Goal: Task Accomplishment & Management: Manage account settings

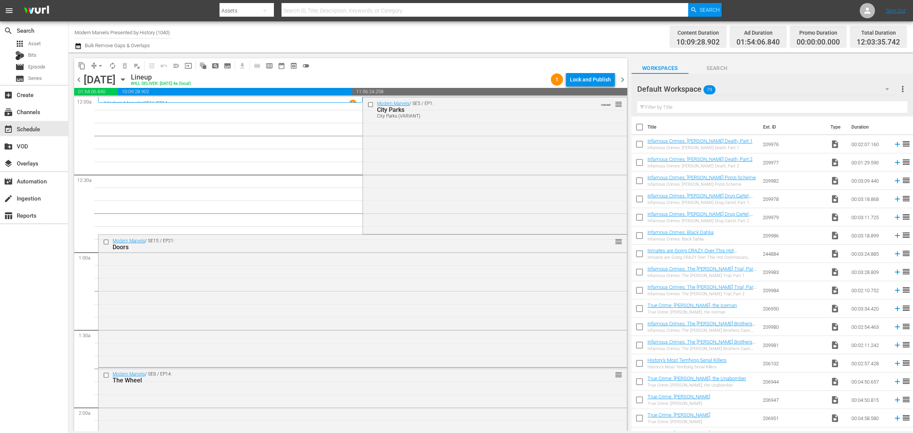
click at [441, 35] on div "Channel Title Modern Marvels Presented by History (1040) Bulk Remove Gaps & Ove…" at bounding box center [302, 36] width 454 height 27
drag, startPoint x: 75, startPoint y: 77, endPoint x: 385, endPoint y: 54, distance: 310.4
click at [76, 77] on span "chevron_left" at bounding box center [79, 80] width 10 height 10
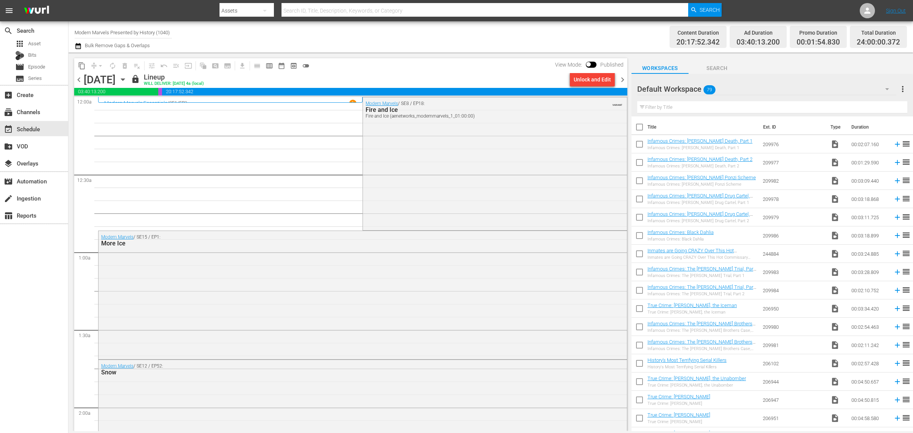
click at [621, 79] on span "chevron_right" at bounding box center [623, 80] width 10 height 10
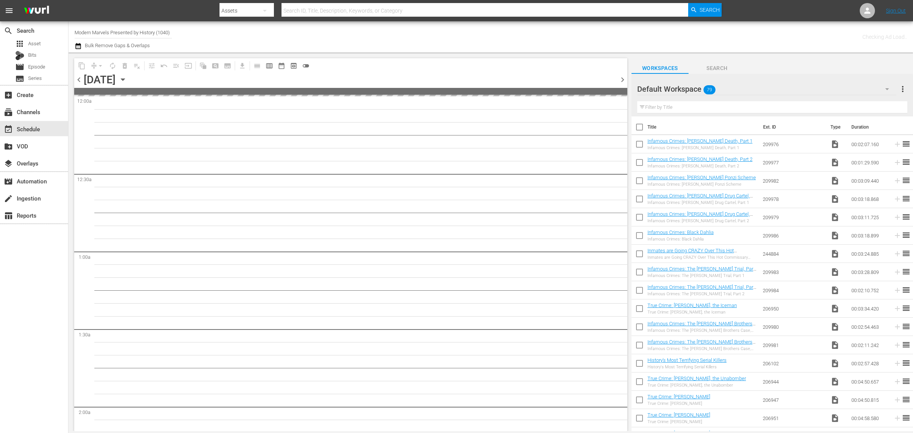
click at [456, 35] on div "Channel Title Modern Marvels Presented by History (1040) Bulk Remove Gaps & Ove…" at bounding box center [302, 36] width 454 height 27
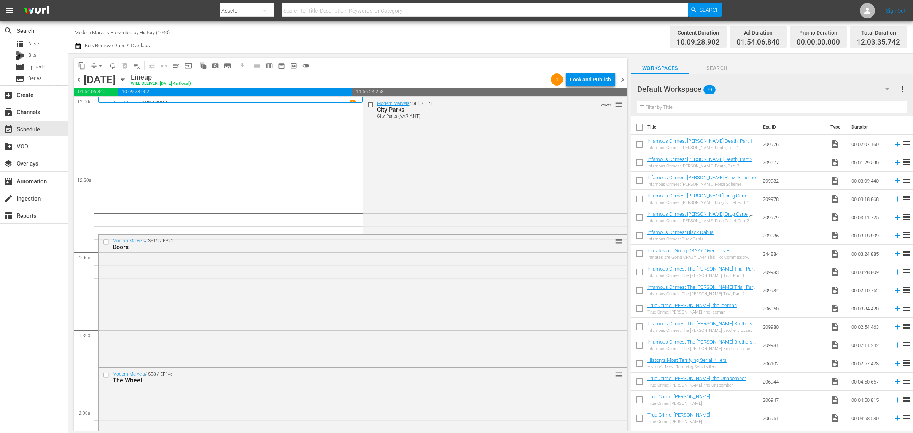
click at [97, 63] on span "arrow_drop_down" at bounding box center [101, 66] width 8 height 8
click at [103, 75] on li "Align to Midnight" at bounding box center [101, 81] width 80 height 13
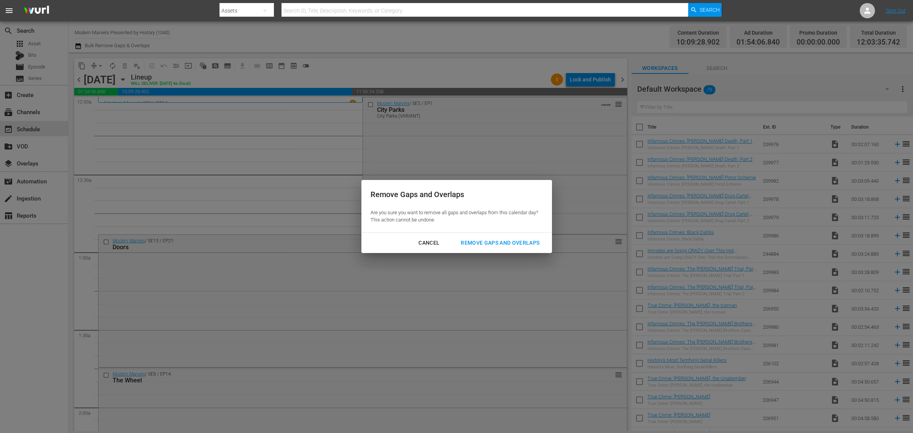
click at [512, 244] on div "Remove Gaps and Overlaps" at bounding box center [499, 243] width 91 height 10
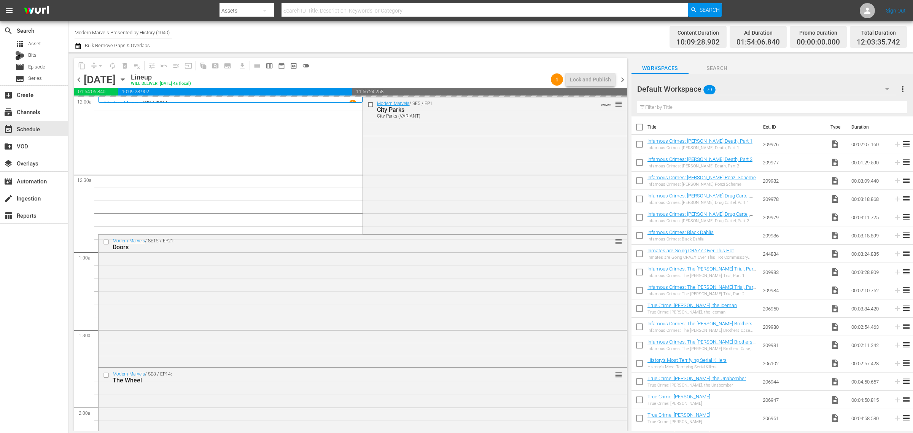
click at [520, 32] on div "Channel Title Modern Marvels Presented by History (1040) Bulk Remove Gaps & Ove…" at bounding box center [302, 36] width 454 height 27
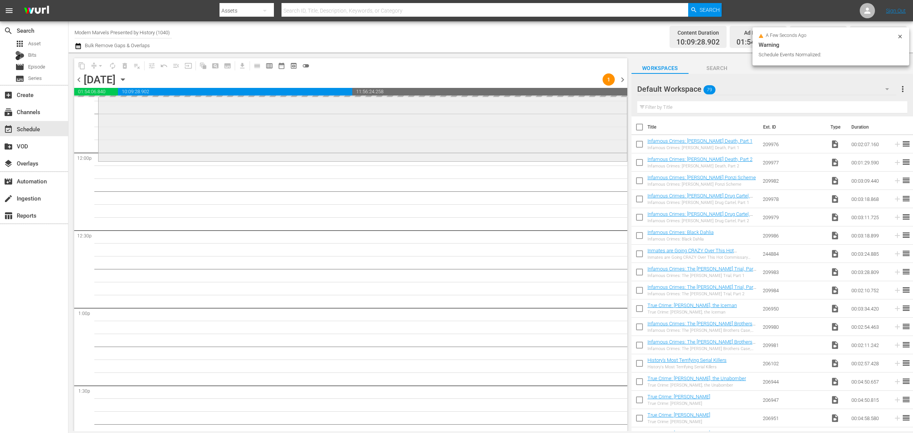
scroll to position [1616, 0]
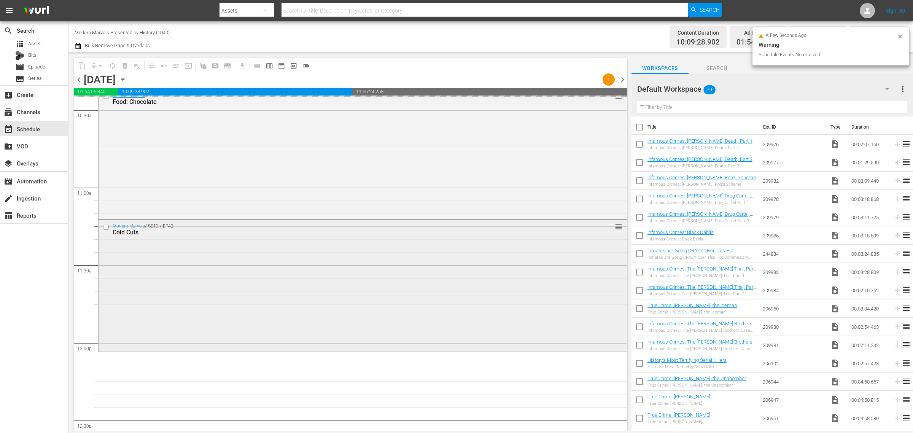
click at [435, 265] on div "Modern Marvels / SE13 / EP43: Cold Cuts reorder" at bounding box center [362, 285] width 528 height 130
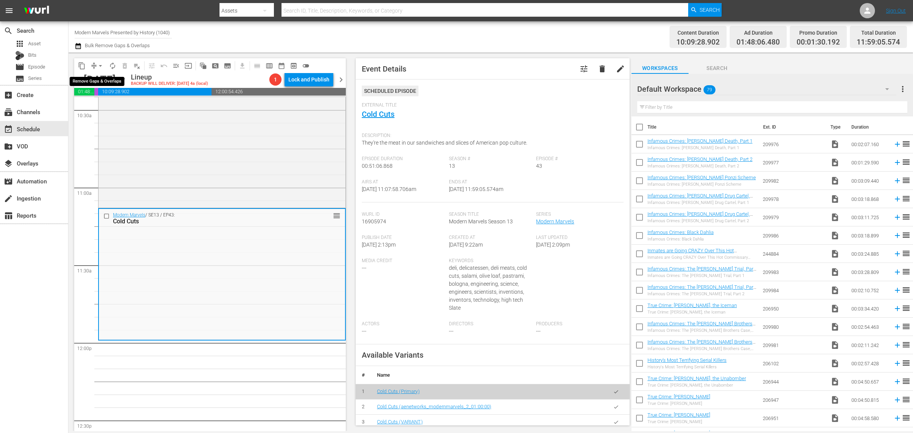
click at [102, 65] on span "arrow_drop_down" at bounding box center [101, 66] width 8 height 8
click at [105, 75] on li "Align to Midnight" at bounding box center [101, 81] width 80 height 13
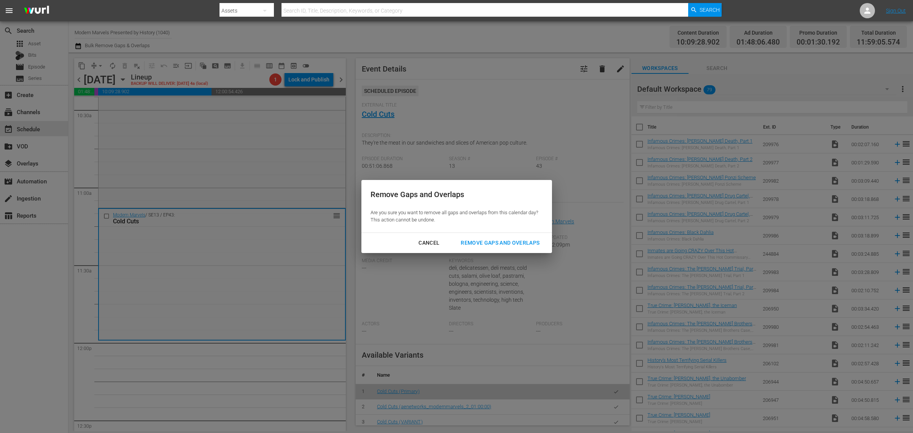
click at [497, 241] on div "Remove Gaps and Overlaps" at bounding box center [499, 243] width 91 height 10
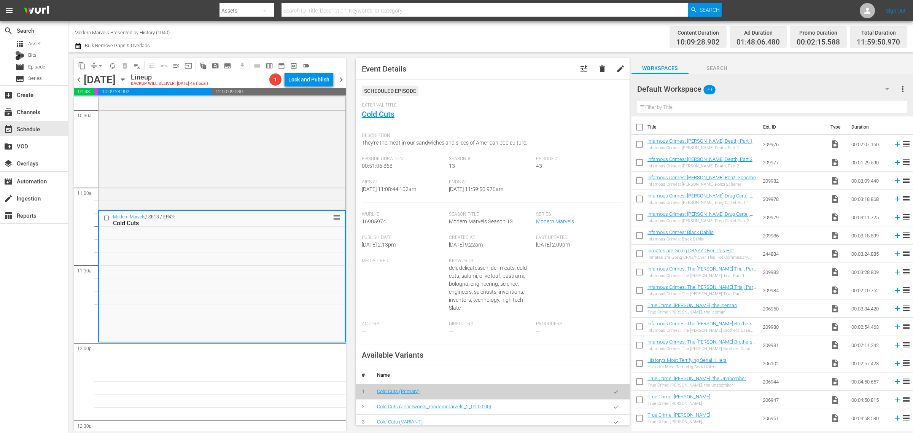
click at [535, 42] on div "Content Duration 10:09:28.902 Ad Duration 01:48:06.480 Promo Duration 00:02:15.…" at bounding box center [717, 36] width 378 height 27
click at [522, 36] on div "Channel Title Modern Marvels Presented by History (1040) Bulk Remove Gaps & Ove…" at bounding box center [302, 36] width 454 height 27
click at [98, 66] on span "arrow_drop_down" at bounding box center [101, 66] width 8 height 8
click at [98, 76] on li "Align to Midnight" at bounding box center [101, 81] width 80 height 13
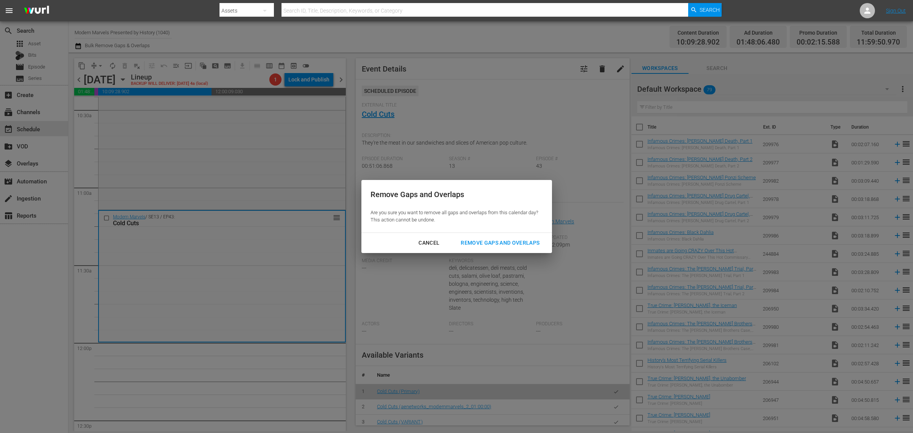
click at [491, 241] on div "Remove Gaps and Overlaps" at bounding box center [499, 243] width 91 height 10
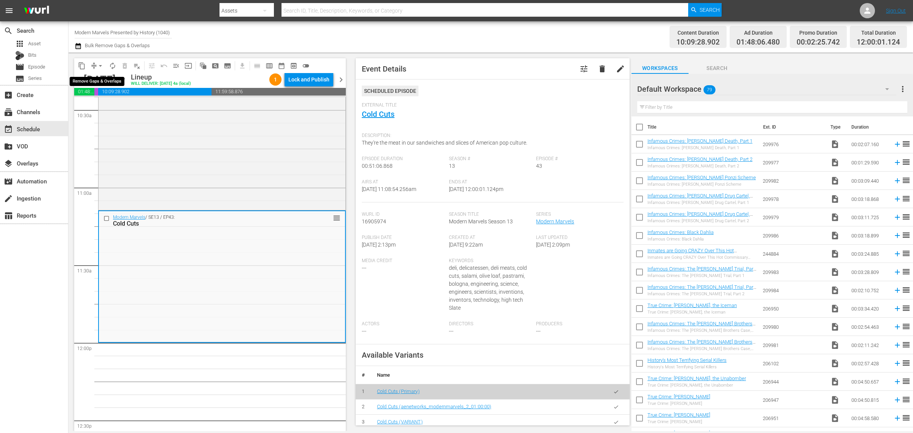
click at [99, 63] on span "arrow_drop_down" at bounding box center [101, 66] width 8 height 8
click at [98, 76] on li "Align to Midnight" at bounding box center [101, 81] width 80 height 13
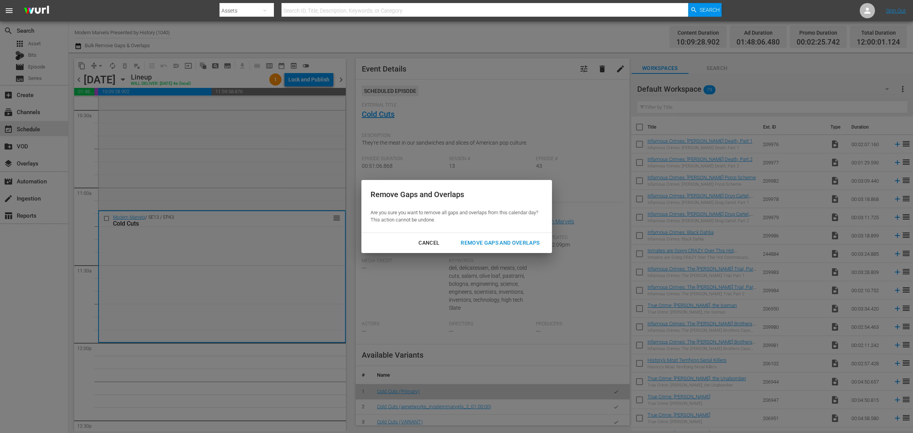
click at [506, 240] on div "Remove Gaps and Overlaps" at bounding box center [499, 243] width 91 height 10
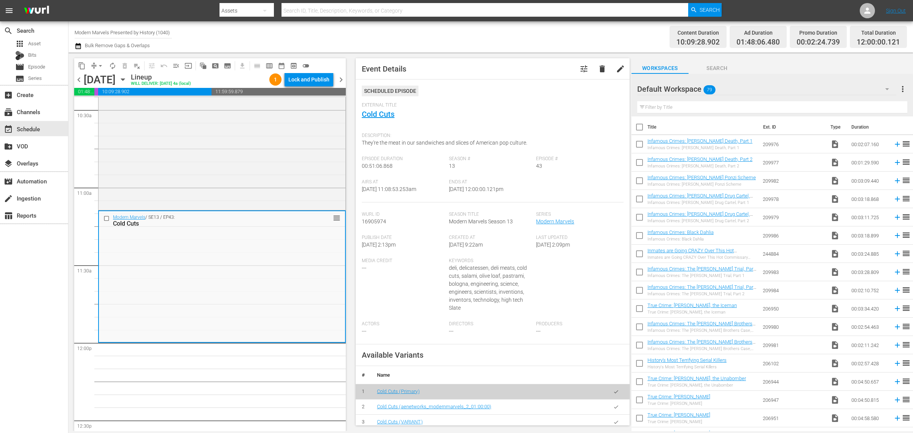
click at [491, 43] on div "Channel Title Modern Marvels Presented by History (1040) Bulk Remove Gaps & Ove…" at bounding box center [302, 36] width 454 height 27
click at [111, 65] on span "autorenew_outlined" at bounding box center [113, 66] width 8 height 8
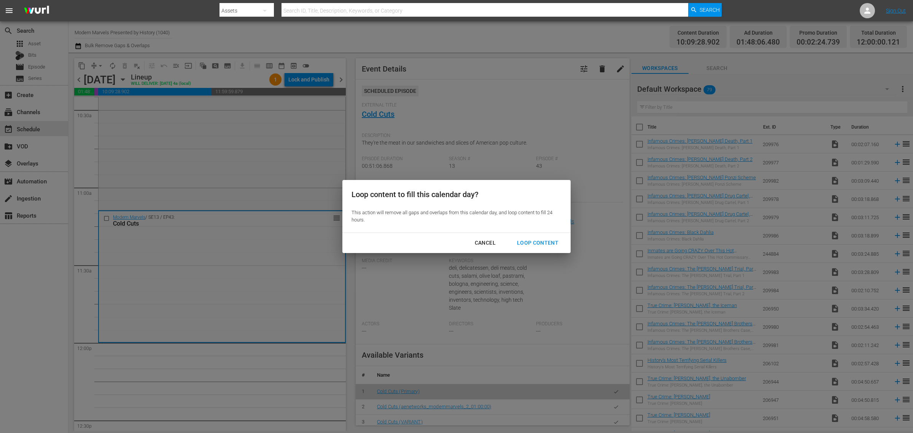
click at [532, 241] on div "Loop Content" at bounding box center [538, 243] width 54 height 10
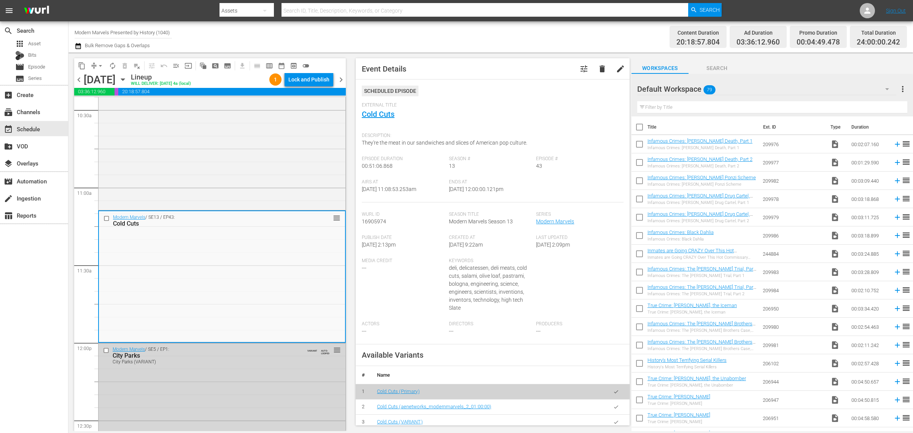
click at [321, 78] on div "Lock and Publish" at bounding box center [308, 80] width 41 height 14
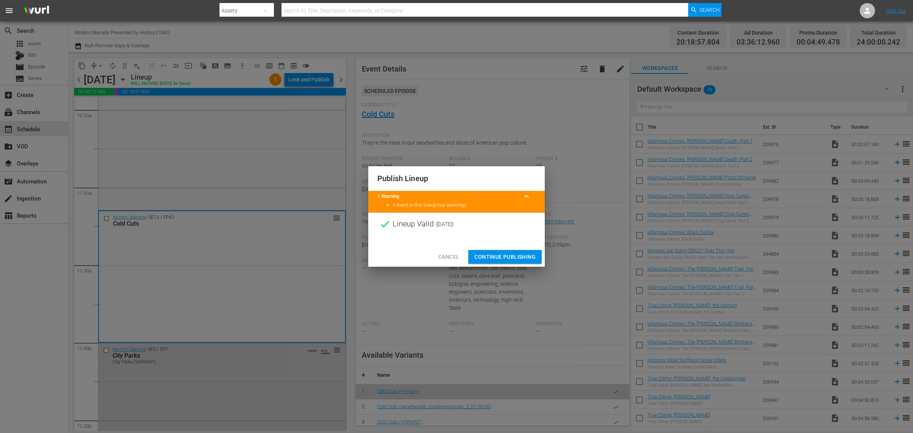
click at [515, 261] on span "Continue Publishing" at bounding box center [504, 257] width 61 height 10
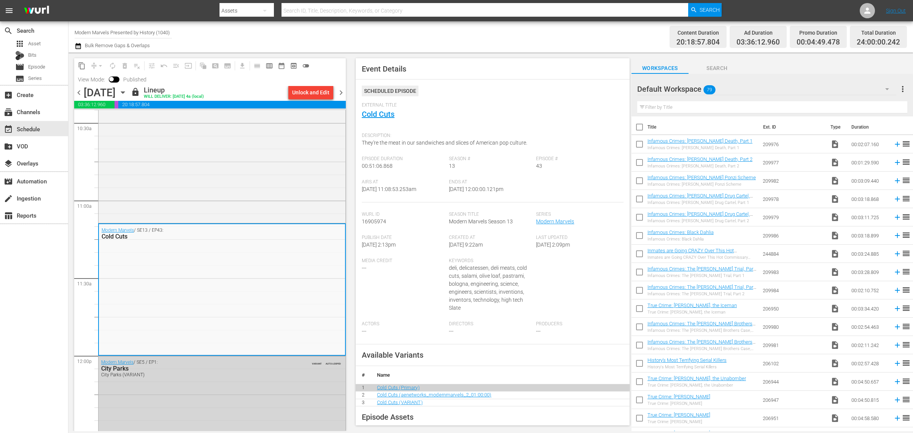
click at [440, 37] on div "Channel Title Modern Marvels Presented by History (1040) Bulk Remove Gaps & Ove…" at bounding box center [302, 36] width 454 height 27
click at [343, 90] on span "chevron_right" at bounding box center [341, 93] width 10 height 10
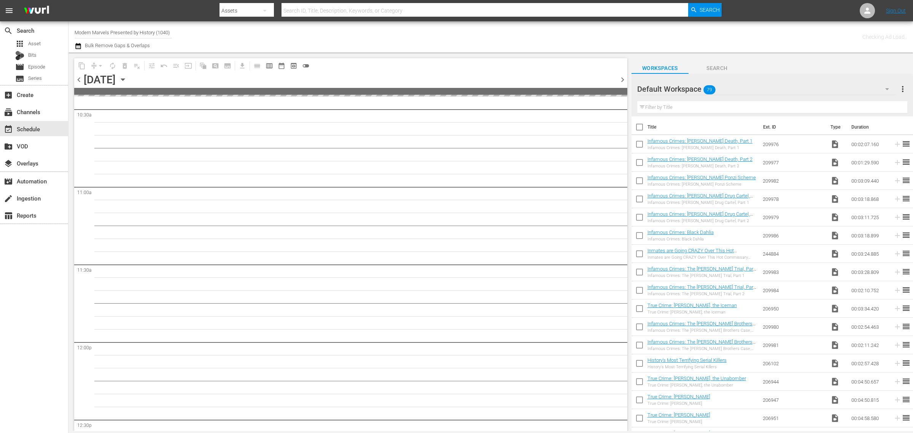
scroll to position [1733, 0]
click at [462, 35] on div "Channel Title Modern Marvels Presented by History (1040) Bulk Remove Gaps & Ove…" at bounding box center [302, 36] width 454 height 27
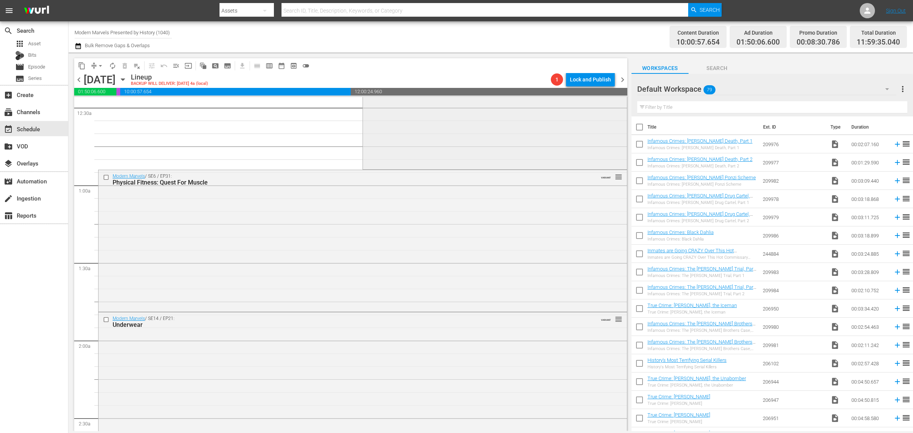
scroll to position [0, 0]
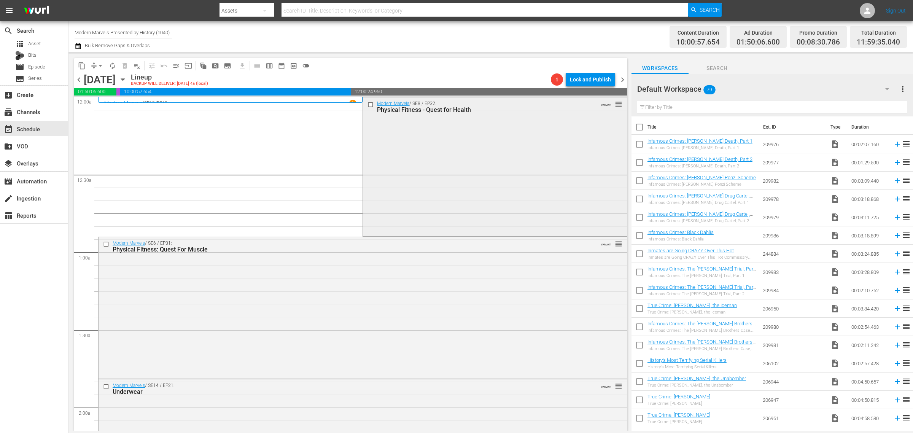
click at [417, 173] on div "Modern Marvels / SE8 / EP32: Physical Fitness - Quest for Health VARIANT reorder" at bounding box center [495, 165] width 264 height 137
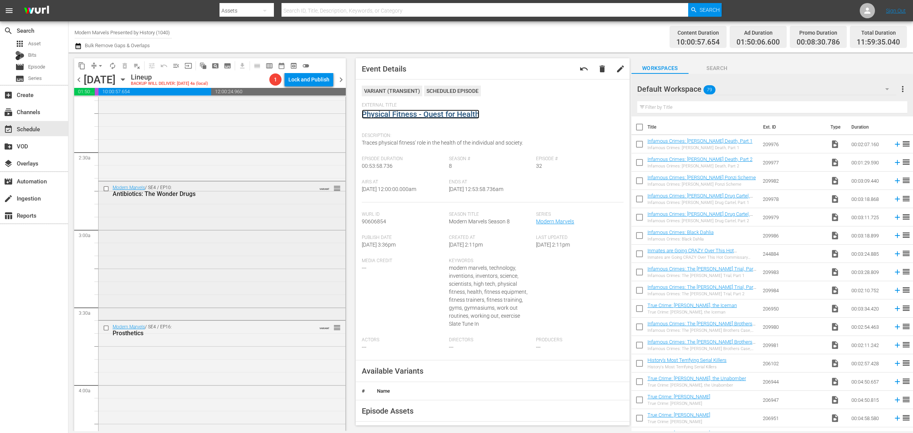
scroll to position [666, 0]
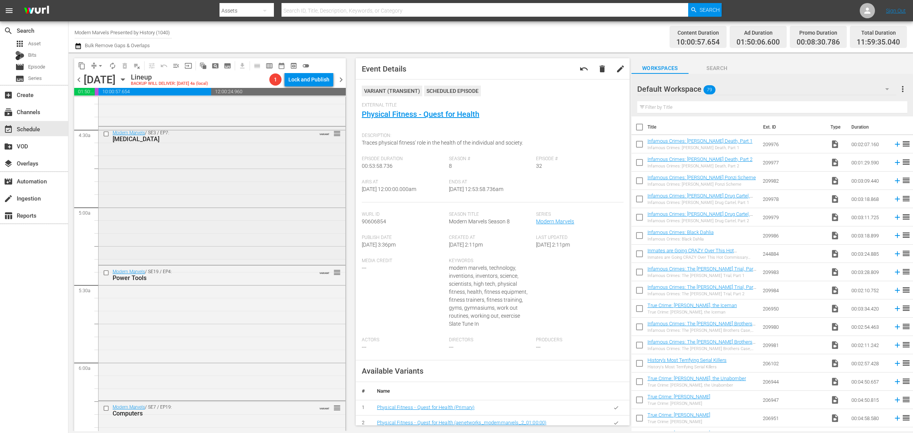
click at [242, 228] on div "Modern Marvels / SE3 / EP7: Polio Vaccine VARIANT reorder" at bounding box center [221, 195] width 247 height 137
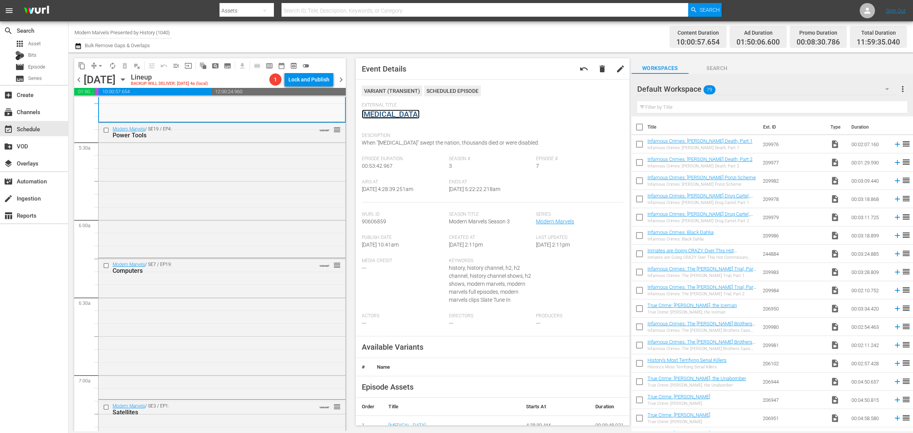
scroll to position [1093, 0]
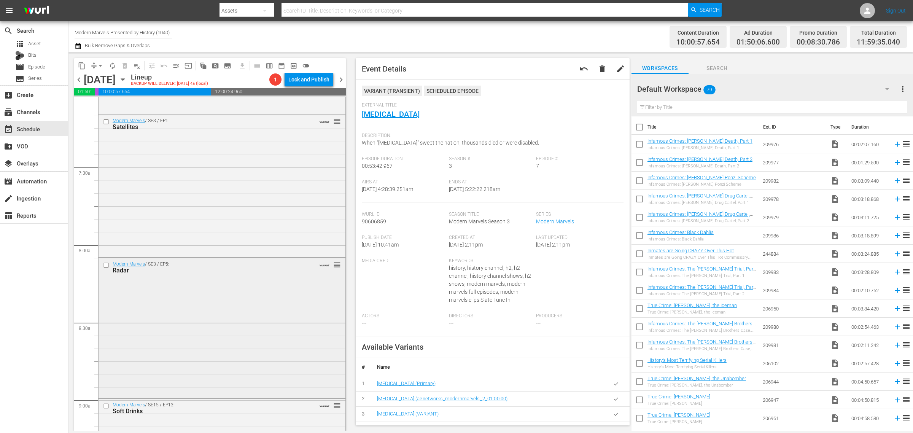
click at [186, 299] on div "Modern Marvels / SE3 / EP5: Radar VARIANT reorder" at bounding box center [221, 327] width 247 height 139
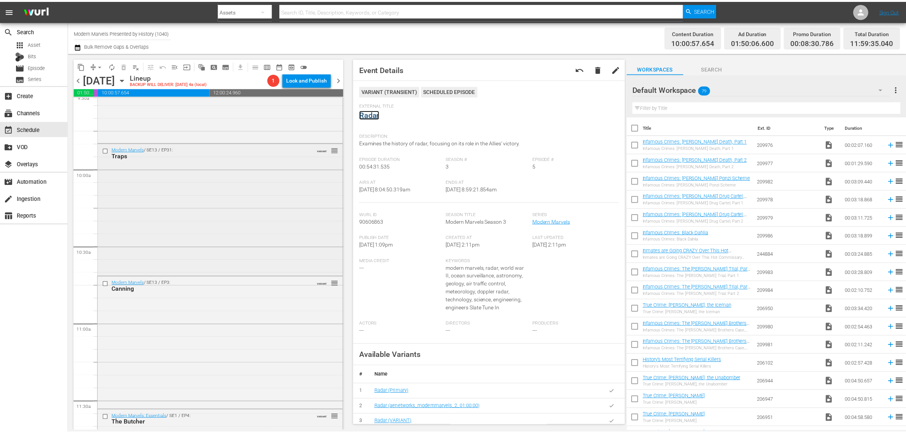
scroll to position [1616, 0]
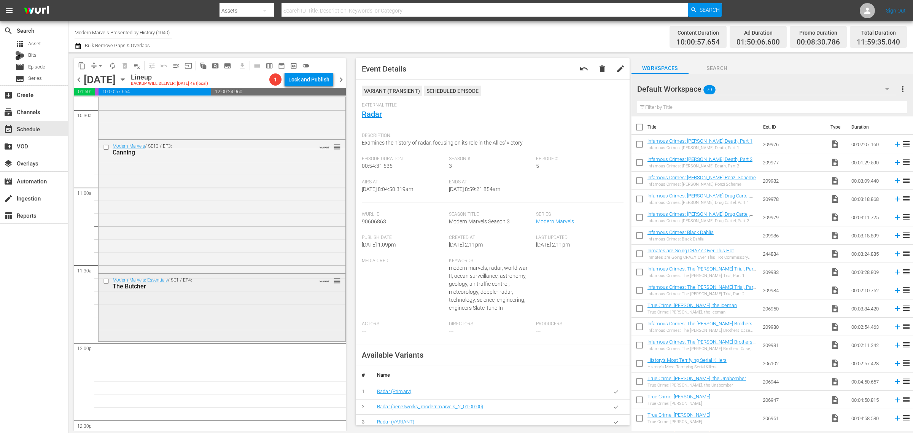
click at [233, 306] on div "Modern Marvels: Essentials / SE1 / EP4: The Butcher VARIANT reorder" at bounding box center [221, 307] width 247 height 66
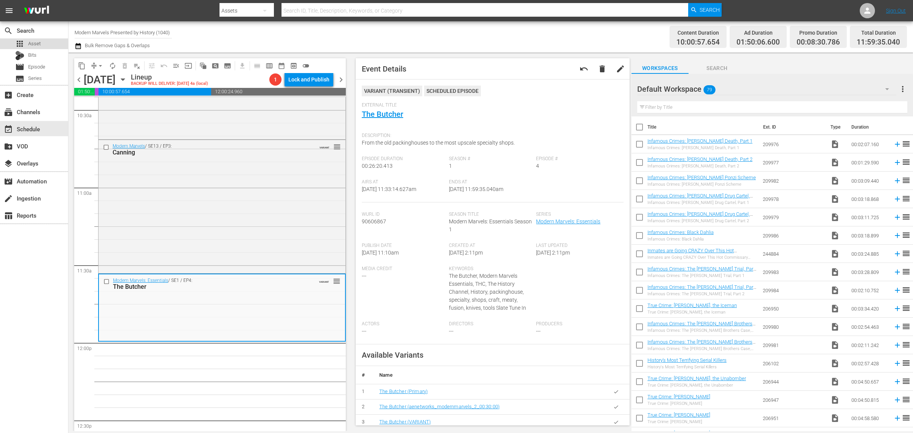
click at [35, 38] on div "apps Asset" at bounding box center [27, 43] width 25 height 11
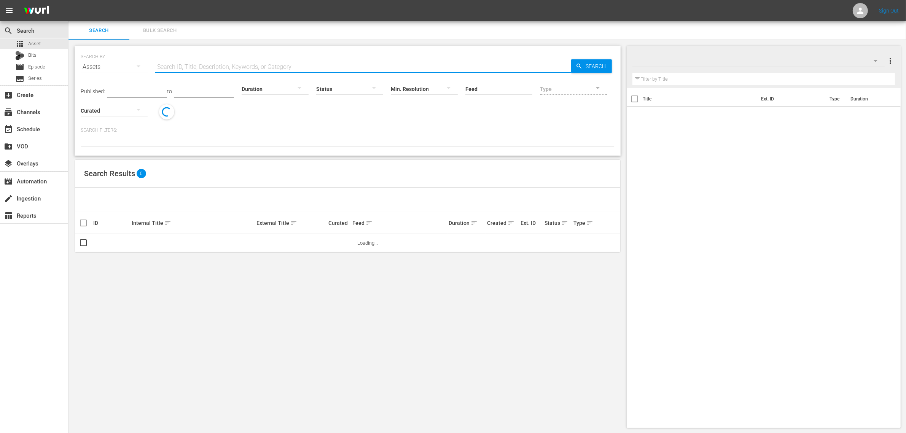
click at [198, 65] on input "text" at bounding box center [363, 67] width 416 height 18
paste input "Modern Marvels Month of Madness October Promo 30"
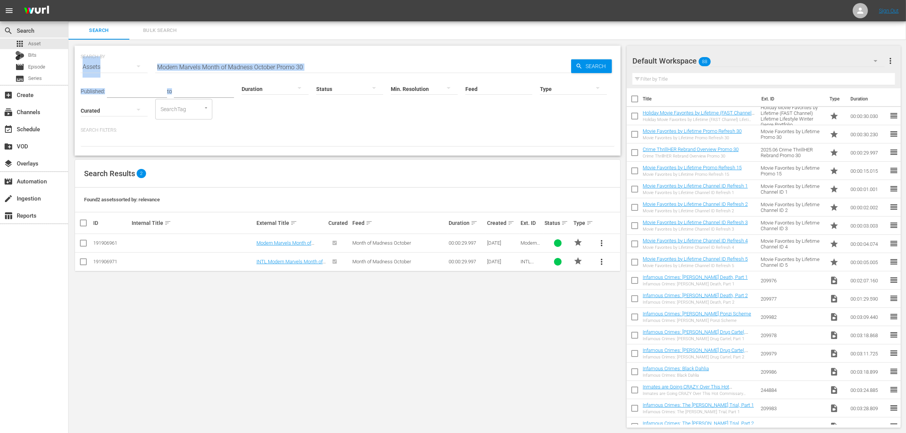
drag, startPoint x: 220, startPoint y: 72, endPoint x: -6, endPoint y: 66, distance: 226.4
click at [0, 66] on html "menu Sign Out search Search apps Asset Bits movie Episode subtitles Series add_…" at bounding box center [453, 216] width 906 height 433
click at [267, 138] on div at bounding box center [348, 139] width 534 height 13
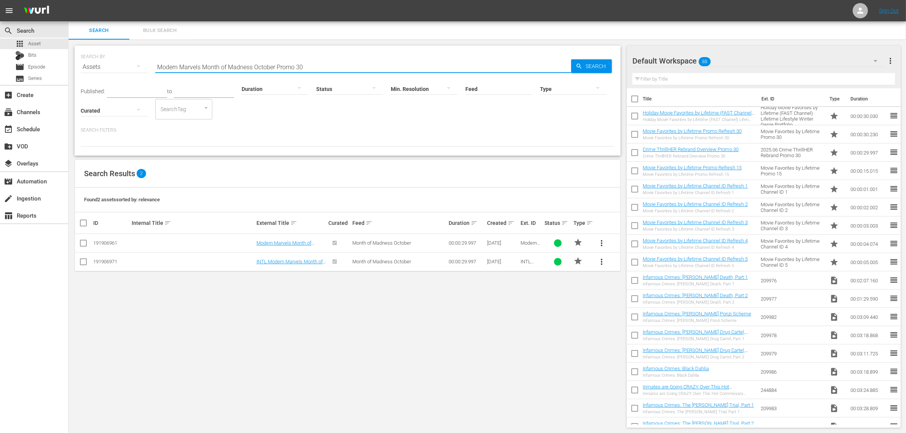
drag, startPoint x: 320, startPoint y: 66, endPoint x: 127, endPoint y: 73, distance: 193.3
click at [127, 73] on div "SEARCH BY Search By Assets Search ID, Title, Description, Keywords, or Category…" at bounding box center [348, 62] width 534 height 27
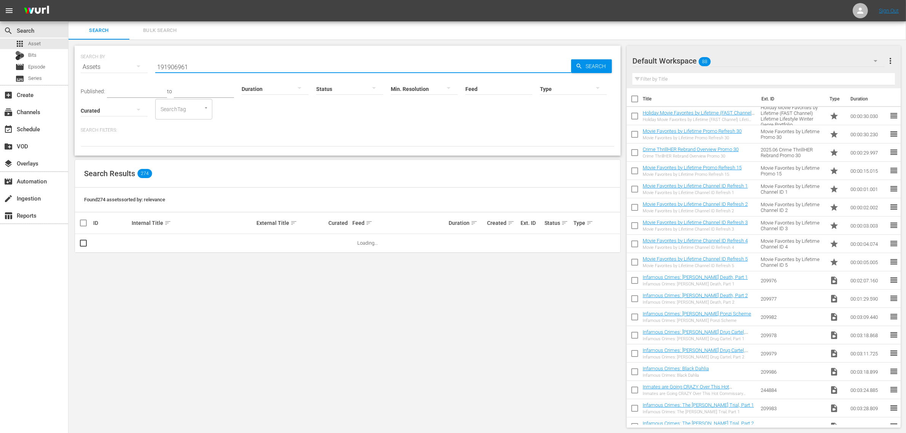
type input "191906961"
click at [763, 63] on div "Default Workspace 88" at bounding box center [758, 60] width 252 height 21
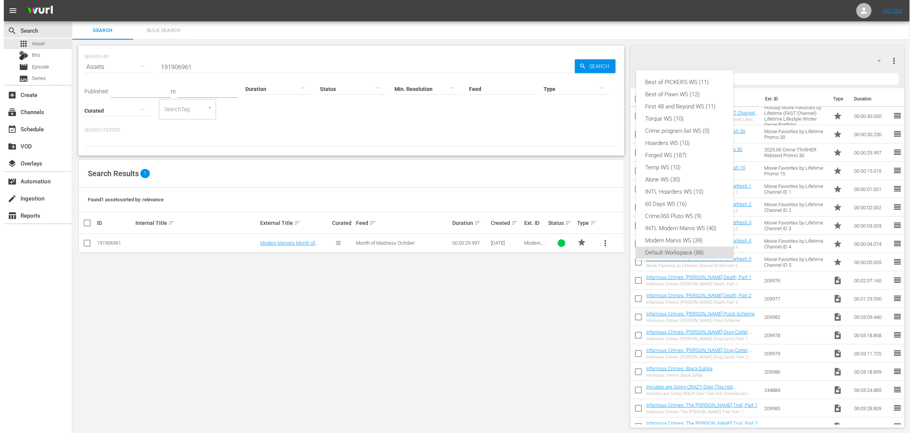
scroll to position [5, 0]
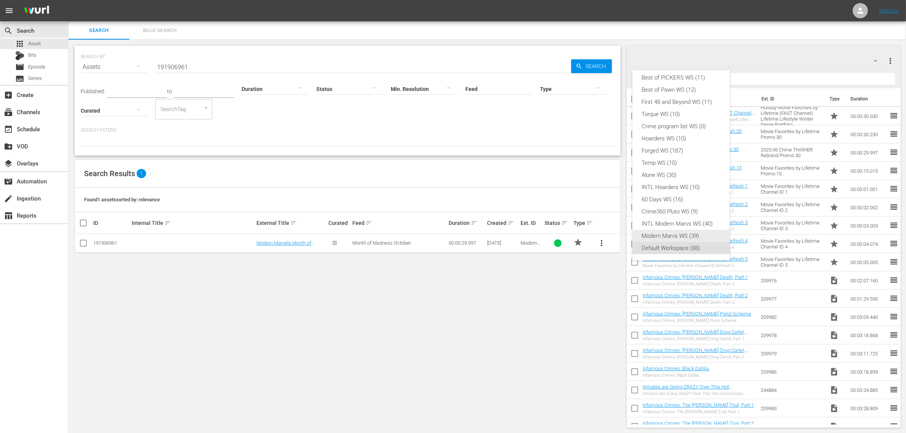
click at [695, 237] on div "Modern Marvs WS (39)" at bounding box center [680, 236] width 79 height 12
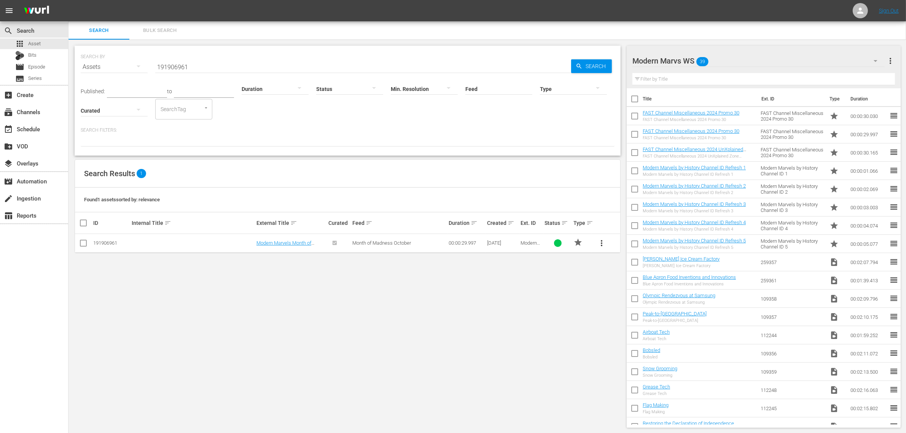
click at [84, 243] on input "checkbox" at bounding box center [83, 244] width 9 height 9
checkbox input "true"
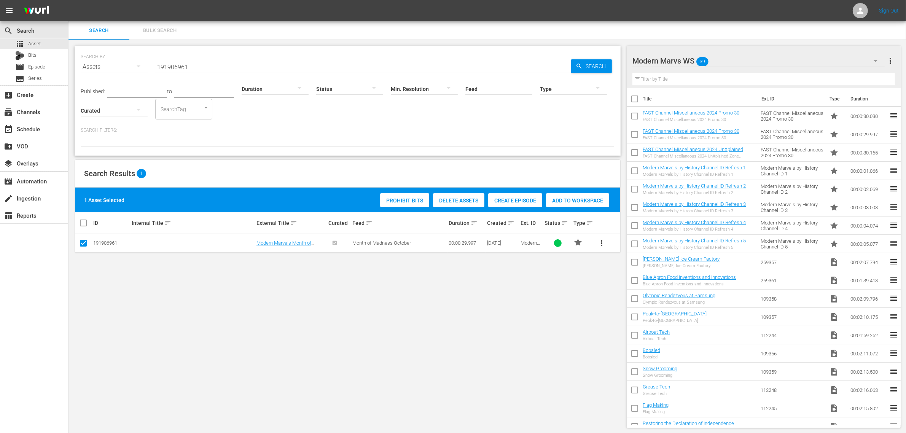
click at [570, 203] on span "Add to Workspace" at bounding box center [577, 200] width 63 height 6
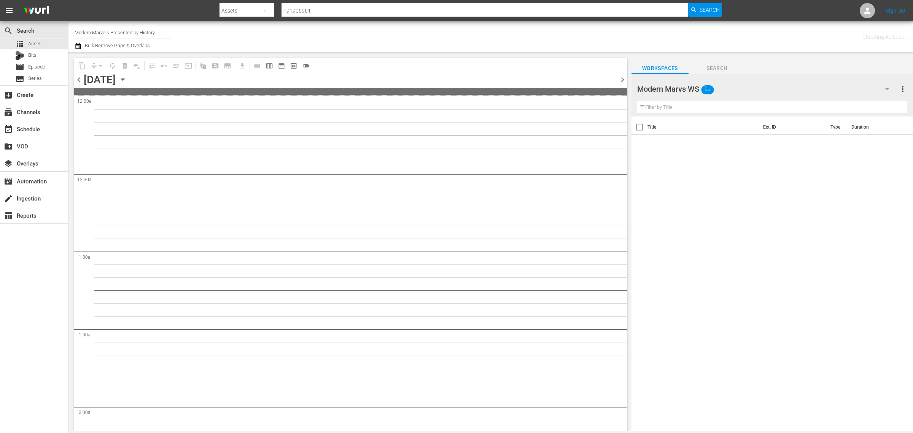
click at [471, 40] on div "Channel Title Modern Marvels Presented by History Bulk Remove Gaps & Overlaps" at bounding box center [302, 36] width 454 height 27
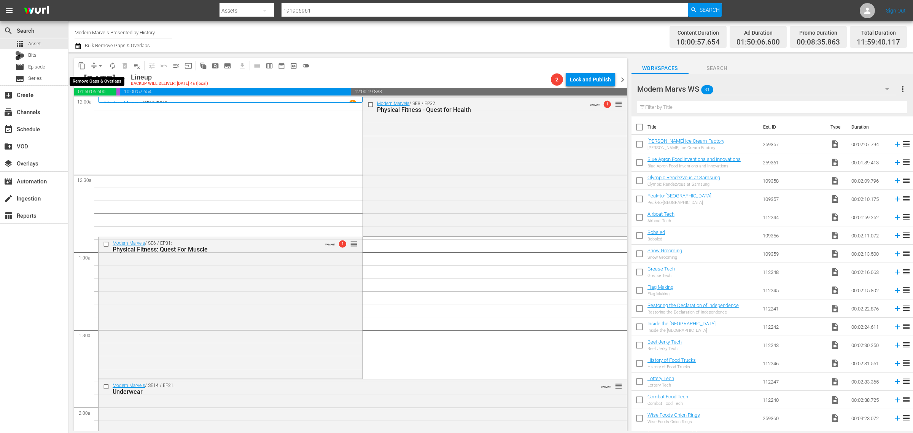
click at [100, 63] on span "arrow_drop_down" at bounding box center [101, 66] width 8 height 8
click at [107, 78] on li "Align to Midnight" at bounding box center [101, 81] width 80 height 13
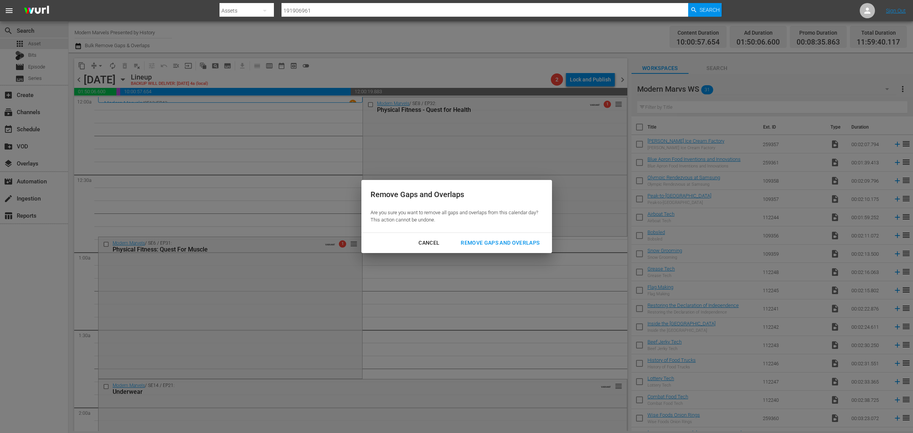
drag, startPoint x: 496, startPoint y: 242, endPoint x: 501, endPoint y: 207, distance: 36.1
click at [496, 243] on div "Remove Gaps and Overlaps" at bounding box center [499, 243] width 91 height 10
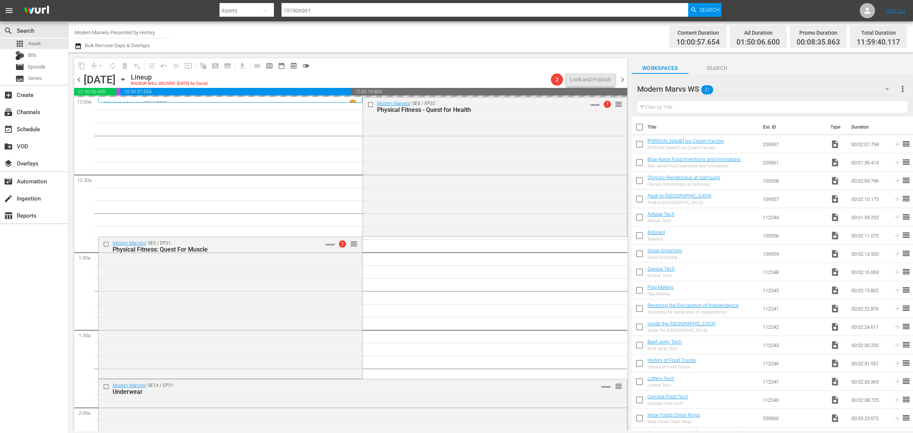
click at [472, 40] on div "Channel Title Modern Marvels Presented by History Bulk Remove Gaps & Overlaps" at bounding box center [302, 36] width 454 height 27
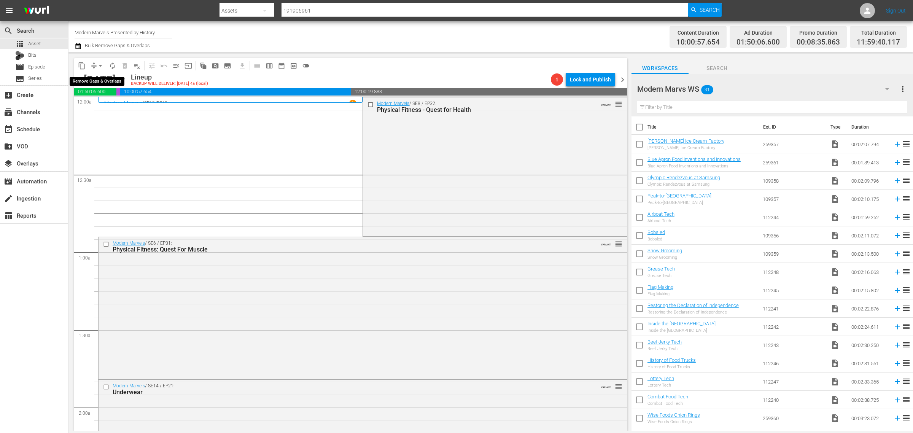
click at [98, 64] on span "arrow_drop_down" at bounding box center [101, 66] width 8 height 8
click at [112, 80] on li "Align to Midnight" at bounding box center [101, 81] width 80 height 13
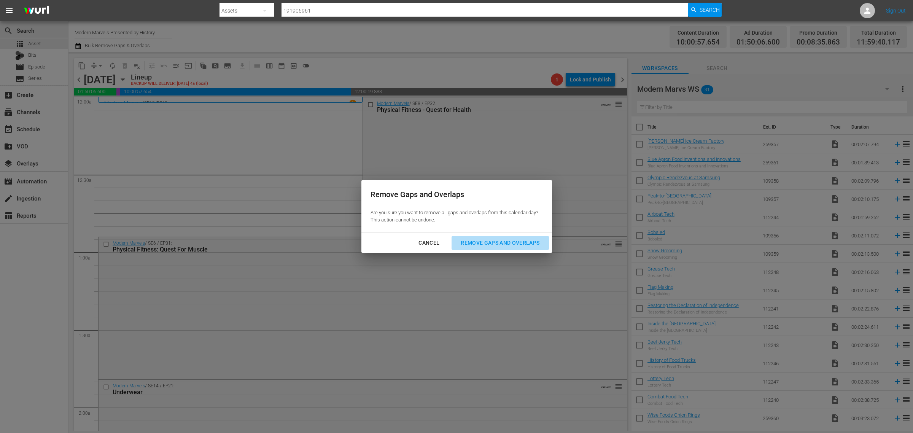
click at [472, 238] on button "Remove Gaps and Overlaps" at bounding box center [499, 243] width 97 height 14
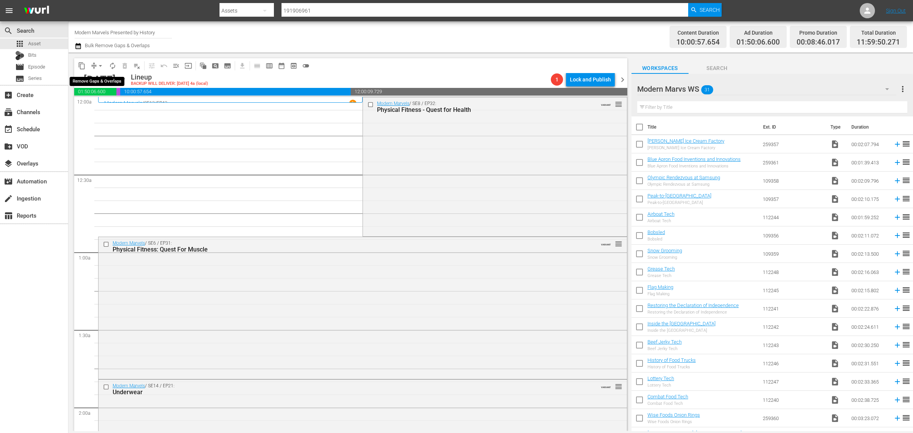
click at [100, 65] on span "arrow_drop_down" at bounding box center [101, 66] width 8 height 8
click at [97, 79] on li "Align to Midnight" at bounding box center [101, 81] width 80 height 13
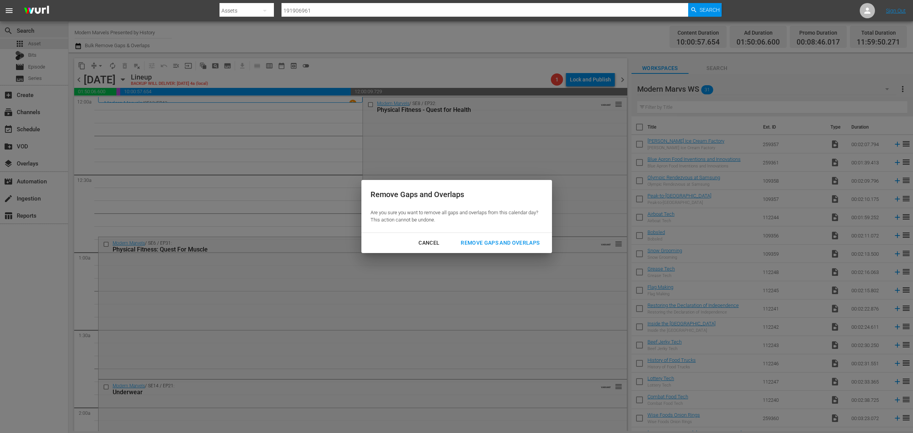
click at [499, 241] on div "Remove Gaps and Overlaps" at bounding box center [499, 243] width 91 height 10
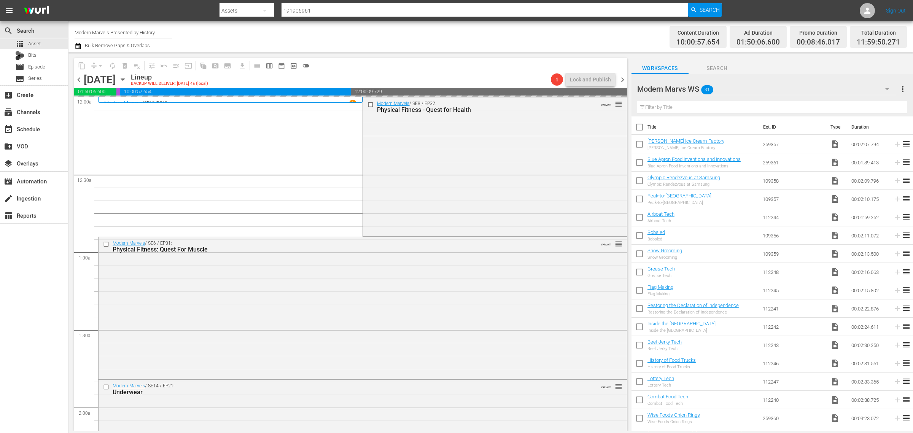
click at [508, 39] on div "Channel Title Modern Marvels Presented by History Bulk Remove Gaps & Overlaps" at bounding box center [302, 36] width 454 height 27
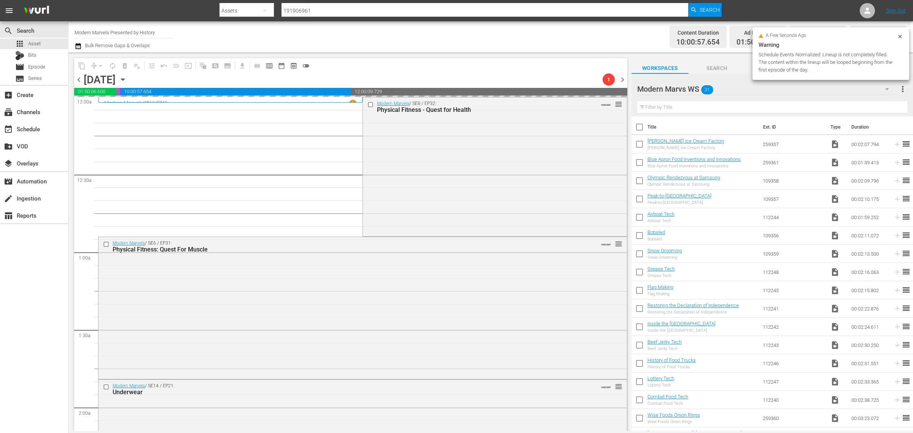
click at [467, 31] on div "Channel Title Modern Marvels Presented by History Bulk Remove Gaps & Overlaps" at bounding box center [302, 36] width 454 height 27
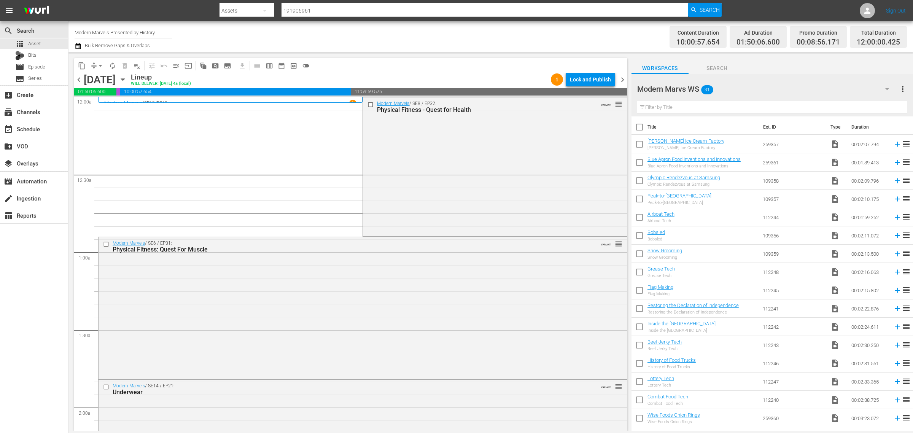
click at [467, 31] on div "Channel Title Modern Marvels Presented by History Bulk Remove Gaps & Overlaps" at bounding box center [302, 36] width 454 height 27
click at [111, 65] on span "autorenew_outlined" at bounding box center [113, 66] width 8 height 8
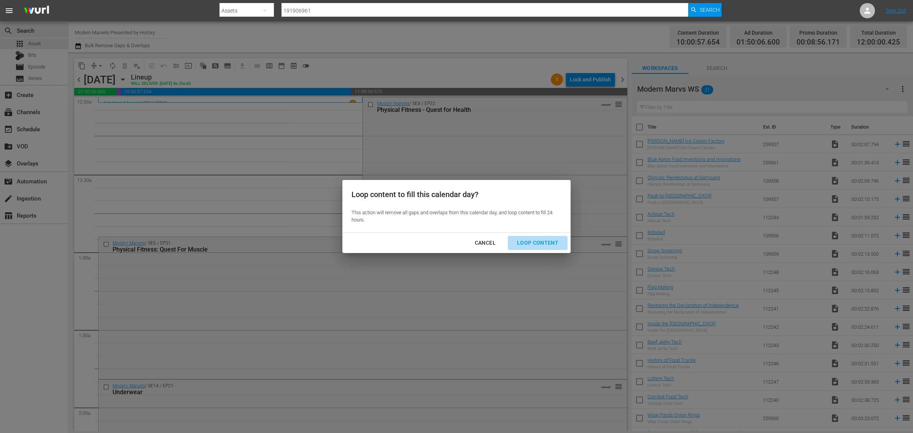
click at [544, 241] on div "Loop Content" at bounding box center [538, 243] width 54 height 10
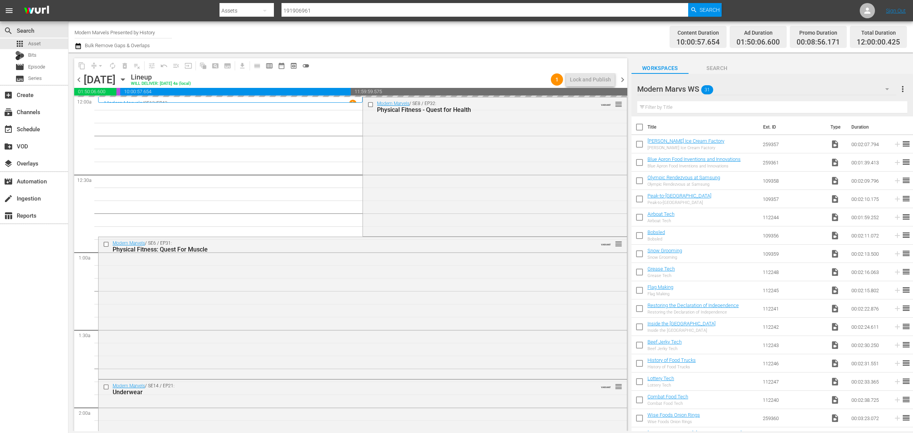
click at [462, 29] on div "Channel Title Modern Marvels Presented by History Bulk Remove Gaps & Overlaps" at bounding box center [302, 36] width 454 height 27
click at [467, 29] on div "Channel Title Modern Marvels Presented by History Bulk Remove Gaps & Overlaps" at bounding box center [302, 36] width 454 height 27
click at [586, 33] on div "Content Duration 10:00:57.654 Ad Duration 01:50:06.600 Promo Duration 00:08:56.…" at bounding box center [717, 36] width 378 height 27
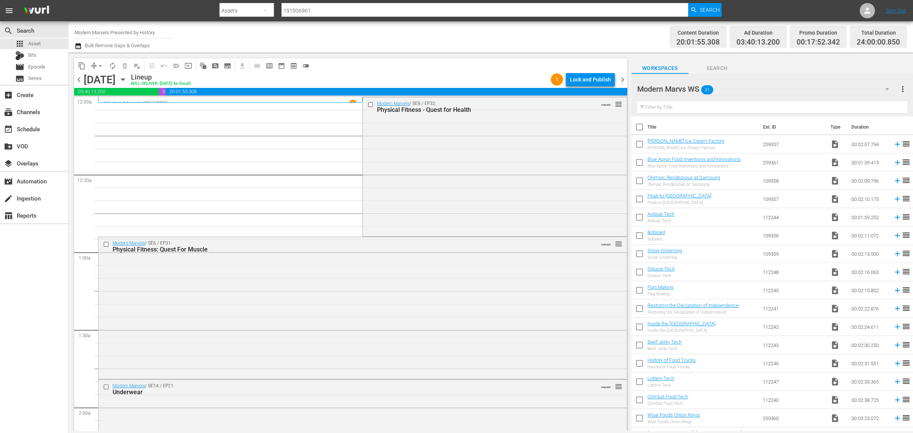
click at [465, 36] on div "Channel Title Modern Marvels Presented by History Bulk Remove Gaps & Overlaps" at bounding box center [302, 36] width 454 height 27
click at [579, 80] on div "Lock and Publish" at bounding box center [590, 80] width 41 height 14
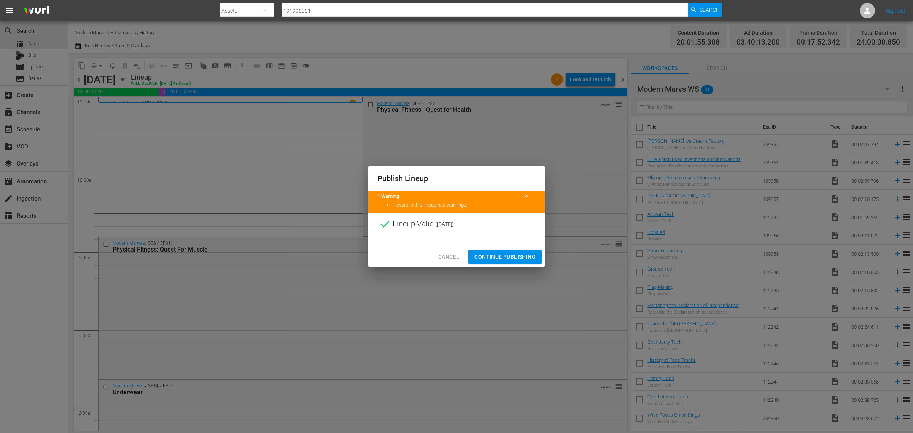
click at [506, 259] on span "Continue Publishing" at bounding box center [504, 257] width 61 height 10
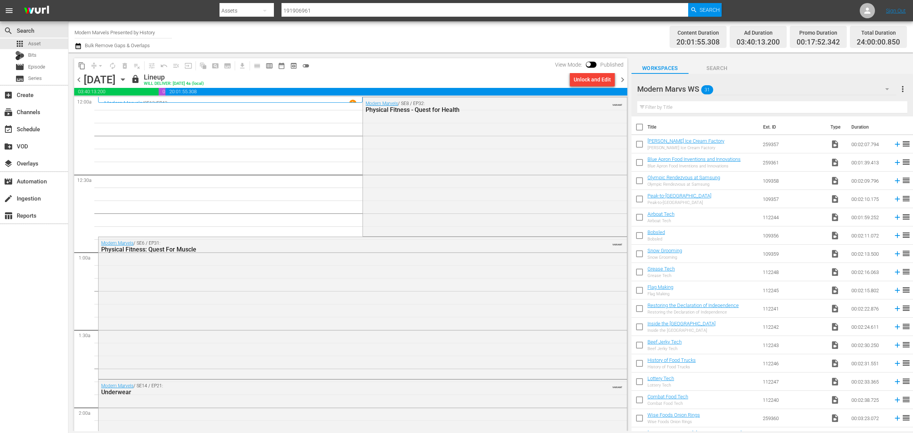
click at [455, 29] on div "Channel Title Modern Marvels Presented by History Bulk Remove Gaps & Overlaps" at bounding box center [302, 36] width 454 height 27
click at [621, 77] on span "chevron_right" at bounding box center [623, 80] width 10 height 10
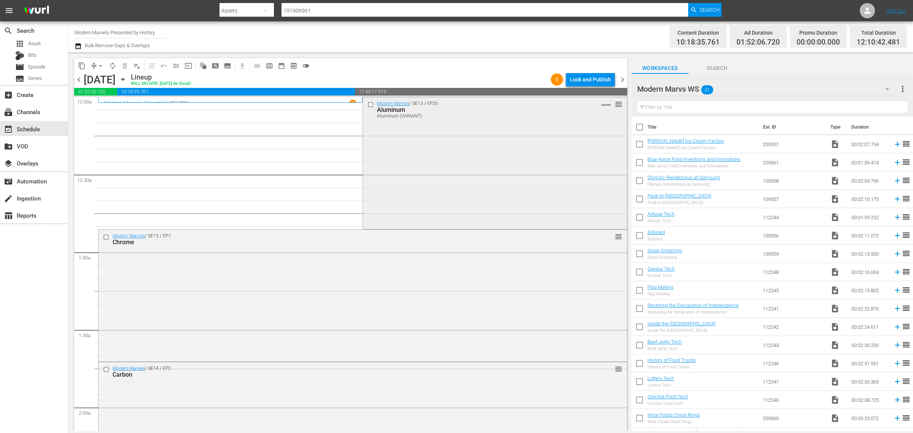
click at [421, 156] on div "Modern Marvels / SE13 / EP26: Aluminum Aluminum (VARIANT) VARIANT reorder" at bounding box center [495, 162] width 264 height 130
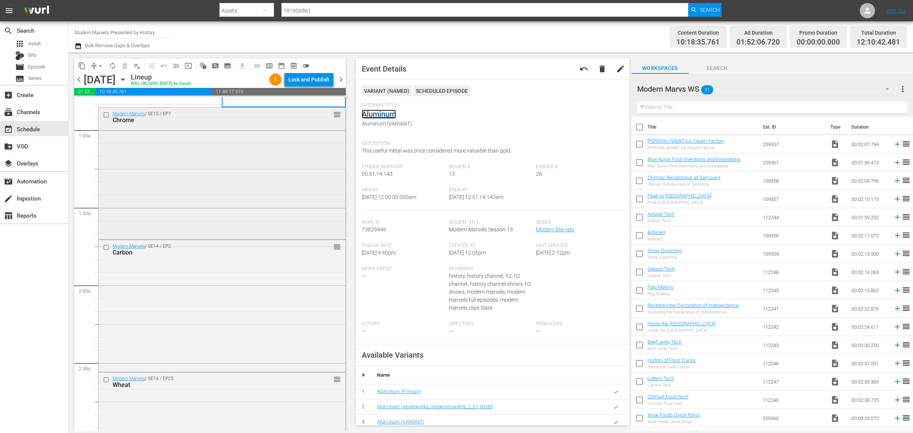
scroll to position [190, 0]
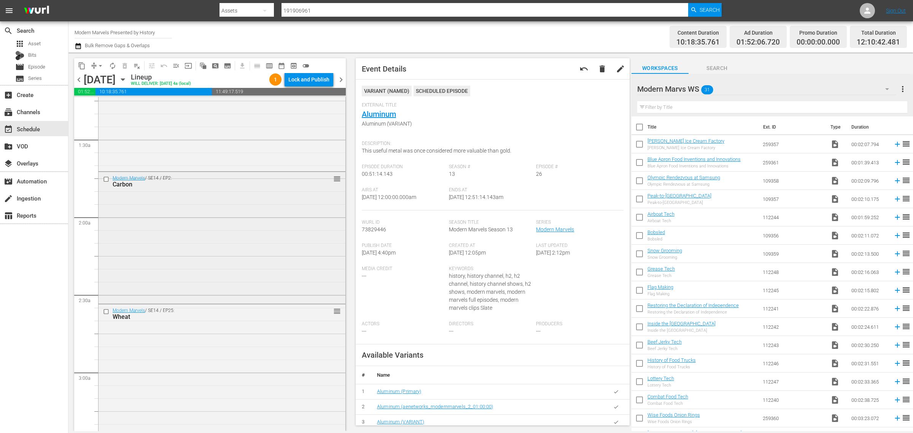
click at [252, 251] on div "Modern Marvels / SE14 / EP2: Carbon reorder" at bounding box center [221, 237] width 247 height 130
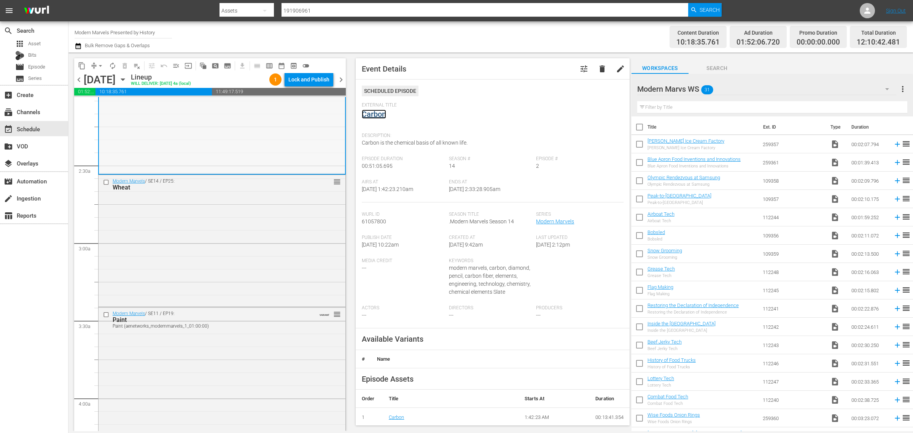
scroll to position [428, 0]
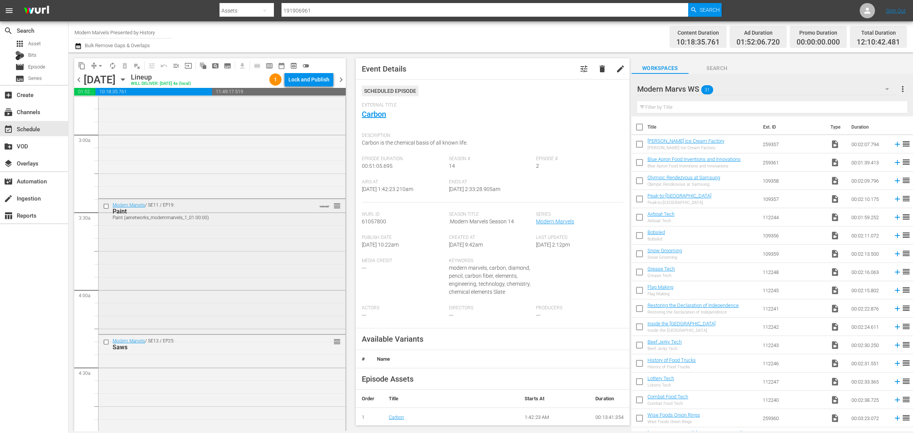
click at [204, 261] on div "Modern Marvels / SE11 / EP19: Paint Paint (aenetworks_modernmarvels_1_01:00:00)…" at bounding box center [221, 265] width 247 height 133
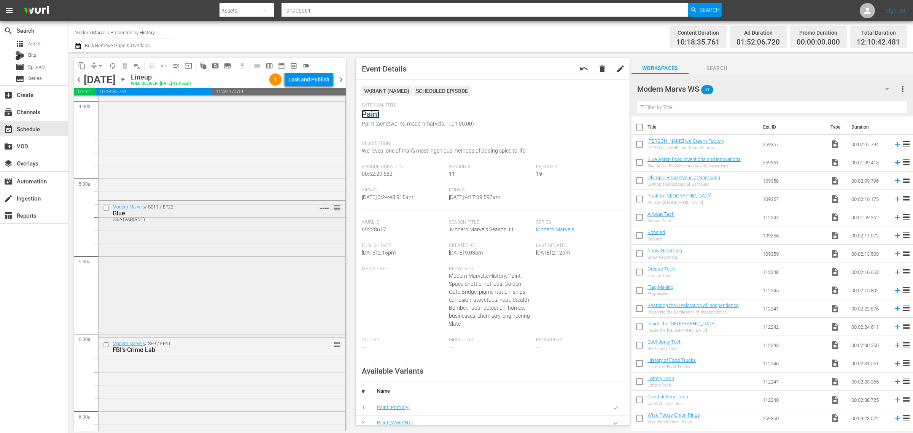
scroll to position [713, 0]
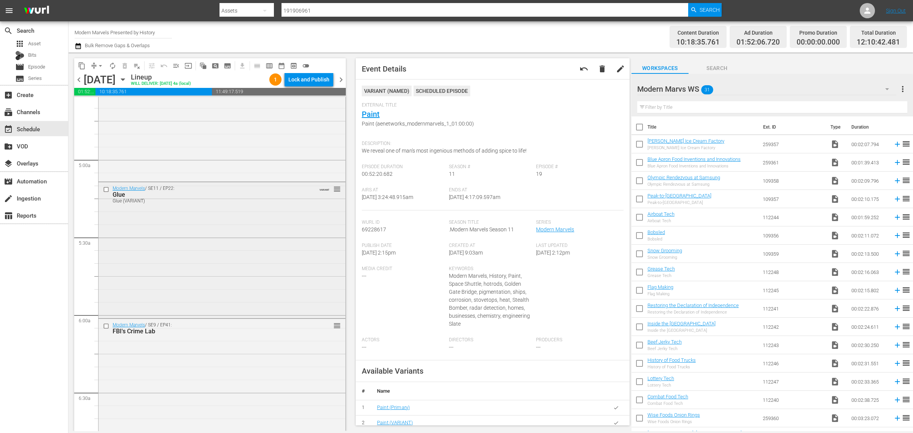
click at [200, 251] on div "Modern Marvels / SE11 / EP22: Glue Glue (VARIANT) VARIANT reorder" at bounding box center [221, 249] width 247 height 134
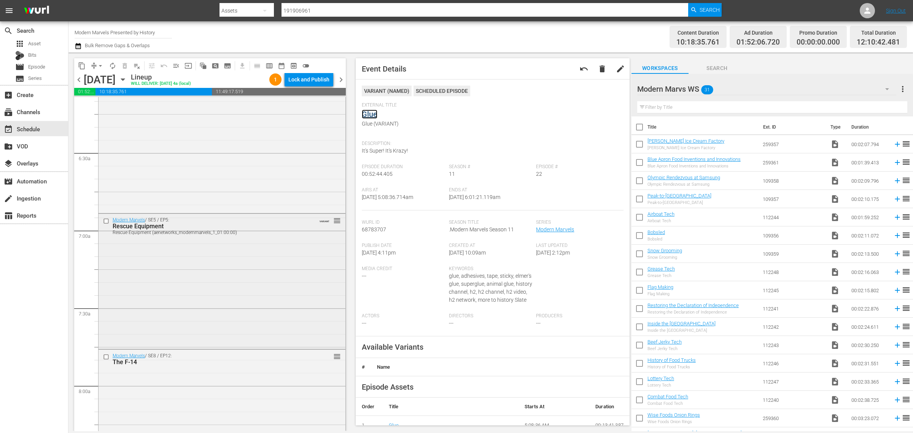
scroll to position [998, 0]
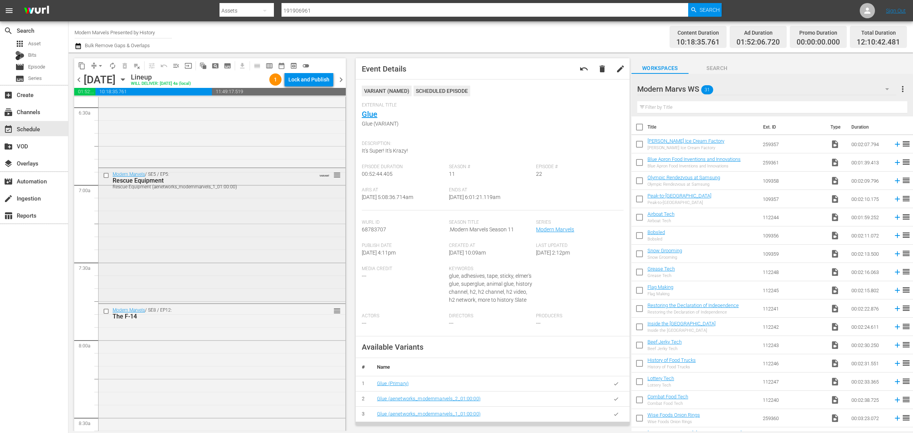
click at [177, 238] on div "Modern Marvels / SE5 / EP5: Rescue Equipment Rescue Equipment (aenetworks_moder…" at bounding box center [221, 234] width 247 height 133
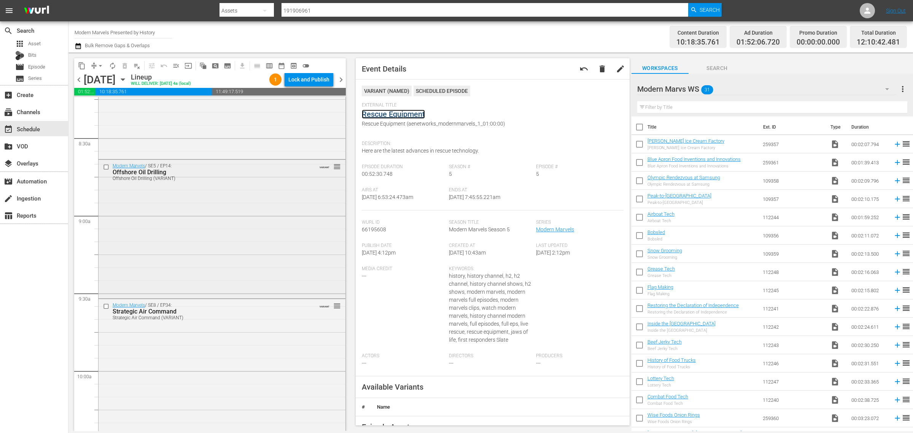
scroll to position [1284, 0]
click at [189, 233] on div "Modern Marvels / SE5 / EP14: Offshore Oil Drilling Offshore Oil Drilling (VARIA…" at bounding box center [221, 222] width 247 height 137
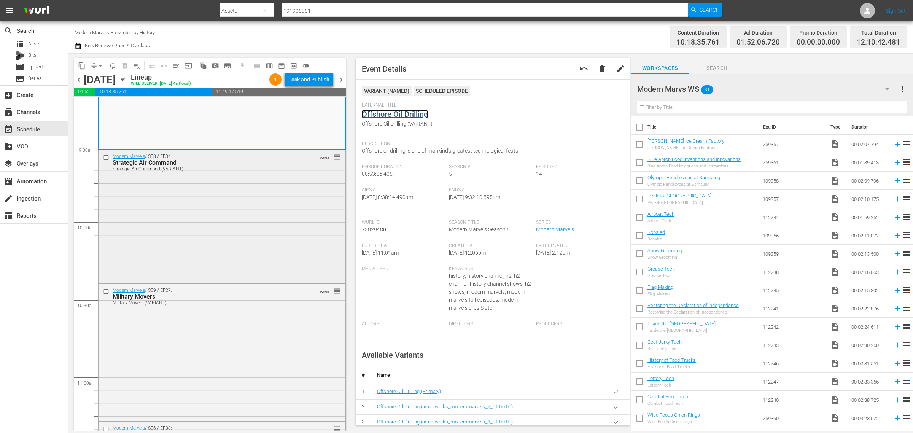
scroll to position [1426, 0]
click at [243, 212] on div "Modern Marvels / SE8 / EP34: Strategic Air Command Strategic Air Command (VARIA…" at bounding box center [221, 217] width 247 height 132
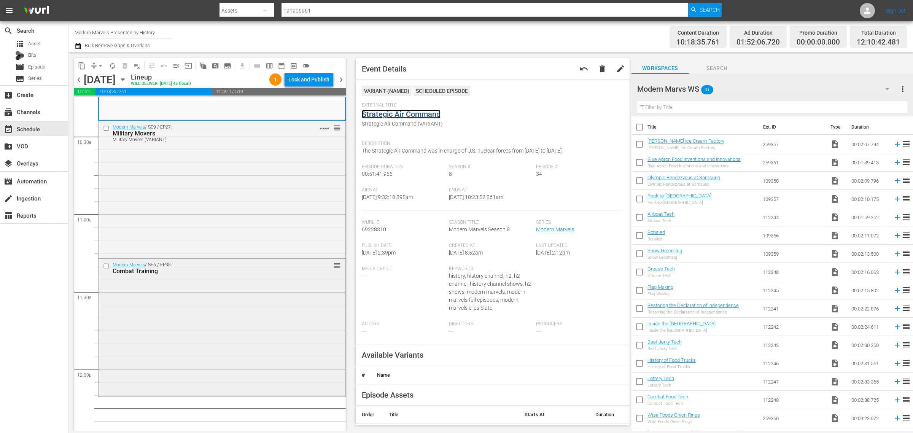
scroll to position [1616, 0]
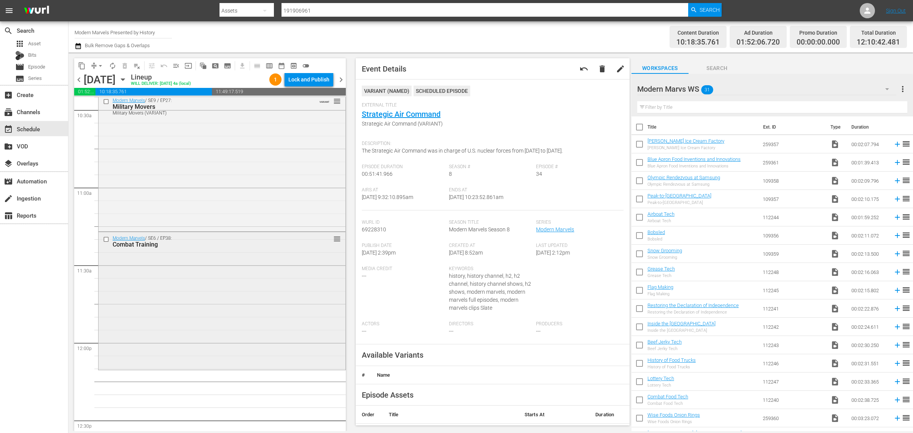
click at [221, 250] on div "Modern Marvels / SE6 / EP38: Combat Training reorder" at bounding box center [221, 300] width 247 height 136
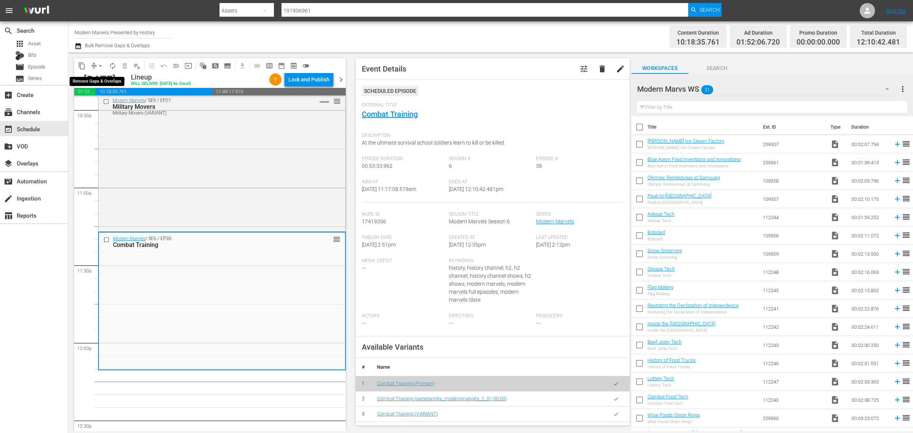
click at [101, 65] on span "arrow_drop_down" at bounding box center [101, 66] width 8 height 8
click at [101, 76] on li "Align to Midnight" at bounding box center [101, 81] width 80 height 13
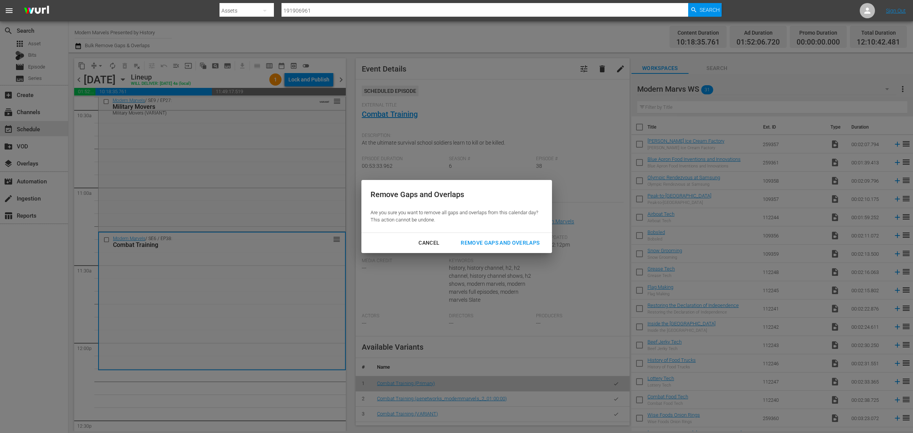
click at [491, 238] on div "Remove Gaps and Overlaps" at bounding box center [499, 243] width 91 height 10
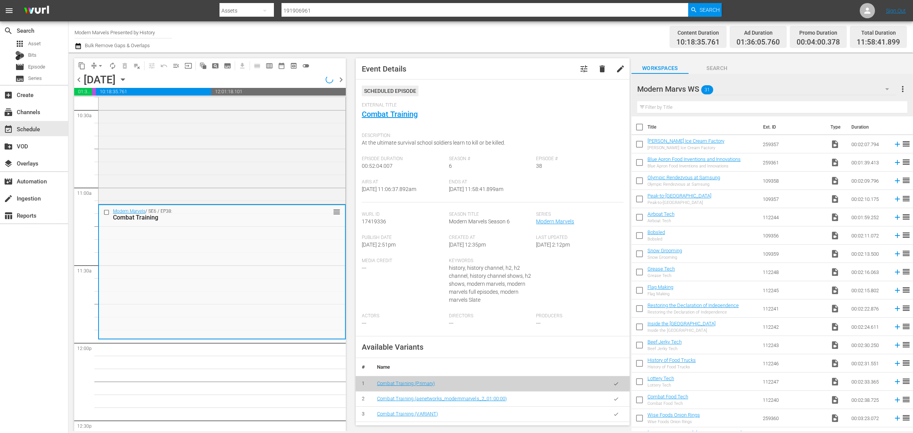
scroll to position [1668, 0]
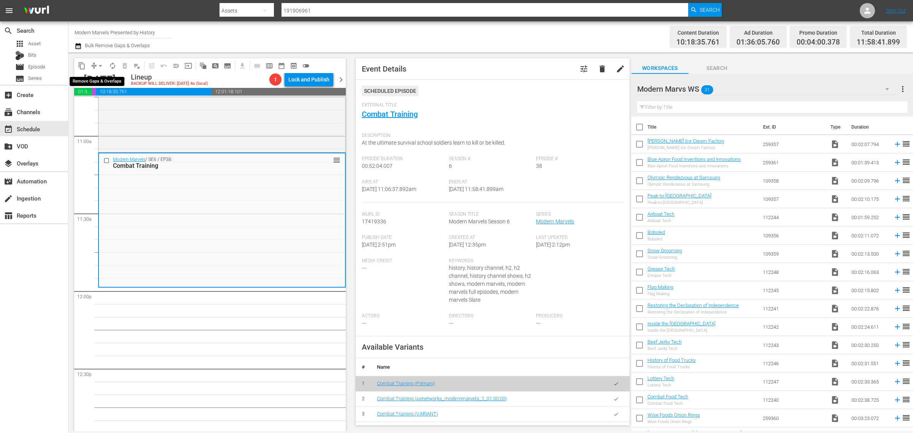
click at [97, 65] on span "arrow_drop_down" at bounding box center [101, 66] width 8 height 8
click at [110, 80] on li "Align to Midnight" at bounding box center [101, 81] width 80 height 13
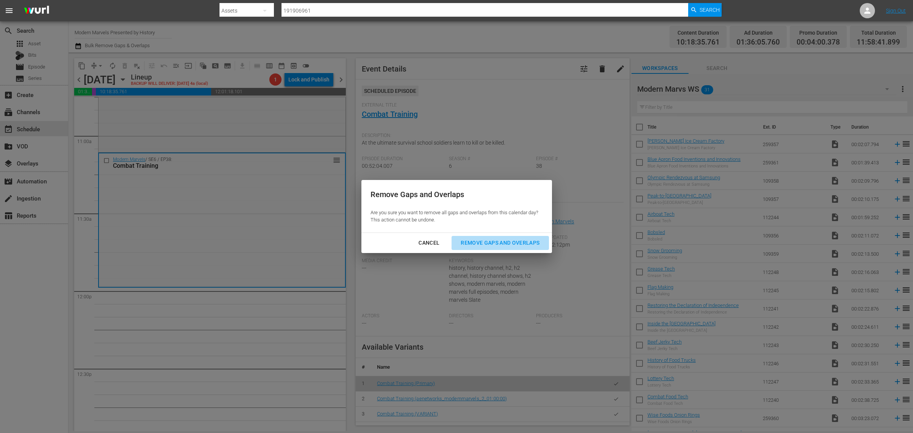
drag, startPoint x: 473, startPoint y: 238, endPoint x: 460, endPoint y: 122, distance: 116.4
click at [474, 238] on div "Remove Gaps and Overlaps" at bounding box center [499, 243] width 91 height 10
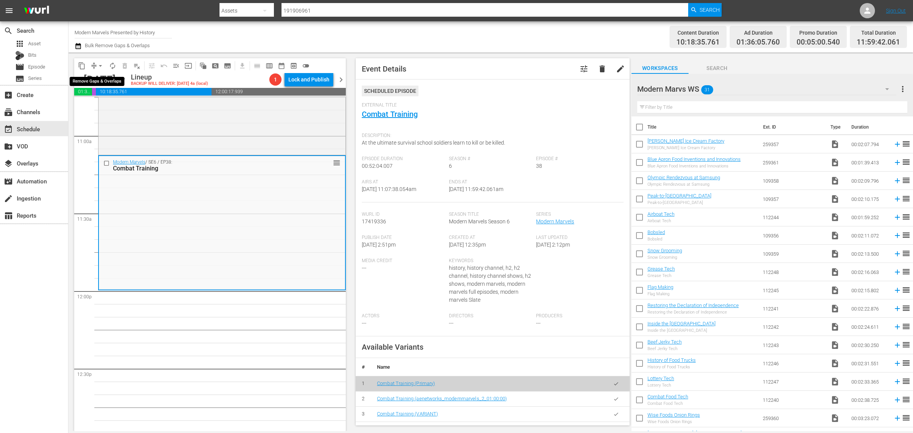
click at [100, 64] on span "arrow_drop_down" at bounding box center [101, 66] width 8 height 8
click at [120, 81] on li "Align to Midnight" at bounding box center [101, 81] width 80 height 13
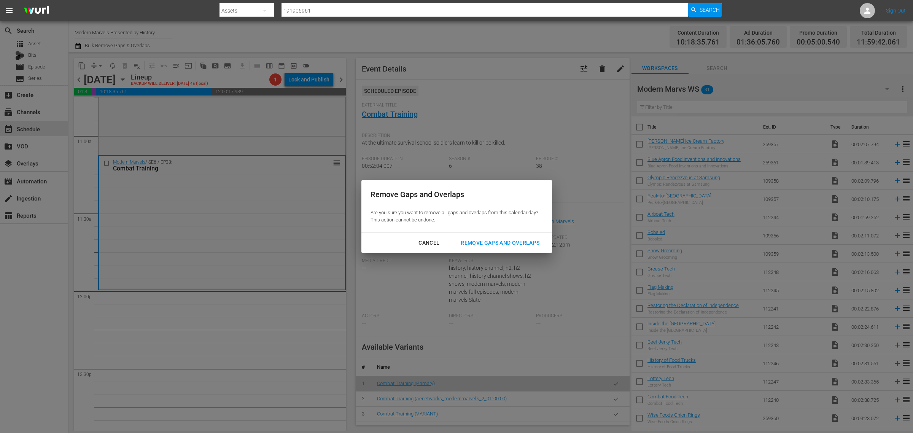
click at [513, 244] on div "Remove Gaps and Overlaps" at bounding box center [499, 243] width 91 height 10
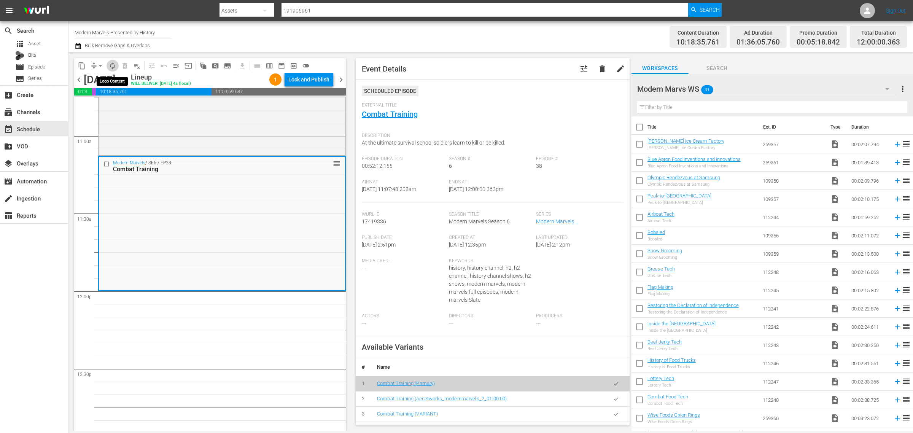
click at [113, 65] on span "autorenew_outlined" at bounding box center [113, 66] width 8 height 8
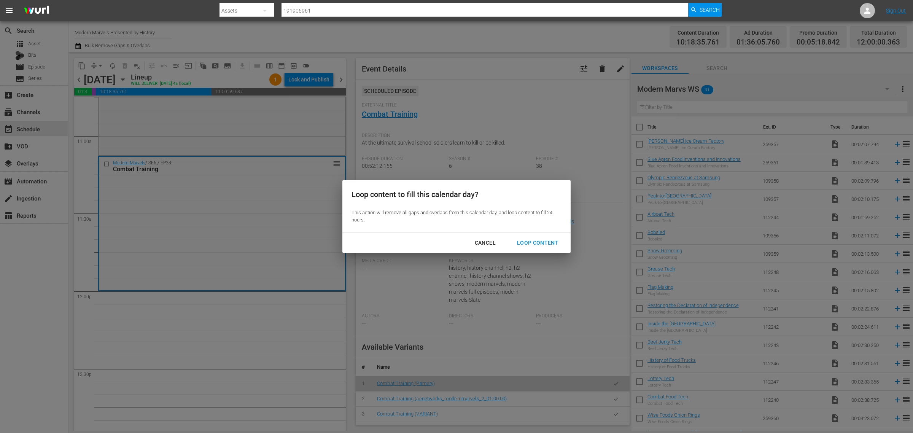
click at [527, 243] on div "Loop Content" at bounding box center [538, 243] width 54 height 10
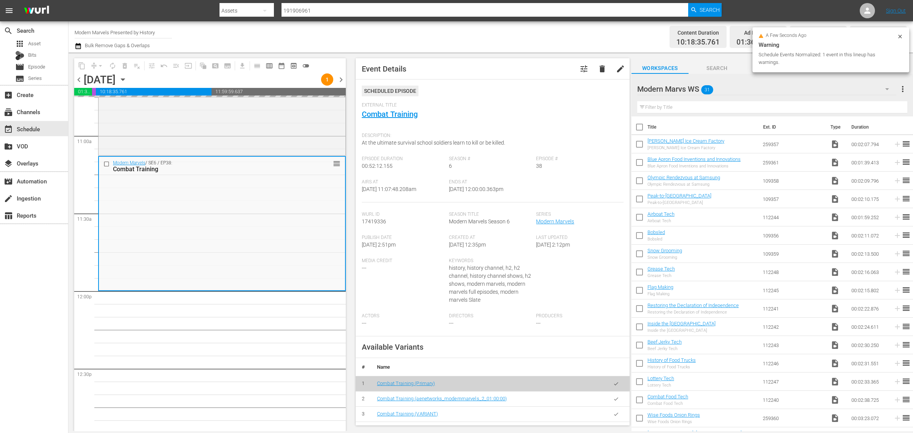
click at [459, 31] on div "Channel Title Modern Marvels Presented by History Bulk Remove Gaps & Overlaps" at bounding box center [302, 36] width 454 height 27
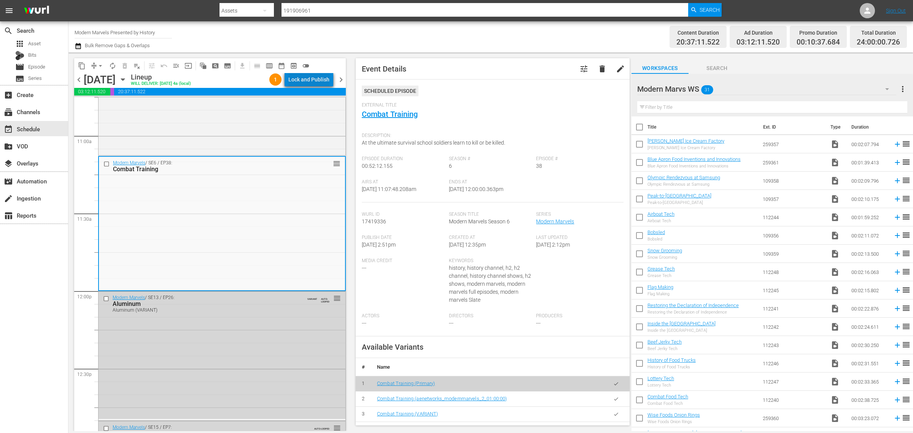
click at [318, 83] on div "Lock and Publish" at bounding box center [308, 80] width 41 height 14
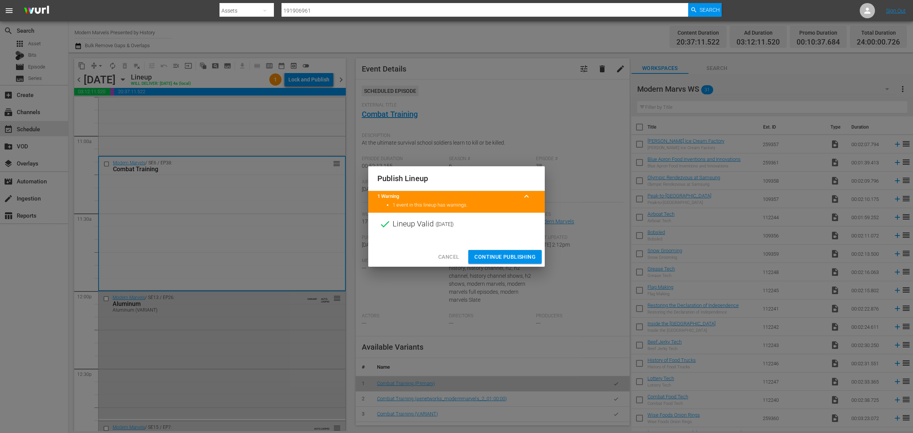
click at [518, 261] on span "Continue Publishing" at bounding box center [504, 257] width 61 height 10
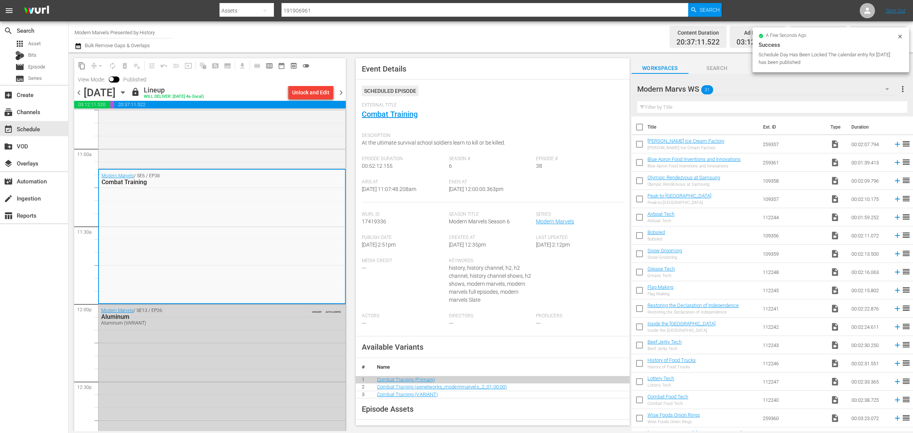
click at [502, 36] on div "Channel Title Modern Marvels Presented by History Bulk Remove Gaps & Overlaps" at bounding box center [302, 36] width 454 height 27
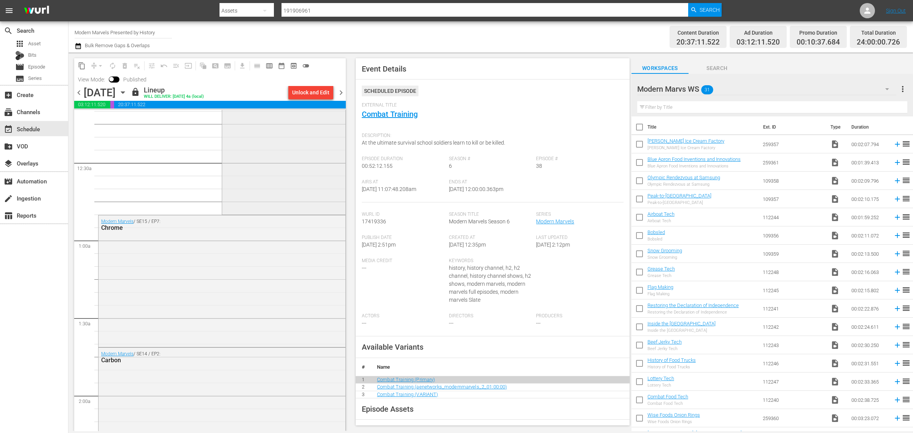
scroll to position [0, 0]
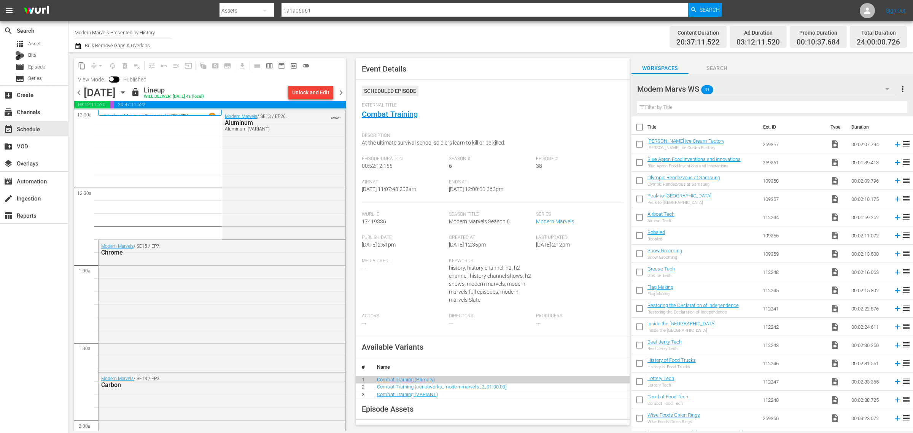
click at [342, 91] on span "chevron_right" at bounding box center [341, 93] width 10 height 10
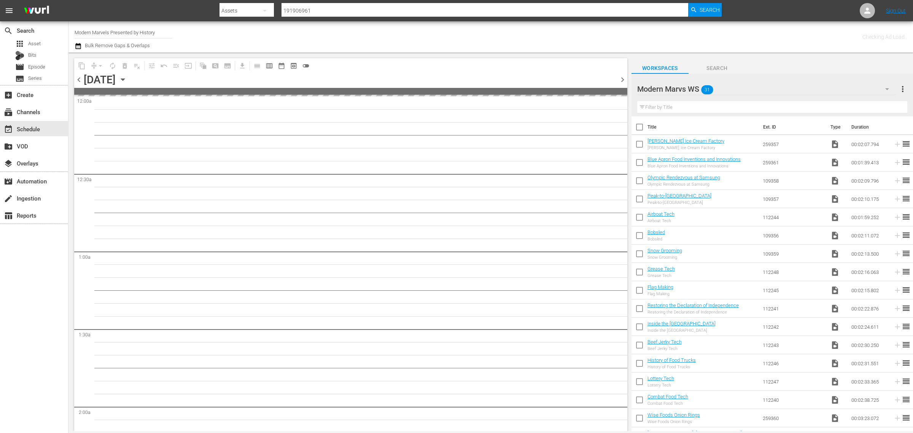
click at [494, 33] on div "Channel Title Modern Marvels Presented by History Bulk Remove Gaps & Overlaps" at bounding box center [302, 36] width 454 height 27
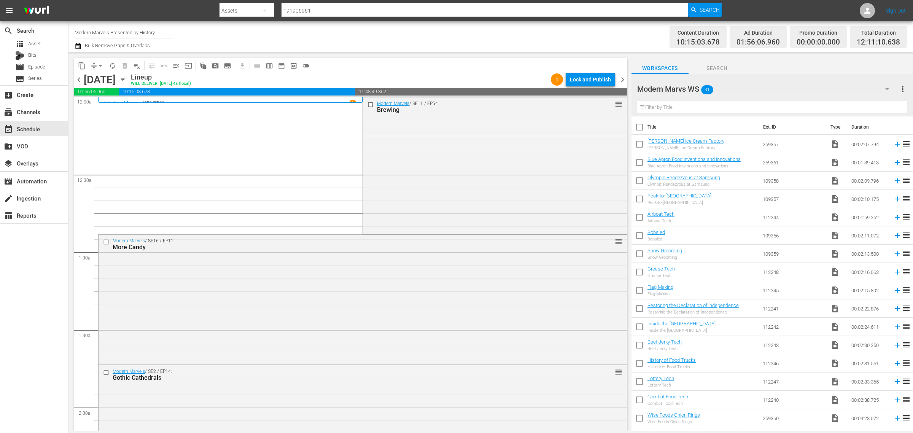
click at [443, 29] on div "Channel Title Modern Marvels Presented by History Bulk Remove Gaps & Overlaps" at bounding box center [302, 36] width 454 height 27
click at [444, 166] on div "Modern Marvels / SE11 / EP54: Brewing reorder" at bounding box center [495, 164] width 264 height 135
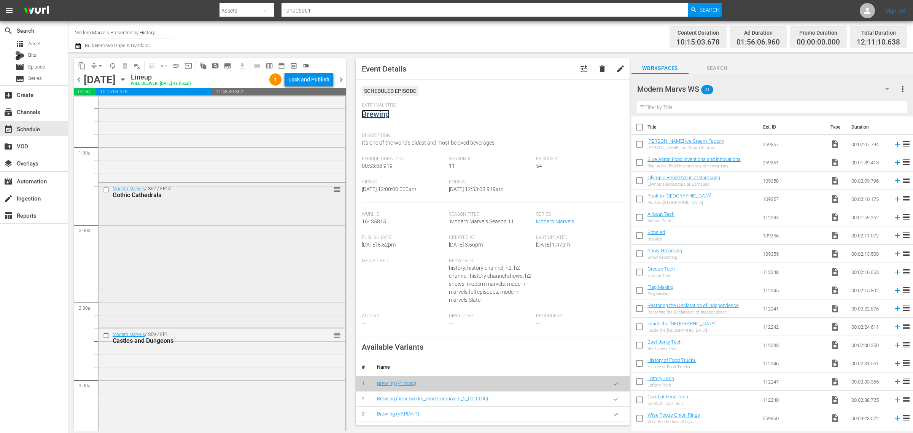
scroll to position [190, 0]
click at [212, 248] on div "Modern Marvels / SE2 / EP14: Gothic Cathedrals reorder" at bounding box center [221, 246] width 247 height 143
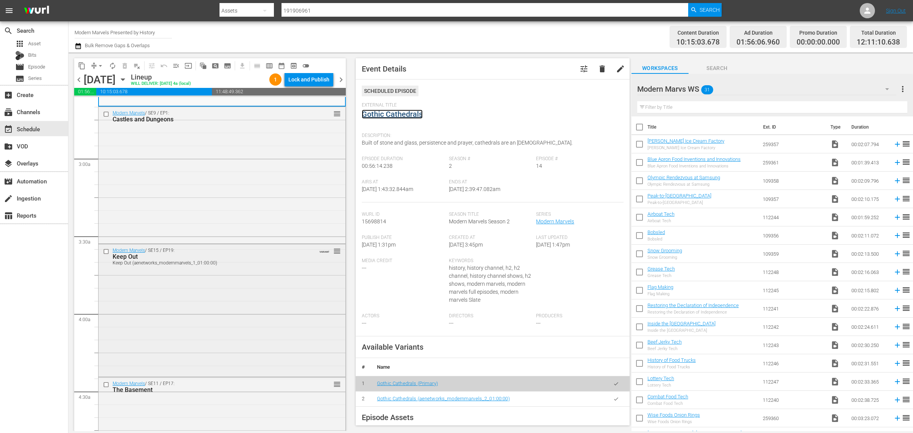
scroll to position [475, 0]
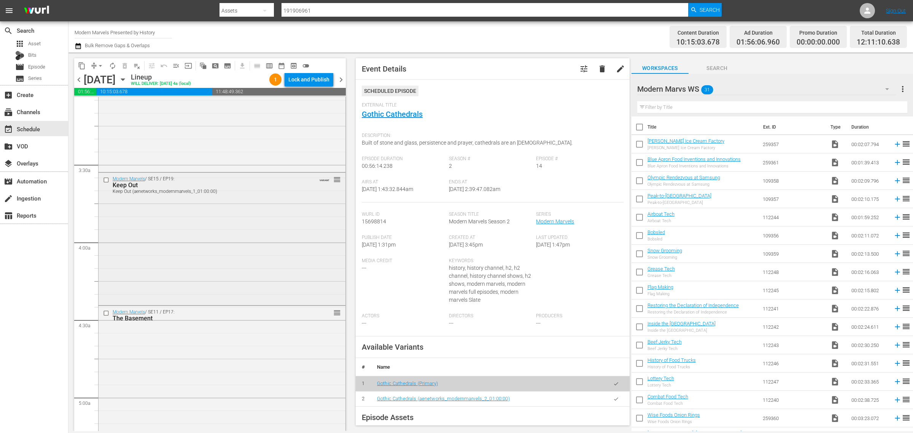
click at [200, 231] on div "Modern Marvels / SE15 / EP19: Keep Out Keep Out (aenetworks_modernmarvels_1_01:…" at bounding box center [221, 238] width 247 height 130
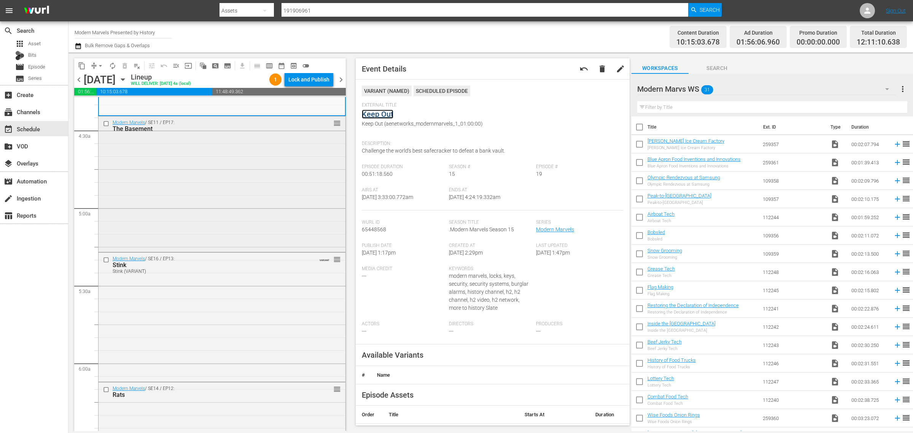
scroll to position [666, 0]
click at [227, 210] on div "Modern Marvels / SE11 / EP17: The Basement reorder" at bounding box center [221, 183] width 247 height 134
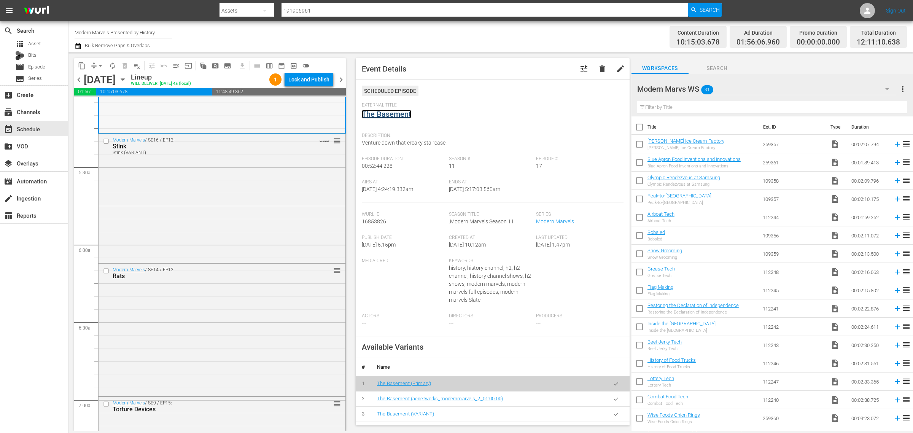
scroll to position [856, 0]
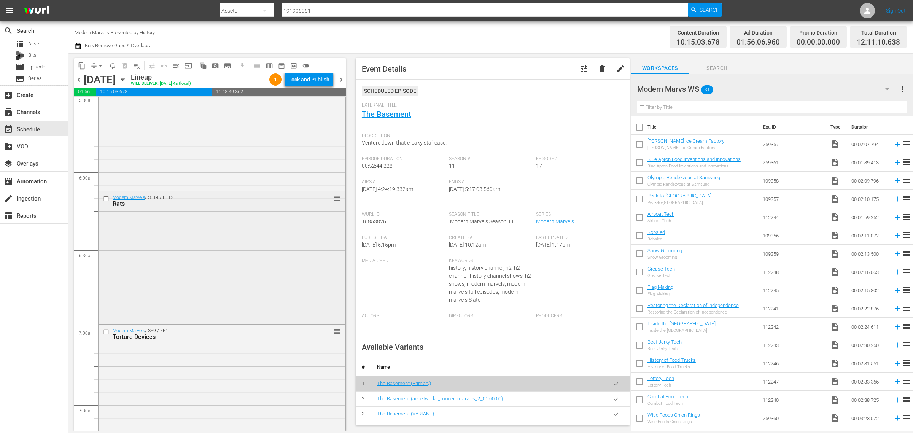
click at [197, 199] on div "Modern Marvels / SE14 / EP12: Rats" at bounding box center [209, 201] width 193 height 13
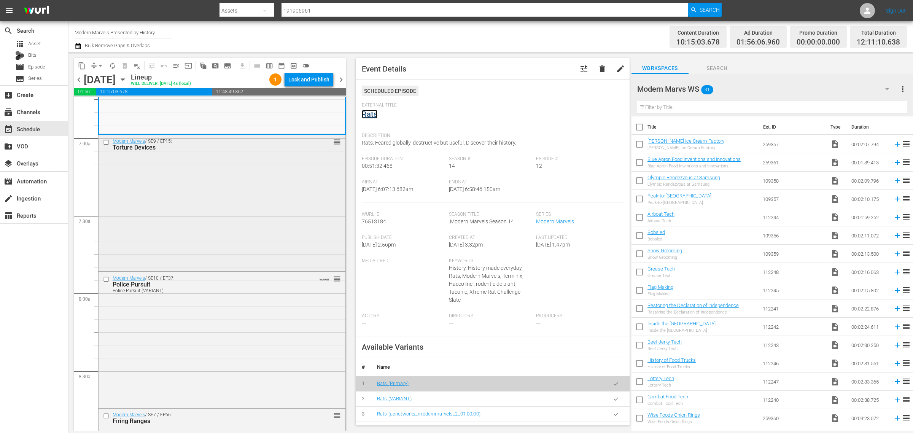
scroll to position [1046, 0]
click at [192, 194] on div "Modern Marvels / SE9 / EP15: Torture Devices reorder" at bounding box center [221, 201] width 247 height 135
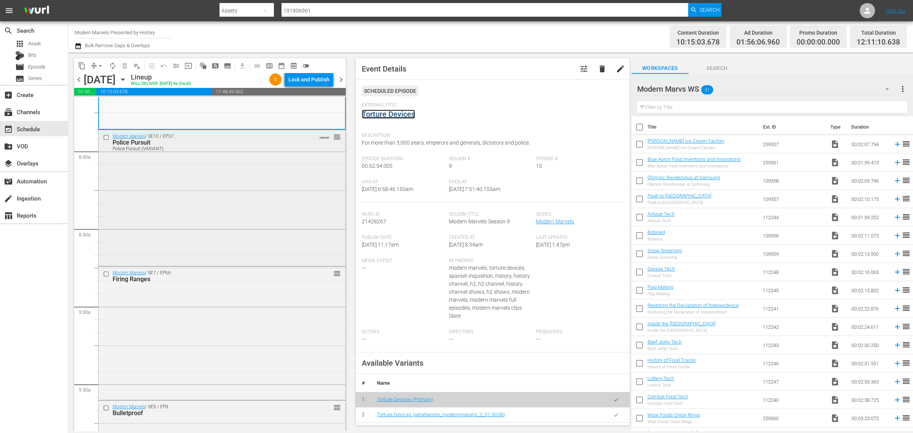
scroll to position [1236, 0]
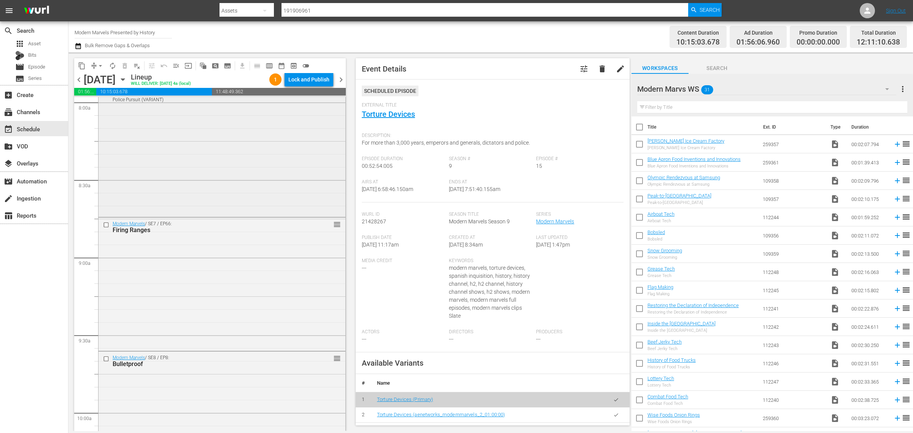
click at [145, 173] on div "Modern Marvels / SE10 / EP37: Police Pursuit Police Pursuit (VARIANT) VARIANT r…" at bounding box center [221, 148] width 247 height 134
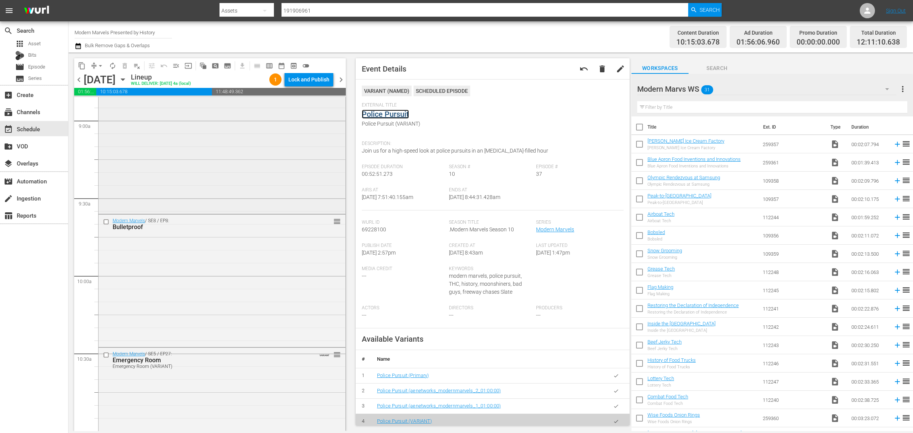
scroll to position [1379, 0]
click at [197, 235] on div "Modern Marvels / SE8 / EP8: Bulletproof reorder" at bounding box center [221, 274] width 247 height 131
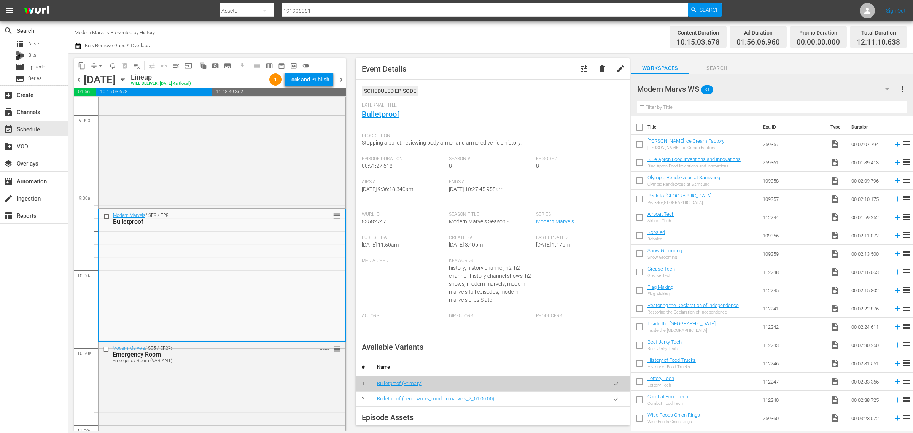
click at [499, 33] on div "Channel Title Modern Marvels Presented by History Bulk Remove Gaps & Overlaps" at bounding box center [302, 36] width 454 height 27
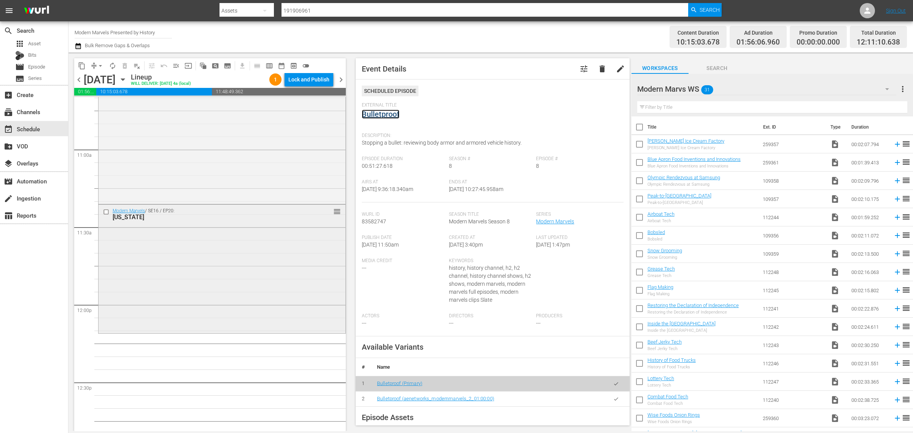
scroll to position [1664, 0]
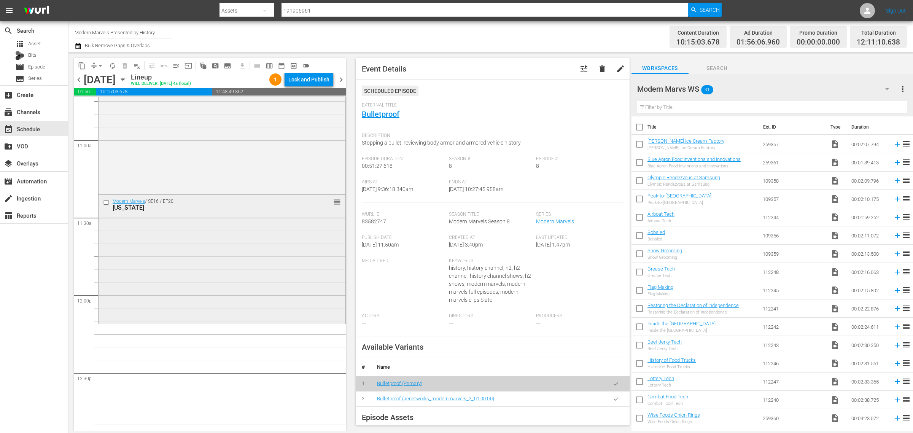
click at [203, 256] on div "Modern Marvels / SE16 / EP20: Alaska reorder" at bounding box center [221, 258] width 247 height 127
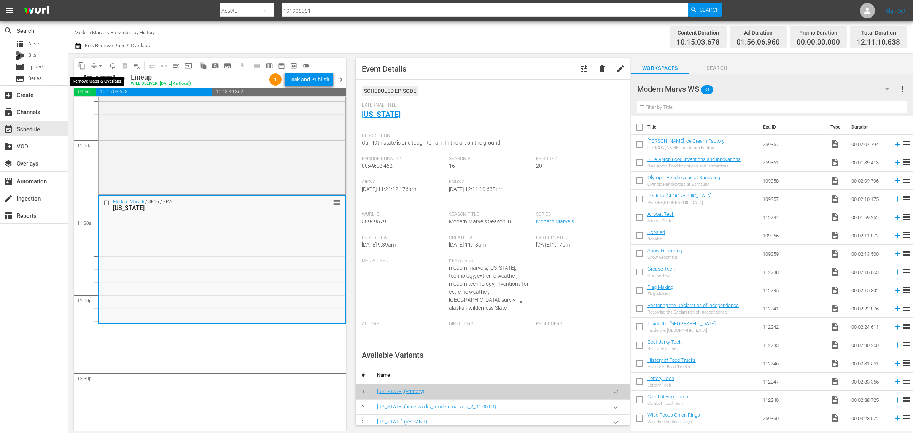
click at [100, 66] on span "arrow_drop_down" at bounding box center [101, 66] width 8 height 8
click at [100, 78] on li "Align to Midnight" at bounding box center [101, 81] width 80 height 13
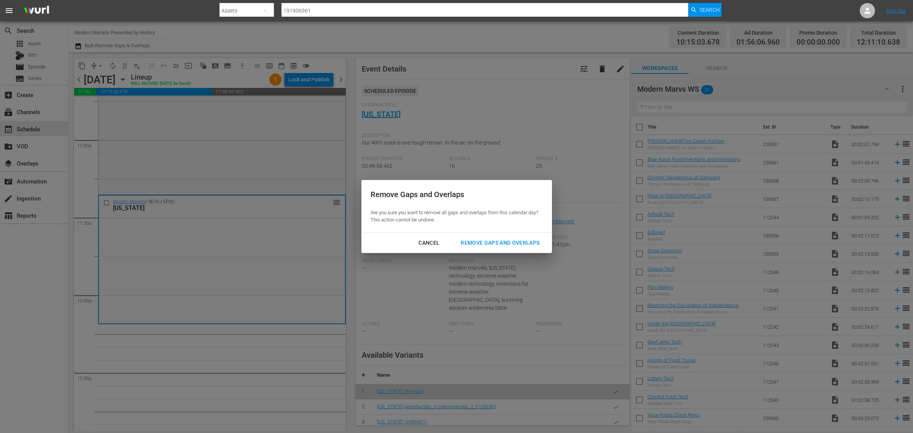
click at [494, 241] on div "Remove Gaps and Overlaps" at bounding box center [499, 243] width 91 height 10
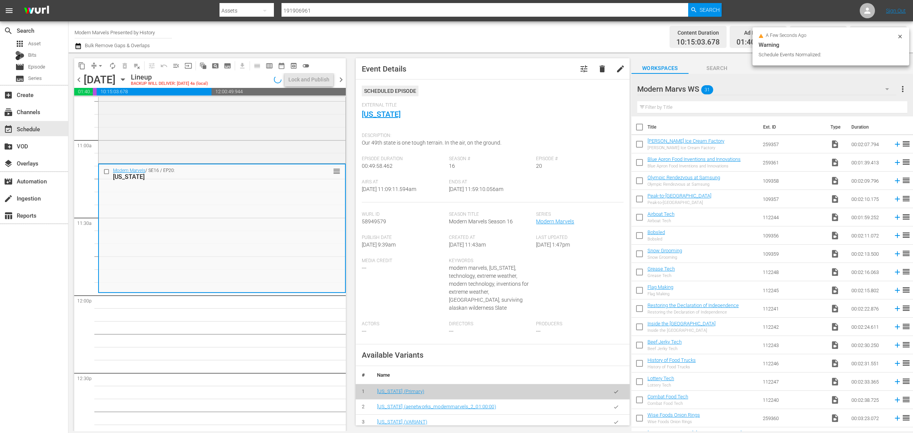
scroll to position [1689, 0]
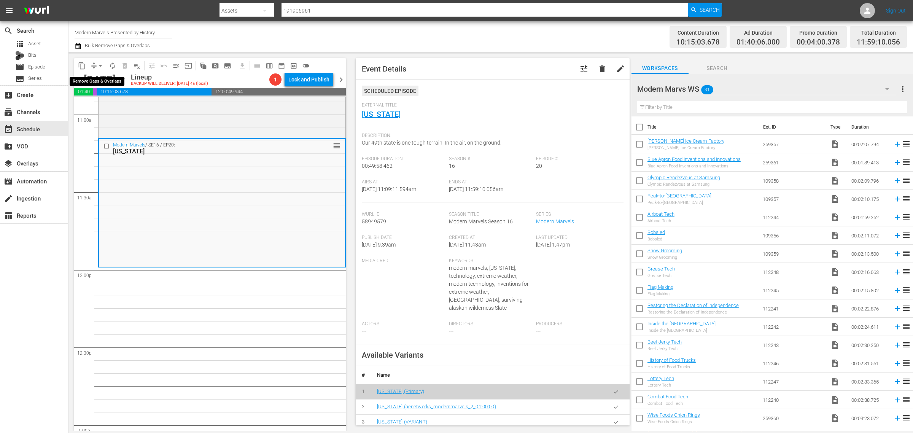
click at [99, 65] on span "arrow_drop_down" at bounding box center [101, 66] width 8 height 8
click at [100, 77] on li "Align to Midnight" at bounding box center [101, 81] width 80 height 13
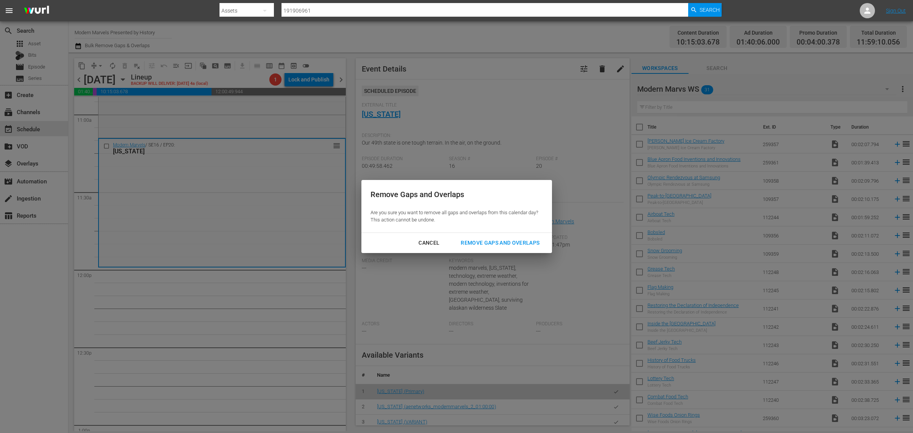
click at [501, 241] on div "Remove Gaps and Overlaps" at bounding box center [499, 243] width 91 height 10
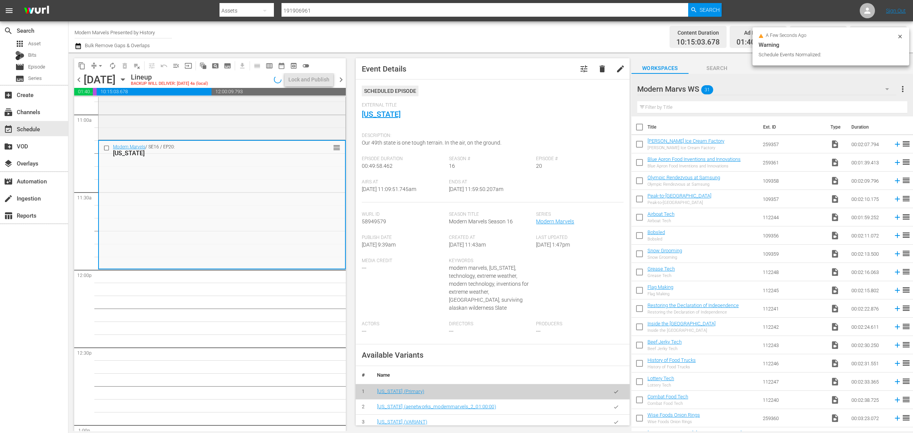
scroll to position [1664, 0]
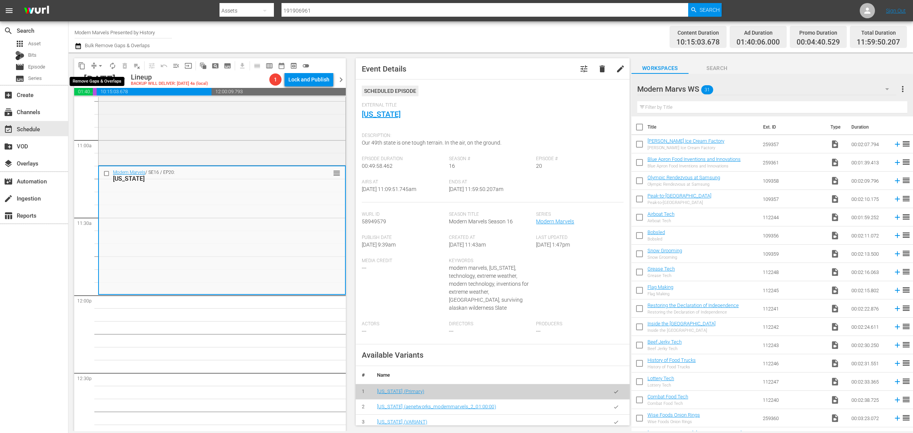
click at [99, 66] on span "arrow_drop_down" at bounding box center [101, 66] width 8 height 8
click at [100, 78] on li "Align to Midnight" at bounding box center [101, 81] width 80 height 13
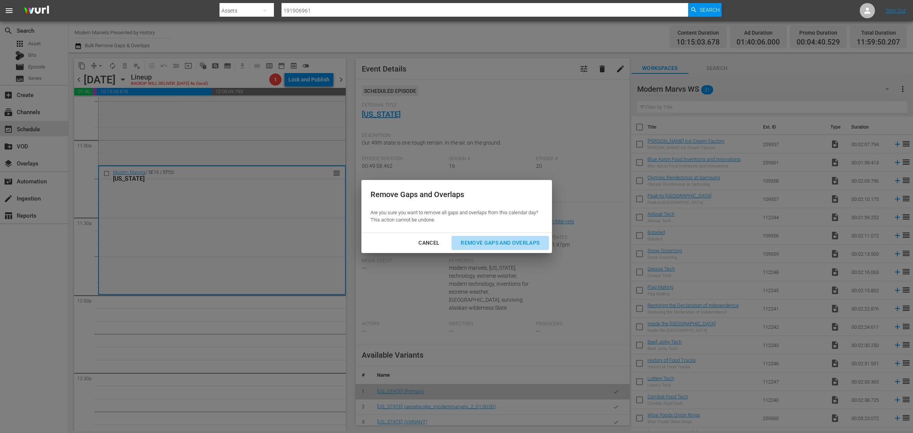
click at [482, 241] on div "Remove Gaps and Overlaps" at bounding box center [499, 243] width 91 height 10
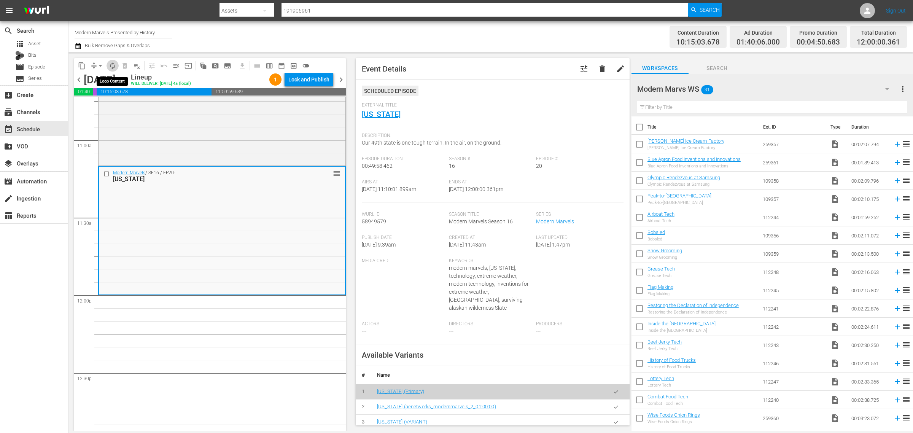
click at [112, 68] on span "autorenew_outlined" at bounding box center [113, 66] width 8 height 8
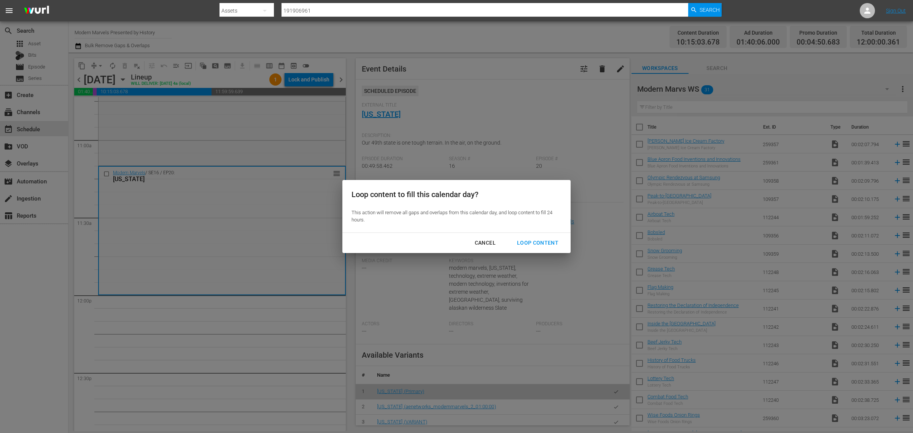
click at [524, 241] on div "Loop Content" at bounding box center [538, 243] width 54 height 10
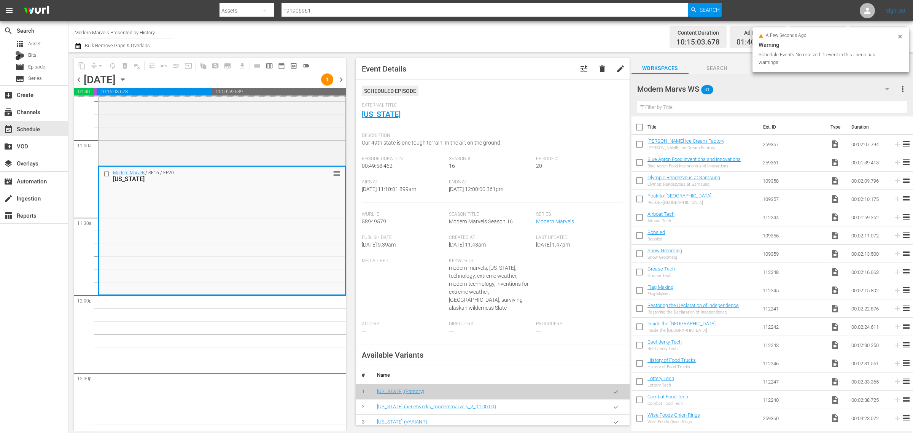
click at [471, 48] on div "Channel Title Modern Marvels Presented by History Bulk Remove Gaps & Overlaps" at bounding box center [302, 36] width 454 height 27
click at [309, 31] on div "Channel Title Modern Marvels Presented by History Bulk Remove Gaps & Overlaps" at bounding box center [302, 36] width 454 height 27
click at [391, 35] on div "Channel Title Modern Marvels Presented by History Bulk Remove Gaps & Overlaps" at bounding box center [302, 36] width 454 height 27
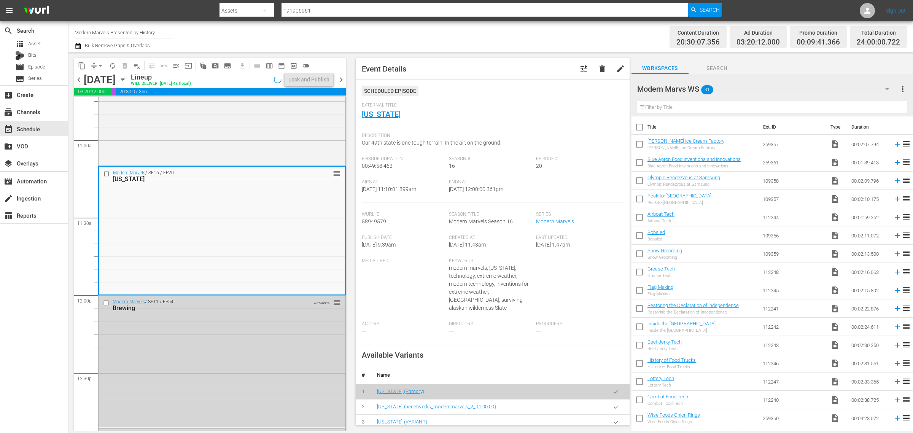
click at [381, 33] on div "Channel Title Modern Marvels Presented by History Bulk Remove Gaps & Overlaps" at bounding box center [302, 36] width 454 height 27
click at [315, 76] on div "Lock and Publish" at bounding box center [308, 80] width 41 height 14
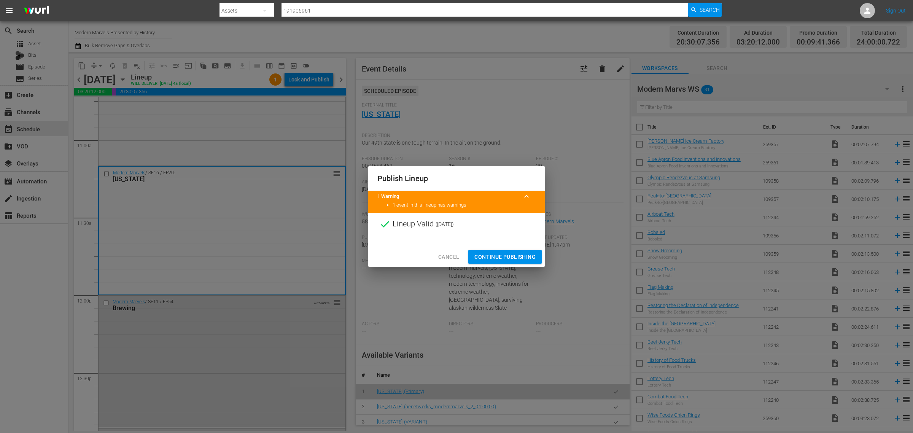
click at [518, 260] on span "Continue Publishing" at bounding box center [504, 257] width 61 height 10
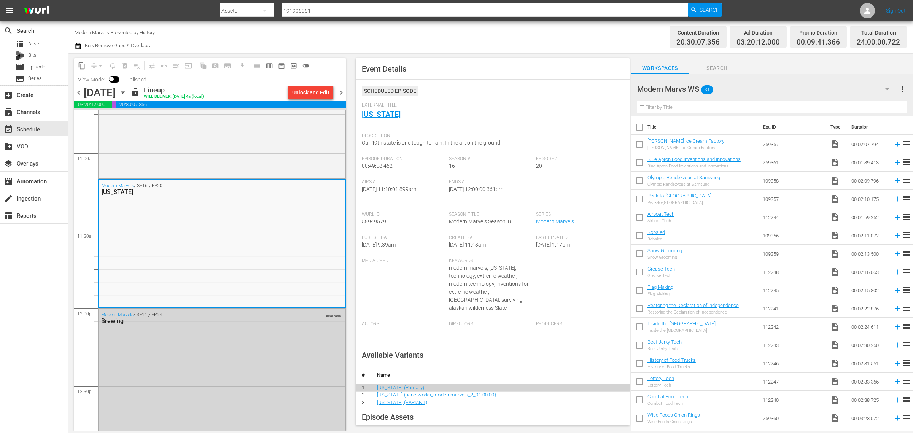
click at [341, 91] on span "chevron_right" at bounding box center [341, 93] width 10 height 10
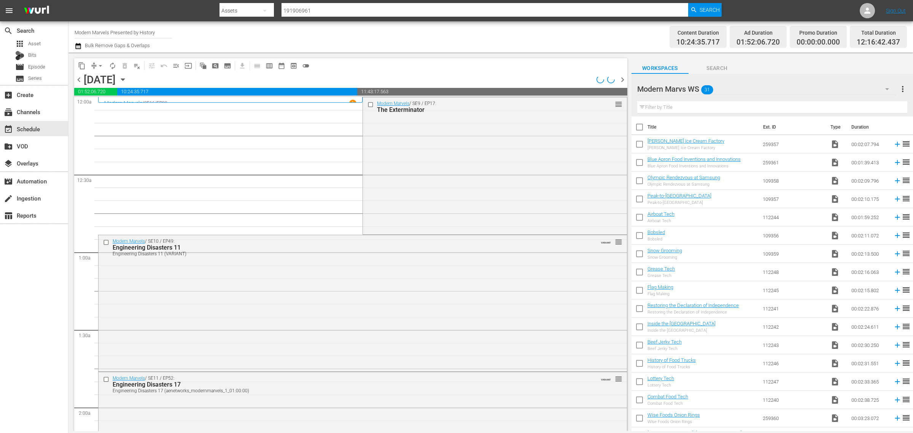
click at [525, 36] on div "Channel Title Modern Marvels Presented by History Bulk Remove Gaps & Overlaps" at bounding box center [302, 36] width 454 height 27
click at [462, 33] on div "Channel Title Modern Marvels Presented by History Bulk Remove Gaps & Overlaps" at bounding box center [302, 36] width 454 height 27
click at [482, 43] on div "Channel Title Modern Marvels Presented by History Bulk Remove Gaps & Overlaps" at bounding box center [302, 36] width 454 height 27
click at [451, 155] on div "Modern Marvels / SE9 / EP17: The Exterminator reorder" at bounding box center [495, 165] width 264 height 136
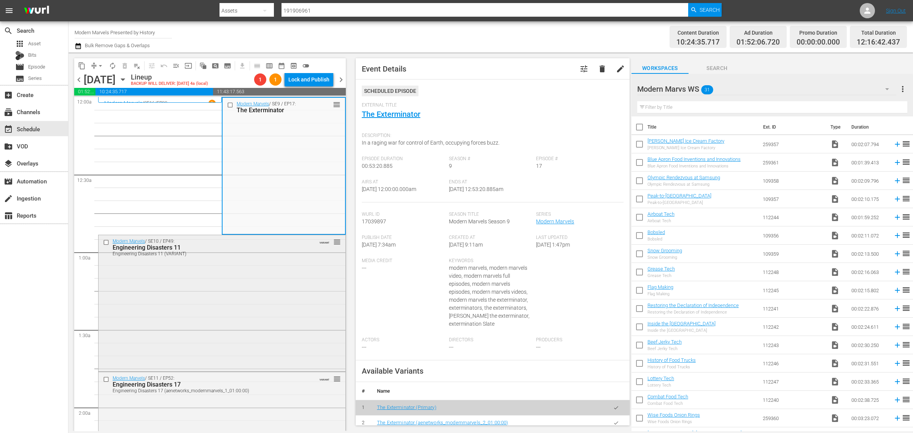
click at [198, 294] on div "Modern Marvels / SE10 / EP49: Engineering Disasters 11 Engineering Disasters 11…" at bounding box center [221, 302] width 247 height 135
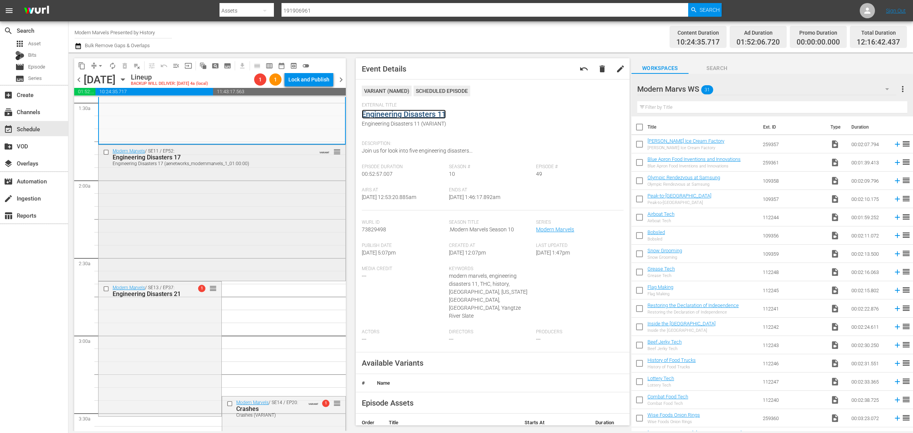
scroll to position [238, 0]
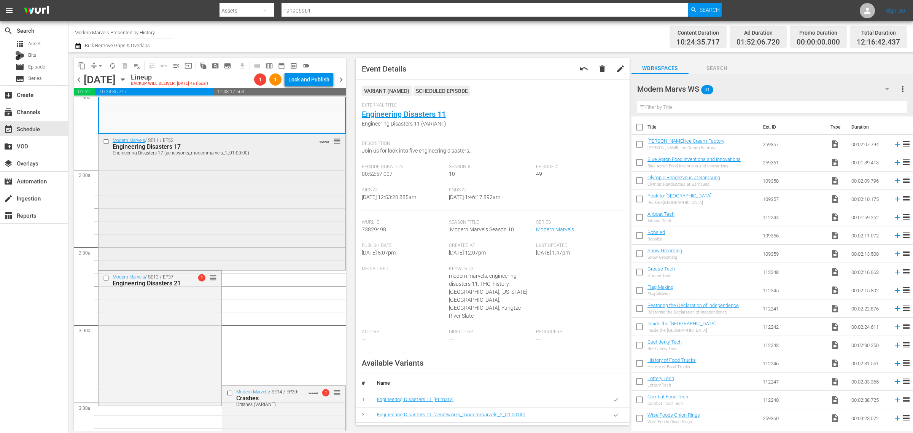
click at [176, 207] on div "Modern Marvels / SE11 / EP52: Engineering Disasters 17 Engineering Disasters 17…" at bounding box center [221, 201] width 247 height 134
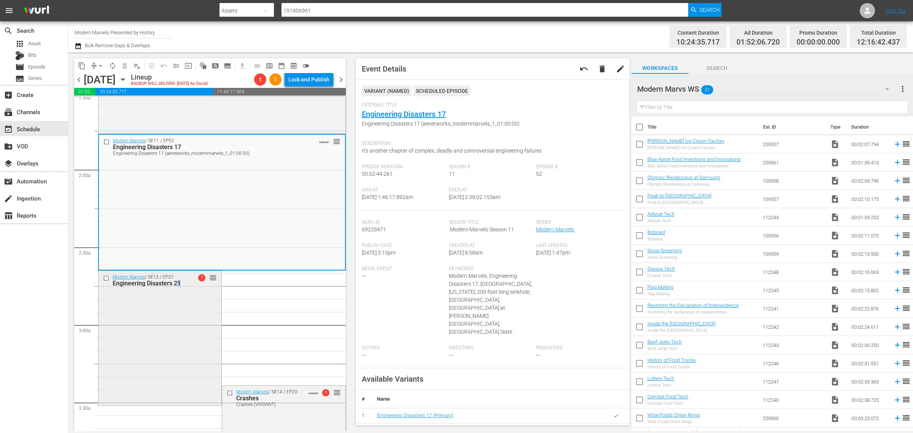
click at [179, 314] on div "Modern Marvels / SE13 / EP37: Engineering Disasters 21 1 reorder" at bounding box center [159, 337] width 123 height 133
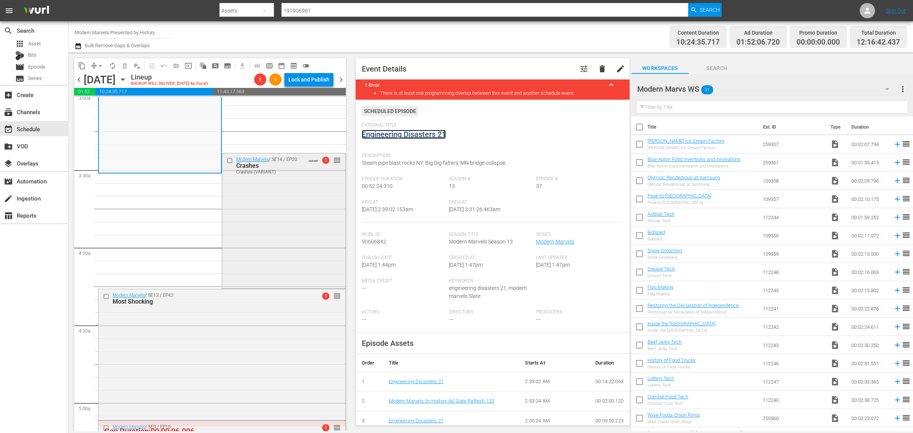
scroll to position [475, 0]
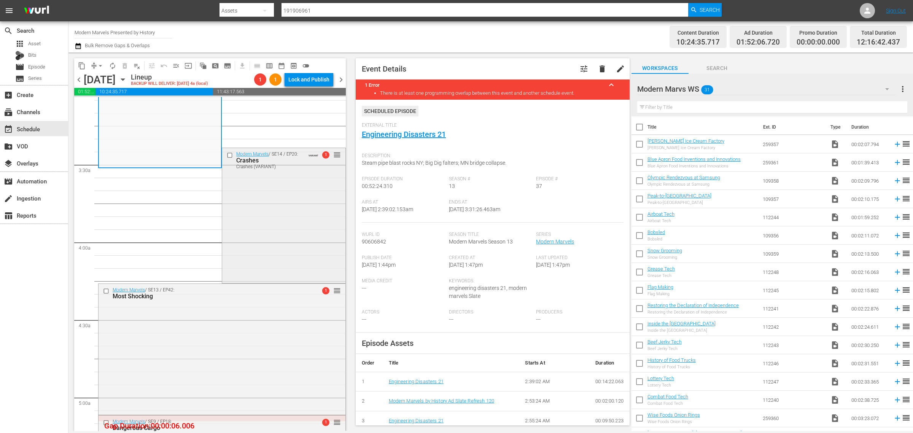
click at [273, 215] on div "Modern Marvels / SE14 / EP20: Crashes Crashes (VARIANT) VARIANT 1 reorder" at bounding box center [283, 214] width 123 height 133
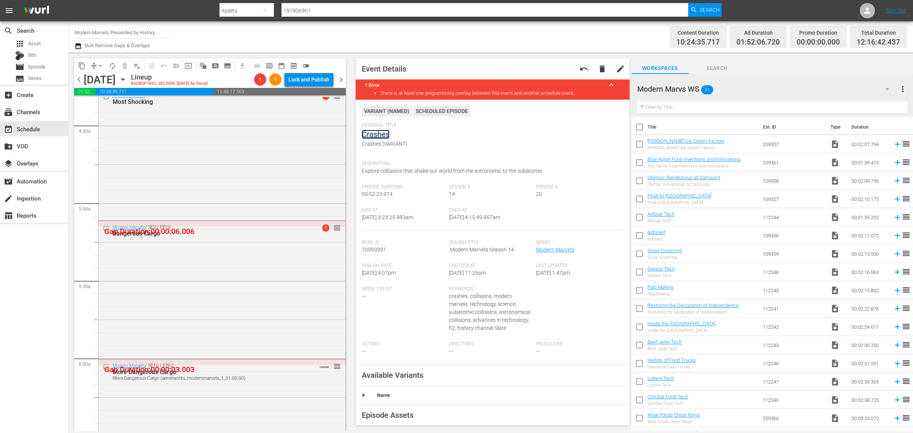
scroll to position [713, 0]
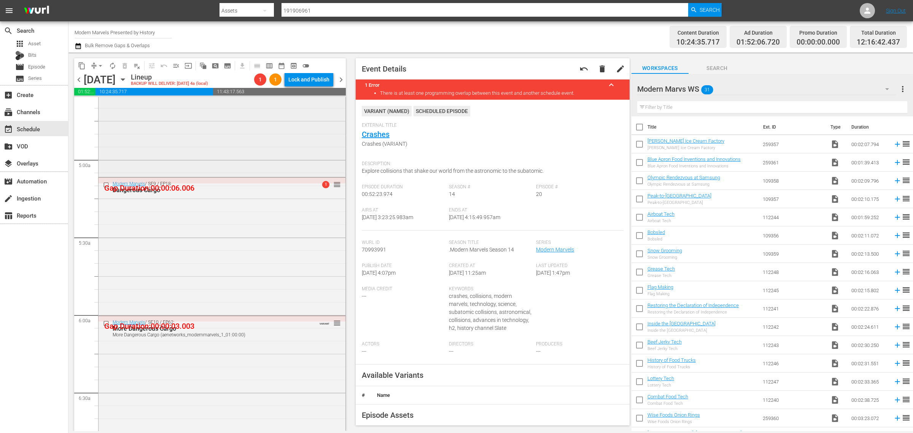
click at [151, 124] on div "Modern Marvels / SE13 / EP42: Most Shocking 1 reorder" at bounding box center [221, 111] width 247 height 130
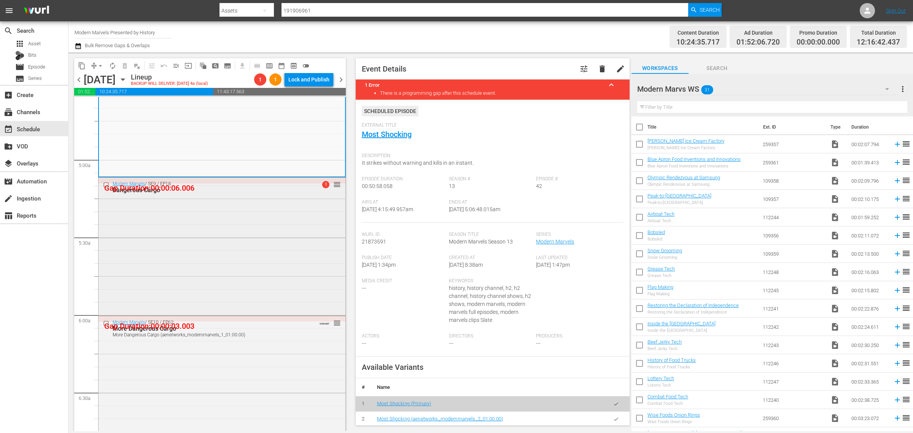
click at [233, 262] on div "Modern Marvels / SE9 / EP18: Dangerous Cargo 1 reorder" at bounding box center [221, 246] width 247 height 136
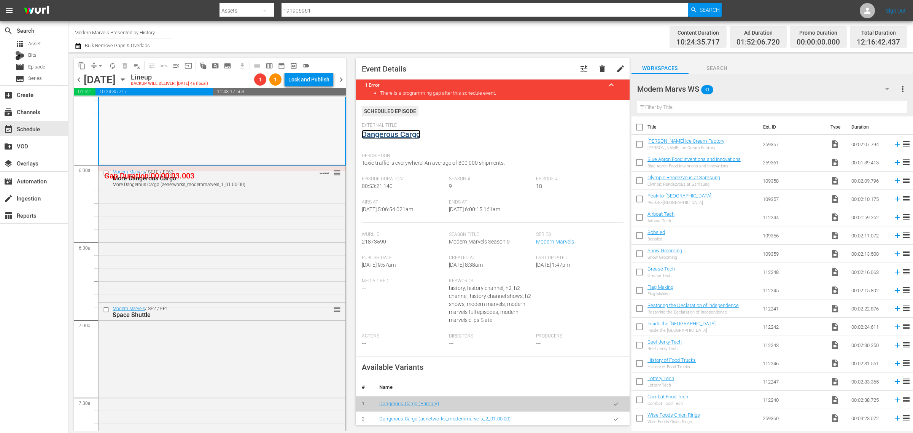
scroll to position [903, 0]
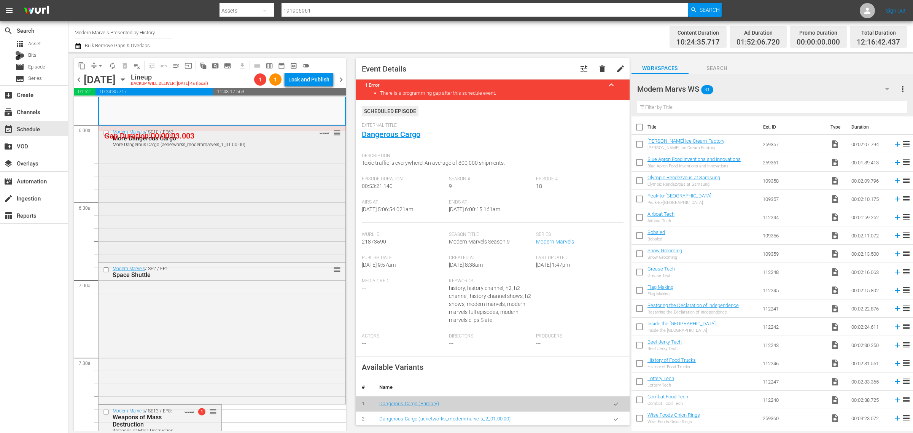
click at [169, 191] on div "Modern Marvels / SE10 / EP62: More Dangerous Cargo More Dangerous Cargo (aenetw…" at bounding box center [221, 193] width 247 height 135
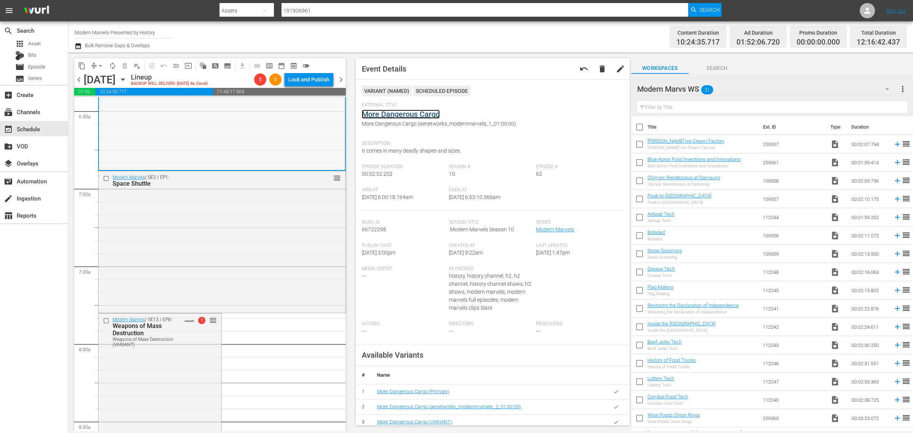
scroll to position [1046, 0]
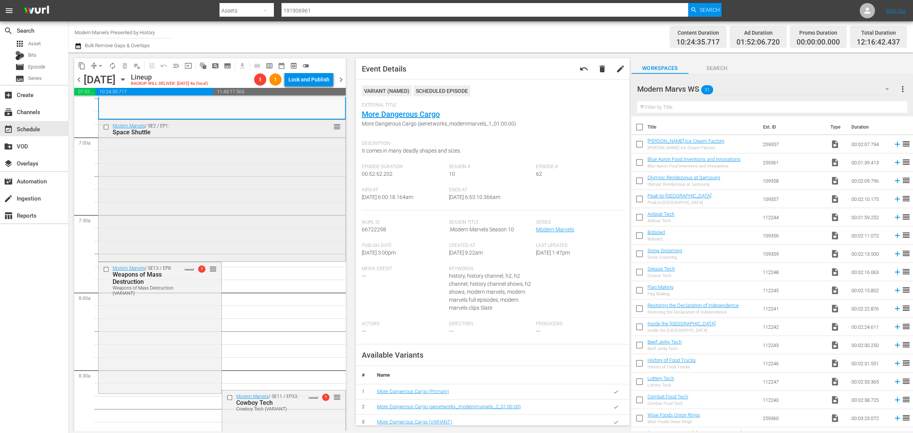
click at [168, 200] on div "Modern Marvels / SE2 / EP1: Space Shuttle reorder" at bounding box center [221, 190] width 247 height 140
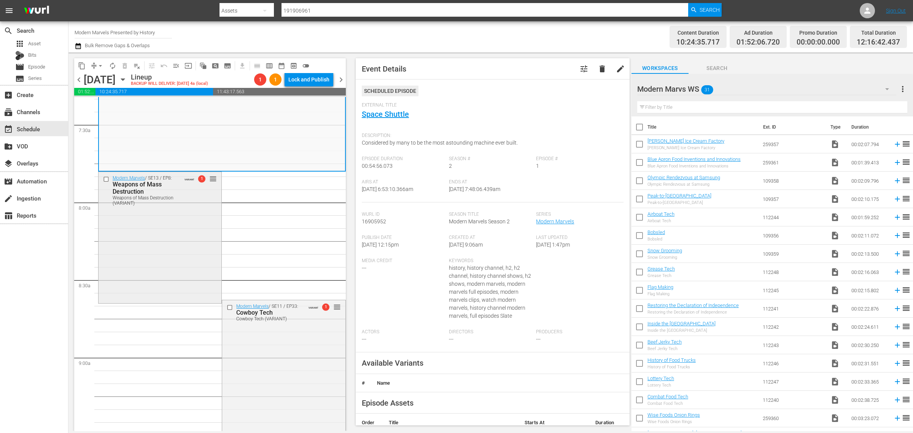
scroll to position [1236, 0]
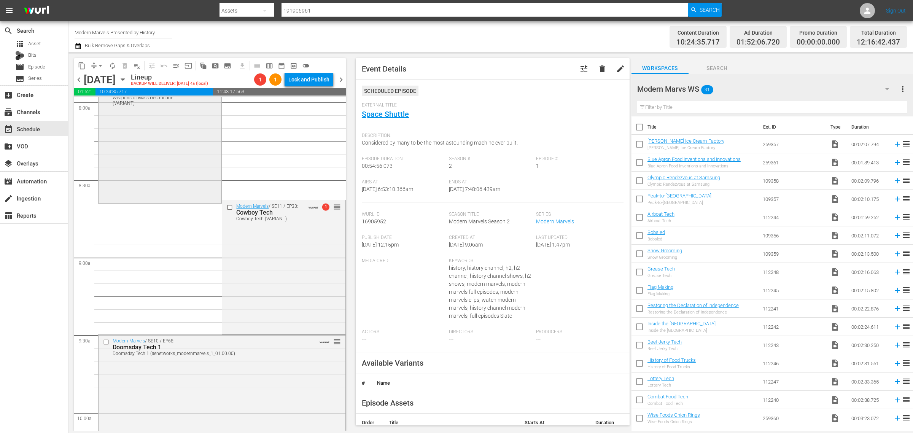
click at [178, 180] on div "Modern Marvels / SE13 / EP8: Weapons of Mass Destruction Weapons of Mass Destru…" at bounding box center [159, 137] width 123 height 130
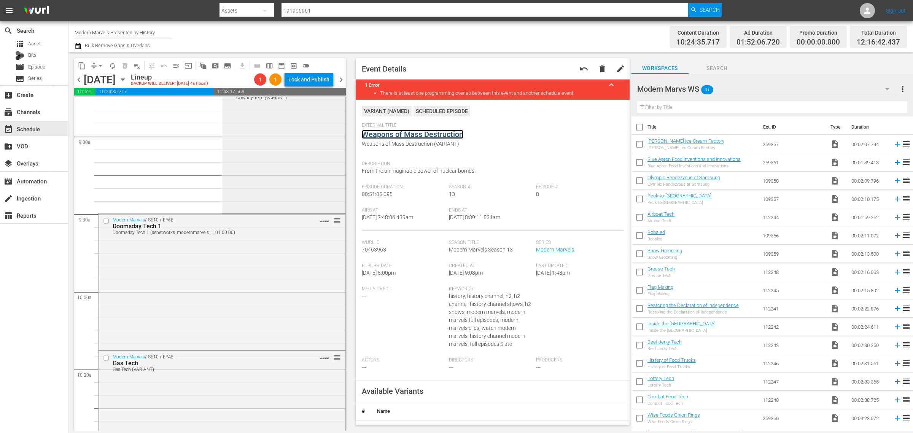
scroll to position [1379, 0]
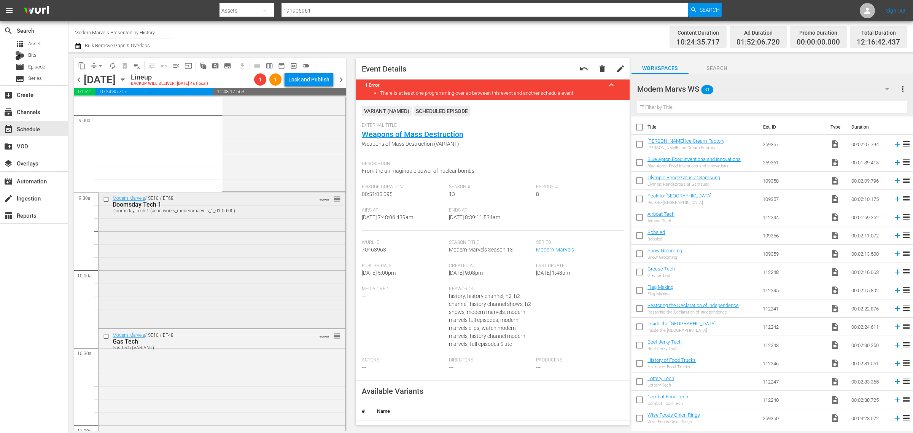
click at [186, 257] on div "Modern Marvels / SE10 / EP68: Doomsday Tech 1 Doomsday Tech 1 (aenetworks_moder…" at bounding box center [221, 259] width 247 height 135
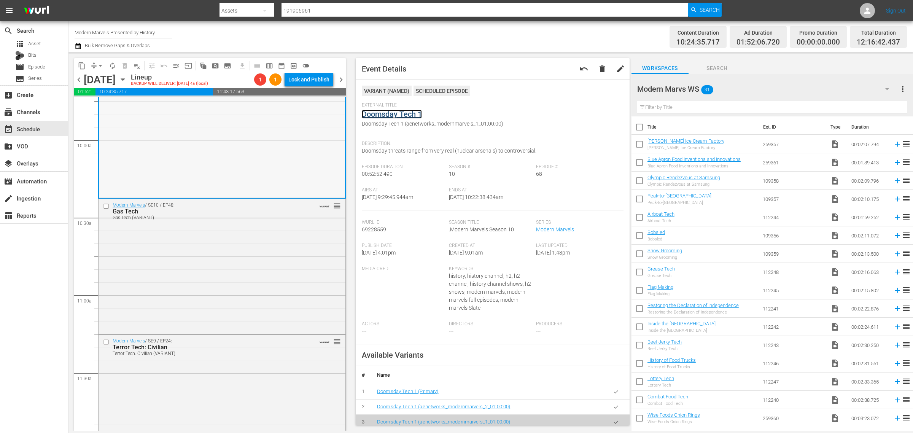
scroll to position [1569, 0]
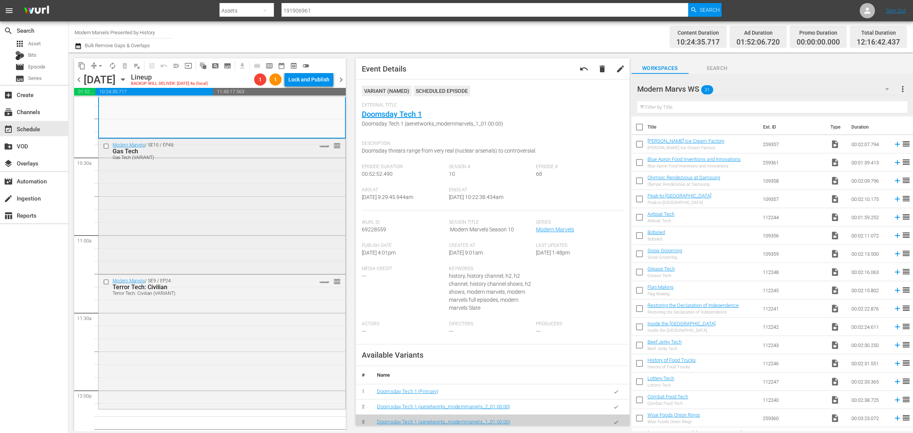
click at [208, 208] on div "Modern Marvels / SE10 / EP48: Gas Tech Gas Tech (VARIANT) VARIANT reorder" at bounding box center [221, 206] width 247 height 134
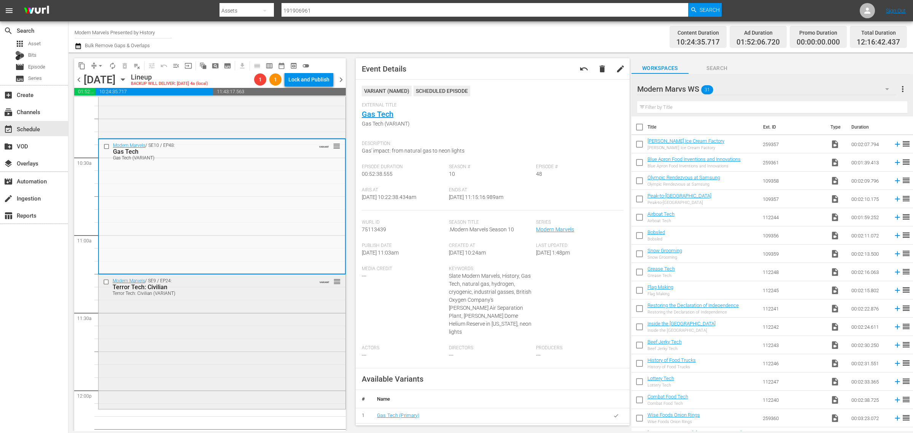
click at [205, 308] on div "Modern Marvels / SE9 / EP24: Terror Tech: Civilian Terror Tech: Civilian (VARIA…" at bounding box center [221, 341] width 247 height 132
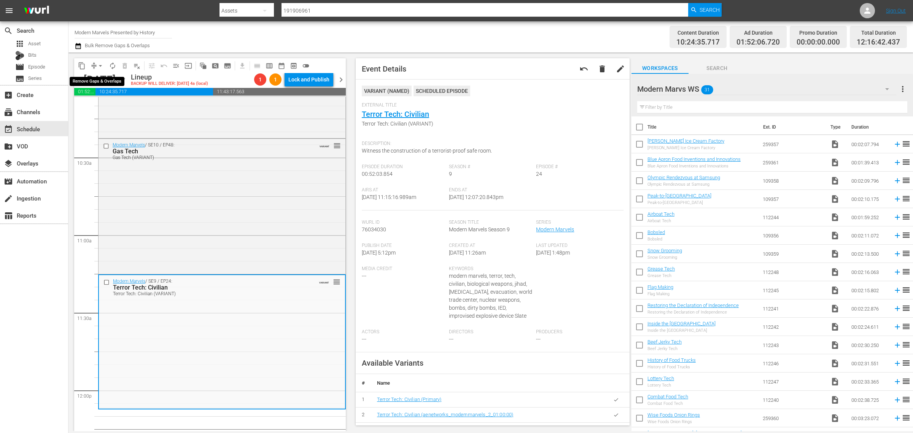
click at [98, 62] on span "arrow_drop_down" at bounding box center [101, 66] width 8 height 8
click at [95, 81] on li "Align to Midnight" at bounding box center [101, 81] width 80 height 13
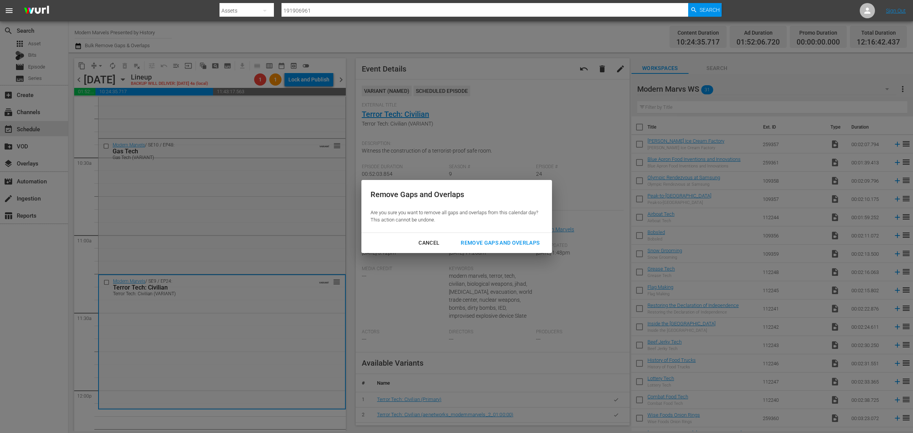
click at [512, 241] on div "Remove Gaps and Overlaps" at bounding box center [499, 243] width 91 height 10
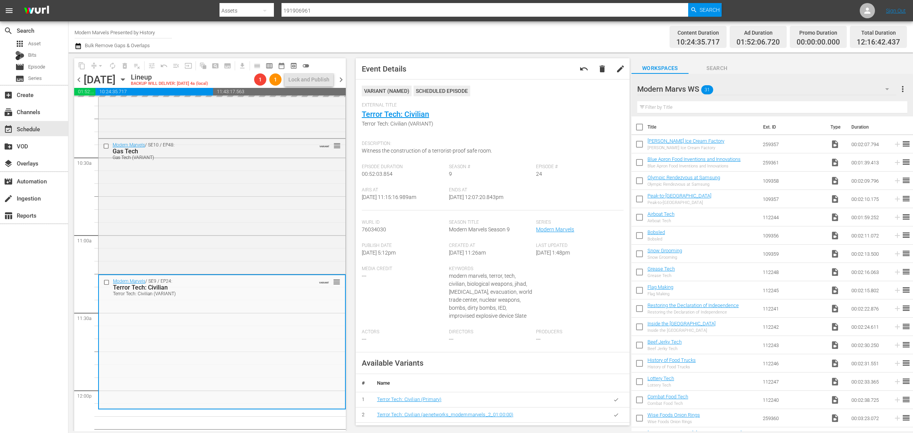
click at [485, 42] on div "Channel Title Modern Marvels Presented by History Bulk Remove Gaps & Overlaps" at bounding box center [302, 36] width 454 height 27
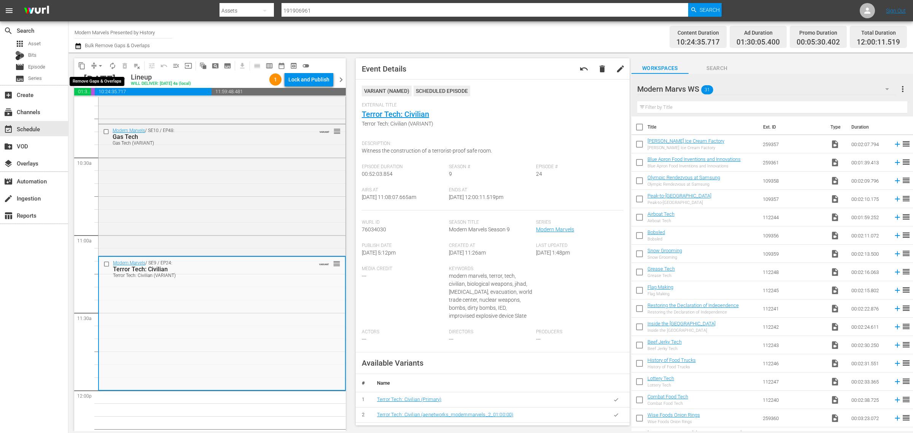
click at [101, 63] on span "arrow_drop_down" at bounding box center [101, 66] width 8 height 8
click at [101, 77] on li "Align to Midnight" at bounding box center [101, 81] width 80 height 13
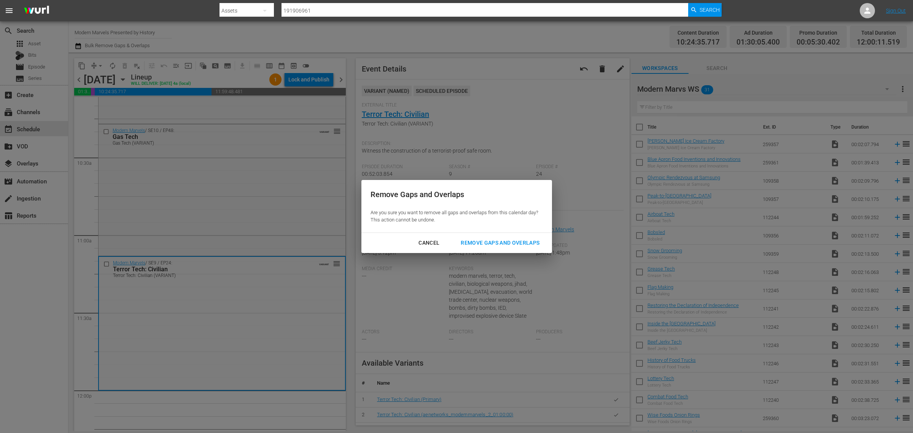
click at [496, 244] on div "Remove Gaps and Overlaps" at bounding box center [499, 243] width 91 height 10
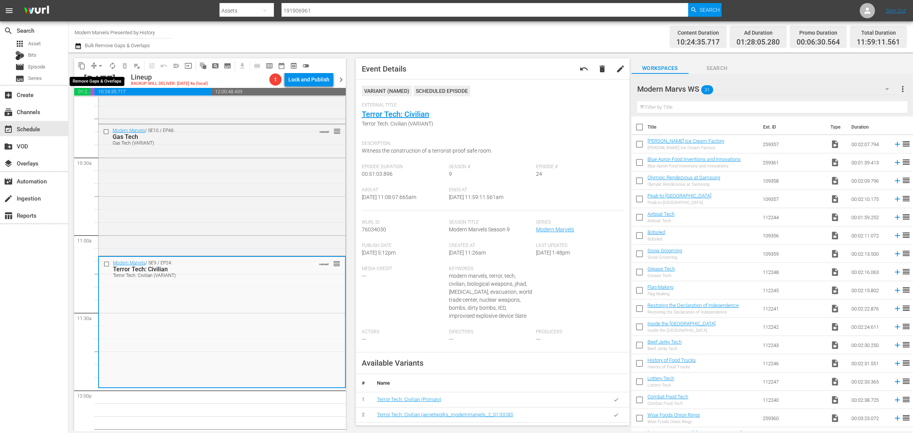
click at [98, 65] on span "arrow_drop_down" at bounding box center [101, 66] width 8 height 8
click at [99, 78] on li "Align to Midnight" at bounding box center [101, 81] width 80 height 13
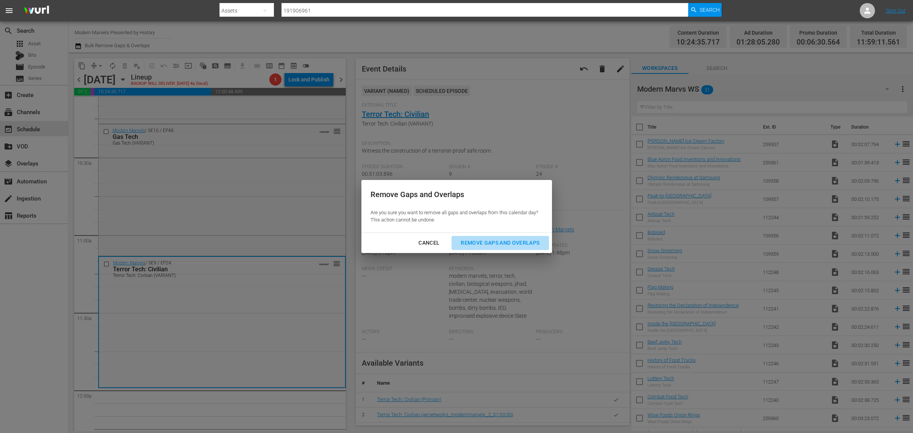
click at [508, 238] on div "Remove Gaps and Overlaps" at bounding box center [499, 243] width 91 height 10
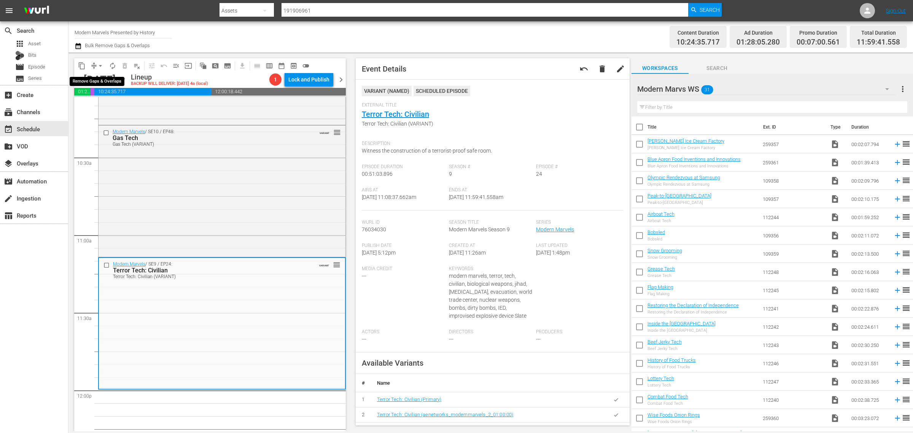
click at [98, 66] on span "arrow_drop_down" at bounding box center [101, 66] width 8 height 8
click at [101, 77] on li "Align to Midnight" at bounding box center [101, 81] width 80 height 13
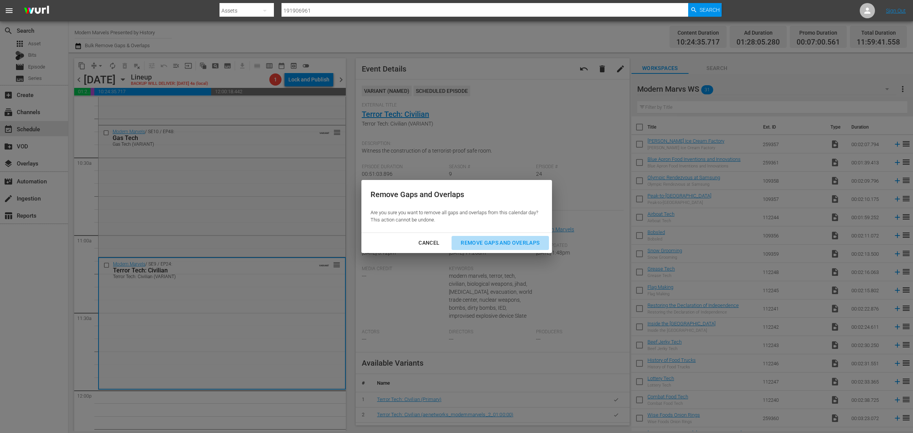
click at [512, 246] on div "Remove Gaps and Overlaps" at bounding box center [499, 243] width 91 height 10
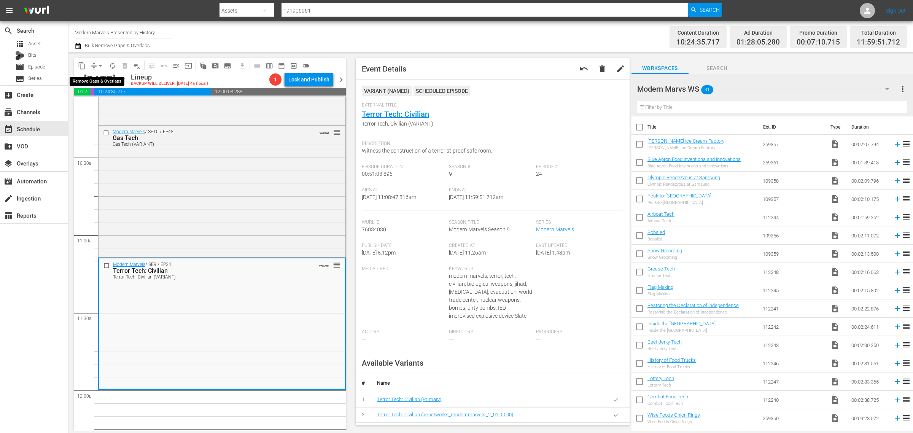
click at [100, 64] on span "arrow_drop_down" at bounding box center [101, 66] width 8 height 8
click at [101, 77] on li "Align to Midnight" at bounding box center [101, 81] width 80 height 13
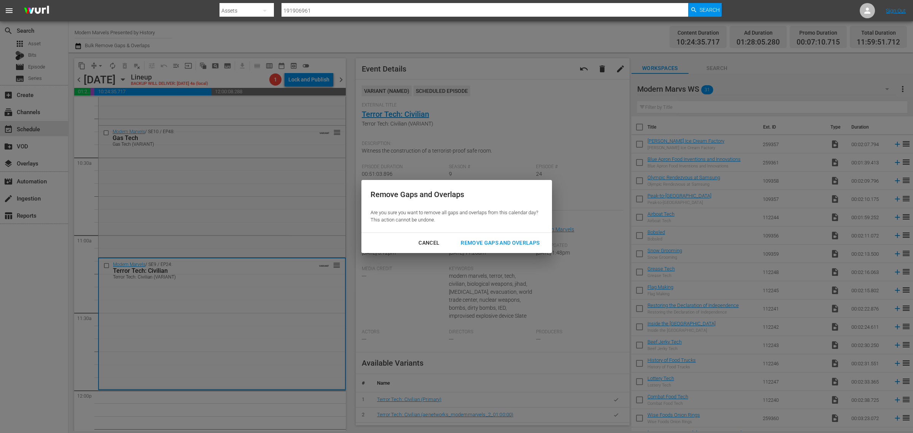
click at [495, 237] on button "Remove Gaps and Overlaps" at bounding box center [499, 243] width 97 height 14
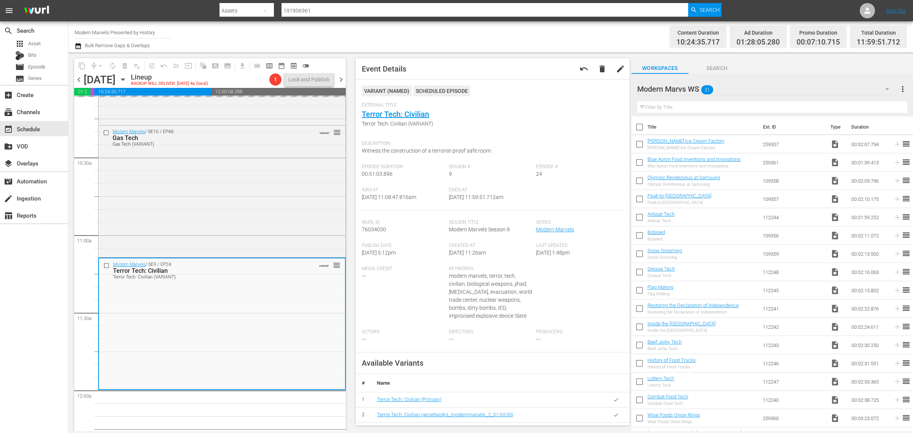
click at [387, 38] on div "Channel Title Modern Marvels Presented by History Bulk Remove Gaps & Overlaps" at bounding box center [302, 36] width 454 height 27
click at [328, 39] on div "Channel Title Modern Marvels Presented by History Bulk Remove Gaps & Overlaps" at bounding box center [302, 36] width 454 height 27
click at [397, 32] on div "Channel Title Modern Marvels Presented by History Bulk Remove Gaps & Overlaps" at bounding box center [302, 36] width 454 height 27
click at [394, 34] on div "Channel Title Modern Marvels Presented by History Bulk Remove Gaps & Overlaps" at bounding box center [302, 36] width 454 height 27
click at [303, 35] on div "Channel Title Modern Marvels Presented by History Bulk Remove Gaps & Overlaps" at bounding box center [302, 36] width 454 height 27
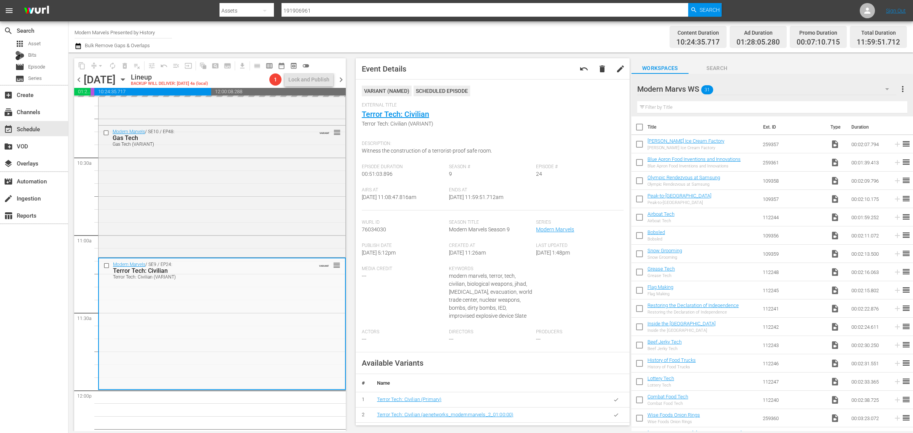
click at [386, 33] on div "Channel Title Modern Marvels Presented by History Bulk Remove Gaps & Overlaps" at bounding box center [302, 36] width 454 height 27
click at [421, 31] on div "Channel Title Modern Marvels Presented by History Bulk Remove Gaps & Overlaps" at bounding box center [302, 36] width 454 height 27
click at [533, 27] on div "Content Duration 10:24:35.717 Ad Duration 01:28:05.280 Promo Duration 00:07:10.…" at bounding box center [717, 36] width 378 height 27
click at [494, 37] on div "Channel Title Modern Marvels Presented by History Bulk Remove Gaps & Overlaps" at bounding box center [302, 36] width 454 height 27
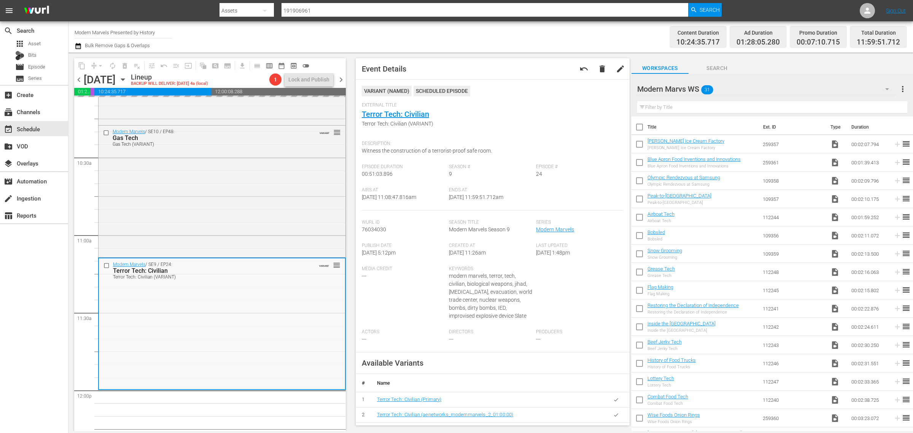
click at [494, 37] on div "Channel Title Modern Marvels Presented by History Bulk Remove Gaps & Overlaps" at bounding box center [302, 36] width 454 height 27
click at [484, 33] on div "Channel Title Modern Marvels Presented by History Bulk Remove Gaps & Overlaps" at bounding box center [302, 36] width 454 height 27
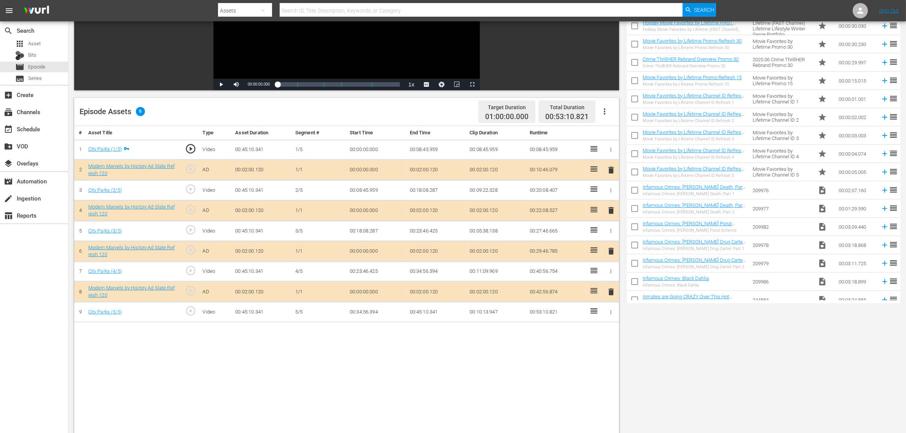
scroll to position [143, 0]
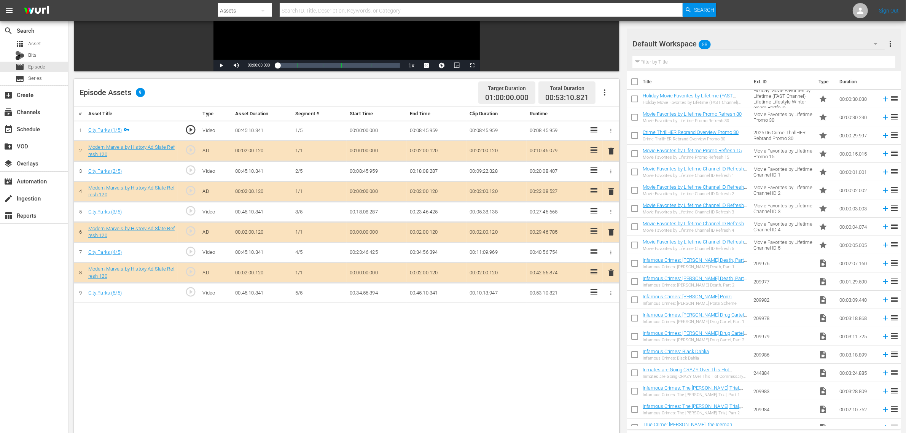
click at [611, 235] on span "delete" at bounding box center [610, 231] width 9 height 9
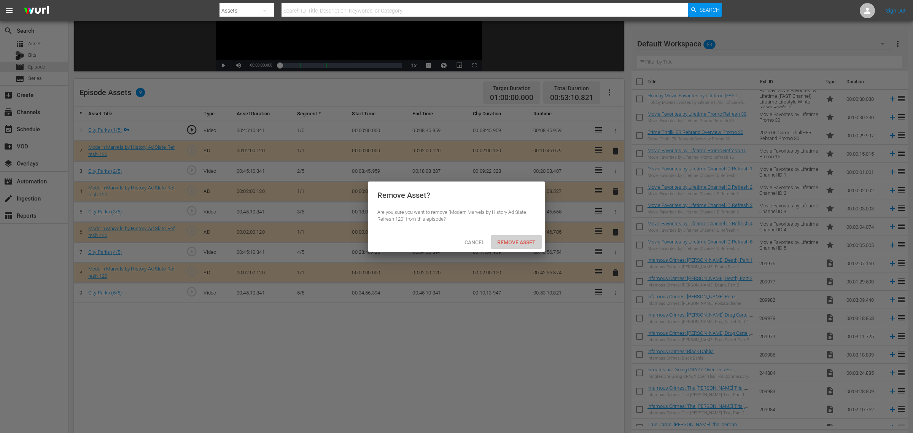
click at [533, 244] on span "Remove Asset" at bounding box center [516, 242] width 51 height 6
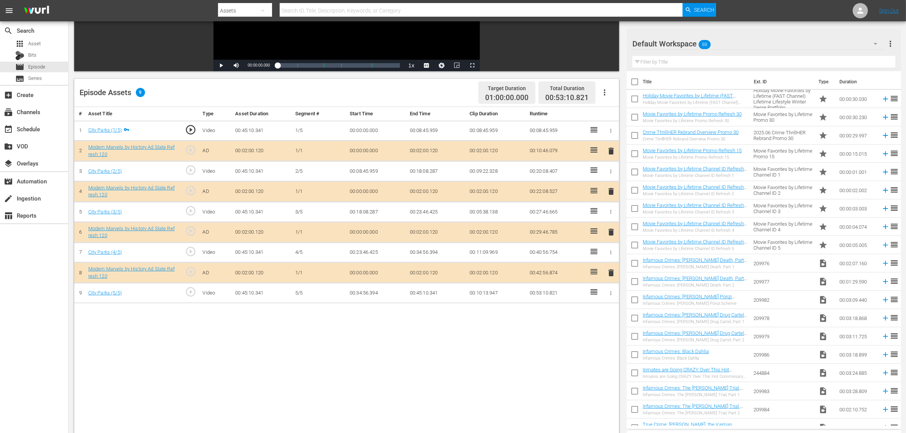
click at [734, 41] on div "Default Workspace 88" at bounding box center [758, 43] width 252 height 21
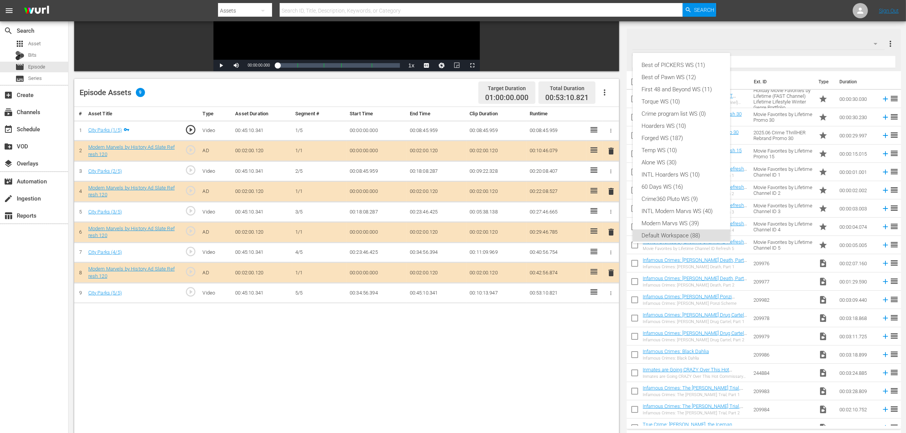
scroll to position [5, 0]
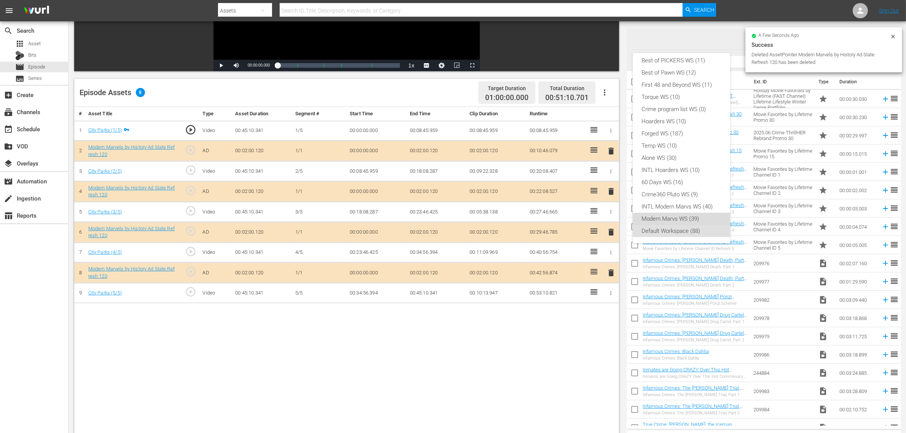
click at [699, 215] on div "Modern Marvs WS (39)" at bounding box center [681, 219] width 79 height 12
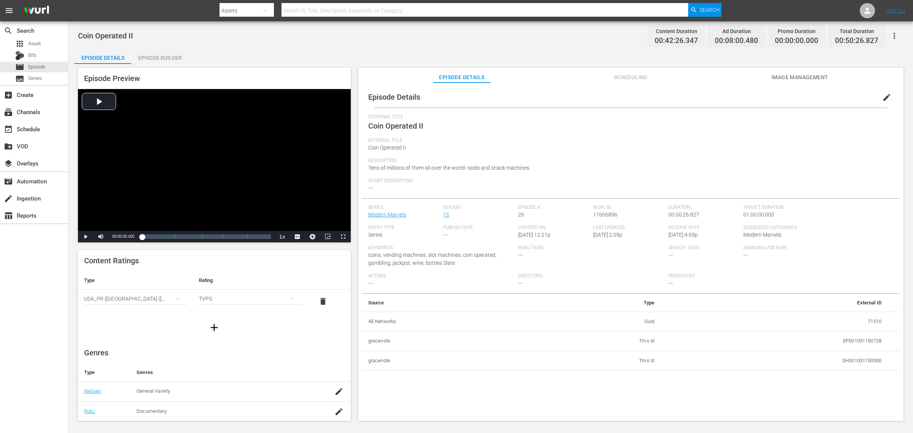
click at [165, 62] on div "Episode Builder" at bounding box center [159, 58] width 57 height 18
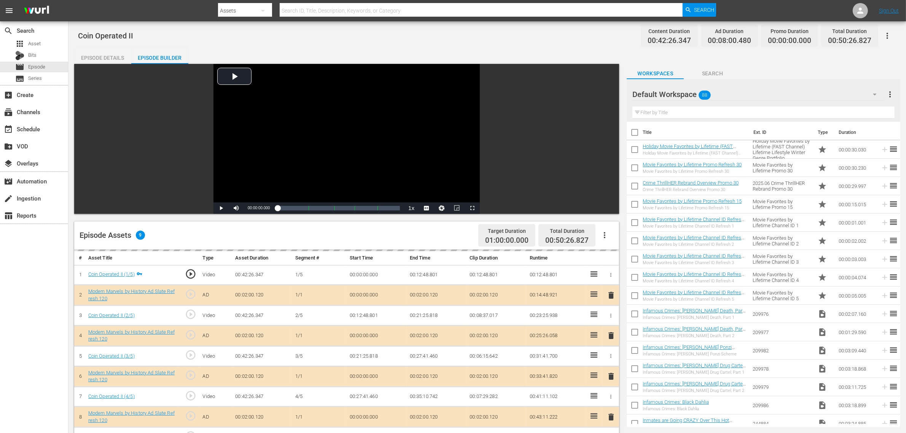
click at [723, 99] on div "Default Workspace 88" at bounding box center [757, 94] width 251 height 18
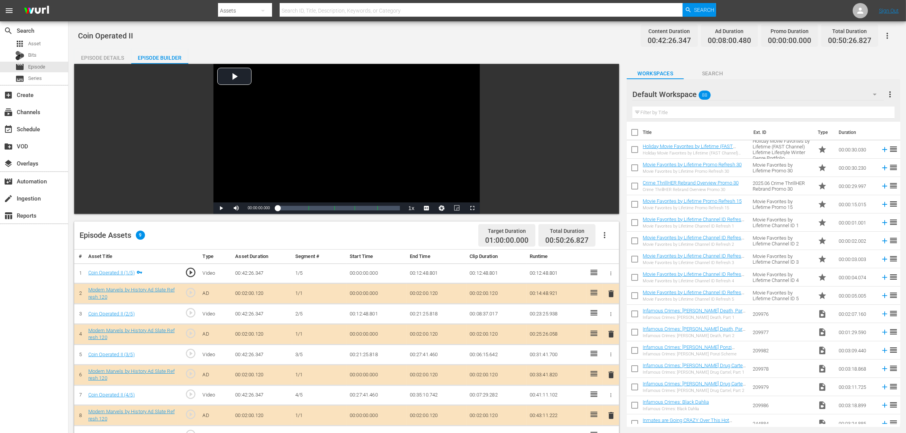
click at [744, 92] on div "Default Workspace 88" at bounding box center [757, 94] width 251 height 21
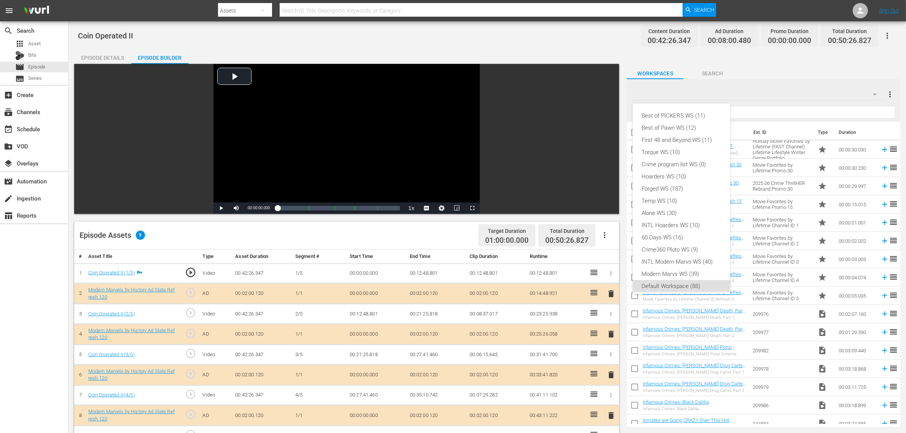
scroll to position [5, 0]
click at [670, 268] on div "Modern Marvs WS (39)" at bounding box center [681, 269] width 79 height 12
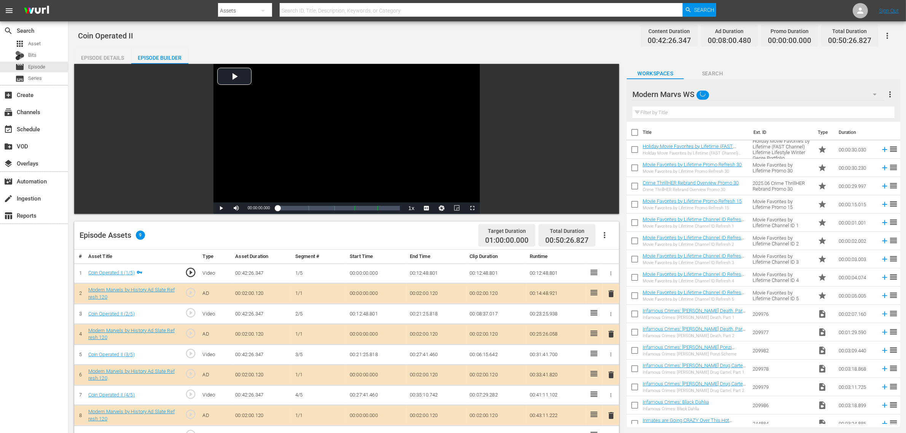
click at [433, 240] on div "Episode Assets 9 Target Duration 01:00:00.000 Total Duration 00:50:26.827" at bounding box center [346, 235] width 545 height 28
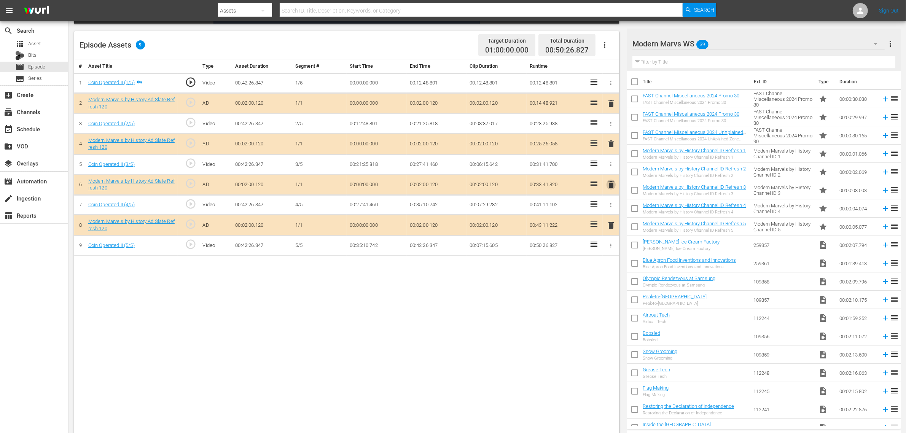
click at [609, 185] on span "delete" at bounding box center [610, 184] width 9 height 9
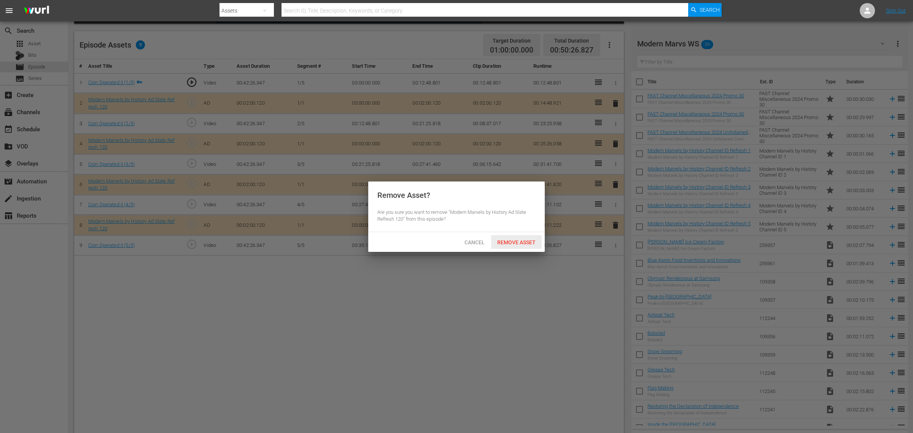
click at [528, 239] on span "Remove Asset" at bounding box center [516, 242] width 51 height 6
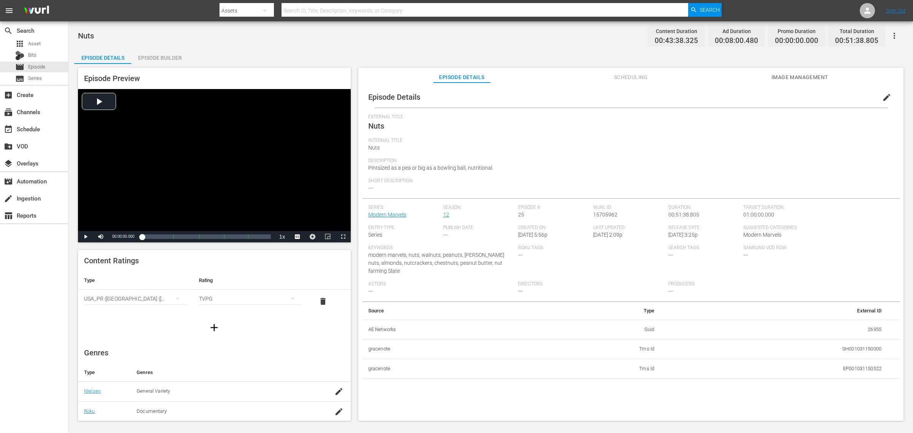
click at [168, 56] on div "Episode Builder" at bounding box center [159, 58] width 57 height 18
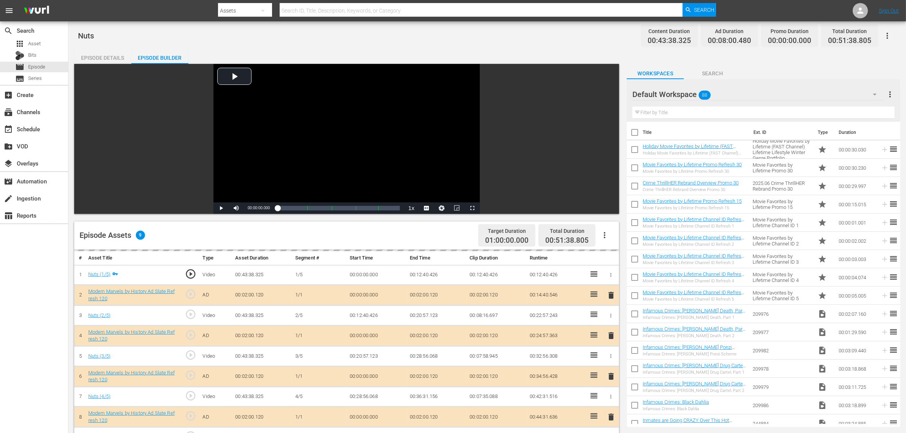
click at [742, 90] on div "Default Workspace 88" at bounding box center [757, 94] width 251 height 21
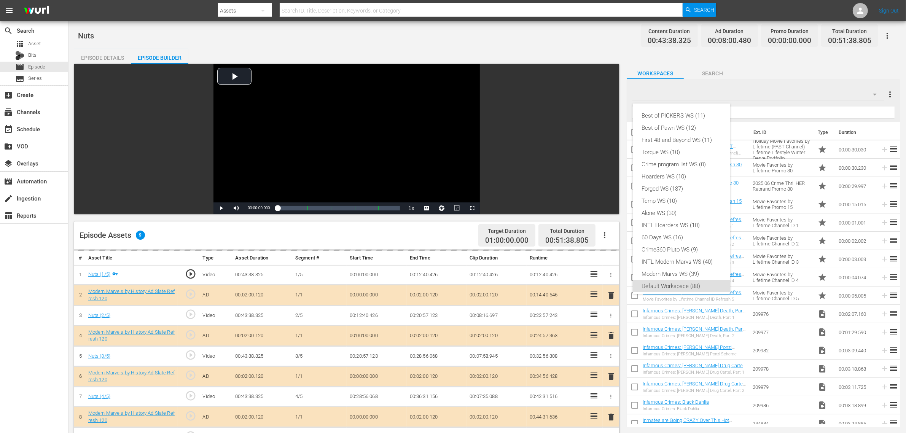
scroll to position [5, 0]
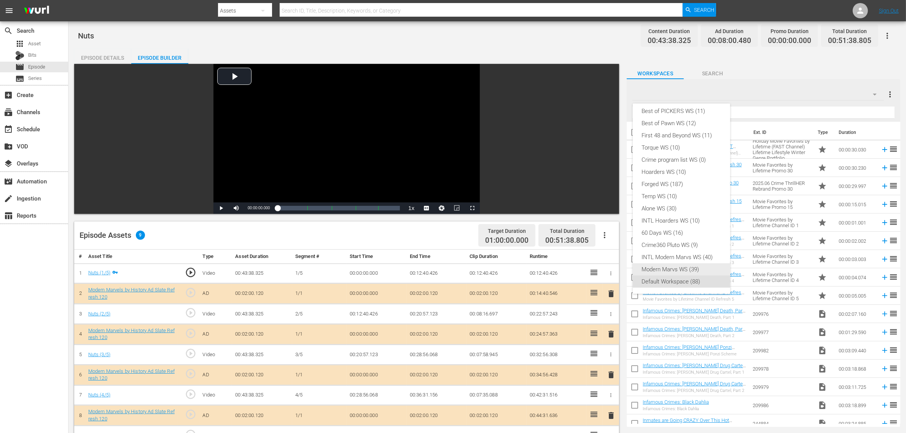
click at [679, 268] on div "Modern Marvs WS (39)" at bounding box center [681, 269] width 79 height 12
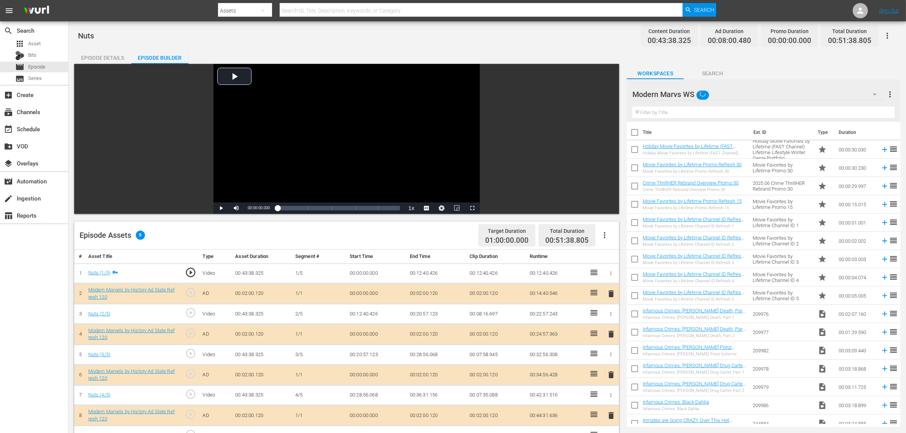
click at [550, 49] on div "Episode Details Episode Builder Episode Preview Video Player is loading. Play V…" at bounding box center [487, 337] width 826 height 577
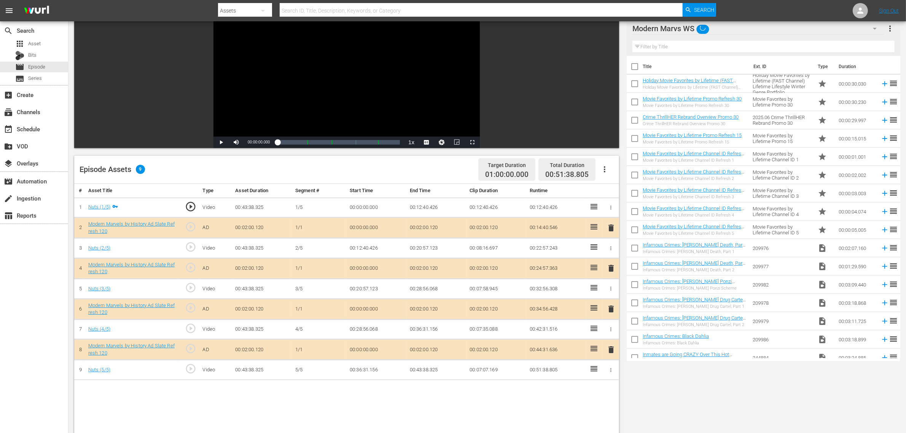
scroll to position [190, 0]
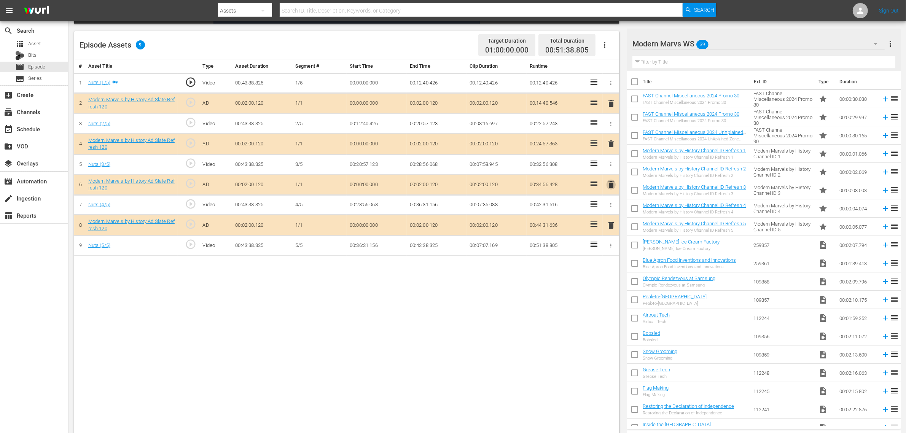
click at [613, 186] on span "delete" at bounding box center [610, 184] width 9 height 9
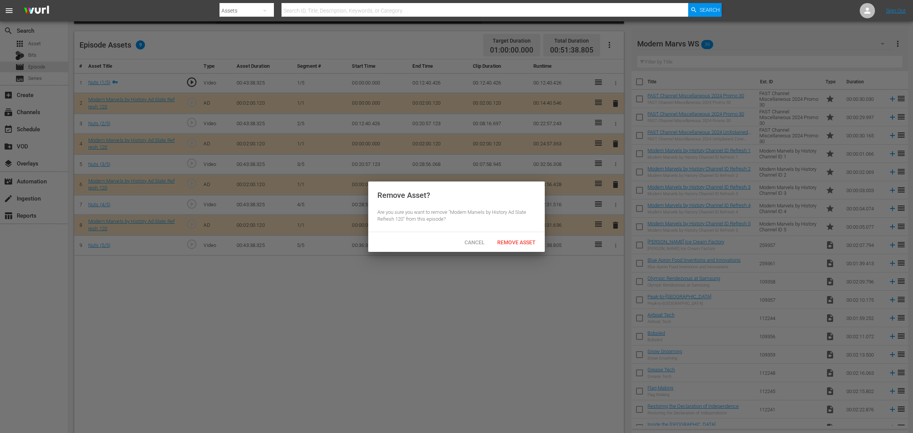
click at [530, 238] on div "Remove Asset" at bounding box center [516, 242] width 51 height 14
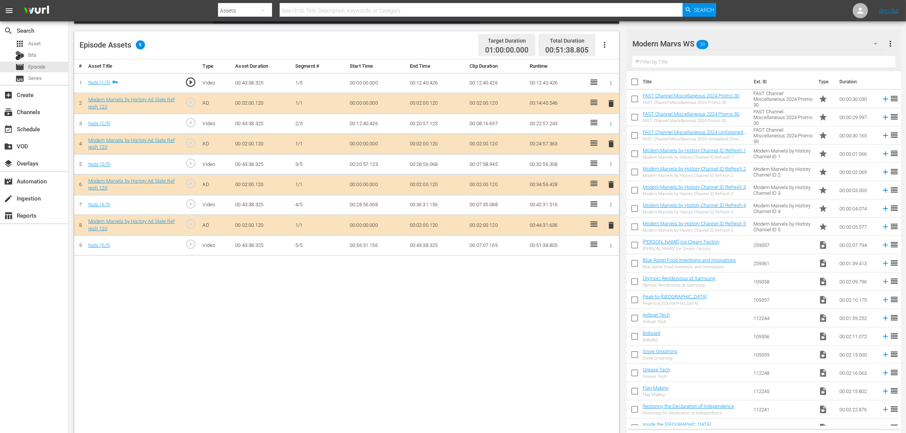
click at [438, 243] on body "menu Search By Assets Search ID, Title, Description, Keywords, or Category Sear…" at bounding box center [453, 26] width 906 height 433
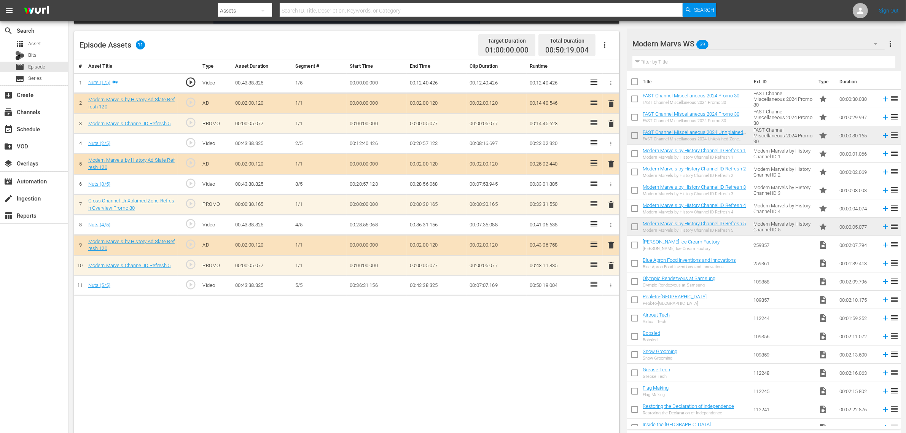
click at [610, 270] on span "delete" at bounding box center [610, 265] width 9 height 9
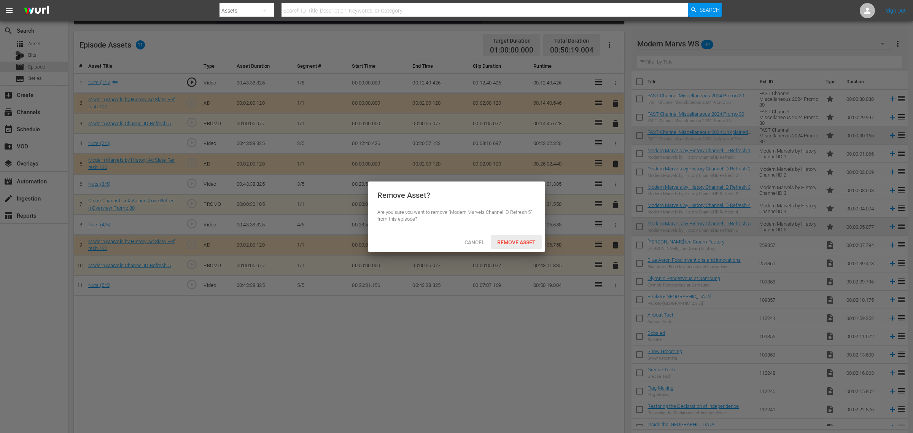
click at [516, 242] on span "Remove Asset" at bounding box center [516, 242] width 51 height 6
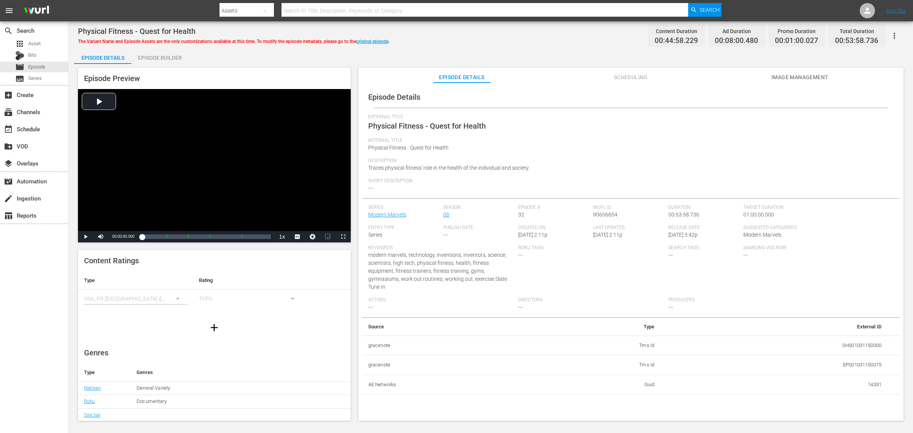
click at [177, 62] on div "Episode Builder" at bounding box center [159, 58] width 57 height 18
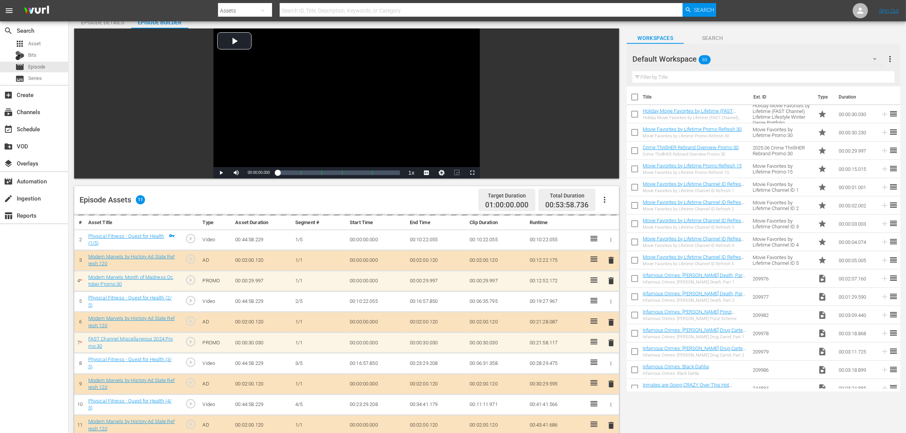
scroll to position [190, 0]
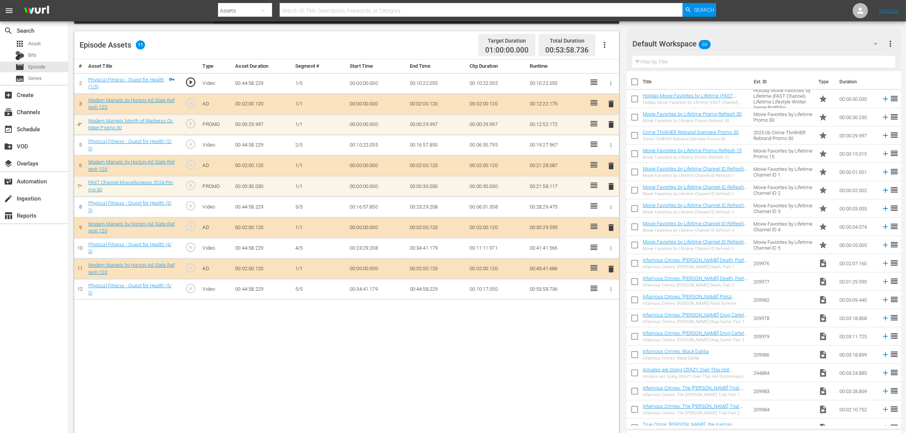
click at [730, 39] on div "Default Workspace 88" at bounding box center [758, 43] width 252 height 21
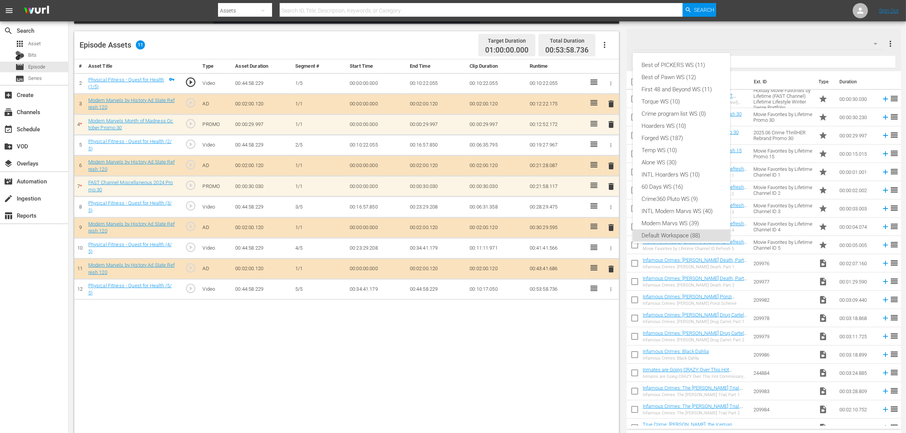
scroll to position [5, 0]
click at [699, 215] on div "Modern Marvs WS (39)" at bounding box center [681, 219] width 79 height 12
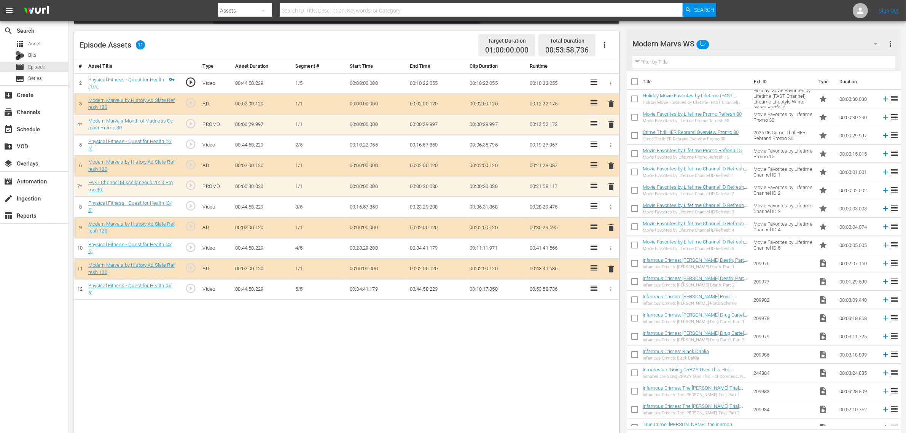
click at [399, 40] on div "Episode Assets 11 Target Duration 01:00:00.000 Total Duration 00:53:58.736" at bounding box center [346, 45] width 545 height 28
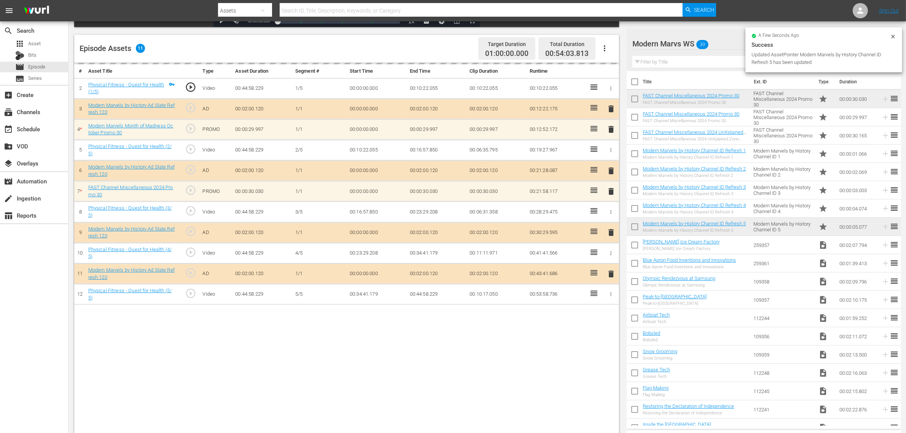
scroll to position [190, 0]
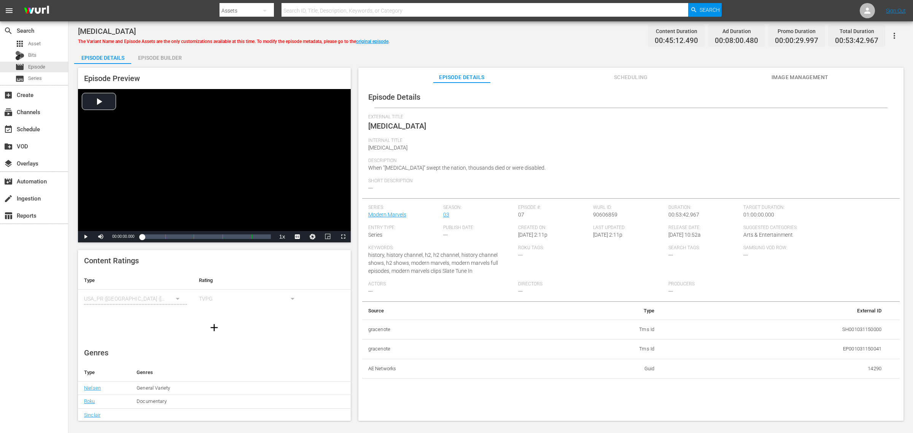
click at [149, 56] on div "Episode Builder" at bounding box center [159, 58] width 57 height 18
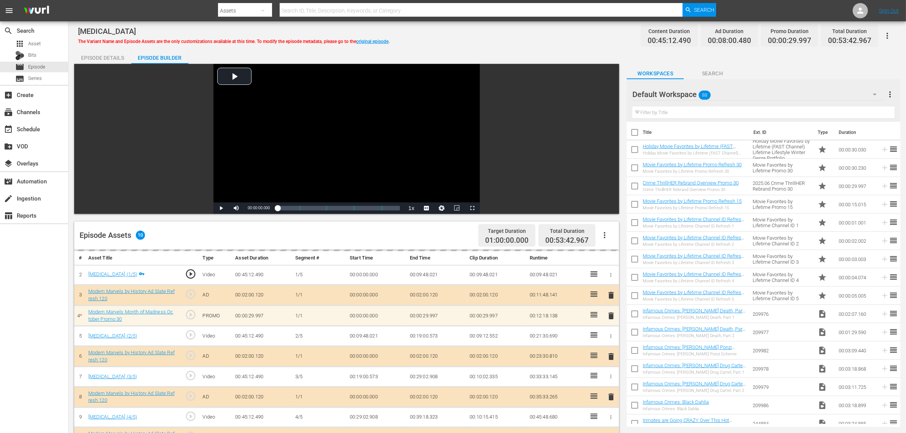
click at [436, 44] on div "[MEDICAL_DATA] The Variant Name and Episode Assets are the only customizations …" at bounding box center [486, 326] width 837 height 610
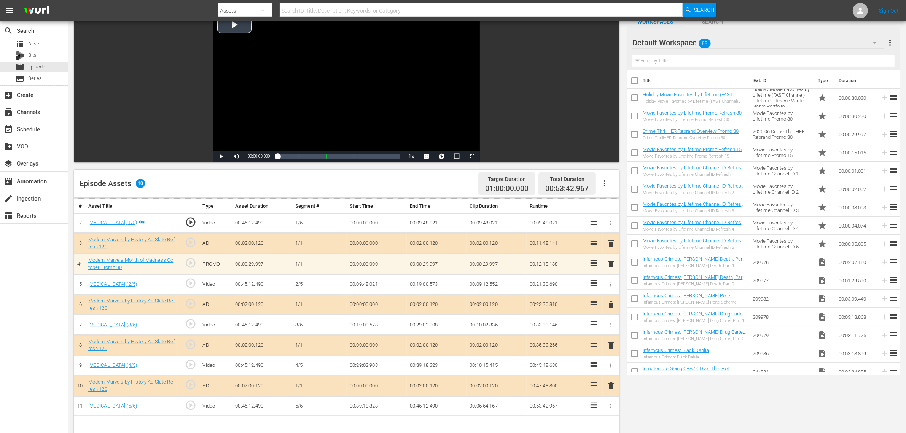
scroll to position [143, 0]
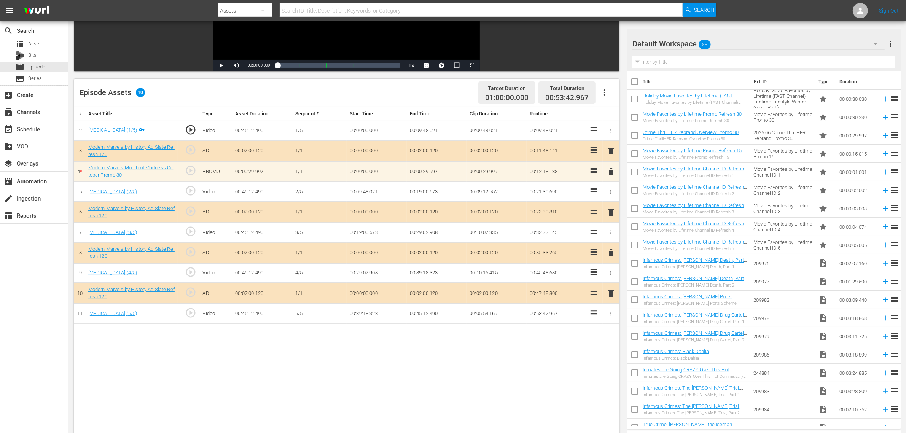
click at [749, 48] on div "Default Workspace 88" at bounding box center [758, 44] width 252 height 18
click at [731, 40] on div "Default Workspace 88" at bounding box center [758, 43] width 252 height 21
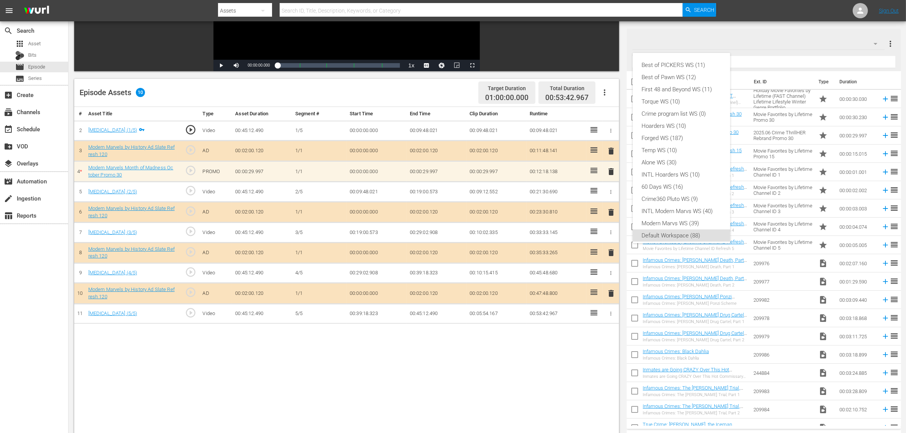
scroll to position [5, 0]
click at [672, 218] on div "Modern Marvs WS (39)" at bounding box center [681, 219] width 79 height 12
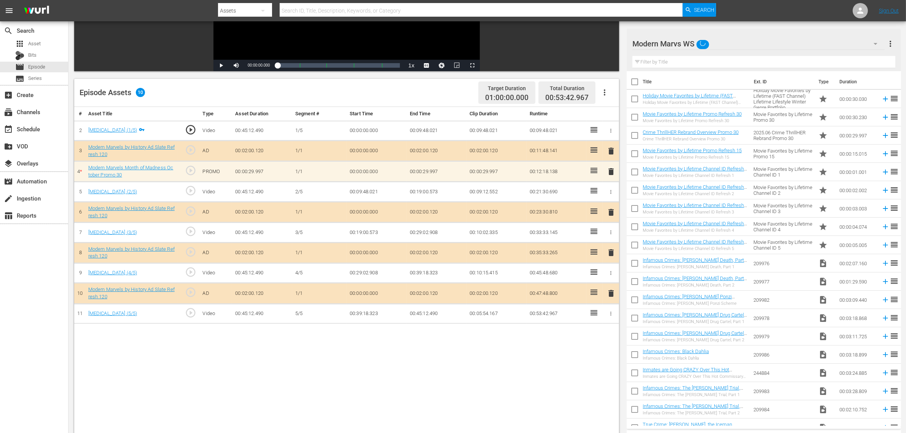
click at [417, 94] on div "Episode Assets 10 Target Duration 01:00:00.000 Total Duration 00:53:42.967" at bounding box center [346, 93] width 545 height 28
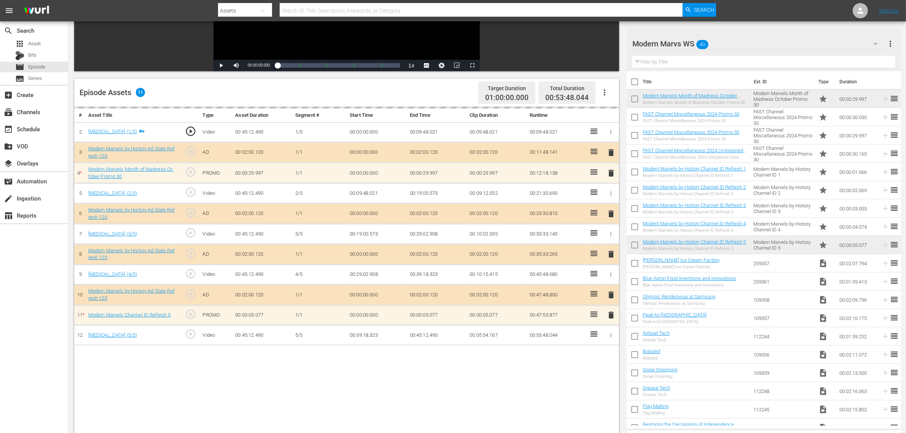
click at [436, 90] on div "Episode Assets 11 Target Duration 01:00:00.000 Total Duration 00:53:48.044" at bounding box center [346, 93] width 545 height 28
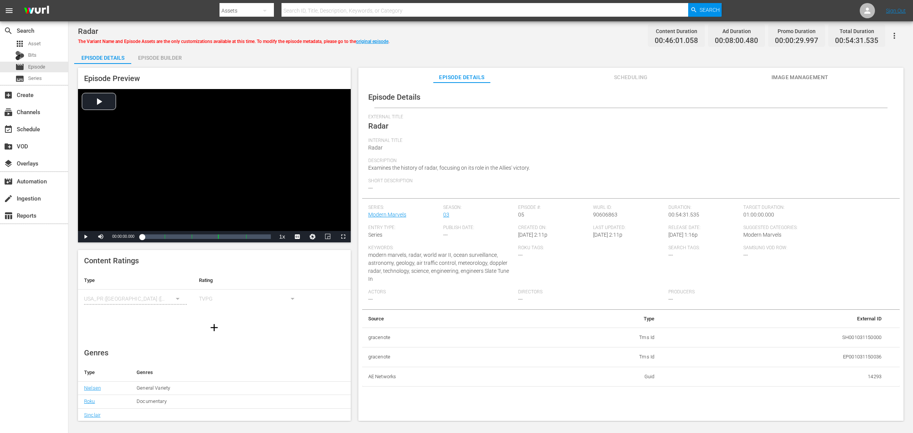
click at [149, 51] on div "Episode Builder" at bounding box center [159, 58] width 57 height 18
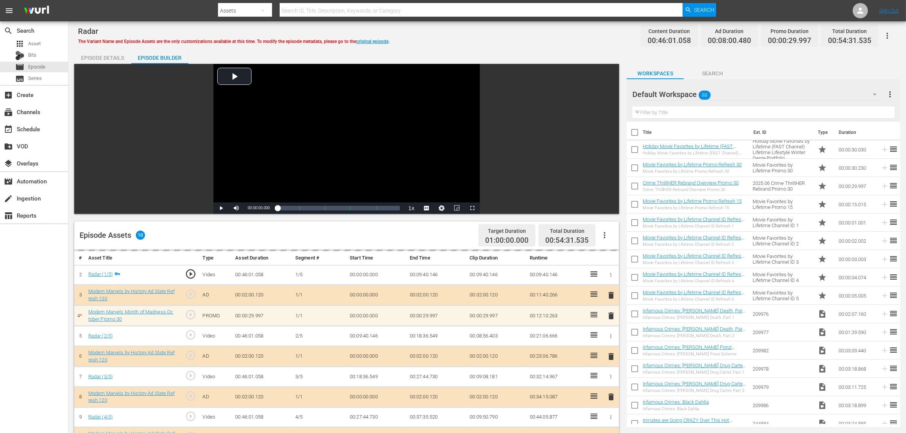
click at [761, 90] on div "Default Workspace 88" at bounding box center [757, 94] width 251 height 21
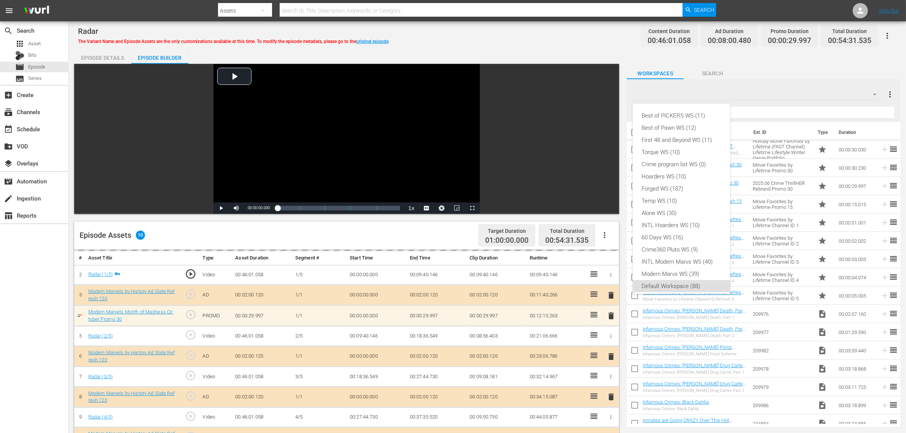
scroll to position [5, 0]
click at [683, 266] on div "Modern Marvs WS (39)" at bounding box center [681, 269] width 79 height 12
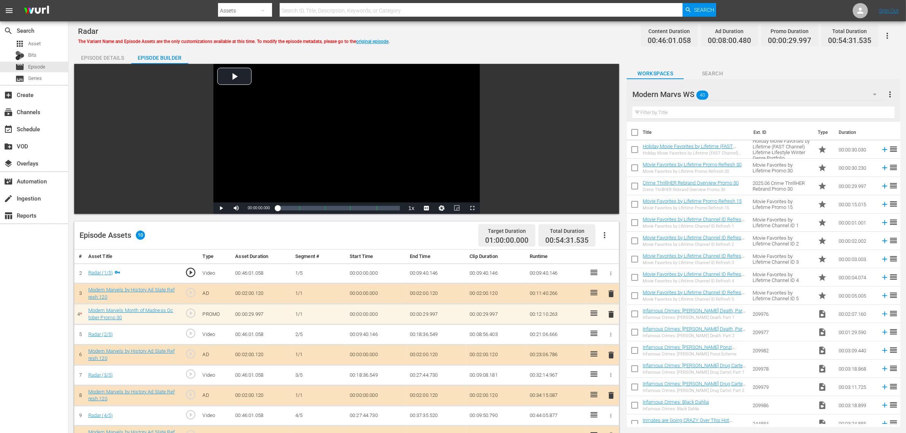
click at [527, 50] on div "Episode Details Episode Builder Episode Preview Video Player is loading. Play V…" at bounding box center [487, 337] width 826 height 577
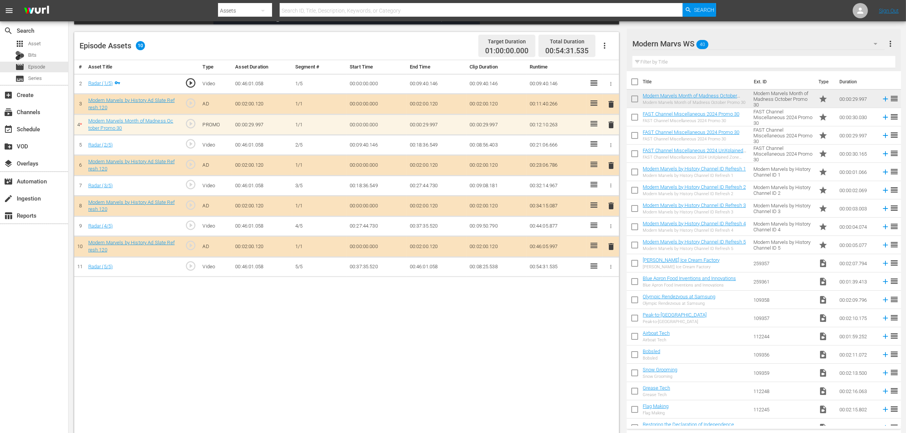
scroll to position [190, 0]
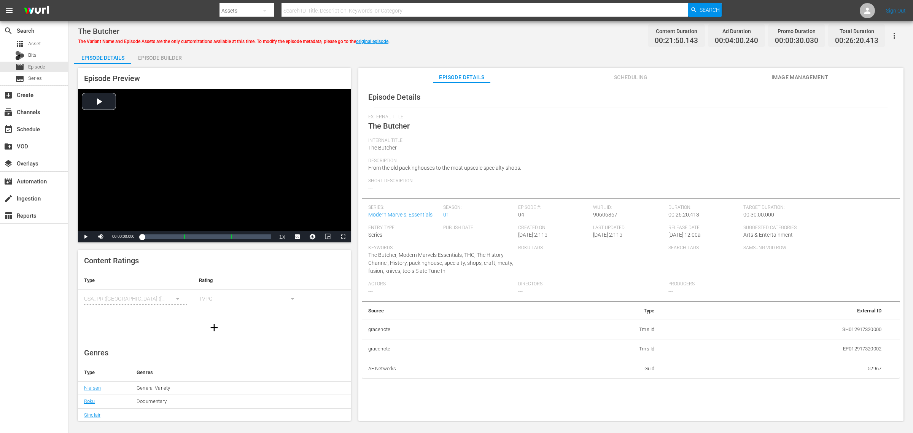
click at [165, 61] on div "Episode Builder" at bounding box center [159, 58] width 57 height 18
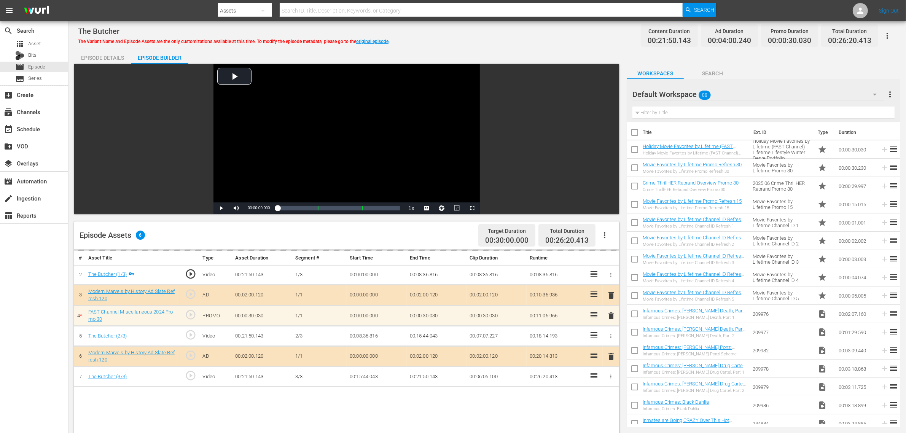
click at [494, 55] on div "Episode Details Episode Builder Episode Preview Video Player is loading. Play V…" at bounding box center [487, 337] width 826 height 577
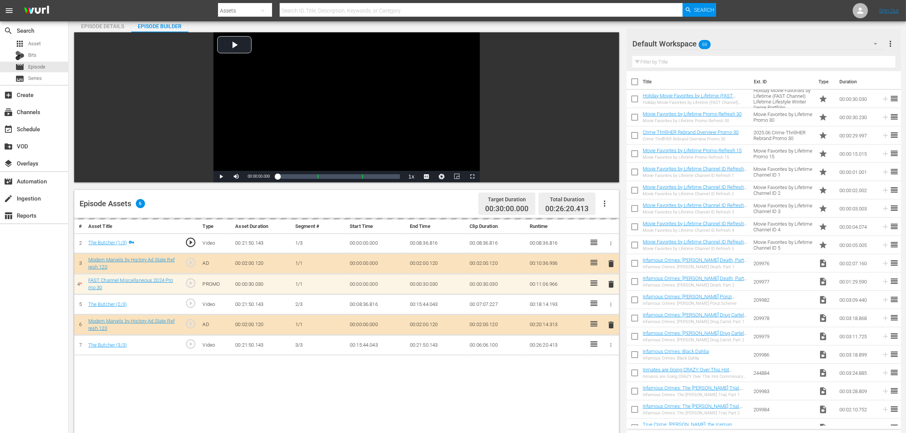
scroll to position [95, 0]
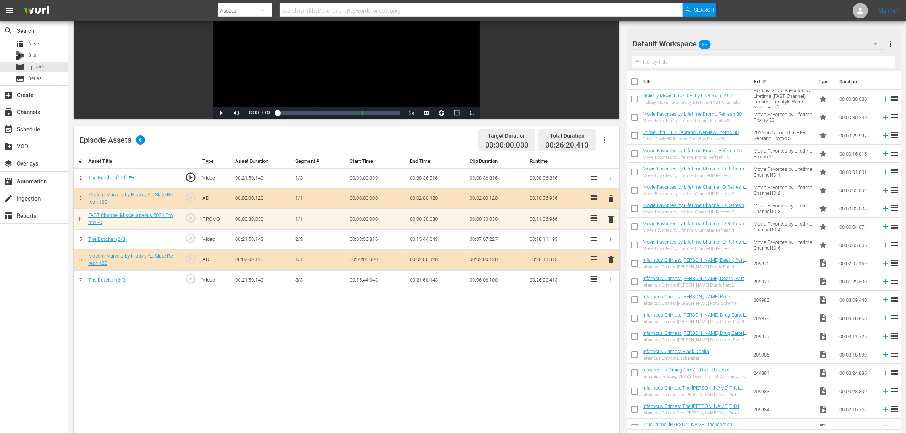
click at [755, 46] on div "Default Workspace 88" at bounding box center [758, 43] width 252 height 21
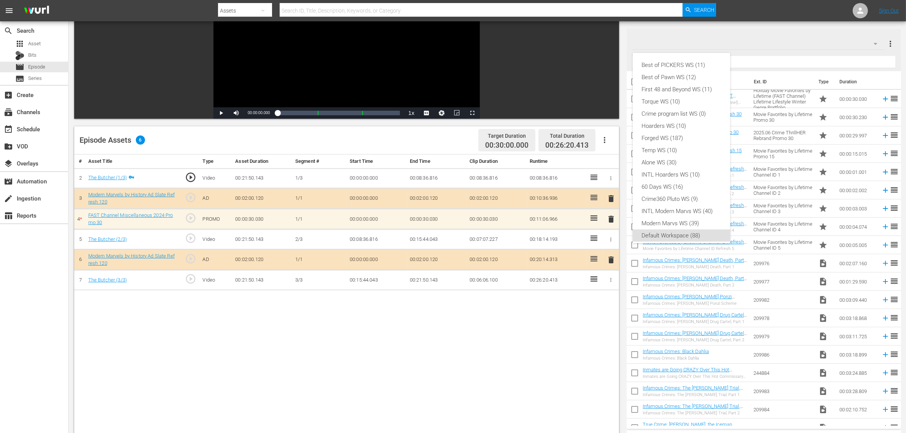
scroll to position [5, 0]
click at [682, 218] on div "Modern Marvs WS (39)" at bounding box center [681, 219] width 79 height 12
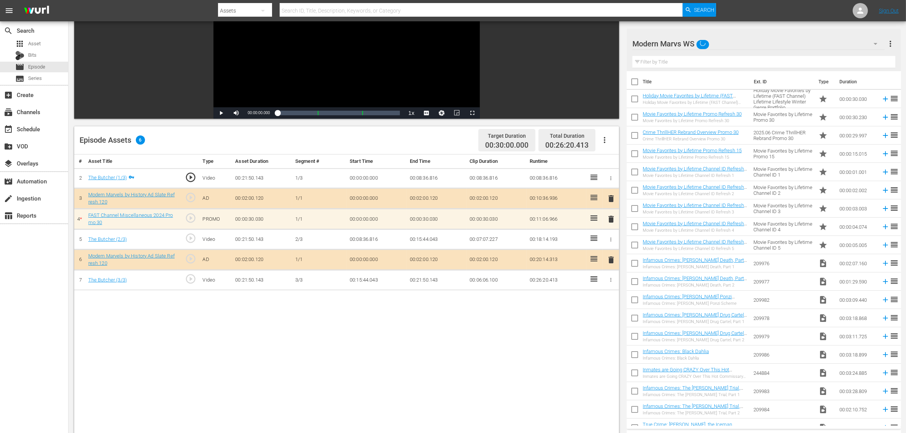
click at [313, 362] on div "# Asset Title Type Asset Duration Segment # Start Time End Time Clip Duration R…" at bounding box center [346, 342] width 545 height 376
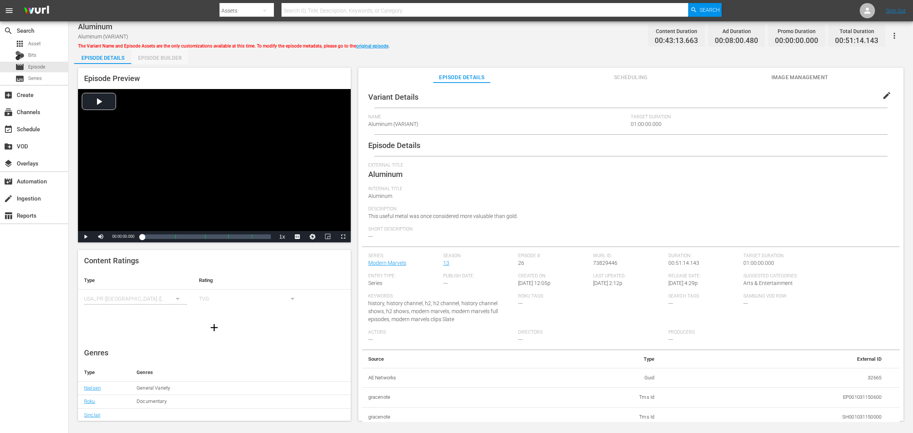
click at [180, 58] on div "Episode Builder" at bounding box center [159, 58] width 57 height 18
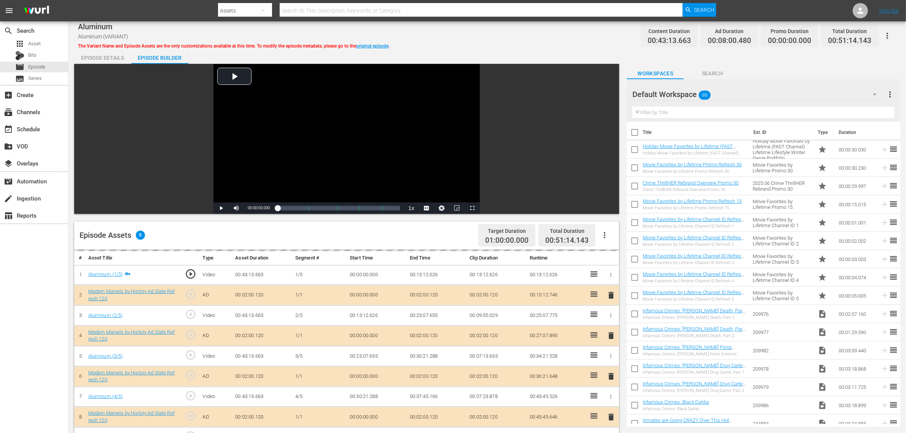
click at [530, 35] on div "Aluminum Aluminum (VARIANT) The Variant Name and Episode Assets are the only cu…" at bounding box center [487, 35] width 818 height 17
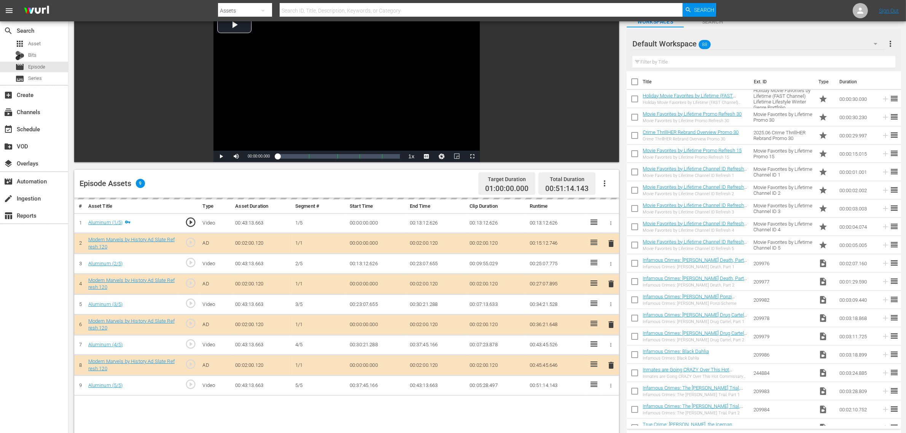
scroll to position [143, 0]
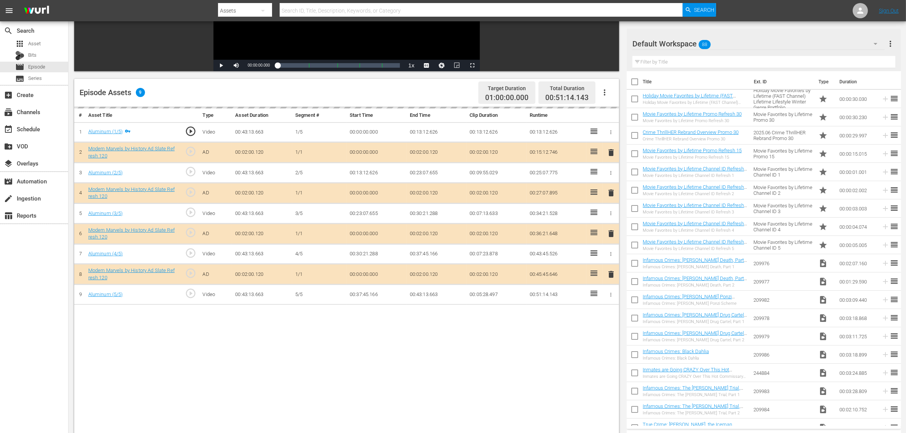
click at [730, 42] on div "Default Workspace 88" at bounding box center [758, 43] width 252 height 21
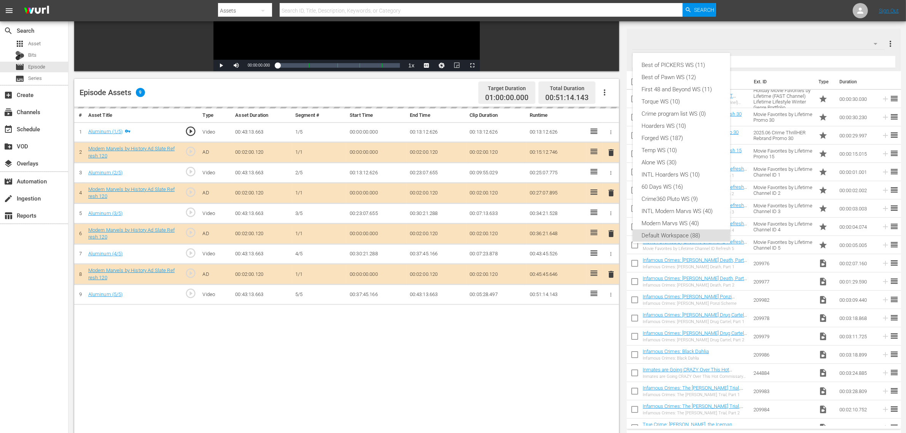
scroll to position [5, 0]
click at [687, 216] on div "Modern Marvs WS (40)" at bounding box center [681, 219] width 79 height 12
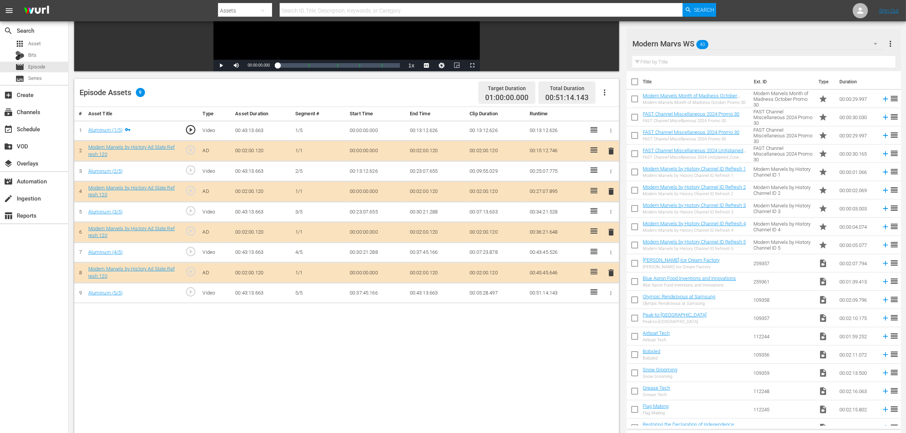
click at [444, 346] on div "# Asset Title Type Asset Duration Segment # Start Time End Time Clip Duration R…" at bounding box center [346, 295] width 545 height 376
click at [613, 233] on span "delete" at bounding box center [610, 231] width 9 height 9
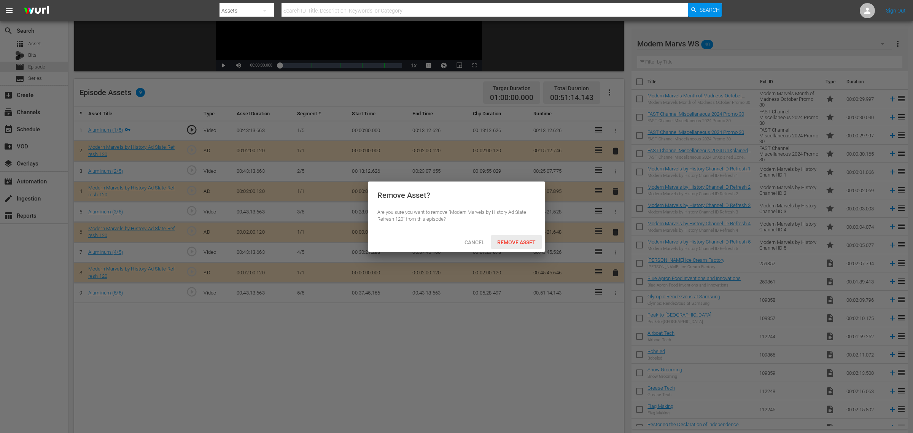
click at [529, 238] on div "Remove Asset" at bounding box center [516, 242] width 51 height 14
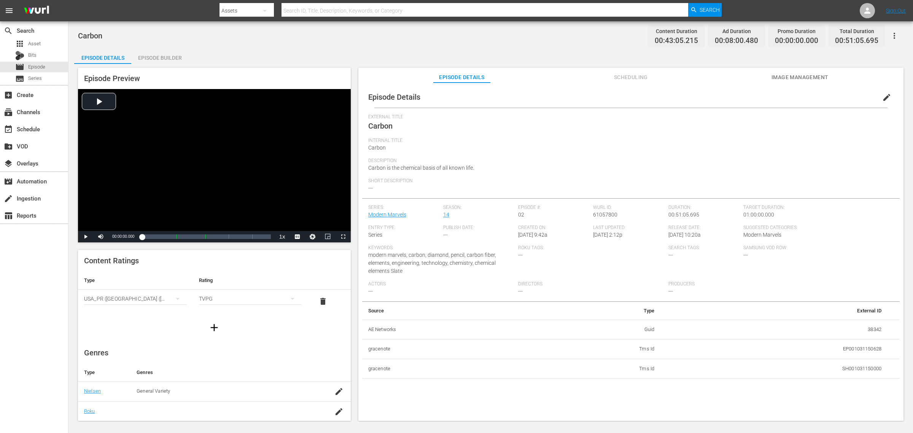
click at [168, 54] on div "Episode Builder" at bounding box center [159, 58] width 57 height 18
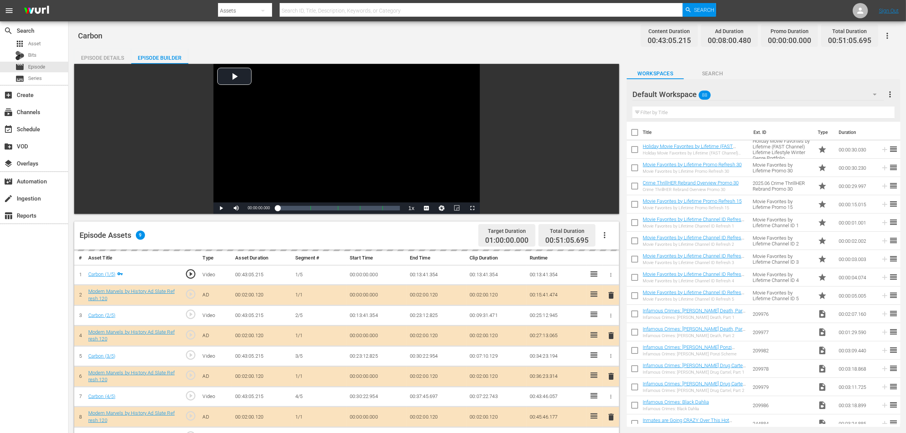
click at [730, 96] on div "Default Workspace 88" at bounding box center [757, 94] width 251 height 21
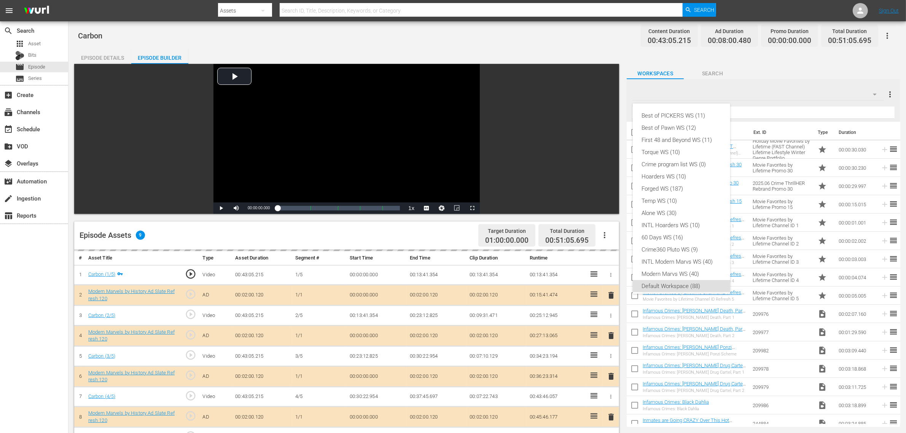
scroll to position [5, 0]
click at [679, 268] on div "Modern Marvs WS (40)" at bounding box center [681, 269] width 79 height 12
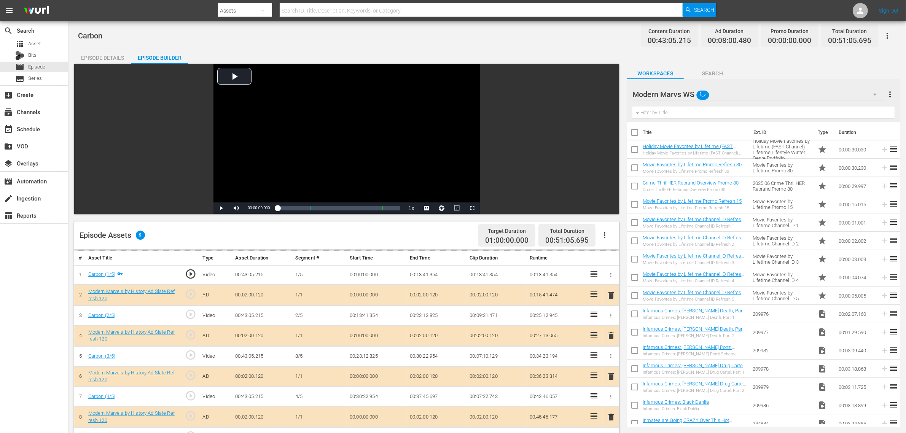
click at [492, 46] on div "Carbon Content Duration 00:43:05.215 Ad Duration 00:08:00.480 Promo Duration 00…" at bounding box center [486, 326] width 837 height 610
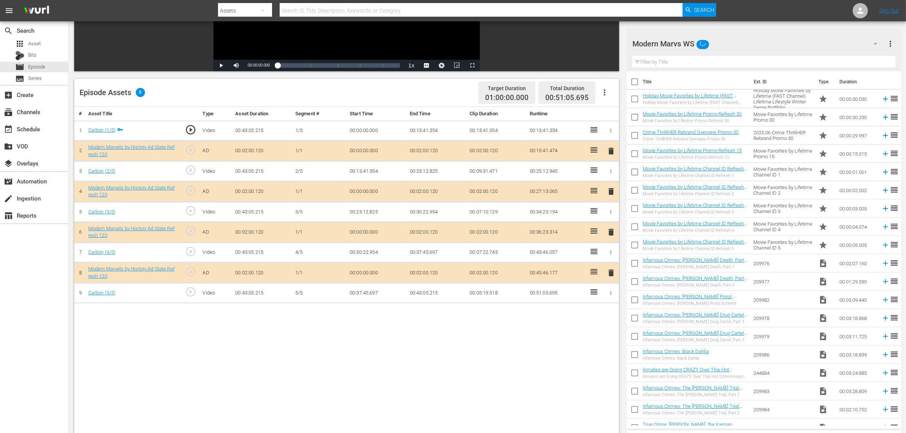
click at [518, 346] on div "# Asset Title Type Asset Duration Segment # Start Time End Time Clip Duration R…" at bounding box center [346, 295] width 545 height 376
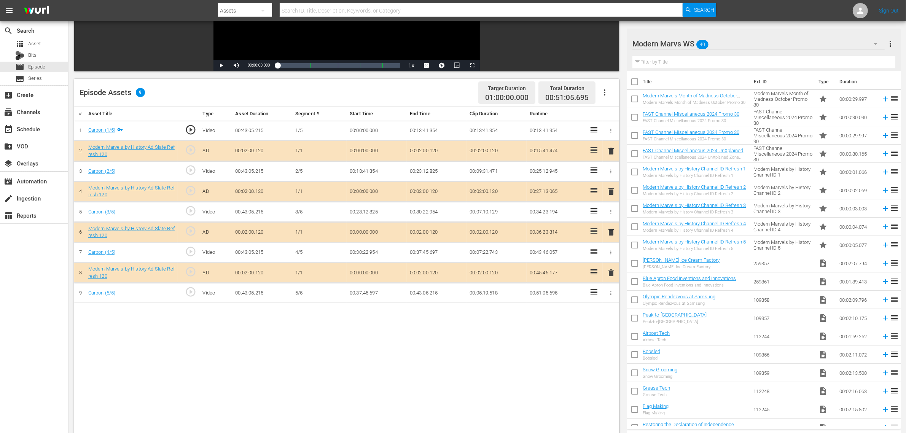
click at [516, 346] on div "# Asset Title Type Asset Duration Segment # Start Time End Time Clip Duration R…" at bounding box center [346, 295] width 545 height 376
click at [610, 231] on span "delete" at bounding box center [610, 231] width 9 height 9
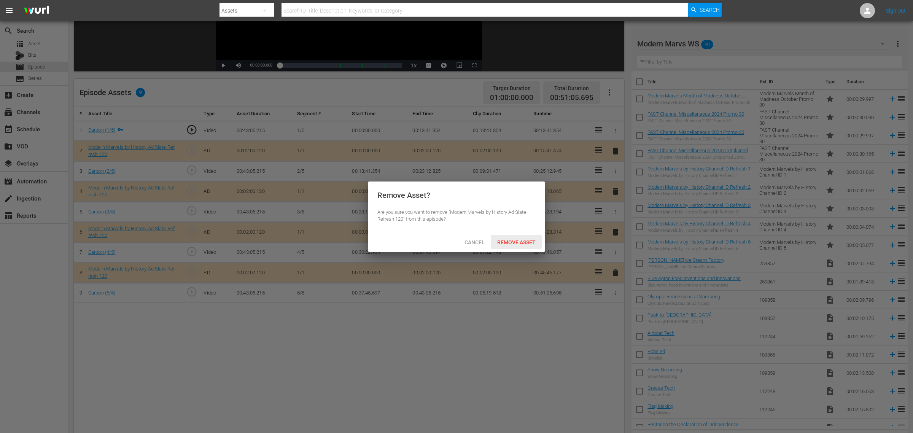
click at [509, 240] on span "Remove Asset" at bounding box center [516, 242] width 51 height 6
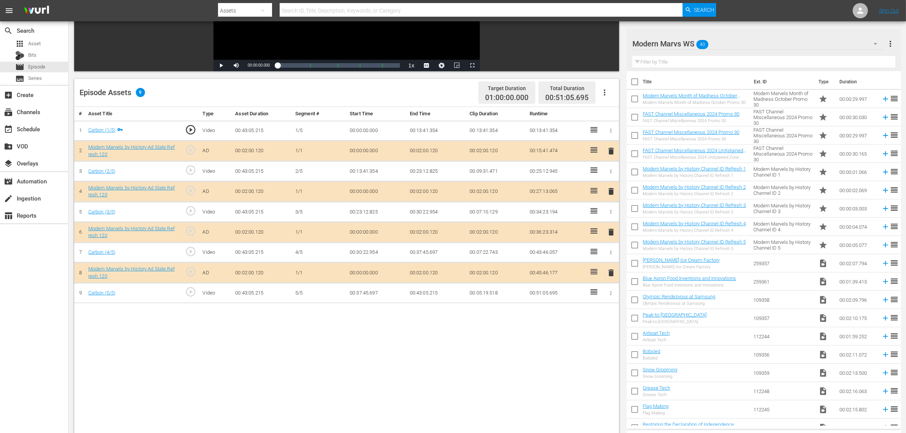
click at [381, 341] on div "# Asset Title Type Asset Duration Segment # Start Time End Time Clip Duration R…" at bounding box center [346, 295] width 545 height 376
click at [729, 42] on div "Modern Marvs WS 40" at bounding box center [758, 43] width 252 height 21
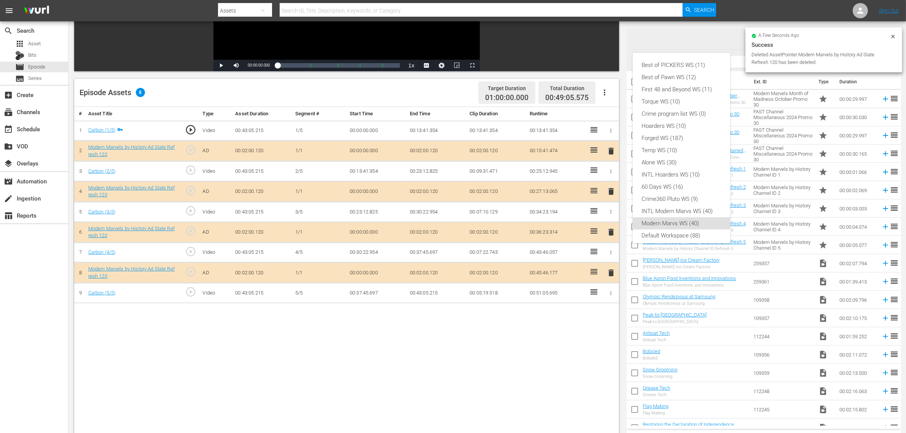
scroll to position [5, 0]
click at [461, 346] on div "Best of PICKERS WS (11) Best of Pawn WS (12) First 48 and Beyond WS (11) Torque…" at bounding box center [453, 216] width 906 height 433
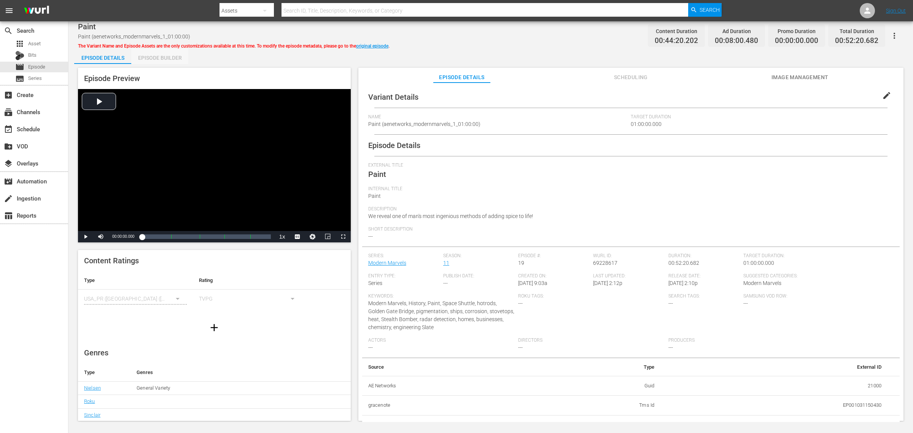
click at [160, 58] on div "Episode Builder" at bounding box center [159, 58] width 57 height 18
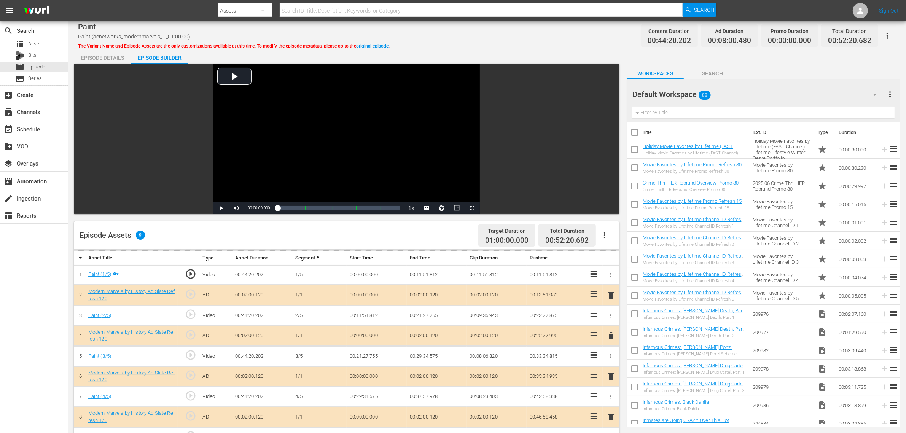
click at [730, 94] on div "Default Workspace 88" at bounding box center [757, 94] width 251 height 21
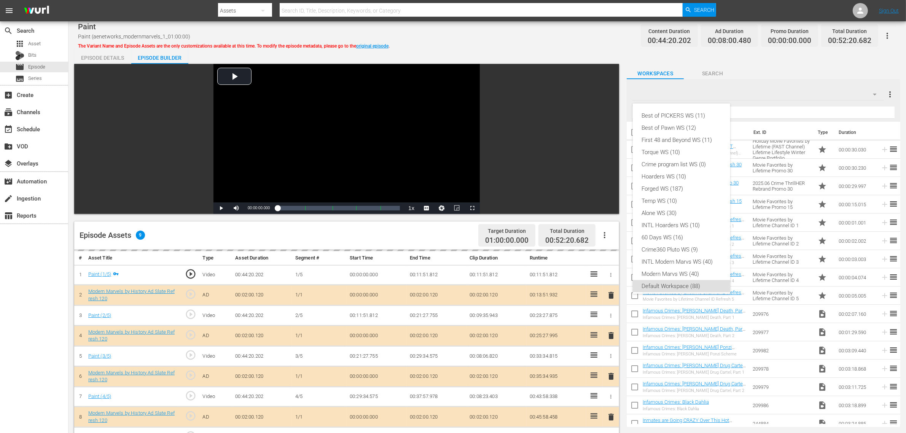
scroll to position [5, 0]
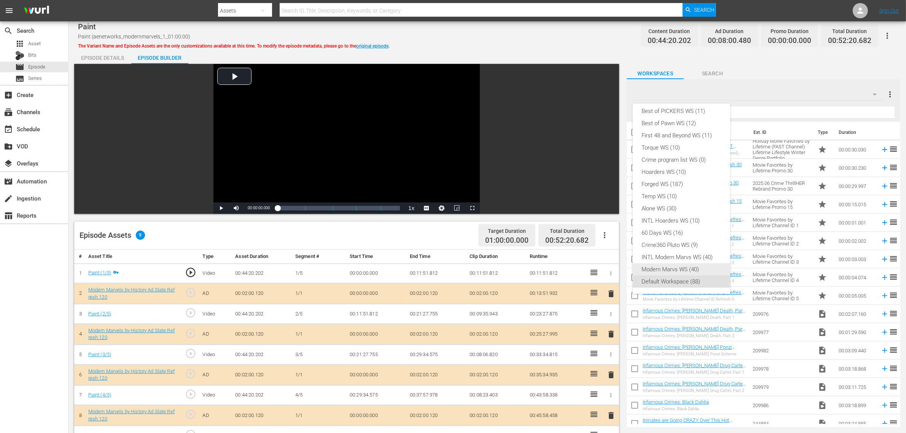
click at [671, 267] on div "Modern Marvs WS (40)" at bounding box center [681, 269] width 79 height 12
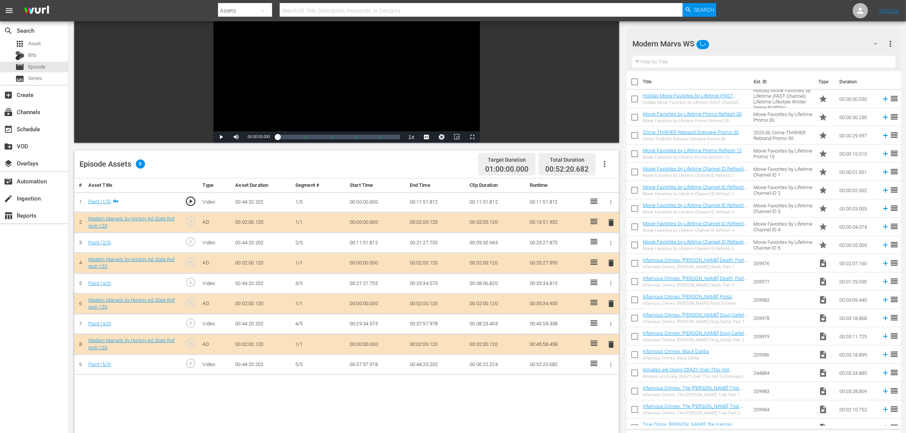
scroll to position [190, 0]
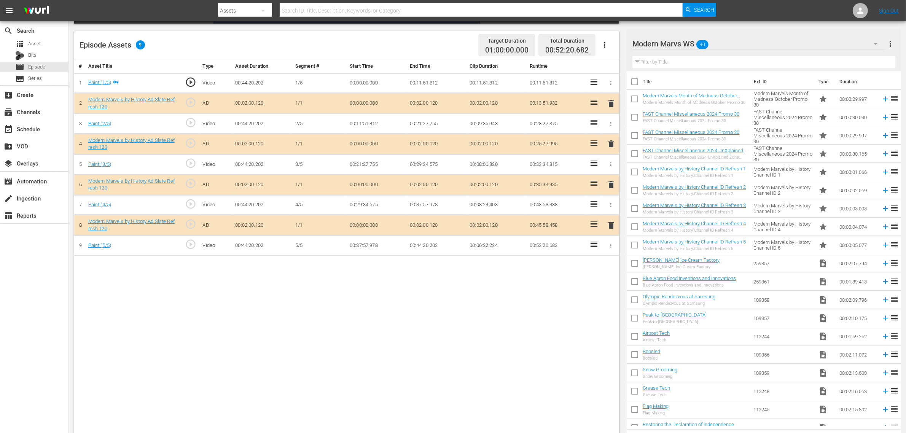
click at [610, 185] on span "delete" at bounding box center [610, 184] width 9 height 9
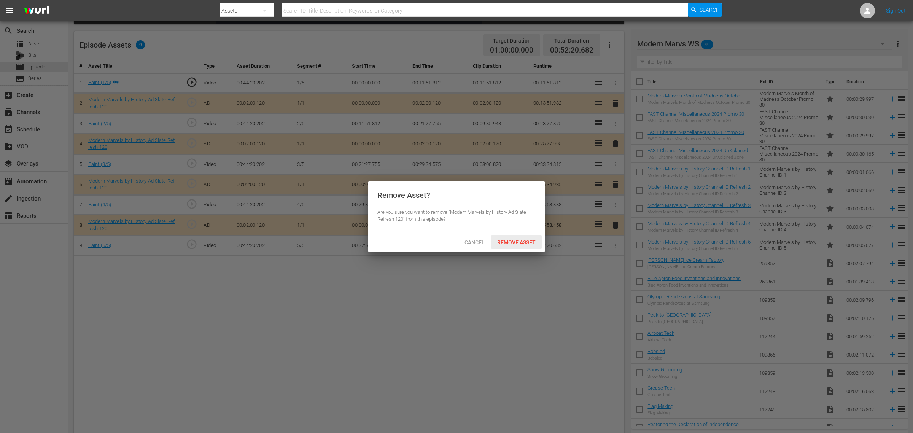
click at [527, 241] on span "Remove Asset" at bounding box center [516, 242] width 51 height 6
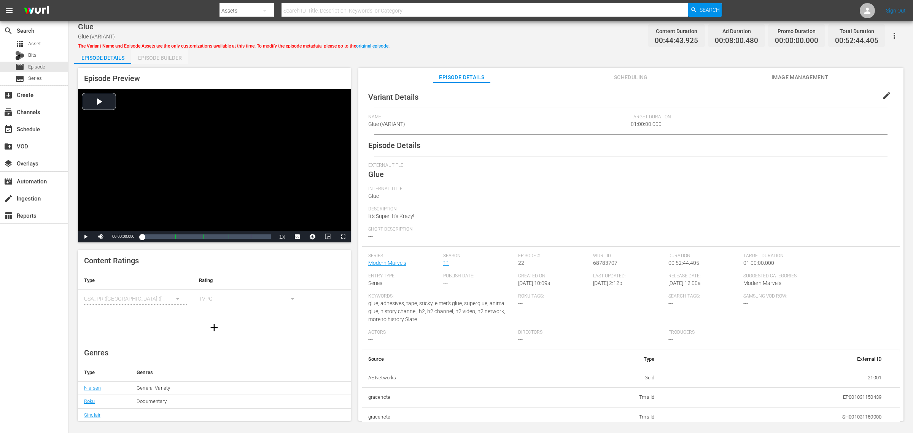
click at [166, 54] on div "Episode Builder" at bounding box center [159, 58] width 57 height 18
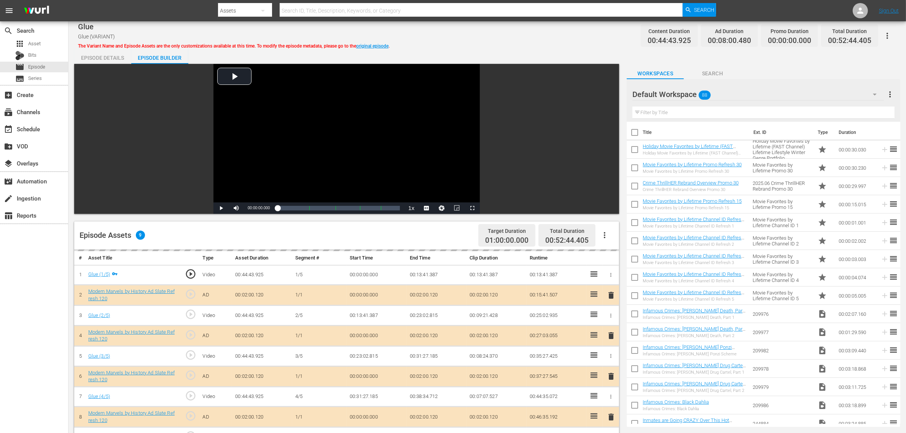
click at [730, 94] on div "Default Workspace 88" at bounding box center [757, 94] width 251 height 21
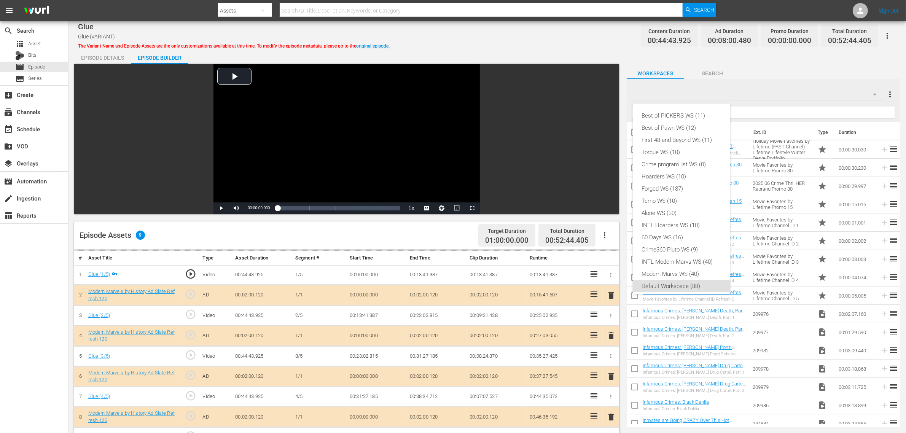
scroll to position [5, 0]
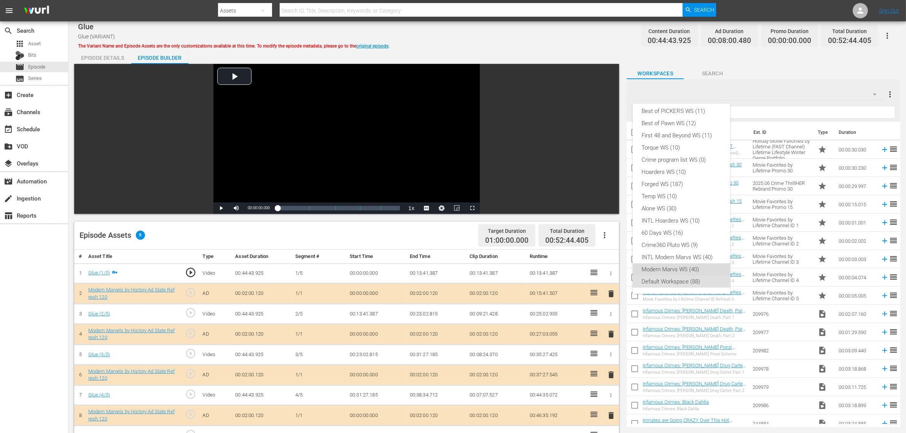
click at [695, 267] on div "Modern Marvs WS (40)" at bounding box center [681, 269] width 79 height 12
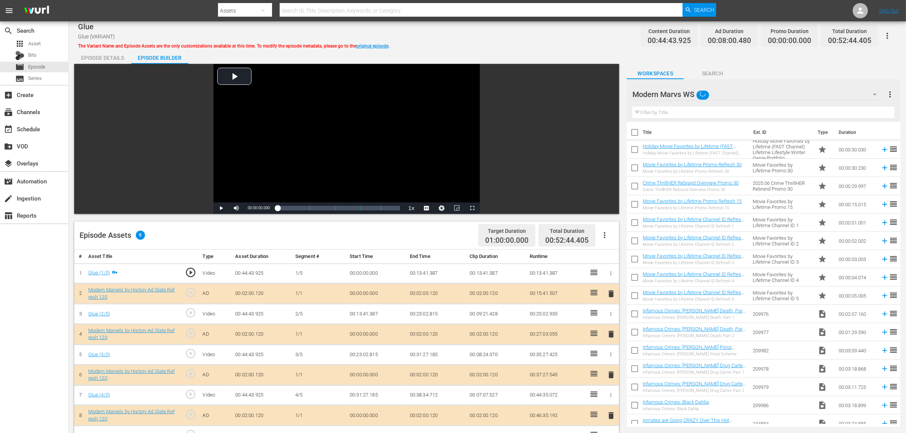
click at [551, 48] on div "Glue Glue (VARIANT) The Variant Name and Episode Assets are the only customizat…" at bounding box center [486, 326] width 837 height 610
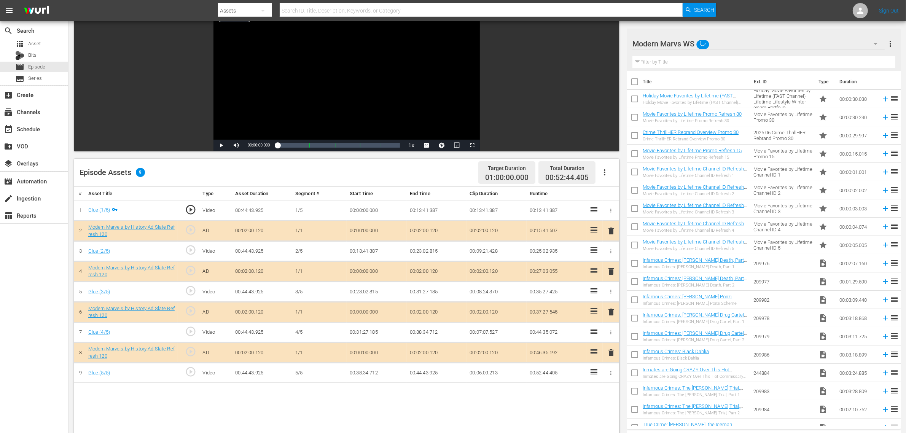
scroll to position [190, 0]
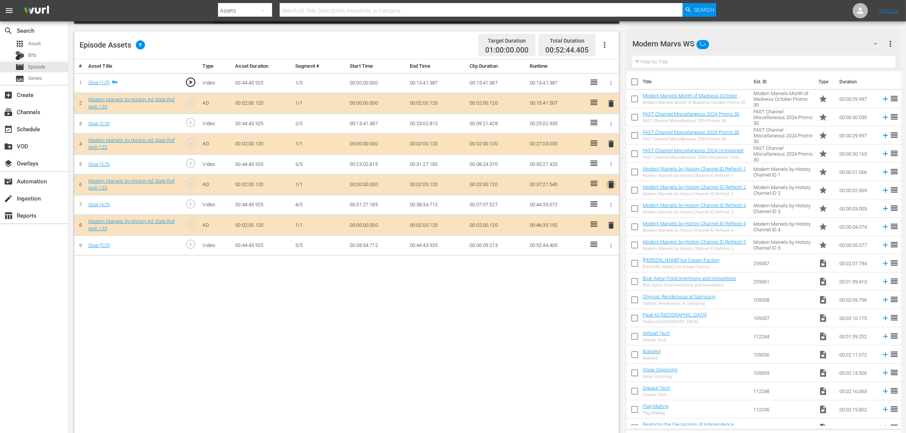
click at [611, 186] on span "delete" at bounding box center [610, 184] width 9 height 9
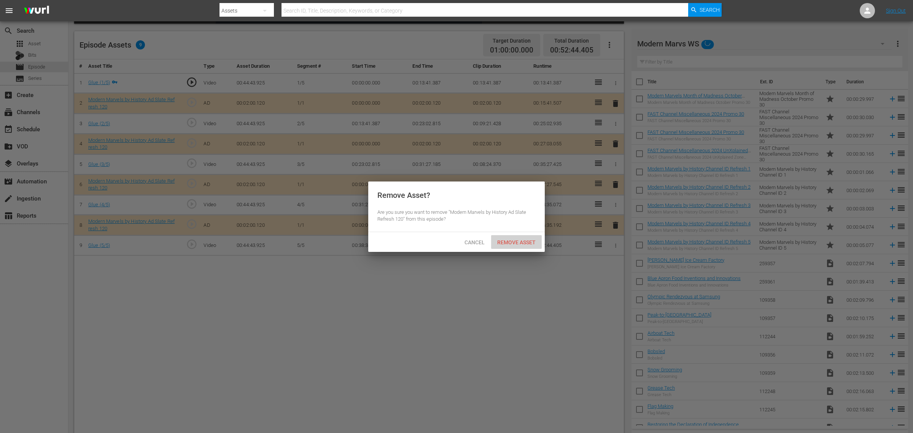
drag, startPoint x: 534, startPoint y: 237, endPoint x: 546, endPoint y: 239, distance: 11.6
click at [534, 238] on div "Remove Asset" at bounding box center [516, 242] width 51 height 14
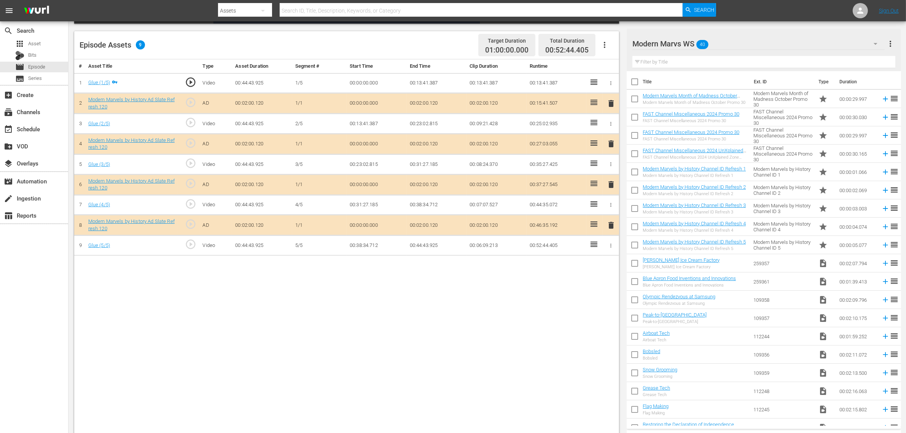
click at [524, 322] on div "# Asset Title Type Asset Duration Segment # Start Time End Time Clip Duration R…" at bounding box center [346, 247] width 545 height 376
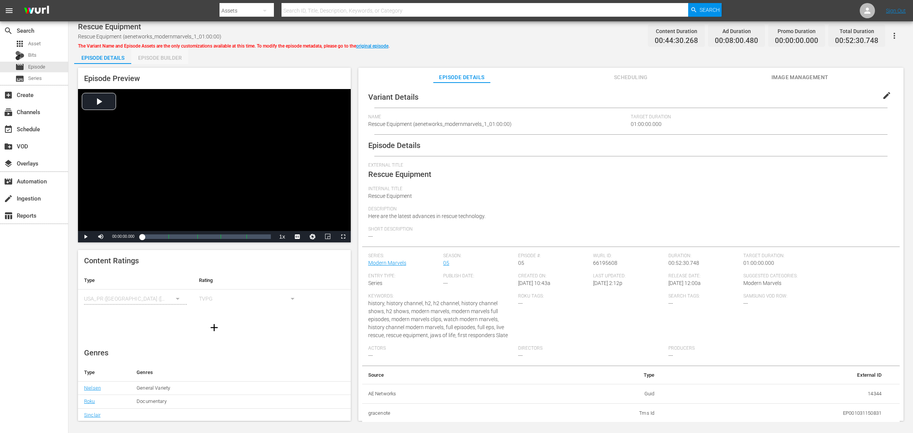
click at [170, 59] on div "Episode Builder" at bounding box center [159, 58] width 57 height 18
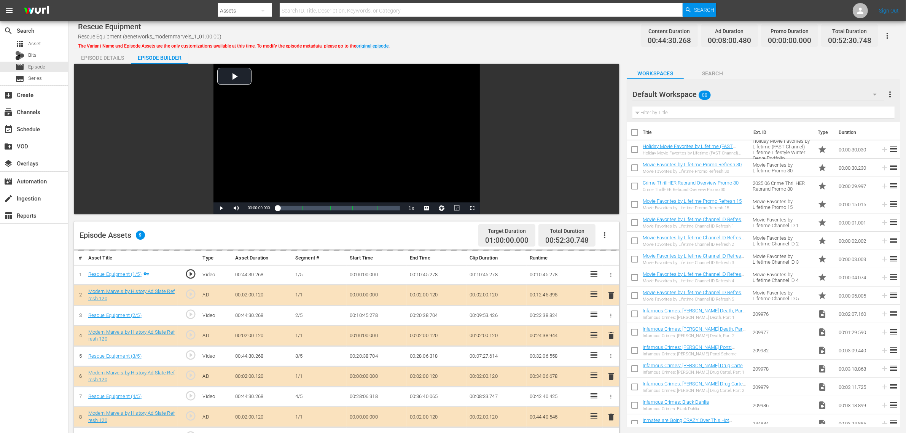
click at [623, 47] on div "Rescue Equipment Rescue Equipment (aenetworks_modernmarvels_1_01:00:00) The Var…" at bounding box center [486, 326] width 837 height 610
click at [730, 96] on div "Default Workspace 88" at bounding box center [757, 94] width 251 height 21
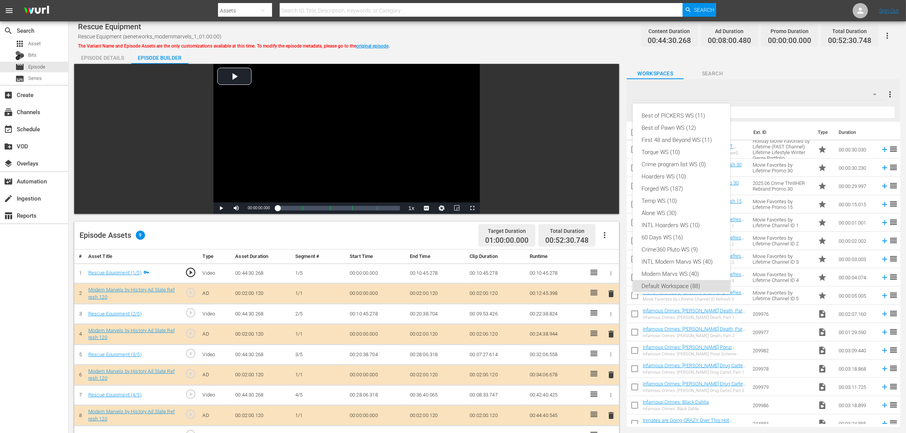
scroll to position [5, 0]
click at [689, 270] on div "Modern Marvs WS (40)" at bounding box center [681, 269] width 79 height 12
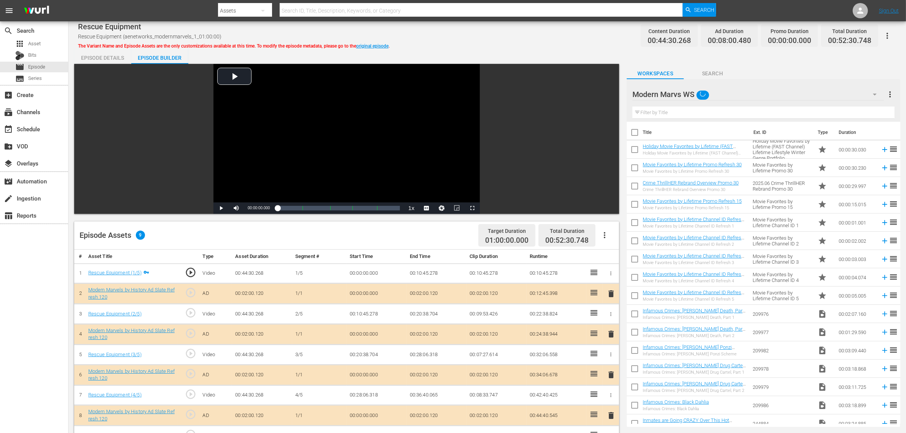
click at [525, 38] on div "Rescue Equipment Rescue Equipment (aenetworks_modernmarvels_1_01:00:00) The Var…" at bounding box center [487, 35] width 818 height 17
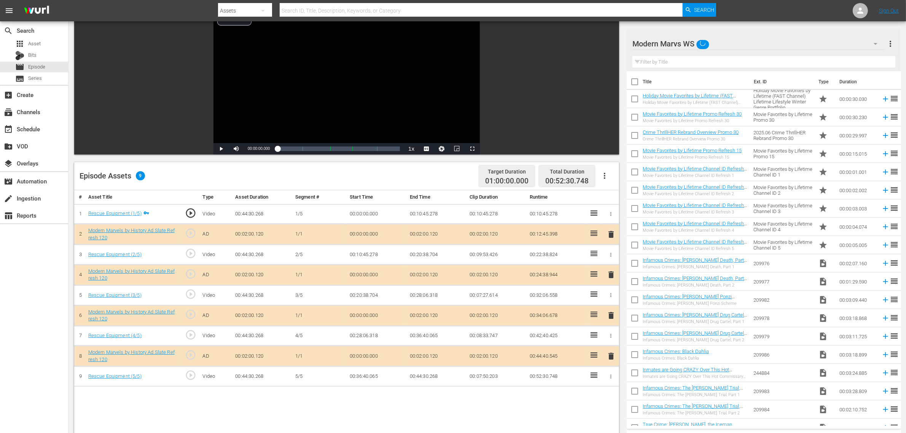
scroll to position [143, 0]
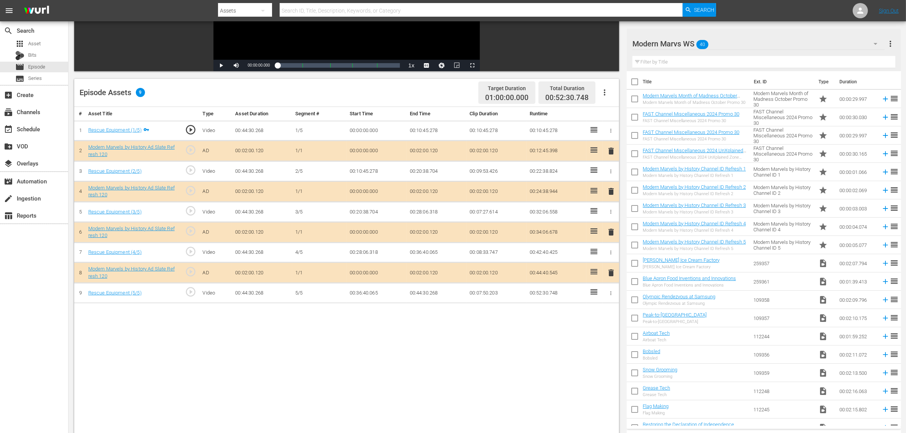
click at [612, 233] on span "delete" at bounding box center [610, 231] width 9 height 9
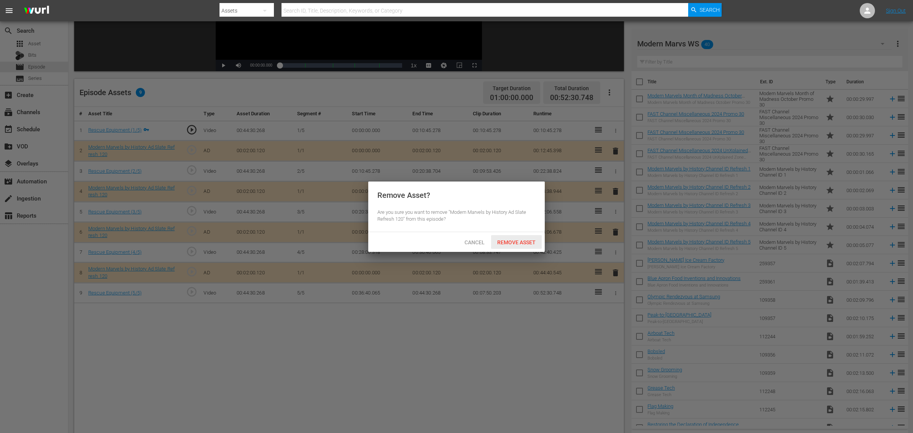
click at [522, 241] on span "Remove Asset" at bounding box center [516, 242] width 51 height 6
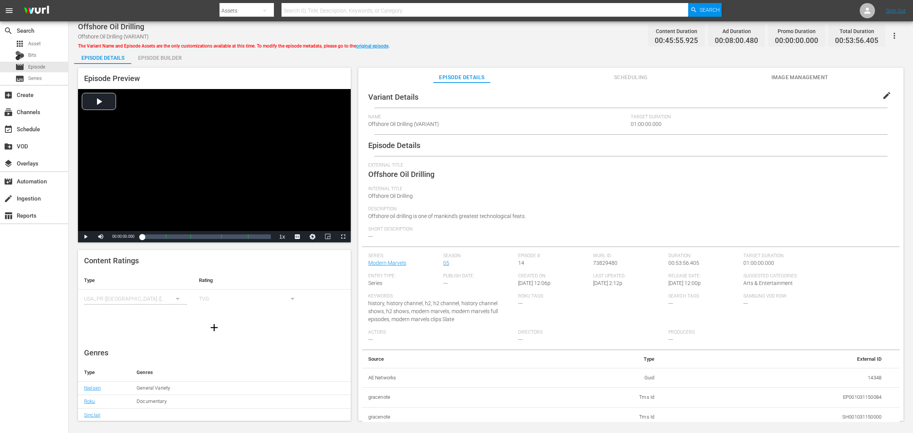
click at [158, 56] on div "Episode Builder" at bounding box center [159, 58] width 57 height 18
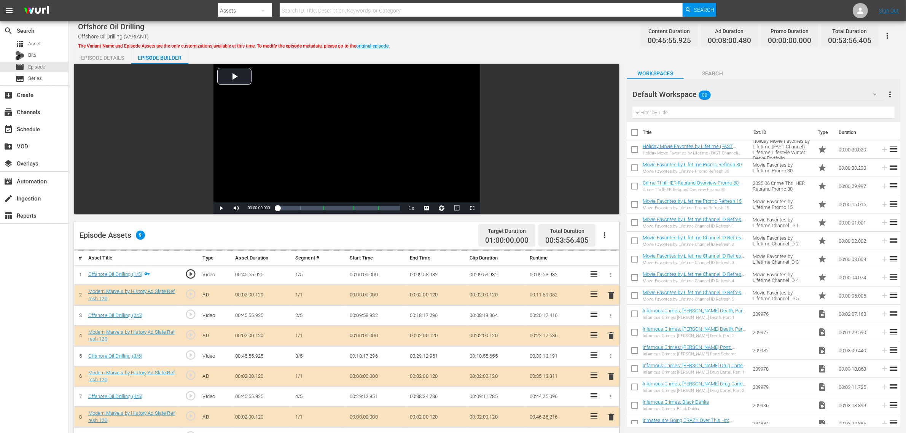
click at [730, 92] on div "Default Workspace 88" at bounding box center [757, 94] width 251 height 21
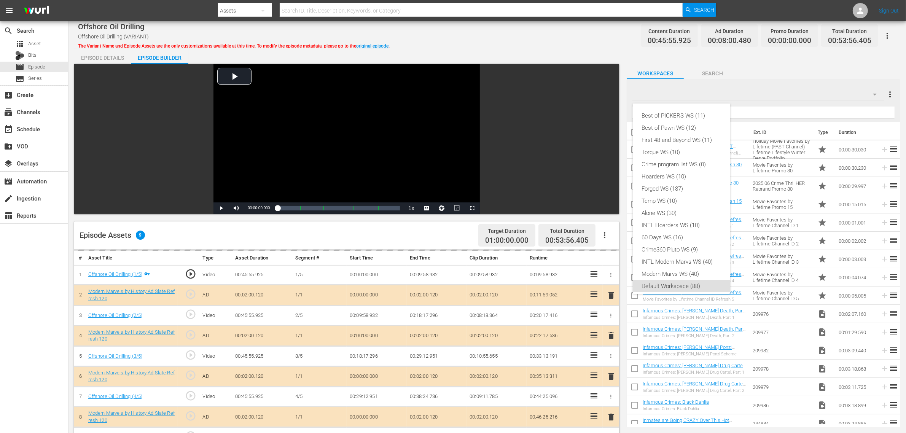
scroll to position [5, 0]
click at [671, 269] on div "Modern Marvs WS (40)" at bounding box center [681, 269] width 79 height 12
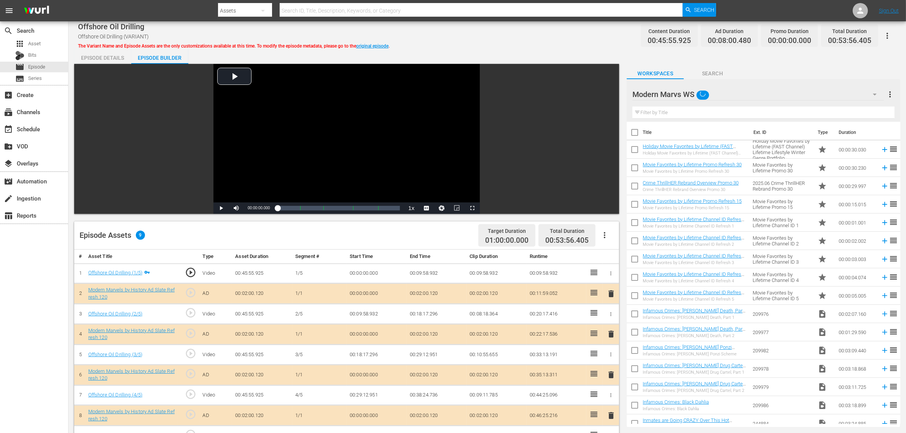
click at [415, 233] on div "Best of PICKERS WS (11) Best of Pawn WS (12) First 48 and Beyond WS (11) Torque…" at bounding box center [453, 216] width 906 height 433
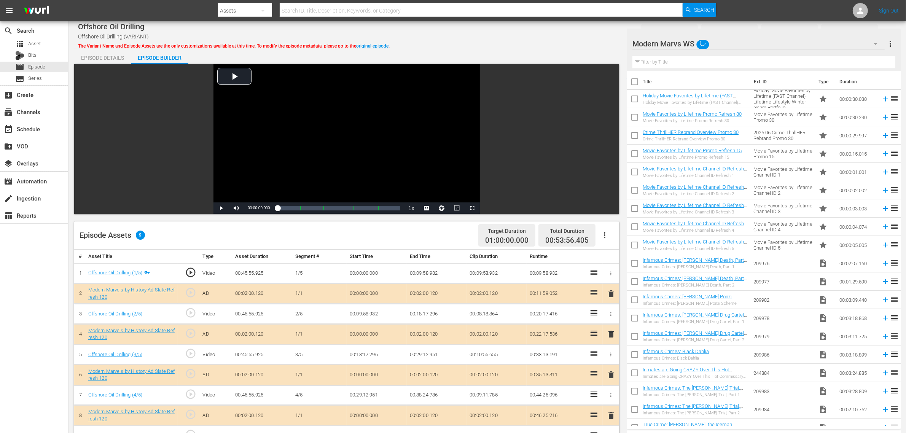
scroll to position [198, 0]
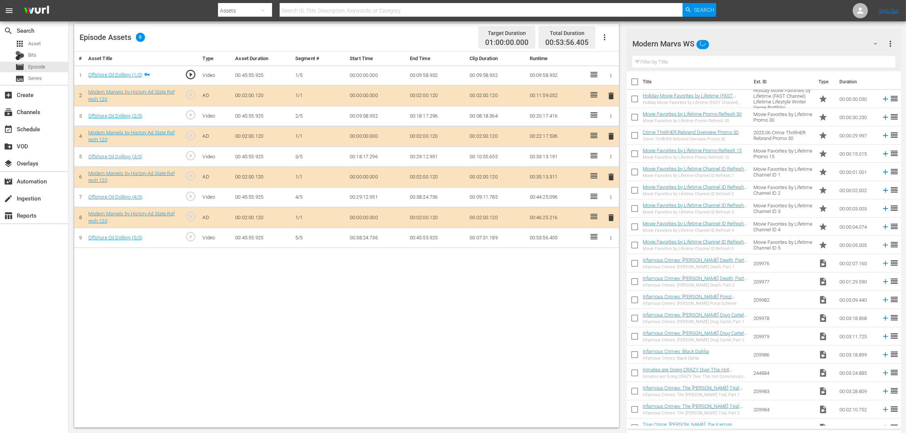
click at [610, 176] on span "delete" at bounding box center [610, 176] width 9 height 9
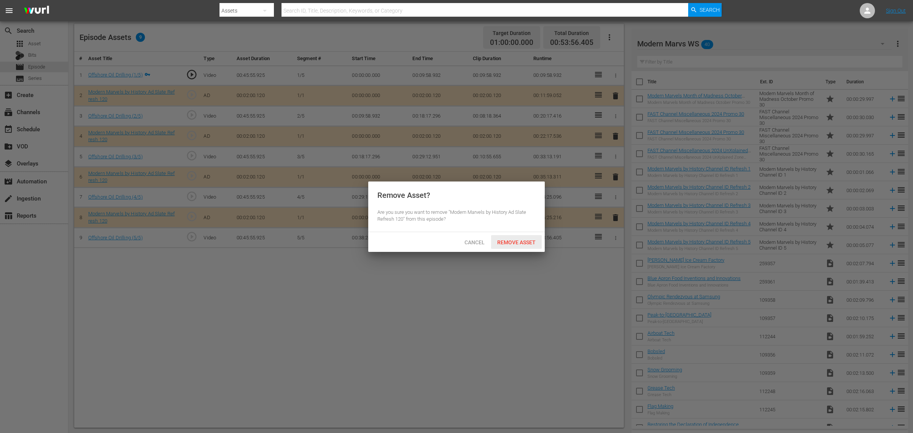
click at [509, 236] on div "Remove Asset" at bounding box center [516, 242] width 51 height 14
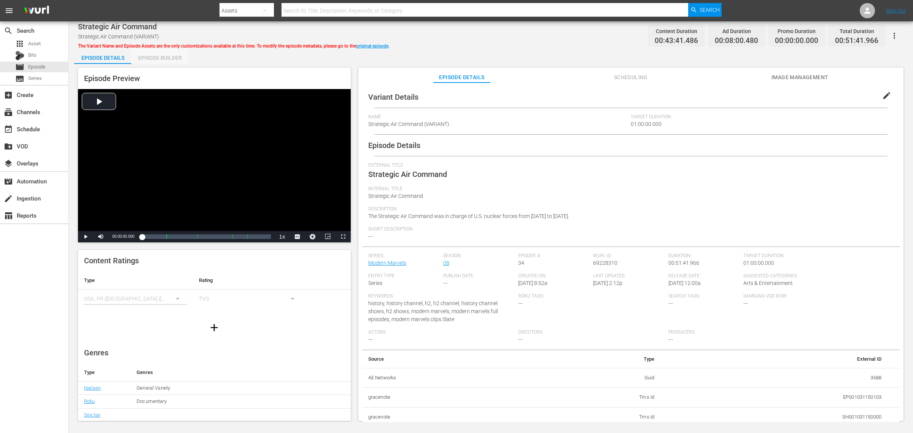
click at [166, 54] on div "Episode Builder" at bounding box center [159, 58] width 57 height 18
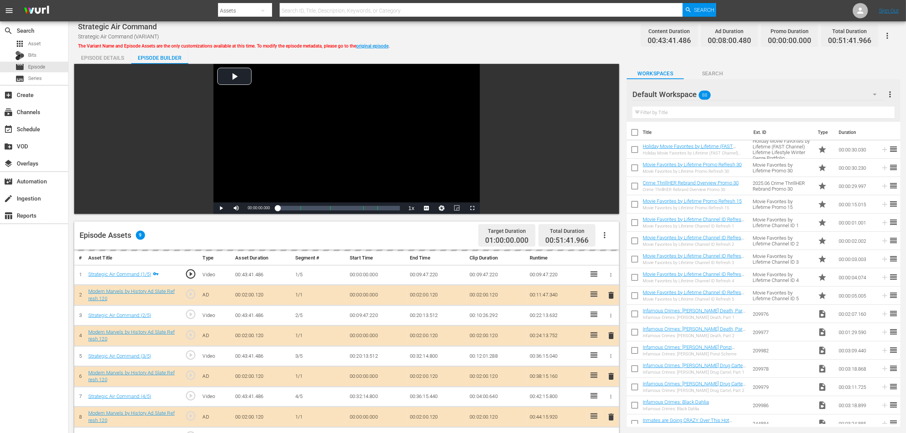
click at [730, 90] on div "Default Workspace 88" at bounding box center [757, 94] width 251 height 21
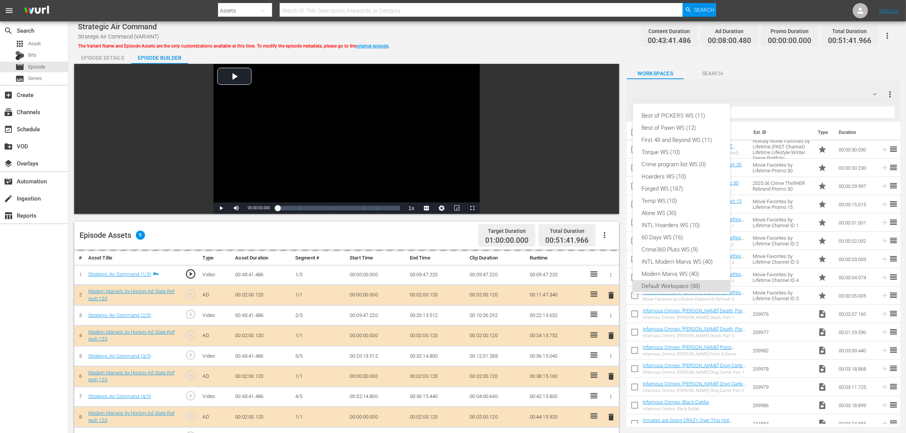
scroll to position [5, 0]
click at [673, 267] on div "Modern Marvs WS (40)" at bounding box center [681, 269] width 79 height 12
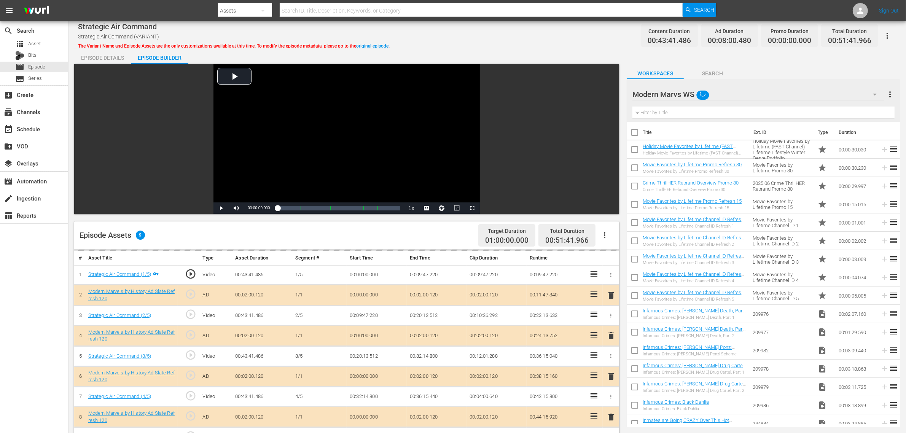
click at [518, 51] on div "Episode Details Episode Builder Episode Preview Video Player is loading. Play V…" at bounding box center [487, 337] width 826 height 577
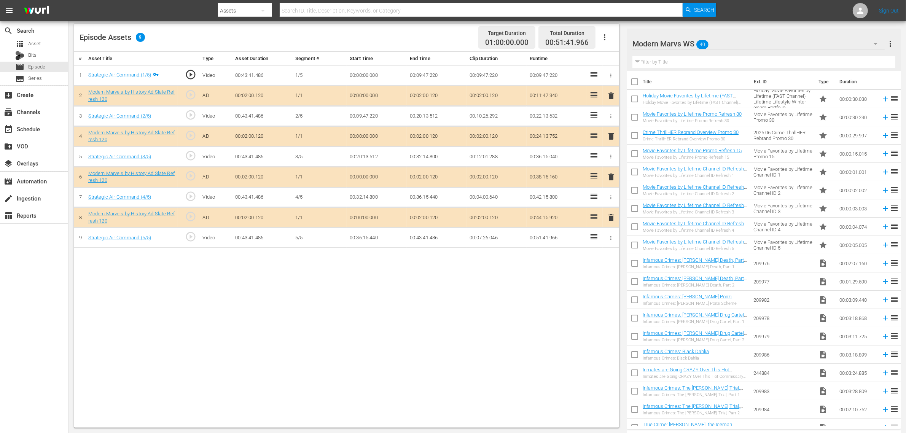
click at [610, 178] on span "delete" at bounding box center [610, 176] width 9 height 9
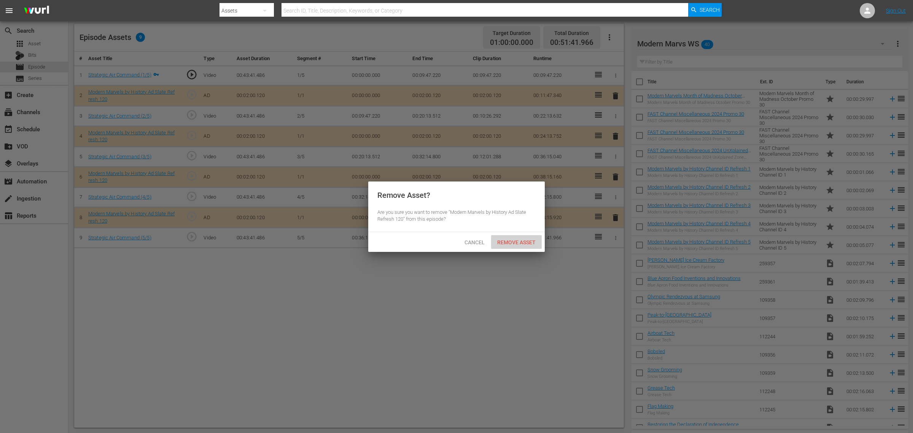
click at [527, 242] on span "Remove Asset" at bounding box center [516, 242] width 51 height 6
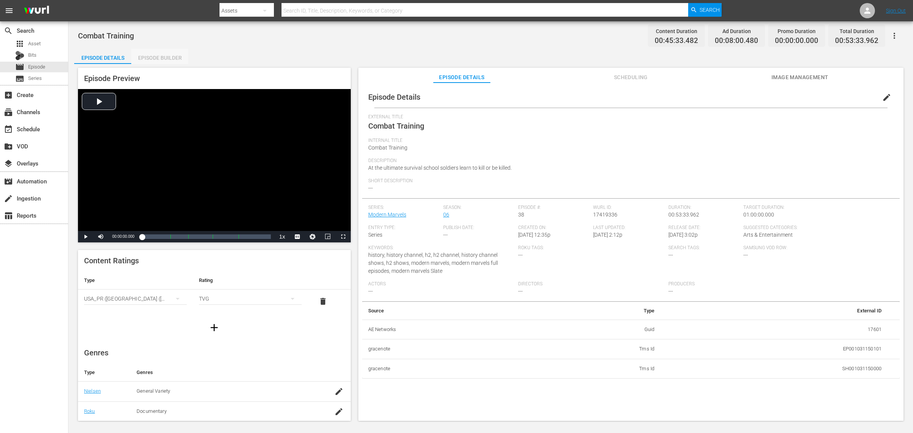
click at [164, 56] on div "Episode Builder" at bounding box center [159, 58] width 57 height 18
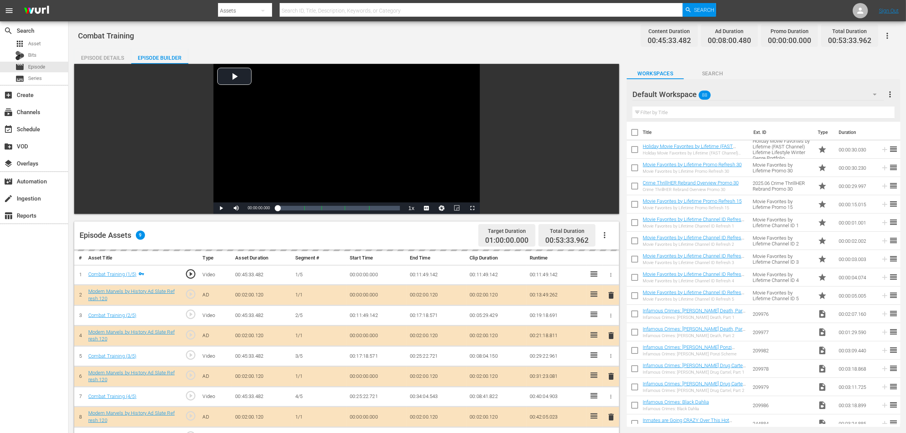
click at [503, 27] on div "Combat Training Content Duration 00:45:33.482 Ad Duration 00:08:00.480 Promo Du…" at bounding box center [487, 35] width 818 height 17
click at [728, 86] on div "Default Workspace 88" at bounding box center [757, 94] width 251 height 21
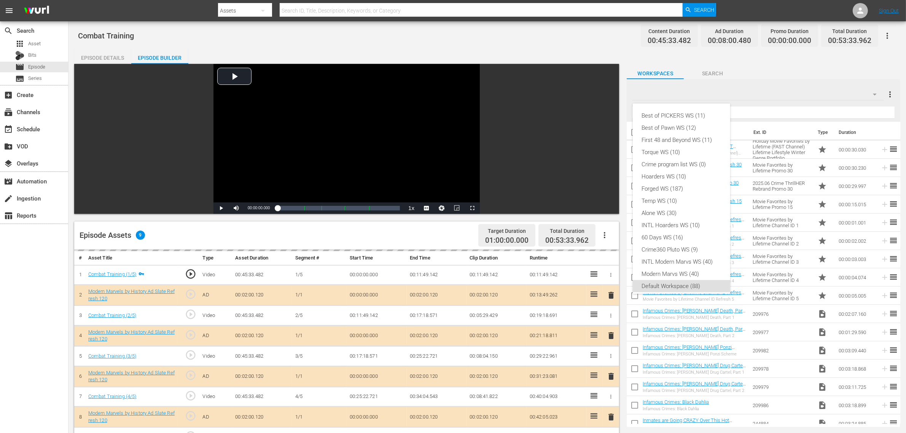
scroll to position [5, 0]
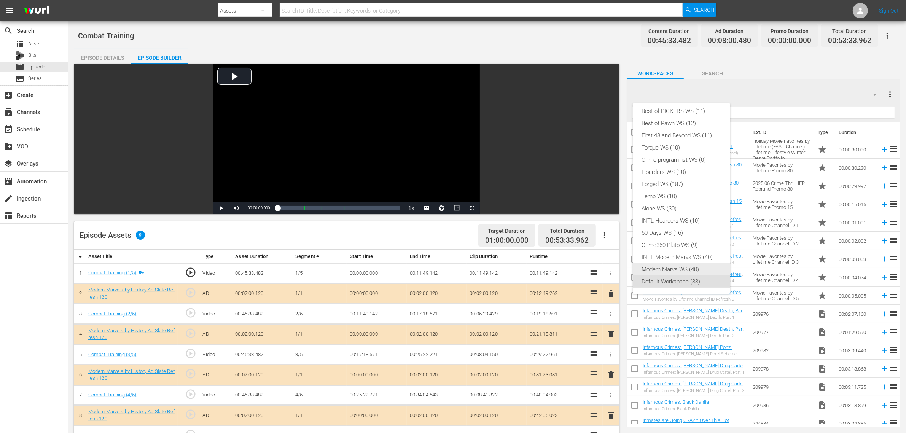
click at [679, 268] on div "Modern Marvs WS (40)" at bounding box center [681, 269] width 79 height 12
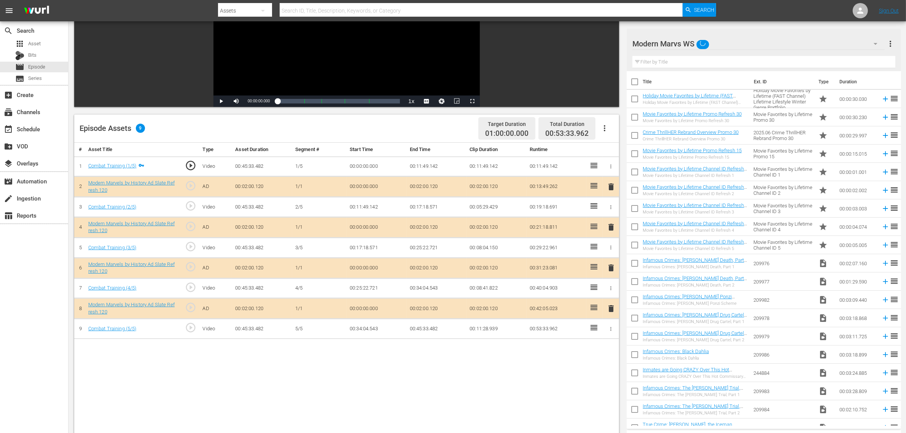
scroll to position [190, 0]
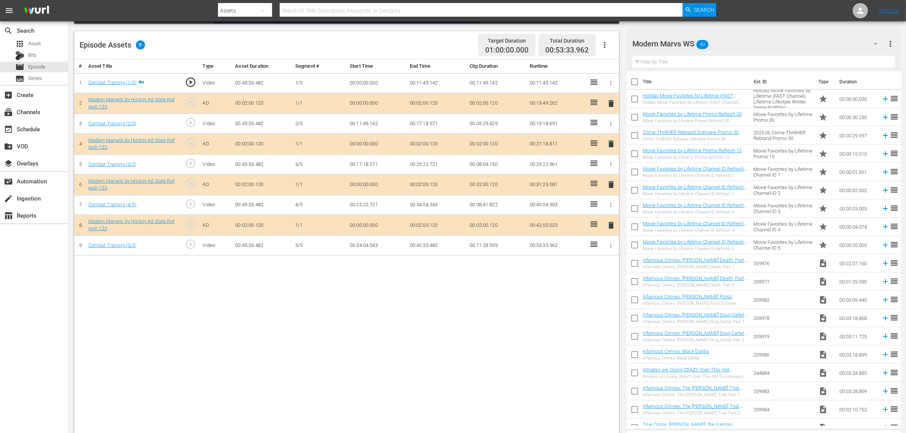
click at [611, 183] on span "delete" at bounding box center [610, 184] width 9 height 9
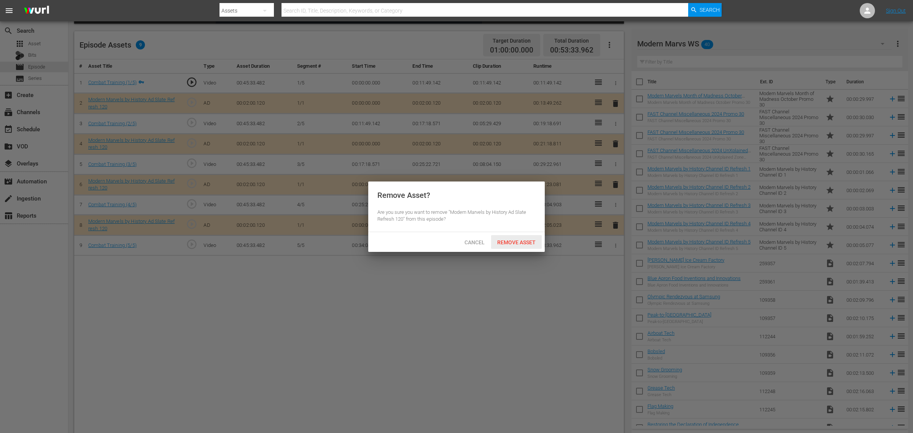
click at [525, 242] on span "Remove Asset" at bounding box center [516, 242] width 51 height 6
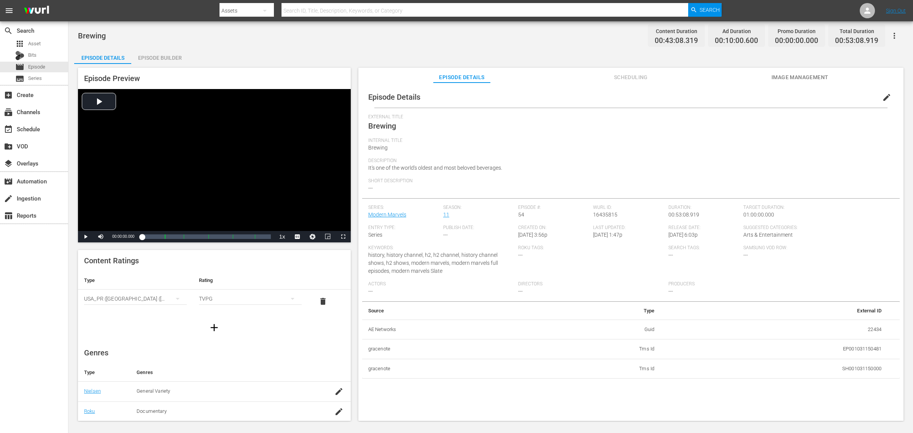
click at [165, 58] on div "Episode Builder" at bounding box center [159, 58] width 57 height 18
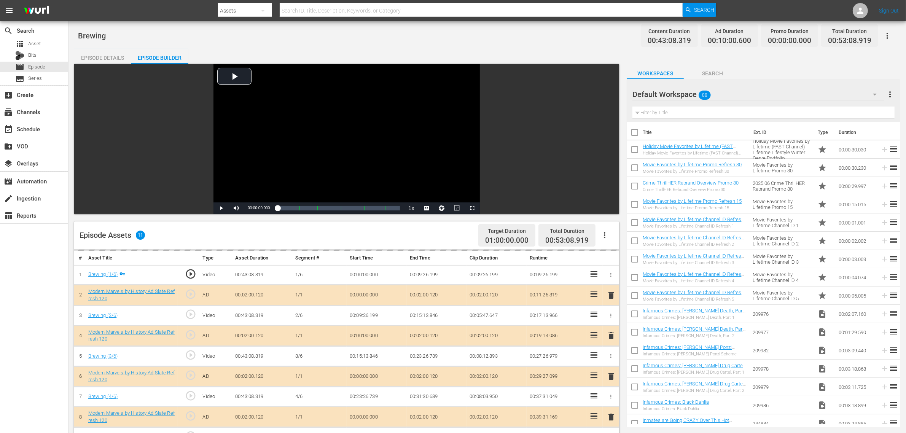
click at [405, 34] on div "Brewing Content Duration 00:43:08.319 Ad Duration 00:10:00.600 Promo Duration 0…" at bounding box center [487, 35] width 818 height 17
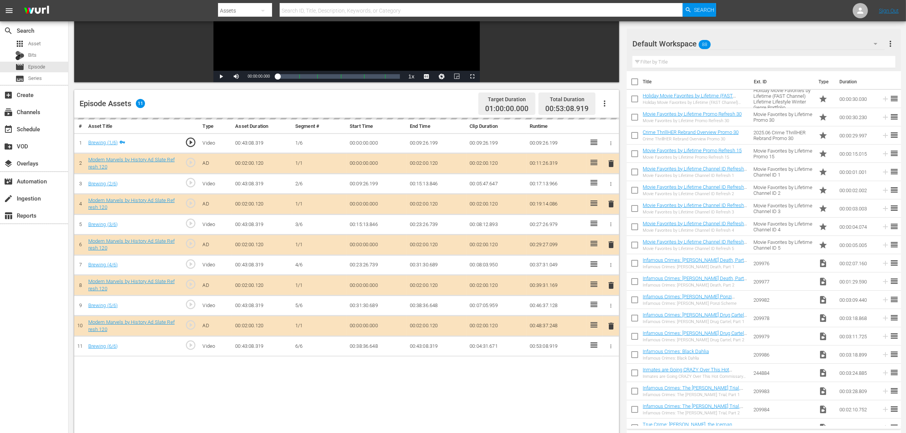
scroll to position [190, 0]
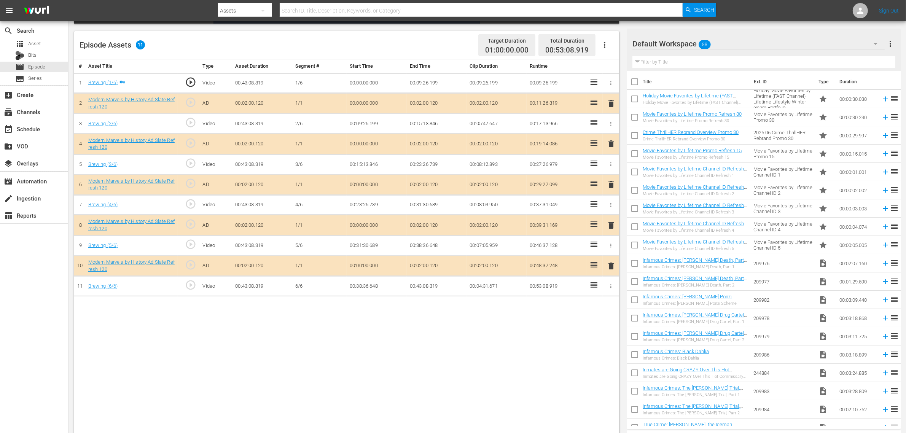
click at [610, 186] on span "delete" at bounding box center [610, 184] width 9 height 9
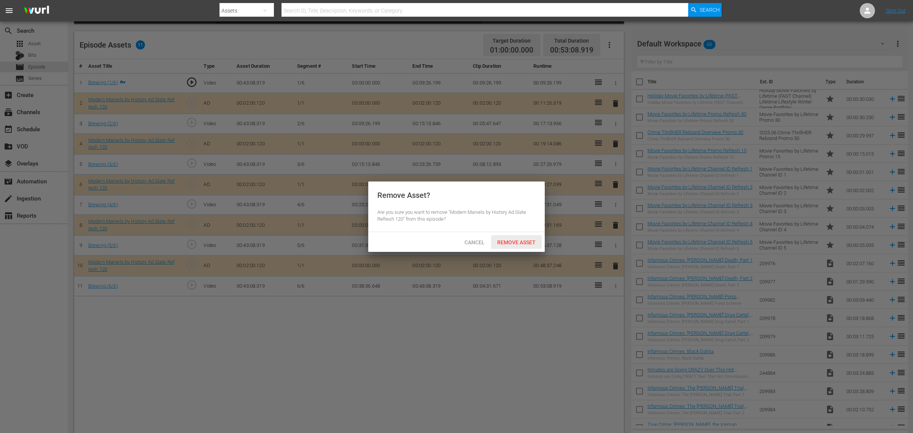
drag, startPoint x: 507, startPoint y: 240, endPoint x: 567, endPoint y: 215, distance: 65.0
click at [507, 240] on span "Remove Asset" at bounding box center [516, 242] width 51 height 6
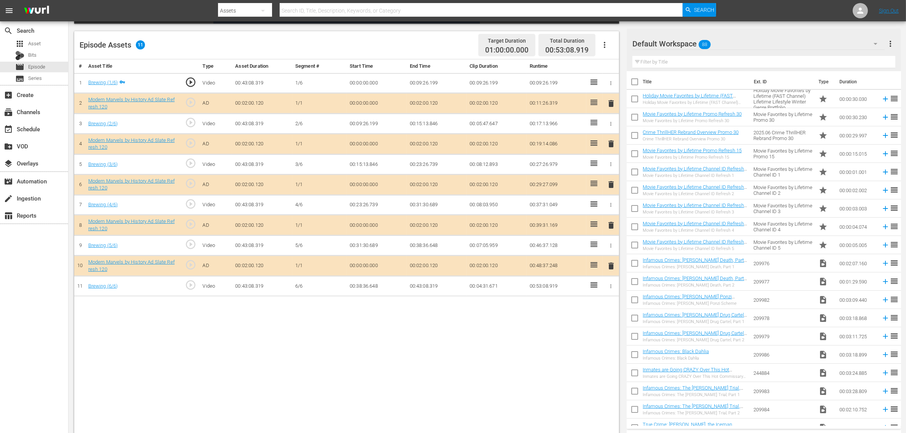
click at [730, 44] on div "Default Workspace 88" at bounding box center [758, 43] width 252 height 21
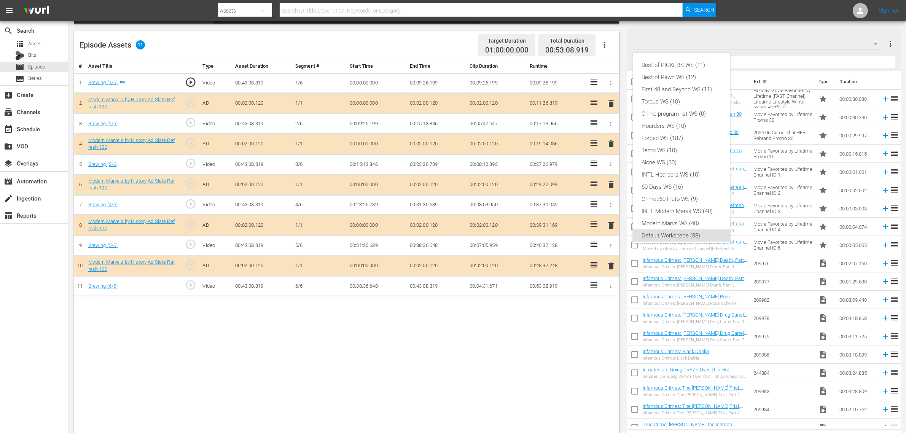
scroll to position [5, 0]
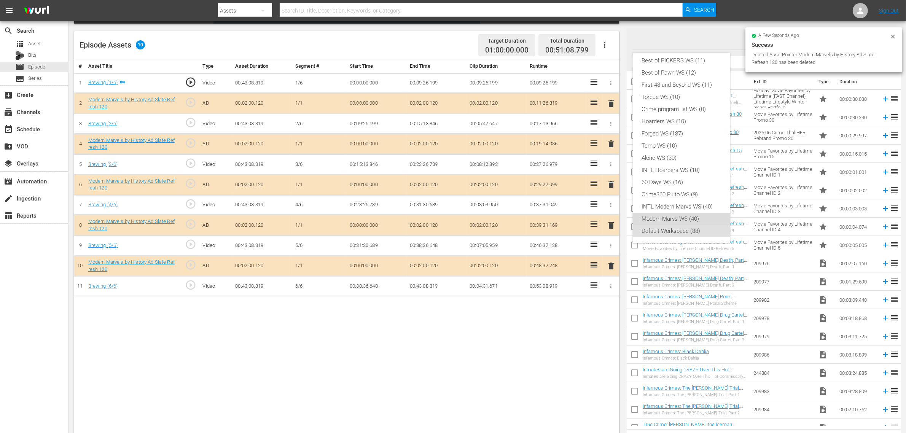
click at [683, 218] on div "Modern Marvs WS (40)" at bounding box center [681, 219] width 79 height 12
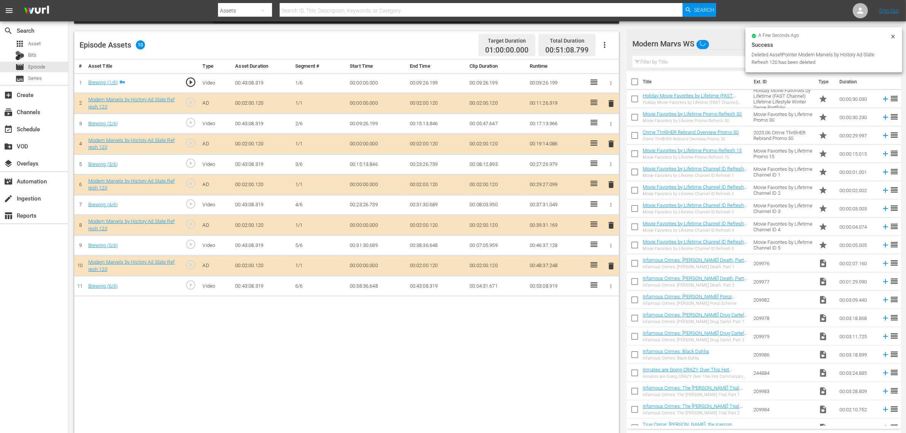
click at [410, 346] on div "# Asset Title Type Asset Duration Segment # Start Time End Time Clip Duration R…" at bounding box center [346, 247] width 545 height 376
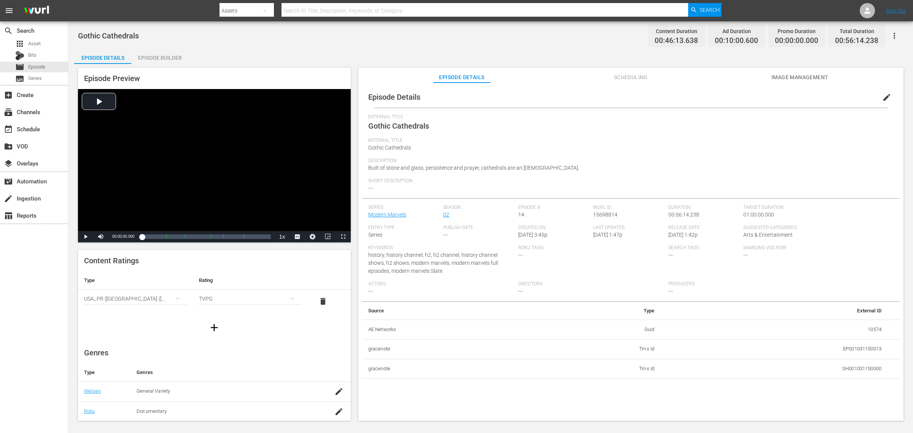
click at [164, 60] on div "Episode Builder" at bounding box center [159, 58] width 57 height 18
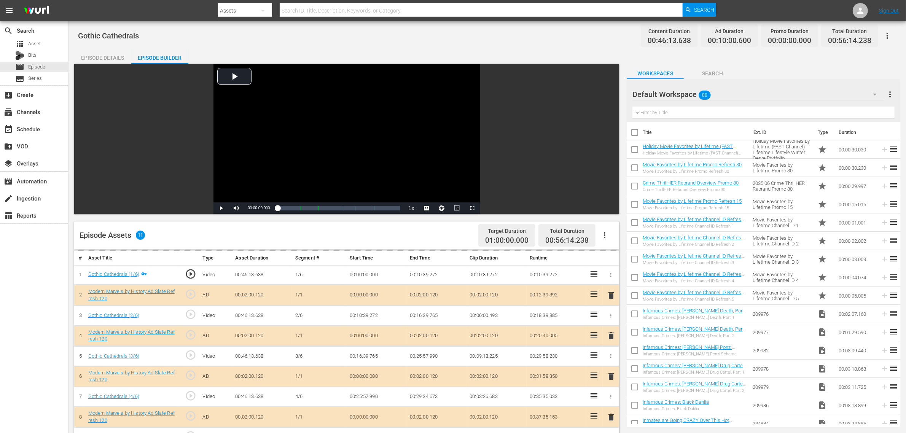
drag, startPoint x: 432, startPoint y: 52, endPoint x: 448, endPoint y: 58, distance: 16.7
click at [434, 49] on div "Episode Details Episode Builder Episode Preview Video Player is loading. Play V…" at bounding box center [487, 337] width 826 height 577
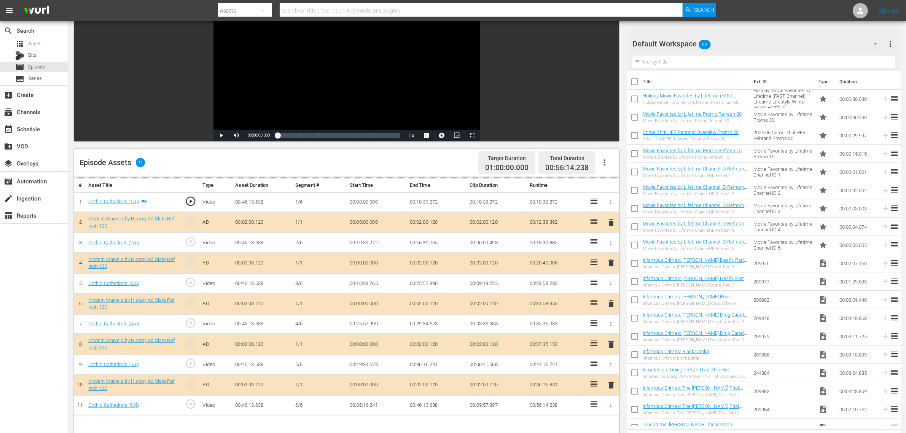
scroll to position [190, 0]
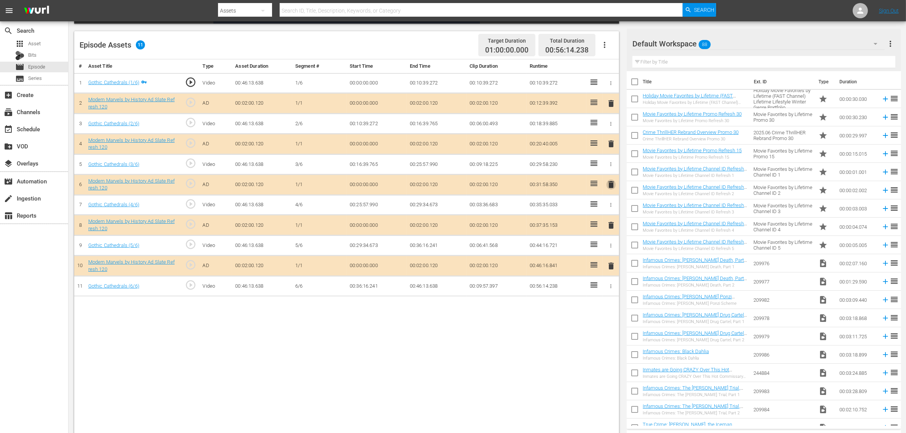
click at [610, 186] on span "delete" at bounding box center [610, 184] width 9 height 9
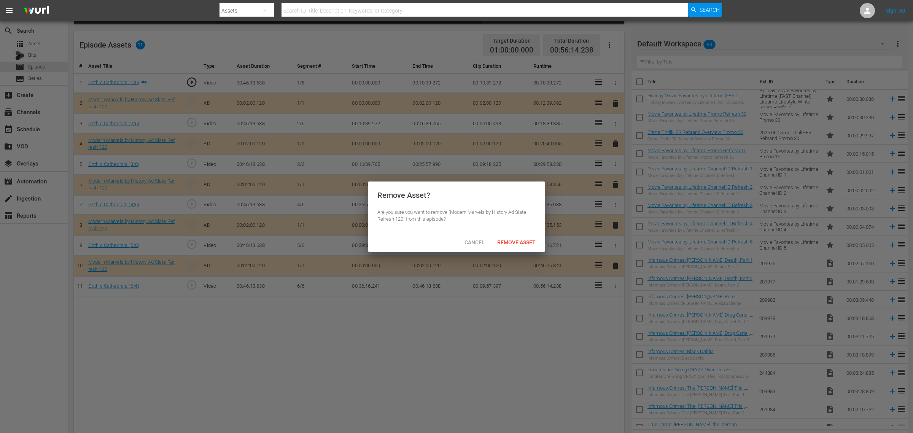
click at [516, 241] on span "Remove Asset" at bounding box center [516, 242] width 51 height 6
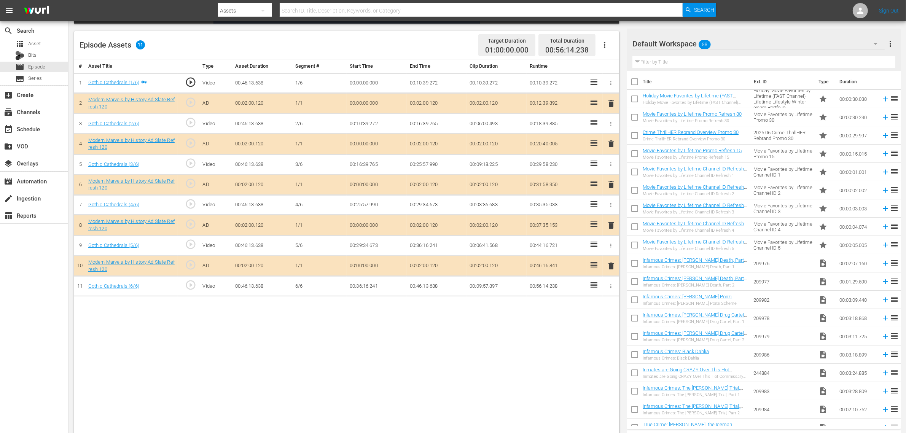
click at [730, 41] on div "Default Workspace 88" at bounding box center [758, 43] width 252 height 21
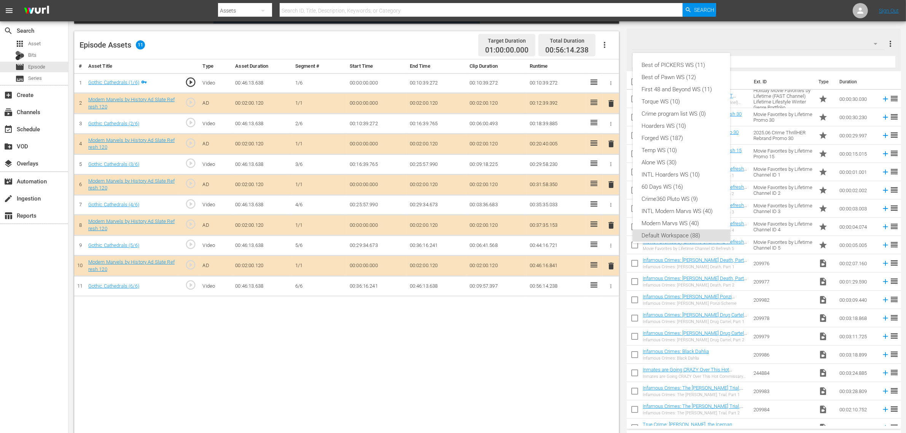
scroll to position [5, 0]
click at [683, 216] on div "Modern Marvs WS (40)" at bounding box center [681, 219] width 79 height 12
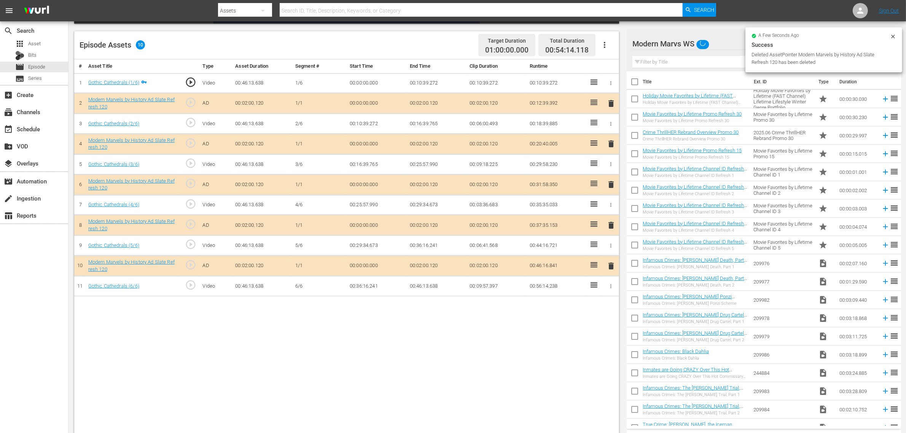
click at [421, 44] on div "Episode Assets 10 Target Duration 01:00:00.000 Total Duration 00:54:14.118" at bounding box center [346, 45] width 545 height 28
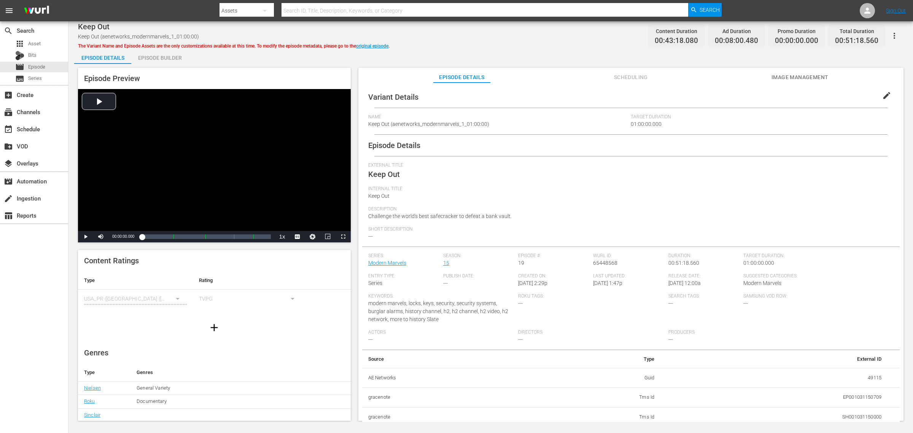
drag, startPoint x: 156, startPoint y: 60, endPoint x: 176, endPoint y: 52, distance: 21.2
click at [156, 59] on div "Episode Builder" at bounding box center [159, 58] width 57 height 18
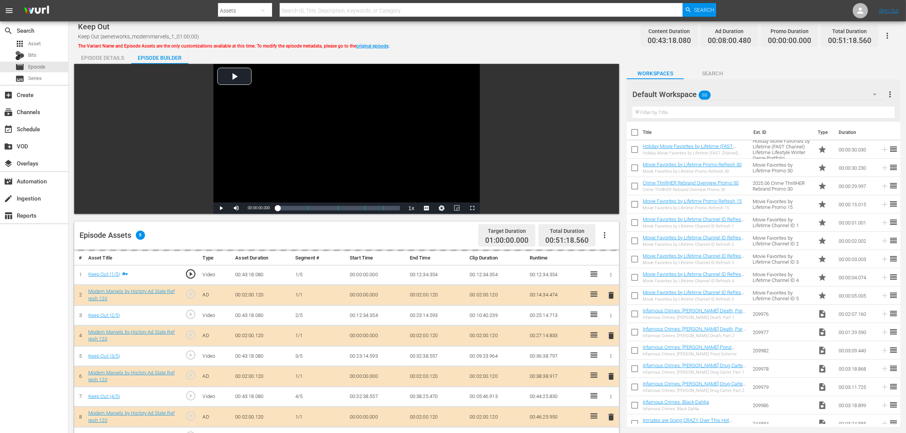
click at [556, 49] on div "Episode Details Episode Builder Episode Preview Video Player is loading. Play V…" at bounding box center [487, 337] width 826 height 577
click at [730, 95] on div "Default Workspace 88" at bounding box center [757, 94] width 251 height 21
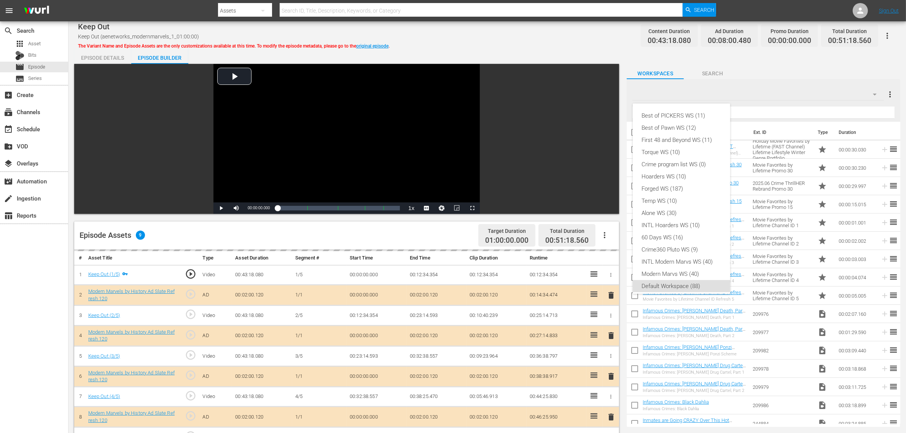
scroll to position [5, 0]
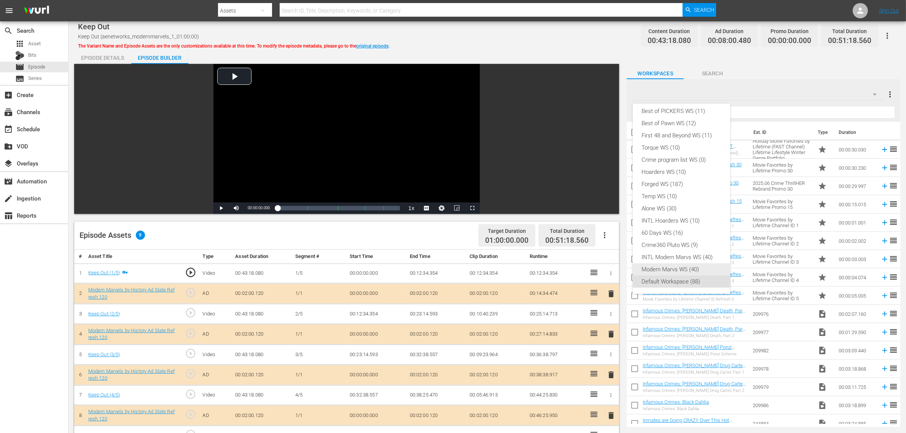
click at [675, 267] on div "Modern Marvs WS (40)" at bounding box center [681, 269] width 79 height 12
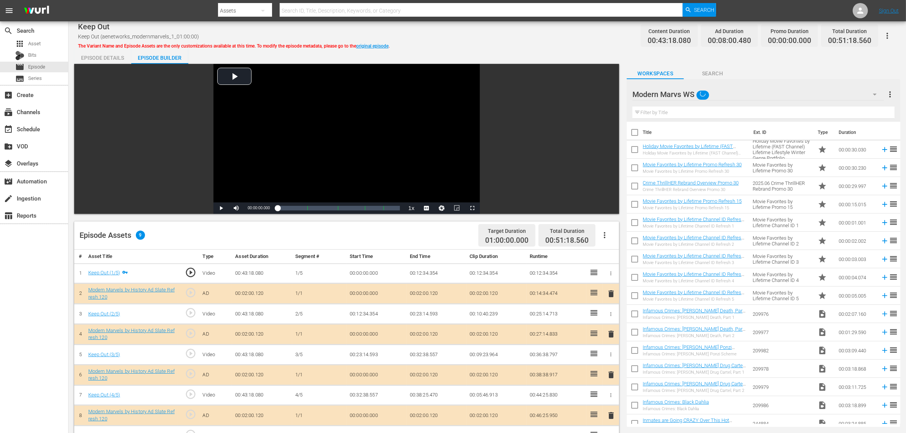
click at [530, 37] on div "Keep Out Keep Out (aenetworks_modernmarvels_1_01:00:00) The Variant Name and Ep…" at bounding box center [487, 35] width 818 height 17
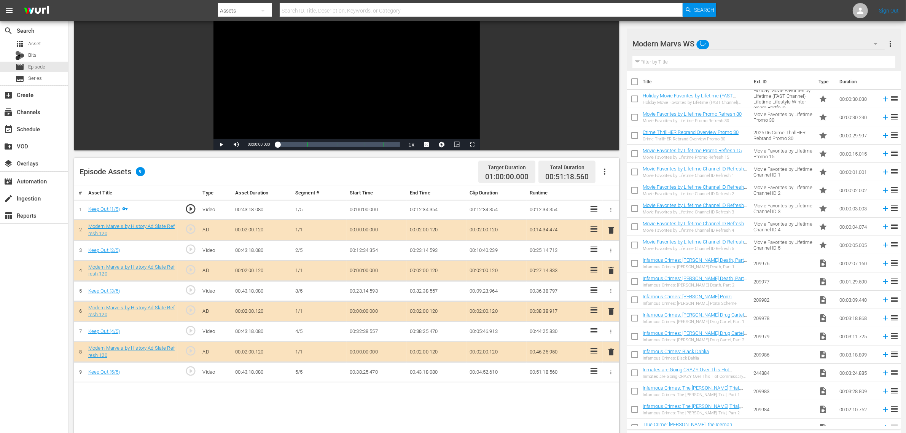
scroll to position [198, 0]
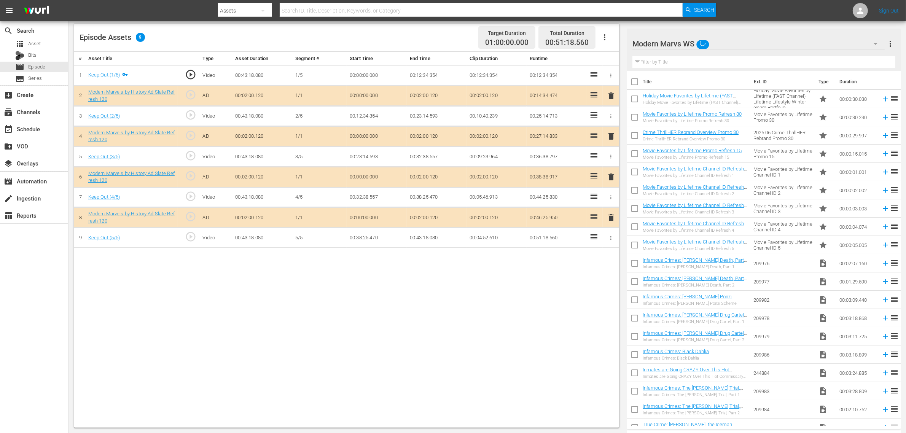
click at [611, 177] on span "delete" at bounding box center [610, 176] width 9 height 9
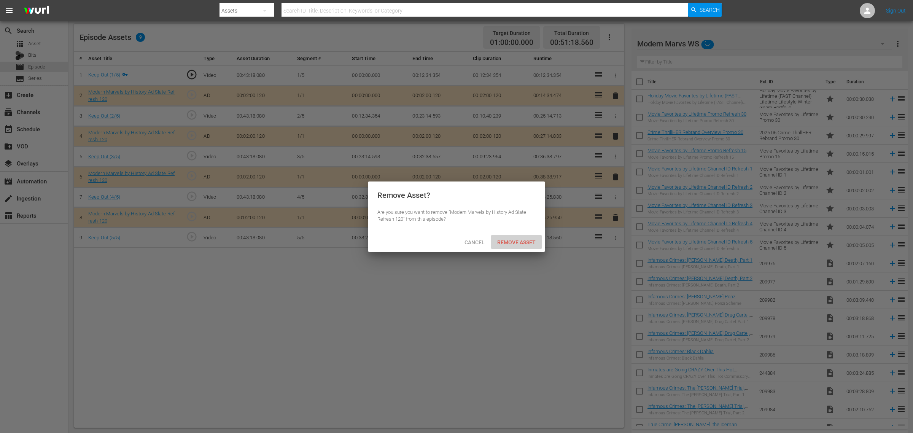
click at [521, 240] on span "Remove Asset" at bounding box center [516, 242] width 51 height 6
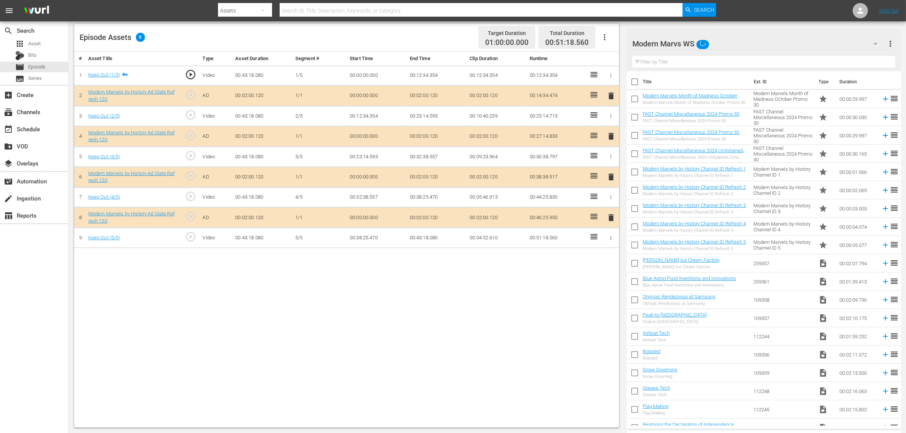
click at [255, 277] on div "# Asset Title Type Asset Duration Segment # Start Time End Time Clip Duration R…" at bounding box center [346, 240] width 545 height 376
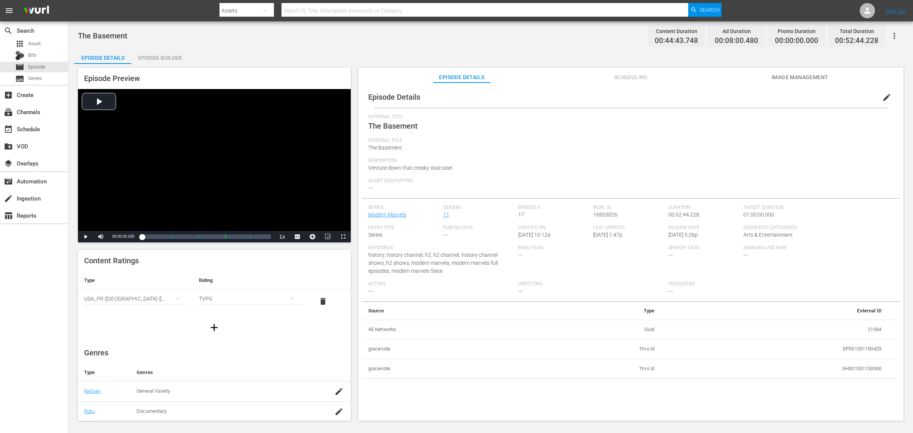
click at [159, 60] on div "Episode Builder" at bounding box center [159, 58] width 57 height 18
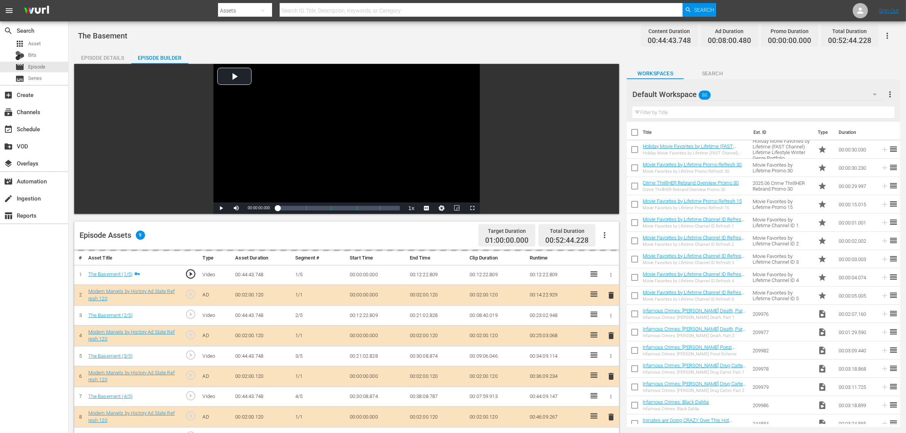
click at [522, 35] on div "The Basement Content Duration 00:44:43.748 Ad Duration 00:08:00.480 Promo Durat…" at bounding box center [487, 35] width 818 height 17
click at [730, 92] on div "Default Workspace 88" at bounding box center [757, 94] width 251 height 21
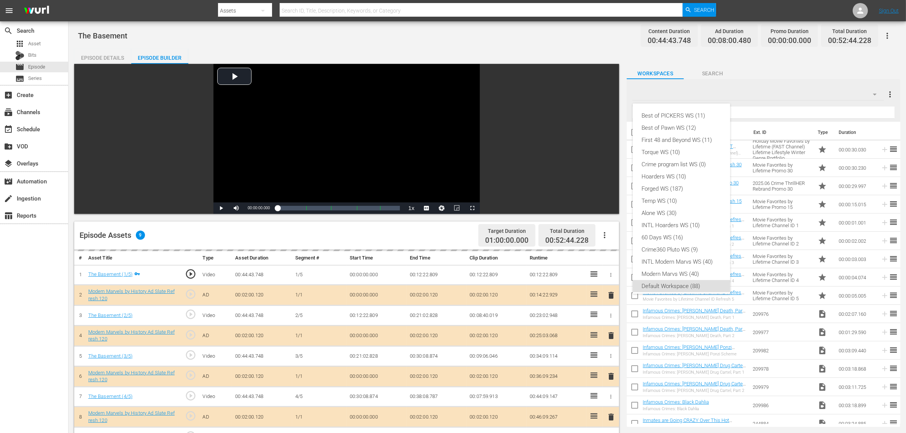
scroll to position [5, 0]
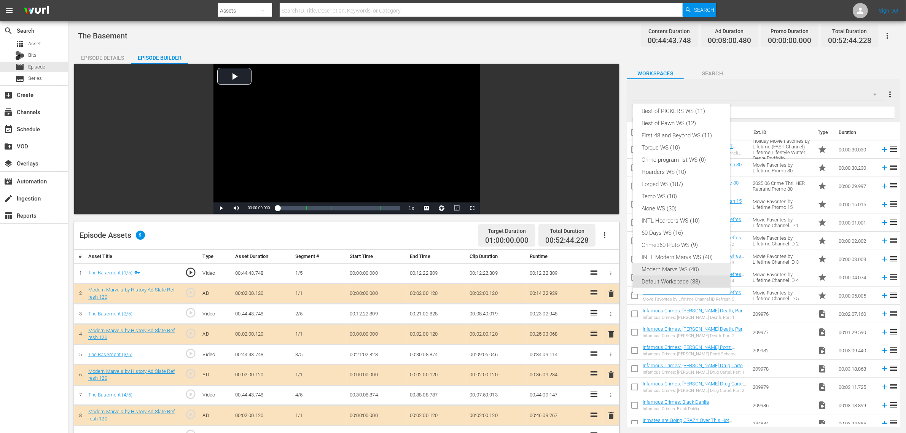
click at [689, 268] on div "Modern Marvs WS (40)" at bounding box center [681, 269] width 79 height 12
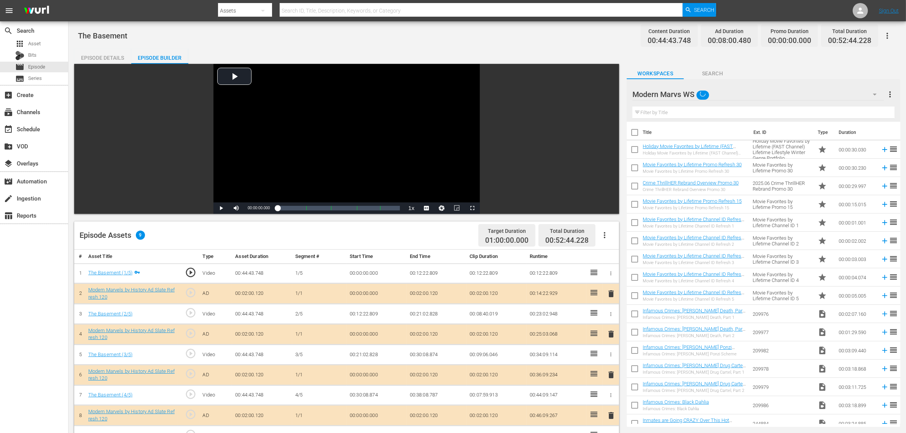
click at [551, 47] on div "The Basement Content Duration 00:44:43.748 Ad Duration 00:08:00.480 Promo Durat…" at bounding box center [486, 326] width 837 height 610
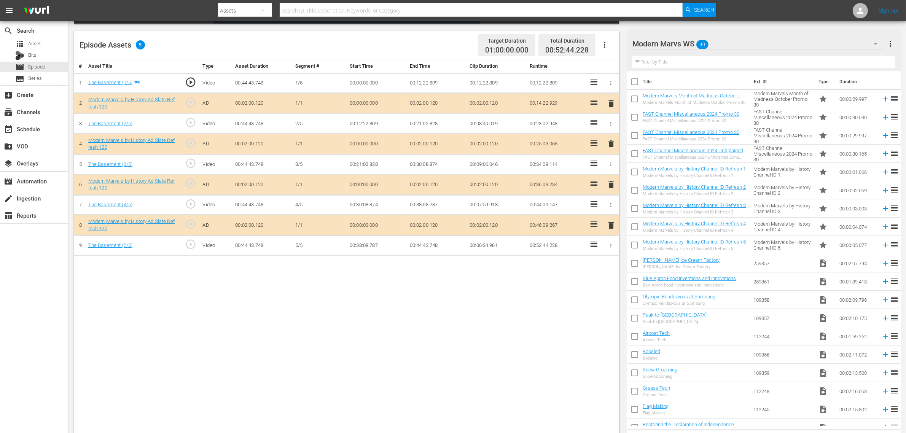
click at [609, 187] on span "delete" at bounding box center [610, 184] width 9 height 9
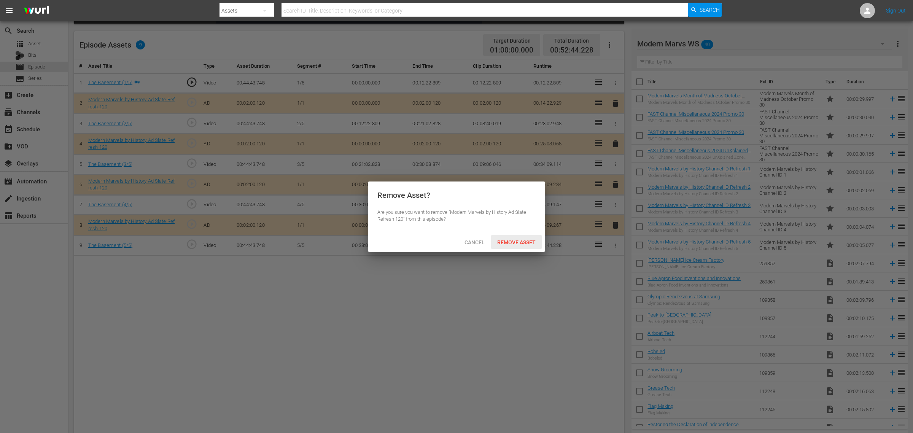
click at [523, 247] on div "Remove Asset" at bounding box center [516, 242] width 51 height 14
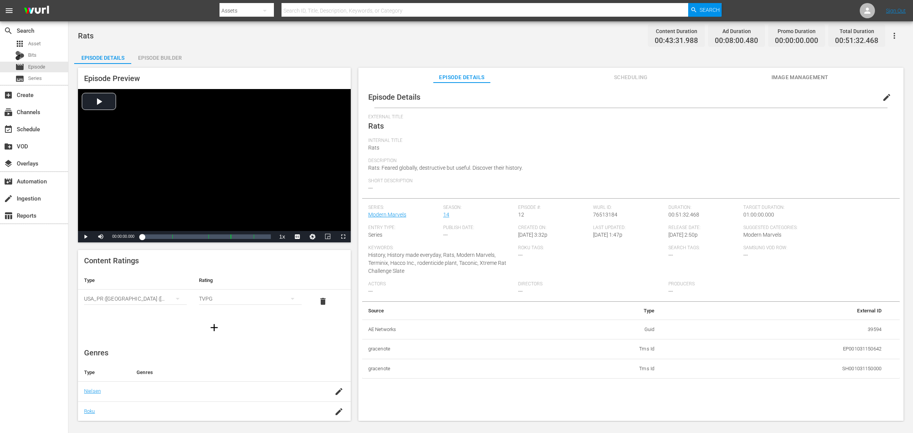
click at [176, 56] on div "Episode Builder" at bounding box center [159, 58] width 57 height 18
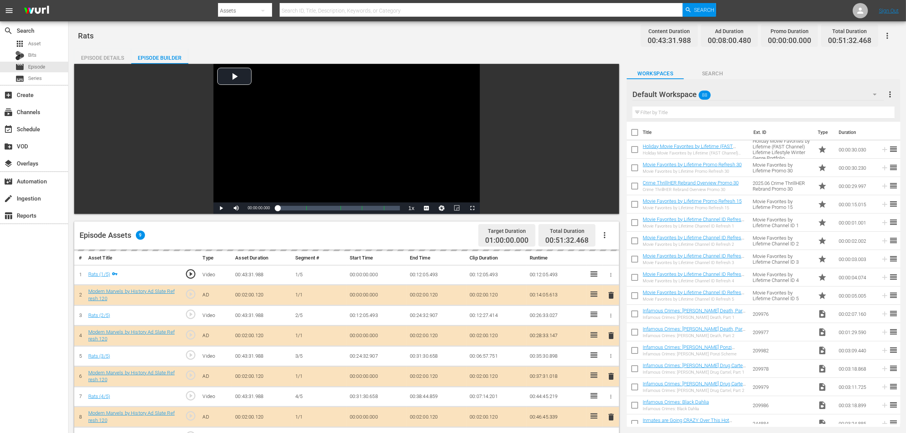
click at [555, 37] on div "Rats Content Duration 00:43:31.988 Ad Duration 00:08:00.480 Promo Duration 00:0…" at bounding box center [487, 35] width 818 height 17
click at [730, 92] on div "Default Workspace 88" at bounding box center [757, 94] width 251 height 21
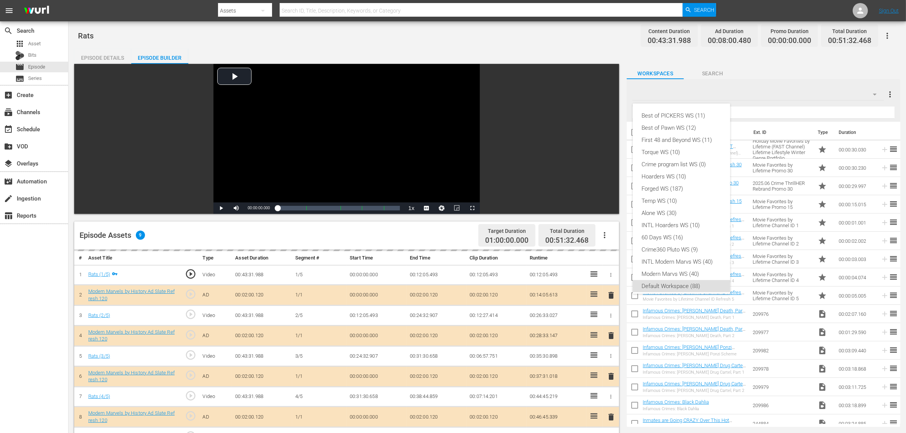
scroll to position [5, 0]
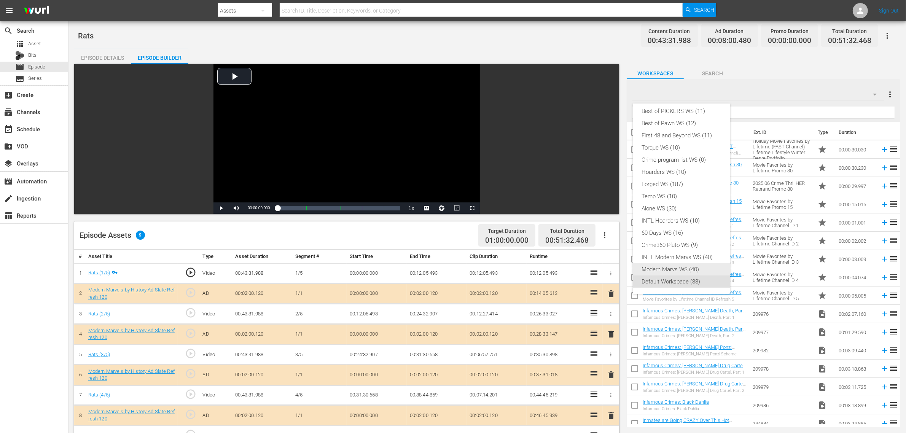
click at [682, 267] on div "Modern Marvs WS (40)" at bounding box center [681, 269] width 79 height 12
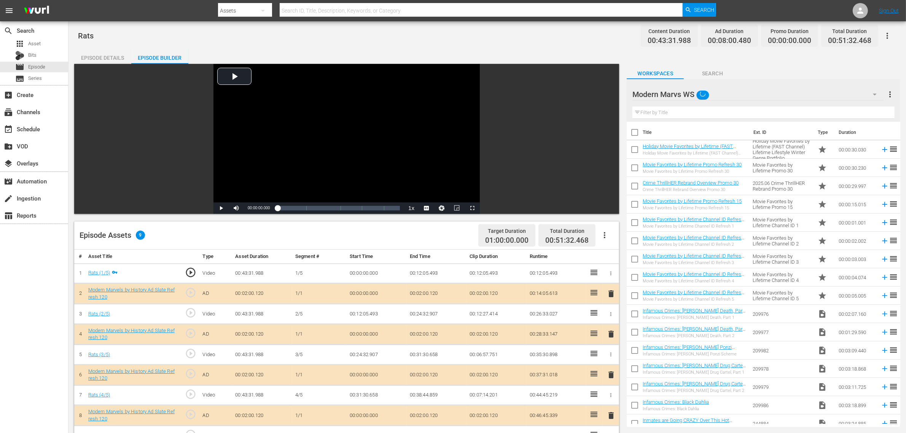
click at [533, 42] on div "Best of PICKERS WS (11) Best of Pawn WS (12) First 48 and Beyond WS (11) Torque…" at bounding box center [453, 216] width 906 height 433
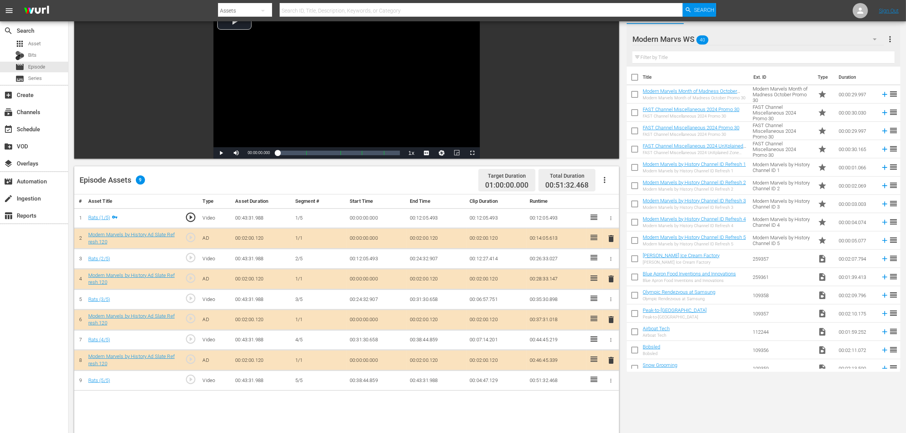
scroll to position [143, 0]
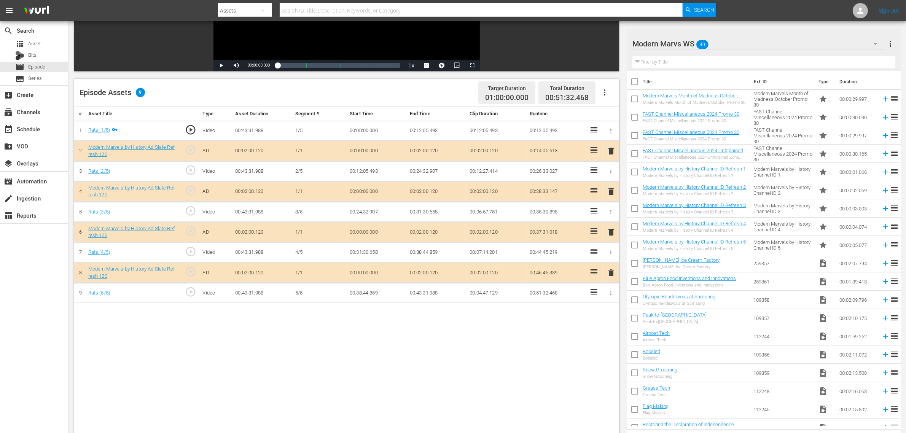
click at [611, 235] on span "delete" at bounding box center [610, 231] width 9 height 9
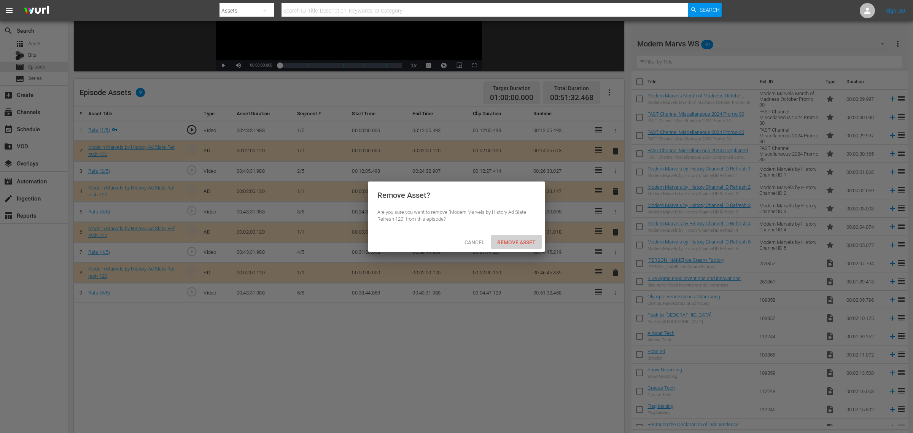
click at [519, 239] on span "Remove Asset" at bounding box center [516, 242] width 51 height 6
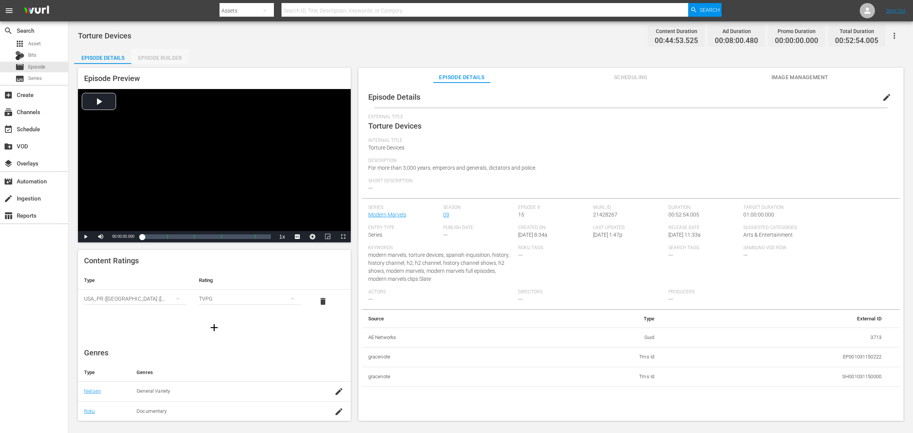
click at [156, 56] on div "Episode Builder" at bounding box center [159, 58] width 57 height 18
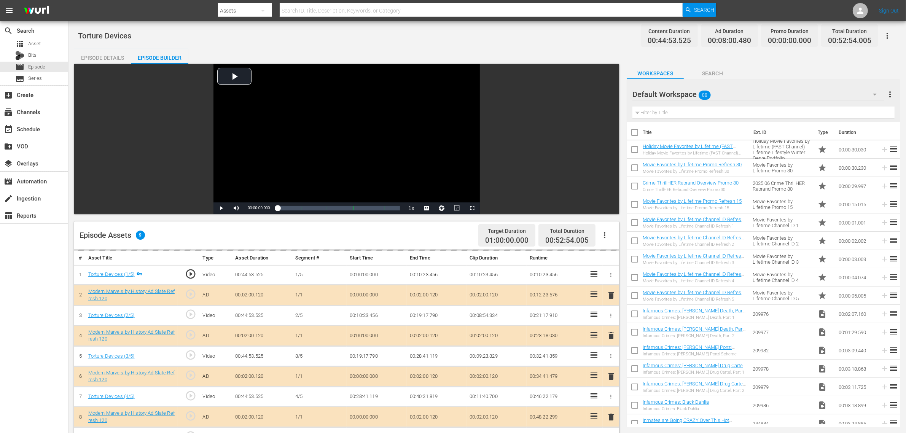
click at [730, 94] on div "Default Workspace 88" at bounding box center [757, 94] width 251 height 21
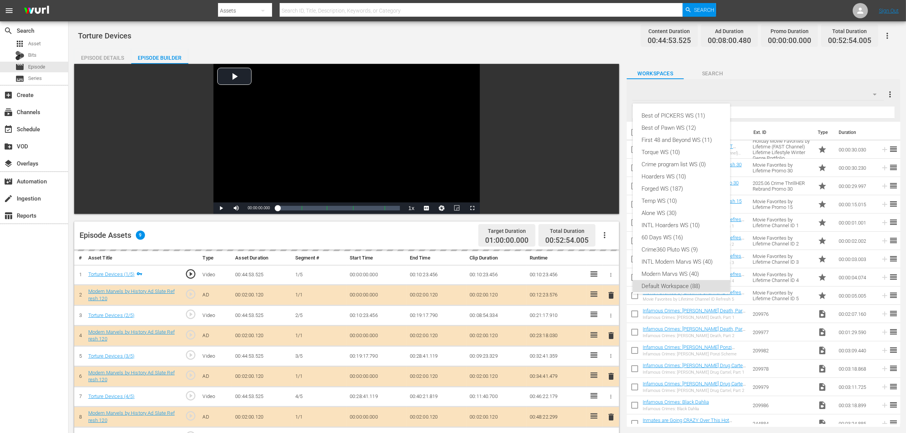
scroll to position [5, 0]
click at [676, 270] on div "Modern Marvs WS (40)" at bounding box center [681, 269] width 79 height 12
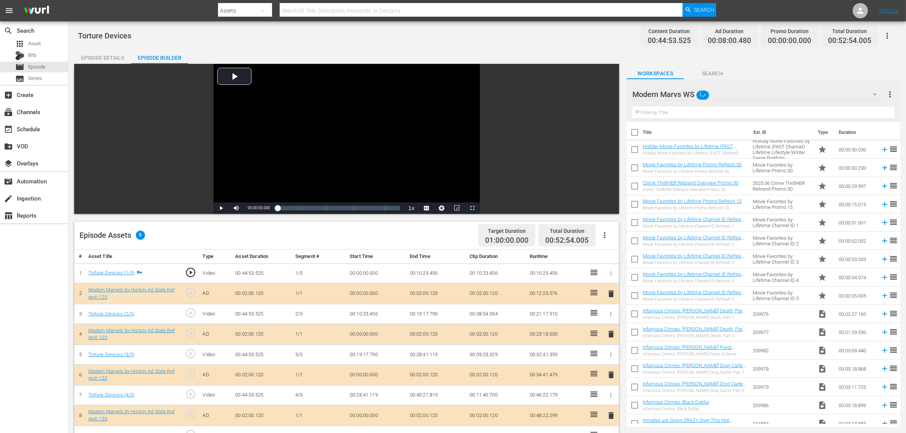
click at [522, 35] on div "Torture Devices Content Duration 00:44:53.525 Ad Duration 00:08:00.480 Promo Du…" at bounding box center [487, 35] width 818 height 17
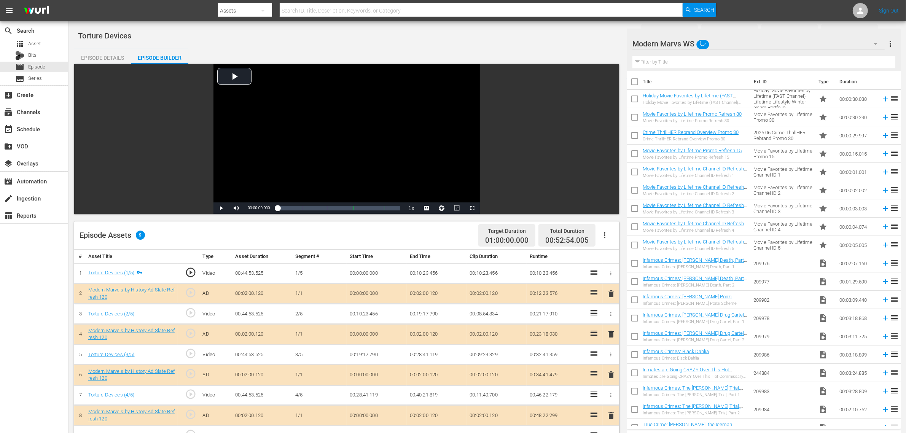
scroll to position [143, 0]
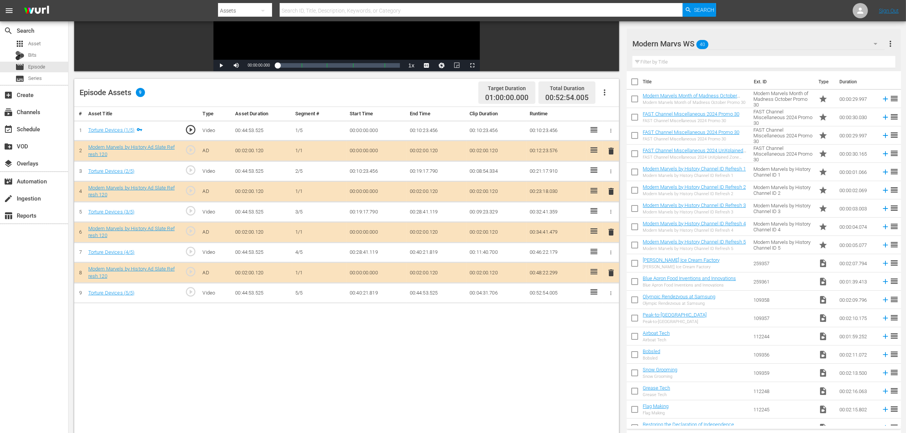
click at [610, 232] on span "delete" at bounding box center [610, 231] width 9 height 9
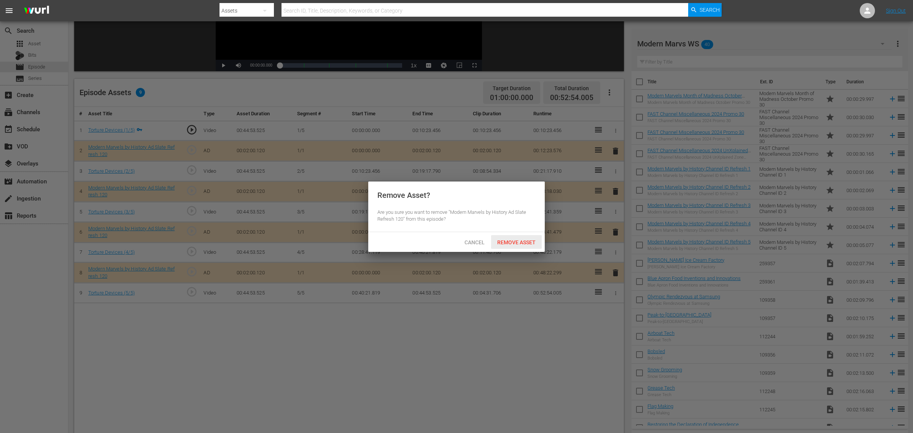
click at [518, 242] on span "Remove Asset" at bounding box center [516, 242] width 51 height 6
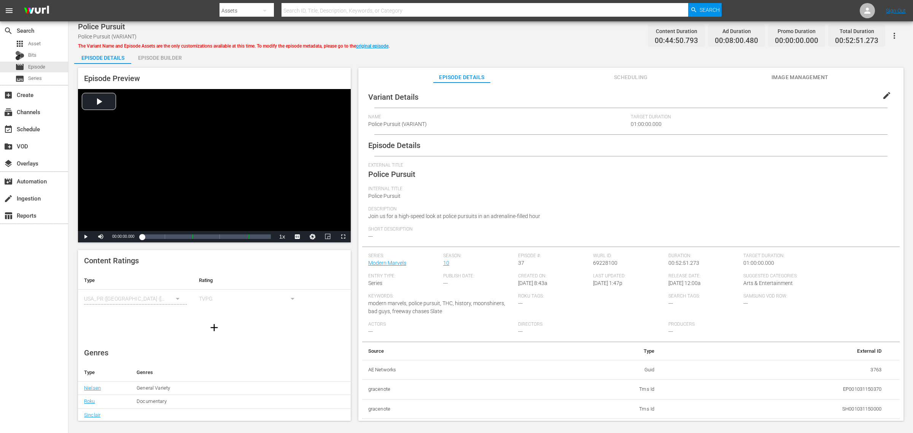
click at [154, 61] on div "Episode Builder" at bounding box center [159, 58] width 57 height 18
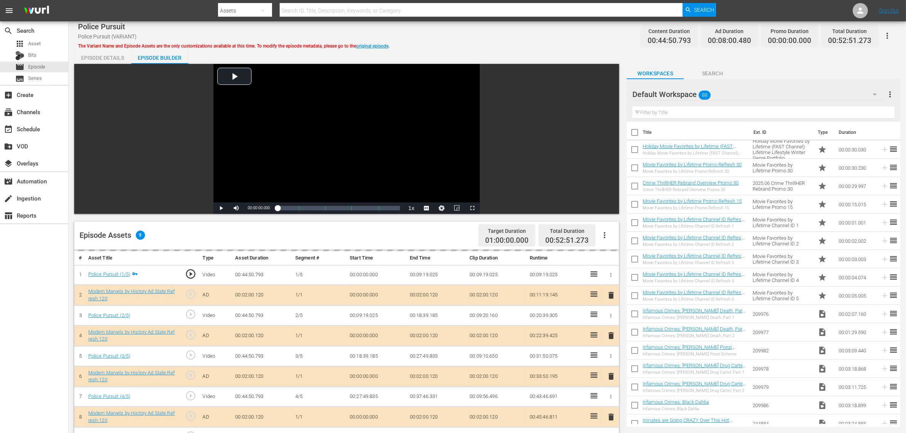
click at [730, 93] on div "Default Workspace 88" at bounding box center [757, 94] width 251 height 21
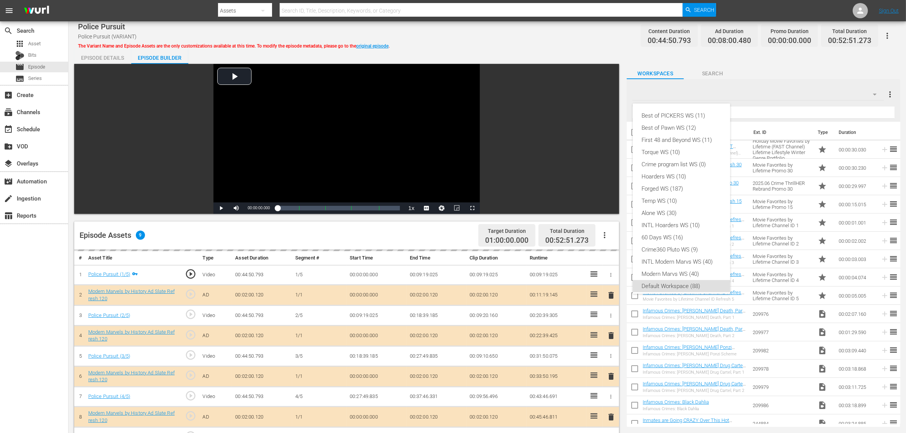
scroll to position [5, 0]
click at [667, 269] on div "Modern Marvs WS (40)" at bounding box center [681, 269] width 79 height 12
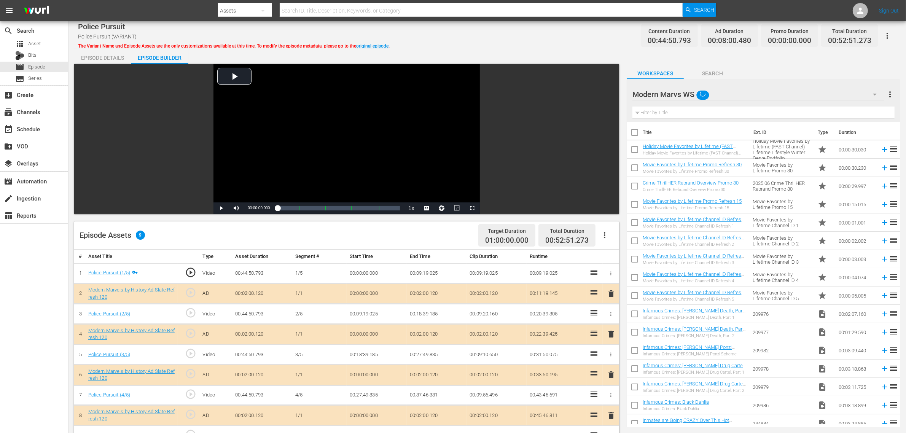
click at [407, 225] on div "Episode Assets 9 Target Duration 01:00:00.000 Total Duration 00:52:51.273" at bounding box center [346, 235] width 545 height 28
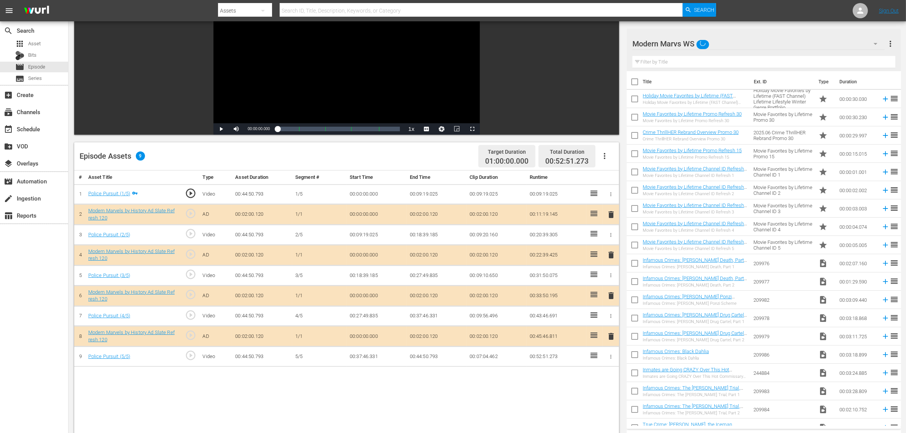
scroll to position [143, 0]
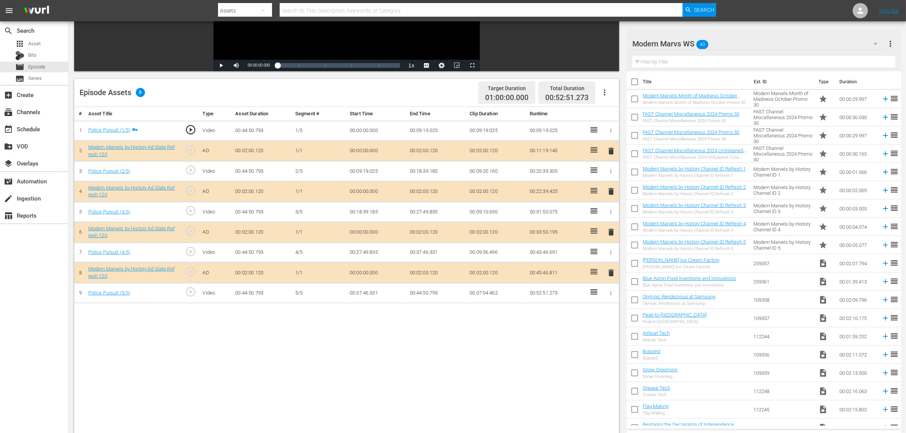
click at [610, 234] on span "delete" at bounding box center [610, 231] width 9 height 9
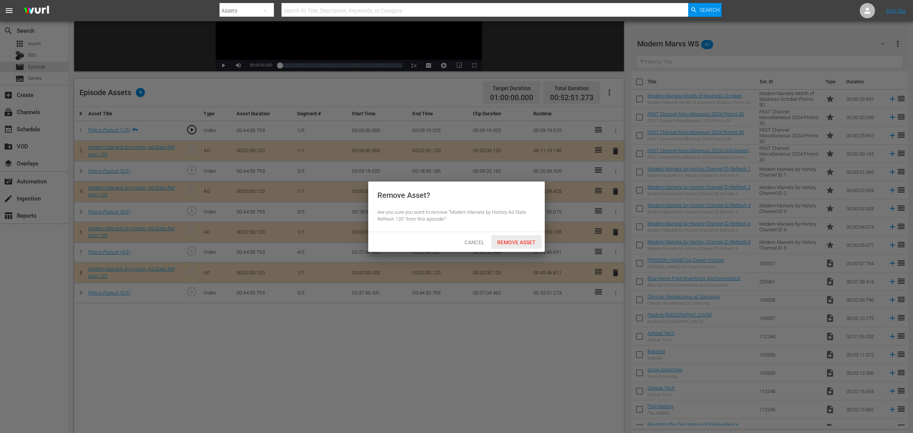
click at [523, 239] on span "Remove Asset" at bounding box center [516, 242] width 51 height 6
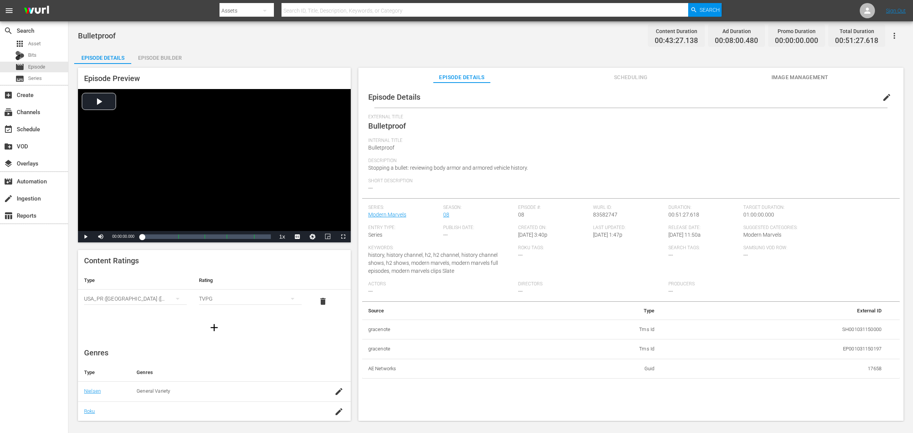
click at [143, 57] on div "Episode Builder" at bounding box center [159, 58] width 57 height 18
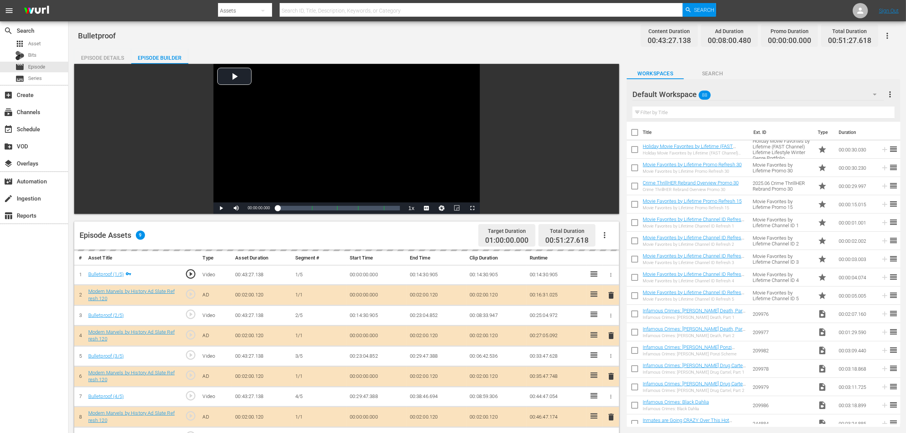
click at [730, 98] on div "Default Workspace 88" at bounding box center [757, 94] width 251 height 21
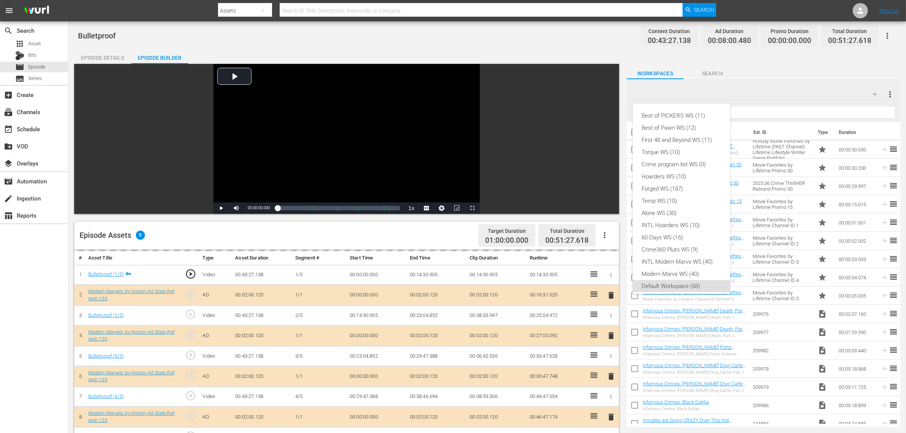
scroll to position [5, 0]
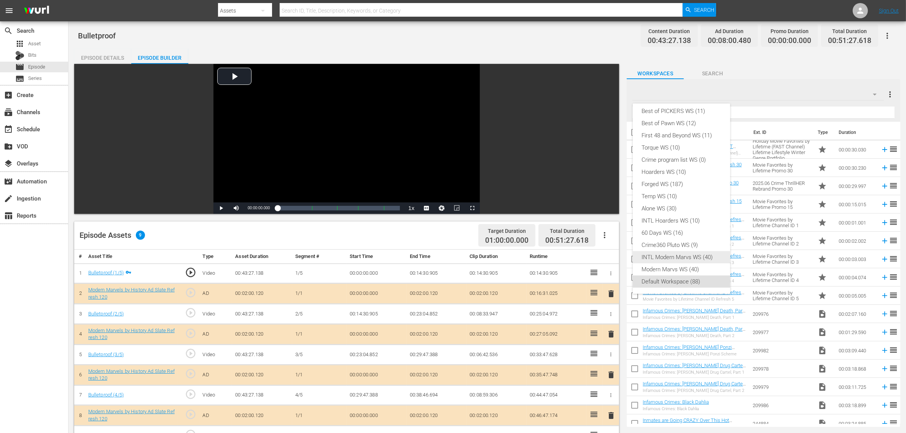
click at [687, 265] on div "Modern Marvs WS (40)" at bounding box center [681, 269] width 79 height 12
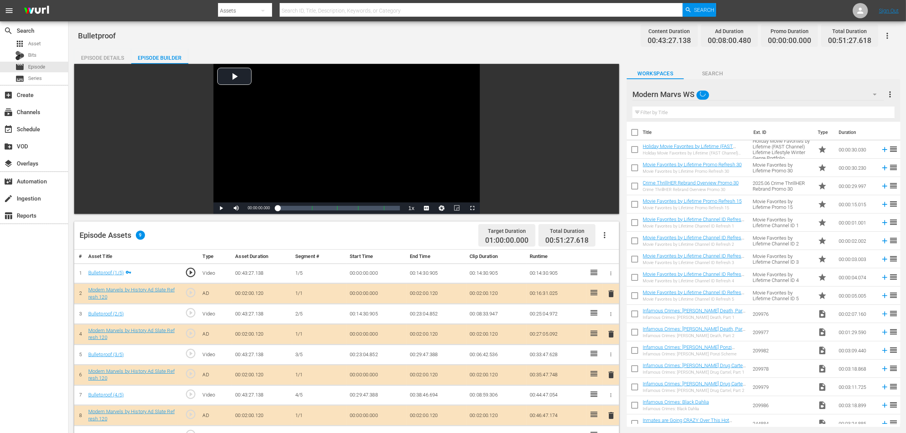
click at [413, 245] on div "Episode Assets 9 Target Duration 01:00:00.000 Total Duration 00:51:27.618" at bounding box center [346, 235] width 545 height 28
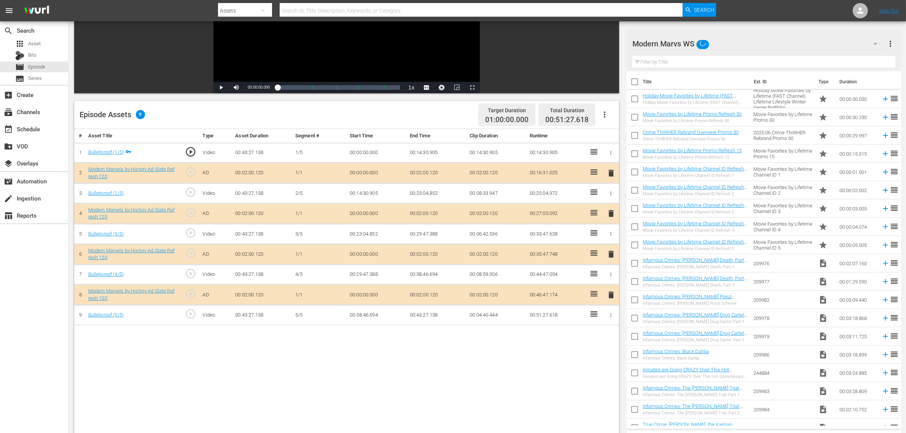
scroll to position [143, 0]
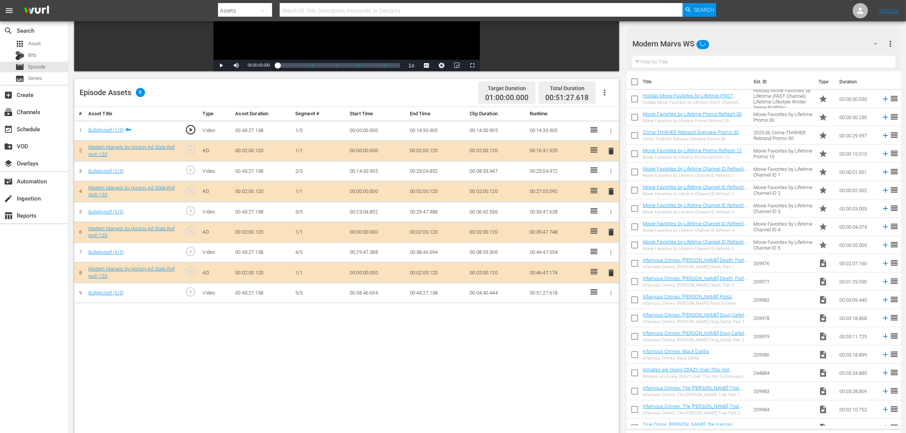
click at [613, 232] on span "delete" at bounding box center [610, 231] width 9 height 9
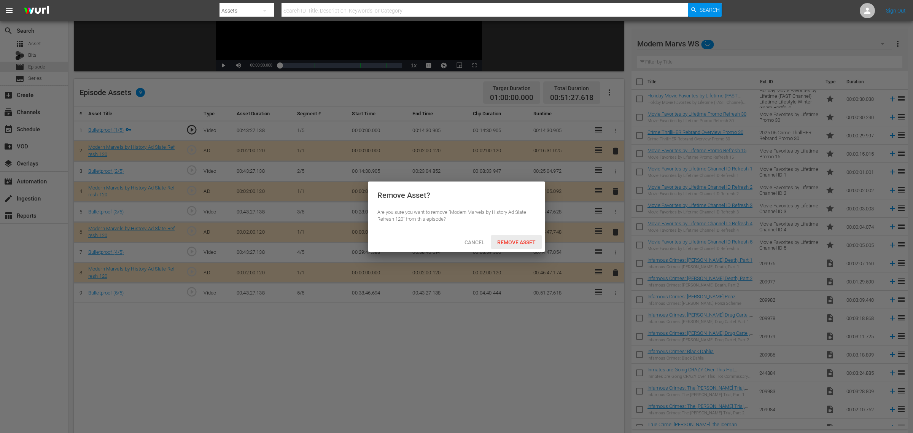
click at [518, 239] on span "Remove Asset" at bounding box center [516, 242] width 51 height 6
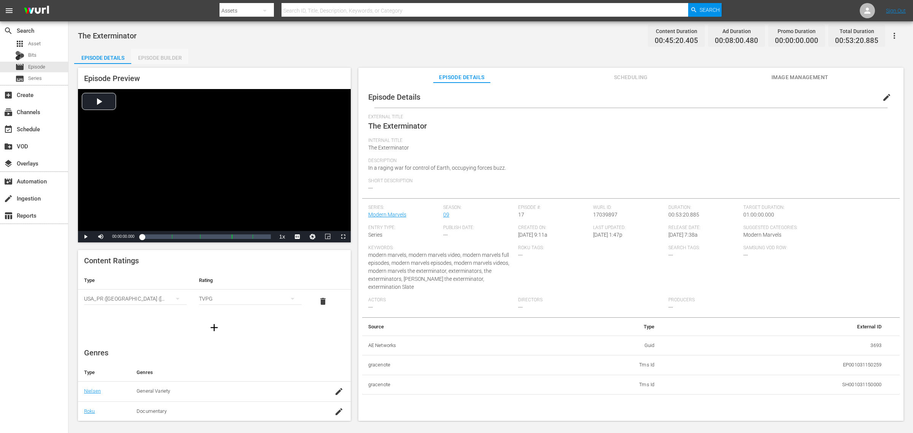
click at [166, 54] on div "Episode Builder" at bounding box center [159, 58] width 57 height 18
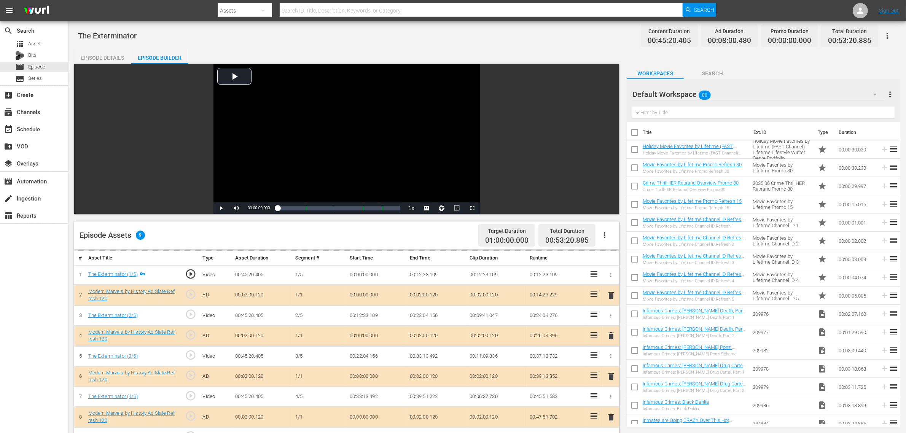
click at [465, 38] on div "The Exterminator Content Duration 00:45:20.405 Ad Duration 00:08:00.480 Promo D…" at bounding box center [487, 35] width 818 height 17
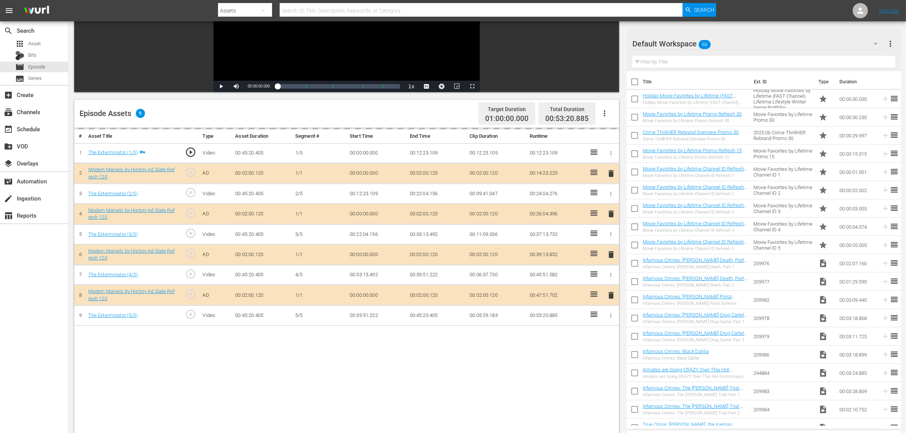
scroll to position [190, 0]
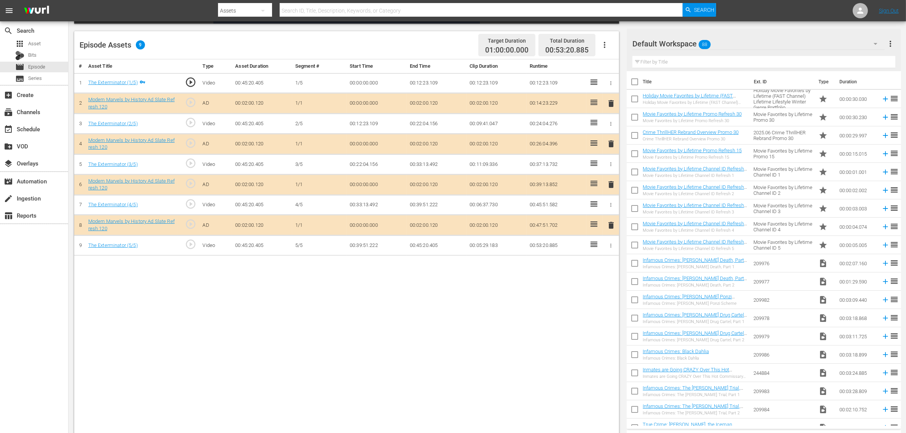
click at [610, 186] on span "delete" at bounding box center [610, 184] width 9 height 9
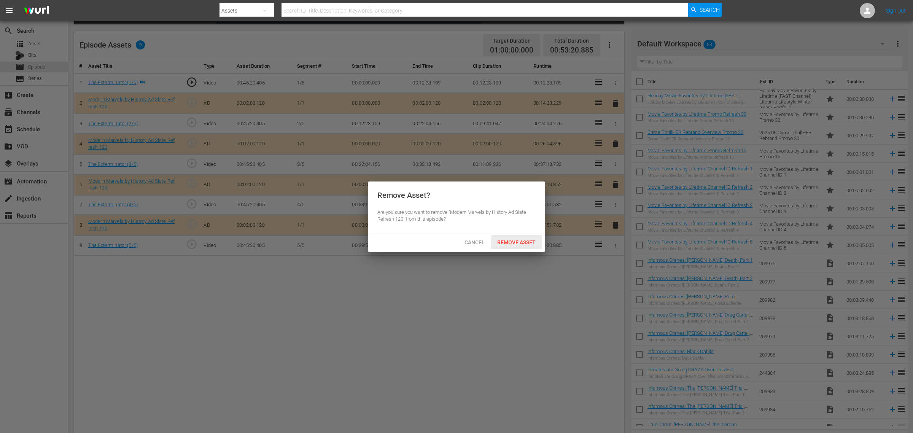
click at [516, 237] on div "Remove Asset" at bounding box center [516, 242] width 51 height 14
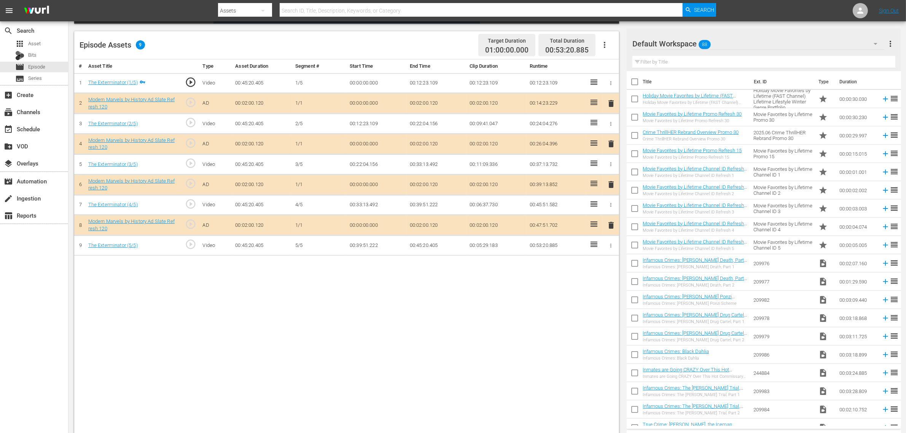
click at [717, 42] on div "Default Workspace 88" at bounding box center [758, 43] width 252 height 21
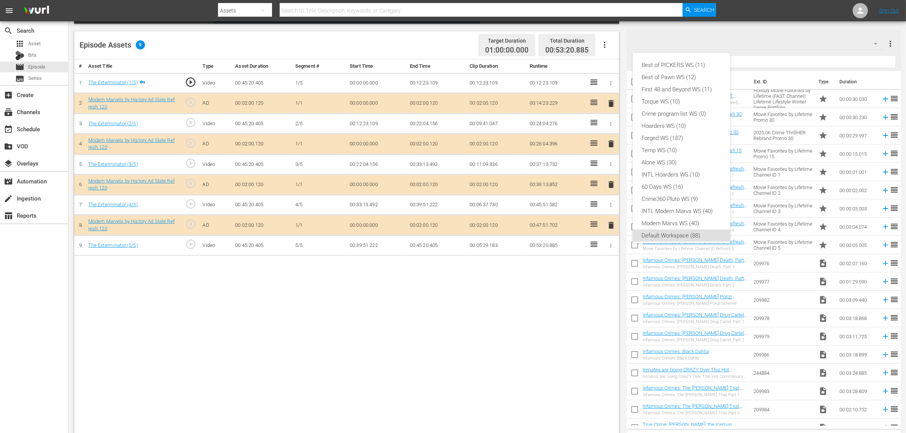
scroll to position [5, 0]
click at [672, 216] on div "Modern Marvs WS (40)" at bounding box center [681, 219] width 79 height 12
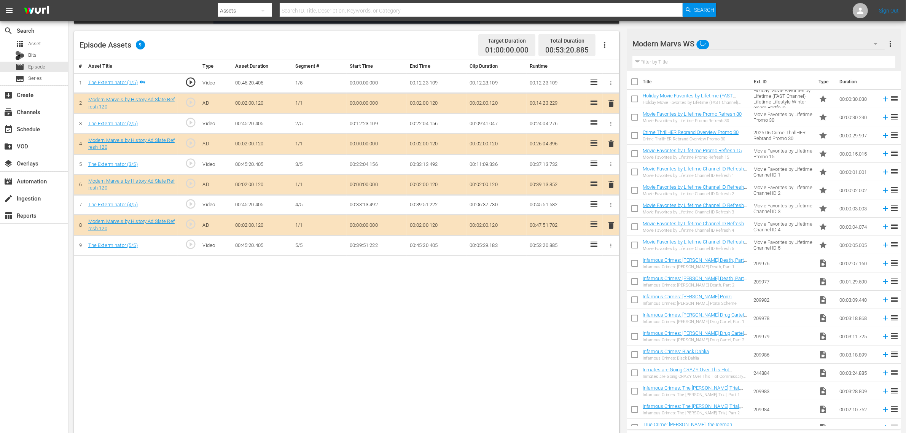
click at [321, 297] on div "Best of PICKERS WS (11) Best of Pawn WS (12) First 48 and Beyond WS (11) Torque…" at bounding box center [453, 216] width 906 height 433
click at [381, 49] on div "Episode Assets 9 Target Duration 01:00:00.000 Total Duration 00:53:20.885" at bounding box center [346, 45] width 545 height 28
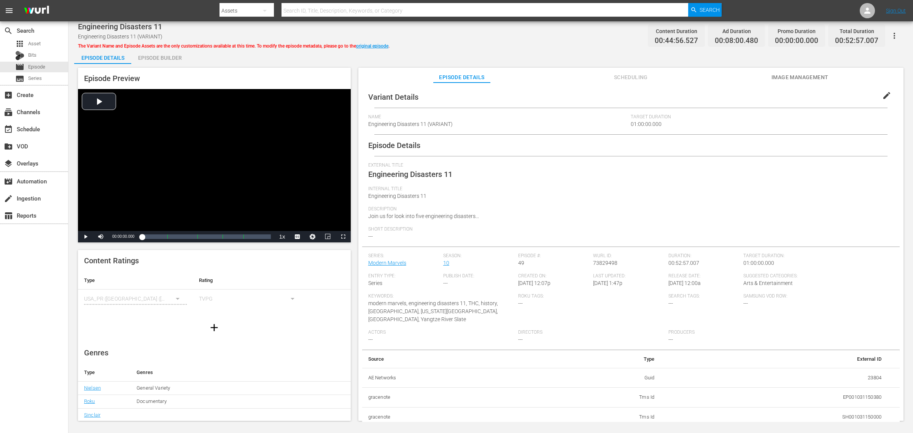
click at [160, 56] on div "Episode Builder" at bounding box center [159, 58] width 57 height 18
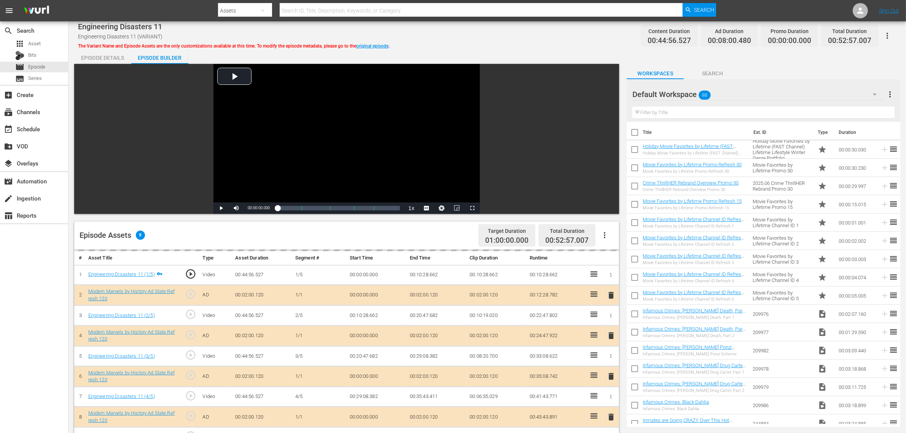
click at [730, 91] on div "Default Workspace 88" at bounding box center [757, 94] width 251 height 21
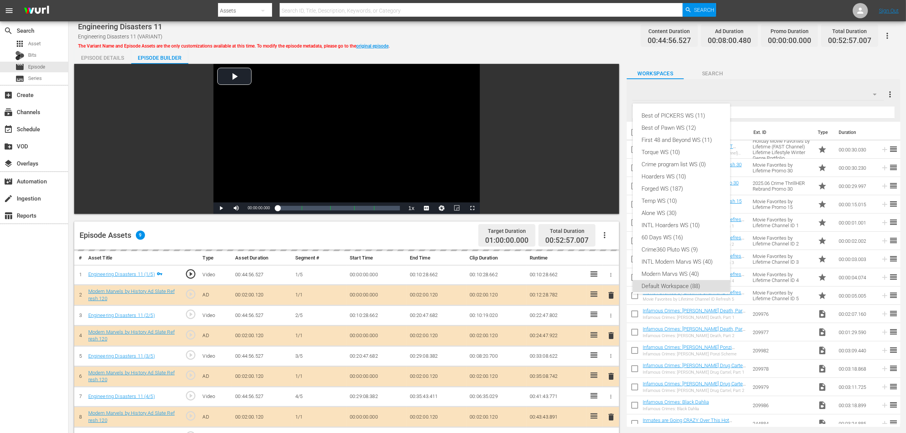
scroll to position [5, 0]
click at [673, 271] on div "Modern Marvs WS (40)" at bounding box center [681, 269] width 79 height 12
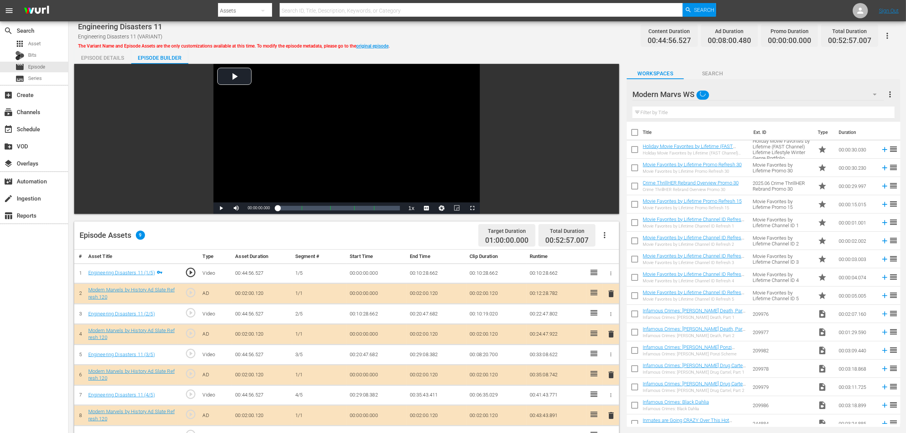
click at [510, 36] on div "Engineering Disasters 11 Engineering Disasters 11 (VARIANT) The Variant Name an…" at bounding box center [487, 35] width 818 height 17
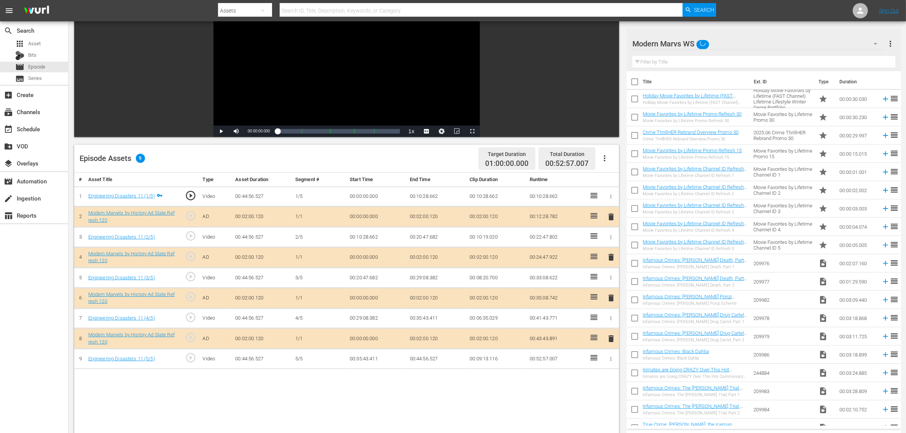
scroll to position [198, 0]
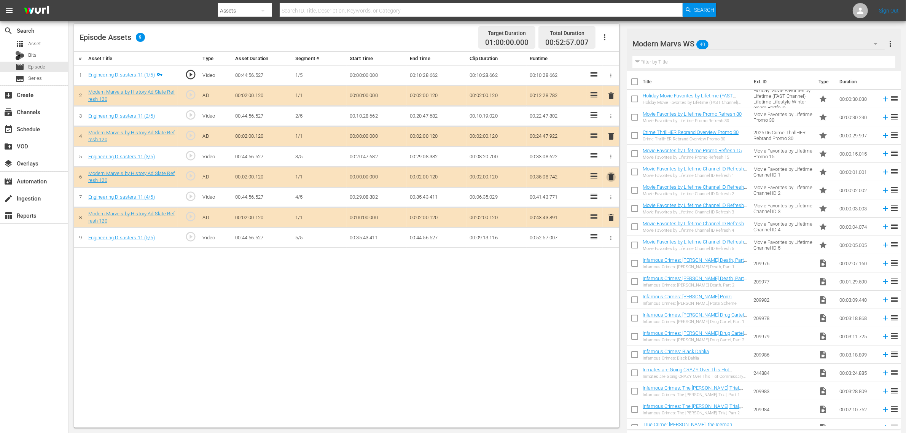
click at [608, 177] on span "delete" at bounding box center [610, 176] width 9 height 9
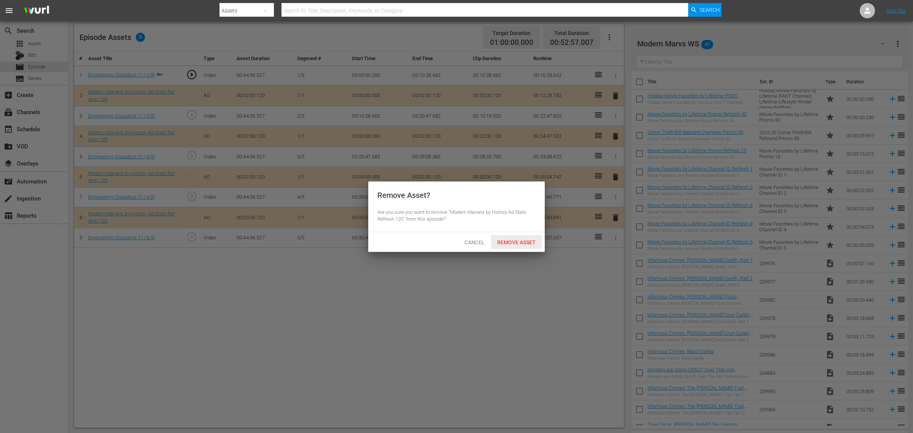
click at [510, 240] on span "Remove Asset" at bounding box center [516, 242] width 51 height 6
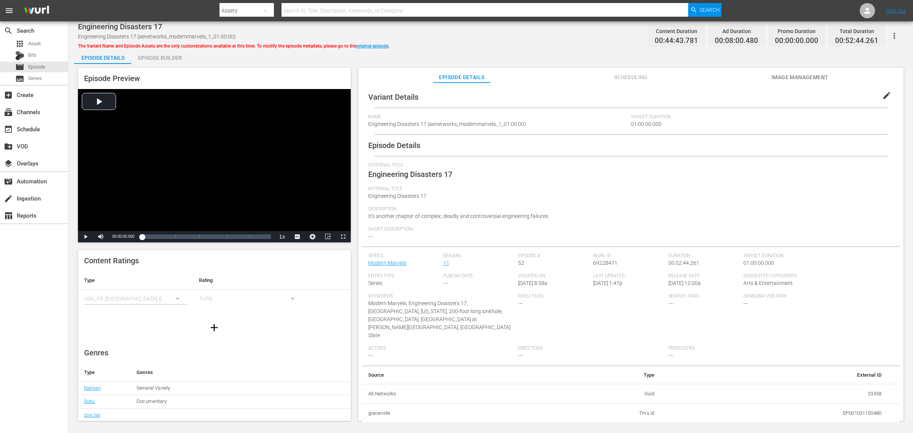
click at [166, 57] on div "Episode Builder" at bounding box center [159, 58] width 57 height 18
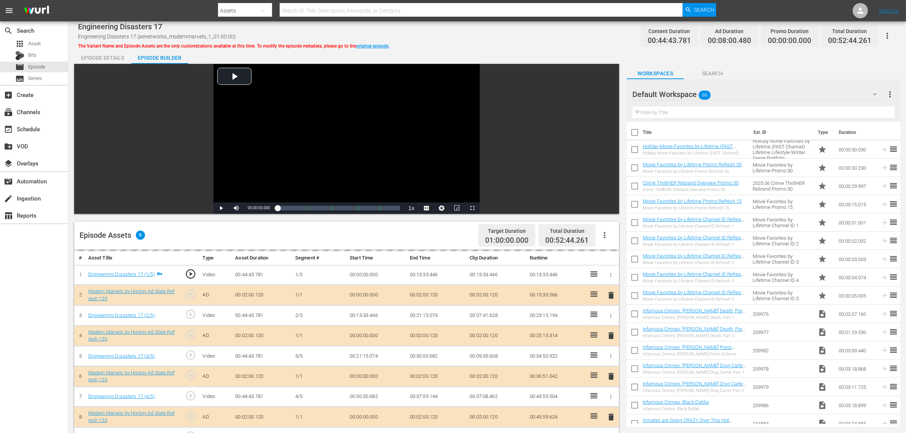
click at [546, 41] on div "Engineering Disasters 17 Engineering Disasters 17 (aenetworks_modernmarvels_1_0…" at bounding box center [487, 35] width 818 height 17
click at [730, 92] on div "Default Workspace 88" at bounding box center [757, 94] width 251 height 21
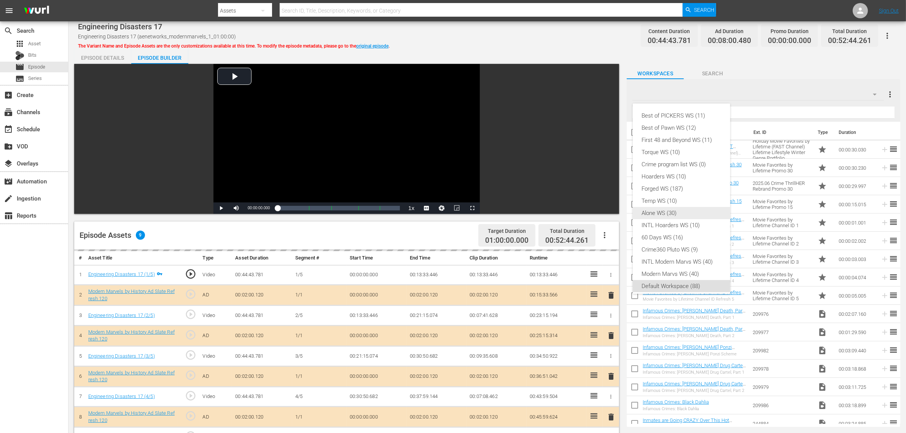
scroll to position [5, 0]
click at [673, 265] on div "Modern Marvs WS (40)" at bounding box center [681, 269] width 79 height 12
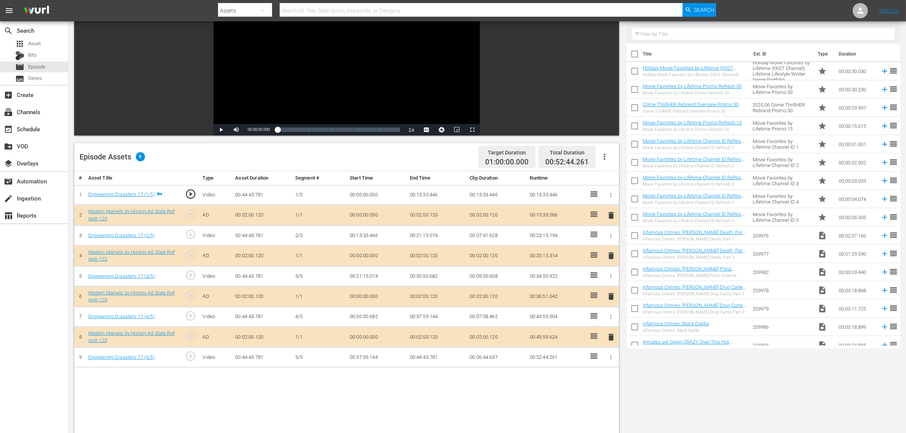
scroll to position [190, 0]
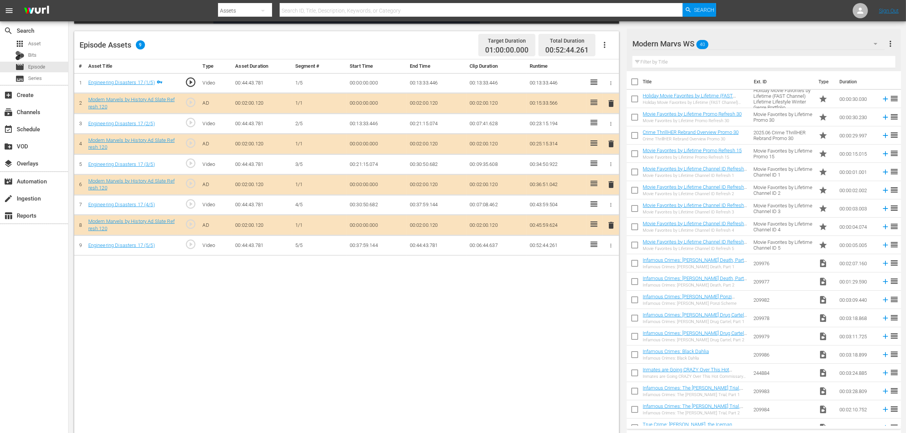
click at [609, 183] on span "delete" at bounding box center [610, 184] width 9 height 9
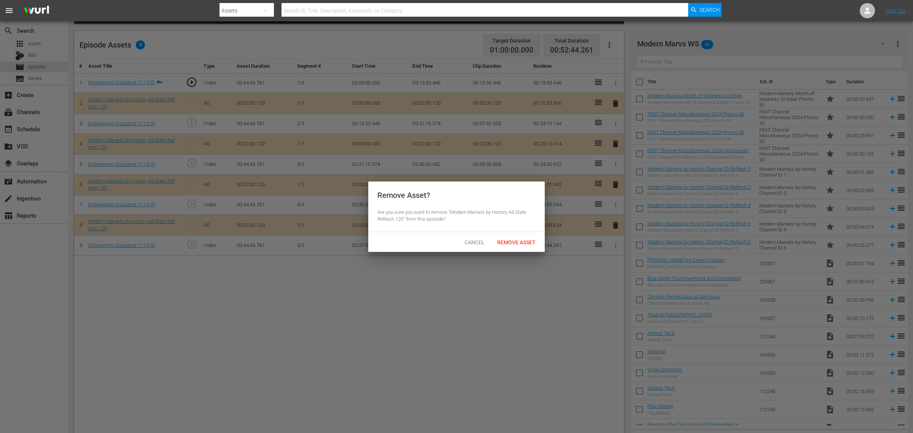
click at [502, 250] on div "Cancel Remove Asset" at bounding box center [456, 242] width 176 height 20
click at [507, 242] on span "Remove Asset" at bounding box center [516, 242] width 51 height 6
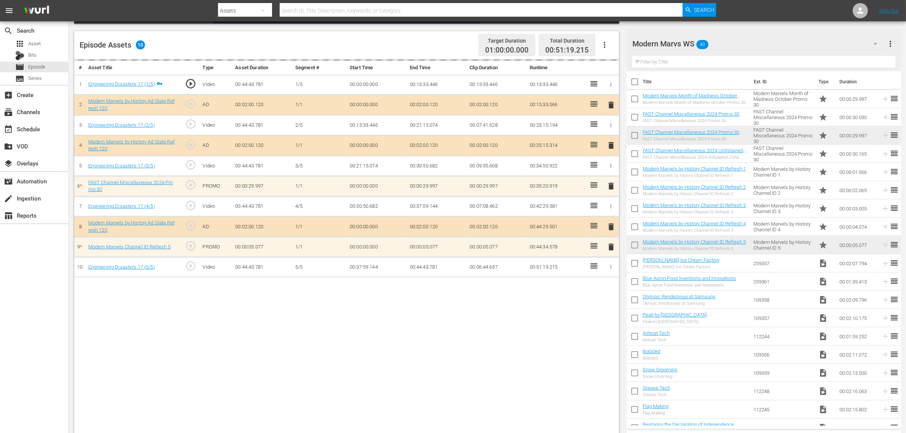
click at [268, 37] on div "Episode Assets 10 Target Duration 01:00:00.000 Total Duration 00:51:19.215" at bounding box center [346, 45] width 545 height 28
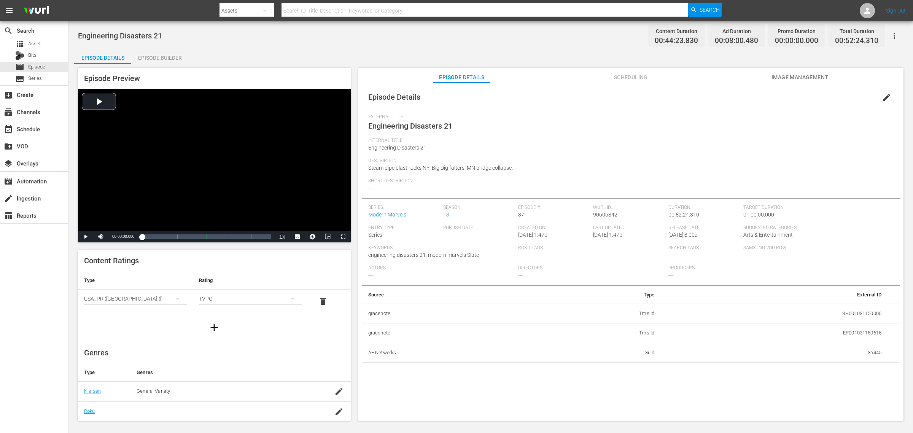
click at [151, 49] on div "Episode Builder" at bounding box center [159, 58] width 57 height 18
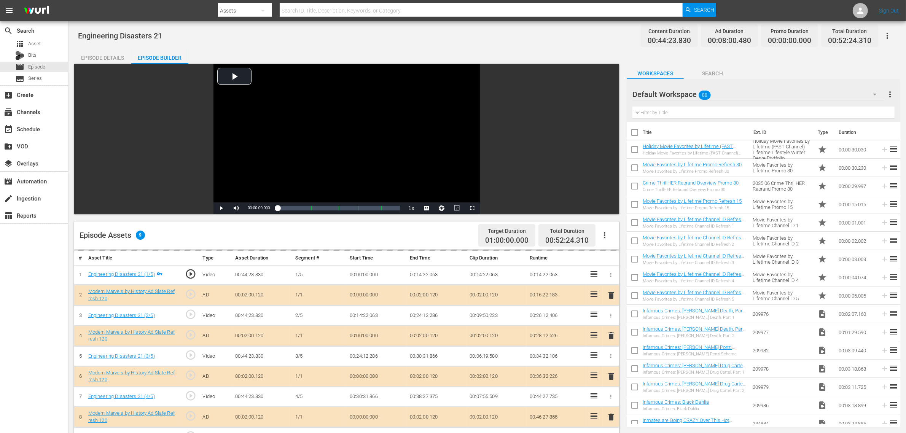
click at [151, 58] on div "Episode Builder" at bounding box center [159, 58] width 57 height 18
click at [730, 94] on div "Default Workspace 88" at bounding box center [757, 94] width 251 height 21
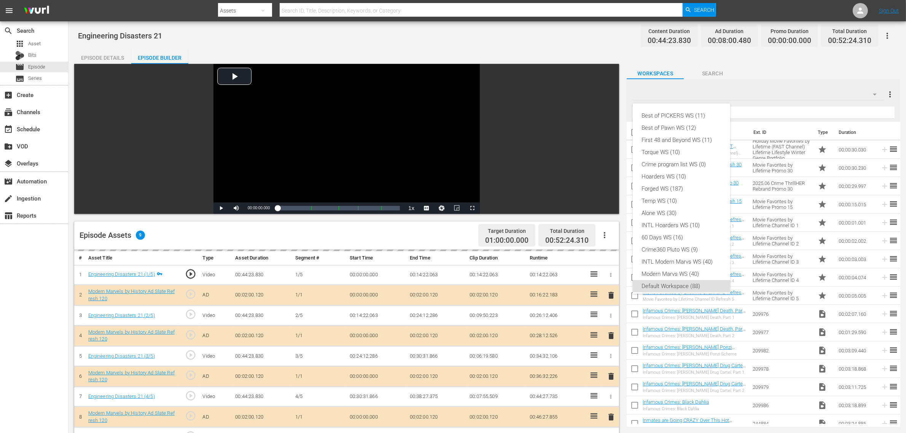
scroll to position [5, 0]
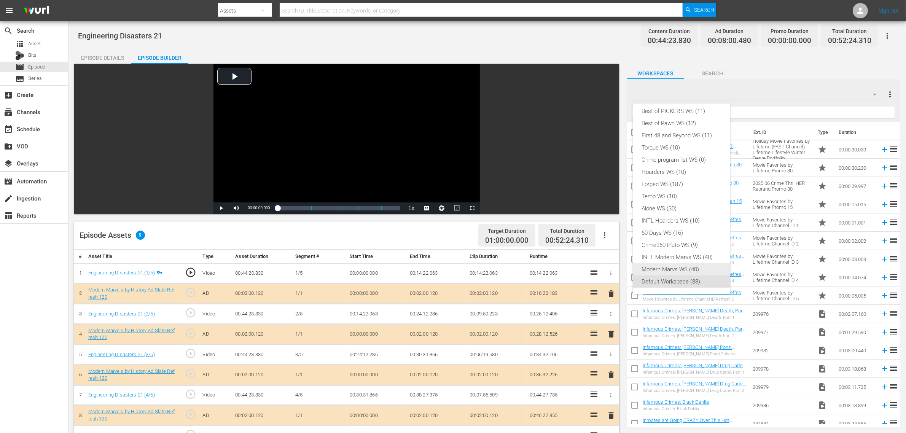
click at [674, 270] on div "Modern Marvs WS (40)" at bounding box center [681, 269] width 79 height 12
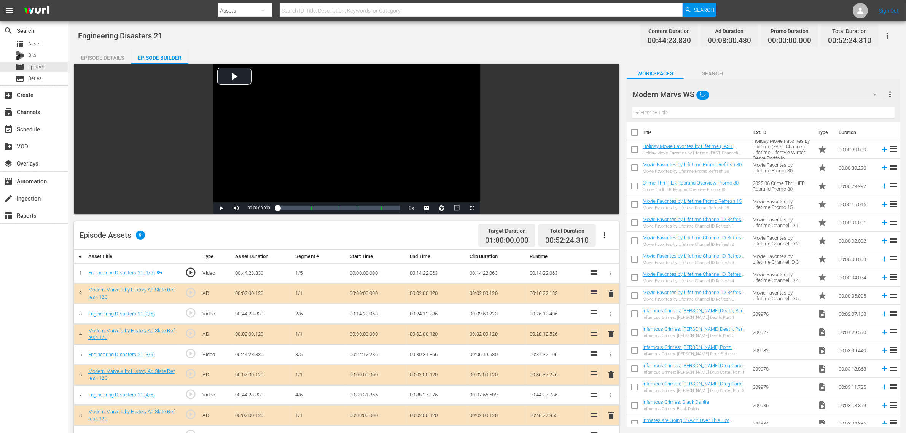
click at [510, 25] on div "Best of PICKERS WS (11) Best of Pawn WS (12) First 48 and Beyond WS (11) Torque…" at bounding box center [453, 216] width 906 height 433
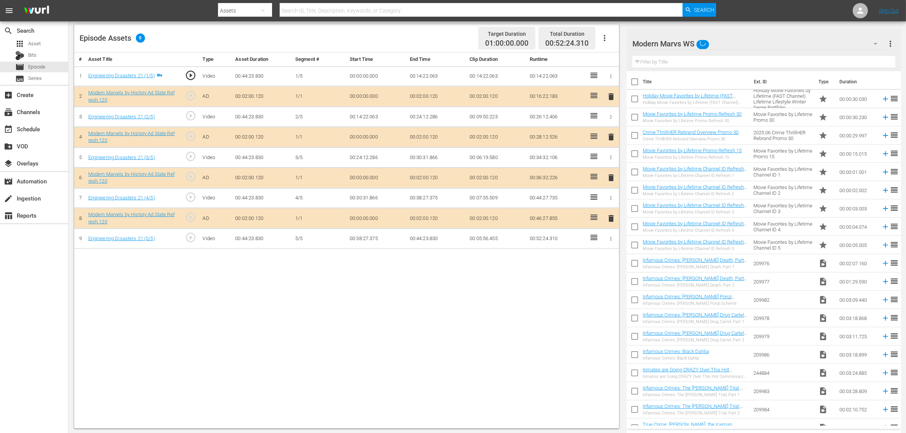
scroll to position [198, 0]
click at [609, 179] on span "delete" at bounding box center [610, 176] width 9 height 9
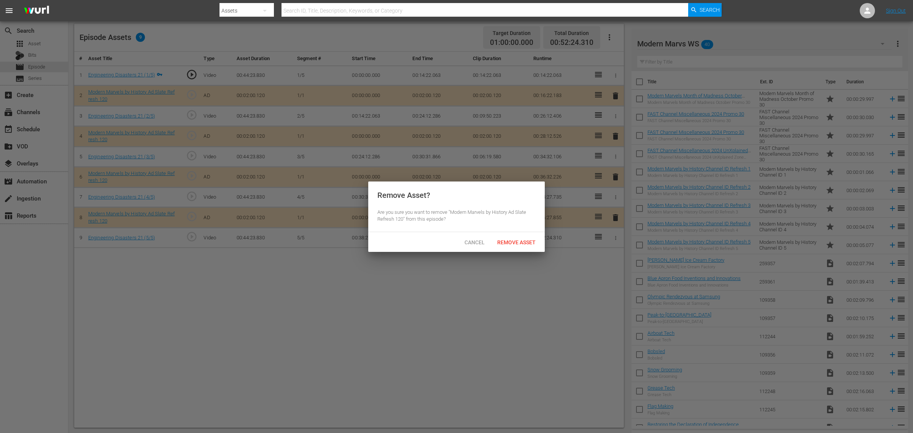
click at [513, 238] on div "Remove Asset" at bounding box center [516, 242] width 51 height 14
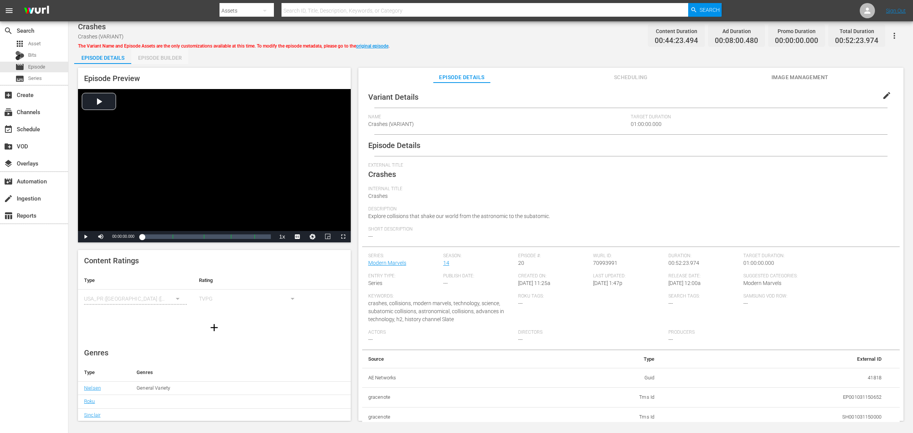
click at [168, 51] on div "Episode Builder" at bounding box center [159, 58] width 57 height 18
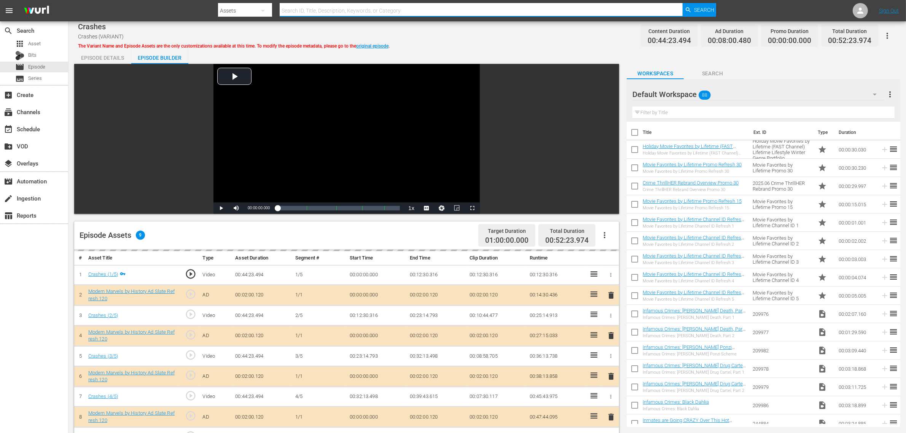
click at [482, 14] on input "text" at bounding box center [481, 11] width 403 height 18
click at [506, 27] on div "Crashes Crashes (VARIANT) The Variant Name and Episode Assets are the only cust…" at bounding box center [487, 35] width 818 height 17
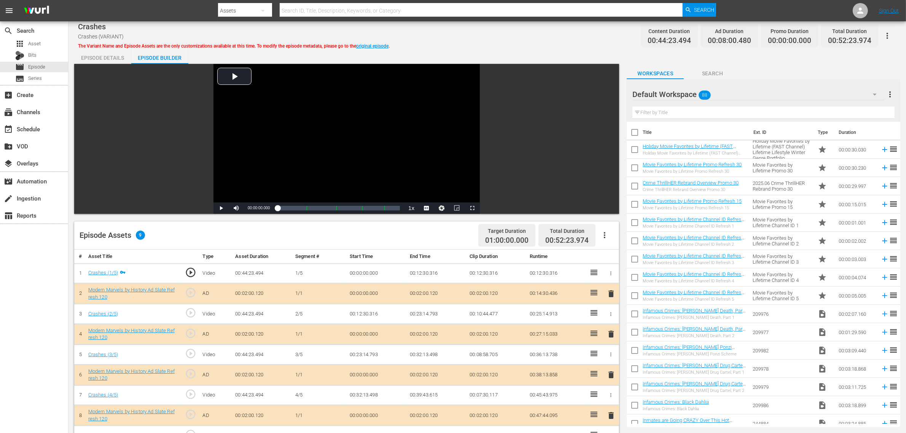
click at [730, 99] on div "Default Workspace 88" at bounding box center [757, 94] width 251 height 21
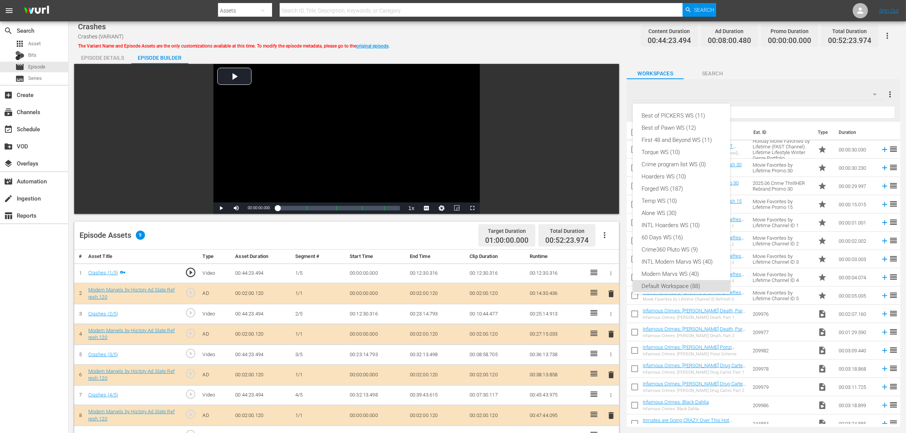
scroll to position [5, 0]
click at [689, 265] on div "Modern Marvs WS (40)" at bounding box center [681, 269] width 79 height 12
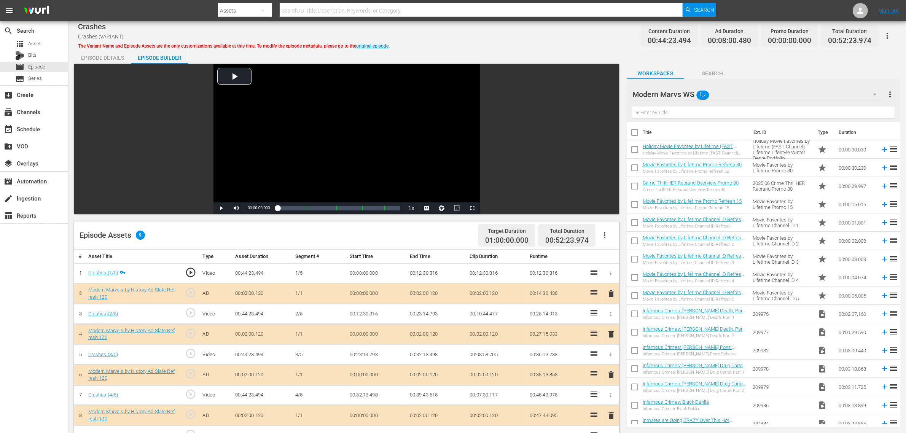
click at [520, 52] on div "Episode Details Episode Builder Episode Preview Video Player is loading. Play V…" at bounding box center [487, 337] width 826 height 577
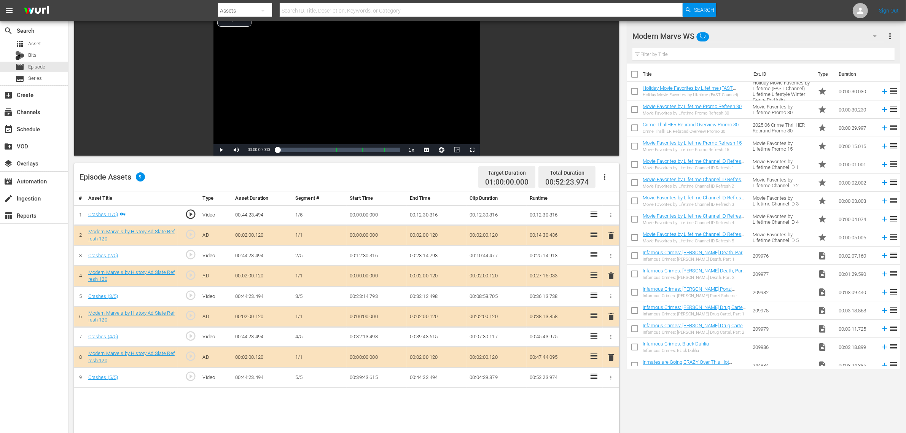
scroll to position [143, 0]
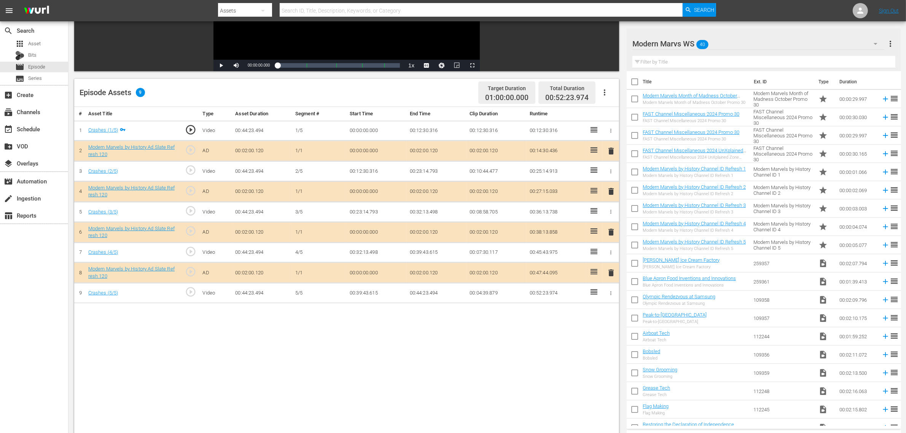
click at [607, 233] on span "delete" at bounding box center [610, 231] width 9 height 9
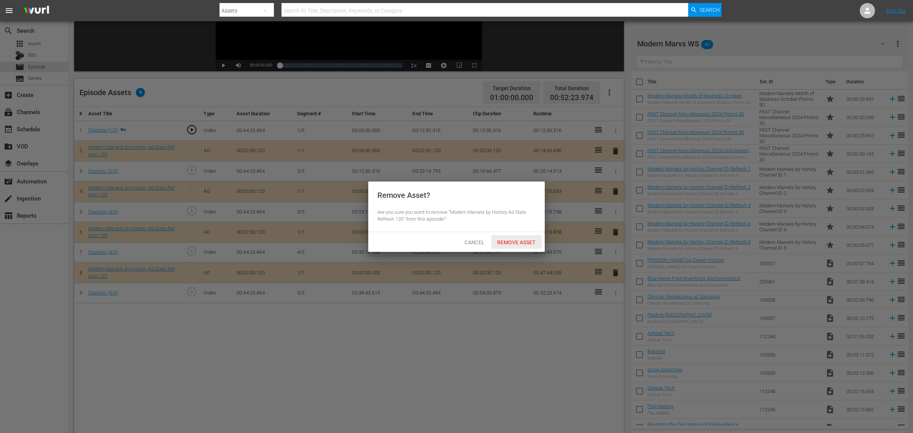
click at [519, 241] on span "Remove Asset" at bounding box center [516, 242] width 51 height 6
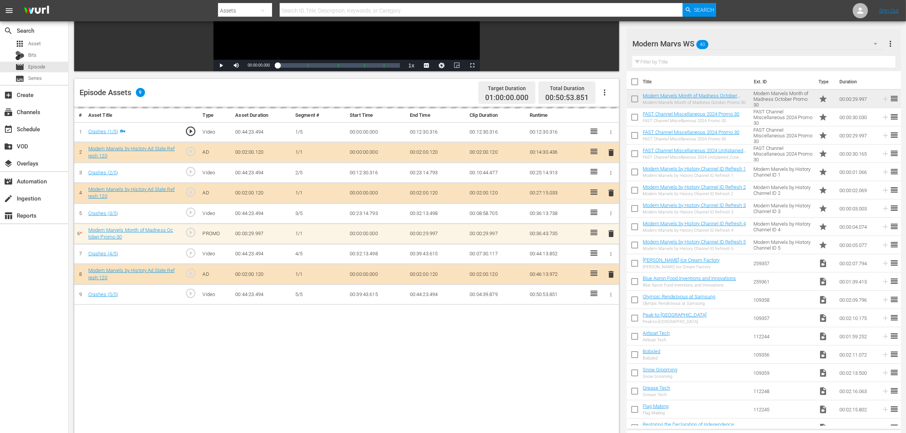
click at [406, 94] on div "Episode Assets 9 Target Duration 01:00:00.000 Total Duration 00:50:53.851" at bounding box center [346, 93] width 545 height 28
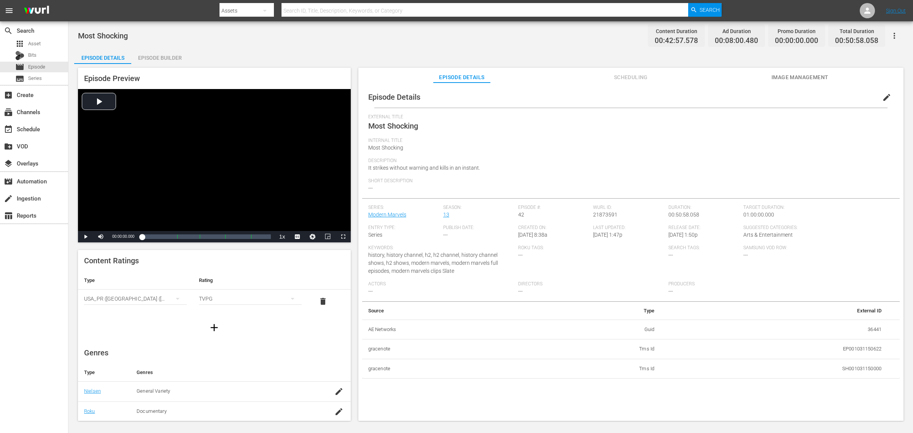
click at [170, 57] on div "Episode Builder" at bounding box center [159, 58] width 57 height 18
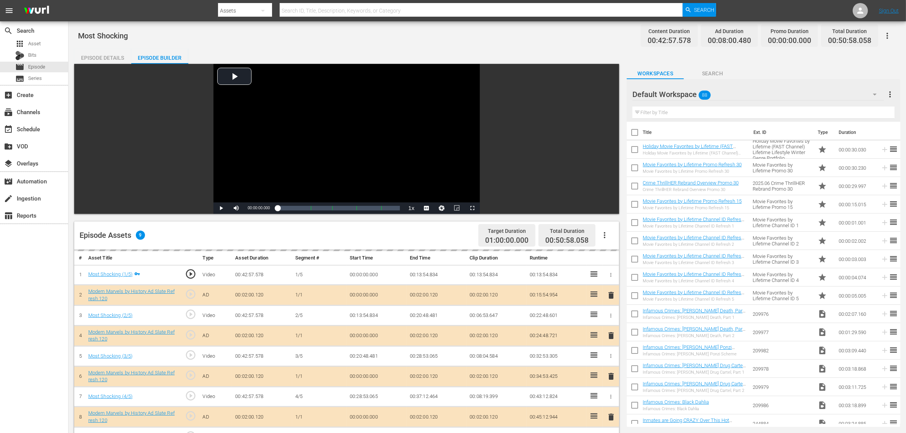
click at [523, 31] on div "Most Shocking Content Duration 00:42:57.578 Ad Duration 00:08:00.480 Promo Dura…" at bounding box center [487, 35] width 818 height 17
click at [730, 94] on div "Default Workspace 88" at bounding box center [757, 94] width 251 height 21
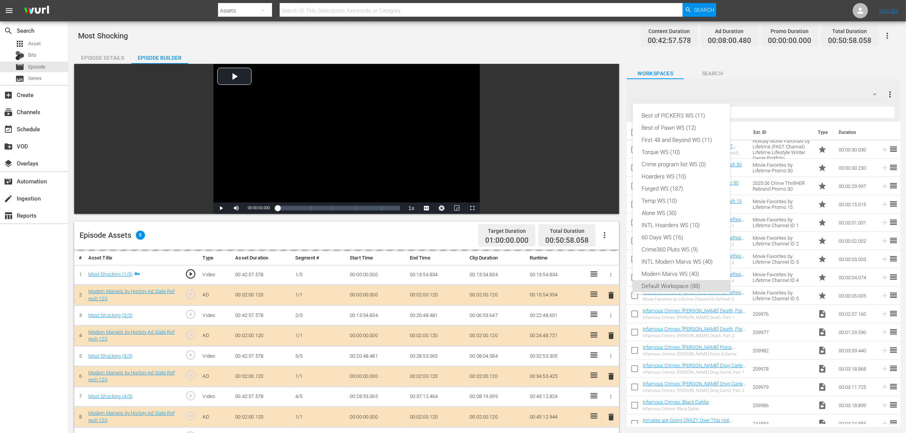
scroll to position [5, 0]
click at [680, 272] on div "Modern Marvs WS (40)" at bounding box center [681, 269] width 79 height 12
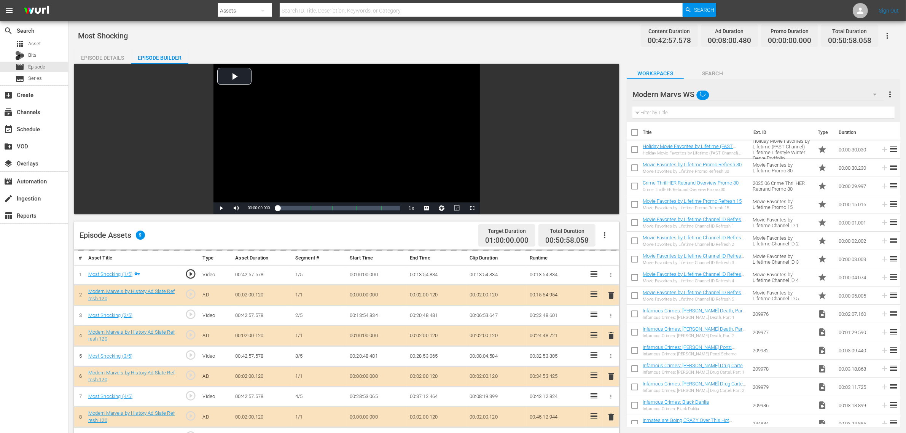
click at [549, 56] on div "Episode Details Episode Builder Episode Preview Video Player is loading. Play V…" at bounding box center [487, 337] width 826 height 577
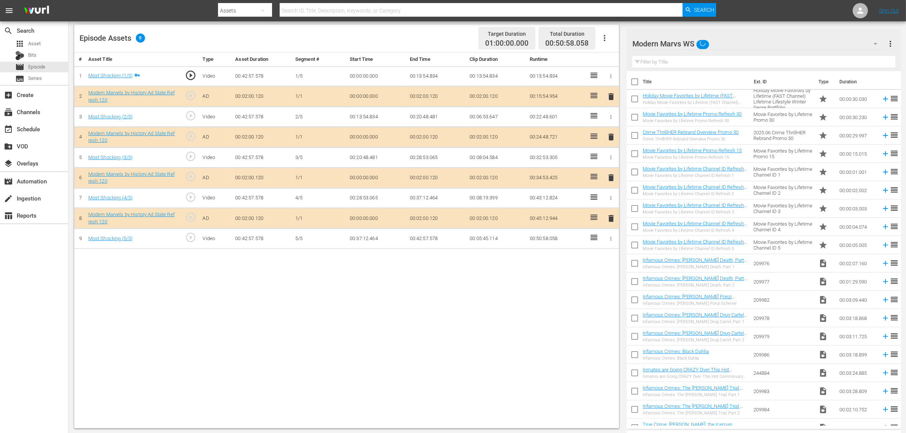
scroll to position [198, 0]
click at [608, 180] on span "delete" at bounding box center [610, 176] width 9 height 9
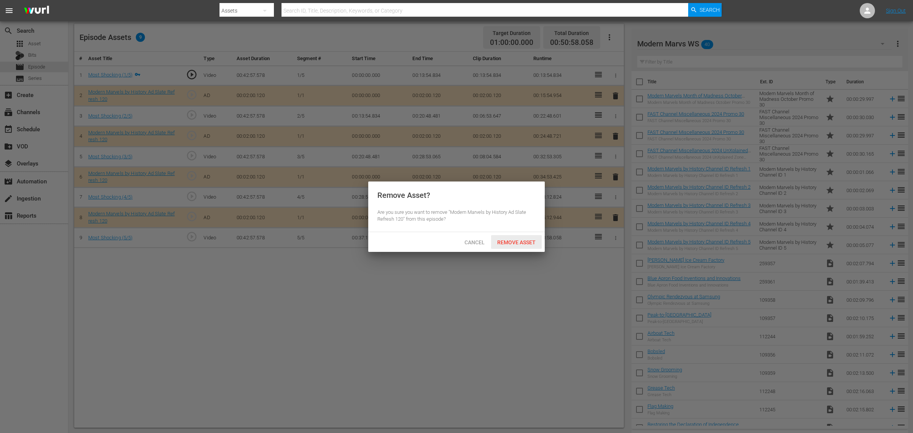
click at [521, 238] on div "Remove Asset" at bounding box center [516, 242] width 51 height 14
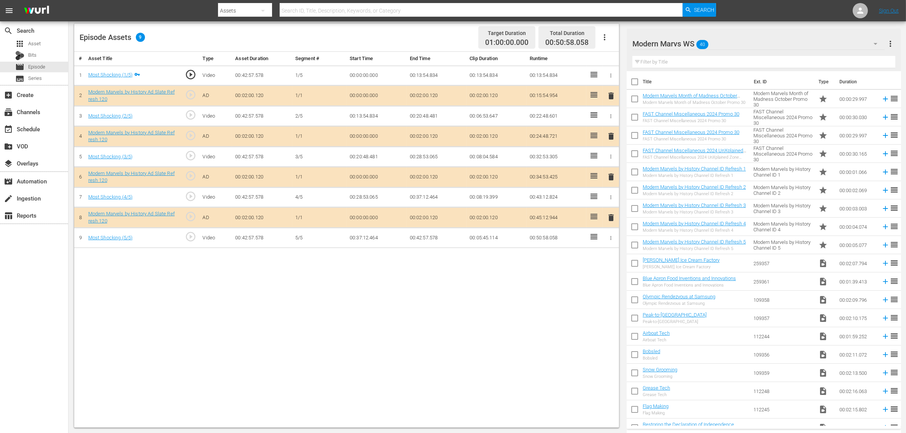
click at [512, 299] on div "# Asset Title Type Asset Duration Segment # Start Time End Time Clip Duration R…" at bounding box center [346, 240] width 545 height 376
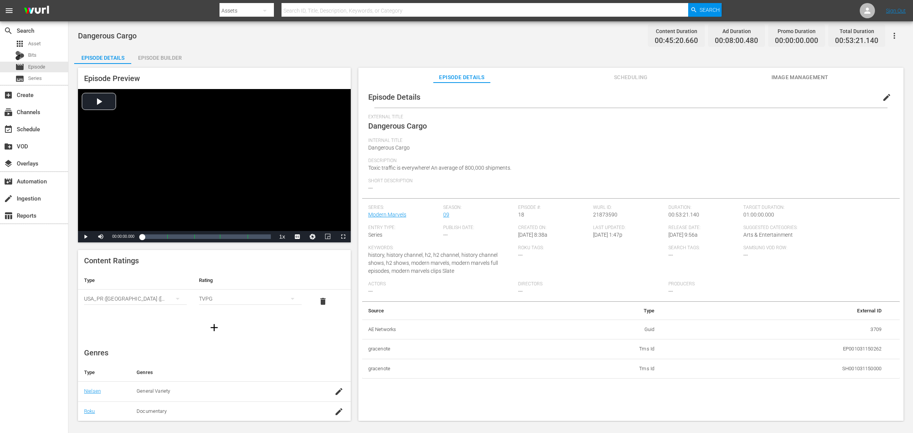
click at [160, 55] on div "Episode Builder" at bounding box center [159, 58] width 57 height 18
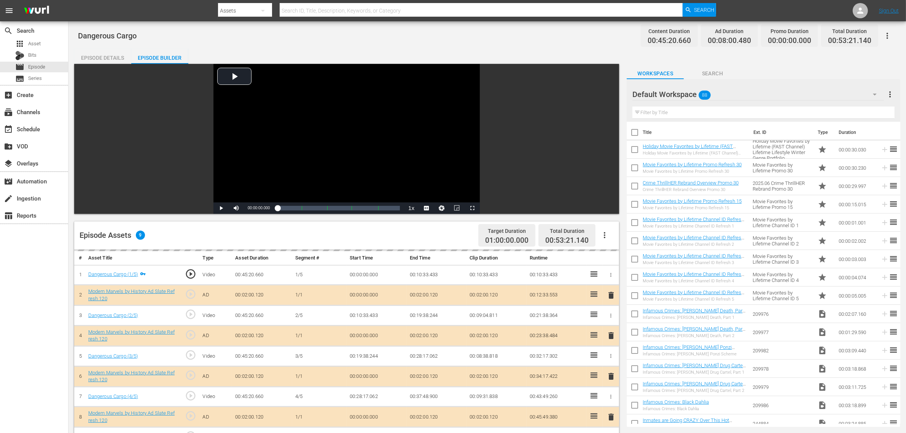
click at [730, 91] on div "Default Workspace 88" at bounding box center [757, 94] width 251 height 21
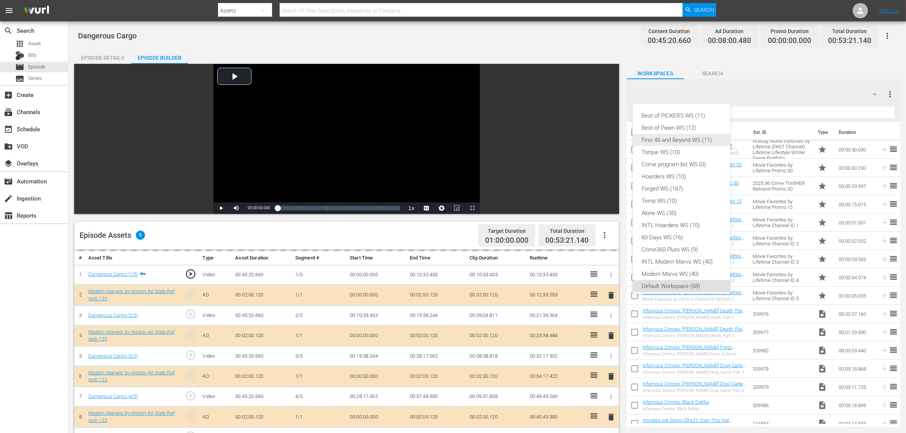
scroll to position [5, 0]
click at [665, 269] on div "Modern Marvs WS (40)" at bounding box center [681, 269] width 79 height 12
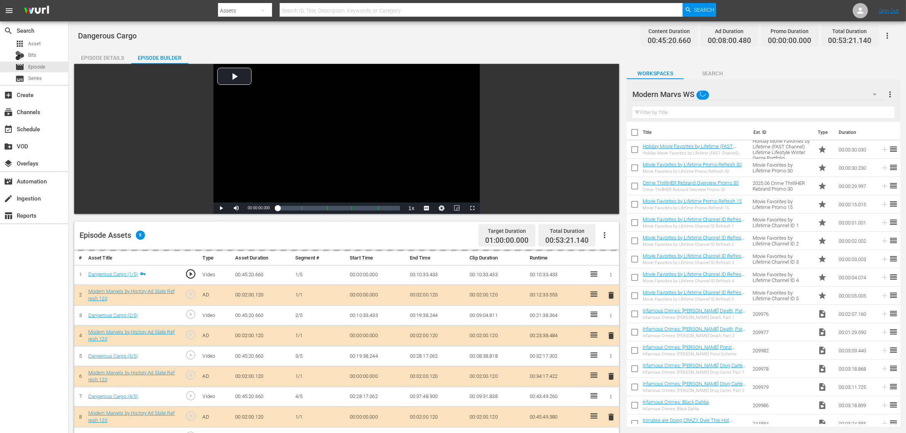
click at [500, 33] on div "Best of PICKERS WS (11) Best of Pawn WS (12) First 48 and Beyond WS (11) Torque…" at bounding box center [453, 216] width 906 height 433
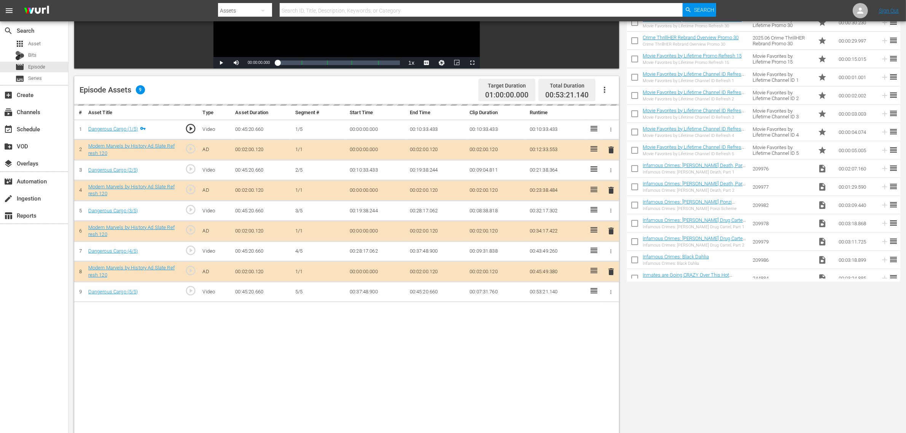
scroll to position [198, 0]
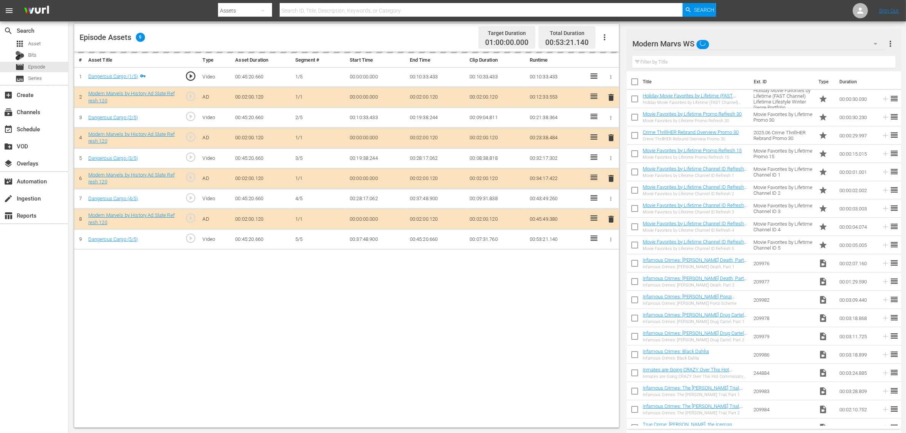
click at [611, 178] on div "delete" at bounding box center [610, 178] width 10 height 11
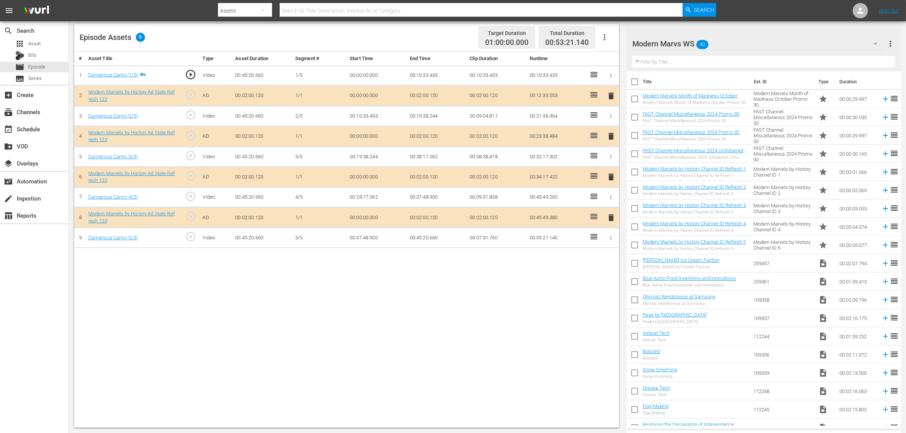
click at [609, 180] on span "delete" at bounding box center [610, 176] width 9 height 9
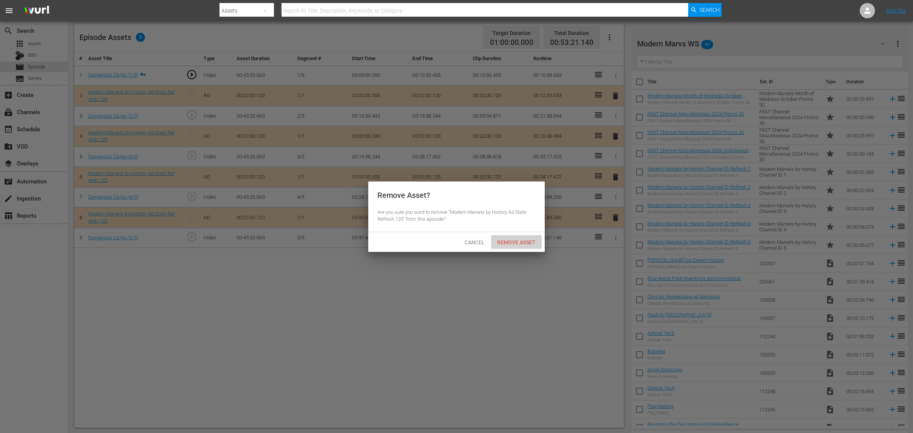
click at [527, 244] on span "Remove Asset" at bounding box center [516, 242] width 51 height 6
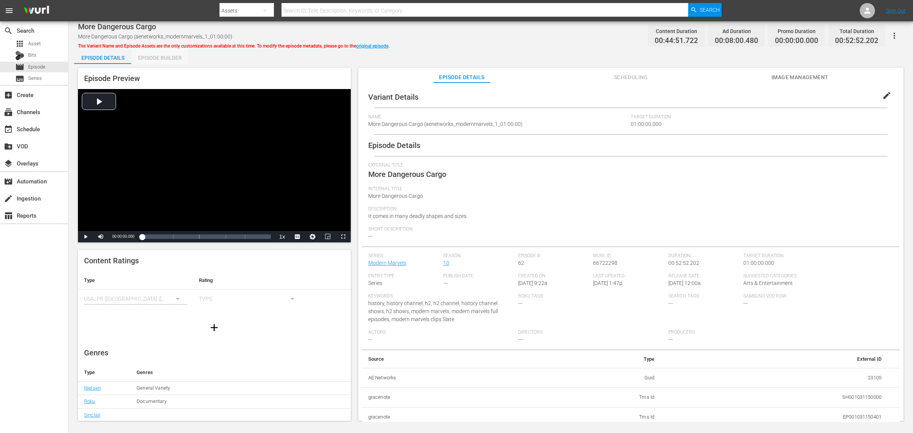
click at [165, 52] on div "Episode Builder" at bounding box center [159, 58] width 57 height 18
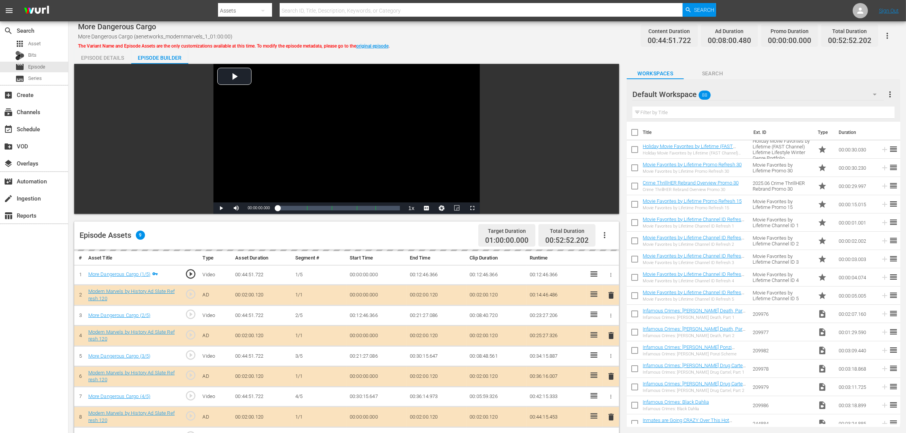
click at [532, 39] on div "More Dangerous Cargo More Dangerous Cargo (aenetworks_modernmarvels_1_01:00:00)…" at bounding box center [487, 35] width 818 height 17
click at [730, 91] on div "Default Workspace 88" at bounding box center [757, 94] width 251 height 21
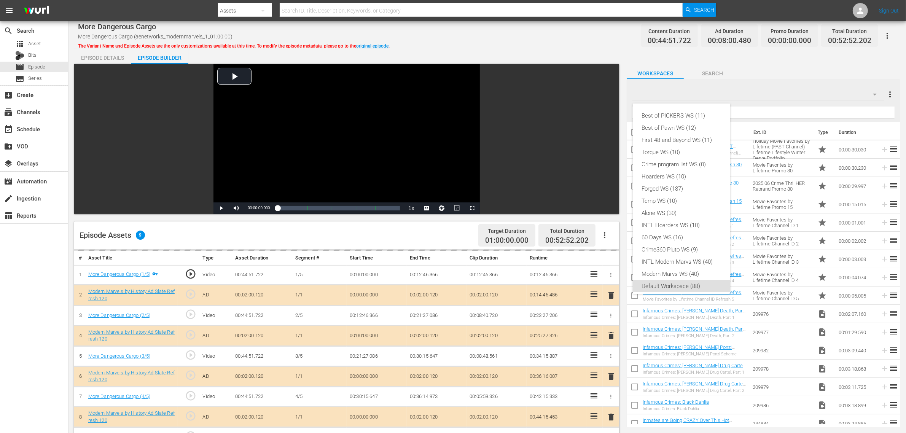
scroll to position [5, 0]
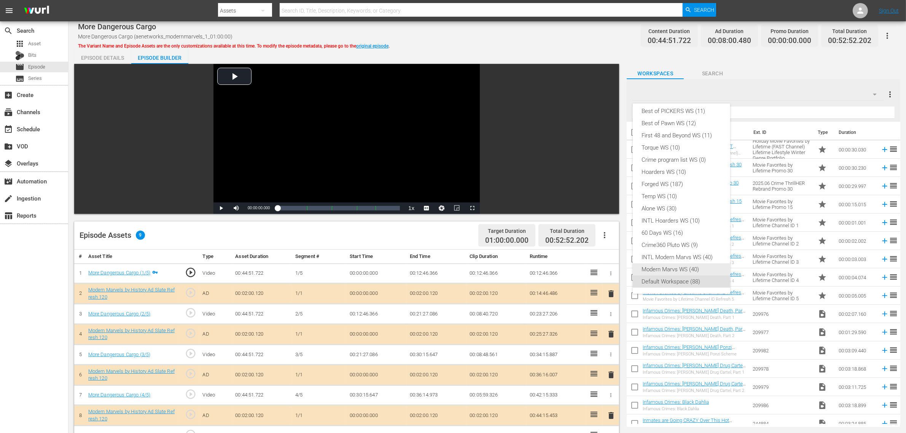
click at [676, 267] on div "Modern Marvs WS (40)" at bounding box center [681, 269] width 79 height 12
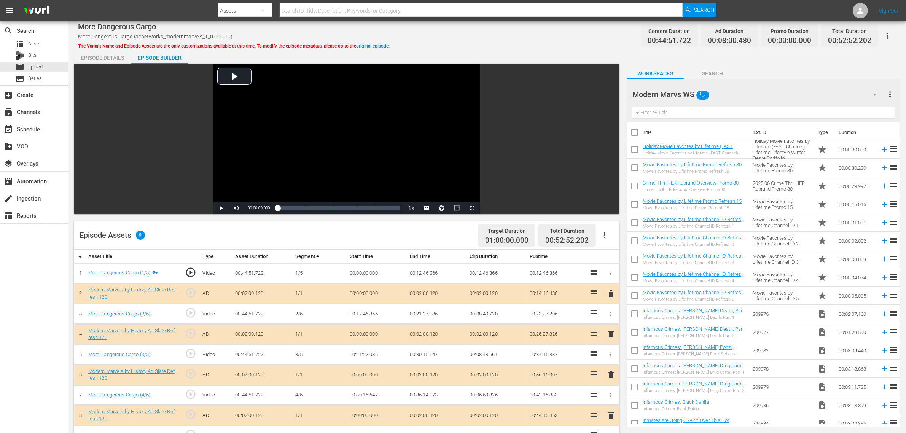
click at [540, 38] on div "More Dangerous Cargo More Dangerous Cargo (aenetworks_modernmarvels_1_01:00:00)…" at bounding box center [487, 35] width 818 height 17
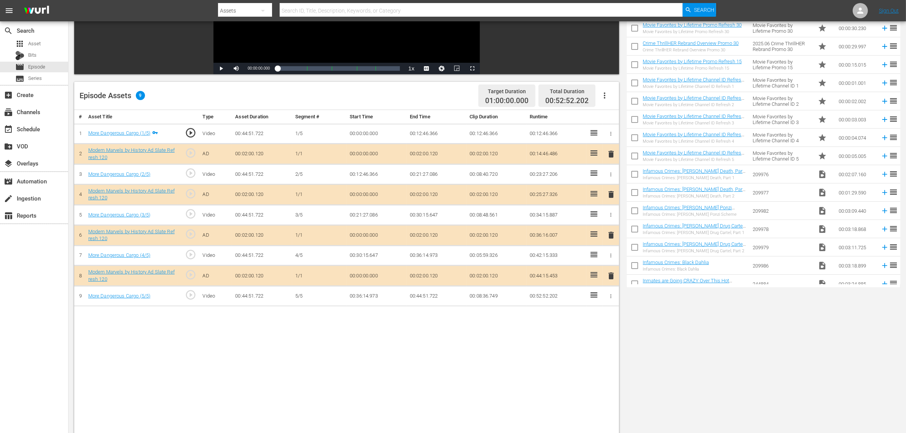
scroll to position [198, 0]
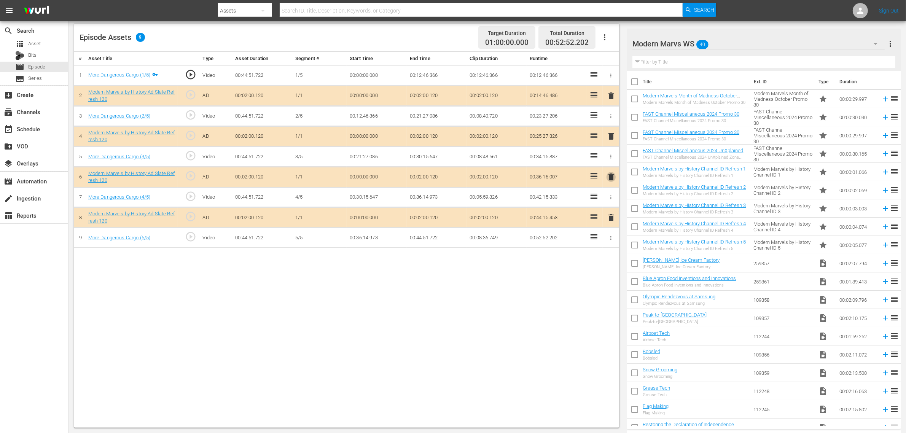
click at [610, 178] on span "delete" at bounding box center [610, 176] width 9 height 9
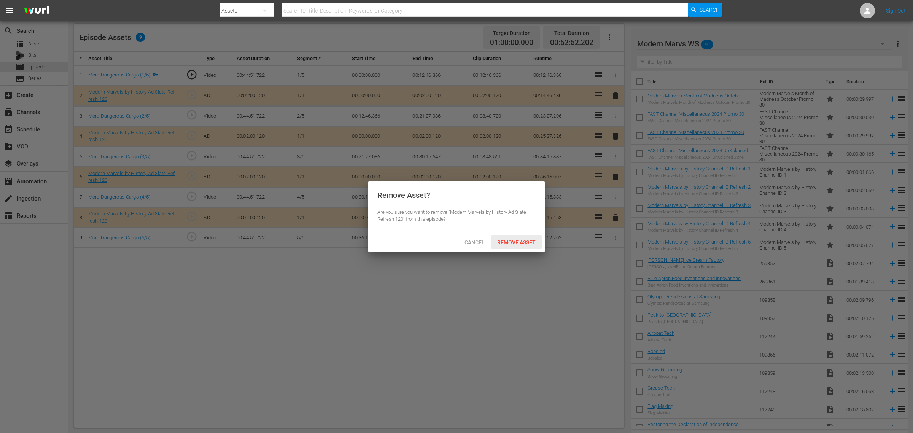
click at [518, 239] on span "Remove Asset" at bounding box center [516, 242] width 51 height 6
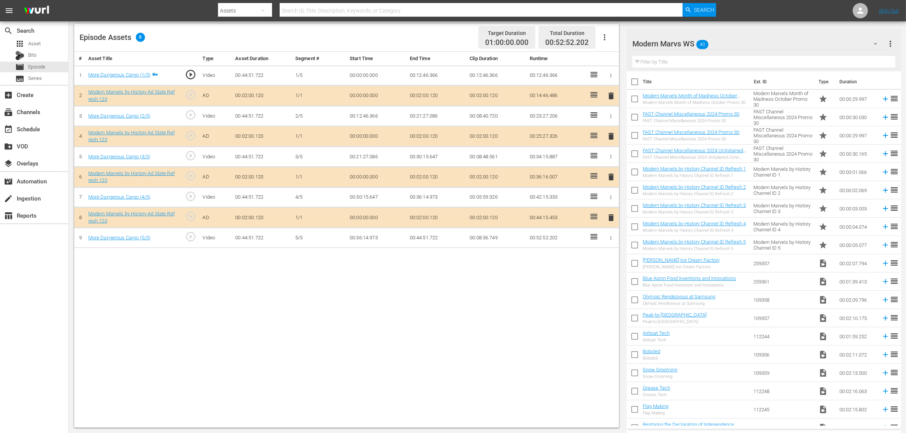
click at [570, 285] on div "# Asset Title Type Asset Duration Segment # Start Time End Time Clip Duration R…" at bounding box center [346, 240] width 545 height 376
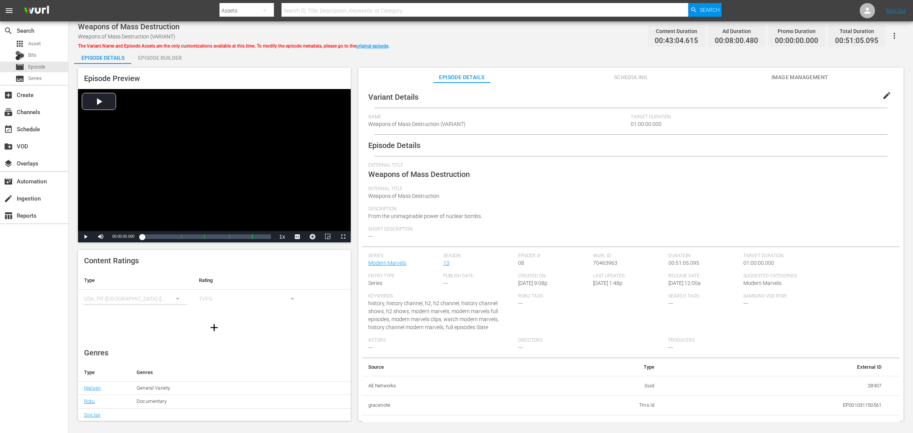
drag, startPoint x: 160, startPoint y: 54, endPoint x: 166, endPoint y: 54, distance: 5.7
click at [160, 54] on div "Episode Builder" at bounding box center [159, 58] width 57 height 18
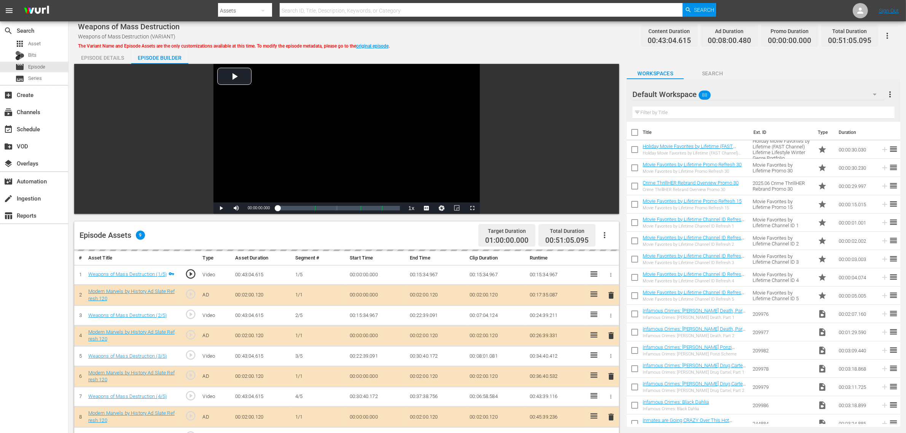
click at [488, 47] on div "Weapons of Mass Destruction Weapons of Mass Destruction (VARIANT) The Variant N…" at bounding box center [486, 326] width 837 height 610
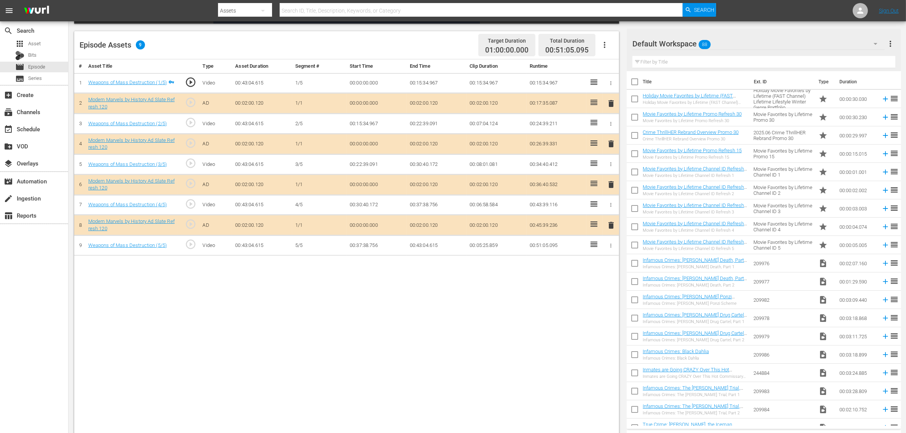
click at [613, 189] on span "delete" at bounding box center [610, 184] width 9 height 9
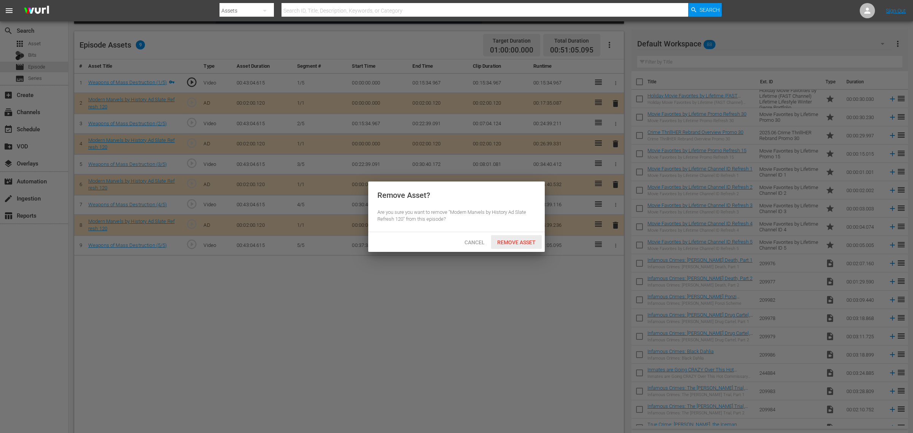
click at [526, 241] on span "Remove Asset" at bounding box center [516, 242] width 51 height 6
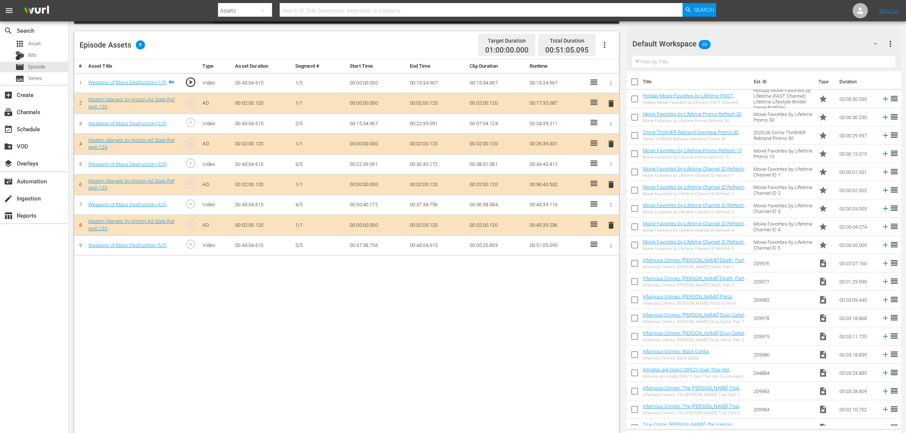
click at [730, 44] on div "Default Workspace 88" at bounding box center [758, 43] width 252 height 21
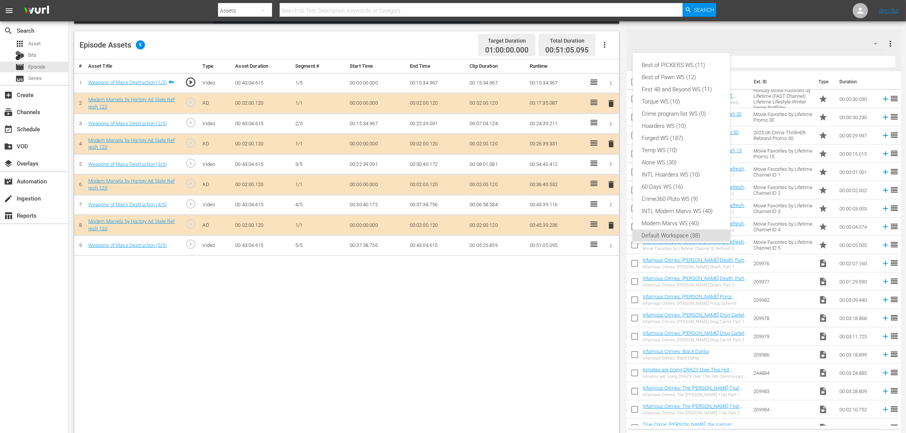
scroll to position [5, 0]
click at [674, 216] on div "Modern Marvs WS (40)" at bounding box center [681, 219] width 79 height 12
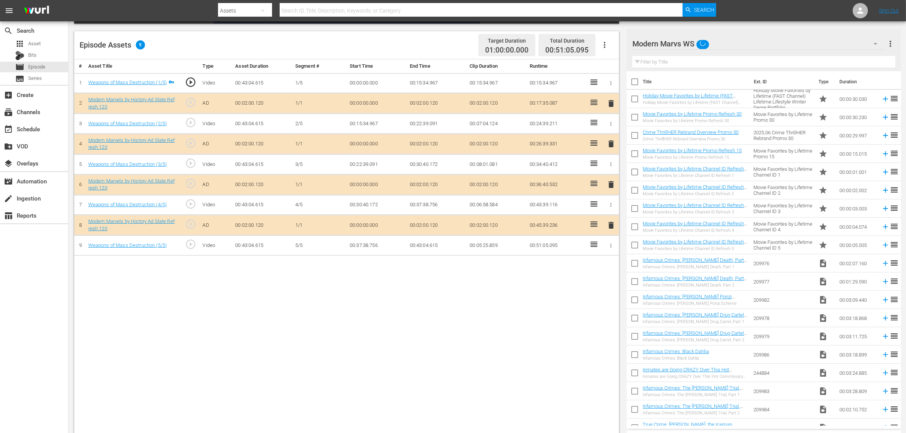
click at [499, 310] on div "Best of PICKERS WS (11) Best of Pawn WS (12) First 48 and Beyond WS (11) Torque…" at bounding box center [453, 216] width 906 height 433
click at [440, 46] on div "Episode Assets 9 Target Duration 01:00:00.000 Total Duration 00:51:05.095" at bounding box center [346, 45] width 545 height 28
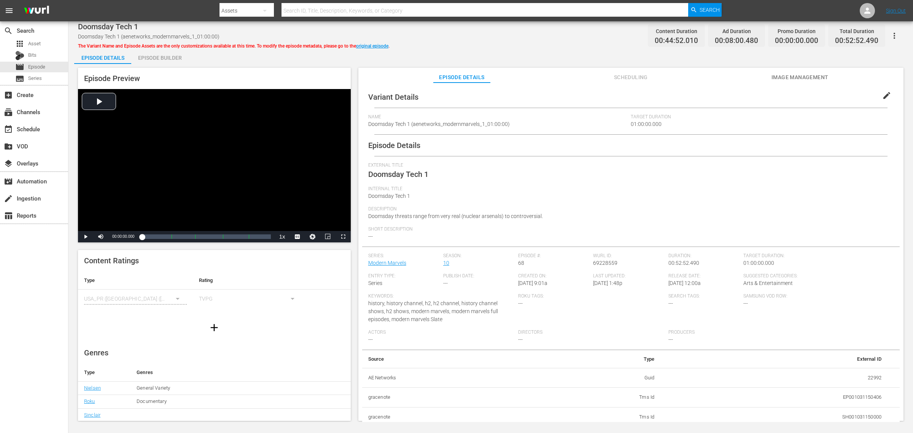
click at [176, 59] on div "Episode Builder" at bounding box center [159, 58] width 57 height 18
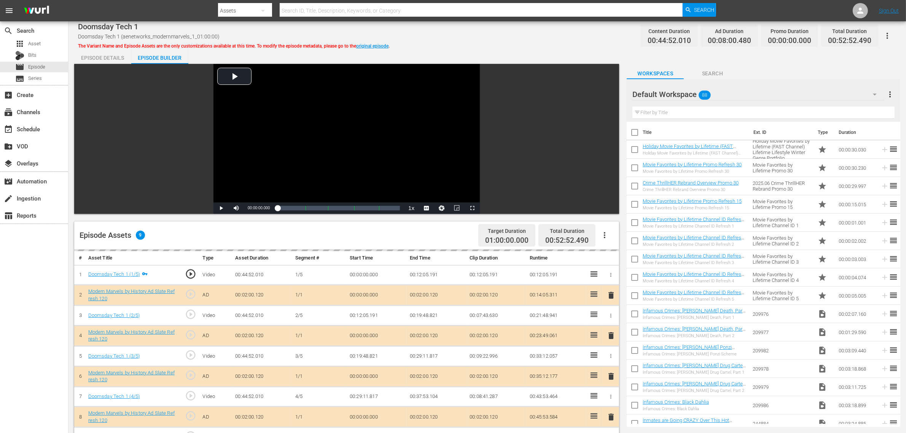
click at [516, 40] on div "Doomsday Tech 1 Doomsday Tech 1 (aenetworks_modernmarvels_1_01:00:00) The Varia…" at bounding box center [487, 35] width 818 height 17
click at [730, 101] on div "Default Workspace 88" at bounding box center [757, 94] width 251 height 21
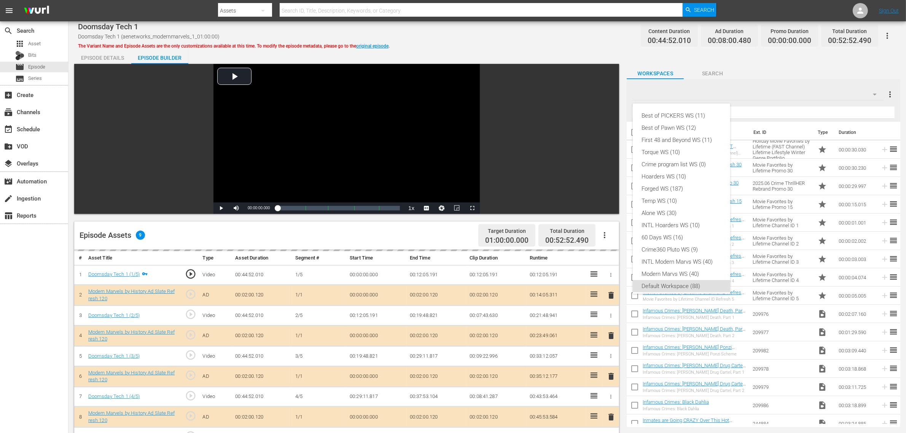
scroll to position [5, 0]
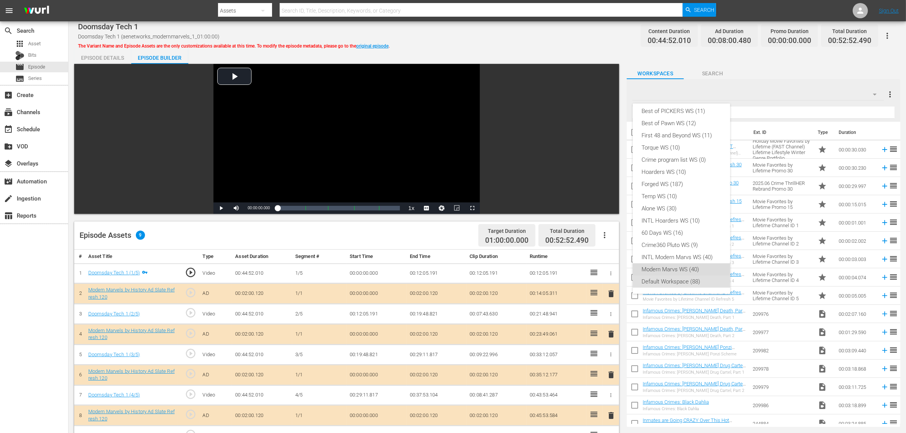
click at [681, 265] on div "Modern Marvs WS (40)" at bounding box center [681, 269] width 79 height 12
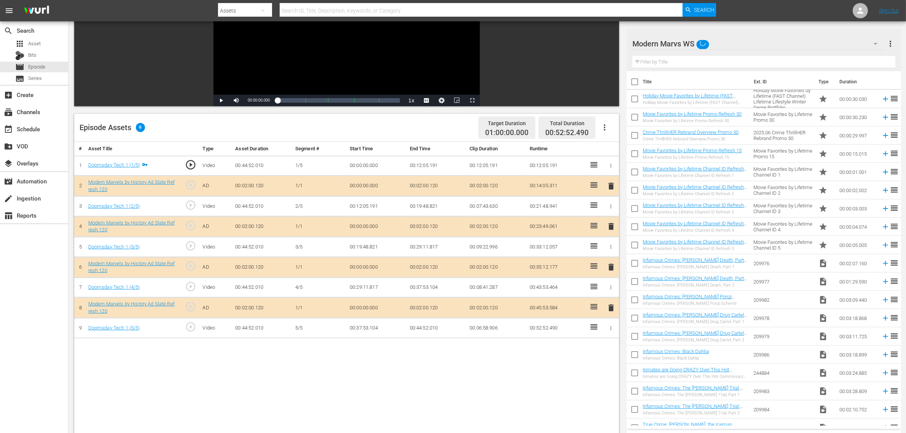
scroll to position [190, 0]
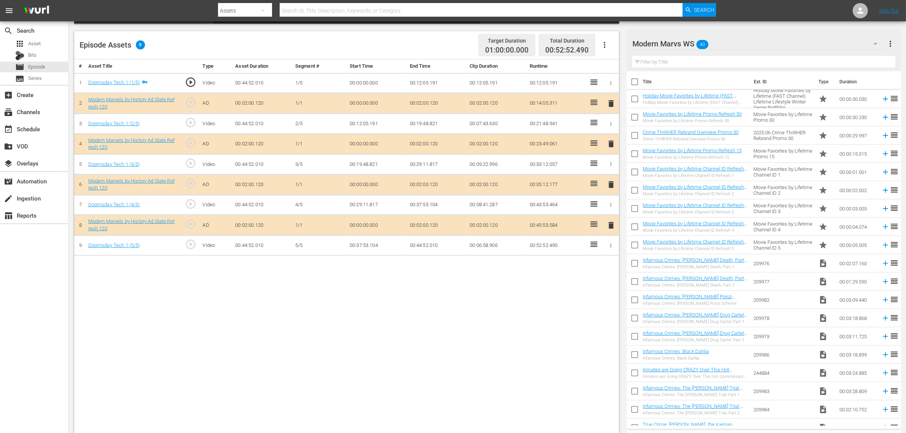
click at [611, 185] on span "delete" at bounding box center [610, 184] width 9 height 9
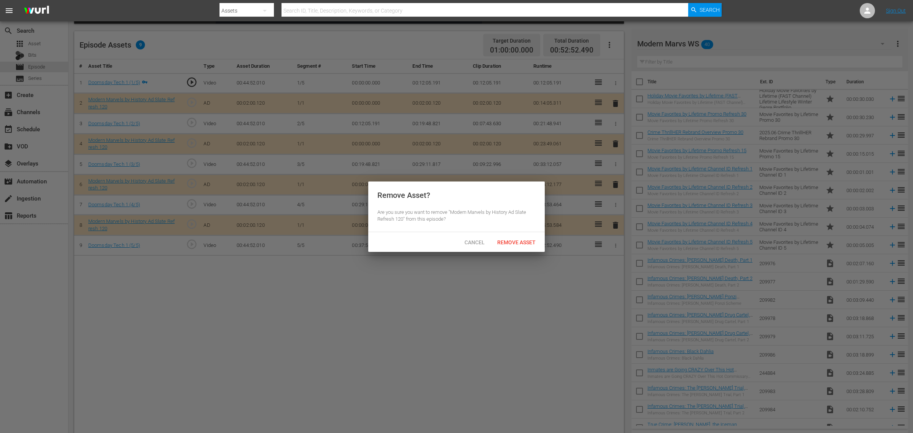
click at [519, 235] on div "Remove Asset" at bounding box center [516, 242] width 51 height 14
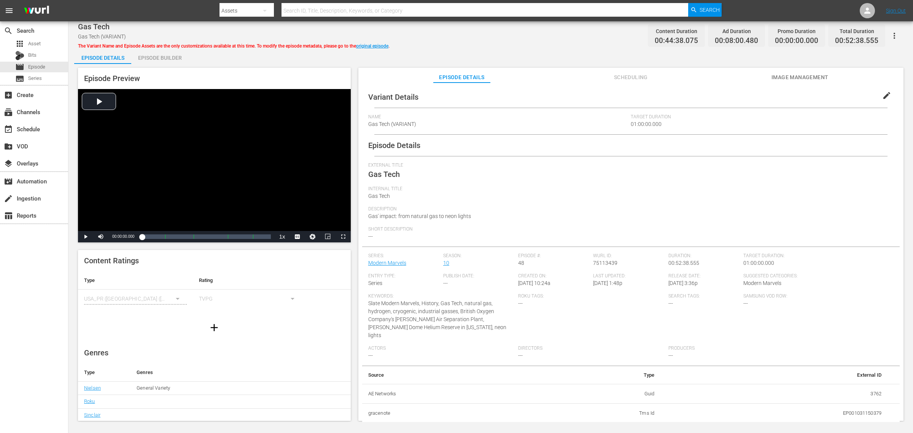
click at [157, 57] on div "Episode Builder" at bounding box center [159, 58] width 57 height 18
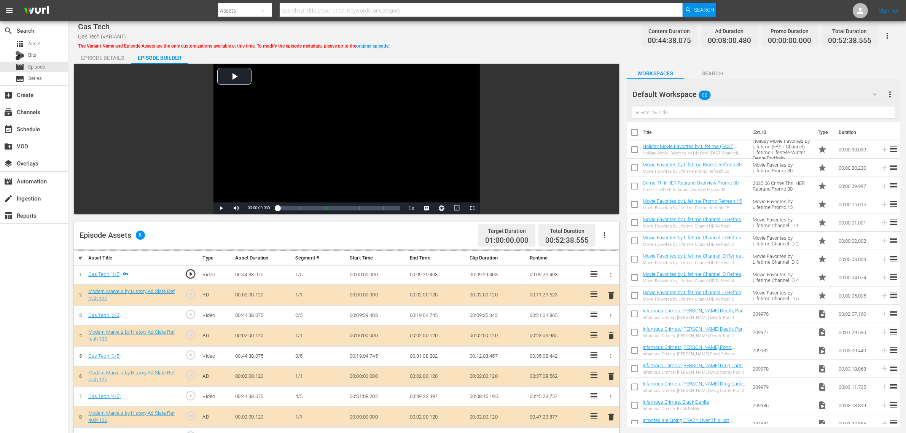
click at [573, 44] on div "Gas Tech Gas Tech (VARIANT) The Variant Name and Episode Assets are the only cu…" at bounding box center [487, 35] width 818 height 17
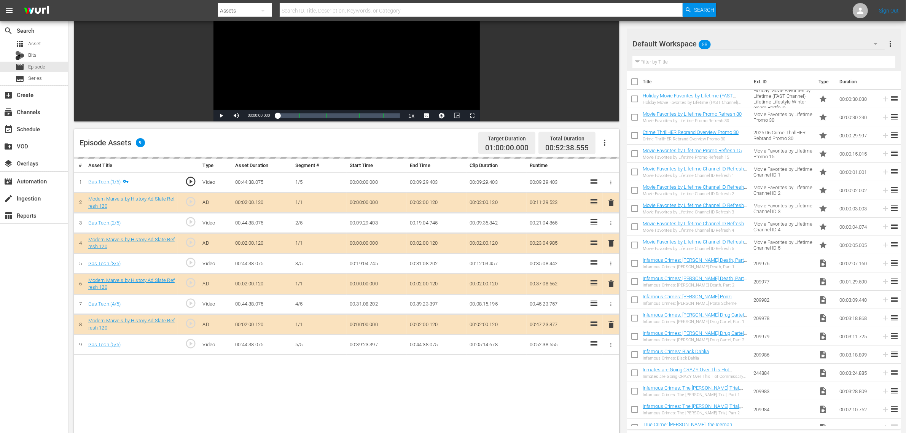
scroll to position [143, 0]
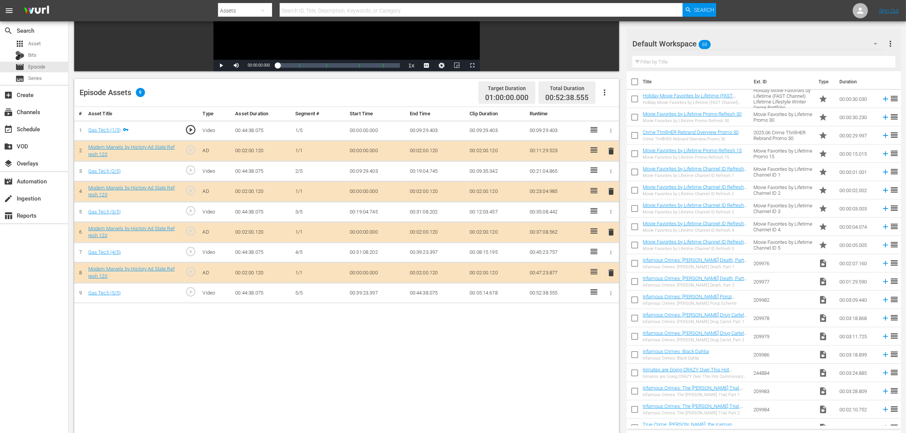
click at [730, 42] on div "Default Workspace 88" at bounding box center [758, 43] width 252 height 21
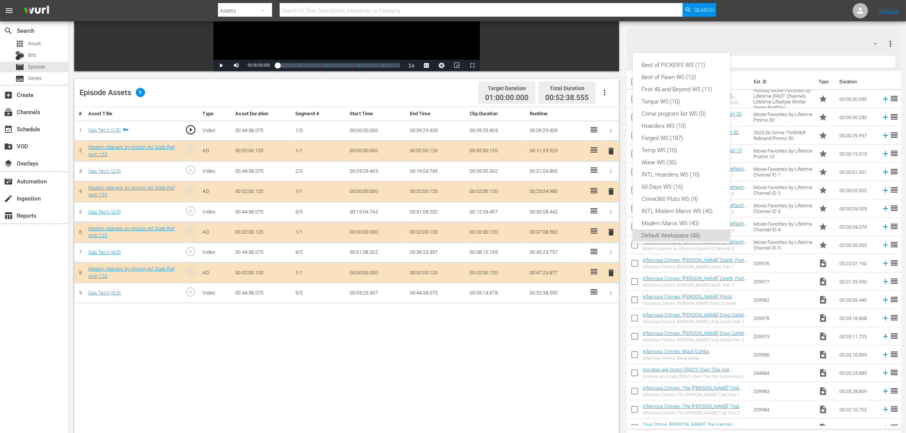
scroll to position [5, 0]
click at [672, 218] on div "Modern Marvs WS (40)" at bounding box center [681, 219] width 79 height 12
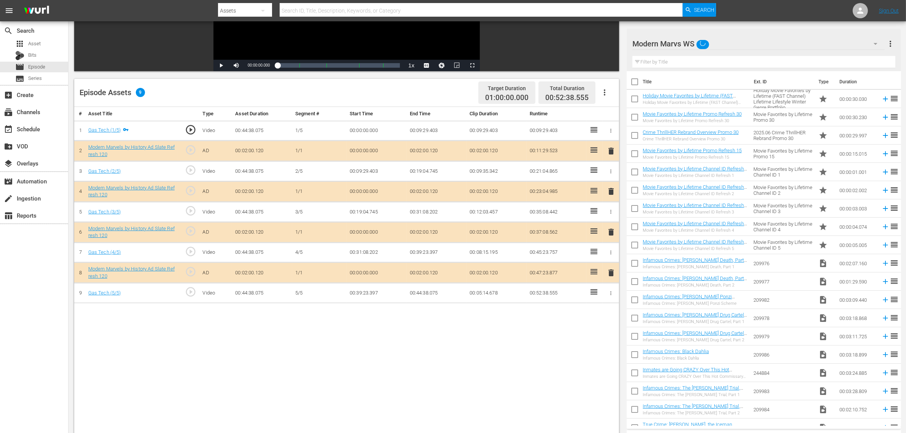
click at [454, 340] on div "Best of PICKERS WS (11) Best of Pawn WS (12) First 48 and Beyond WS (11) Torque…" at bounding box center [453, 216] width 906 height 433
click at [416, 95] on div "Episode Assets 9 Target Duration 01:00:00.000 Total Duration 00:52:38.555" at bounding box center [346, 93] width 545 height 28
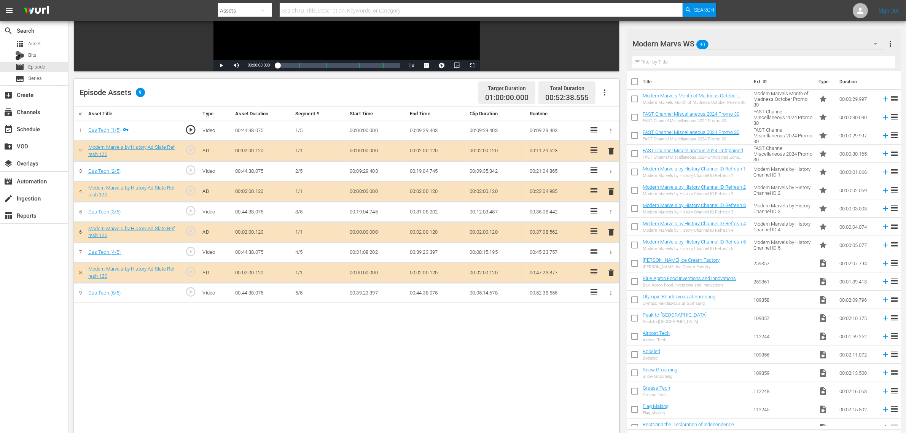
click at [609, 235] on span "delete" at bounding box center [610, 231] width 9 height 9
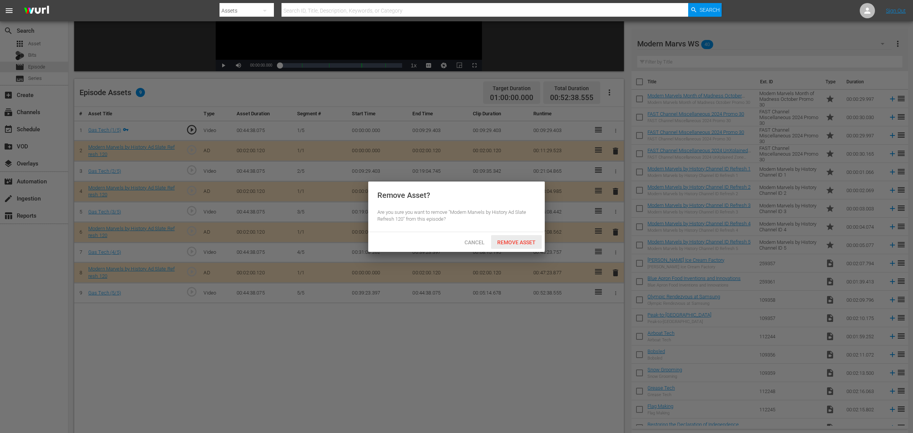
click at [506, 238] on div "Remove Asset" at bounding box center [516, 242] width 51 height 14
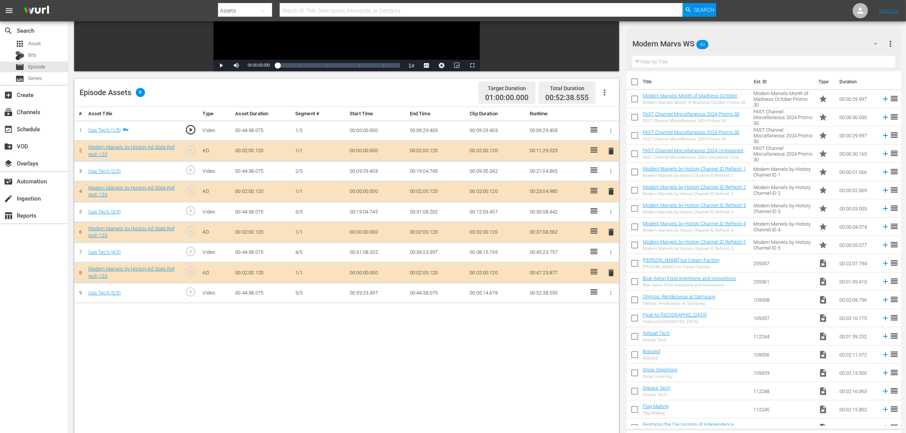
click at [384, 346] on div "# Asset Title Type Asset Duration Segment # Start Time End Time Clip Duration R…" at bounding box center [346, 295] width 545 height 376
click at [389, 95] on div "Episode Assets 9 Target Duration 01:00:00.000 Total Duration 00:52:38.555" at bounding box center [346, 93] width 545 height 28
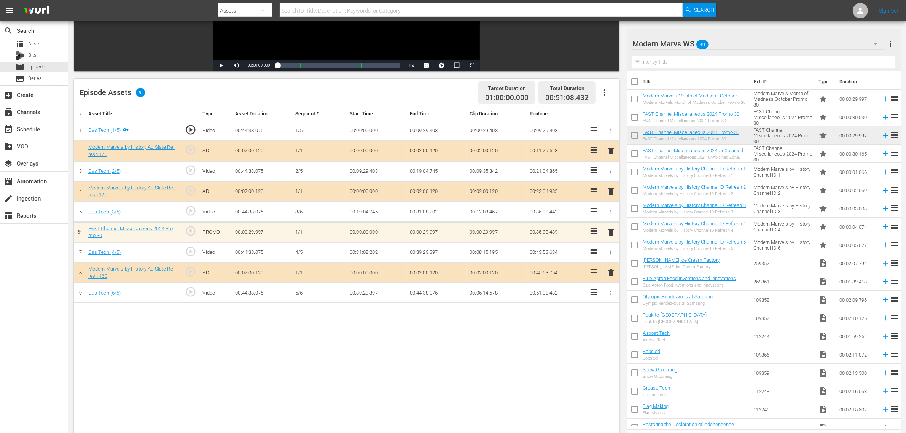
click at [730, 10] on nav "menu Search By Assets Search ID, Title, Description, Keywords, or Category Sear…" at bounding box center [453, 10] width 906 height 21
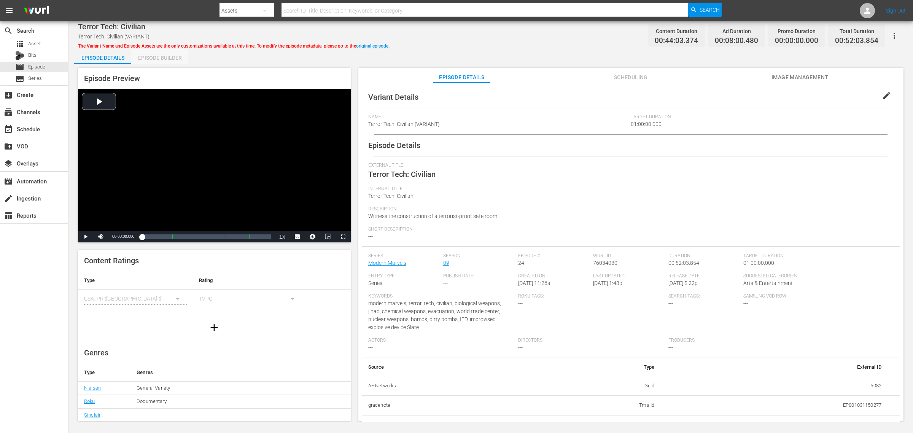
click at [148, 56] on div "Episode Builder" at bounding box center [159, 58] width 57 height 18
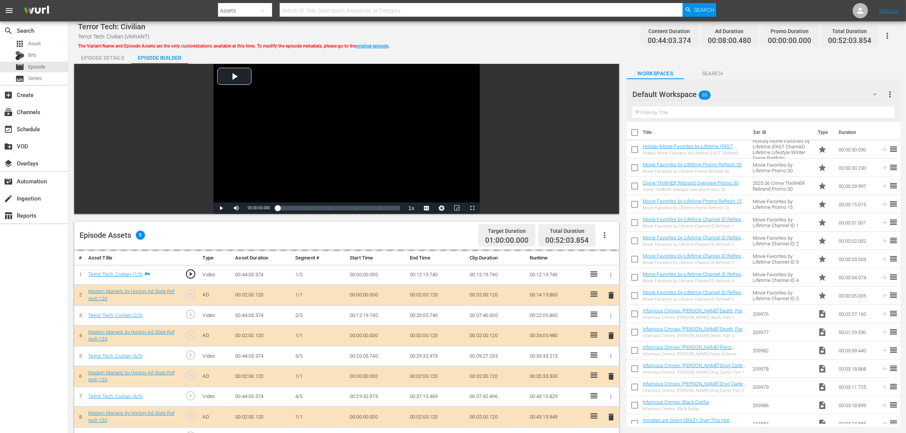
click at [424, 38] on div "Terror Tech: Civilian Terror Tech: Civilian (VARIANT) The Variant Name and Epis…" at bounding box center [487, 35] width 818 height 17
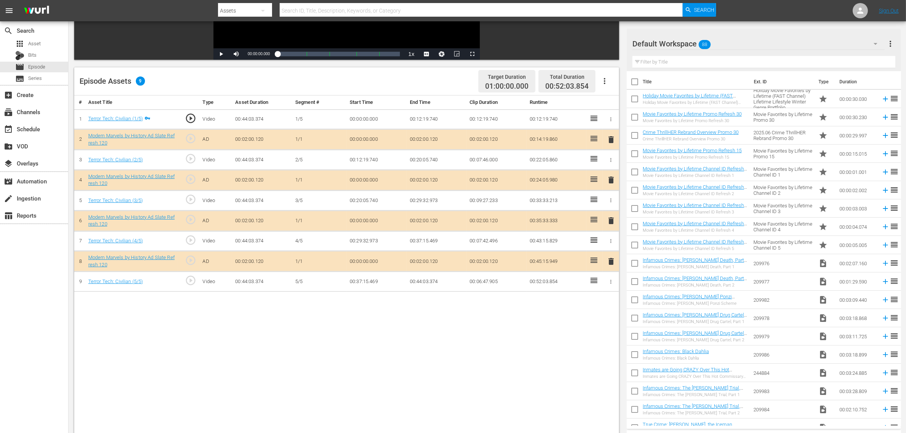
scroll to position [190, 0]
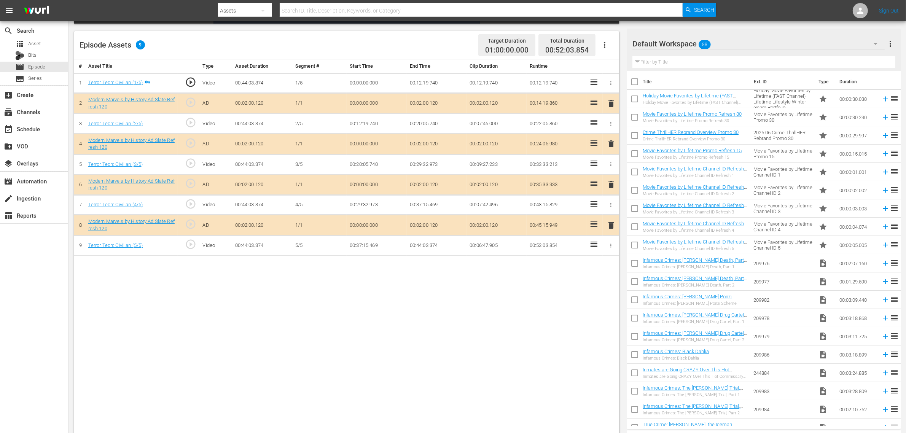
click at [611, 188] on span "delete" at bounding box center [610, 184] width 9 height 9
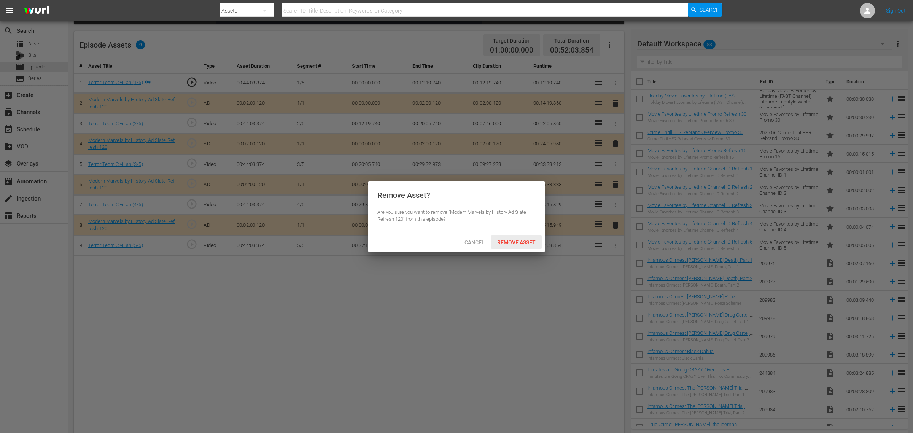
drag, startPoint x: 529, startPoint y: 243, endPoint x: 606, endPoint y: 196, distance: 89.6
click at [529, 243] on span "Remove Asset" at bounding box center [516, 242] width 51 height 6
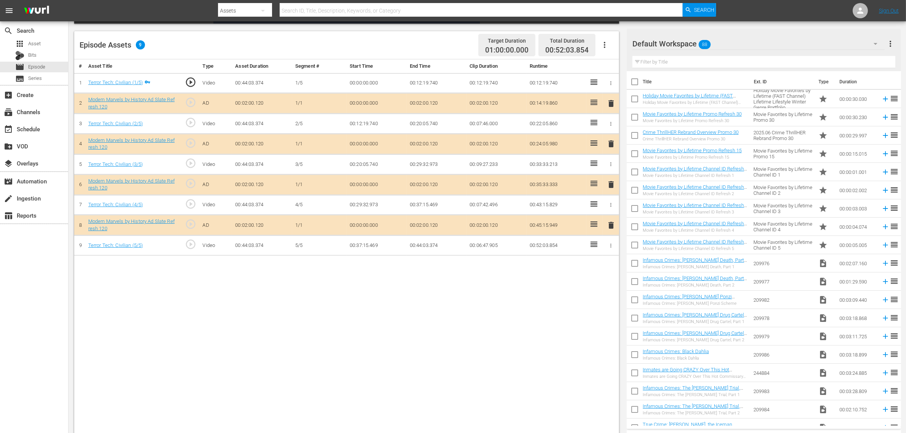
click at [730, 44] on div "Default Workspace 88" at bounding box center [758, 43] width 252 height 21
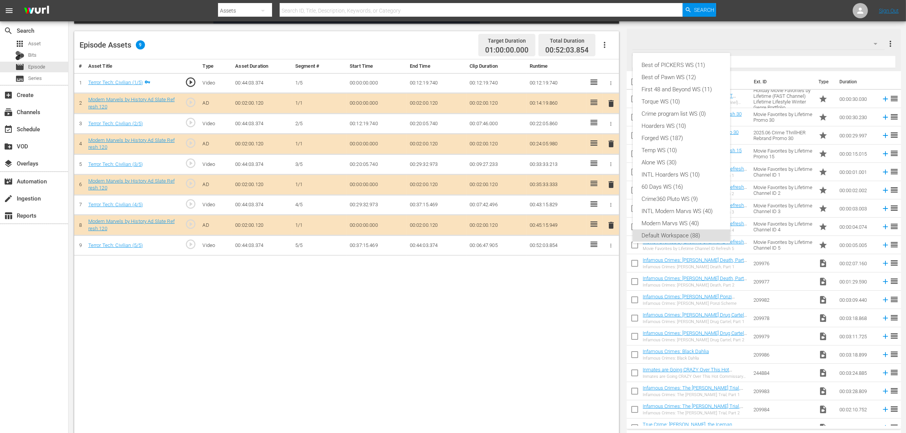
scroll to position [5, 0]
click at [685, 216] on div "Modern Marvs WS (40)" at bounding box center [681, 219] width 79 height 12
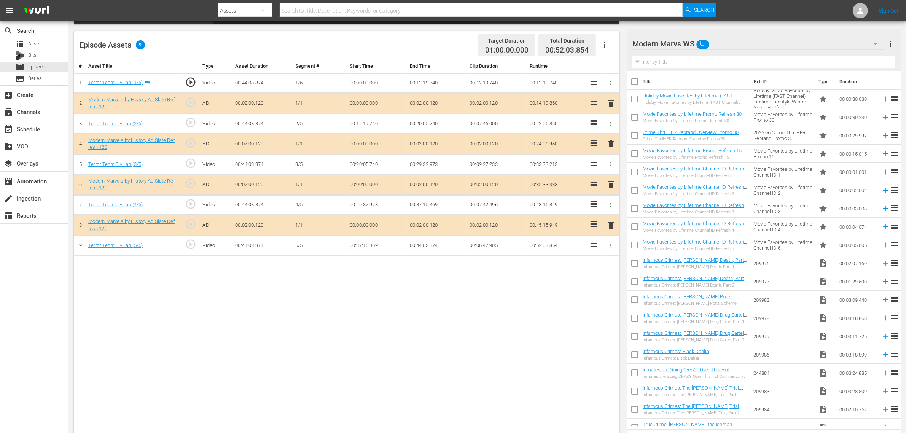
click at [481, 341] on div "Best of PICKERS WS (11) Best of Pawn WS (12) First 48 and Beyond WS (11) Torque…" at bounding box center [453, 216] width 906 height 433
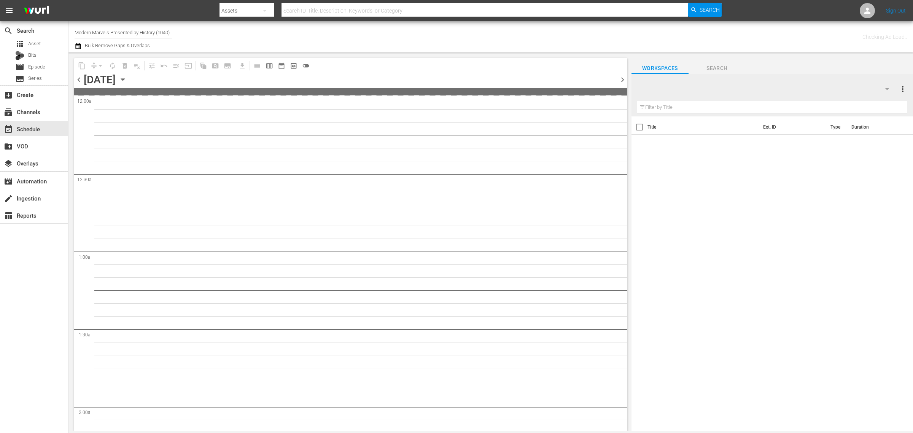
click at [411, 38] on div "Channel Title Modern Marvels Presented by History (1040) Bulk Remove Gaps & Ove…" at bounding box center [302, 36] width 454 height 27
click at [506, 35] on div "Channel Title Modern Marvels Presented by History (1040) Bulk Remove Gaps & Ove…" at bounding box center [302, 36] width 454 height 27
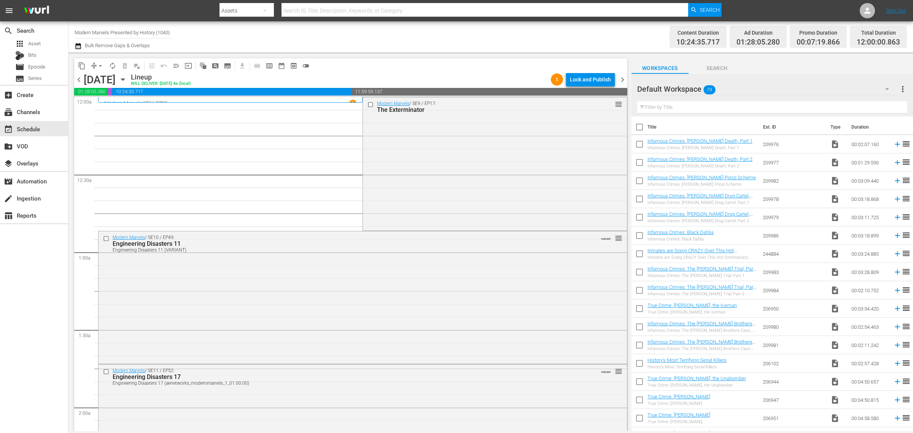
click at [461, 29] on div "Channel Title Modern Marvels Presented by History (1040) Bulk Remove Gaps & Ove…" at bounding box center [302, 36] width 454 height 27
click at [111, 64] on span "autorenew_outlined" at bounding box center [113, 66] width 8 height 8
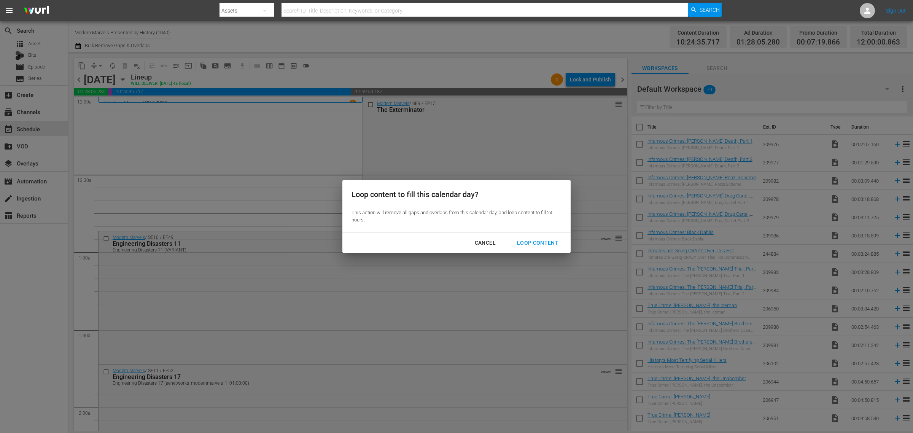
click at [540, 241] on div "Loop Content" at bounding box center [538, 243] width 54 height 10
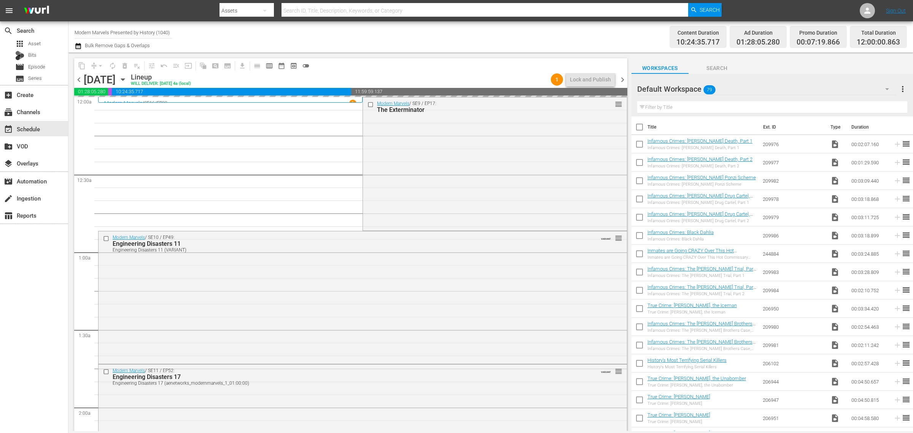
click at [438, 39] on div "Channel Title Modern Marvels Presented by History (1040) Bulk Remove Gaps & Ove…" at bounding box center [302, 36] width 454 height 27
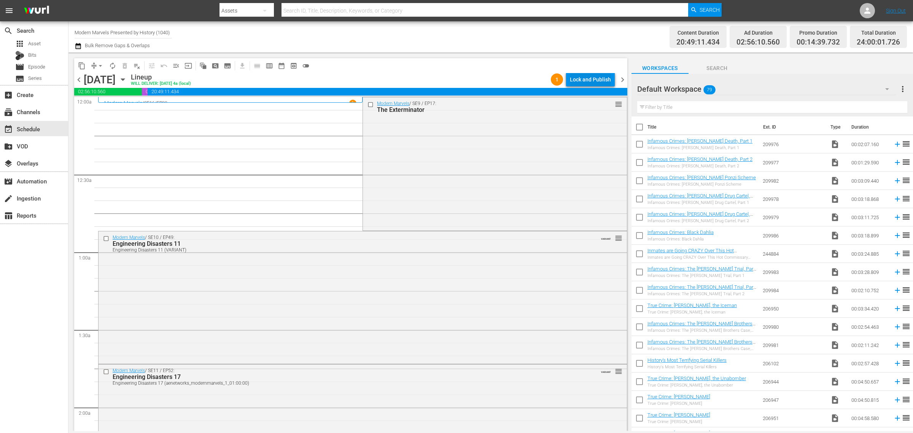
click at [592, 78] on div "Lock and Publish" at bounding box center [590, 80] width 41 height 14
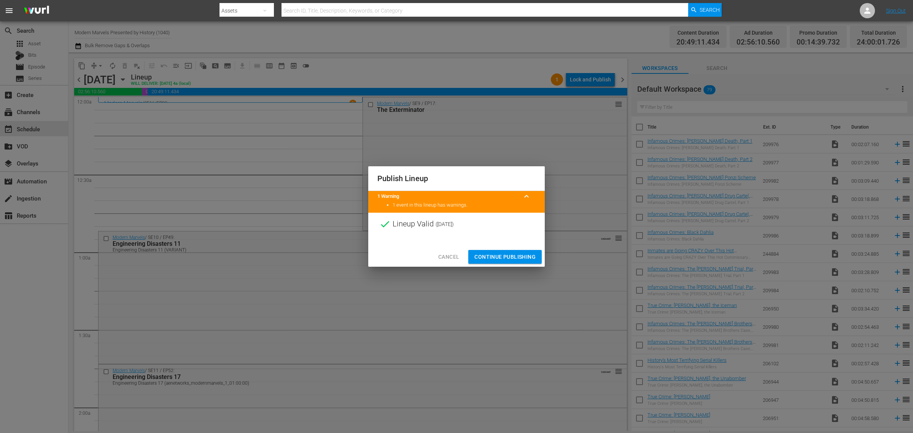
click at [510, 256] on span "Continue Publishing" at bounding box center [504, 257] width 61 height 10
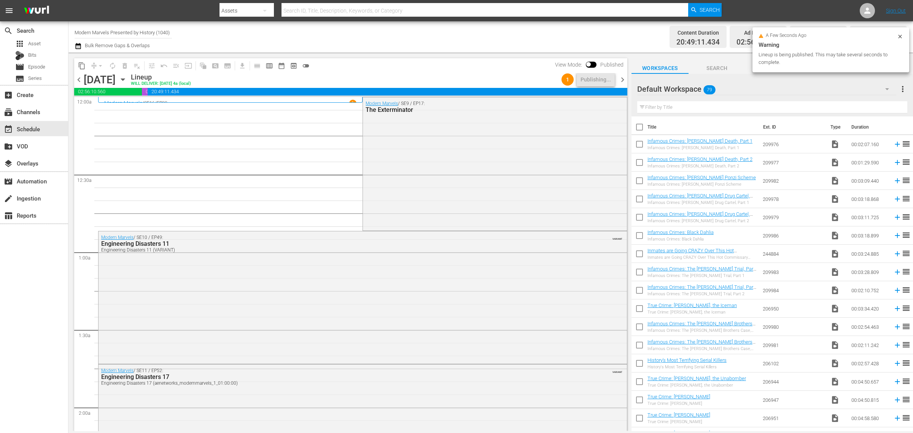
click at [411, 37] on div "Channel Title Modern Marvels Presented by History (1040) Bulk Remove Gaps & Ove…" at bounding box center [302, 36] width 454 height 27
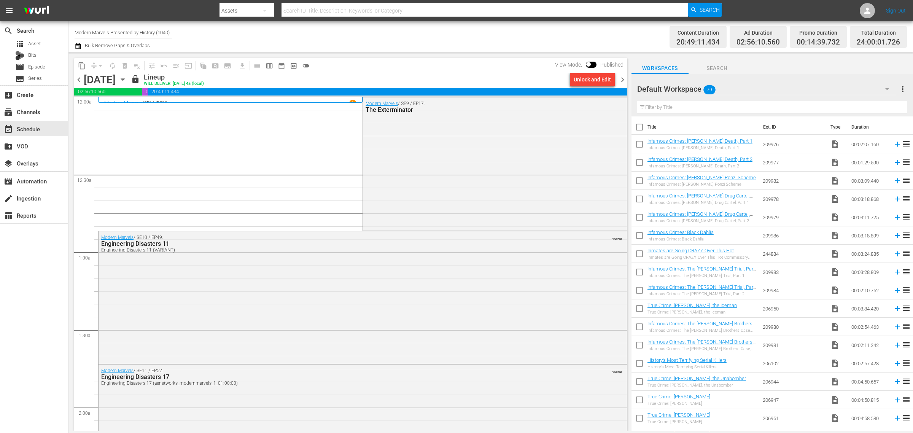
click at [394, 33] on div "Channel Title Modern Marvels Presented by History (1040) Bulk Remove Gaps & Ove…" at bounding box center [302, 36] width 454 height 27
click at [127, 78] on icon "button" at bounding box center [123, 79] width 8 height 8
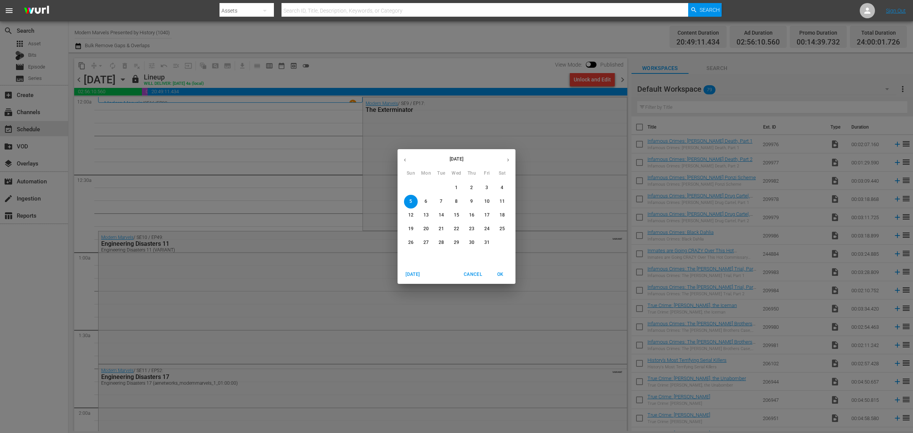
click at [403, 157] on icon "button" at bounding box center [405, 160] width 6 height 6
click at [427, 240] on p "29" at bounding box center [425, 242] width 5 height 6
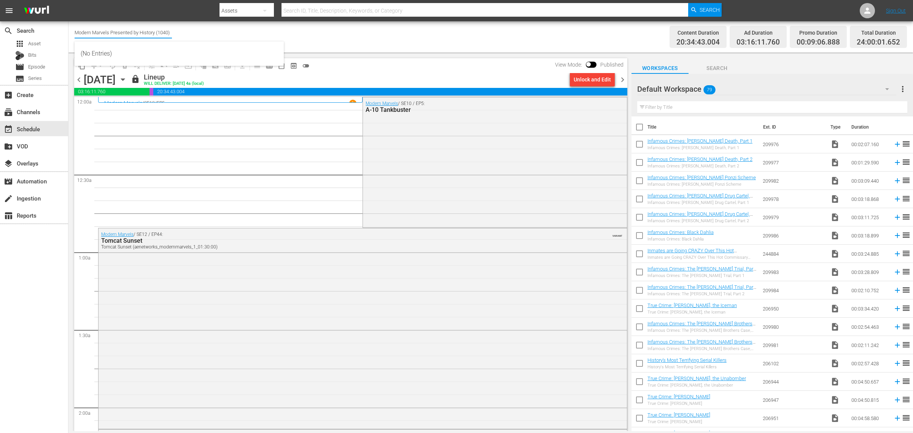
drag, startPoint x: 75, startPoint y: 32, endPoint x: 268, endPoint y: 40, distance: 193.0
click at [265, 41] on body "menu Search By Assets Search ID, Title, Description, Keywords, or Category Sear…" at bounding box center [456, 216] width 913 height 433
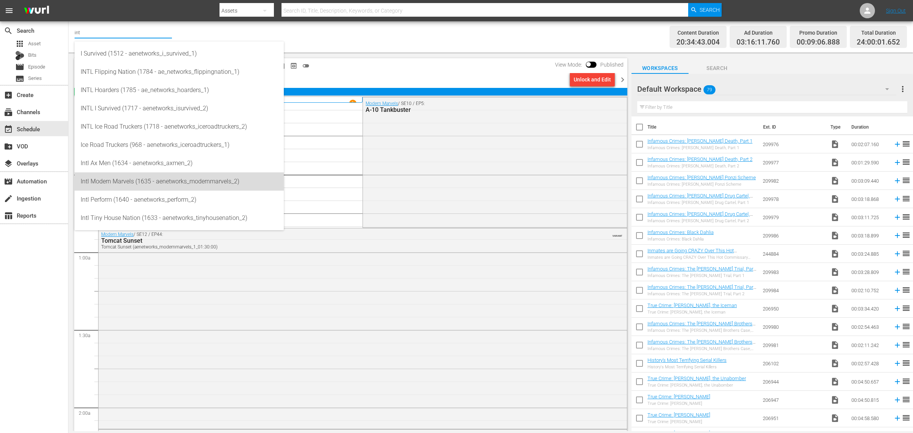
click at [199, 175] on div "Intl Modern Marvels (1635 - aenetworks_modernmarvels_2)" at bounding box center [179, 181] width 197 height 18
type input "Intl Modern Marvels (1635 - aenetworks_modernmarvels_2)"
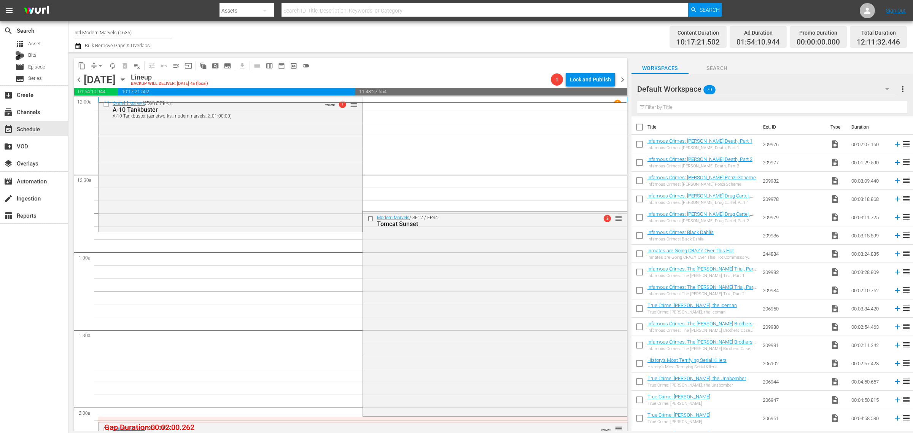
click at [460, 34] on div "Channel Title Intl Modern Marvels (1635) Bulk Remove Gaps & Overlaps" at bounding box center [302, 36] width 454 height 27
click at [400, 35] on div "Channel Title Intl Modern Marvels (1635) Bulk Remove Gaps & Overlaps" at bounding box center [302, 36] width 454 height 27
click at [100, 65] on span "arrow_drop_down" at bounding box center [101, 66] width 8 height 8
click at [109, 82] on li "Align to Midnight" at bounding box center [101, 81] width 80 height 13
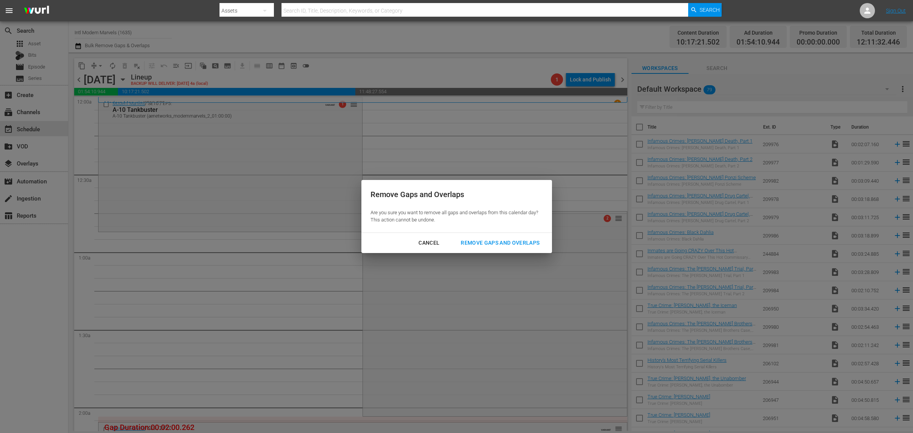
click at [501, 245] on div "Remove Gaps and Overlaps" at bounding box center [499, 243] width 91 height 10
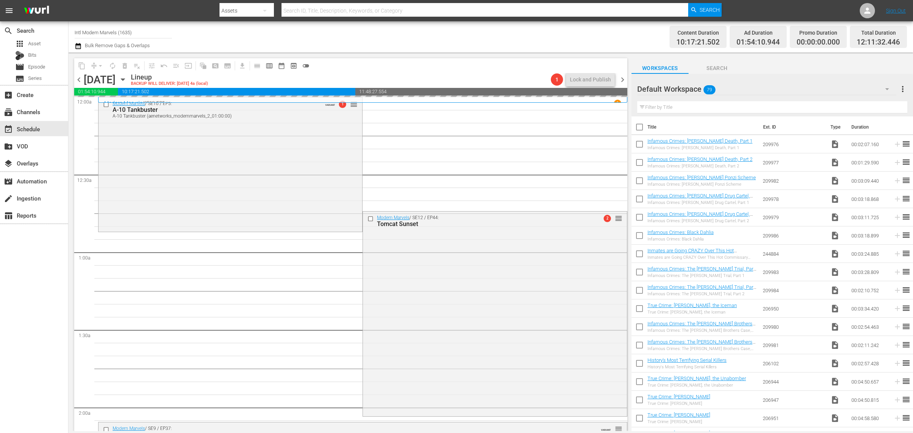
click at [497, 29] on div "Channel Title Intl Modern Marvels (1635) Bulk Remove Gaps & Overlaps" at bounding box center [302, 36] width 454 height 27
click at [474, 33] on div "Channel Title Intl Modern Marvels (1635) Bulk Remove Gaps & Overlaps" at bounding box center [302, 36] width 454 height 27
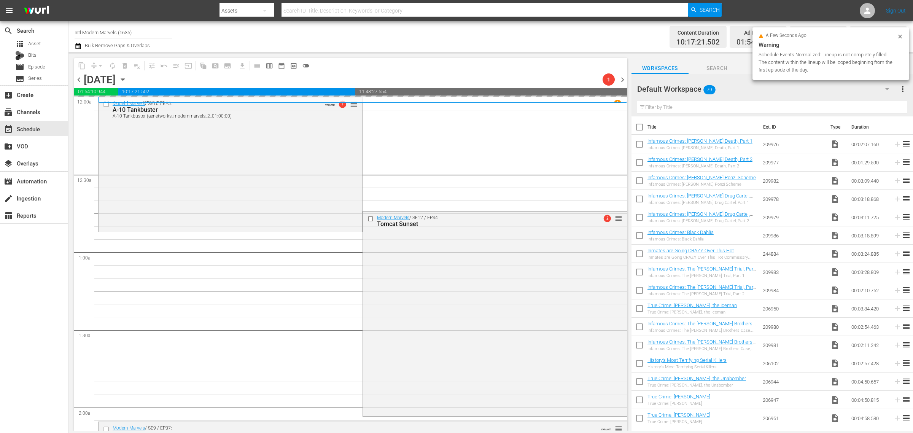
drag, startPoint x: 316, startPoint y: 40, endPoint x: 454, endPoint y: 40, distance: 138.8
click at [316, 40] on div "Channel Title Intl Modern Marvels (1635) Bulk Remove Gaps & Overlaps" at bounding box center [302, 36] width 454 height 27
click at [458, 39] on div "Channel Title Intl Modern Marvels (1635) Bulk Remove Gaps & Overlaps" at bounding box center [302, 36] width 454 height 27
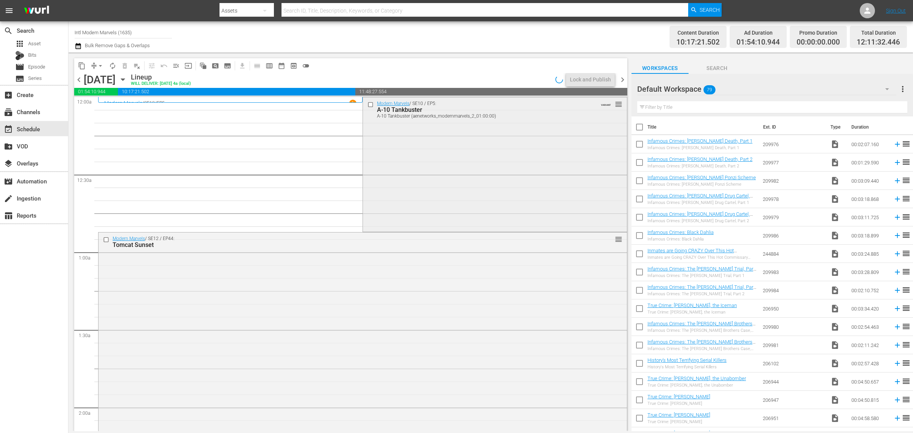
click at [434, 143] on div "Modern Marvels / SE10 / EP5: A-10 Tankbuster A-10 Tankbuster (aenetworks_modern…" at bounding box center [495, 163] width 264 height 133
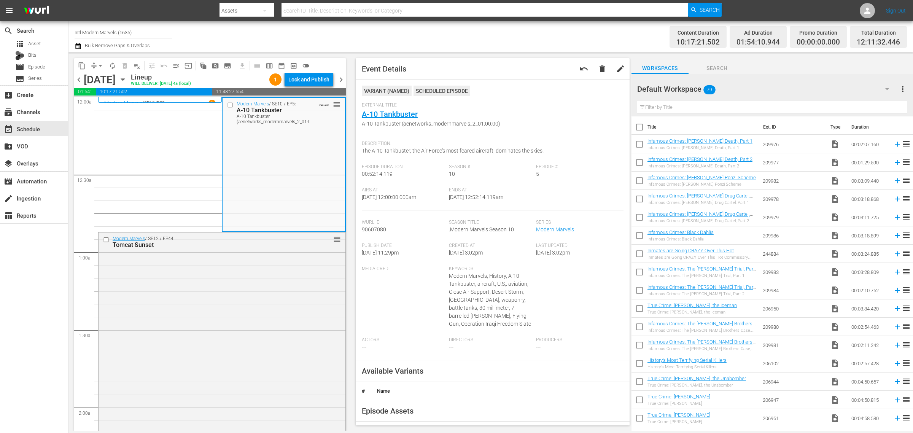
click at [416, 42] on div "Channel Title Intl Modern Marvels (1635) Bulk Remove Gaps & Overlaps" at bounding box center [302, 36] width 454 height 27
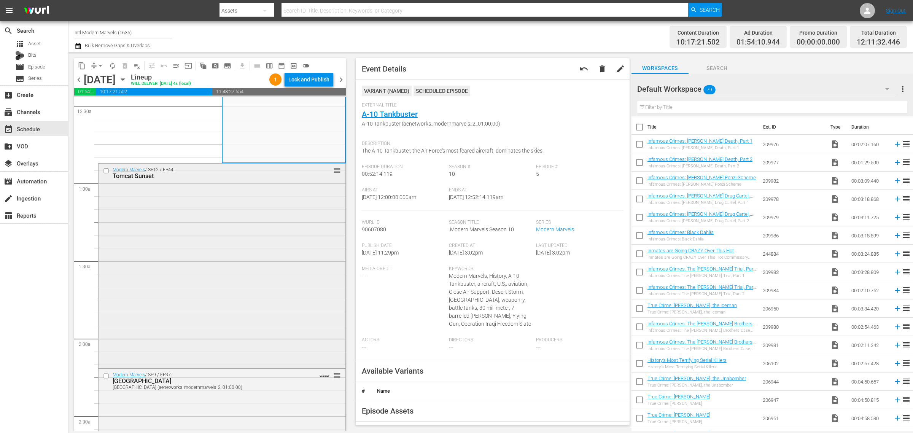
scroll to position [143, 0]
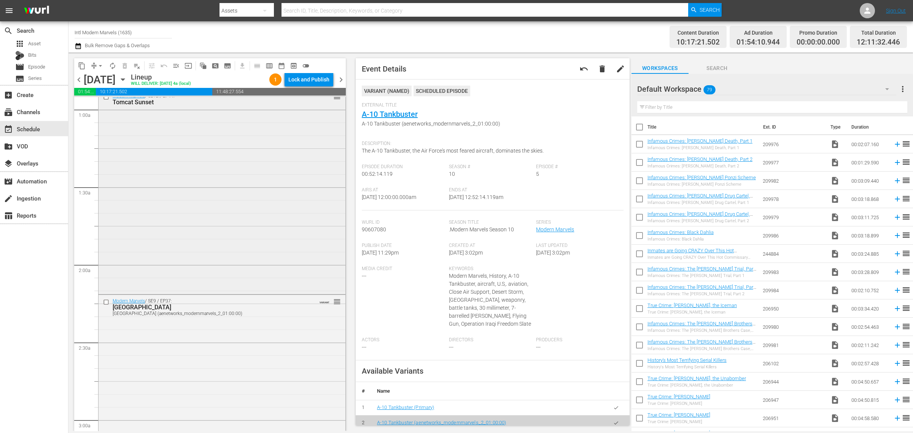
click at [174, 168] on div "Modern Marvels / SE12 / EP44: Tomcat Sunset reorder" at bounding box center [221, 191] width 247 height 203
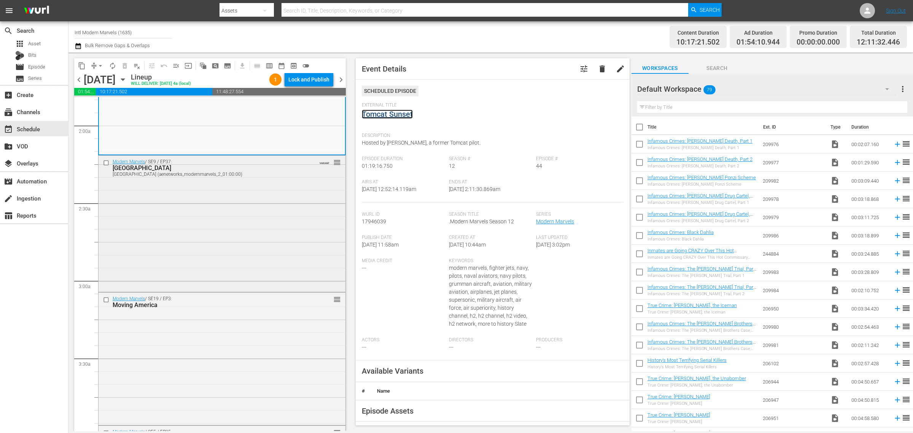
scroll to position [285, 0]
click at [213, 231] on div "Modern Marvels / SE9 / EP37: Lake Pontchartrain Causeway Lake Pontchartrain Cau…" at bounding box center [221, 219] width 247 height 135
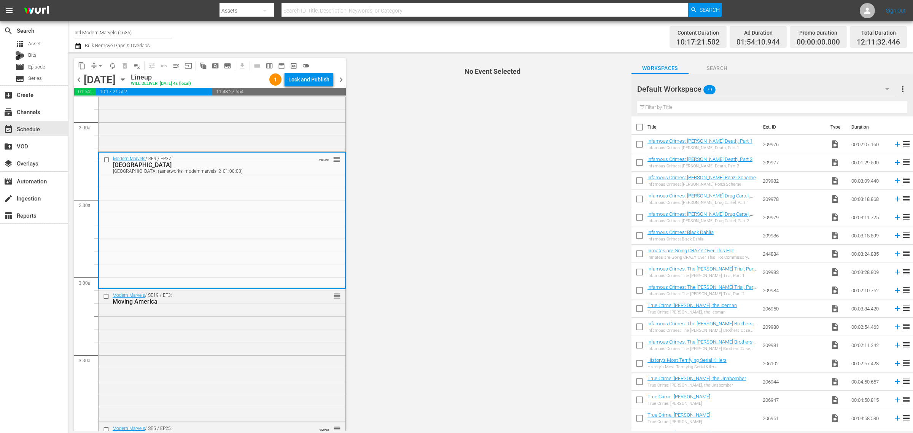
click at [568, 35] on div "Content Duration 10:17:21.502 Ad Duration 01:54:10.944 Promo Duration 00:00:00.…" at bounding box center [717, 36] width 378 height 27
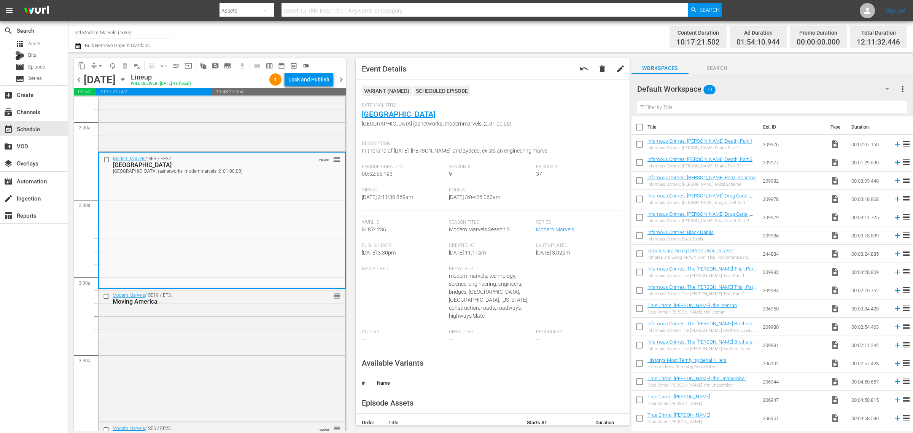
click at [494, 37] on div "Channel Title Intl Modern Marvels (1635) Bulk Remove Gaps & Overlaps" at bounding box center [302, 36] width 454 height 27
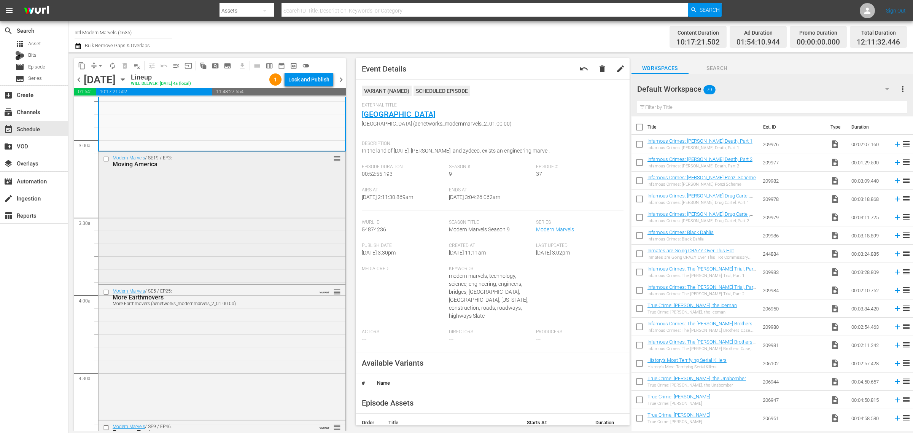
scroll to position [428, 0]
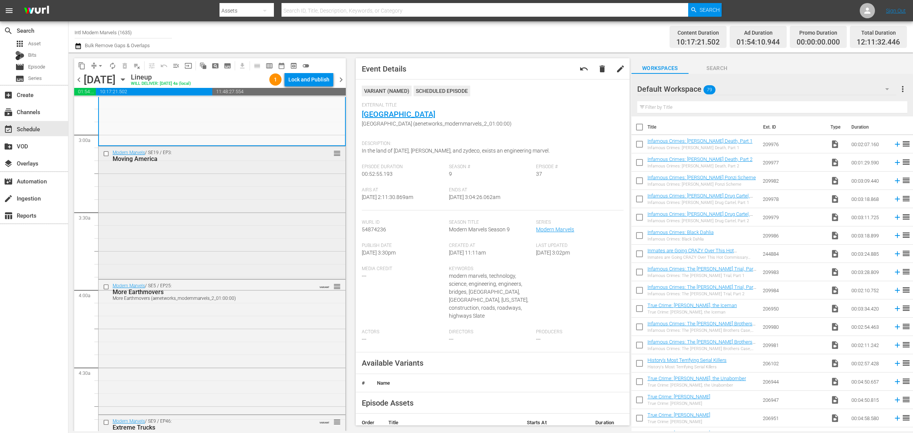
click at [204, 185] on div "Modern Marvels / SE19 / EP3: Moving America reorder" at bounding box center [221, 211] width 247 height 131
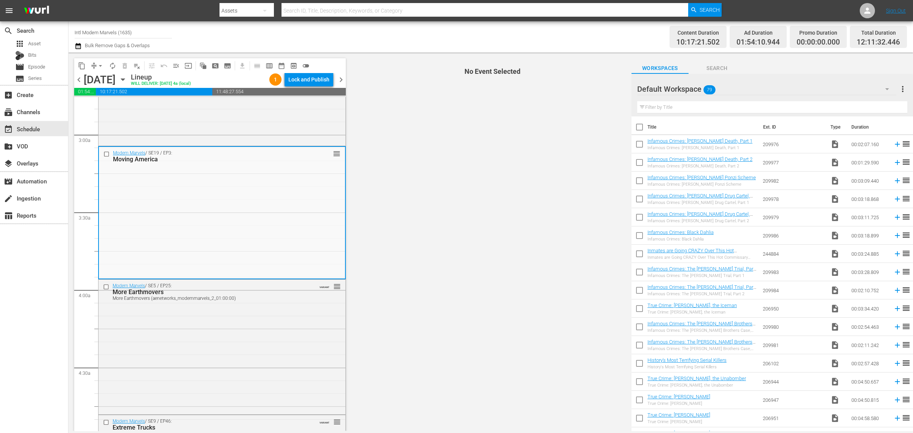
click at [550, 35] on div "Content Duration 10:17:21.502 Ad Duration 01:54:10.944 Promo Duration 00:00:00.…" at bounding box center [717, 36] width 378 height 27
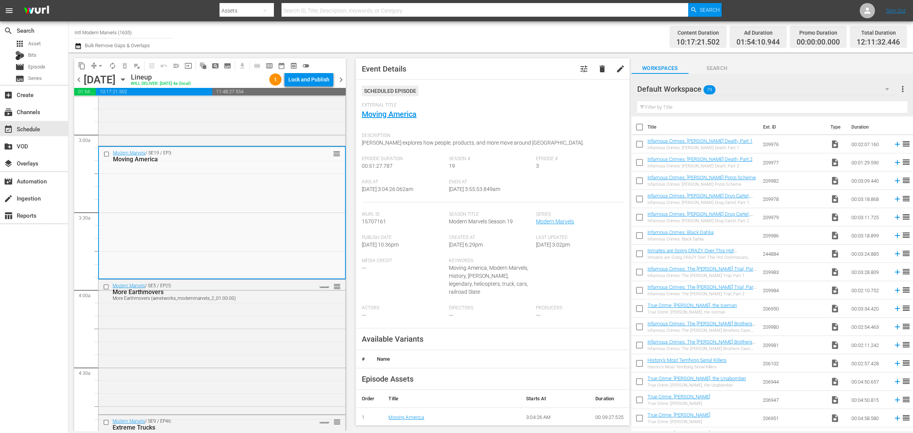
click at [553, 36] on div "Content Duration 10:17:21.502 Ad Duration 01:54:10.944 Promo Duration 00:00:00.…" at bounding box center [717, 36] width 378 height 27
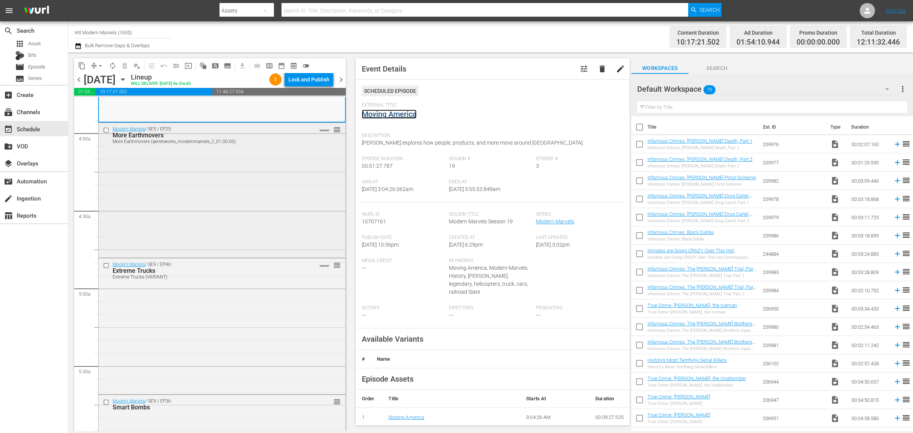
scroll to position [618, 0]
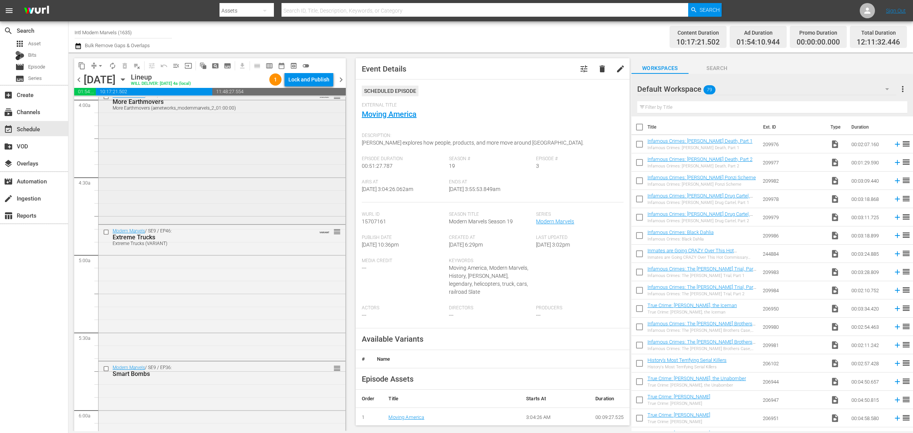
click at [189, 181] on div "Modern Marvels / SE5 / EP25: More Earthmovers More Earthmovers (aenetworks_mode…" at bounding box center [221, 155] width 247 height 133
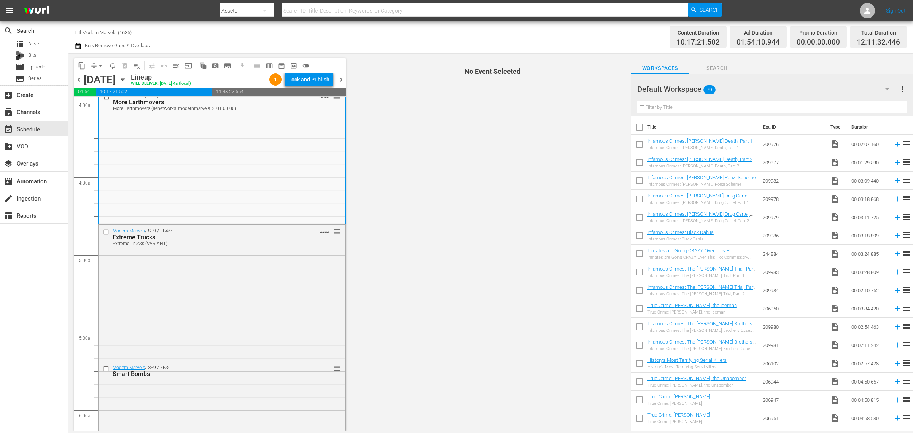
click at [388, 35] on div "Channel Title Intl Modern Marvels (1635) Bulk Remove Gaps & Overlaps" at bounding box center [302, 36] width 454 height 27
click at [569, 35] on div "Content Duration 10:17:21.502 Ad Duration 01:54:10.944 Promo Duration 00:00:00.…" at bounding box center [717, 36] width 378 height 27
click at [400, 31] on div "Channel Title Intl Modern Marvels (1635) Bulk Remove Gaps & Overlaps" at bounding box center [302, 36] width 454 height 27
click at [491, 33] on div "Channel Title Intl Modern Marvels (1635) Bulk Remove Gaps & Overlaps" at bounding box center [302, 36] width 454 height 27
drag, startPoint x: 554, startPoint y: 33, endPoint x: 547, endPoint y: 33, distance: 7.6
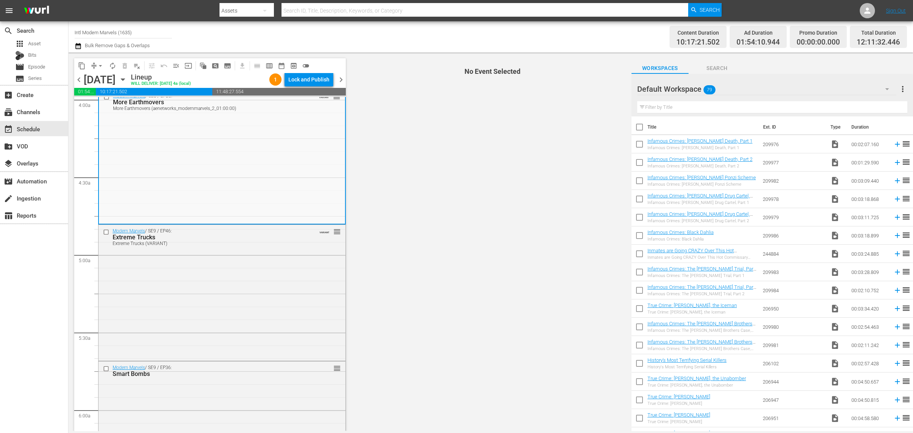
click at [554, 33] on div "Content Duration 10:17:21.502 Ad Duration 01:54:10.944 Promo Duration 00:00:00.…" at bounding box center [717, 36] width 378 height 27
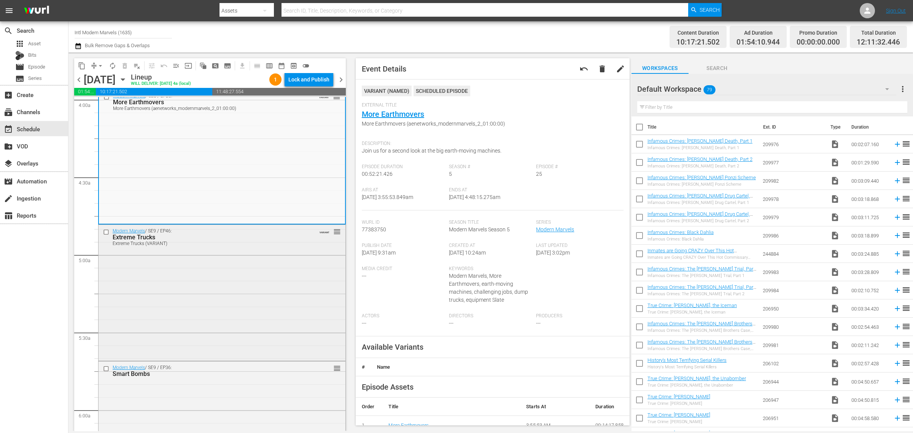
click at [273, 294] on div "Modern Marvels / SE9 / EP46: Extreme Trucks Extreme Trucks (VARIANT) VARIANT re…" at bounding box center [221, 292] width 247 height 135
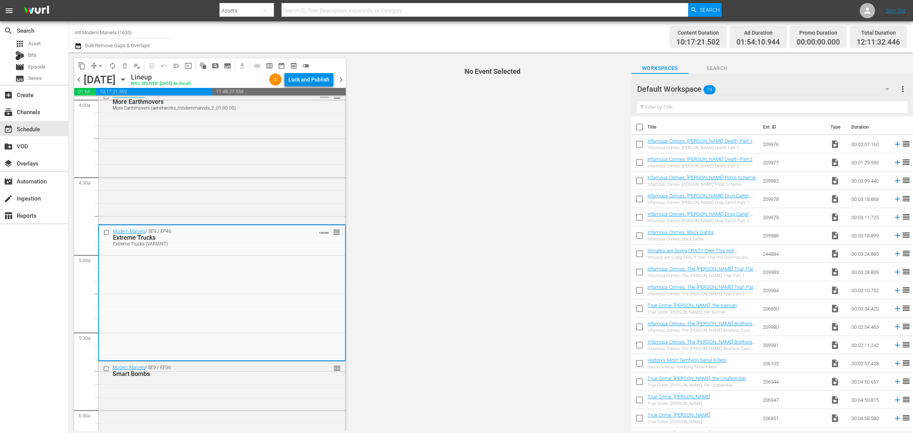
click at [419, 34] on div "Channel Title Intl Modern Marvels (1635) Bulk Remove Gaps & Overlaps" at bounding box center [302, 36] width 454 height 27
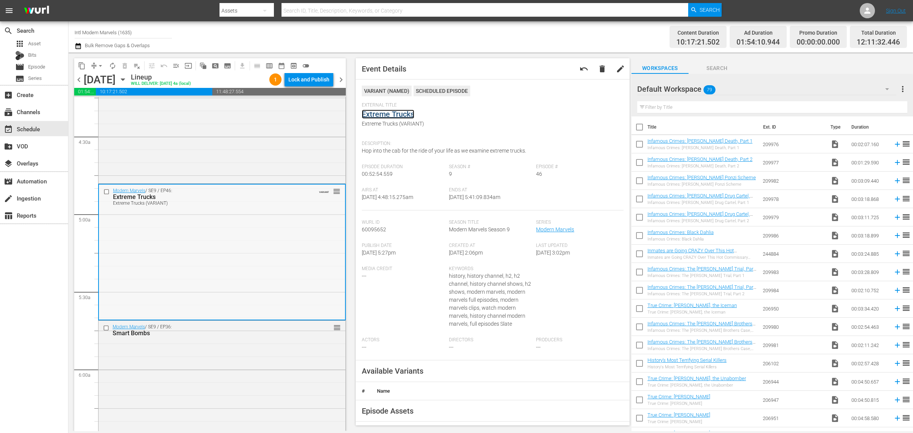
scroll to position [808, 0]
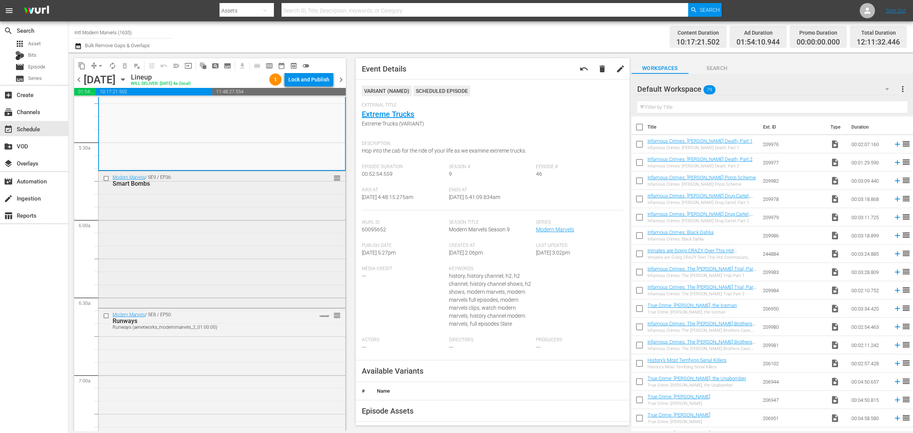
click at [210, 211] on div "Modern Marvels / SE9 / EP36: Smart Bombs reorder" at bounding box center [221, 238] width 247 height 135
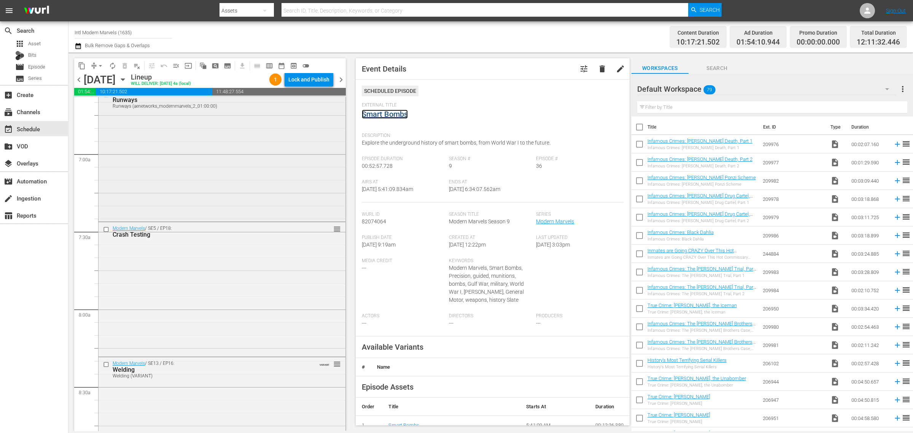
scroll to position [1046, 0]
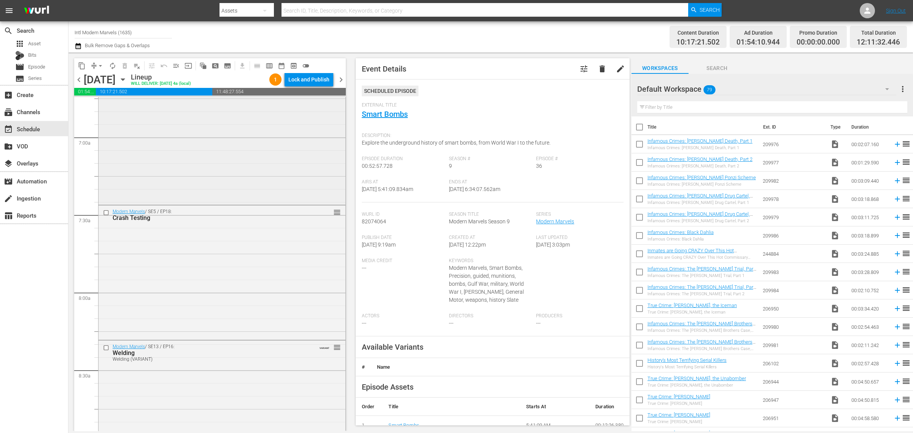
click at [185, 149] on div "Modern Marvels / SE8 / EP50: Runways Runways (aenetworks_modernmarvels_2_01:00:…" at bounding box center [221, 137] width 247 height 133
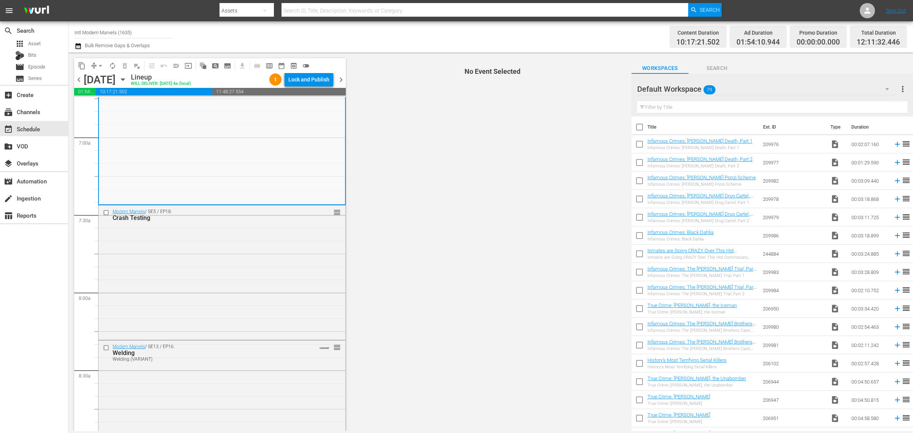
click at [580, 34] on div "Content Duration 10:17:21.502 Ad Duration 01:54:10.944 Promo Duration 00:00:00.…" at bounding box center [717, 36] width 378 height 27
click at [399, 32] on div "Channel Title Intl Modern Marvels (1635) Bulk Remove Gaps & Overlaps" at bounding box center [302, 36] width 454 height 27
click at [575, 35] on div "Content Duration 10:17:21.502 Ad Duration 01:54:10.944 Promo Duration 00:00:00.…" at bounding box center [717, 36] width 378 height 27
click at [454, 40] on div "Channel Title Intl Modern Marvels (1635) Bulk Remove Gaps & Overlaps" at bounding box center [302, 36] width 454 height 27
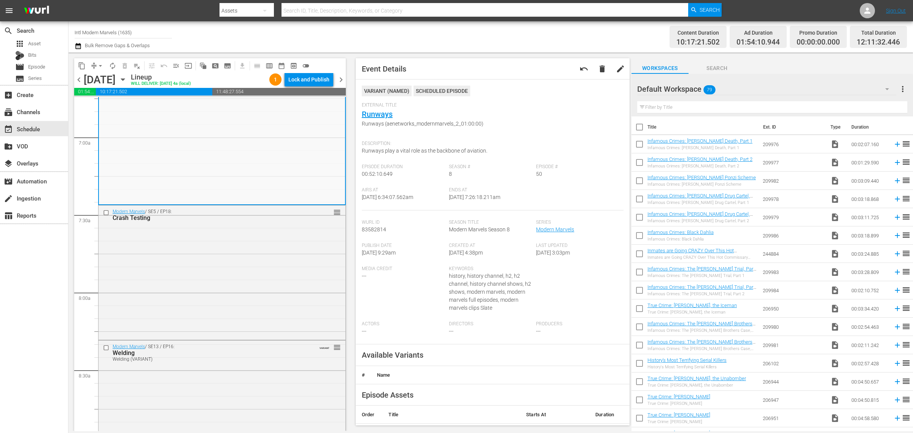
click at [505, 35] on div "Channel Title Intl Modern Marvels (1635) Bulk Remove Gaps & Overlaps" at bounding box center [302, 36] width 454 height 27
click at [463, 34] on div "Channel Title Intl Modern Marvels (1635) Bulk Remove Gaps & Overlaps" at bounding box center [302, 36] width 454 height 27
click at [387, 38] on div "Channel Title Intl Modern Marvels (1635) Bulk Remove Gaps & Overlaps" at bounding box center [302, 36] width 454 height 27
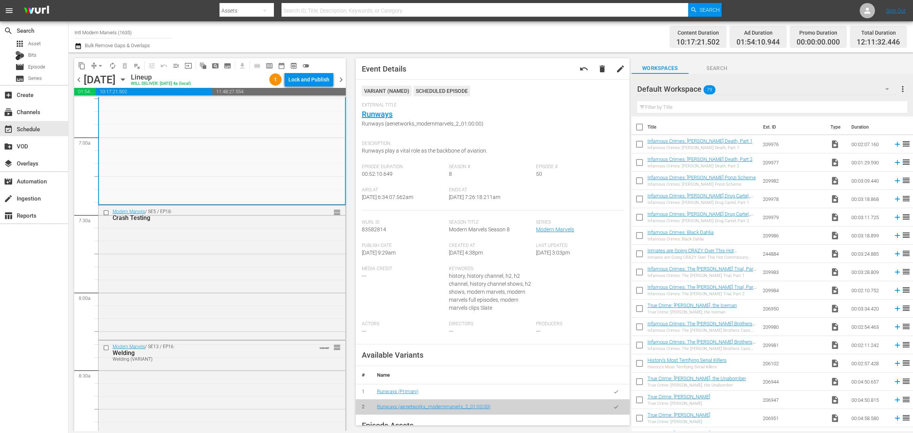
click at [99, 64] on span "arrow_drop_down" at bounding box center [101, 66] width 8 height 8
click at [98, 78] on li "Align to Midnight" at bounding box center [101, 81] width 80 height 13
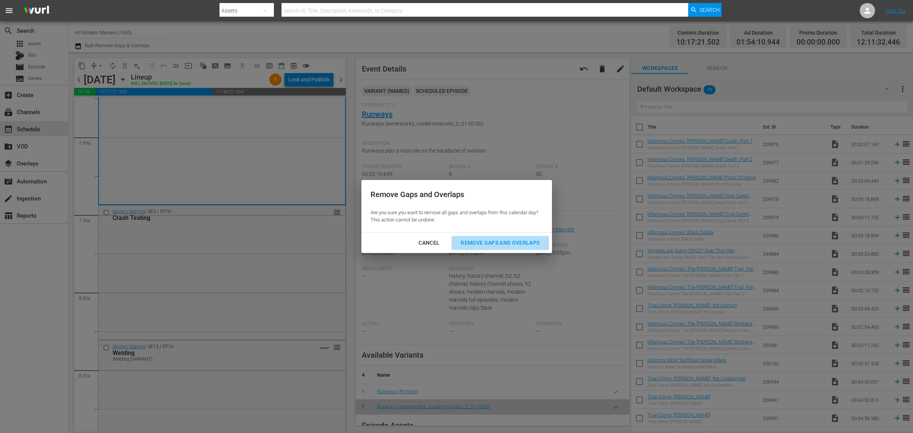
click at [497, 247] on div "Remove Gaps and Overlaps" at bounding box center [499, 243] width 91 height 10
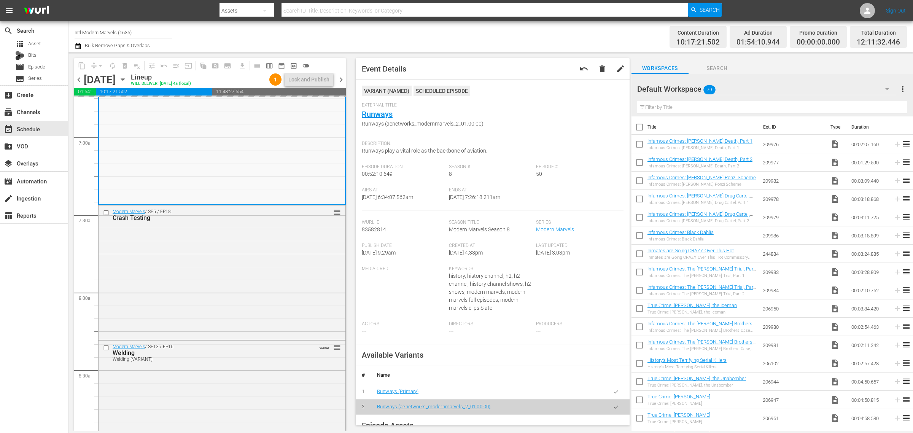
click at [469, 37] on div "Channel Title Intl Modern Marvels (1635) Bulk Remove Gaps & Overlaps" at bounding box center [302, 36] width 454 height 27
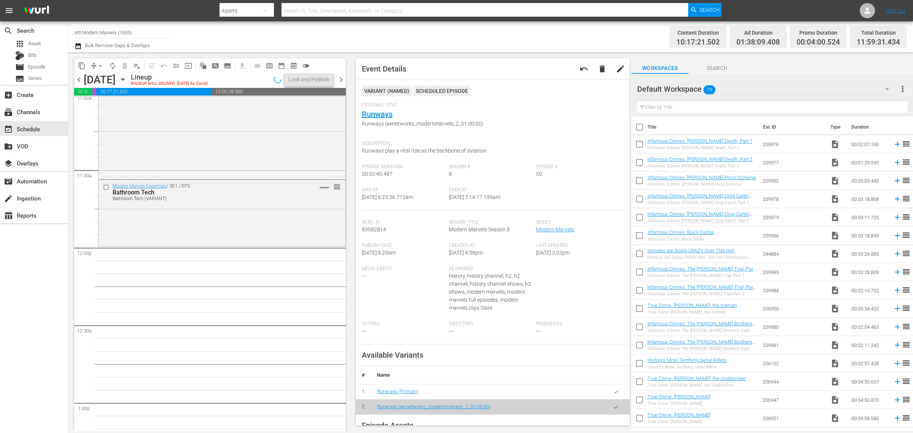
scroll to position [1724, 0]
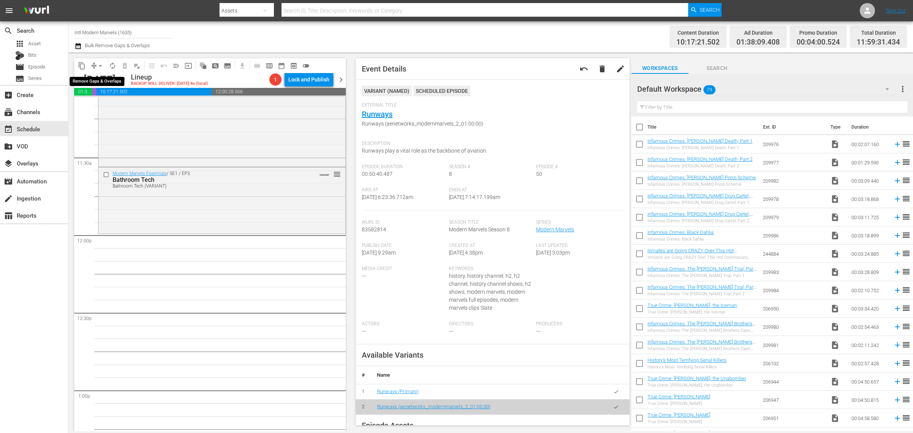
click at [99, 67] on span "arrow_drop_down" at bounding box center [101, 66] width 8 height 8
click at [98, 82] on li "Align to Midnight" at bounding box center [101, 81] width 80 height 13
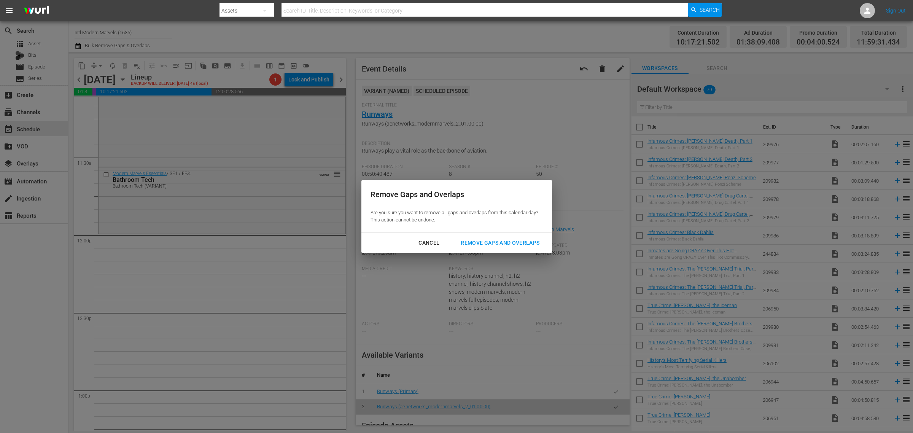
drag, startPoint x: 473, startPoint y: 238, endPoint x: 477, endPoint y: 231, distance: 8.2
click at [474, 238] on div "Remove Gaps and Overlaps" at bounding box center [499, 243] width 91 height 10
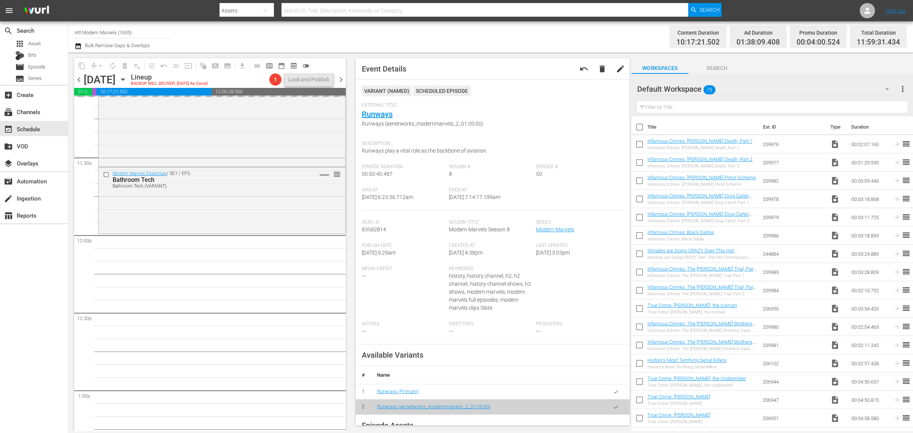
click at [578, 35] on div "Content Duration 10:17:21.502 Ad Duration 01:38:09.408 Promo Duration 00:04:00.…" at bounding box center [717, 36] width 378 height 27
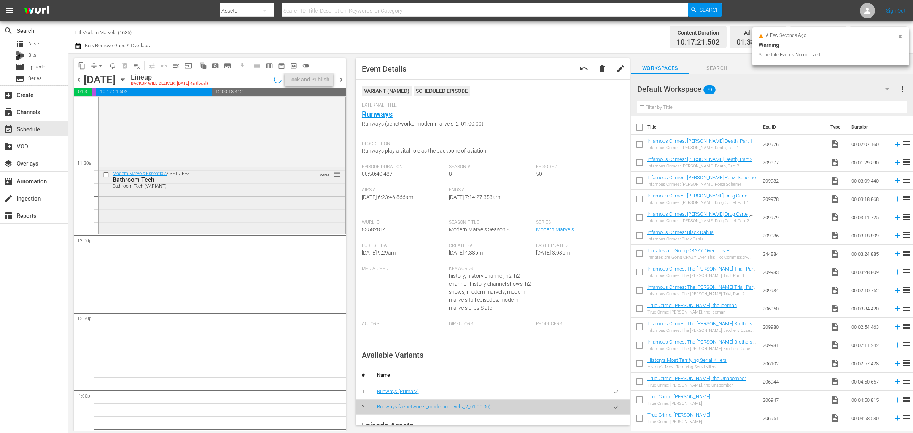
click at [227, 204] on div "Modern Marvels Essentials / SE1 / EP3: Bathroom Tech Bathroom Tech (VARIANT) VA…" at bounding box center [221, 199] width 247 height 65
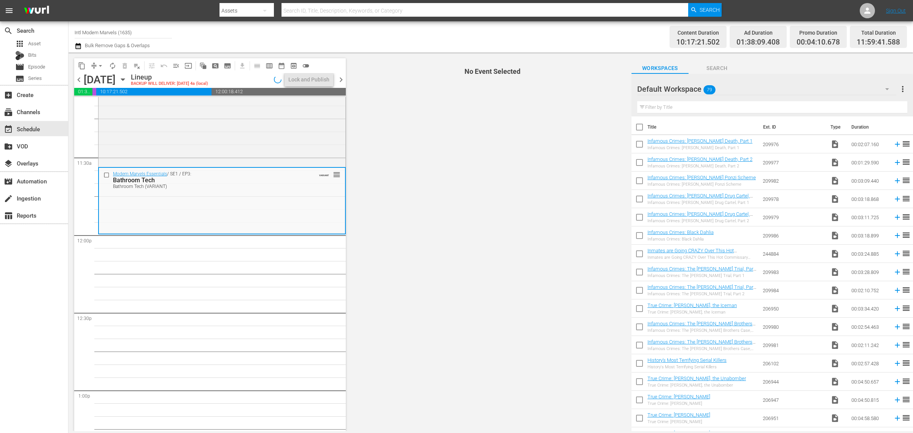
click at [552, 37] on div "Content Duration 10:17:21.502 Ad Duration 01:38:09.408 Promo Duration 00:04:10.…" at bounding box center [717, 36] width 378 height 27
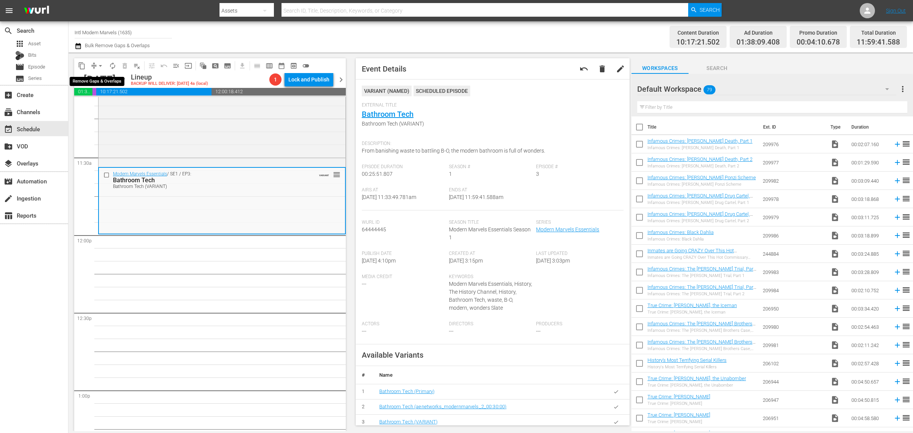
click at [103, 64] on span "arrow_drop_down" at bounding box center [101, 66] width 8 height 8
click at [104, 80] on li "Align to Midnight" at bounding box center [101, 81] width 80 height 13
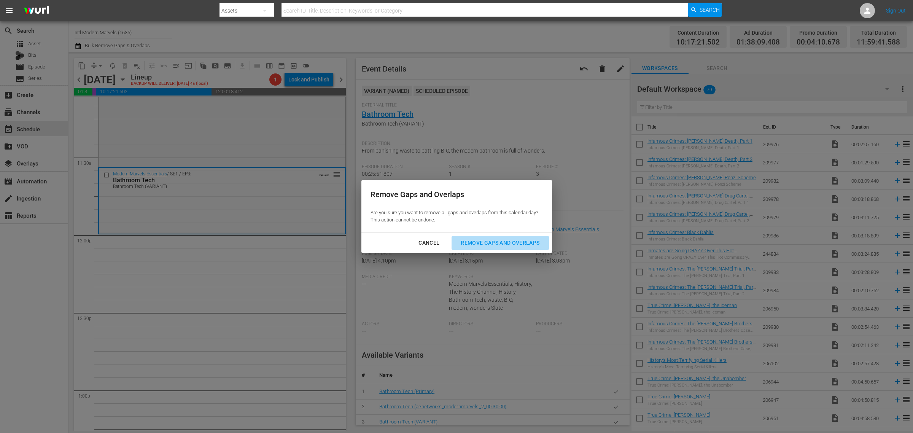
click at [516, 242] on div "Remove Gaps and Overlaps" at bounding box center [499, 243] width 91 height 10
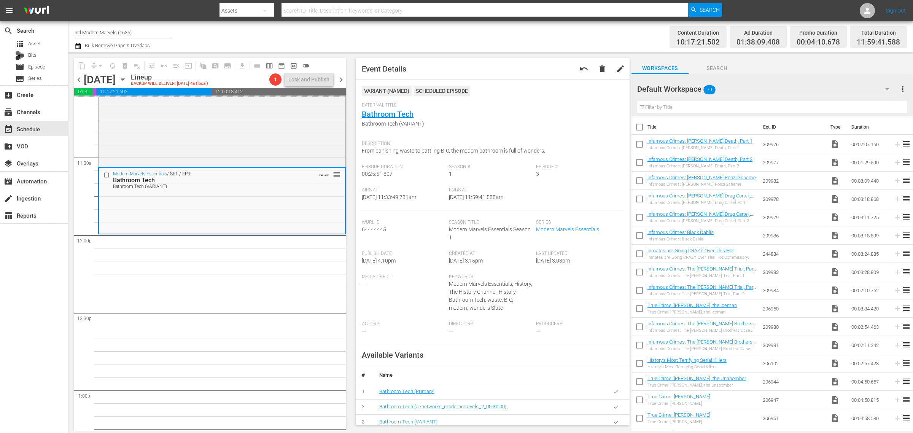
click at [645, 37] on div "Content Duration 10:17:21.502 Ad Duration 01:38:09.408 Promo Duration 00:04:10.…" at bounding box center [717, 36] width 378 height 27
click at [779, 12] on nav "menu Search By Assets Search ID, Title, Description, Keywords, or Category Sear…" at bounding box center [456, 10] width 913 height 21
click at [354, 32] on div "Channel Title Intl Modern Marvels (1635) Bulk Remove Gaps & Overlaps" at bounding box center [302, 36] width 454 height 27
click at [396, 33] on div "Channel Title Intl Modern Marvels (1635) Bulk Remove Gaps & Overlaps" at bounding box center [302, 36] width 454 height 27
click at [97, 65] on span "arrow_drop_down" at bounding box center [101, 66] width 8 height 8
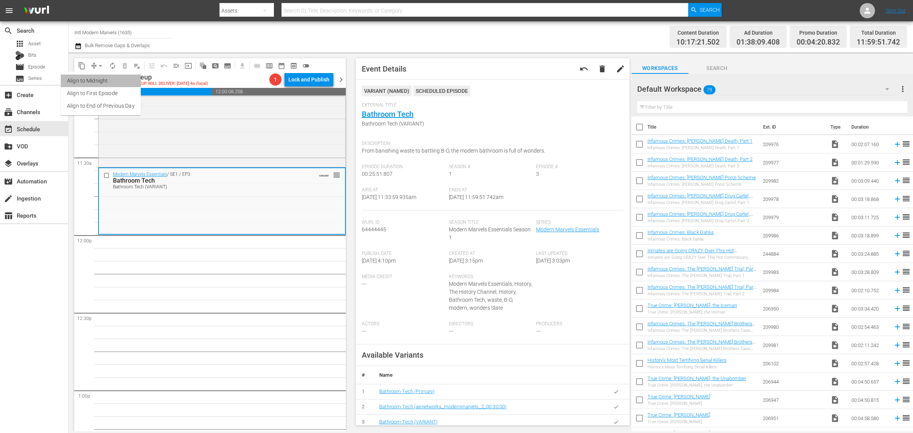
click at [101, 78] on li "Align to Midnight" at bounding box center [101, 81] width 80 height 13
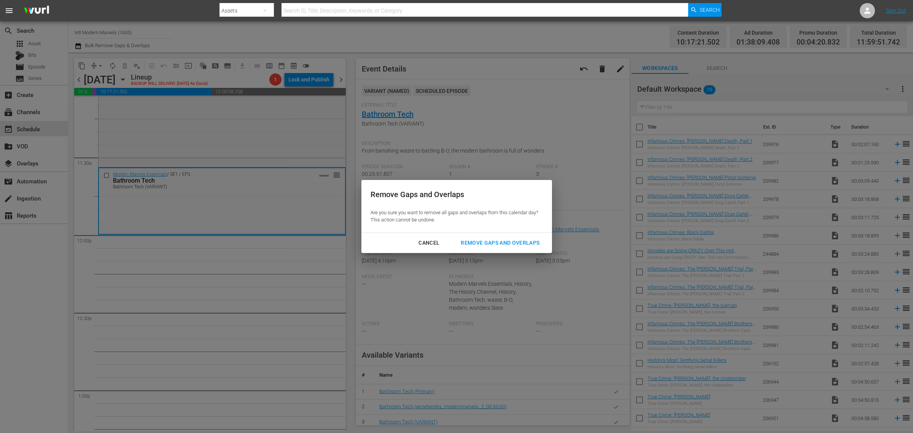
click at [483, 238] on div "Remove Gaps and Overlaps" at bounding box center [499, 243] width 91 height 10
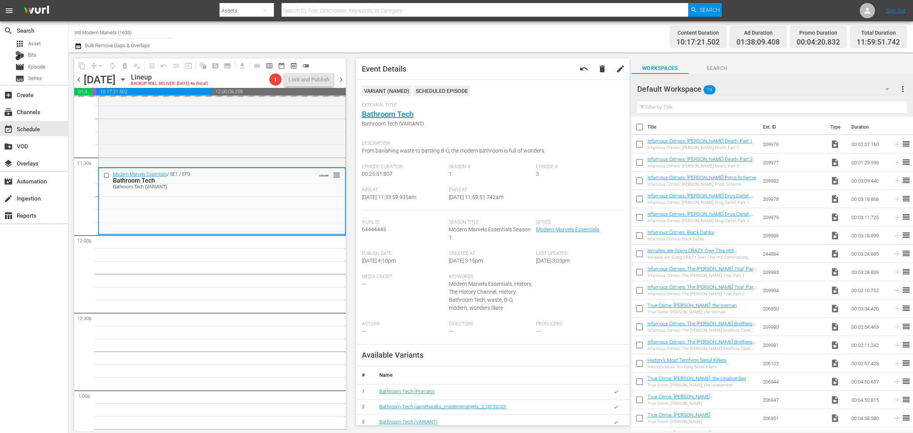
click at [492, 37] on div "Channel Title Intl Modern Marvels (1635) Bulk Remove Gaps & Overlaps" at bounding box center [302, 36] width 454 height 27
click at [503, 33] on div "Channel Title Intl Modern Marvels (1635) Bulk Remove Gaps & Overlaps" at bounding box center [302, 36] width 454 height 27
click at [113, 65] on span "autorenew_outlined" at bounding box center [113, 66] width 8 height 8
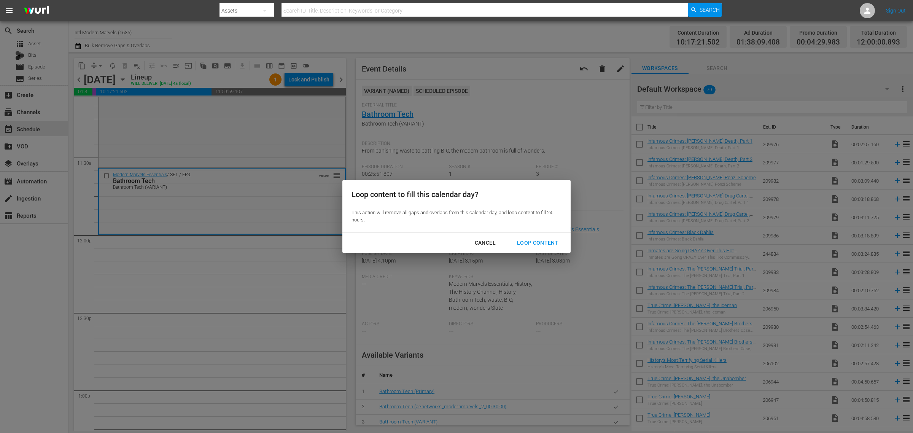
click at [527, 240] on div "Loop Content" at bounding box center [538, 243] width 54 height 10
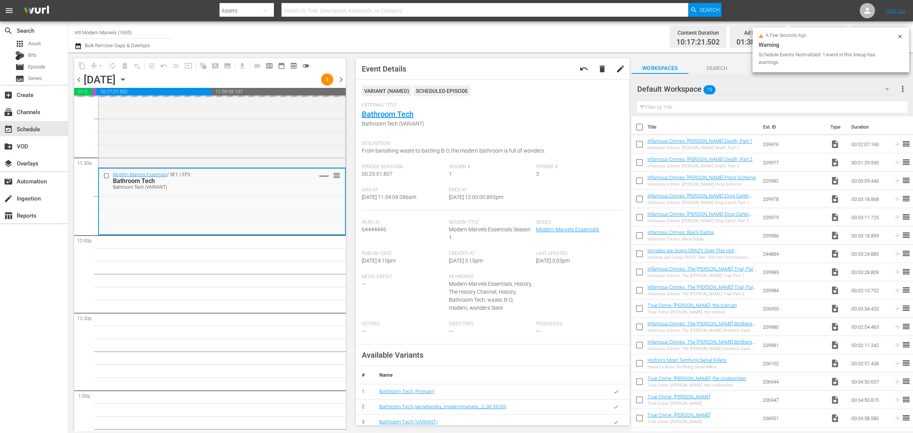
click at [475, 41] on div "Channel Title Intl Modern Marvels (1635) Bulk Remove Gaps & Overlaps" at bounding box center [302, 36] width 454 height 27
click at [328, 33] on div "Channel Title Intl Modern Marvels (1635) Bulk Remove Gaps & Overlaps" at bounding box center [302, 36] width 454 height 27
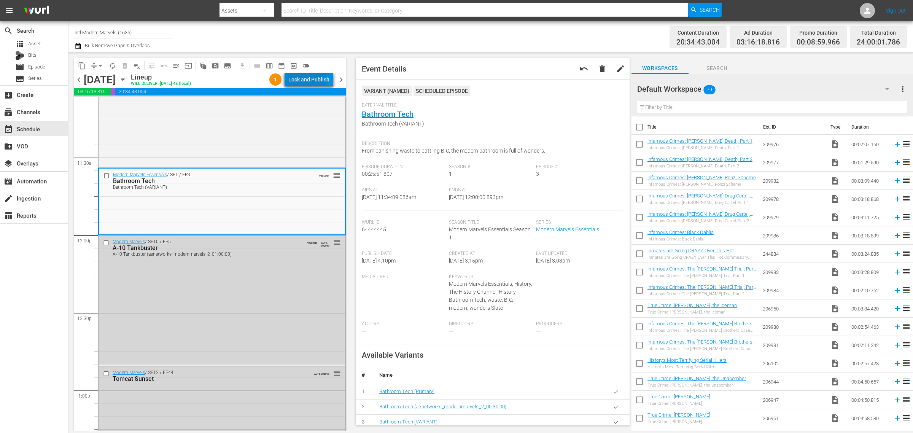
click at [295, 77] on div "Lock and Publish" at bounding box center [308, 80] width 41 height 14
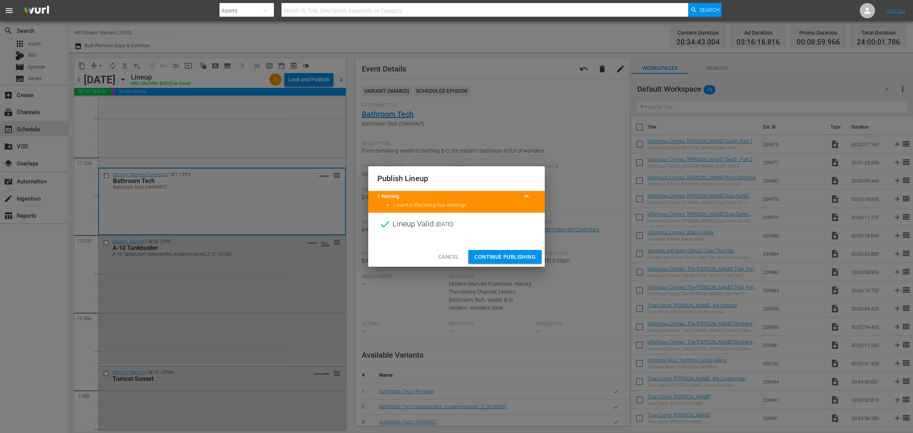
click at [506, 257] on span "Continue Publishing" at bounding box center [504, 257] width 61 height 10
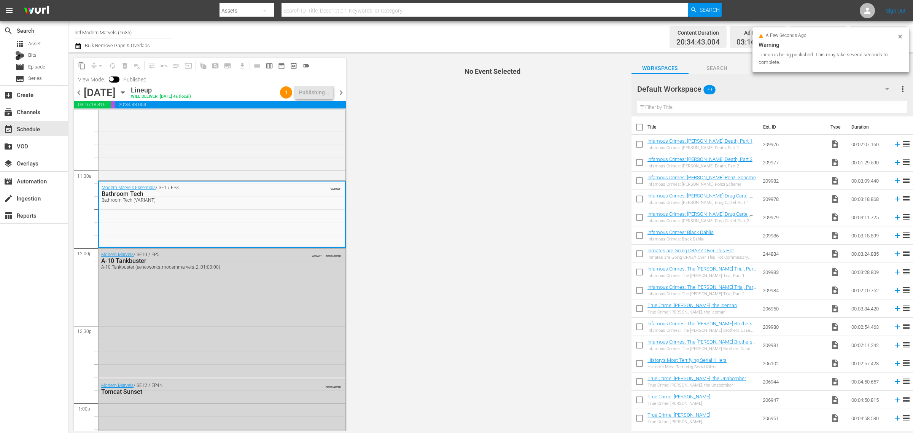
click at [393, 35] on div "Channel Title Intl Modern Marvels (1635) Bulk Remove Gaps & Overlaps" at bounding box center [302, 36] width 454 height 27
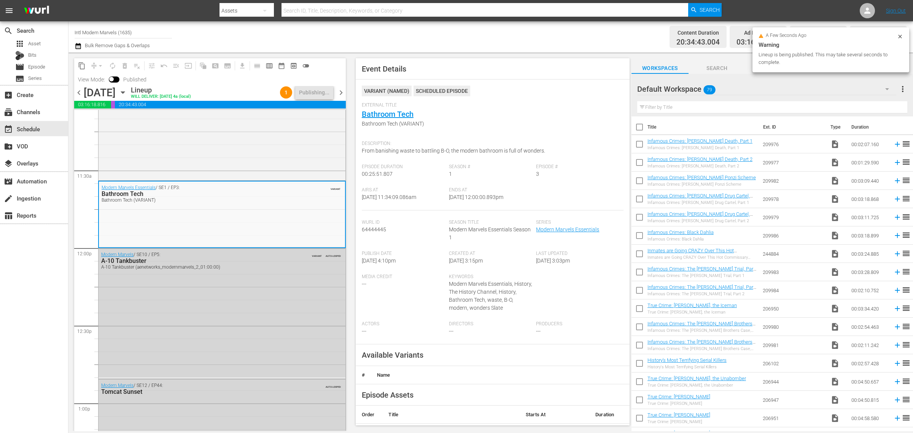
scroll to position [0, 0]
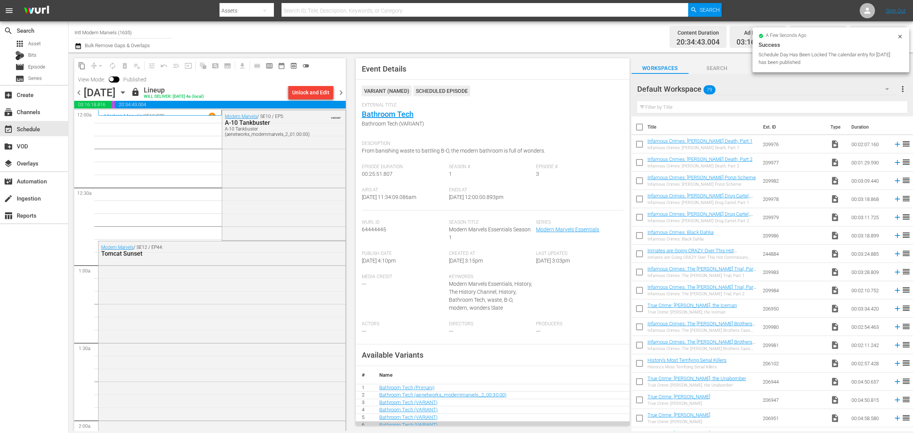
click at [563, 37] on div "Content Duration 20:34:43.004 Ad Duration 03:16:18.816 Promo Duration 00:08:59.…" at bounding box center [717, 36] width 378 height 27
click at [415, 33] on div "Channel Title Intl Modern Marvels (1635) Bulk Remove Gaps & Overlaps" at bounding box center [302, 36] width 454 height 27
click at [386, 33] on div "Channel Title Intl Modern Marvels (1635) Bulk Remove Gaps & Overlaps" at bounding box center [302, 36] width 454 height 27
click at [340, 89] on span "chevron_right" at bounding box center [341, 93] width 10 height 10
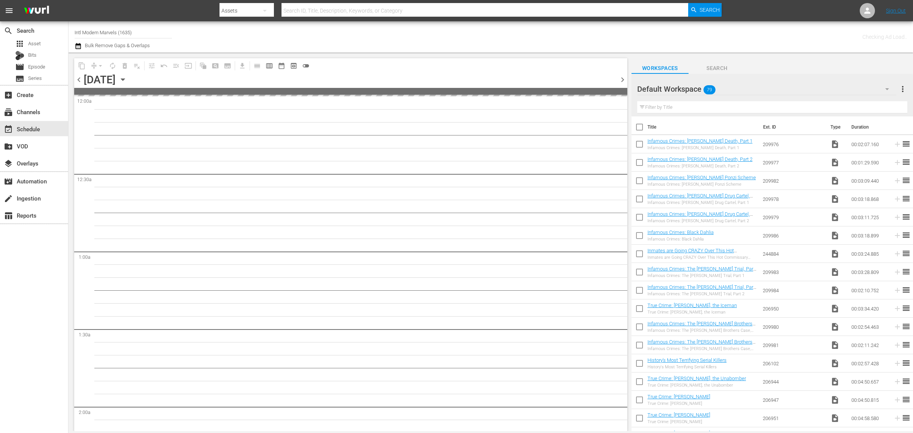
click at [478, 40] on div "Channel Title Intl Modern Marvels (1635) Bulk Remove Gaps & Overlaps" at bounding box center [302, 36] width 454 height 27
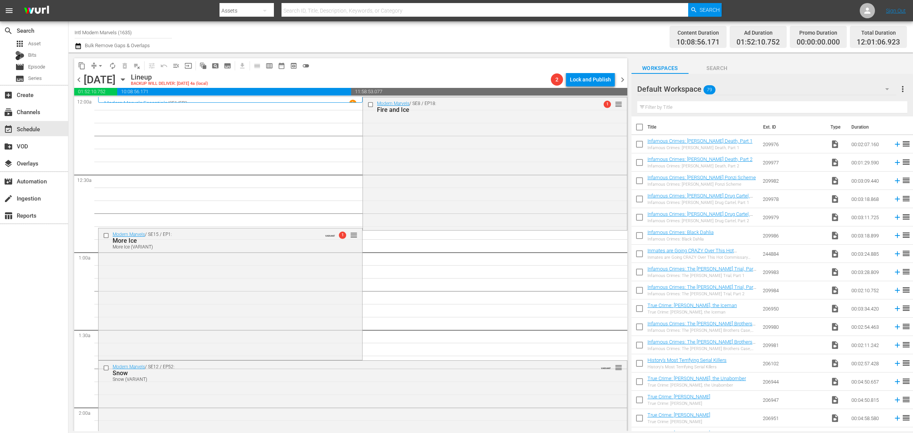
click at [491, 41] on div "Channel Title Intl Modern Marvels (1635) Bulk Remove Gaps & Overlaps" at bounding box center [302, 36] width 454 height 27
click at [100, 64] on span "arrow_drop_down" at bounding box center [101, 66] width 8 height 8
click at [102, 76] on li "Align to Midnight" at bounding box center [101, 81] width 80 height 13
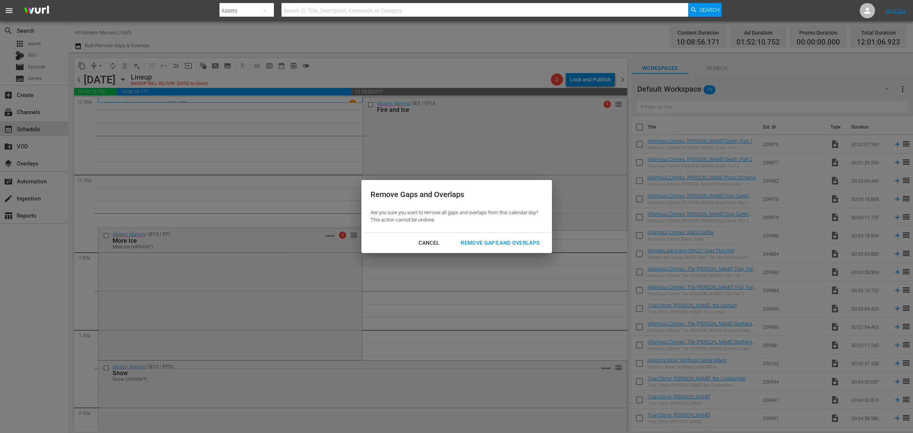
click at [493, 242] on div "Remove Gaps and Overlaps" at bounding box center [499, 243] width 91 height 10
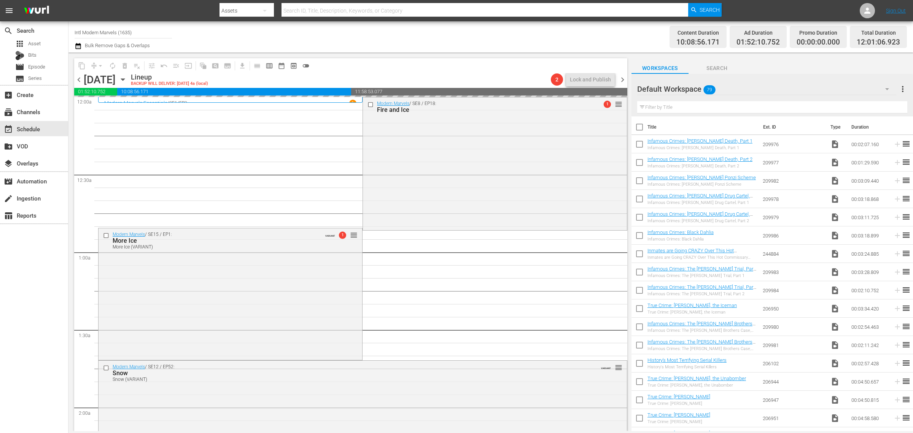
click at [506, 26] on div "Channel Title Intl Modern Marvels (1635) Bulk Remove Gaps & Overlaps" at bounding box center [302, 36] width 454 height 27
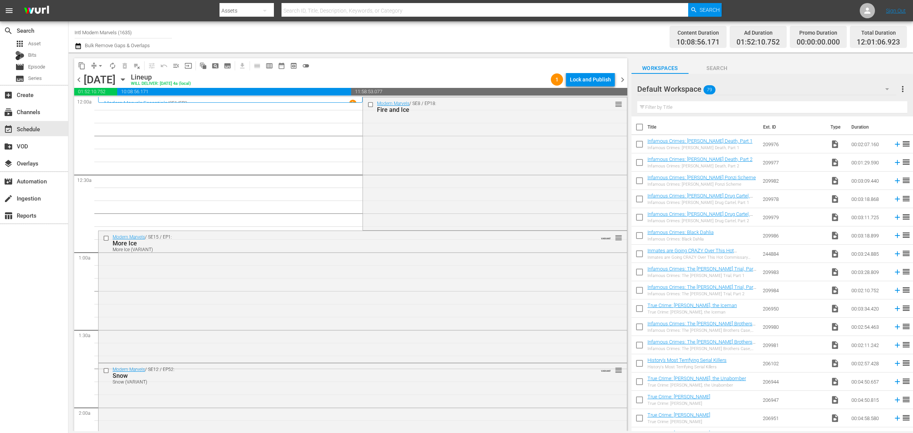
click at [498, 36] on div "Channel Title Intl Modern Marvels (1635) Bulk Remove Gaps & Overlaps" at bounding box center [302, 36] width 454 height 27
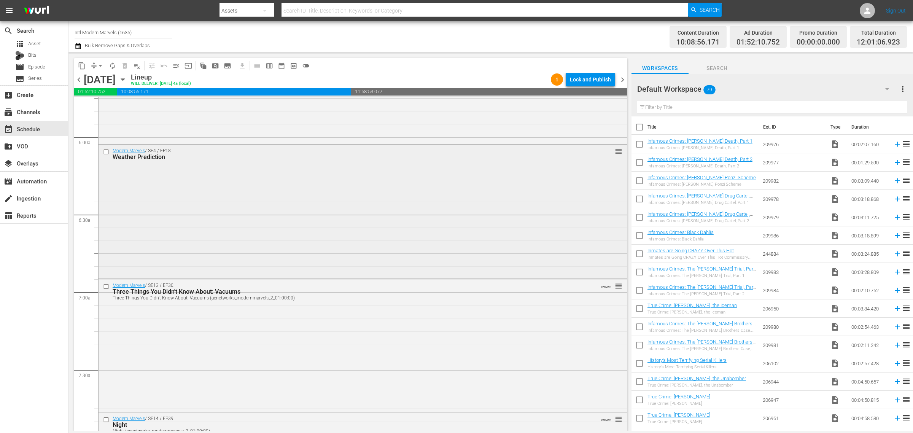
scroll to position [951, 0]
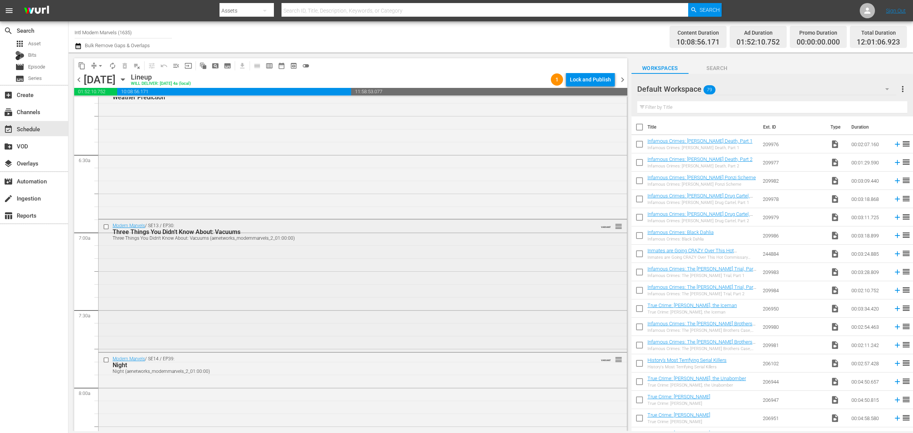
click at [337, 282] on div "Modern Marvels / SE13 / EP30: Three Things You Didn't Know About: Vacuums Three…" at bounding box center [362, 284] width 528 height 131
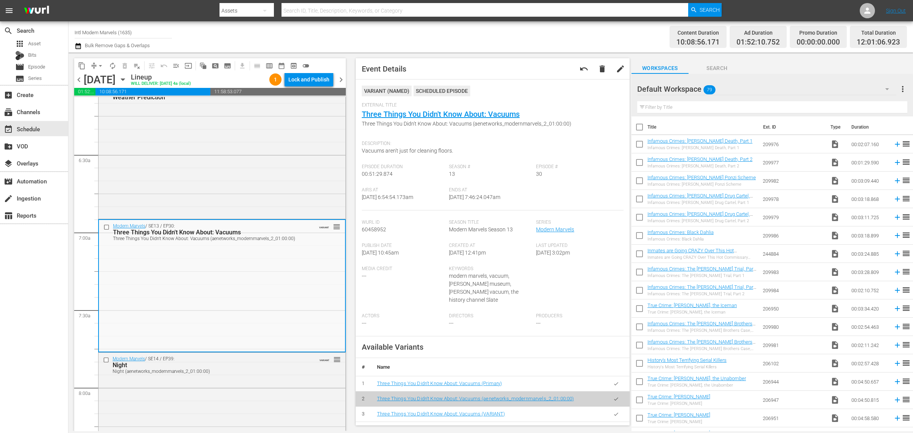
click at [537, 37] on div "Content Duration 10:08:56.171 Ad Duration 01:52:10.752 Promo Duration 00:00:00.…" at bounding box center [717, 36] width 378 height 27
click at [99, 64] on span "arrow_drop_down" at bounding box center [101, 66] width 8 height 8
click at [101, 72] on ul "Align to Midnight Align to First Episode Align to End of Previous Day" at bounding box center [101, 93] width 80 height 44
click at [119, 78] on li "Align to Midnight" at bounding box center [101, 81] width 80 height 13
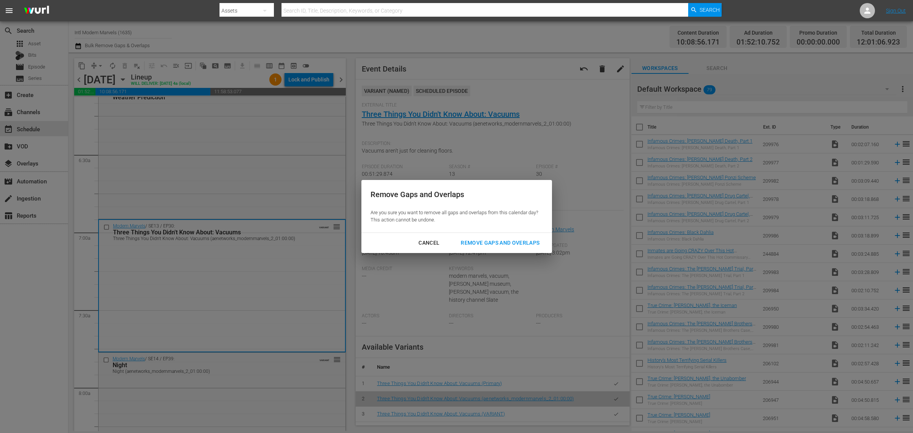
click at [511, 239] on div "Remove Gaps and Overlaps" at bounding box center [499, 243] width 91 height 10
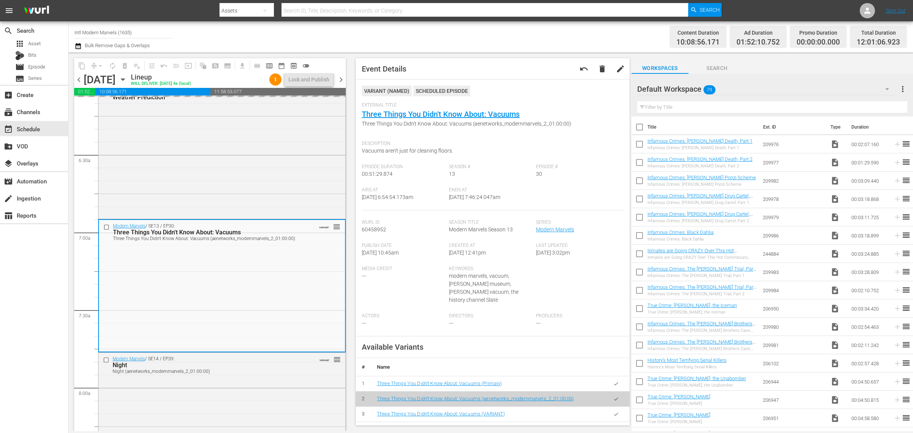
click at [512, 38] on div "Channel Title Intl Modern Marvels (1635) Bulk Remove Gaps & Overlaps" at bounding box center [302, 36] width 454 height 27
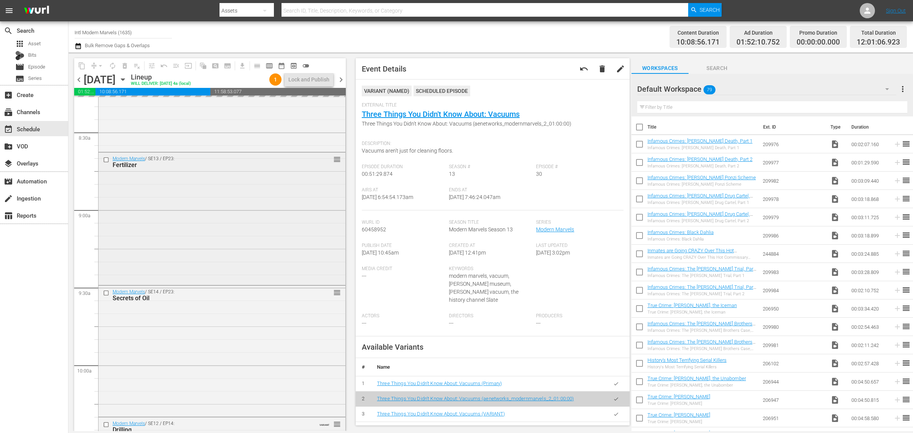
scroll to position [1616, 0]
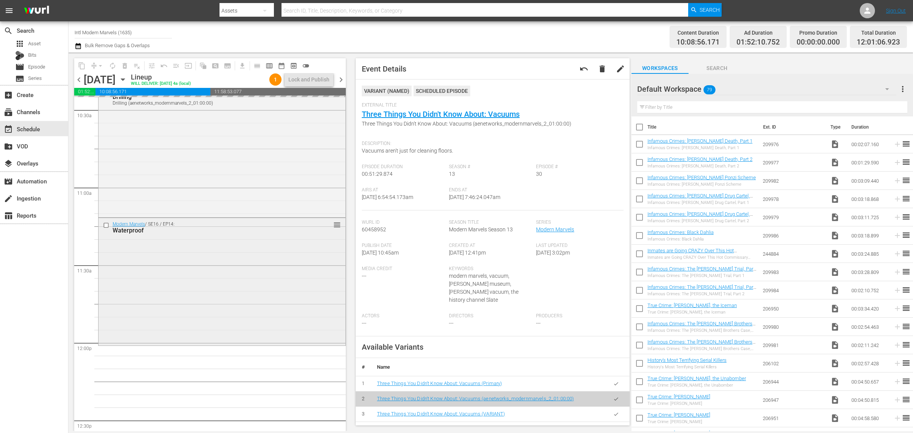
click at [189, 256] on div "Modern Marvels / SE16 / EP14: Waterproof reorder" at bounding box center [221, 281] width 247 height 126
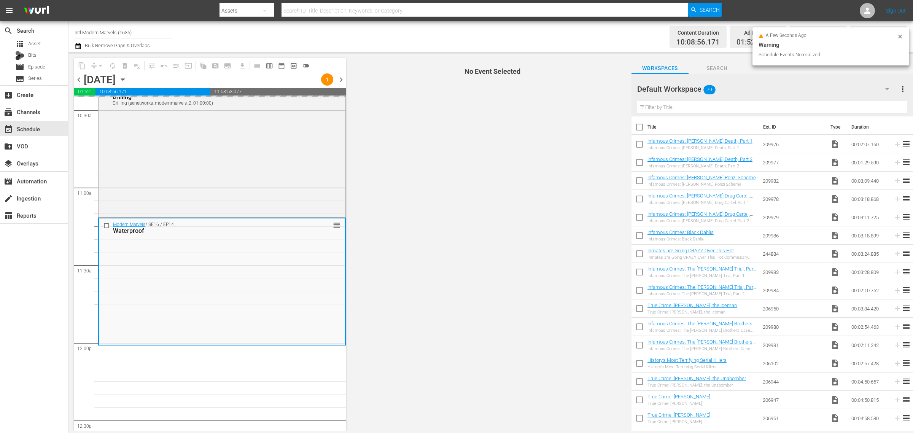
click at [518, 37] on div "Channel Title Intl Modern Marvels (1635) Bulk Remove Gaps & Overlaps" at bounding box center [302, 36] width 454 height 27
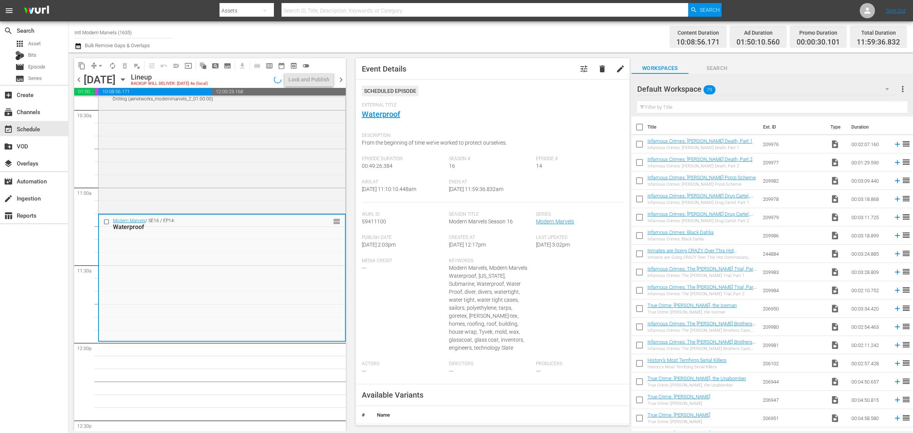
scroll to position [1603, 0]
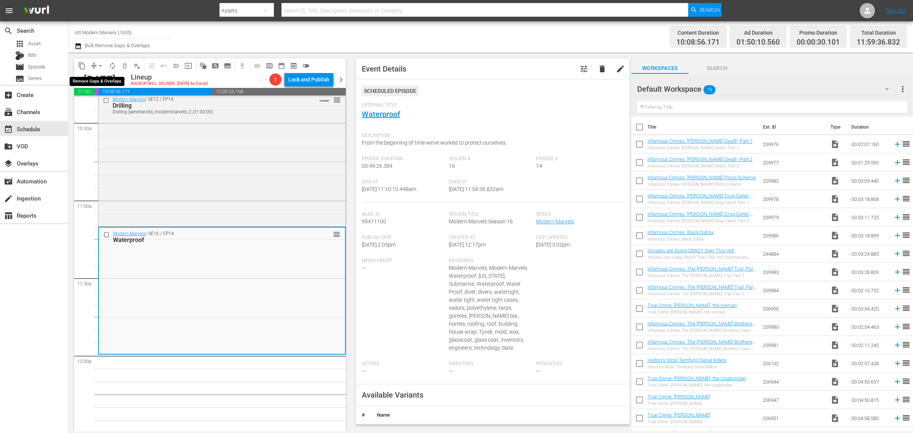
click at [98, 63] on span "arrow_drop_down" at bounding box center [101, 66] width 8 height 8
click at [95, 79] on li "Align to Midnight" at bounding box center [101, 81] width 80 height 13
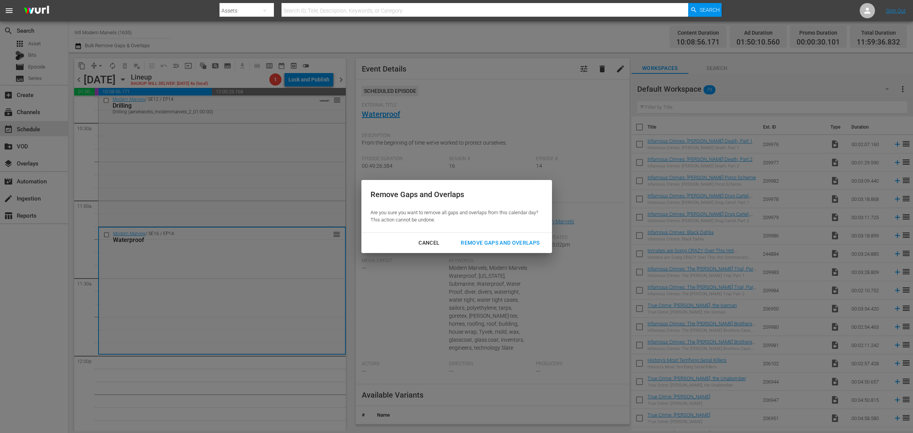
click at [480, 242] on div "Remove Gaps and Overlaps" at bounding box center [499, 243] width 91 height 10
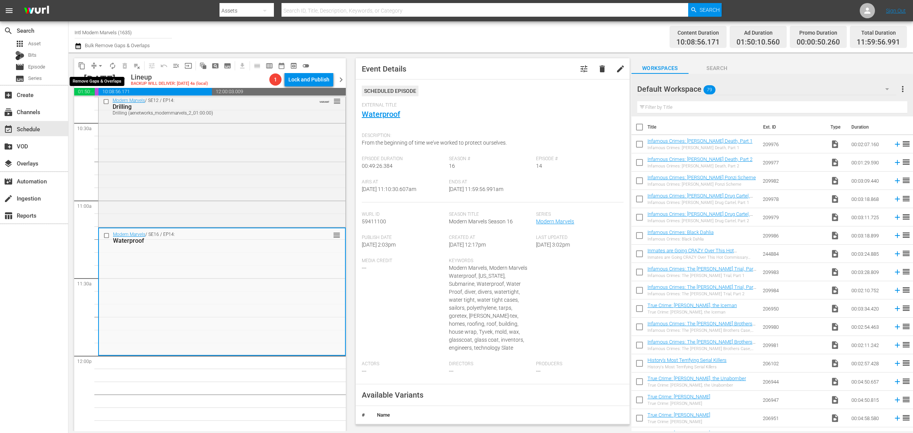
click at [98, 64] on span "arrow_drop_down" at bounding box center [101, 66] width 8 height 8
click at [99, 84] on li "Align to Midnight" at bounding box center [101, 81] width 80 height 13
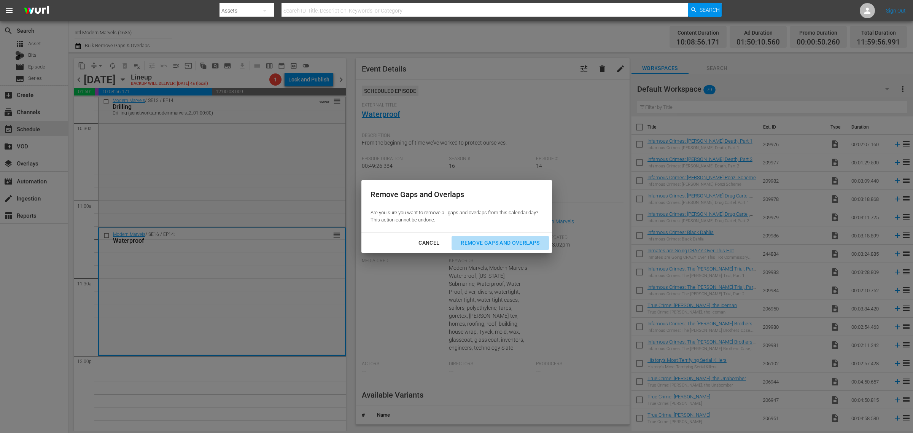
click at [507, 243] on div "Remove Gaps and Overlaps" at bounding box center [499, 243] width 91 height 10
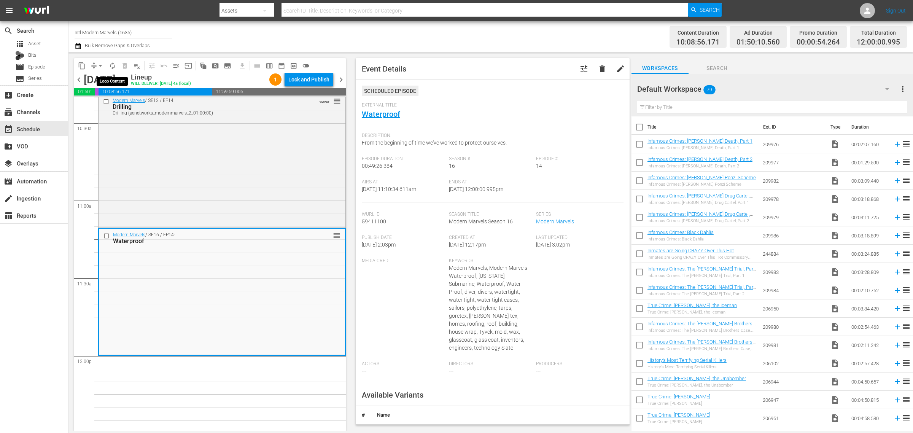
click at [111, 63] on span "autorenew_outlined" at bounding box center [113, 66] width 8 height 8
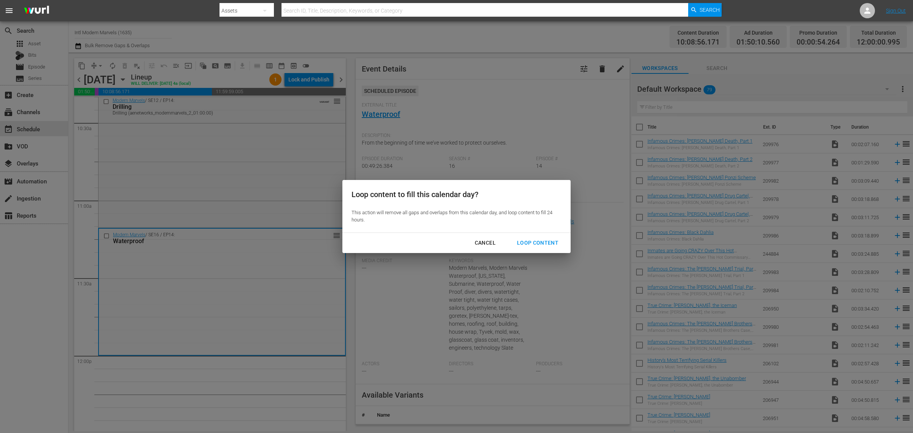
drag, startPoint x: 533, startPoint y: 245, endPoint x: 533, endPoint y: 236, distance: 8.4
click at [533, 244] on div "Loop Content" at bounding box center [538, 243] width 54 height 10
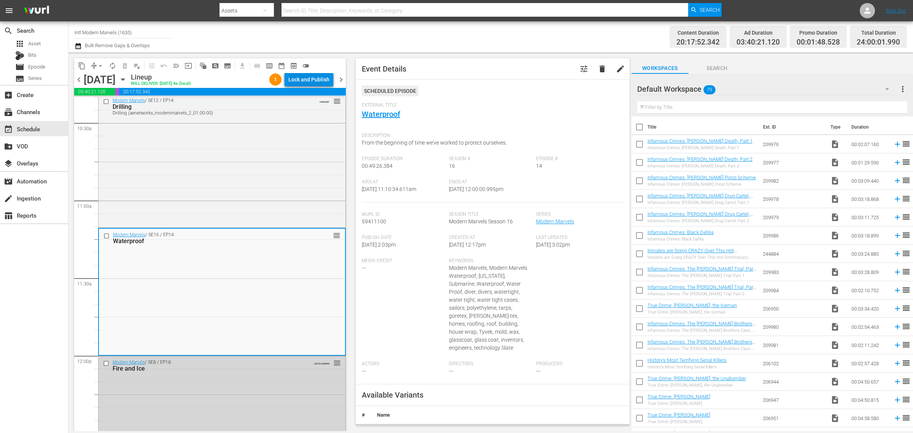
click at [314, 75] on div "Lock and Publish" at bounding box center [308, 80] width 41 height 14
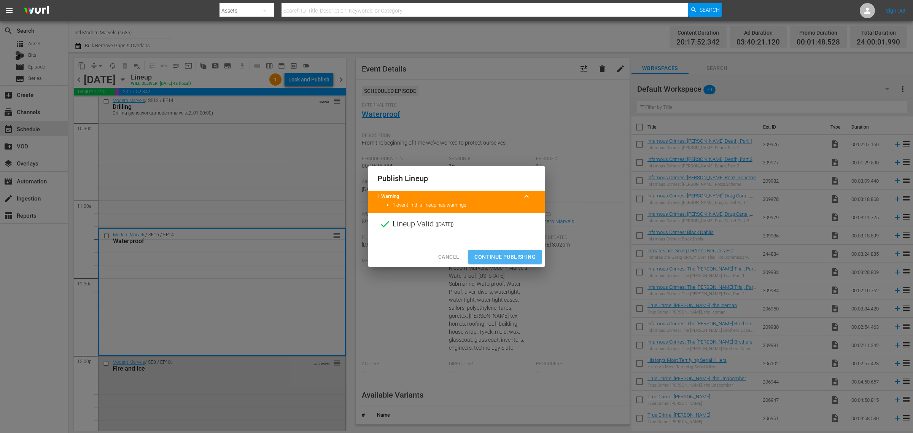
click at [520, 256] on span "Continue Publishing" at bounding box center [504, 257] width 61 height 10
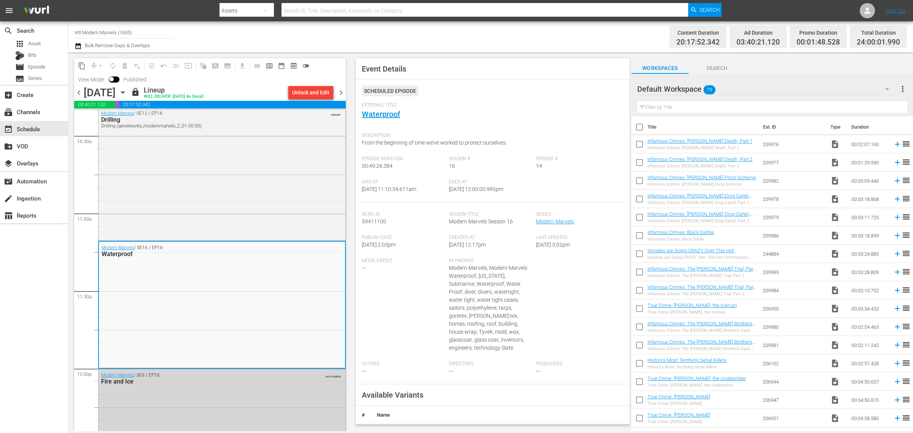
click at [440, 27] on div "Channel Title Intl Modern Marvels (1635) Bulk Remove Gaps & Overlaps" at bounding box center [302, 36] width 454 height 27
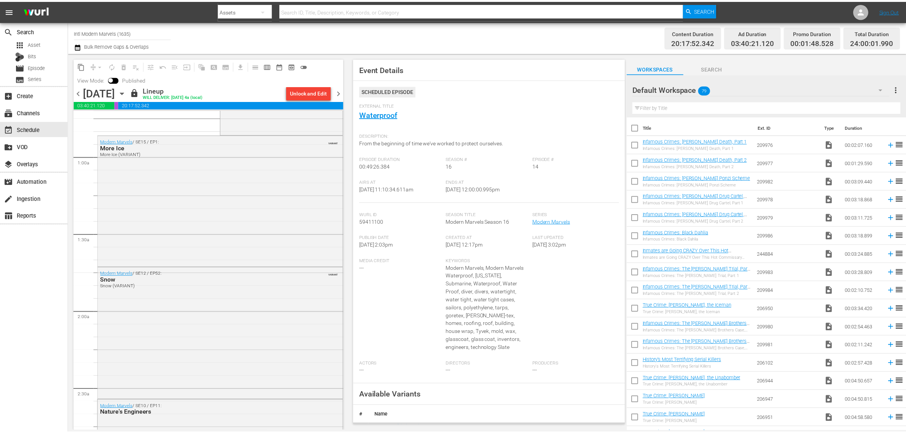
scroll to position [0, 0]
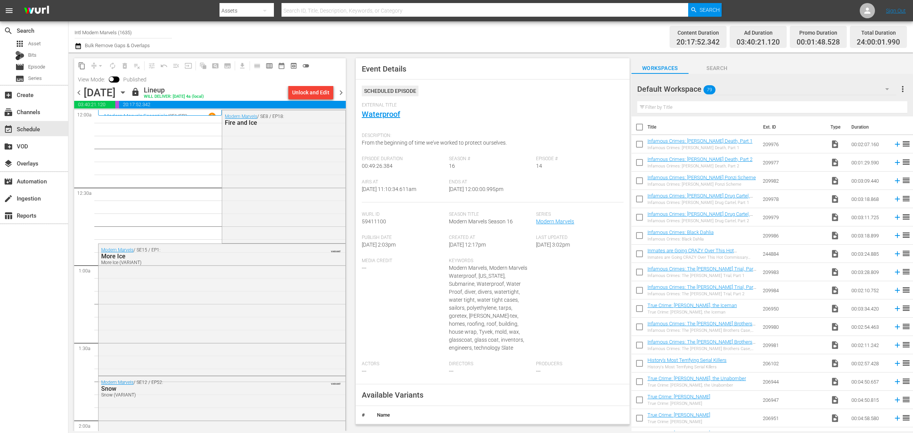
click at [446, 31] on div "Channel Title Intl Modern Marvels (1635) Bulk Remove Gaps & Overlaps" at bounding box center [302, 36] width 454 height 27
click at [341, 91] on span "chevron_right" at bounding box center [341, 93] width 10 height 10
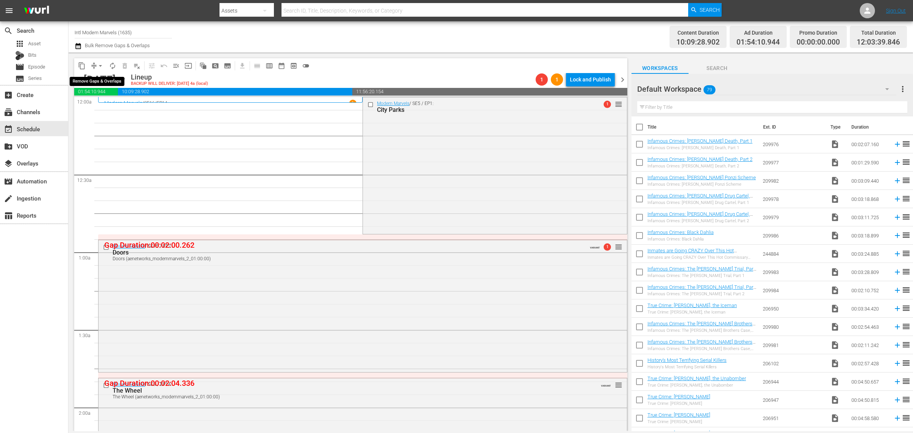
click at [102, 65] on span "arrow_drop_down" at bounding box center [101, 66] width 8 height 8
click at [100, 78] on li "Align to Midnight" at bounding box center [101, 81] width 80 height 13
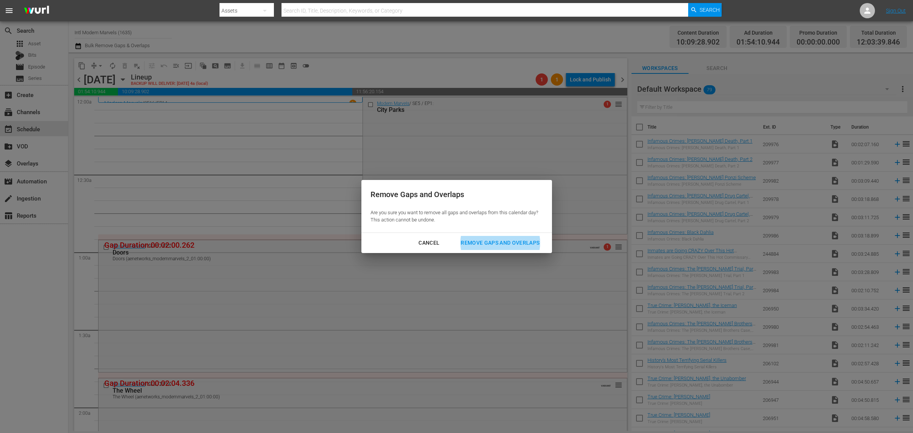
click at [504, 242] on div "Remove Gaps and Overlaps" at bounding box center [499, 243] width 91 height 10
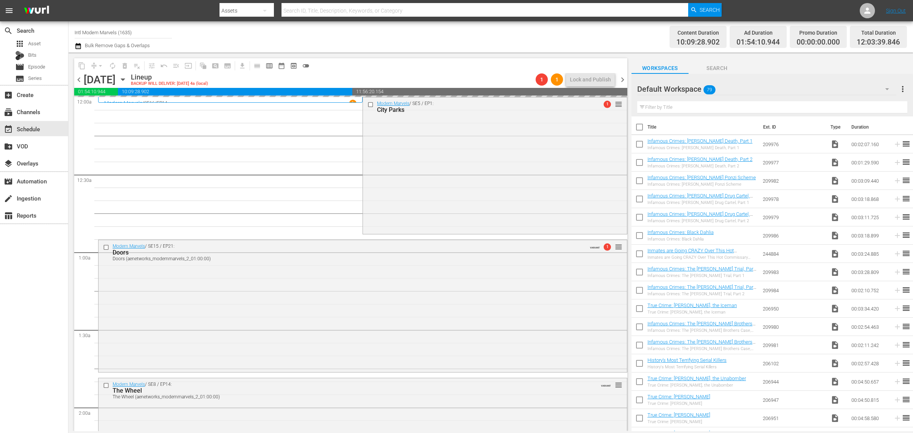
click at [458, 36] on div "Channel Title Intl Modern Marvels (1635) Bulk Remove Gaps & Overlaps" at bounding box center [302, 36] width 454 height 27
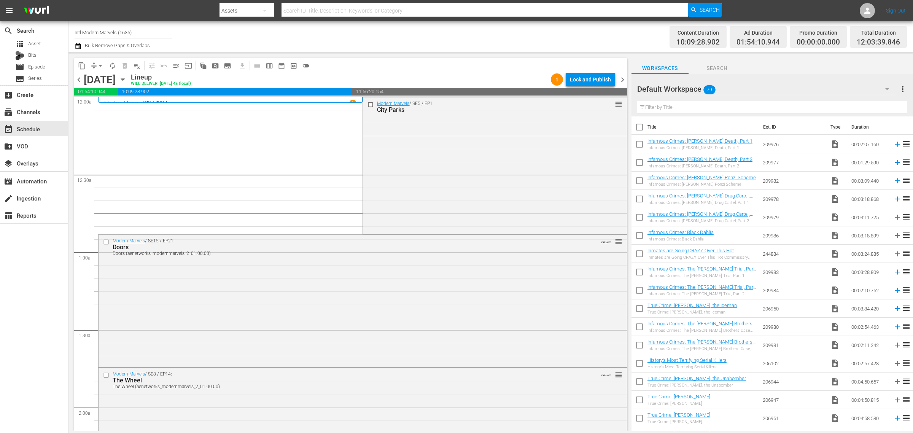
click at [499, 33] on div "Channel Title Intl Modern Marvels (1635) Bulk Remove Gaps & Overlaps" at bounding box center [302, 36] width 454 height 27
click at [42, 46] on div "apps Asset" at bounding box center [34, 43] width 68 height 11
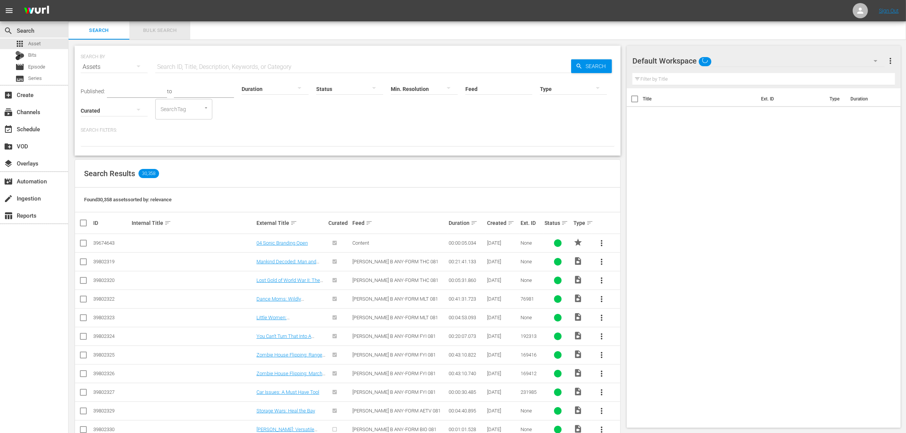
click at [158, 29] on span "Bulk Search" at bounding box center [160, 30] width 52 height 9
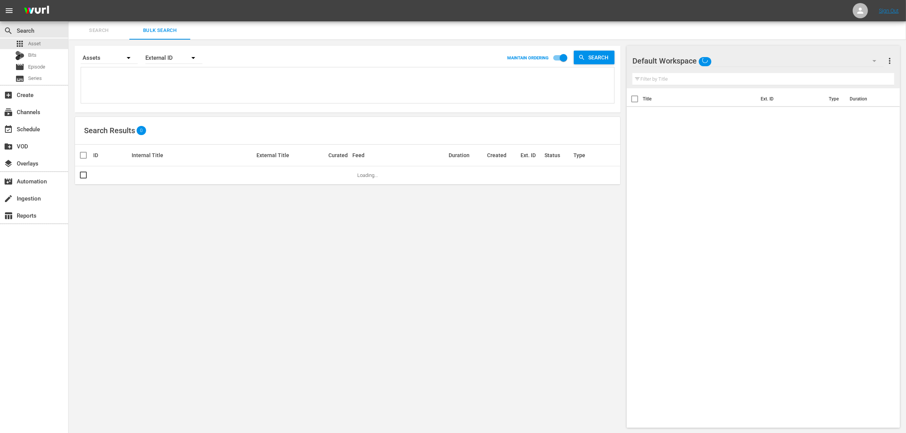
click at [162, 80] on textarea at bounding box center [348, 86] width 531 height 35
paste textarea "132666359 132666360 132666362 132666381 132683665 191906859 191906922 191906923…"
type textarea "132666359 132666360 132666362 132666381 132683665 191906859 191906922 191906923…"
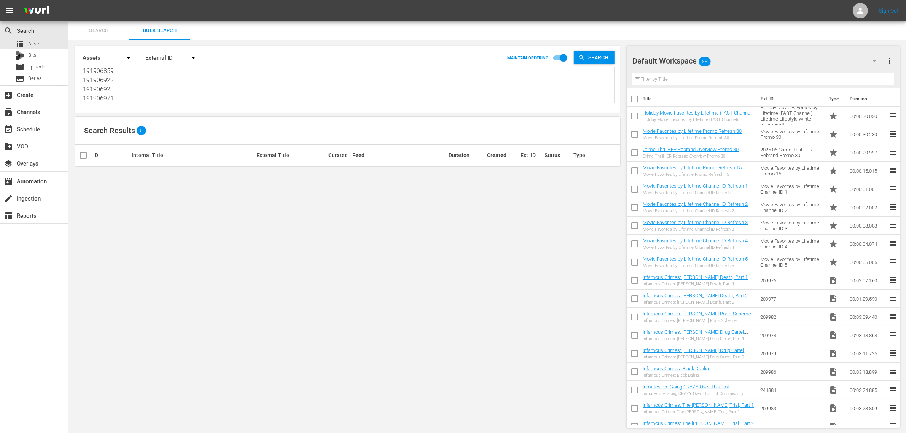
type textarea "132666359 132666360 132666362 132666381 132683665 191906859 191906922 191906923…"
click at [553, 57] on input "checkbox" at bounding box center [563, 59] width 43 height 14
checkbox input "false"
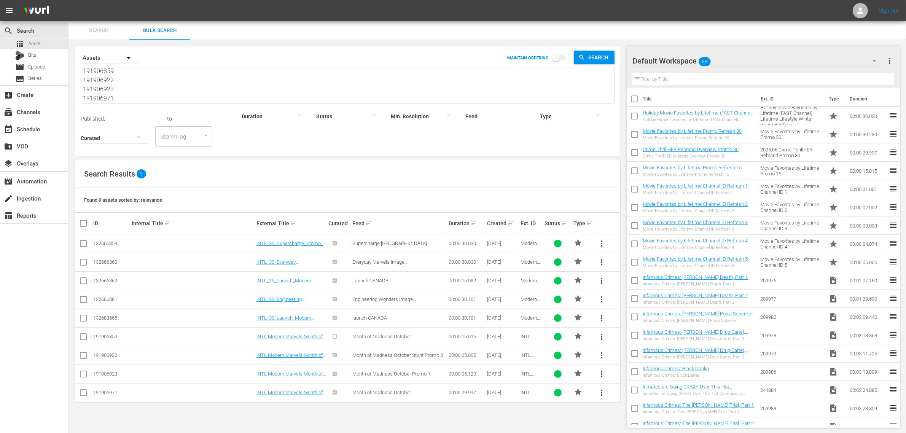
click at [726, 56] on div "Default Workspace 88" at bounding box center [757, 60] width 251 height 21
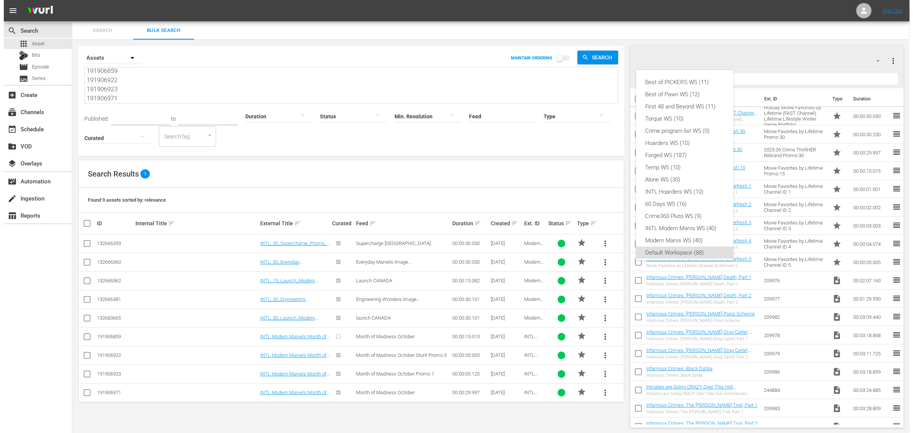
scroll to position [5, 0]
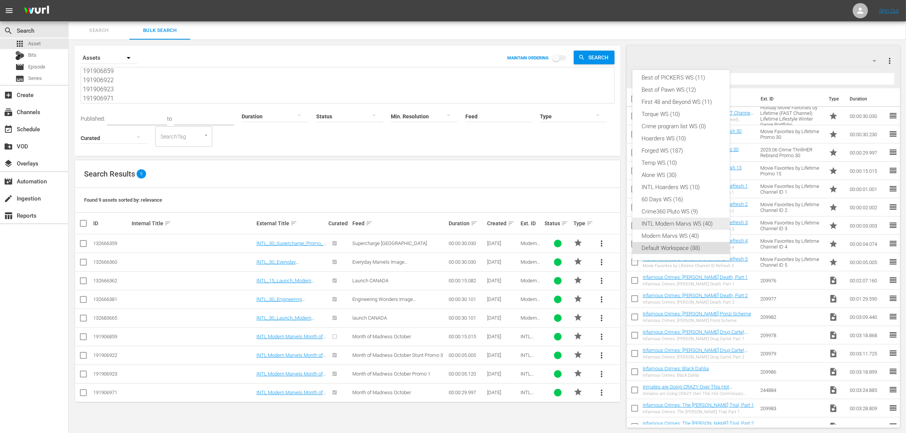
click at [672, 224] on div "INTL Modern Marvs WS (40)" at bounding box center [680, 224] width 79 height 12
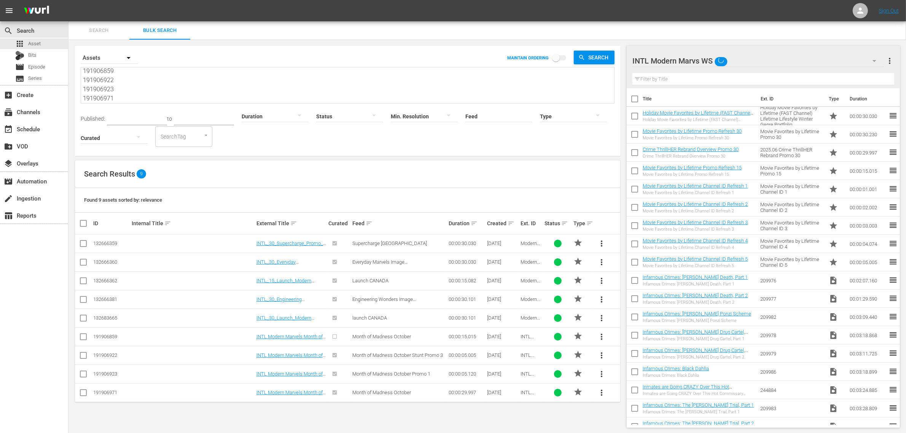
click at [337, 175] on div "Search Results 9" at bounding box center [347, 174] width 545 height 28
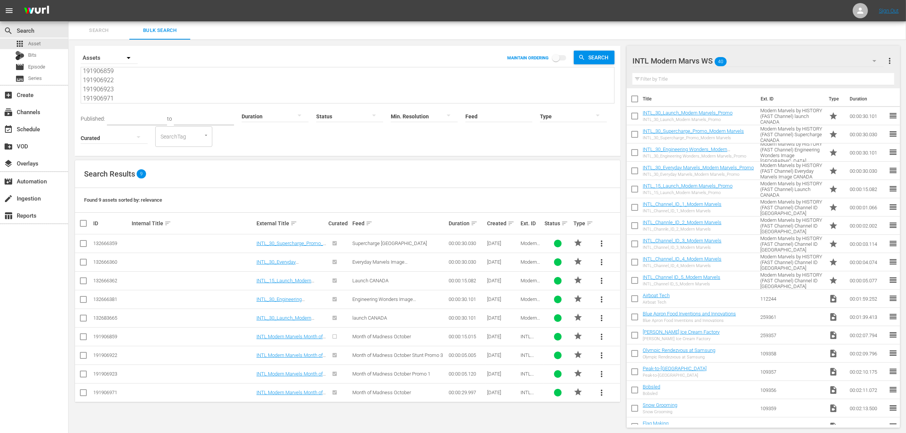
click at [237, 170] on div "Search Results 9" at bounding box center [347, 174] width 545 height 28
click at [431, 168] on div "Search Results 9" at bounding box center [347, 174] width 545 height 28
drag, startPoint x: 636, startPoint y: 117, endPoint x: 641, endPoint y: 123, distance: 7.5
click at [636, 117] on input "checkbox" at bounding box center [634, 118] width 16 height 16
checkbox input "true"
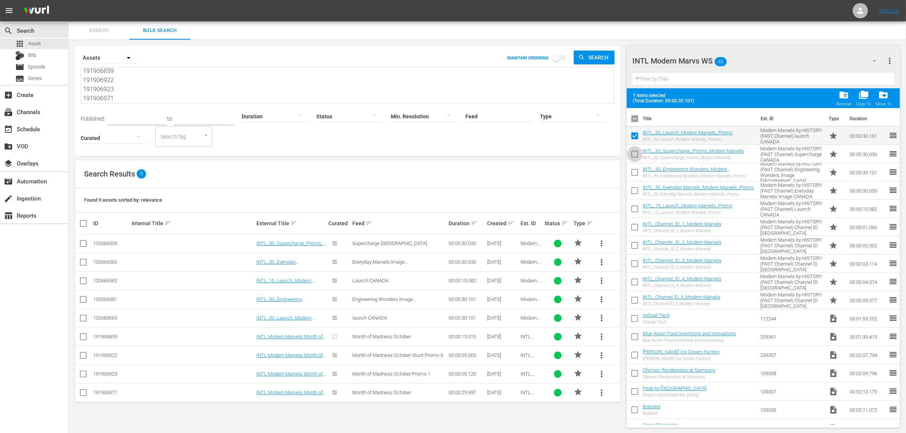
click at [632, 156] on input "checkbox" at bounding box center [634, 156] width 16 height 16
checkbox input "true"
click at [632, 170] on input "checkbox" at bounding box center [634, 174] width 16 height 16
checkbox input "true"
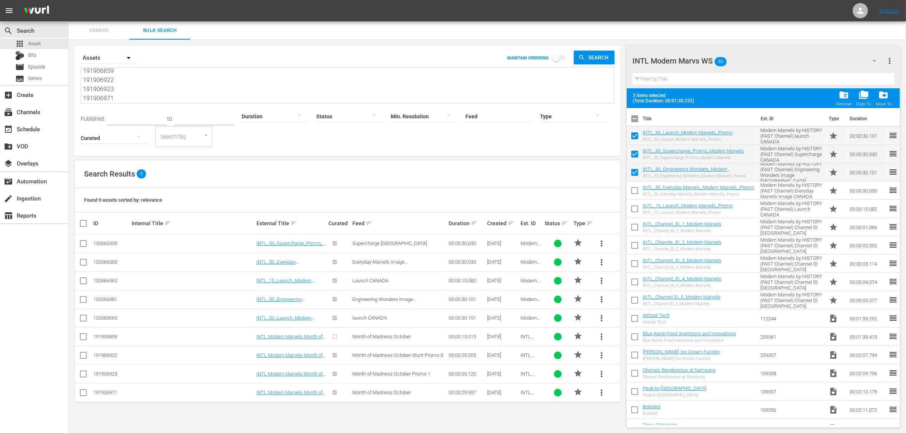
click at [633, 190] on input "checkbox" at bounding box center [634, 192] width 16 height 16
checkbox input "true"
click at [632, 205] on input "checkbox" at bounding box center [634, 210] width 16 height 16
checkbox input "true"
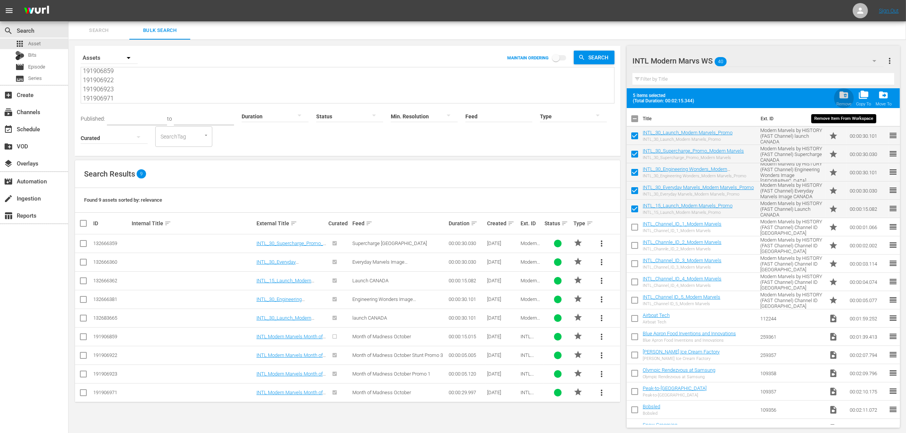
click at [845, 96] on span "folder_delete" at bounding box center [843, 95] width 10 height 10
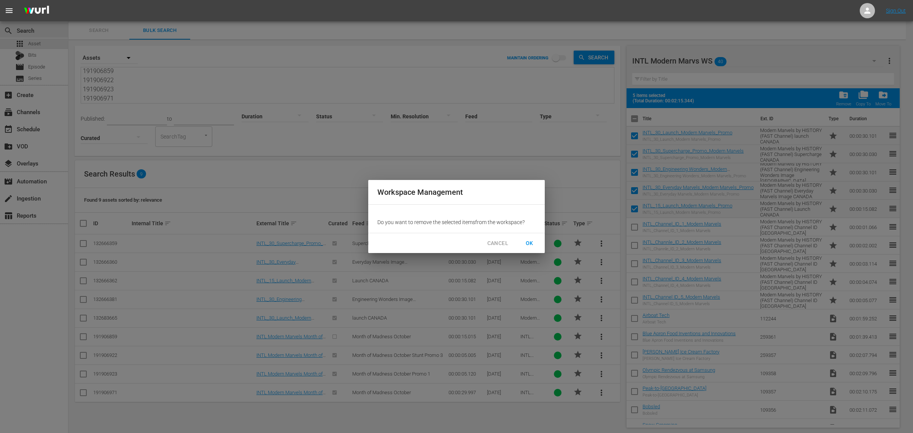
click at [531, 243] on span "OK" at bounding box center [529, 243] width 12 height 10
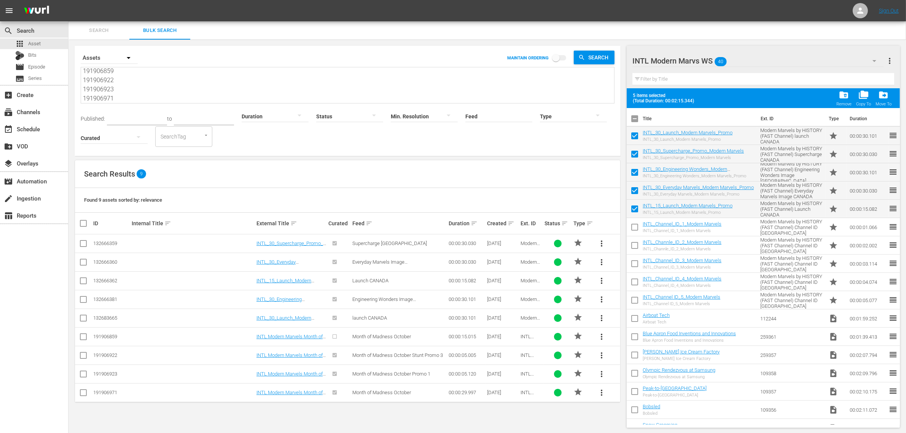
click at [83, 243] on input "checkbox" at bounding box center [83, 244] width 9 height 9
checkbox input "true"
checkbox input "false"
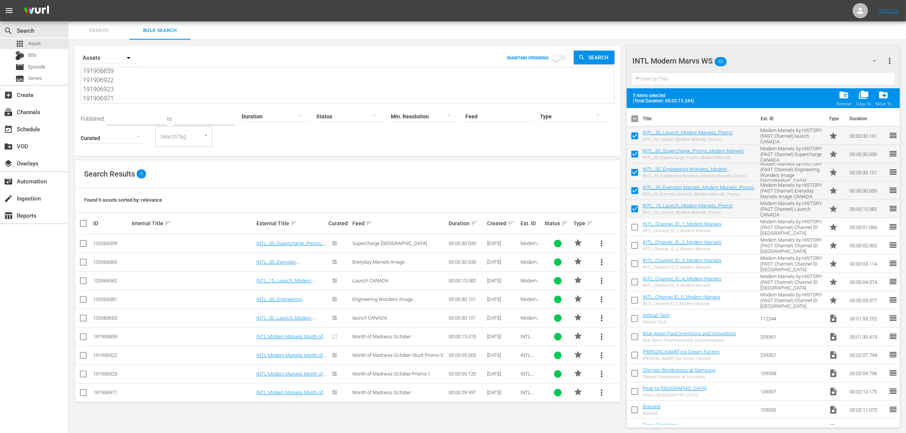
checkbox input "false"
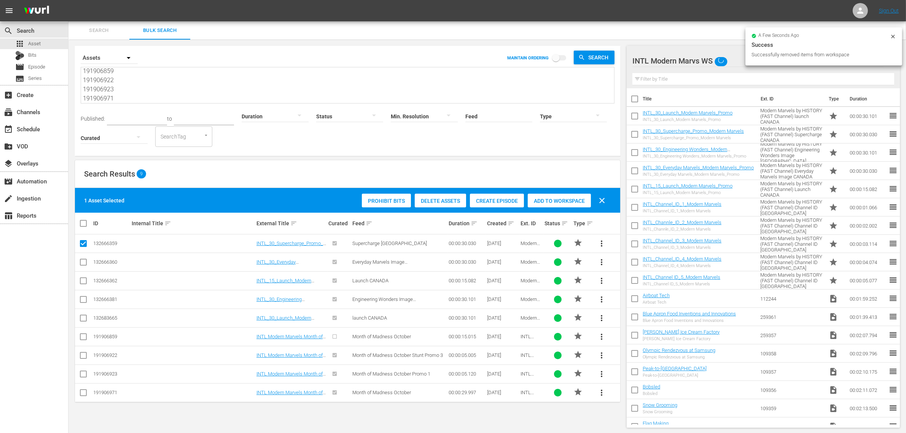
click at [82, 265] on input "checkbox" at bounding box center [83, 263] width 9 height 9
checkbox input "true"
click at [83, 298] on input "checkbox" at bounding box center [83, 300] width 9 height 9
checkbox input "true"
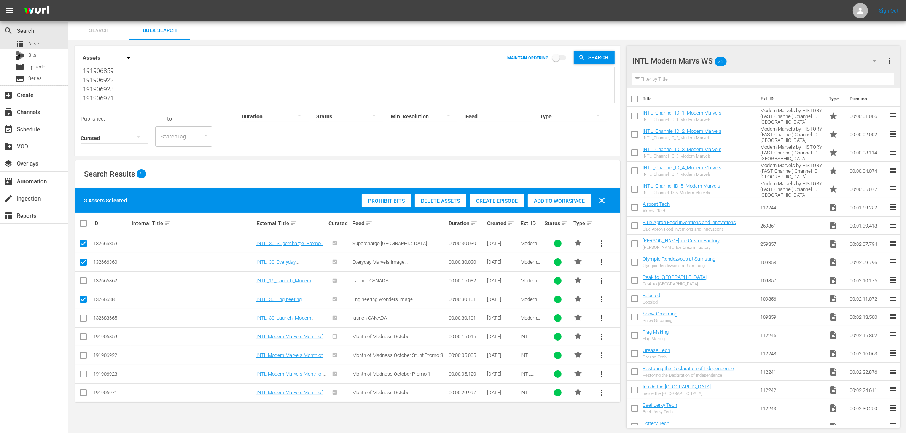
click at [81, 318] on input "checkbox" at bounding box center [83, 319] width 9 height 9
checkbox input "true"
click at [85, 392] on input "checkbox" at bounding box center [83, 393] width 9 height 9
checkbox input "true"
click at [84, 282] on input "checkbox" at bounding box center [83, 282] width 9 height 9
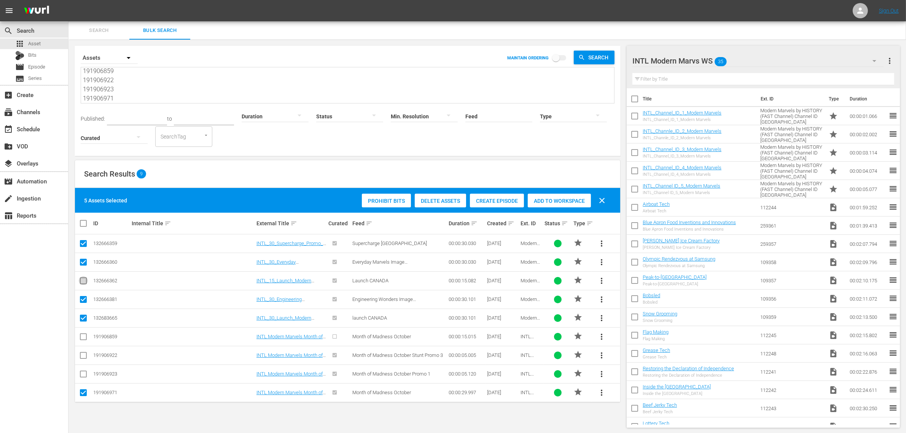
checkbox input "true"
click at [84, 337] on input "checkbox" at bounding box center [83, 338] width 9 height 9
checkbox input "true"
click at [82, 357] on input "checkbox" at bounding box center [83, 356] width 9 height 9
checkbox input "true"
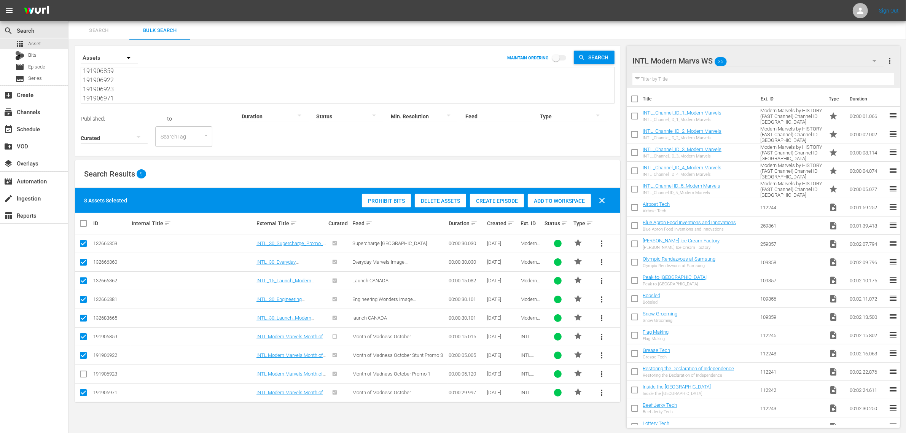
click at [83, 375] on input "checkbox" at bounding box center [83, 375] width 9 height 9
checkbox input "true"
click at [563, 197] on div "Add to Workspace" at bounding box center [577, 201] width 63 height 14
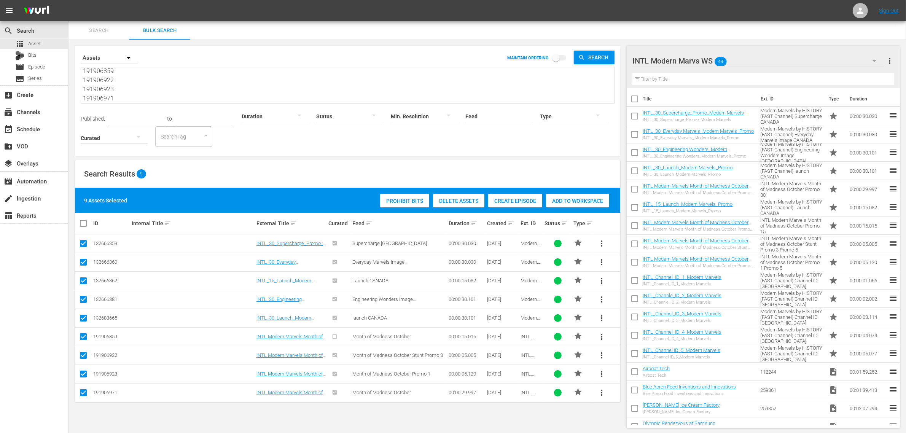
click at [27, 285] on div "search Search apps Asset Bits movie Episode subtitles Series add_box Create sub…" at bounding box center [34, 237] width 68 height 433
click at [44, 124] on div "event_available Schedule" at bounding box center [34, 128] width 68 height 15
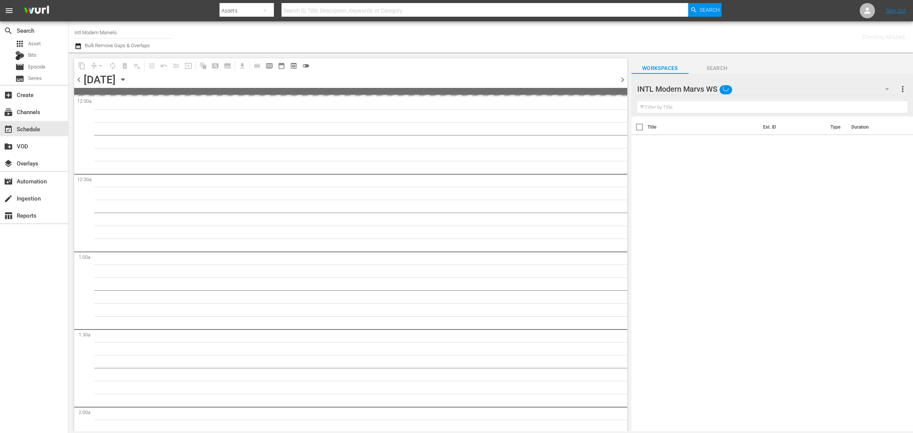
click at [413, 35] on div "Channel Title Intl Modern Marvels Bulk Remove Gaps & Overlaps" at bounding box center [302, 36] width 454 height 27
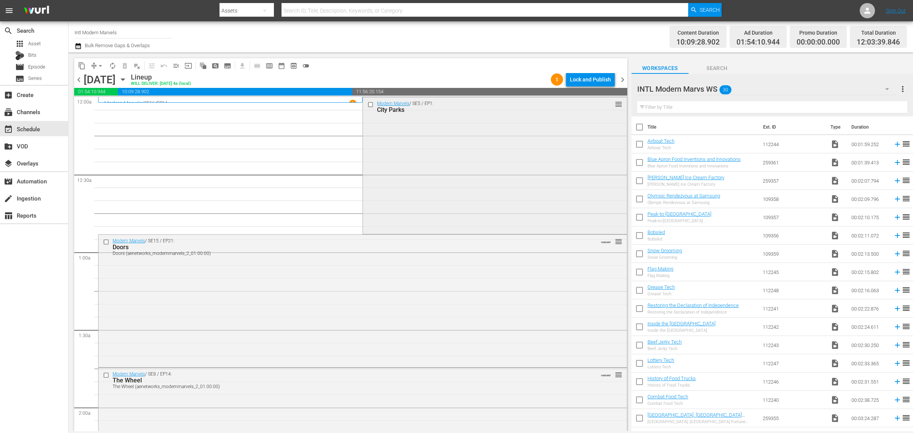
click at [414, 150] on div "Modern Marvels / SE5 / EP1: City Parks reorder" at bounding box center [495, 164] width 264 height 135
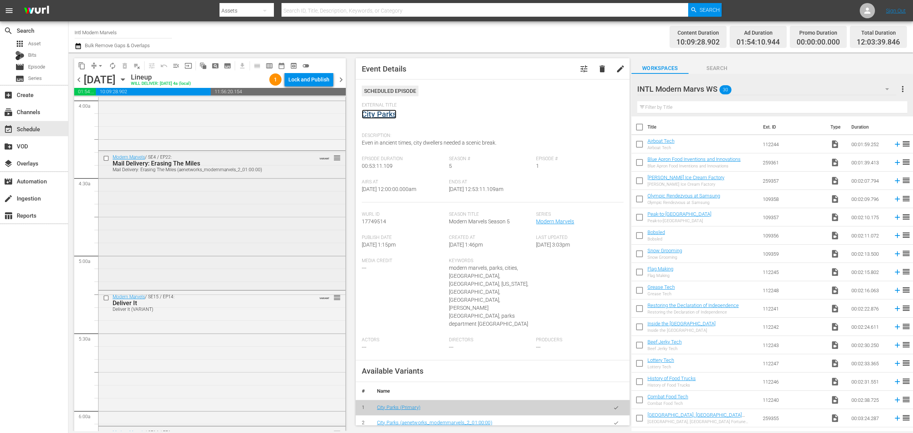
scroll to position [618, 0]
click at [200, 235] on div "Modern Marvels / SE4 / EP22: Mail Delivery: Erasing The Miles Mail Delivery: Er…" at bounding box center [221, 219] width 247 height 138
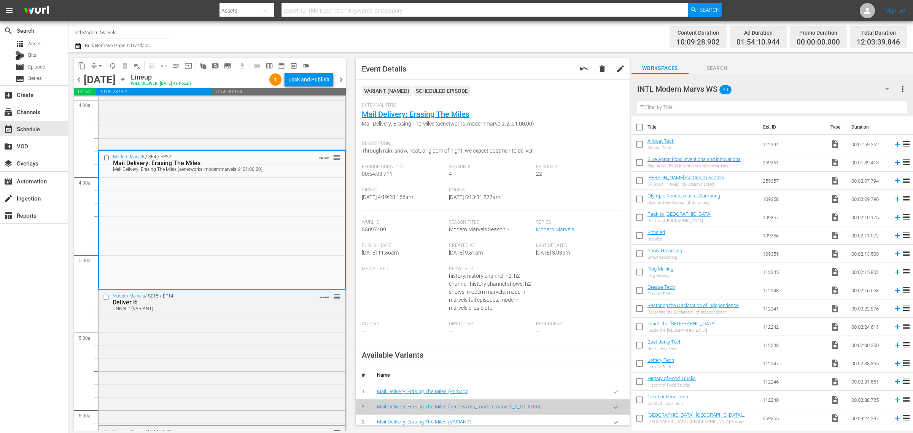
click at [417, 32] on div "Channel Title Intl Modern Marvels Bulk Remove Gaps & Overlaps" at bounding box center [302, 36] width 454 height 27
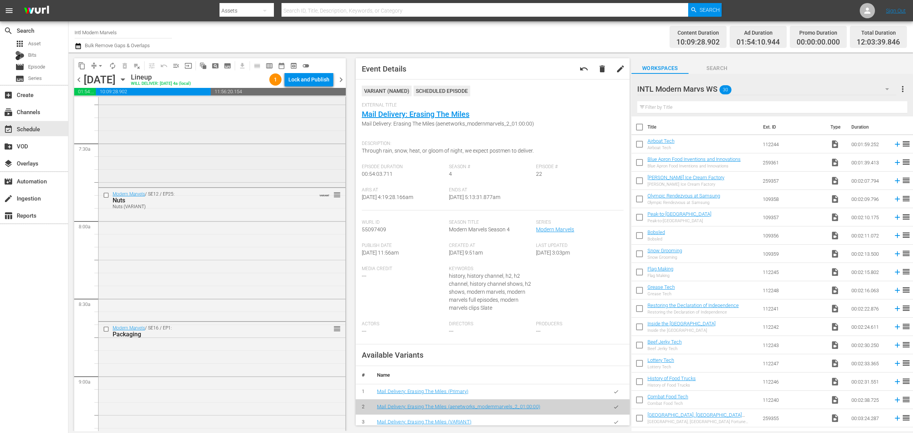
scroll to position [1141, 0]
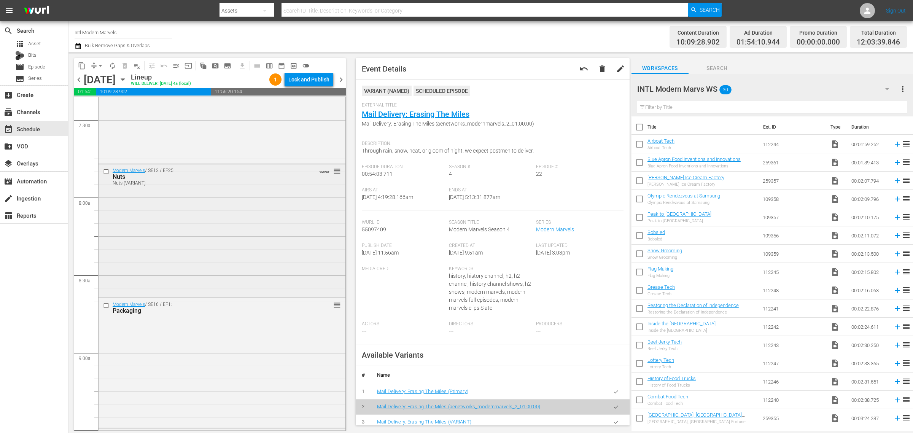
click at [196, 223] on div "Modern Marvels / SE12 / EP25: Nuts Nuts (VARIANT) VARIANT reorder" at bounding box center [221, 229] width 247 height 131
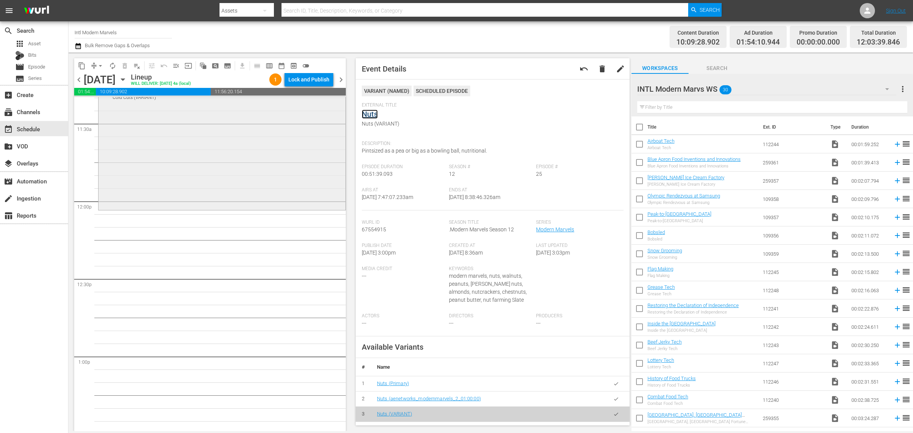
scroll to position [1711, 0]
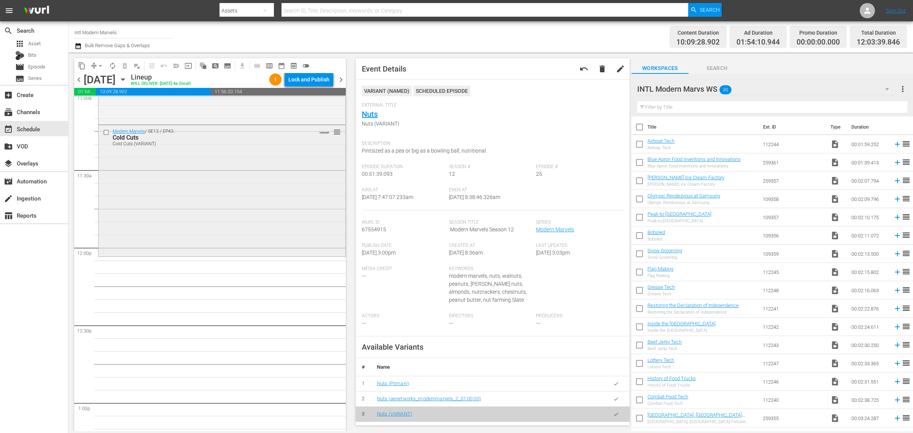
click at [192, 238] on div "Modern Marvels / SE13 / EP43: Cold Cuts Cold Cuts (VARIANT) VARIANT reorder" at bounding box center [221, 190] width 247 height 130
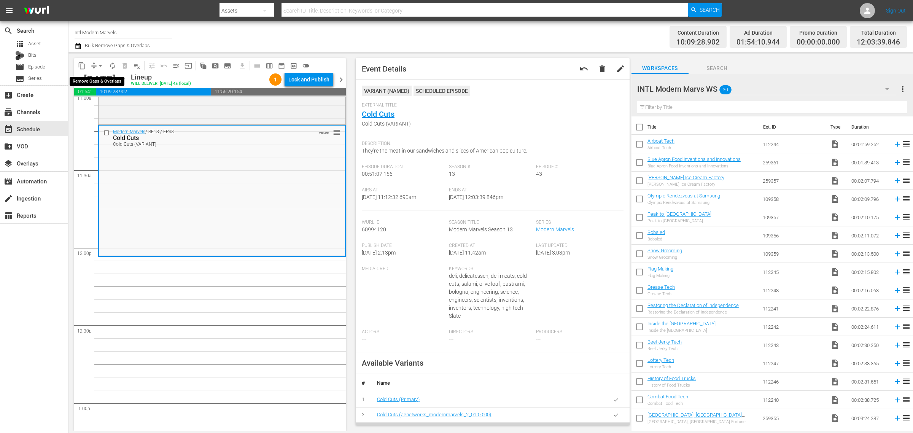
click at [97, 64] on span "arrow_drop_down" at bounding box center [101, 66] width 8 height 8
click at [96, 79] on li "Align to Midnight" at bounding box center [101, 81] width 80 height 13
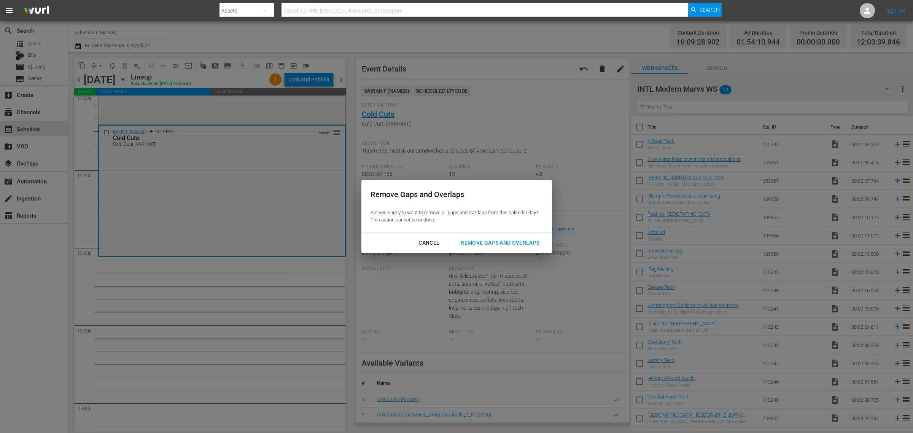
click at [479, 240] on div "Remove Gaps and Overlaps" at bounding box center [499, 243] width 91 height 10
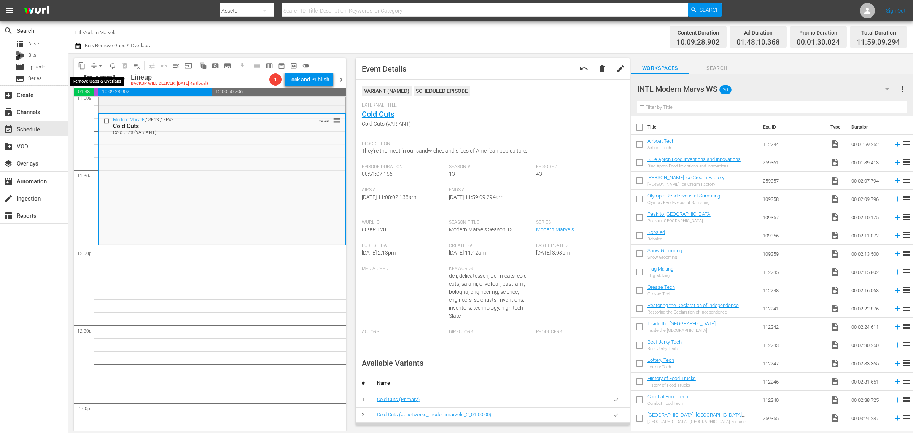
click at [103, 65] on span "arrow_drop_down" at bounding box center [101, 66] width 8 height 8
click at [101, 78] on li "Align to Midnight" at bounding box center [101, 81] width 80 height 13
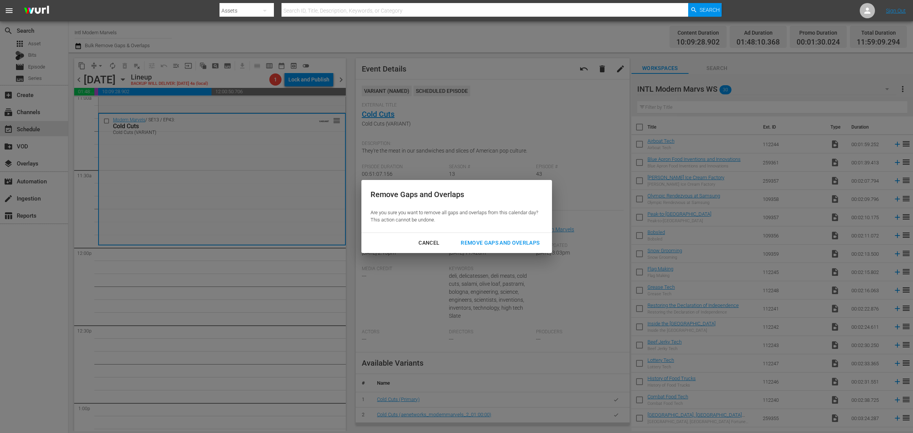
click at [500, 242] on div "Remove Gaps and Overlaps" at bounding box center [499, 243] width 91 height 10
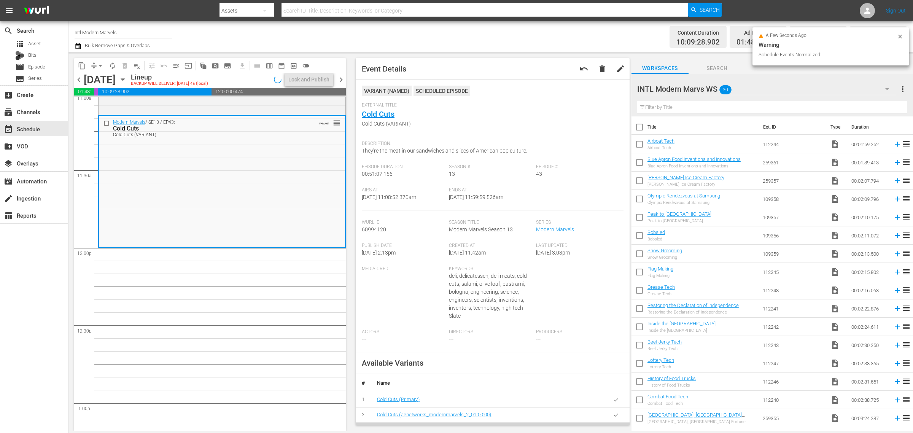
scroll to position [1698, 0]
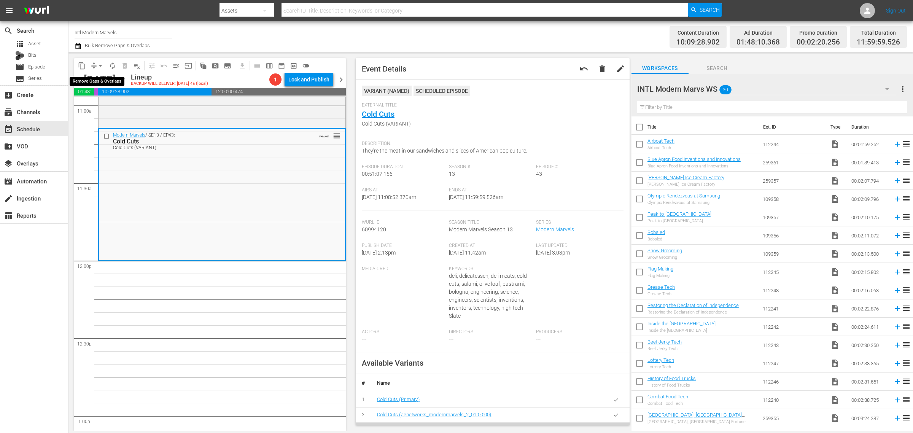
click at [99, 65] on span "arrow_drop_down" at bounding box center [101, 66] width 8 height 8
click at [100, 77] on li "Align to Midnight" at bounding box center [101, 81] width 80 height 13
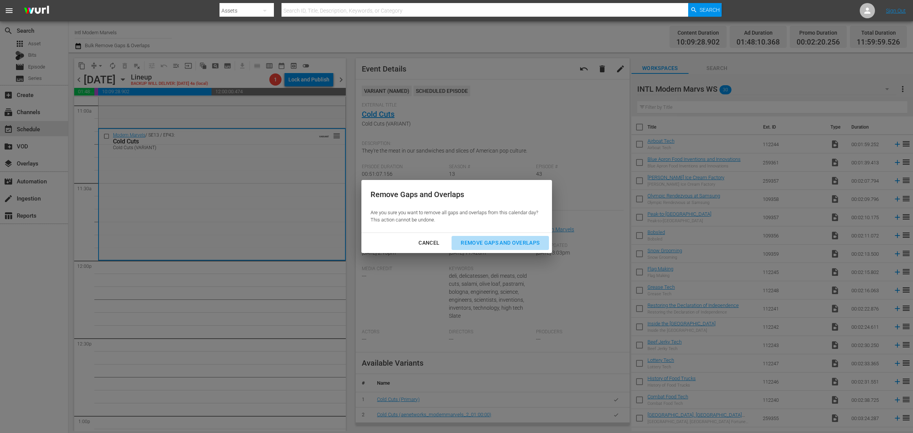
click at [513, 243] on div "Remove Gaps and Overlaps" at bounding box center [499, 243] width 91 height 10
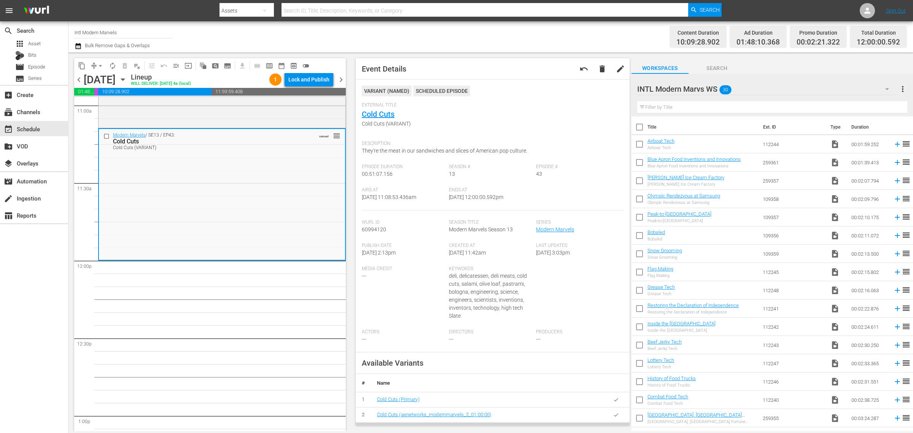
click at [556, 41] on div "Content Duration 10:09:28.902 Ad Duration 01:48:10.368 Promo Duration 00:02:21.…" at bounding box center [717, 36] width 378 height 27
click at [110, 63] on span "autorenew_outlined" at bounding box center [113, 66] width 8 height 8
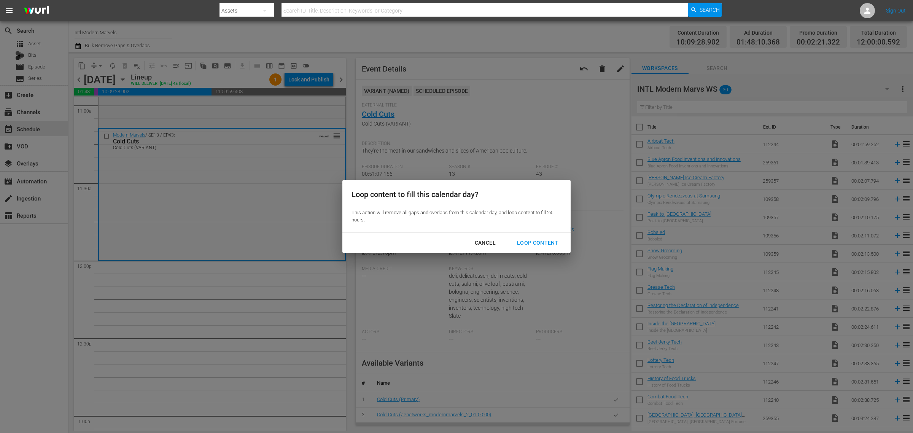
click at [536, 238] on div "Loop Content" at bounding box center [538, 243] width 54 height 10
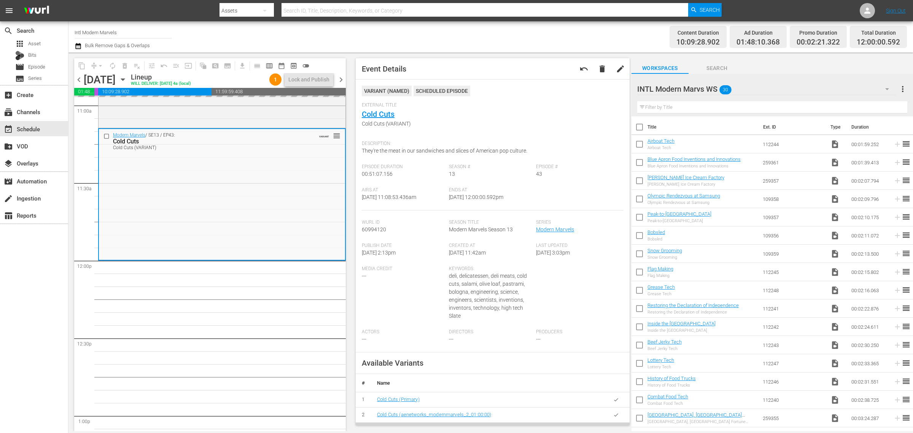
click at [558, 38] on div "Content Duration 10:09:28.902 Ad Duration 01:48:10.368 Promo Duration 00:02:21.…" at bounding box center [717, 36] width 378 height 27
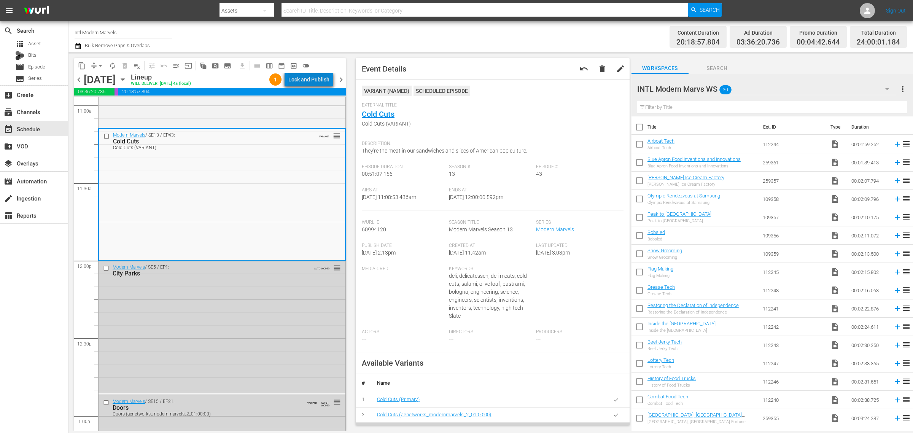
click at [321, 78] on div "Lock and Publish" at bounding box center [308, 80] width 41 height 14
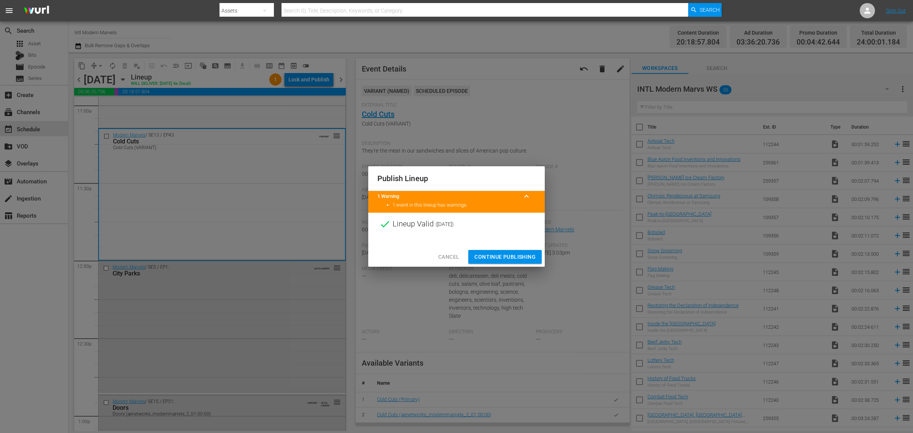
click at [512, 255] on span "Continue Publishing" at bounding box center [504, 257] width 61 height 10
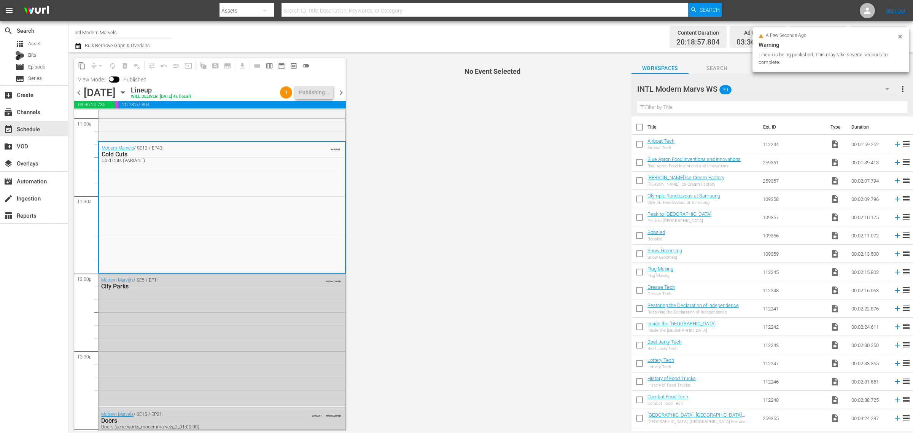
click at [531, 35] on div "Content Duration 20:18:57.804 Ad Duration 03:36:20.736 Promo Duration 00:04:42.…" at bounding box center [717, 36] width 378 height 27
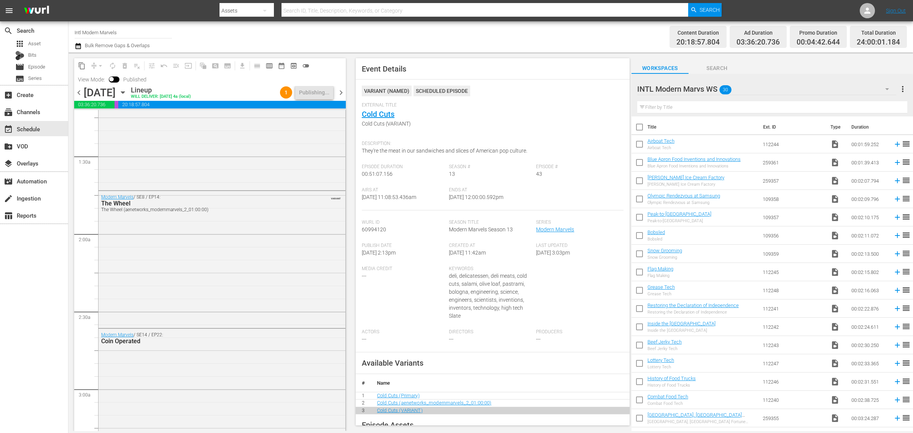
scroll to position [0, 0]
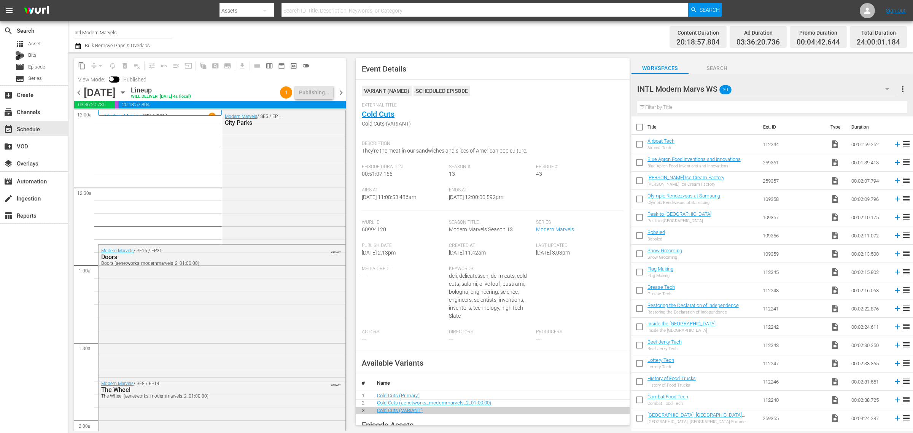
click at [435, 25] on div "Channel Title Intl Modern Marvels Bulk Remove Gaps & Overlaps" at bounding box center [302, 36] width 454 height 27
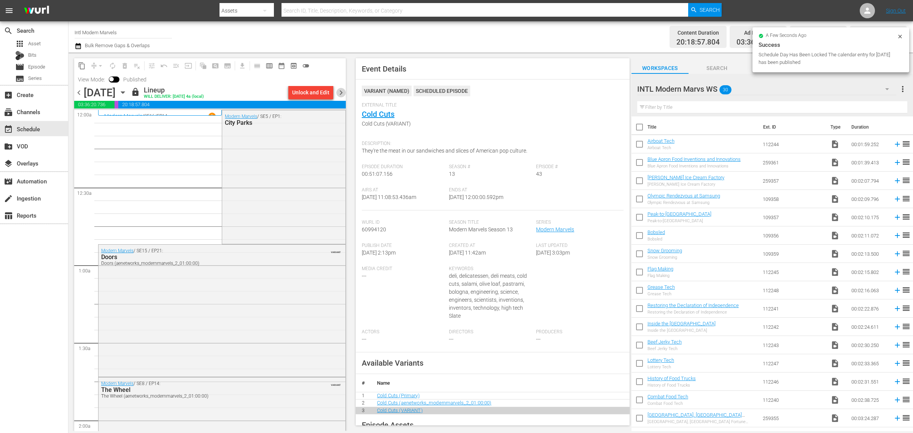
click at [342, 92] on span "chevron_right" at bounding box center [341, 93] width 10 height 10
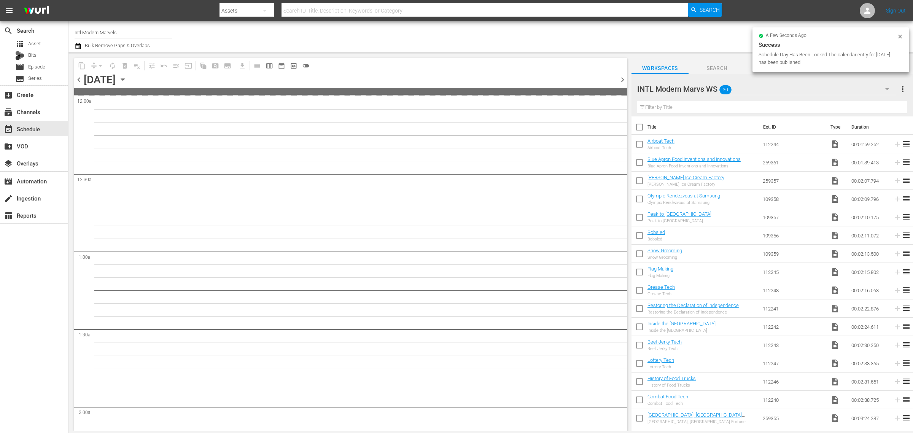
click at [489, 38] on div "Channel Title Intl Modern Marvels Bulk Remove Gaps & Overlaps" at bounding box center [302, 36] width 454 height 27
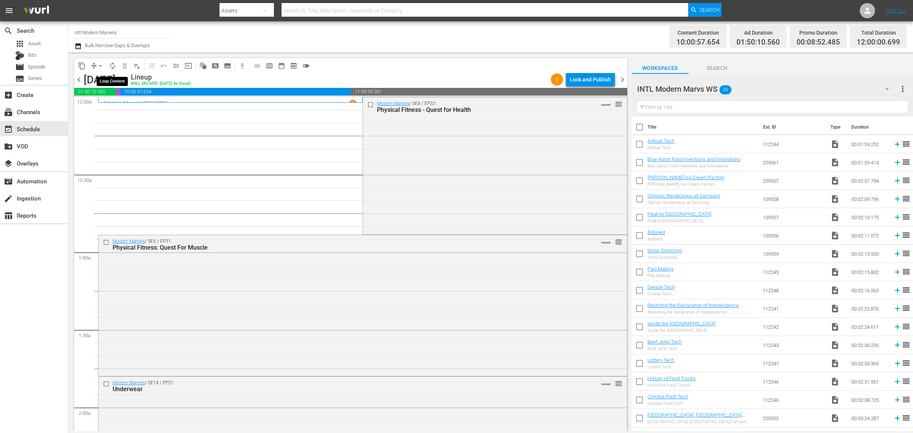
click at [112, 65] on span "autorenew_outlined" at bounding box center [113, 66] width 8 height 8
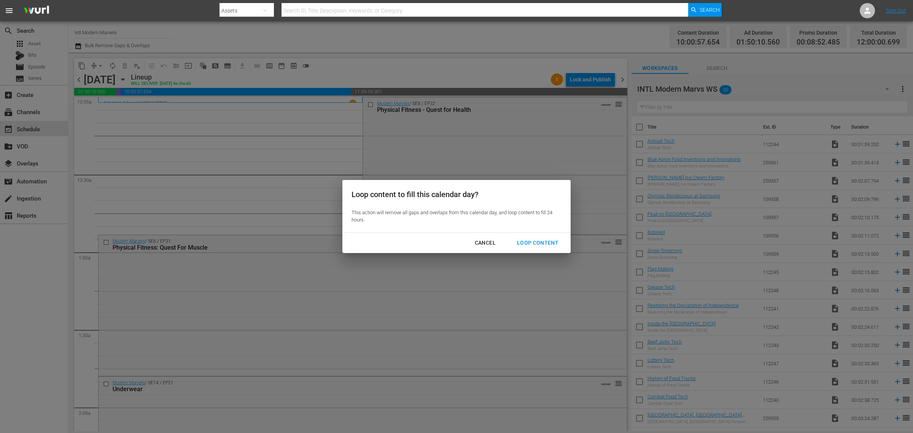
click at [533, 241] on div "Loop Content" at bounding box center [538, 243] width 54 height 10
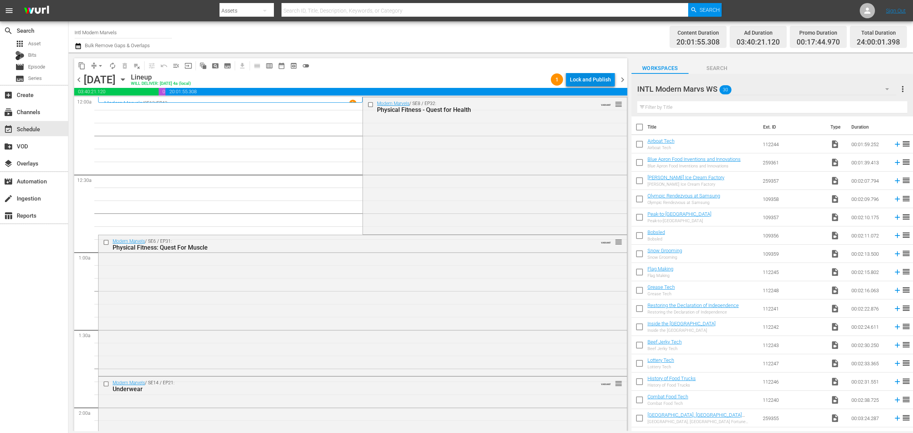
click at [578, 74] on div "Lock and Publish" at bounding box center [590, 80] width 41 height 14
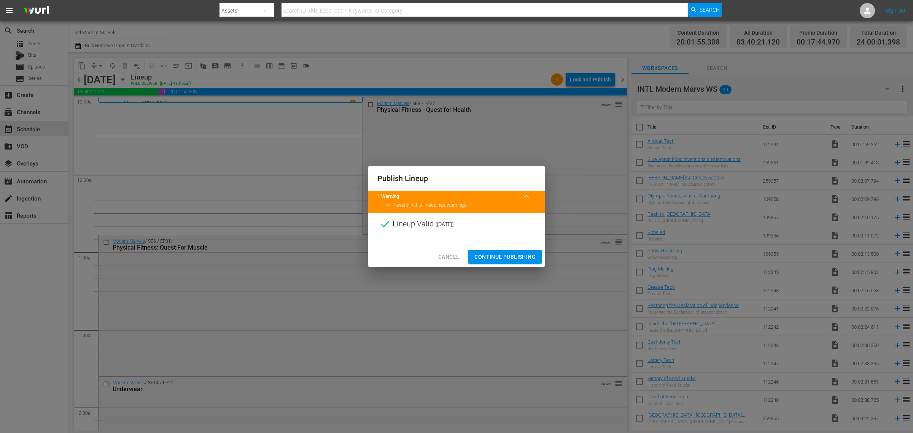
click at [503, 259] on span "Continue Publishing" at bounding box center [504, 257] width 61 height 10
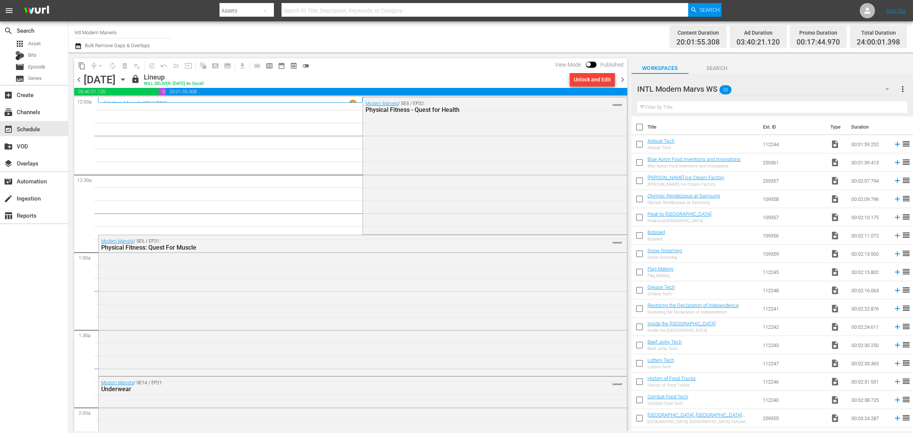
click at [539, 37] on div "Content Duration 20:01:55.308 Ad Duration 03:40:21.120 Promo Duration 00:17:44.…" at bounding box center [717, 36] width 378 height 27
click at [624, 78] on span "chevron_right" at bounding box center [623, 80] width 10 height 10
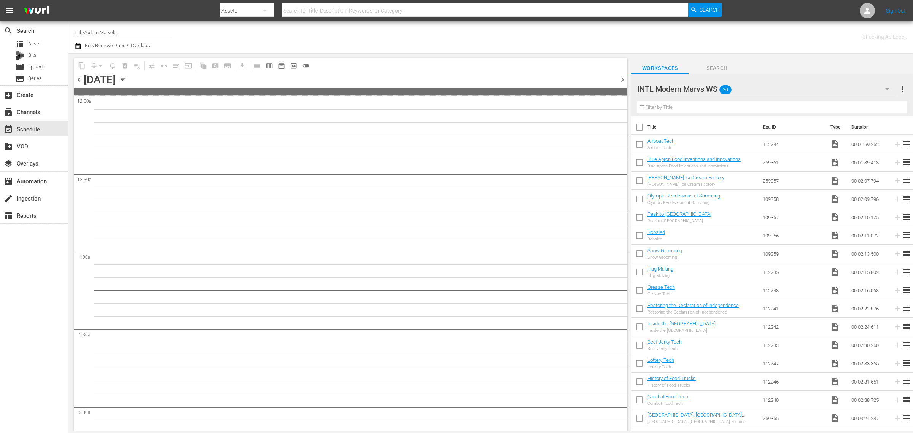
click at [454, 29] on div "Channel Title Intl Modern Marvels Bulk Remove Gaps & Overlaps" at bounding box center [302, 36] width 454 height 27
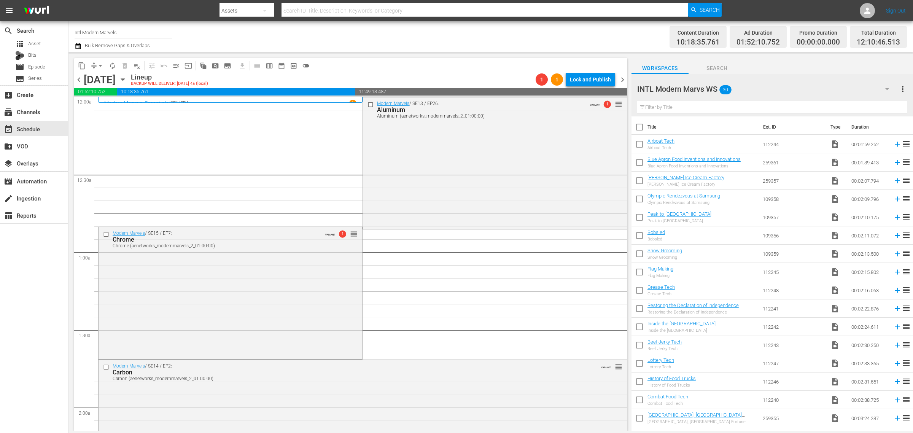
click at [100, 65] on span "arrow_drop_down" at bounding box center [101, 66] width 8 height 8
click at [105, 78] on li "Align to Midnight" at bounding box center [101, 81] width 80 height 13
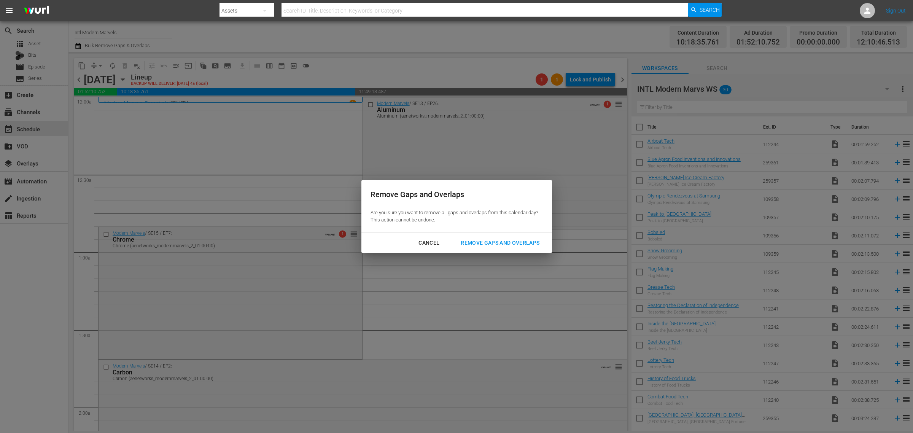
click at [505, 242] on div "Remove Gaps and Overlaps" at bounding box center [499, 243] width 91 height 10
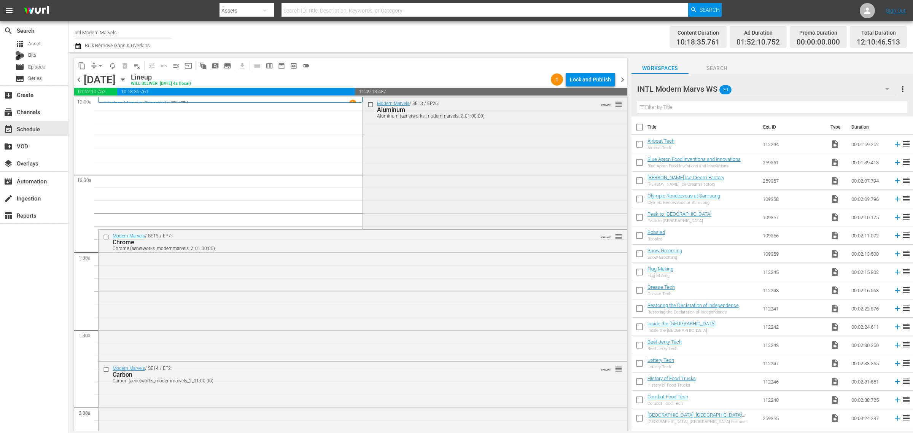
click at [449, 154] on div "Modern Marvels / SE13 / EP26: Aluminum Aluminum (aenetworks_modernmarvels_2_01:…" at bounding box center [495, 162] width 264 height 130
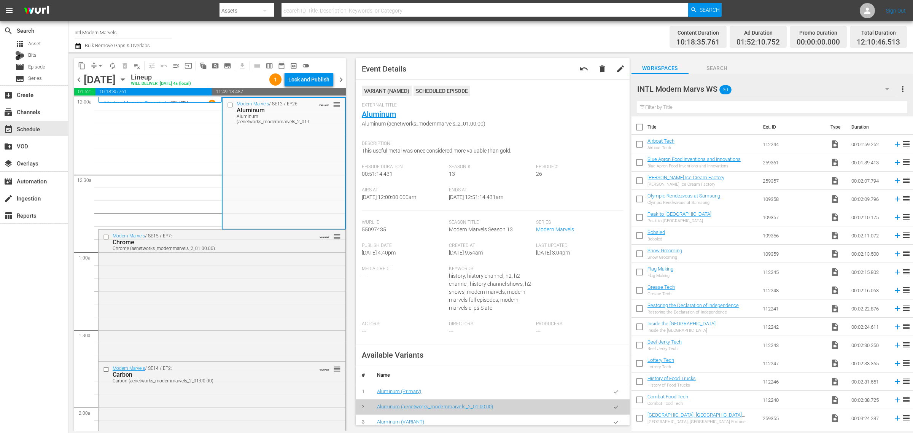
click at [447, 33] on div "Channel Title Intl Modern Marvels Bulk Remove Gaps & Overlaps" at bounding box center [302, 36] width 454 height 27
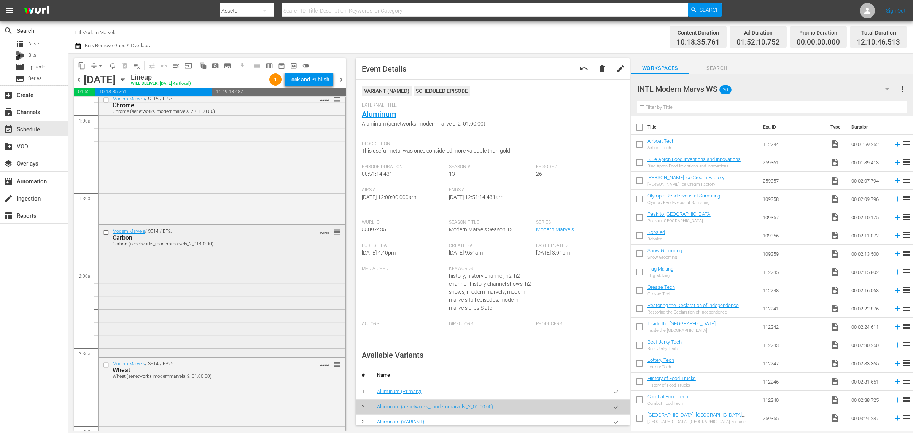
scroll to position [143, 0]
click at [210, 263] on div "Modern Marvels / SE14 / EP2: Carbon Carbon (aenetworks_modernmarvels_2_01:00:00…" at bounding box center [221, 284] width 247 height 130
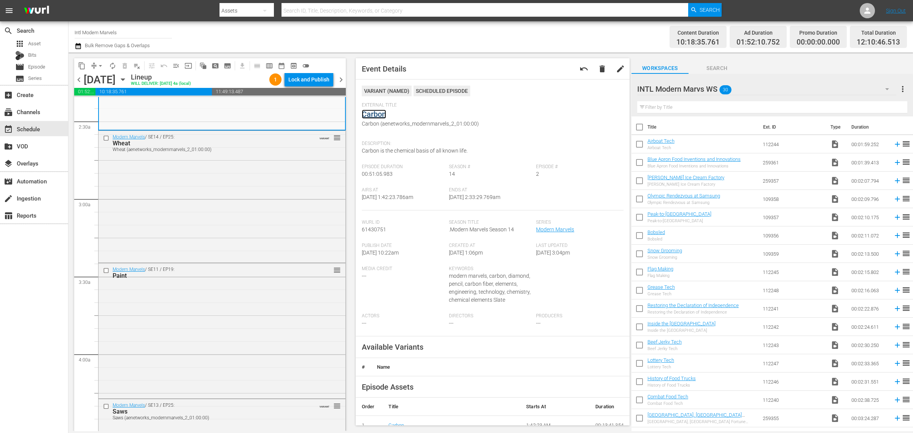
scroll to position [428, 0]
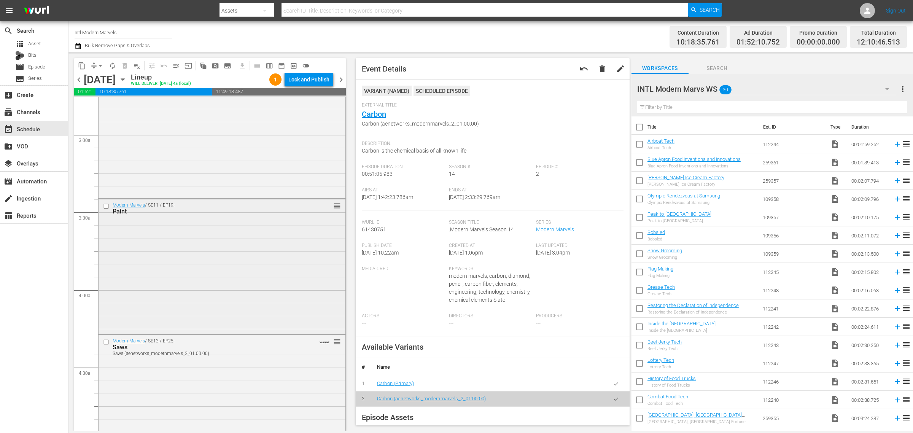
click at [203, 235] on div "Modern Marvels / SE11 / EP19: Paint reorder" at bounding box center [221, 265] width 247 height 133
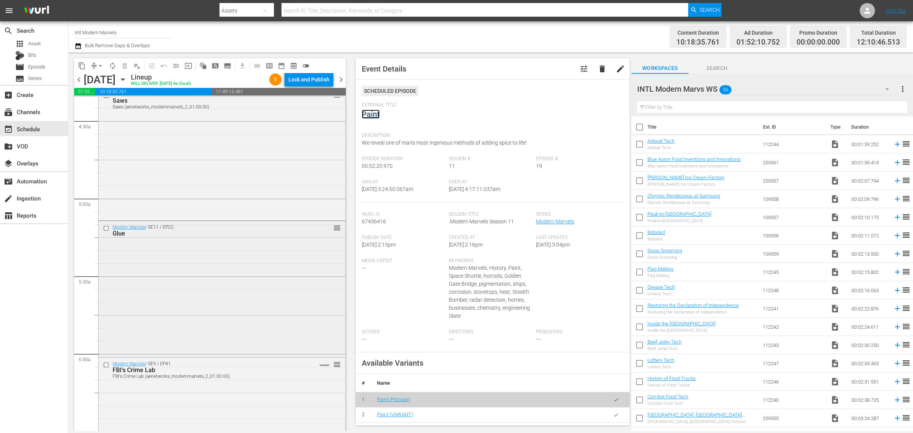
scroll to position [713, 0]
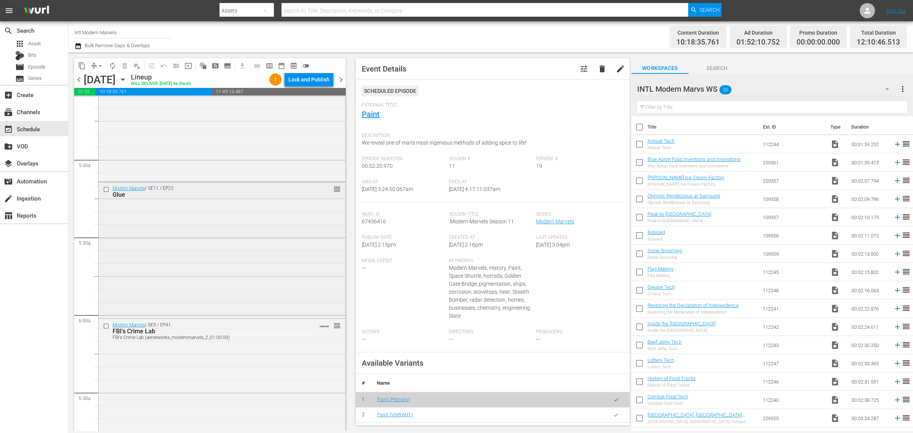
click at [231, 231] on div "Modern Marvels / SE11 / EP22: Glue reorder" at bounding box center [221, 249] width 247 height 134
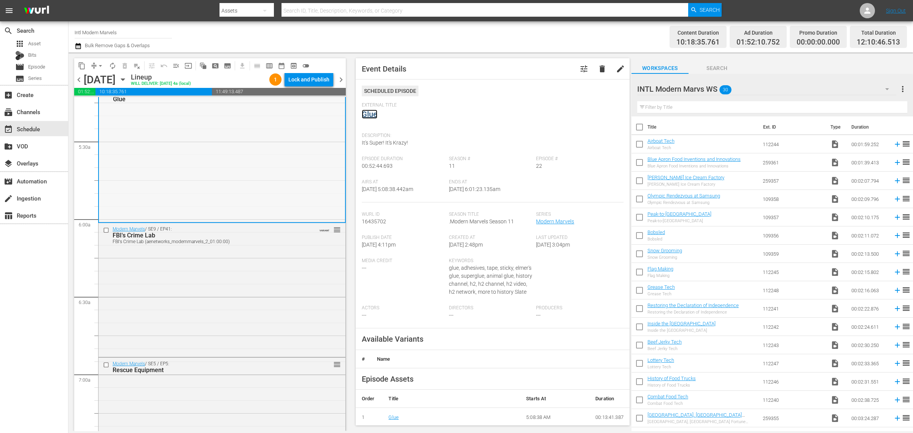
scroll to position [998, 0]
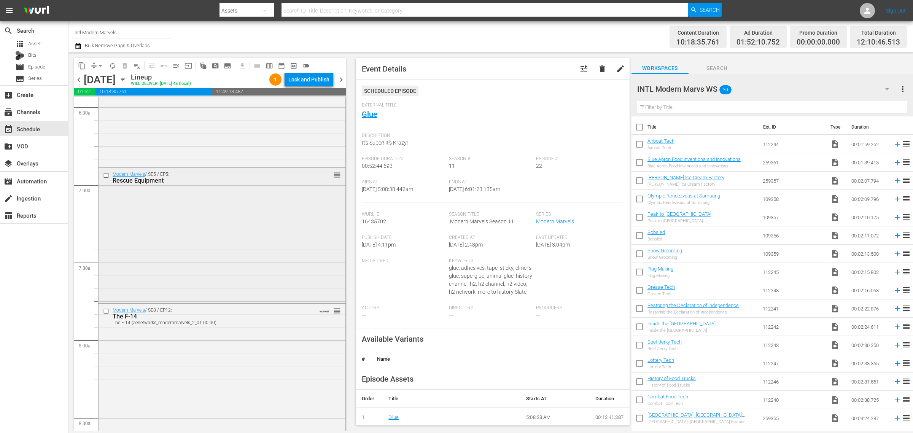
click at [192, 257] on div "Modern Marvels / SE5 / EP5: Rescue Equipment reorder" at bounding box center [221, 234] width 247 height 133
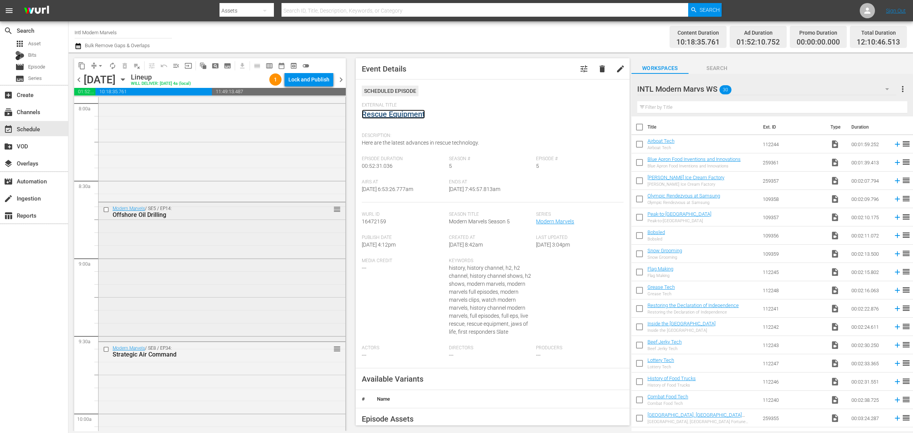
scroll to position [1236, 0]
click at [221, 246] on div "Modern Marvels / SE5 / EP14: Offshore Oil Drilling reorder" at bounding box center [221, 270] width 247 height 137
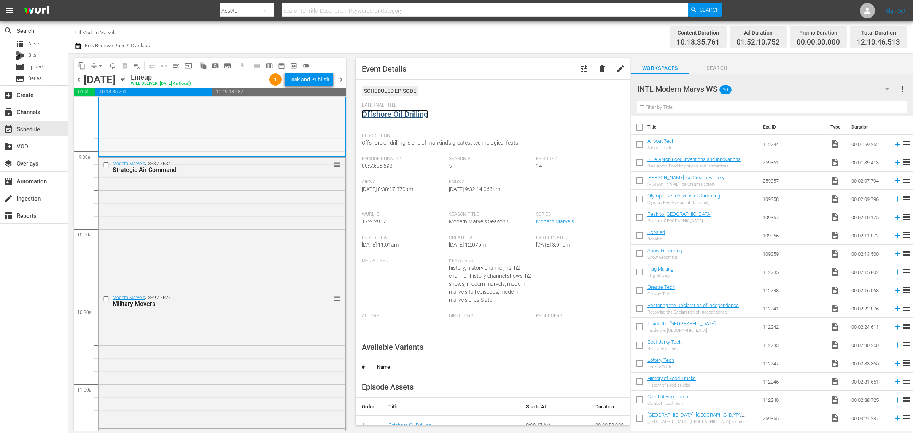
scroll to position [1474, 0]
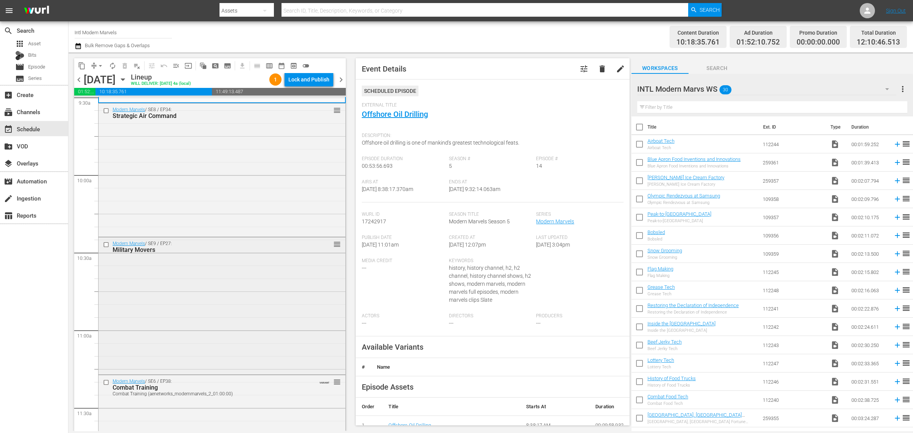
click at [235, 259] on div "Modern Marvels / SE9 / EP27: Military Movers reorder" at bounding box center [221, 304] width 247 height 135
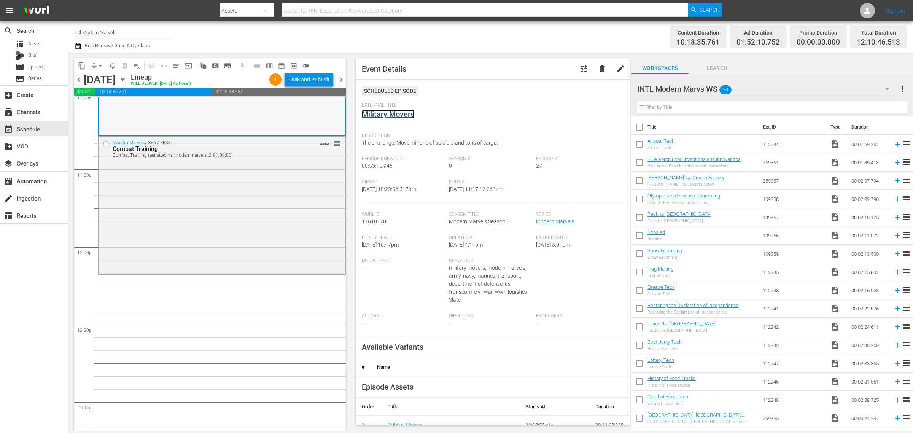
scroll to position [1759, 0]
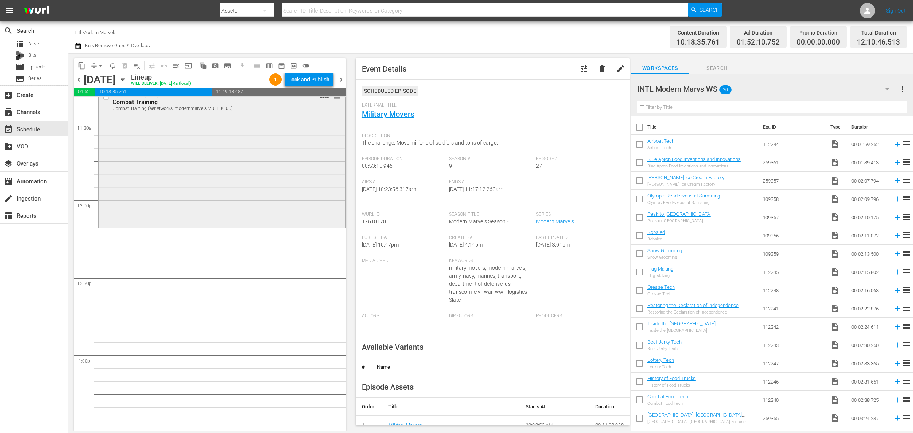
click at [211, 191] on div "Modern Marvels / SE6 / EP38: Combat Training Combat Training (aenetworks_modern…" at bounding box center [221, 158] width 247 height 136
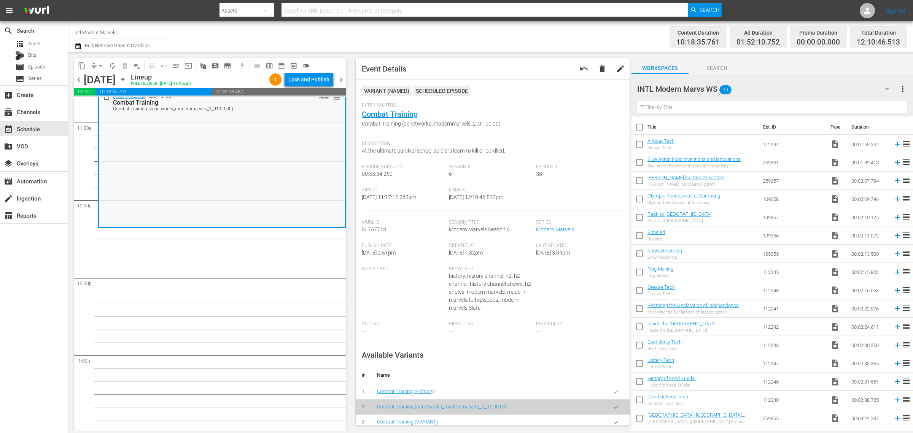
click at [97, 63] on span "arrow_drop_down" at bounding box center [101, 66] width 8 height 8
click at [95, 78] on li "Align to Midnight" at bounding box center [101, 81] width 80 height 13
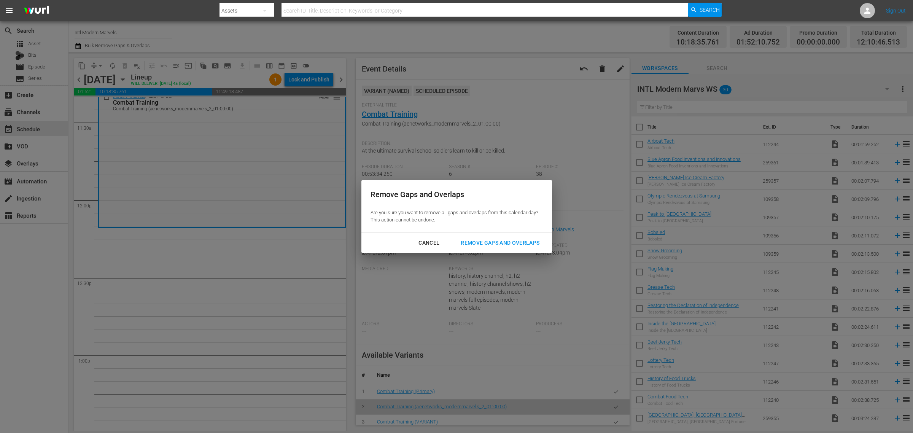
click at [484, 242] on div "Remove Gaps and Overlaps" at bounding box center [499, 243] width 91 height 10
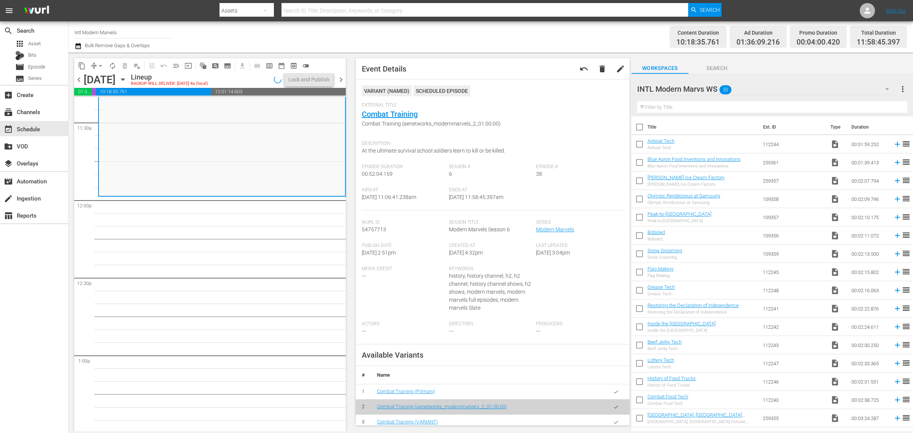
scroll to position [1824, 0]
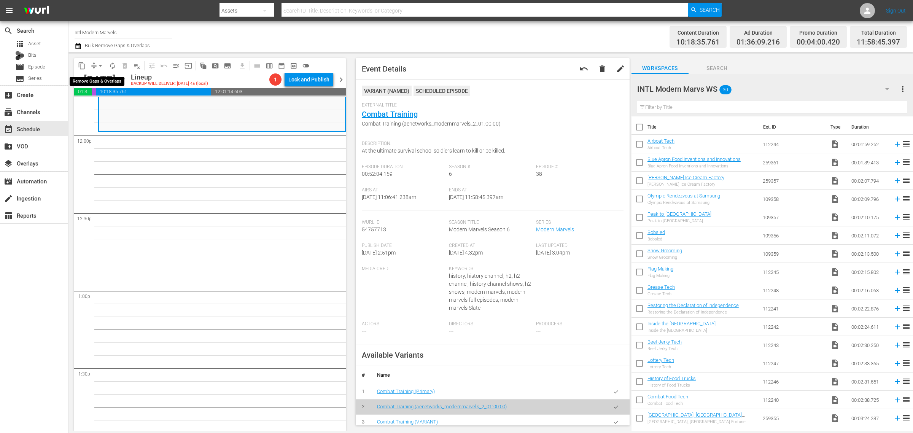
click at [102, 65] on span "arrow_drop_down" at bounding box center [101, 66] width 8 height 8
click at [103, 79] on li "Align to Midnight" at bounding box center [101, 81] width 80 height 13
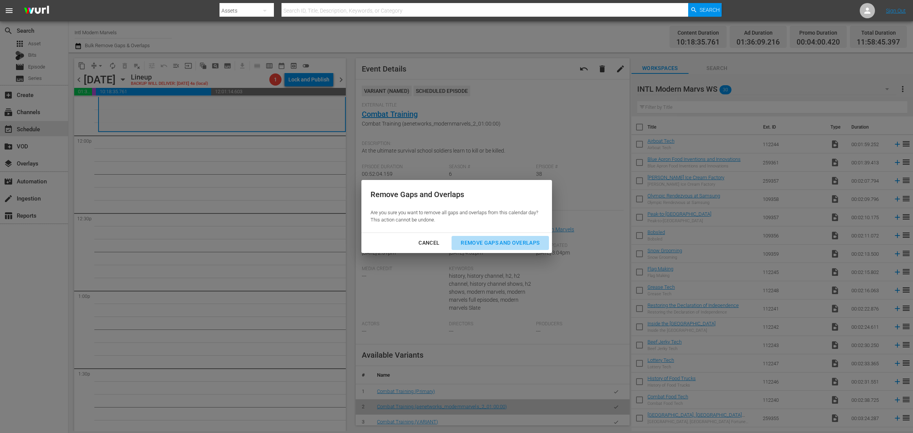
click at [481, 240] on div "Remove Gaps and Overlaps" at bounding box center [499, 243] width 91 height 10
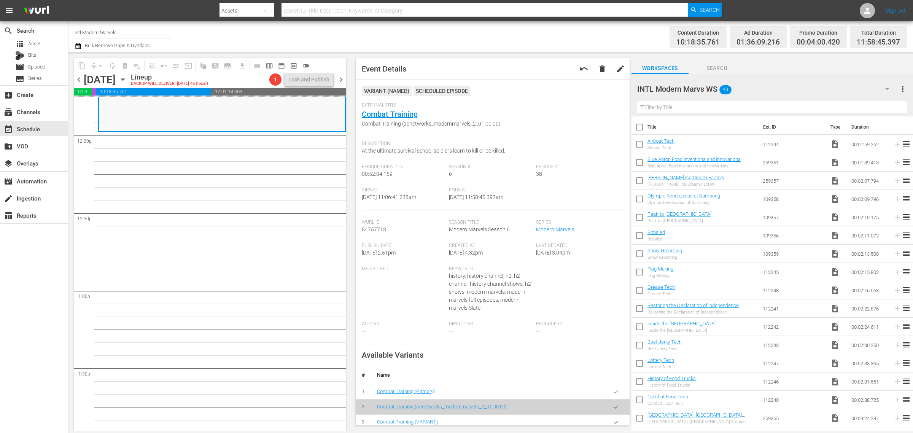
click at [464, 39] on div "Channel Title Intl Modern Marvels Bulk Remove Gaps & Overlaps" at bounding box center [302, 36] width 454 height 27
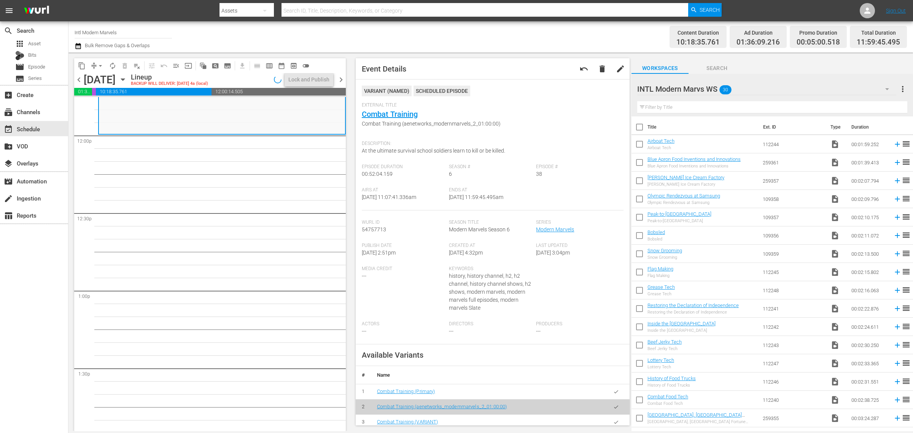
scroll to position [1837, 0]
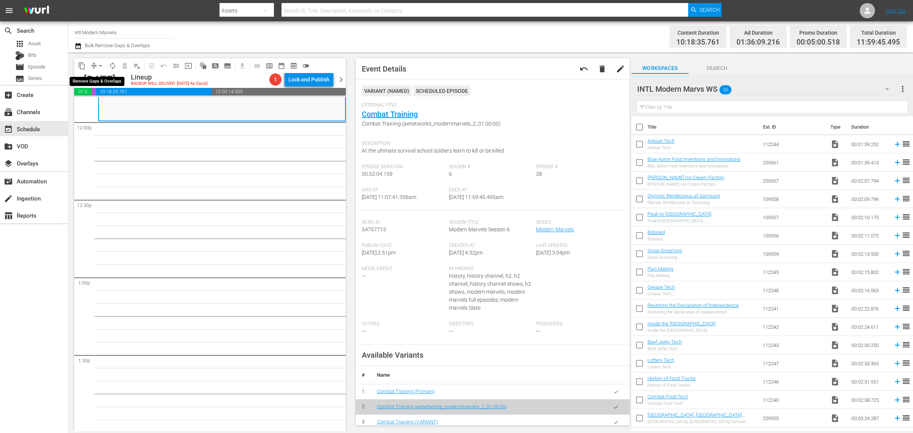
click at [100, 67] on span "arrow_drop_down" at bounding box center [101, 66] width 8 height 8
click at [105, 83] on li "Align to Midnight" at bounding box center [101, 81] width 80 height 13
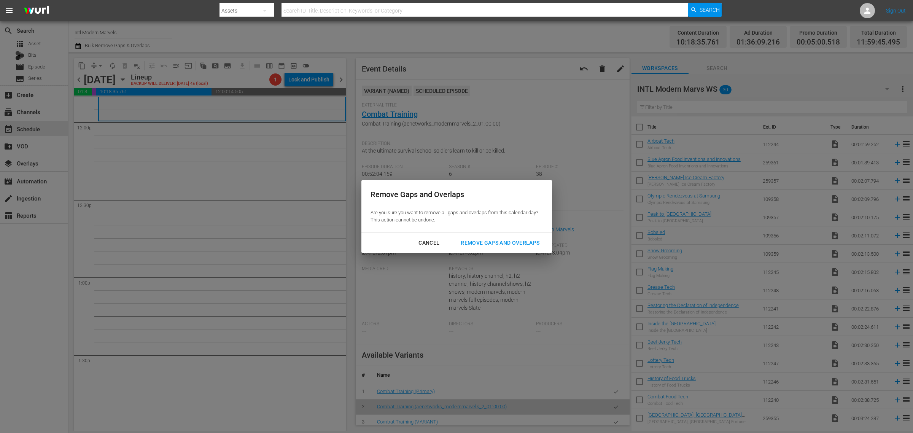
click at [493, 242] on div "Remove Gaps and Overlaps" at bounding box center [499, 243] width 91 height 10
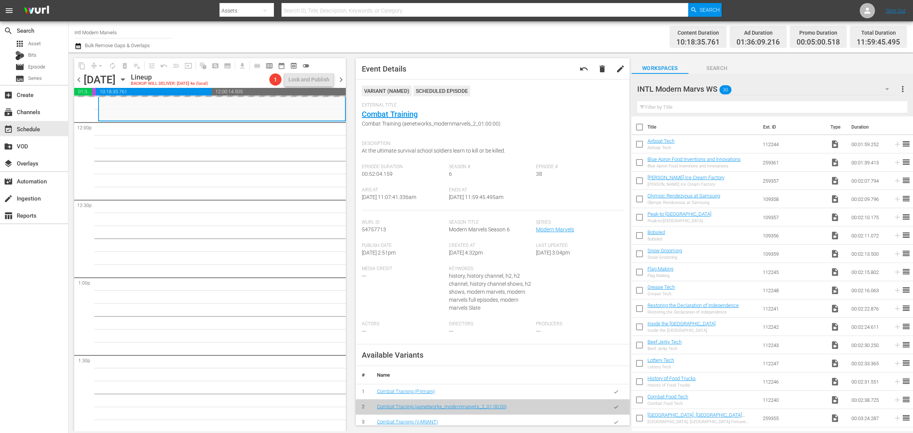
click at [447, 44] on div "Channel Title Intl Modern Marvels Bulk Remove Gaps & Overlaps" at bounding box center [302, 36] width 454 height 27
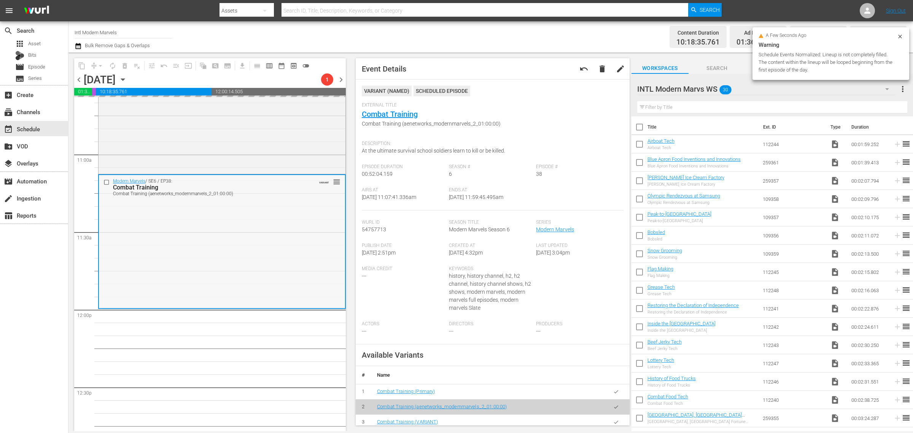
scroll to position [1647, 0]
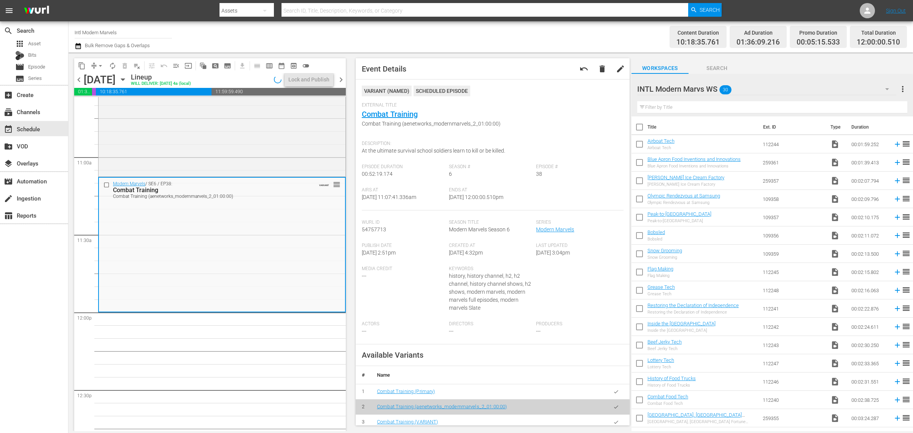
click at [395, 31] on div "Channel Title Intl Modern Marvels Bulk Remove Gaps & Overlaps" at bounding box center [302, 36] width 454 height 27
click at [110, 65] on span "autorenew_outlined" at bounding box center [113, 66] width 8 height 8
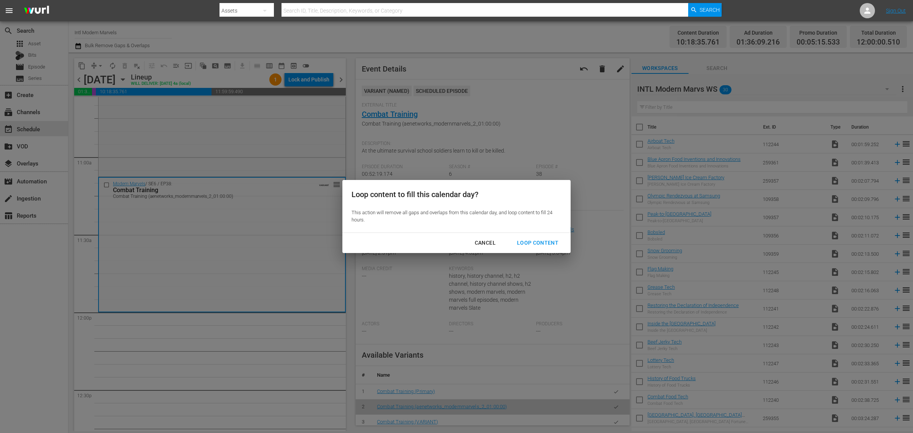
click at [539, 244] on div "Loop Content" at bounding box center [538, 243] width 54 height 10
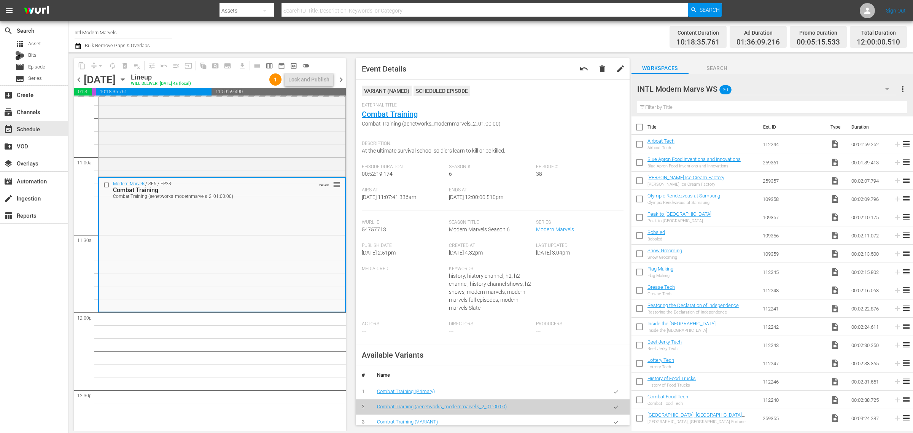
click at [455, 20] on nav "menu Search By Assets Search ID, Title, Description, Keywords, or Category Sear…" at bounding box center [456, 10] width 913 height 21
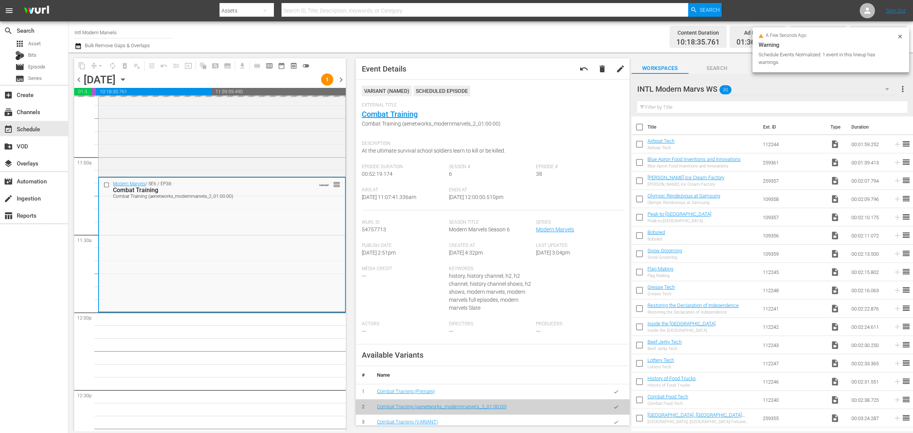
click at [462, 29] on div "Channel Title Intl Modern Marvels Bulk Remove Gaps & Overlaps" at bounding box center [302, 36] width 454 height 27
click at [265, 27] on div "Channel Title Intl Modern Marvels Bulk Remove Gaps & Overlaps" at bounding box center [302, 36] width 454 height 27
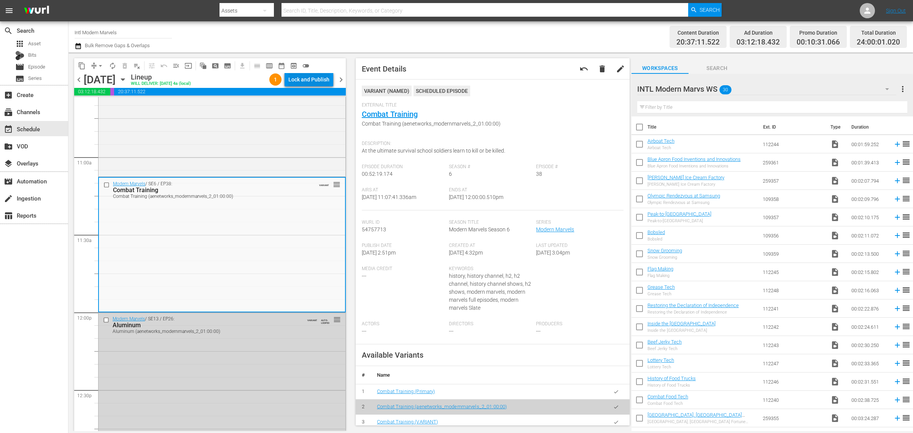
click at [304, 76] on div "Lock and Publish" at bounding box center [308, 80] width 41 height 14
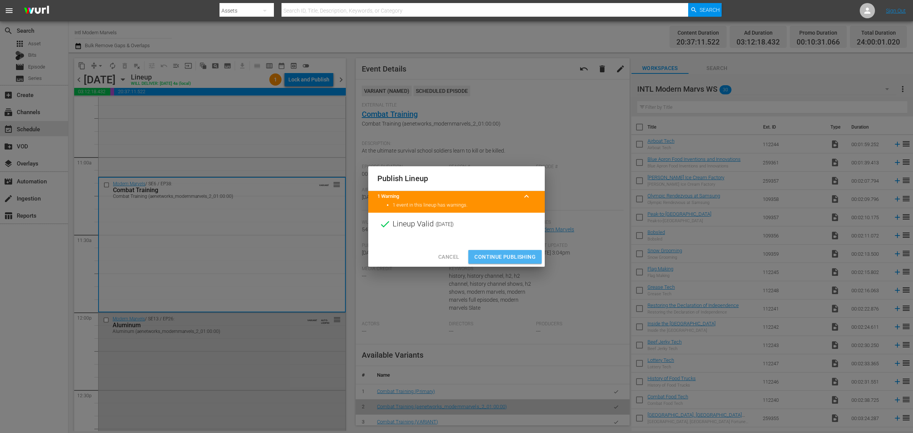
click at [509, 257] on span "Continue Publishing" at bounding box center [504, 257] width 61 height 10
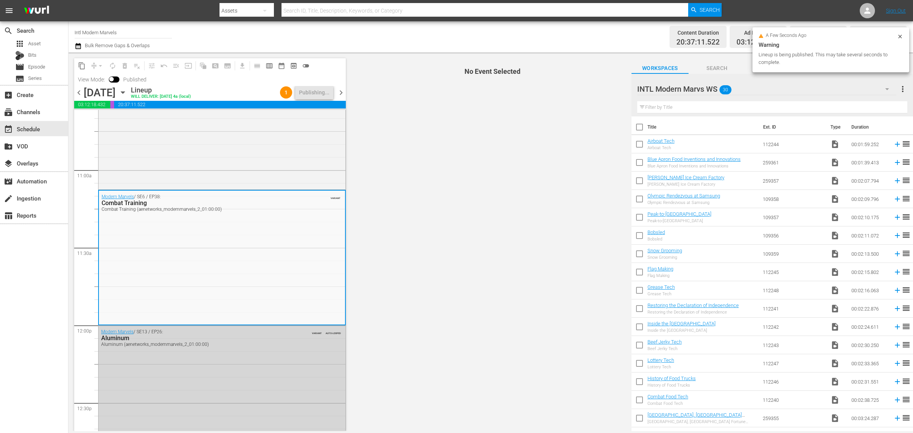
click at [392, 35] on div "Channel Title Intl Modern Marvels Bulk Remove Gaps & Overlaps" at bounding box center [302, 36] width 454 height 27
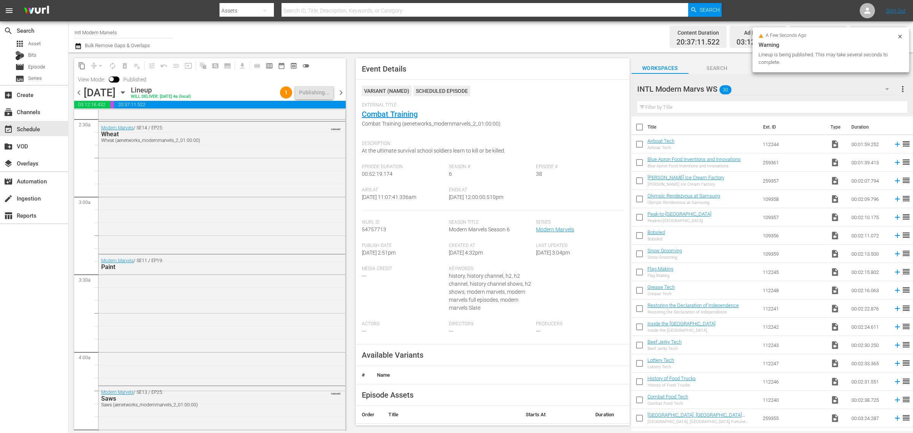
scroll to position [0, 0]
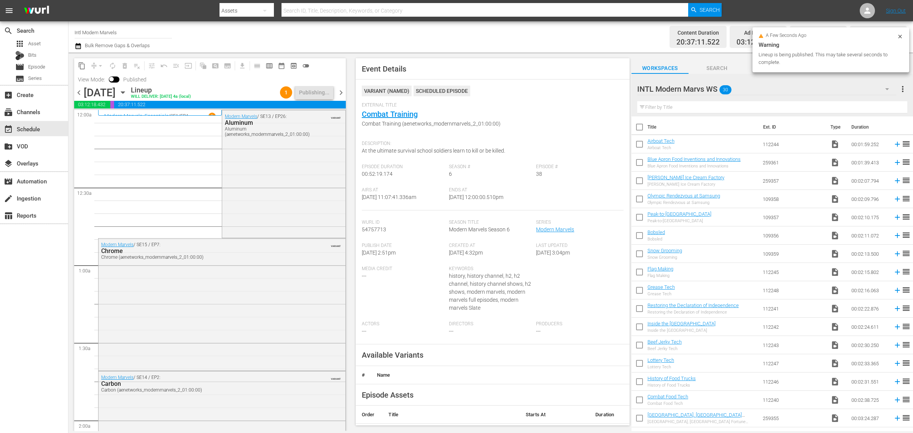
click at [432, 37] on div "Channel Title Intl Modern Marvels Bulk Remove Gaps & Overlaps" at bounding box center [302, 36] width 454 height 27
click at [322, 31] on div "Channel Title Intl Modern Marvels Bulk Remove Gaps & Overlaps" at bounding box center [302, 36] width 454 height 27
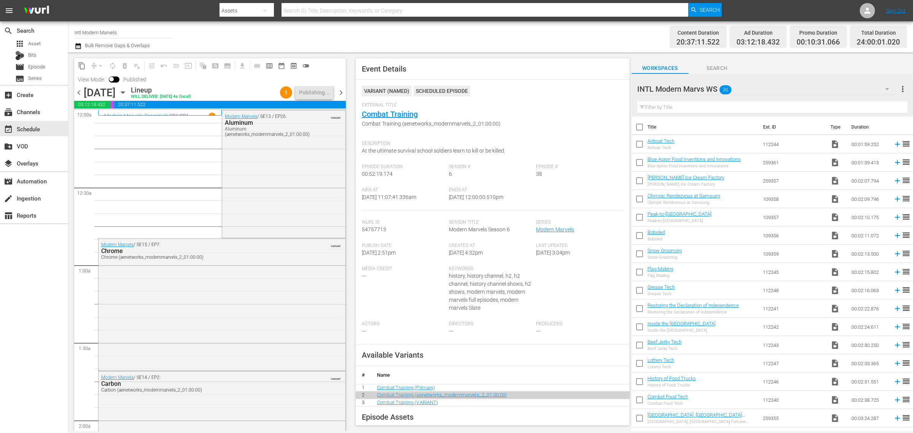
click at [391, 33] on div "Channel Title Intl Modern Marvels Bulk Remove Gaps & Overlaps" at bounding box center [302, 36] width 454 height 27
click at [319, 33] on div "Channel Title Intl Modern Marvels Bulk Remove Gaps & Overlaps" at bounding box center [302, 36] width 454 height 27
drag, startPoint x: 342, startPoint y: 92, endPoint x: 466, endPoint y: 62, distance: 127.7
click at [342, 92] on span "chevron_right" at bounding box center [341, 93] width 10 height 10
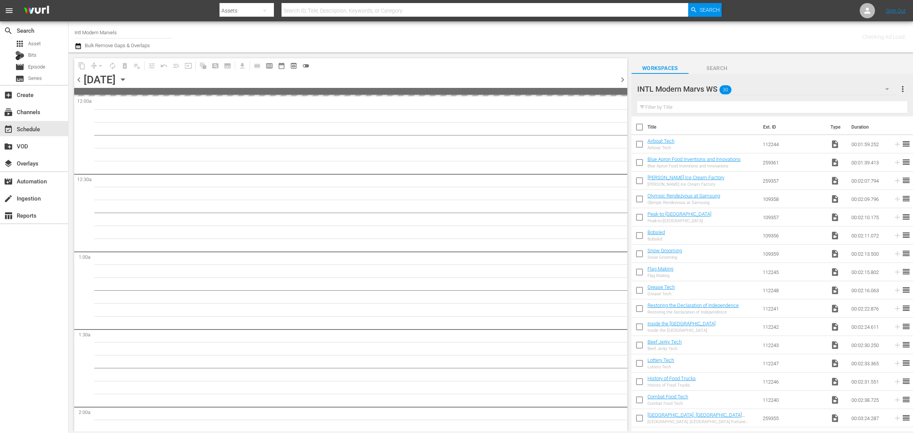
click at [508, 44] on div "Channel Title Intl Modern Marvels Bulk Remove Gaps & Overlaps" at bounding box center [302, 36] width 454 height 27
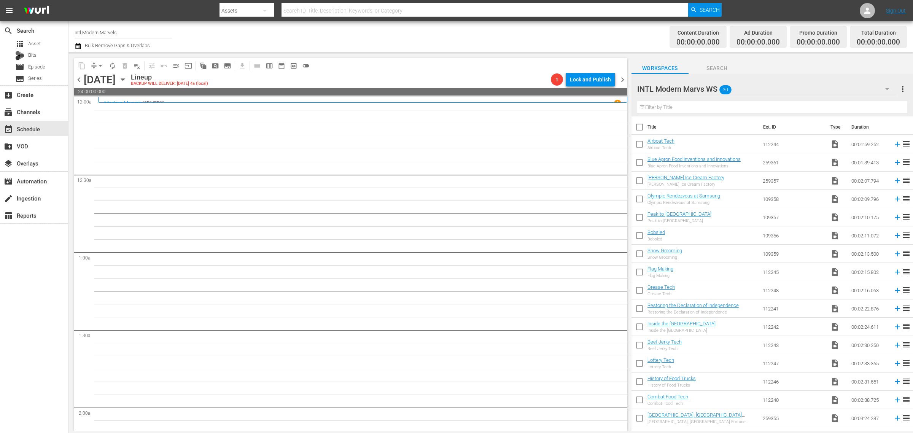
click at [392, 35] on div "Channel Title Intl Modern Marvels Bulk Remove Gaps & Overlaps" at bounding box center [302, 36] width 454 height 27
click at [622, 78] on span "chevron_right" at bounding box center [623, 80] width 10 height 10
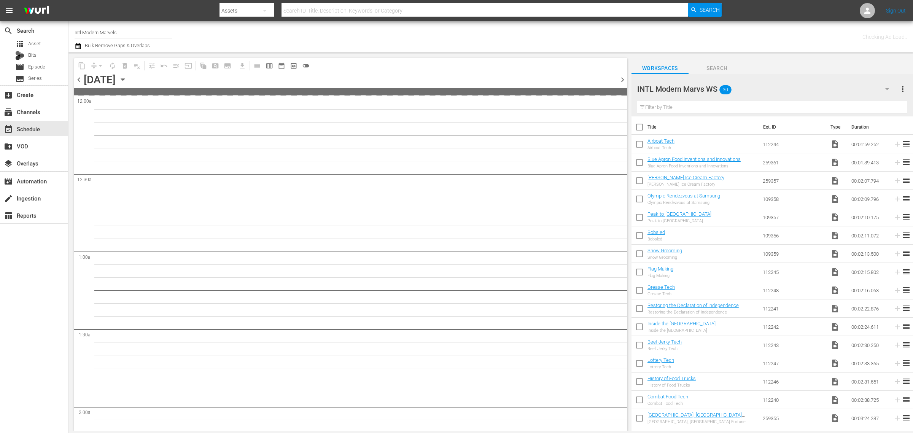
click at [396, 37] on div "Channel Title Intl Modern Marvels Bulk Remove Gaps & Overlaps" at bounding box center [302, 36] width 454 height 27
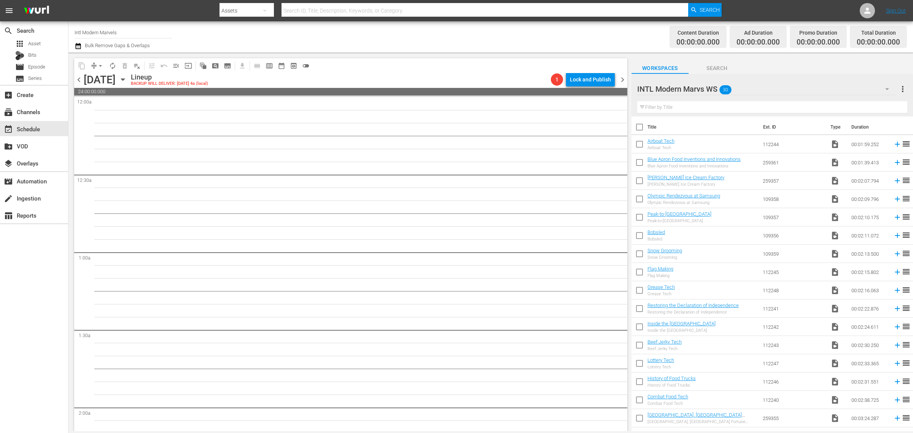
click at [73, 79] on div "content_copy compress arrow_drop_down autorenew_outlined delete_forever_outline…" at bounding box center [348, 241] width 561 height 378
click at [76, 79] on span "chevron_left" at bounding box center [79, 80] width 10 height 10
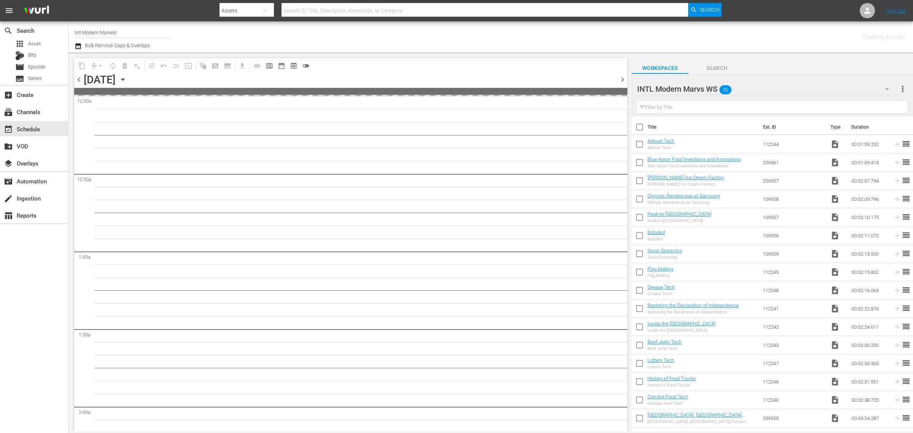
click at [429, 43] on div "Channel Title Intl Modern Marvels Bulk Remove Gaps & Overlaps" at bounding box center [302, 36] width 454 height 27
click at [483, 34] on div "Channel Title Intl Modern Marvels Bulk Remove Gaps & Overlaps" at bounding box center [302, 36] width 454 height 27
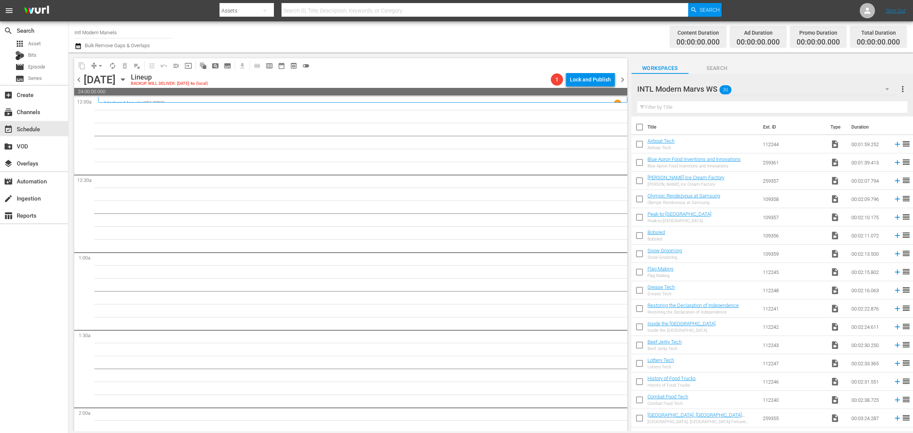
click at [523, 39] on div "Channel Title Intl Modern Marvels Bulk Remove Gaps & Overlaps" at bounding box center [302, 36] width 454 height 27
click at [534, 38] on div "Content Duration 00:00:00.000 Ad Duration 00:00:00.000 Promo Duration 00:00:00.…" at bounding box center [717, 36] width 378 height 27
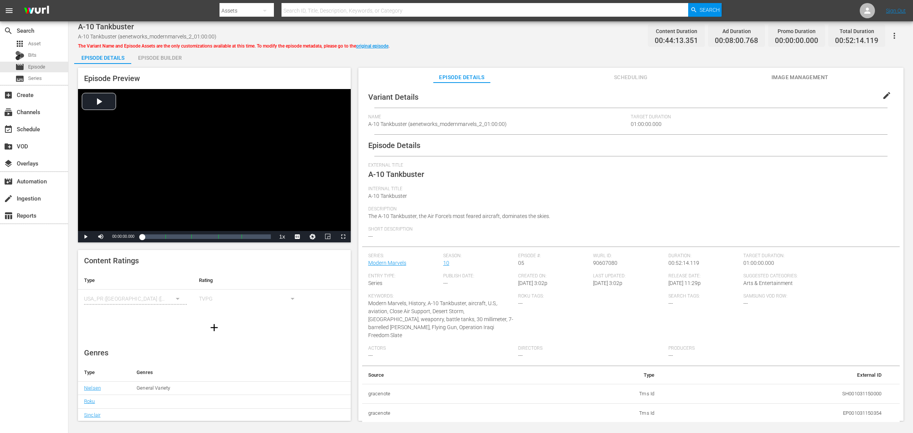
click at [507, 38] on div "A-10 Tankbuster A-10 Tankbuster (aenetworks_modernmarvels_2_01:00:00) The Varia…" at bounding box center [490, 35] width 825 height 17
click at [172, 59] on div "Episode Builder" at bounding box center [159, 58] width 57 height 18
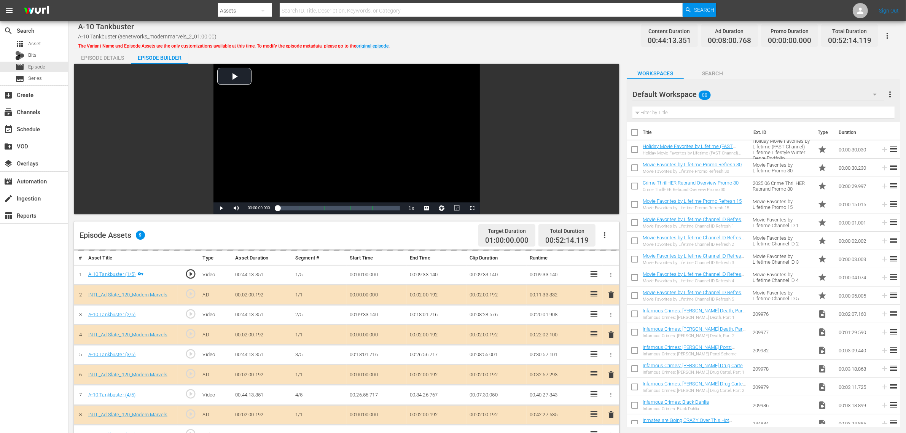
click at [507, 40] on div "A-10 Tankbuster A-10 Tankbuster (aenetworks_modernmarvels_2_01:00:00) The Varia…" at bounding box center [487, 35] width 818 height 17
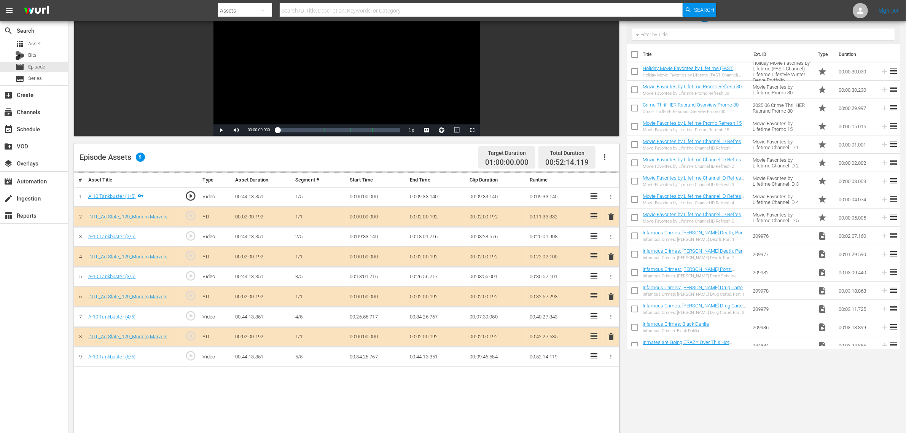
scroll to position [198, 0]
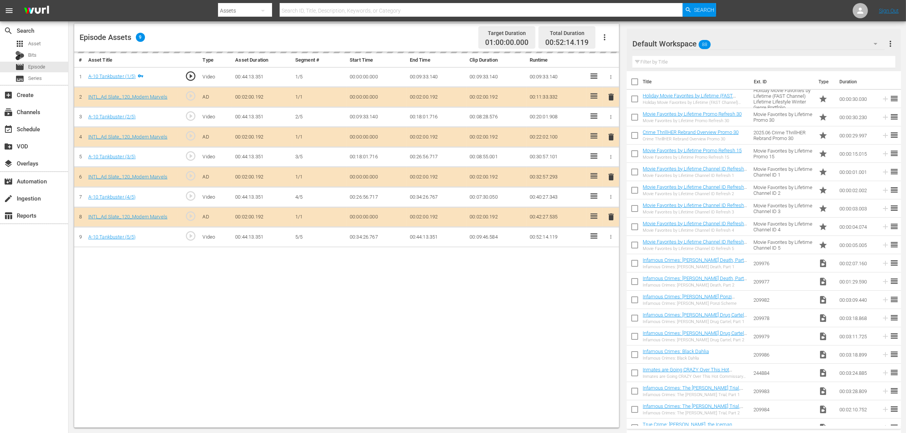
click at [472, 329] on div "# Asset Title Type Asset Duration Segment # Start Time End Time Clip Duration R…" at bounding box center [346, 240] width 545 height 376
click at [730, 41] on div "Default Workspace 88" at bounding box center [758, 43] width 252 height 21
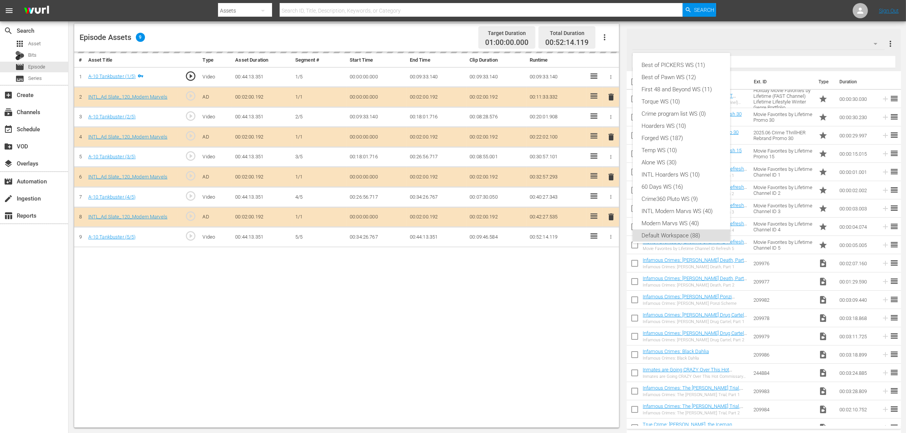
scroll to position [5, 0]
click at [698, 207] on div "INTL Modern Marvs WS (40)" at bounding box center [681, 206] width 79 height 12
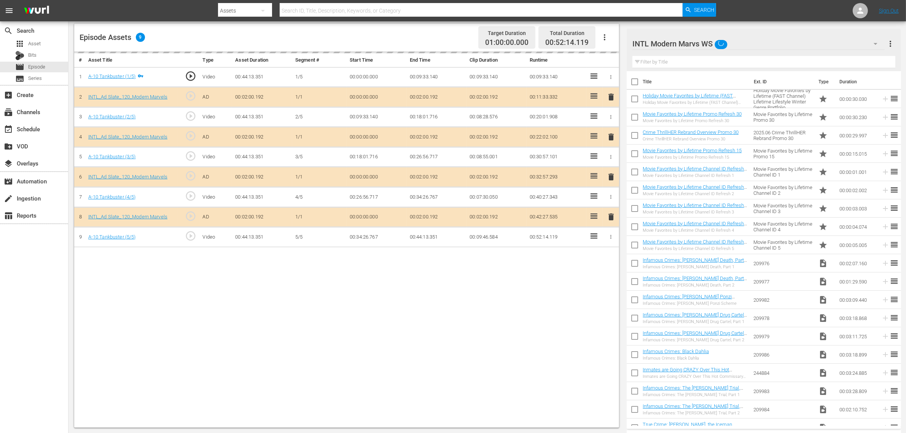
click at [193, 270] on div "# Asset Title Type Asset Duration Segment # Start Time End Time Clip Duration R…" at bounding box center [346, 240] width 545 height 376
click at [417, 37] on div "Episode Assets 9 Target Duration 01:00:00.000 Total Duration 00:52:14.119" at bounding box center [346, 38] width 545 height 28
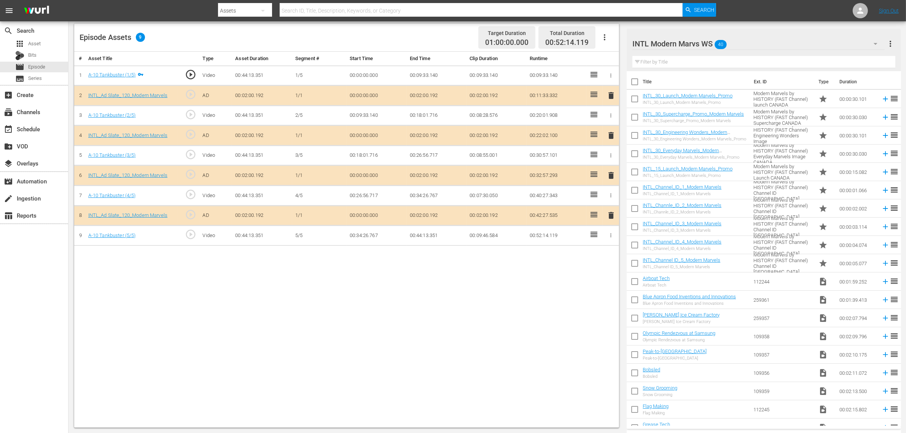
click at [610, 179] on span "delete" at bounding box center [610, 175] width 9 height 9
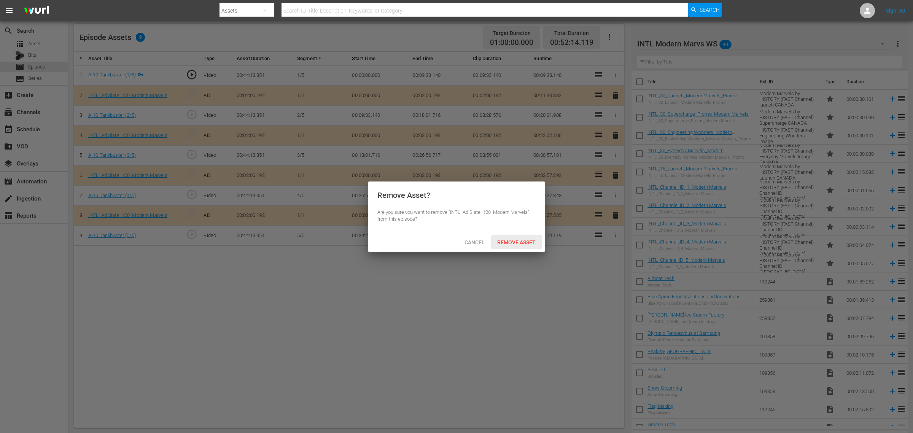
click at [517, 242] on span "Remove Asset" at bounding box center [516, 242] width 51 height 6
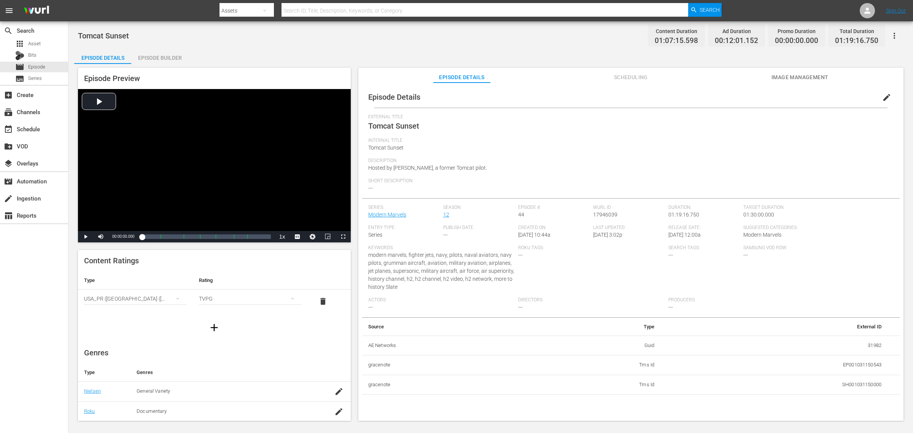
click at [167, 52] on div "Episode Builder" at bounding box center [159, 58] width 57 height 18
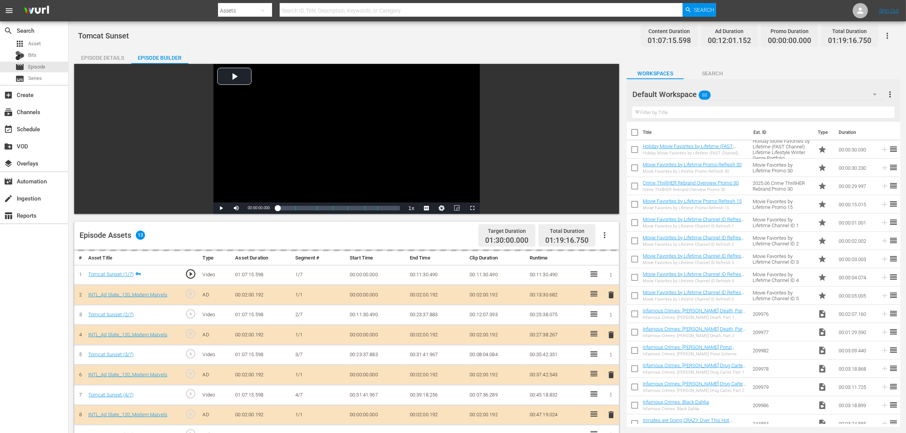
click at [730, 94] on div "Default Workspace 88" at bounding box center [757, 94] width 251 height 21
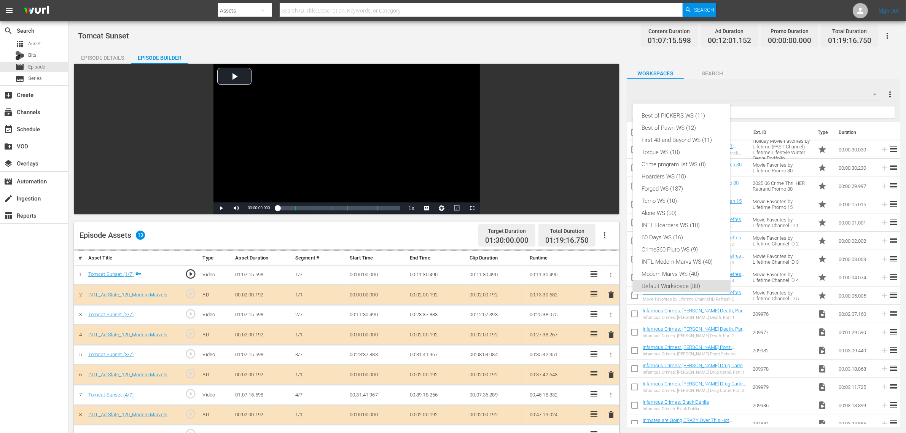
scroll to position [5, 0]
click at [681, 251] on div "INTL Modern Marvs WS (40)" at bounding box center [681, 257] width 79 height 12
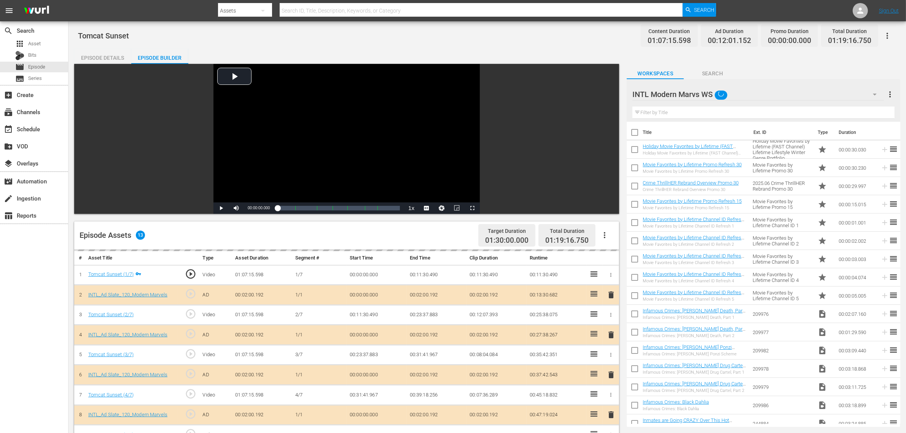
drag, startPoint x: 548, startPoint y: 52, endPoint x: 548, endPoint y: 60, distance: 7.6
click at [548, 51] on div "Episode Details Episode Builder Episode Preview Video Player is loading. Play V…" at bounding box center [487, 337] width 826 height 577
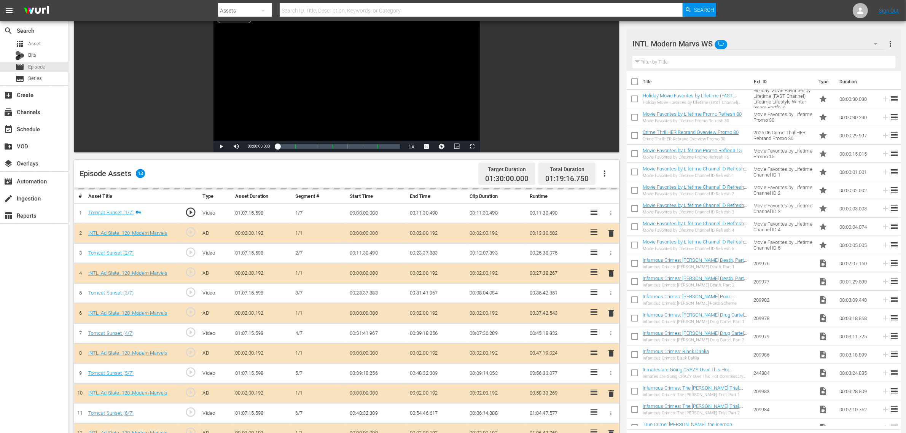
scroll to position [198, 0]
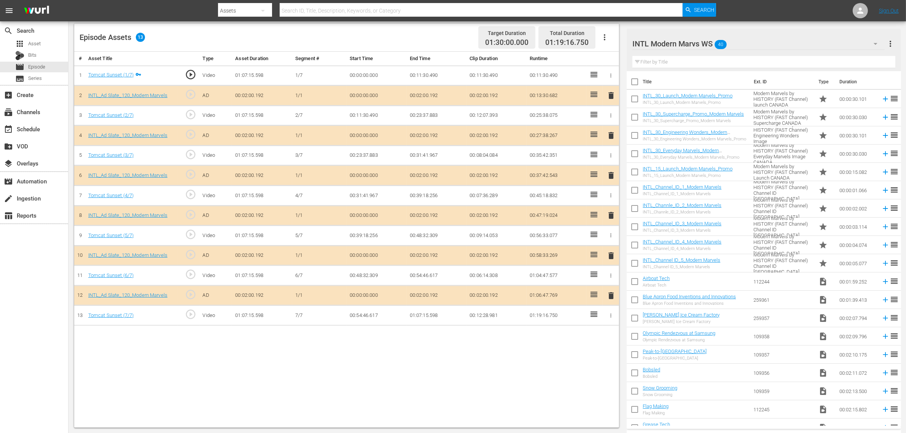
click at [612, 219] on span "delete" at bounding box center [610, 215] width 9 height 9
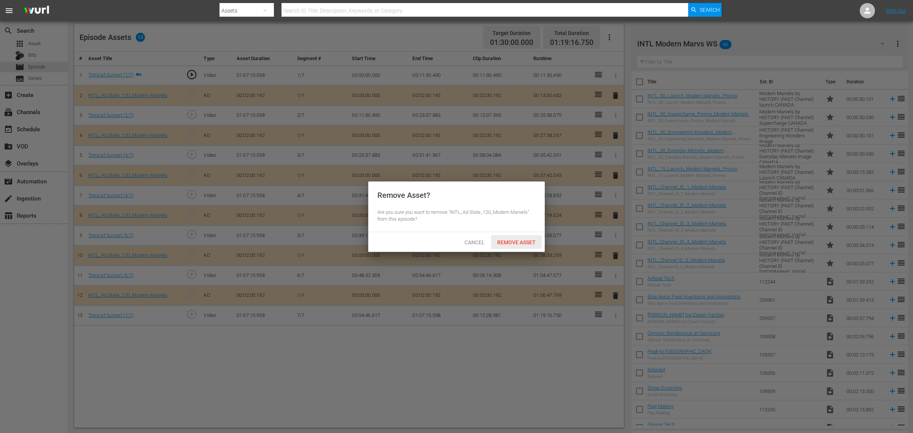
click at [526, 243] on span "Remove Asset" at bounding box center [516, 242] width 51 height 6
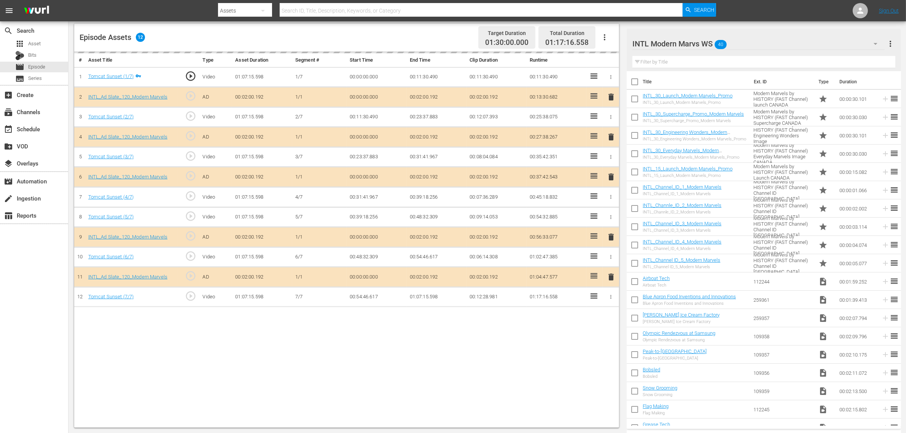
click at [730, 9] on nav "menu Search By Assets Search ID, Title, Description, Keywords, or Category Sear…" at bounding box center [453, 10] width 906 height 21
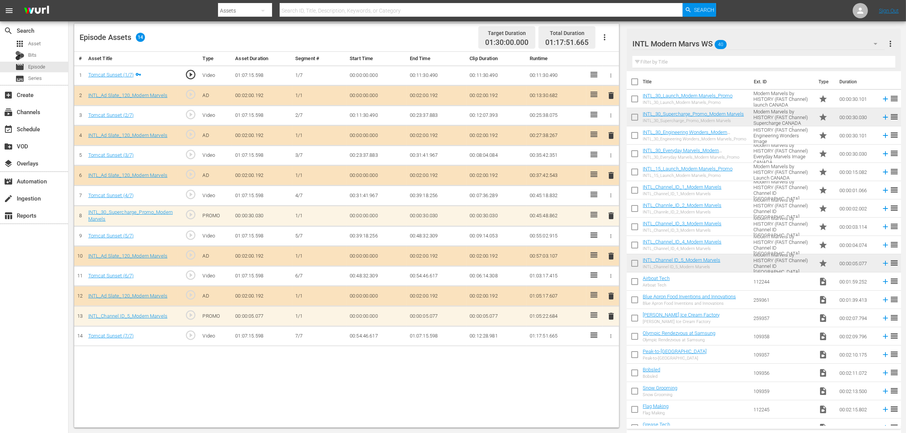
click at [420, 35] on div "Episode Assets 14 Target Duration 01:30:00.000 Total Duration 01:17:51.665" at bounding box center [346, 38] width 545 height 28
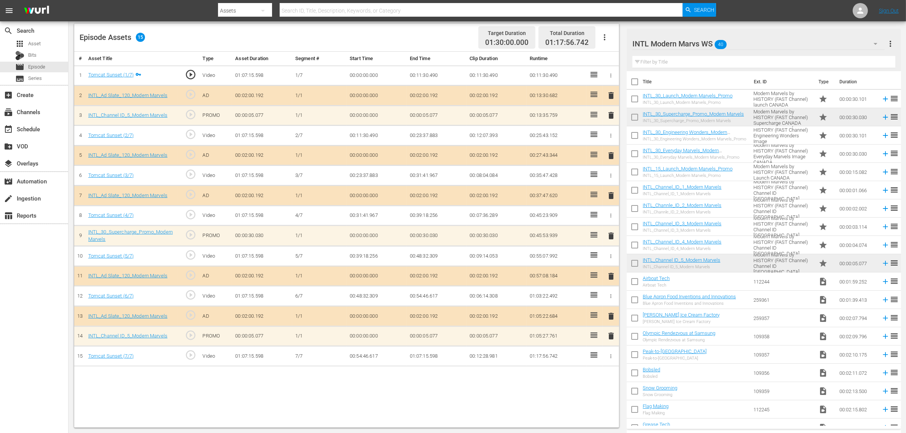
click at [421, 46] on div "Episode Assets 15 Target Duration 01:30:00.000 Total Duration 01:17:56.742" at bounding box center [346, 38] width 545 height 28
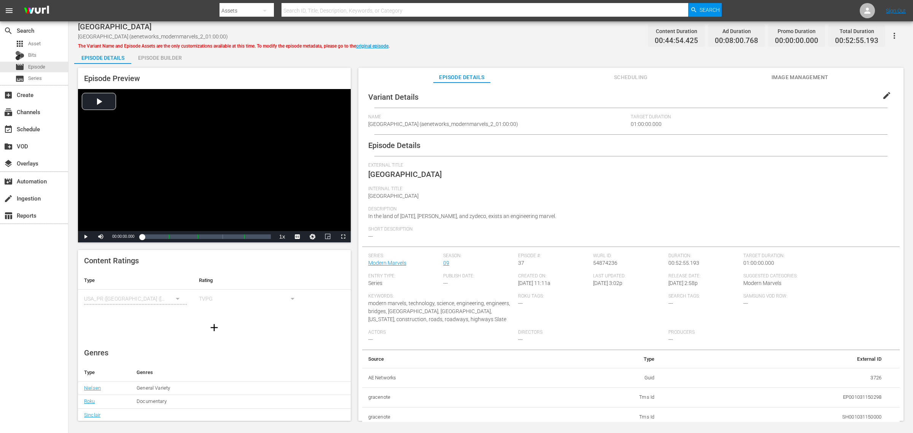
drag, startPoint x: 177, startPoint y: 55, endPoint x: 253, endPoint y: 38, distance: 77.5
click at [177, 56] on div "Episode Builder" at bounding box center [159, 58] width 57 height 18
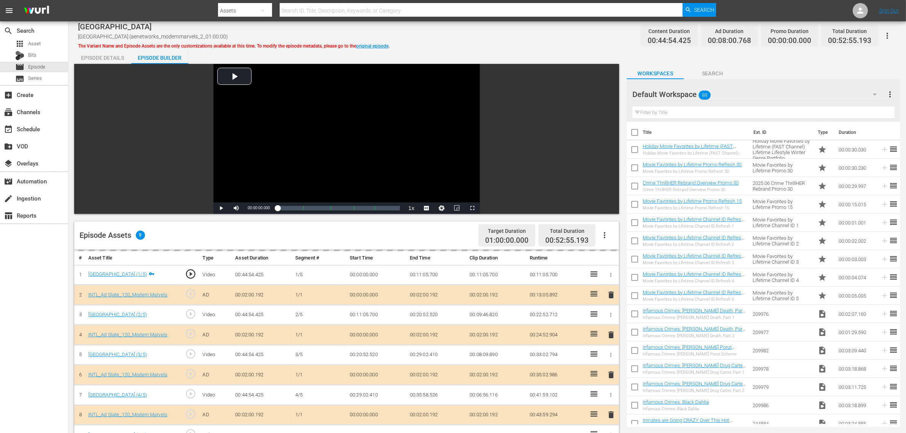
drag, startPoint x: 496, startPoint y: 44, endPoint x: 505, endPoint y: 46, distance: 9.4
click at [497, 44] on div "[GEOGRAPHIC_DATA] (aenetworks_modernmarvels_2_01:00:00) The Variant Name and Ep…" at bounding box center [487, 35] width 818 height 17
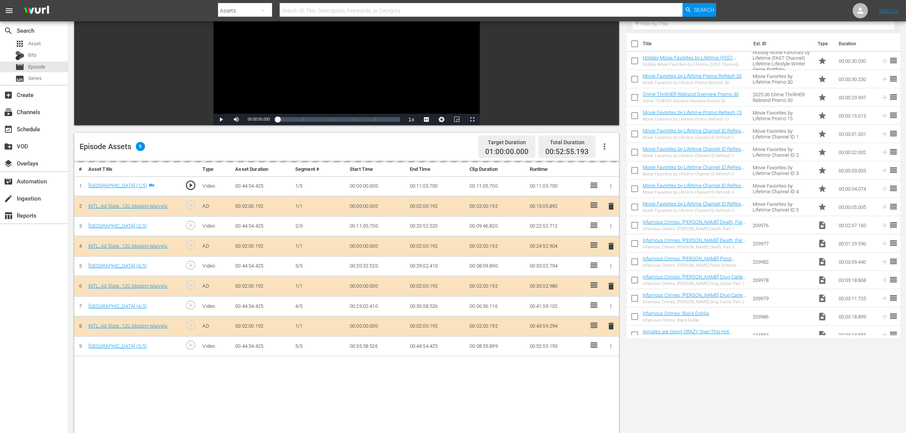
scroll to position [190, 0]
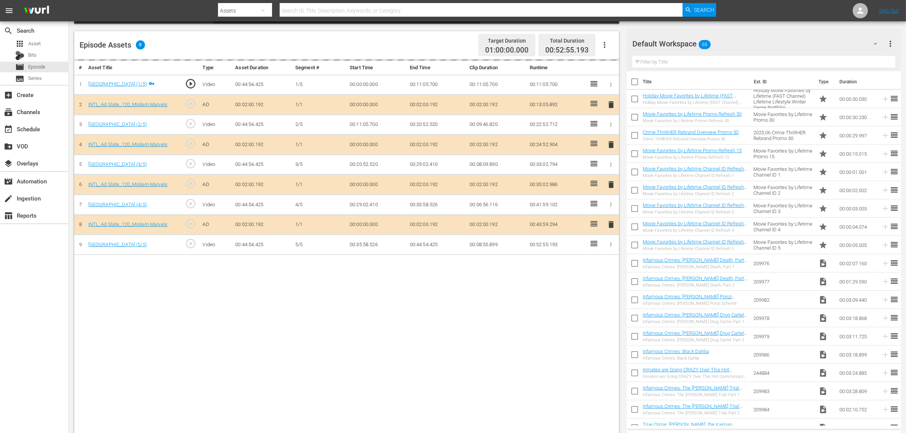
click at [730, 42] on div "Default Workspace 88" at bounding box center [758, 43] width 252 height 21
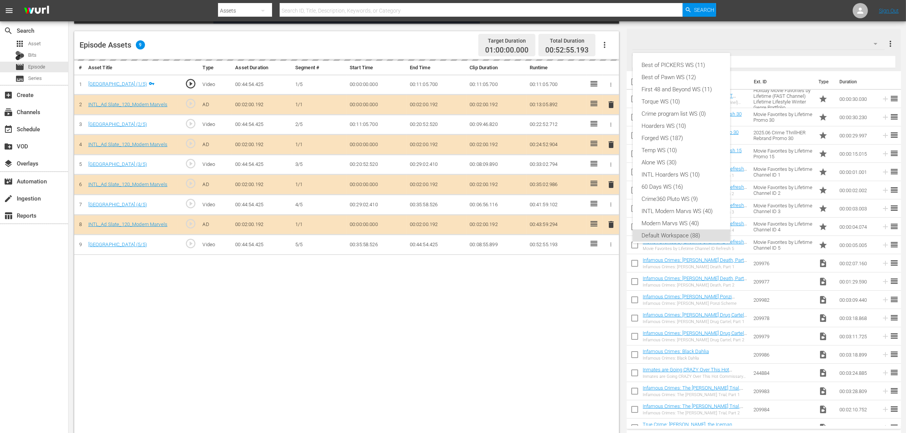
scroll to position [5, 0]
click at [690, 200] on div "INTL Modern Marvs WS (40)" at bounding box center [681, 206] width 79 height 12
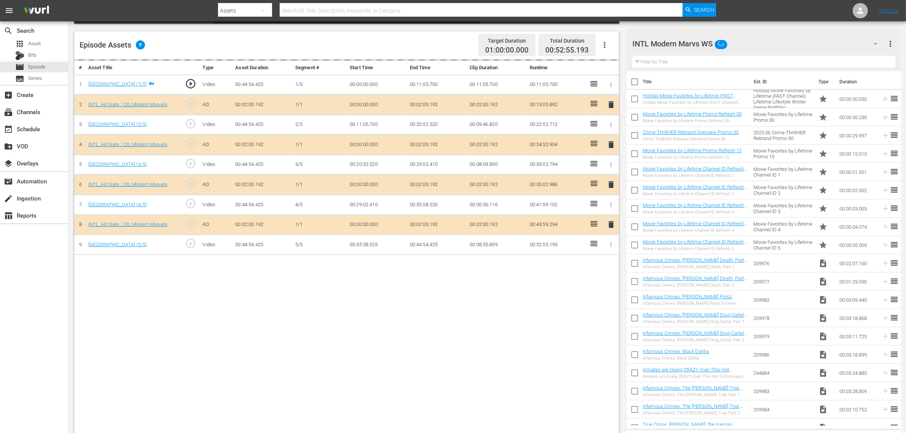
click at [541, 297] on div "Best of PICKERS WS (11) Best of Pawn WS (12) First 48 and Beyond WS (11) Torque…" at bounding box center [453, 216] width 906 height 433
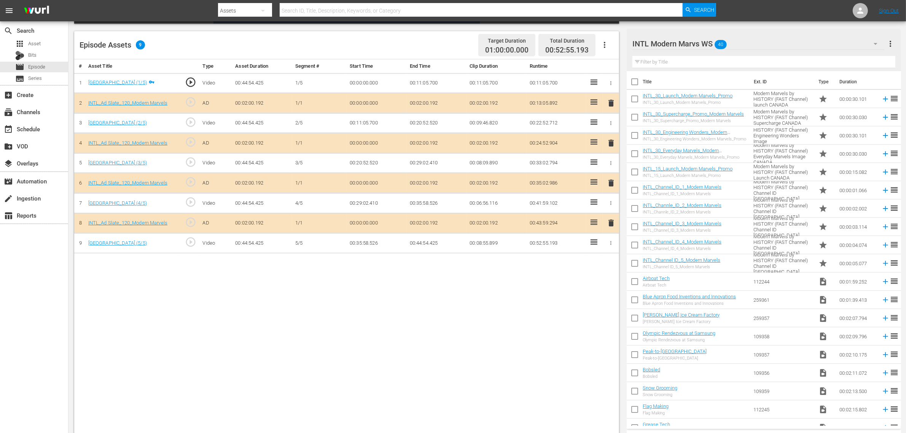
click at [611, 184] on span "delete" at bounding box center [610, 182] width 9 height 9
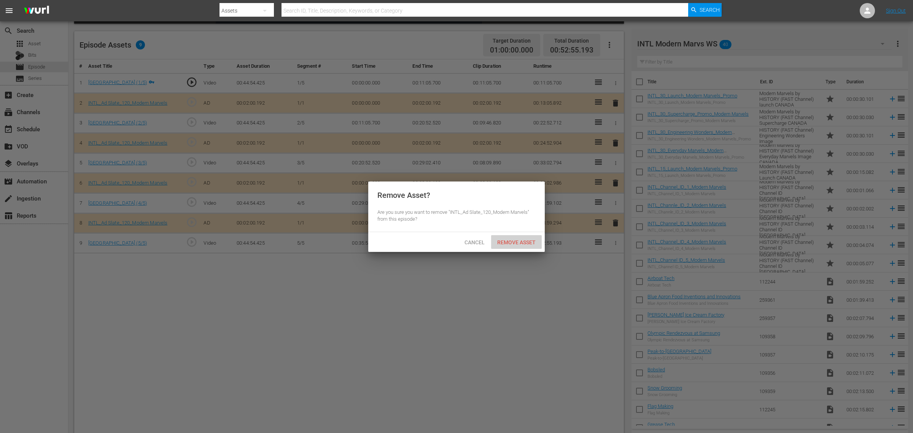
click at [521, 240] on span "Remove Asset" at bounding box center [516, 242] width 51 height 6
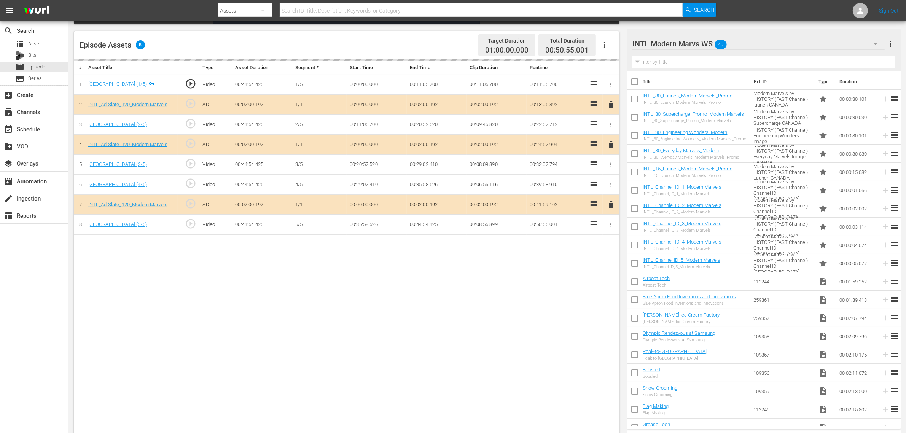
click at [419, 41] on div "Episode Assets 8 Target Duration 01:00:00.000 Total Duration 00:50:55.001" at bounding box center [346, 45] width 545 height 28
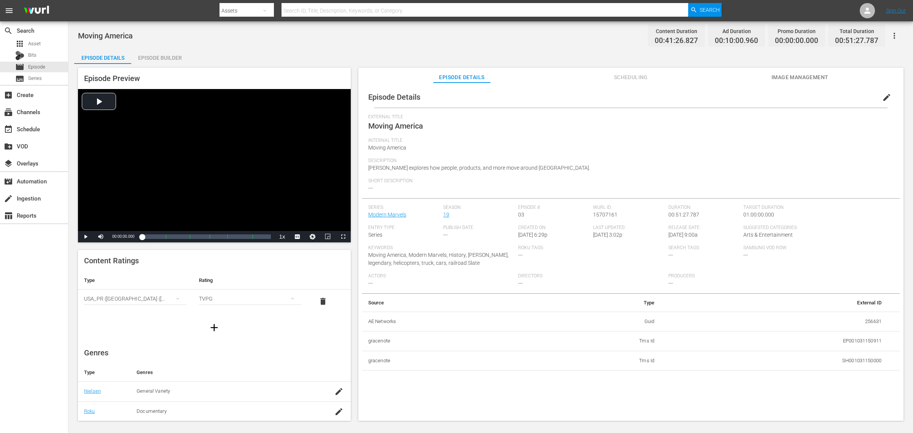
click at [147, 55] on div "Episode Builder" at bounding box center [159, 58] width 57 height 18
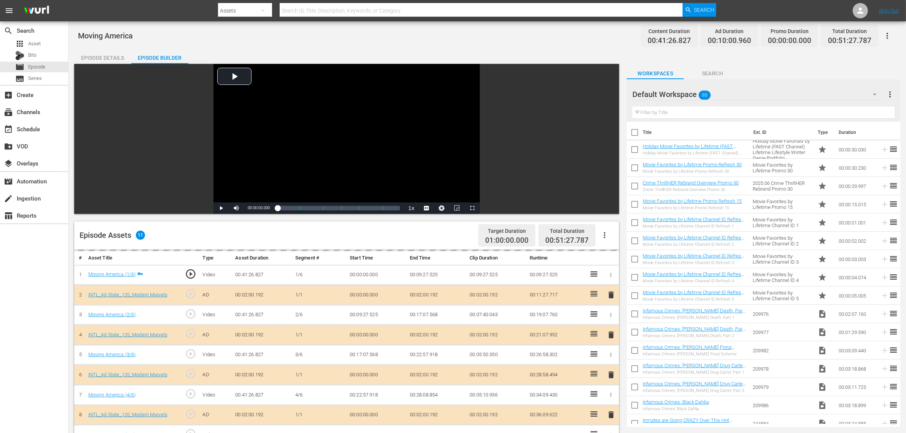
click at [549, 38] on div "Moving America Content Duration 00:41:26.827 Ad Duration 00:10:00.960 Promo Dur…" at bounding box center [487, 35] width 818 height 17
click at [730, 91] on div "Default Workspace 88" at bounding box center [757, 94] width 251 height 21
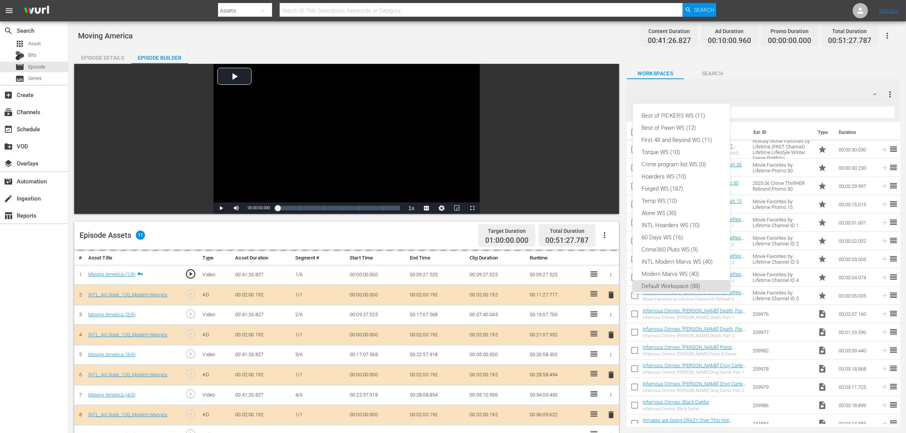
scroll to position [5, 0]
click at [667, 256] on div "INTL Modern Marvs WS (40)" at bounding box center [681, 257] width 79 height 12
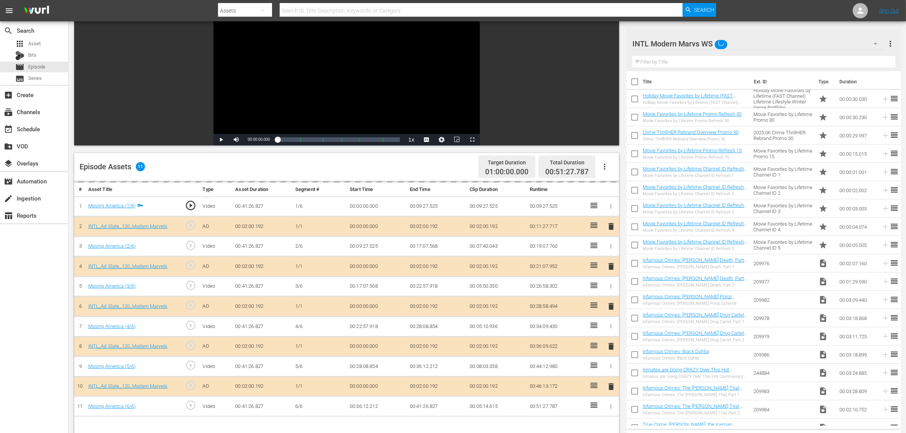
scroll to position [198, 0]
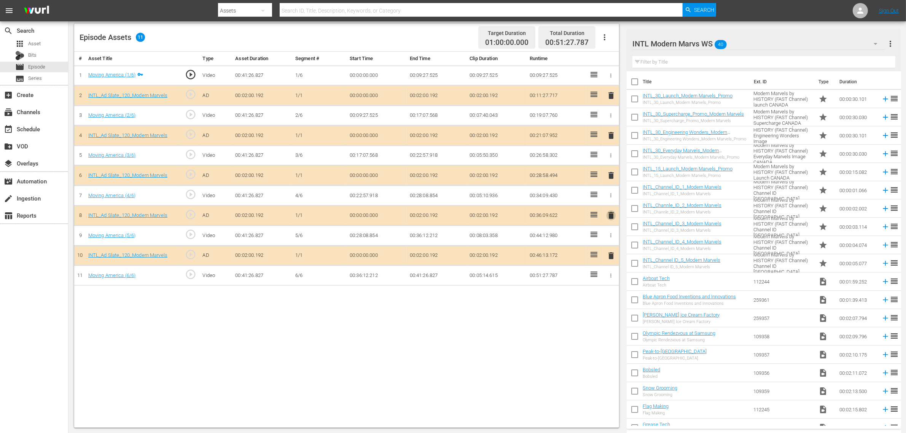
click at [612, 216] on span "delete" at bounding box center [610, 215] width 9 height 9
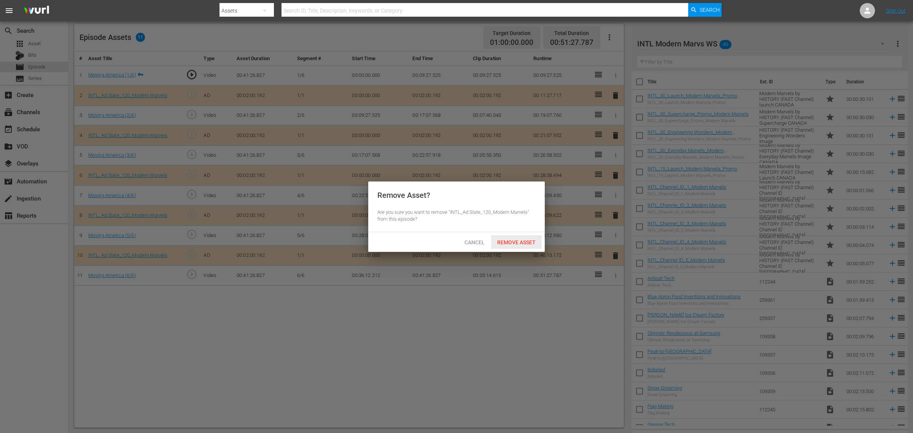
click at [525, 243] on span "Remove Asset" at bounding box center [516, 242] width 51 height 6
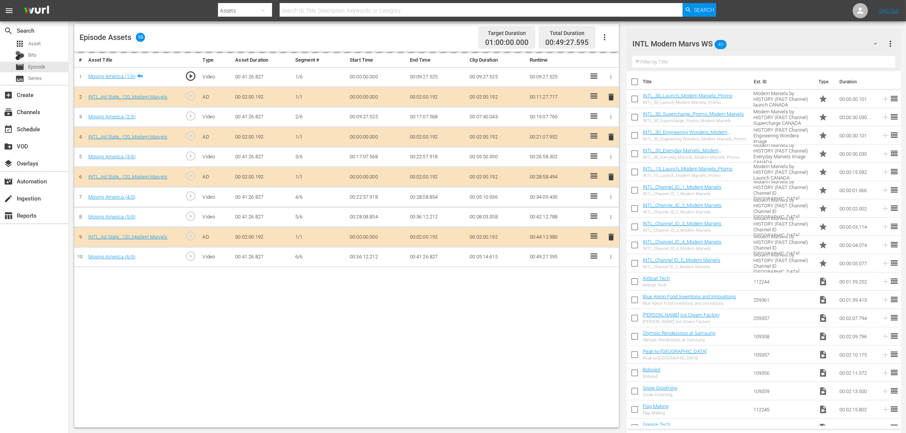
click at [448, 31] on div "Episode Assets 10 Target Duration 01:00:00.000 Total Duration 00:49:27.595" at bounding box center [346, 38] width 545 height 28
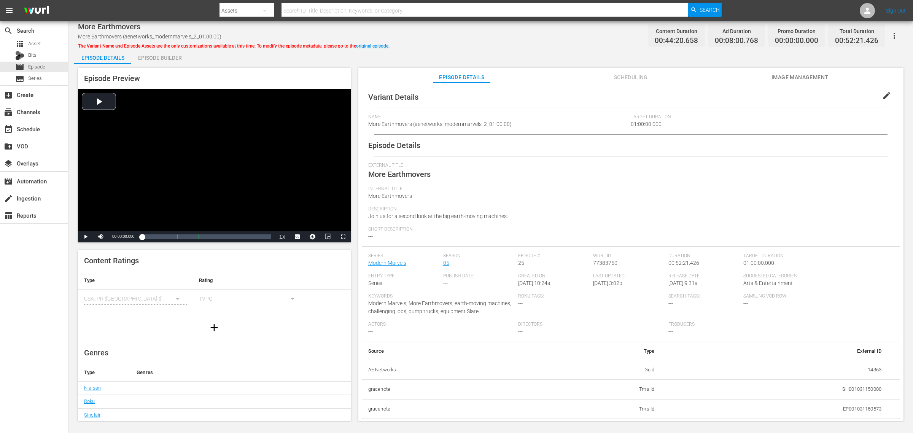
click at [168, 52] on div "Episode Builder" at bounding box center [159, 58] width 57 height 18
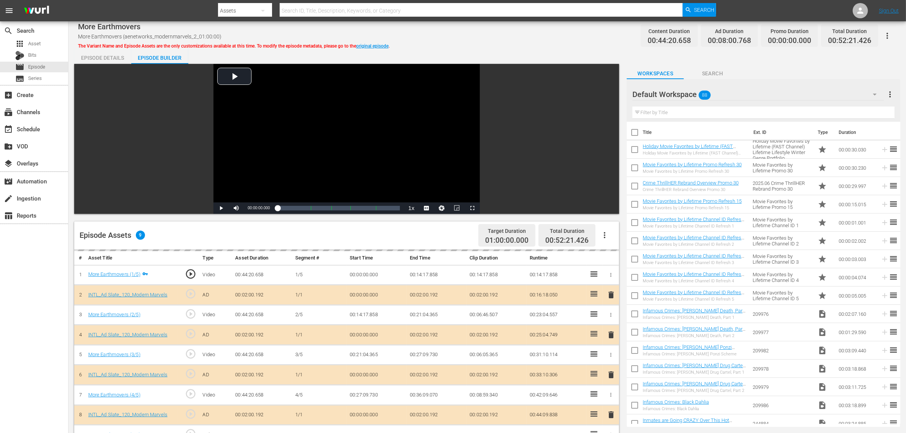
click at [520, 14] on input "text" at bounding box center [481, 11] width 403 height 18
click at [562, 30] on div "More Earthmovers More Earthmovers (aenetworks_modernmarvels_2_01:00:00) The Var…" at bounding box center [487, 35] width 818 height 17
click at [730, 95] on div "Default Workspace 88" at bounding box center [757, 94] width 251 height 21
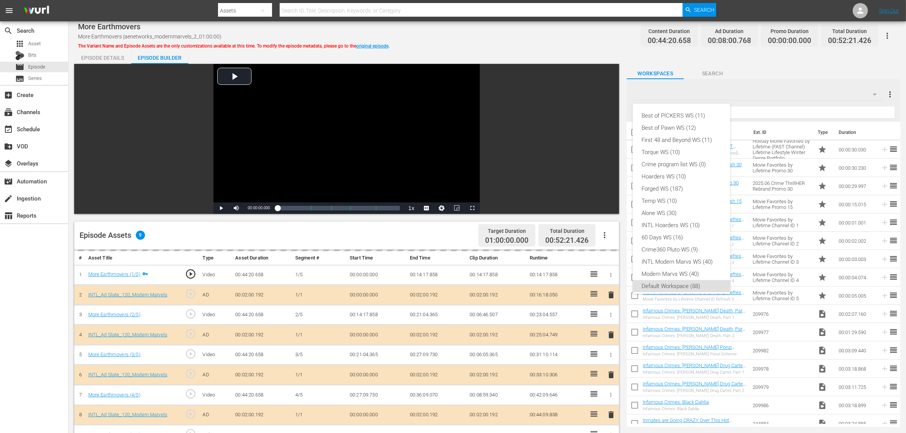
scroll to position [5, 0]
click at [655, 252] on div "INTL Modern Marvs WS (40)" at bounding box center [681, 257] width 79 height 12
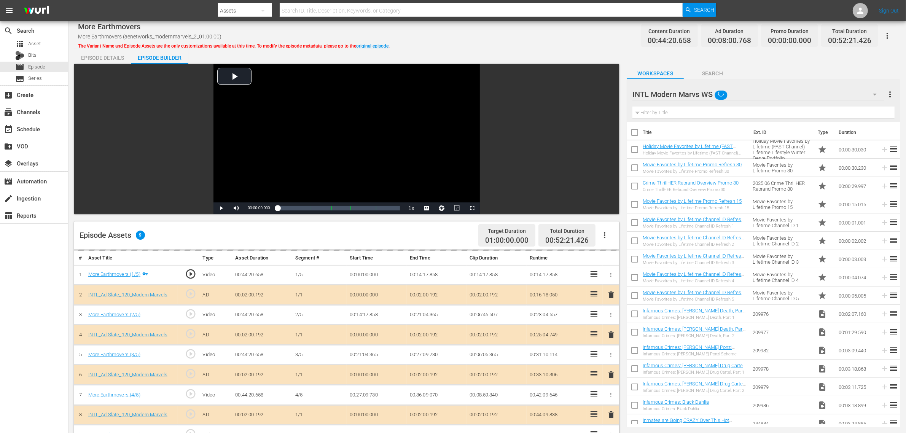
click at [540, 46] on div "More Earthmovers More Earthmovers (aenetworks_modernmarvels_2_01:00:00) The Var…" at bounding box center [486, 326] width 837 height 610
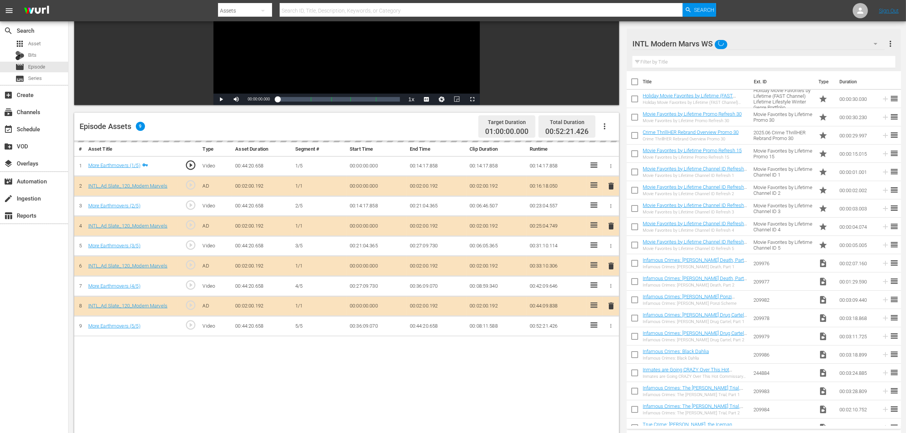
scroll to position [190, 0]
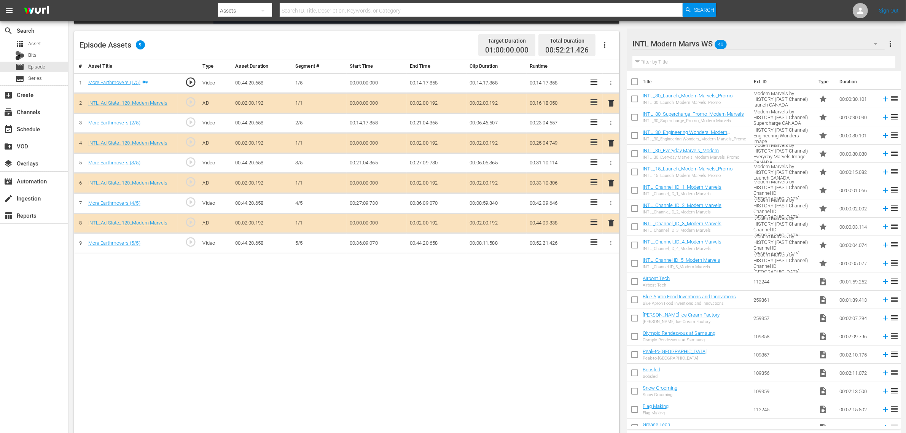
click at [609, 183] on span "delete" at bounding box center [610, 182] width 9 height 9
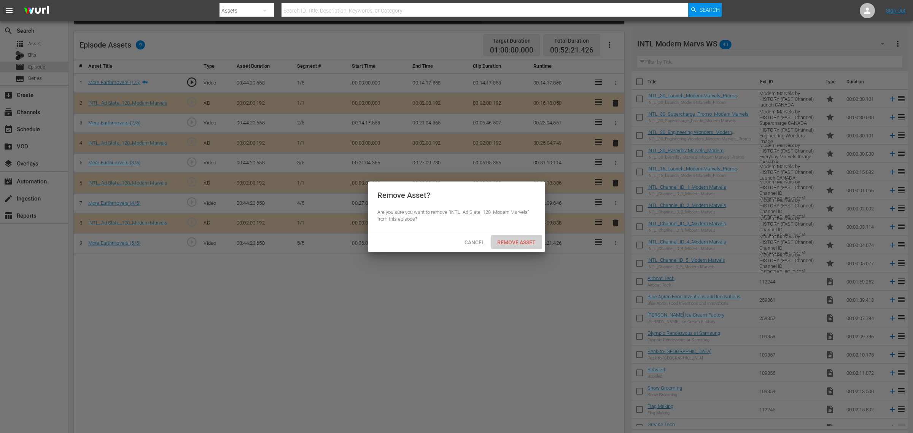
click at [528, 241] on span "Remove Asset" at bounding box center [516, 242] width 51 height 6
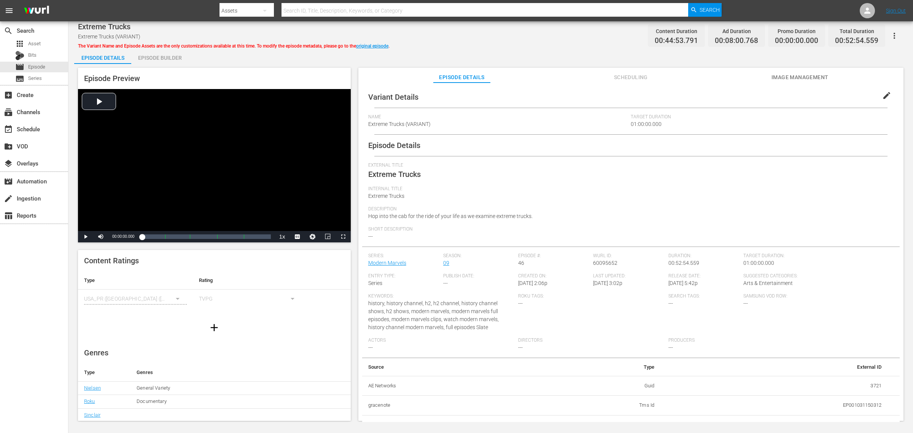
click at [151, 52] on div "Episode Builder" at bounding box center [159, 58] width 57 height 18
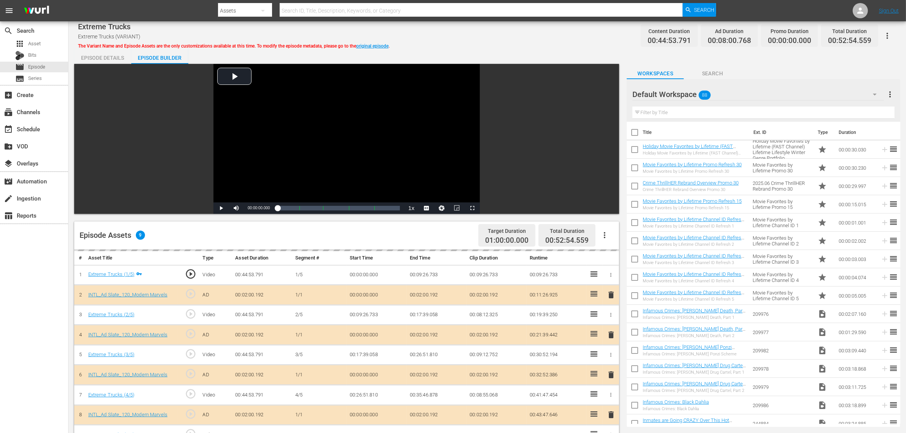
click at [730, 95] on div "Default Workspace 88" at bounding box center [757, 94] width 251 height 21
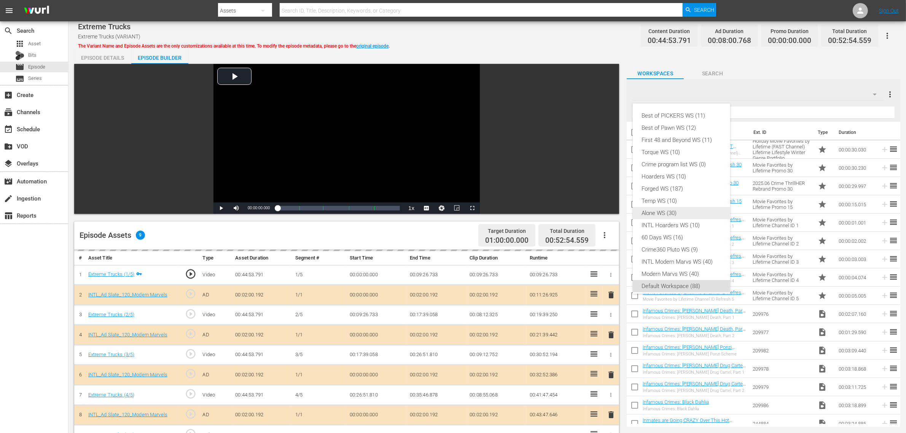
scroll to position [5, 0]
click at [667, 259] on div "INTL Modern Marvs WS (40)" at bounding box center [681, 257] width 79 height 12
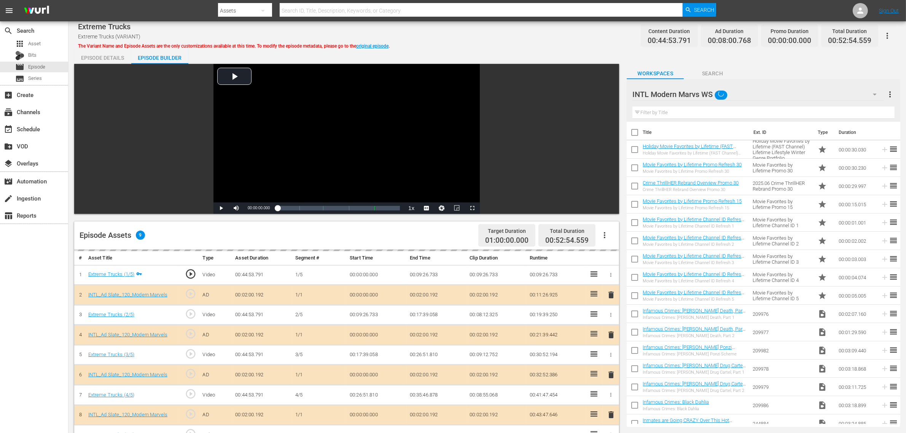
click at [500, 49] on div "Episode Details Episode Builder Episode Preview Video Player is loading. Play V…" at bounding box center [487, 337] width 826 height 577
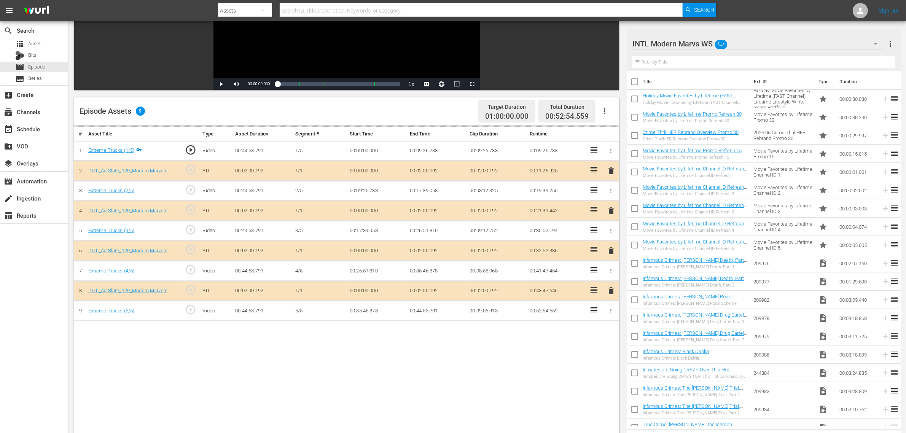
scroll to position [190, 0]
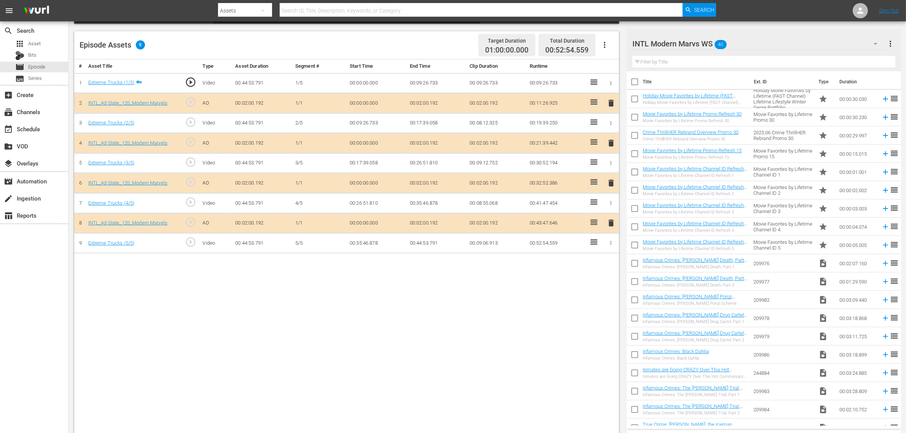
click at [611, 185] on span "delete" at bounding box center [610, 182] width 9 height 9
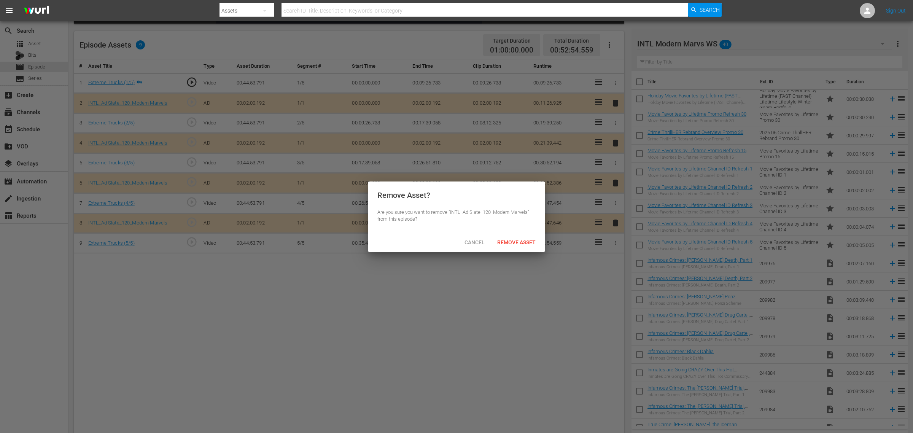
click at [505, 251] on div "Cancel Remove Asset" at bounding box center [456, 242] width 176 height 20
click at [511, 238] on div "Remove Asset" at bounding box center [516, 242] width 51 height 14
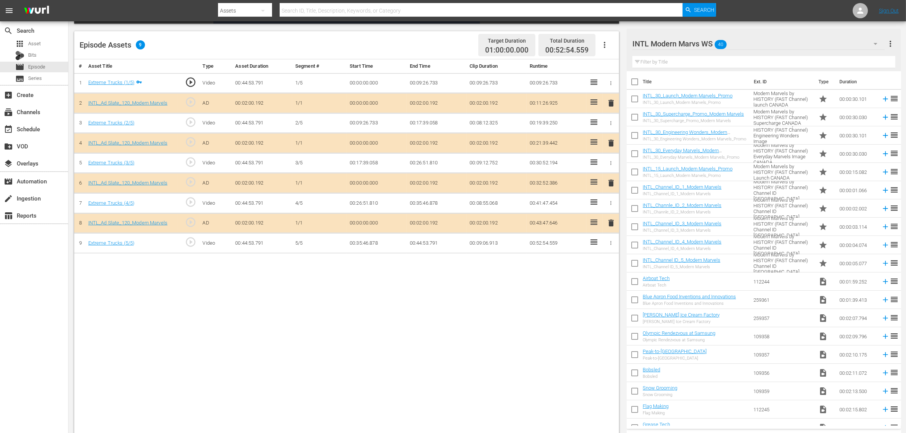
click at [252, 243] on body "menu Search By Assets Search ID, Title, Description, Keywords, or Category Sear…" at bounding box center [453, 26] width 906 height 433
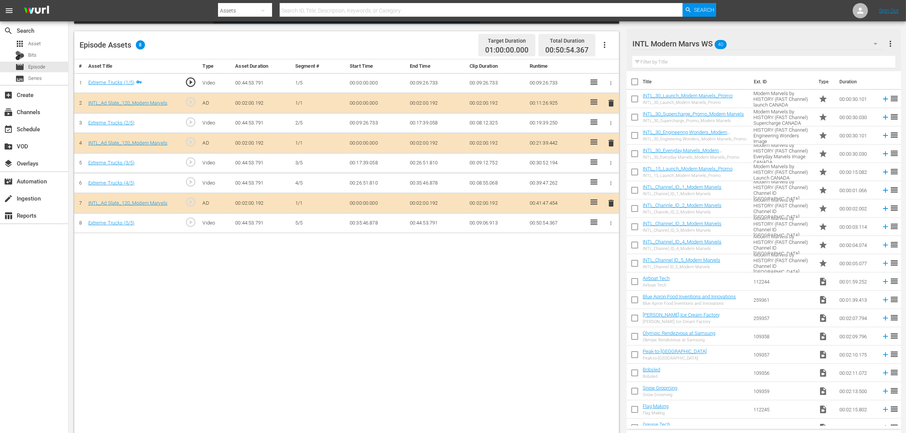
click at [379, 284] on div "# Asset Title Type Asset Duration Segment # Start Time End Time Clip Duration R…" at bounding box center [346, 247] width 545 height 376
drag, startPoint x: 395, startPoint y: 52, endPoint x: 396, endPoint y: 46, distance: 6.5
click at [396, 46] on div "Episode Assets 8 Target Duration 01:00:00.000 Total Duration 00:50:54.367" at bounding box center [346, 45] width 545 height 28
click at [459, 56] on div "Episode Assets 8 Target Duration 01:00:00.000 Total Duration 00:50:54.367" at bounding box center [346, 45] width 545 height 28
click at [452, 52] on div "Episode Assets 8 Target Duration 01:00:00.000 Total Duration 00:50:54.367" at bounding box center [346, 45] width 545 height 28
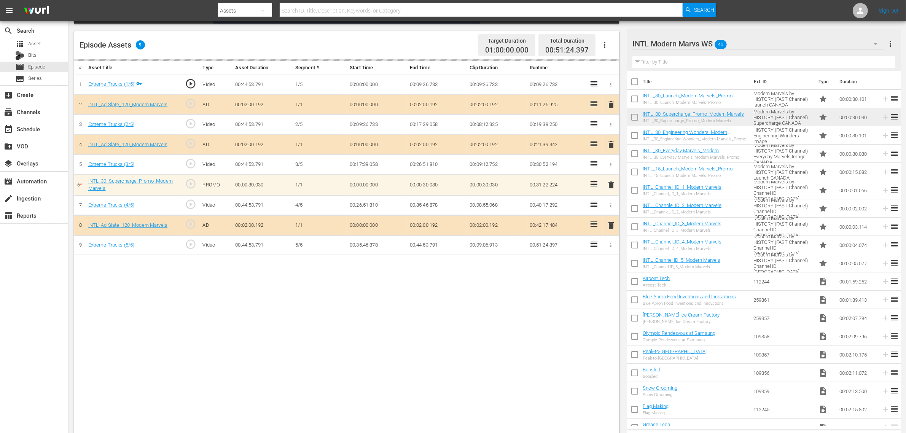
click at [366, 46] on div "Episode Assets 9 Target Duration 01:00:00.000 Total Duration 00:51:24.397" at bounding box center [346, 45] width 545 height 28
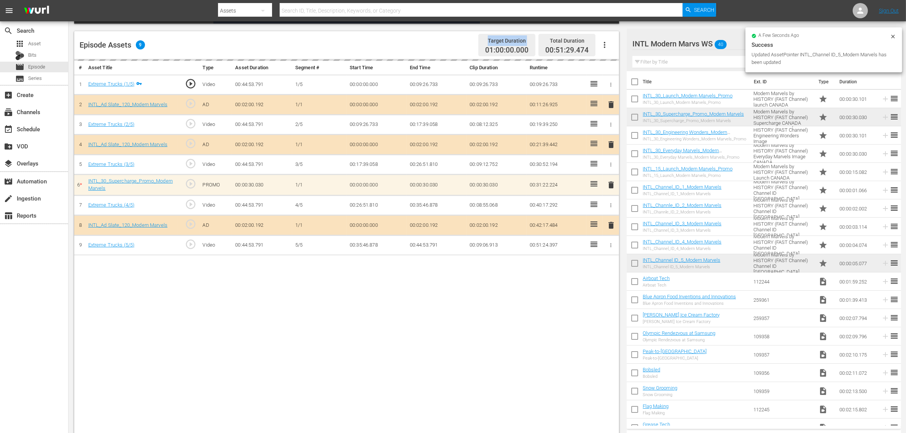
click at [354, 42] on div "Episode Assets 9 Target Duration 01:00:00.000 Total Duration 00:51:29.474" at bounding box center [346, 45] width 545 height 28
click at [261, 302] on div "# Asset Title Type Asset Duration Segment # Start Time End Time Clip Duration R…" at bounding box center [346, 247] width 545 height 376
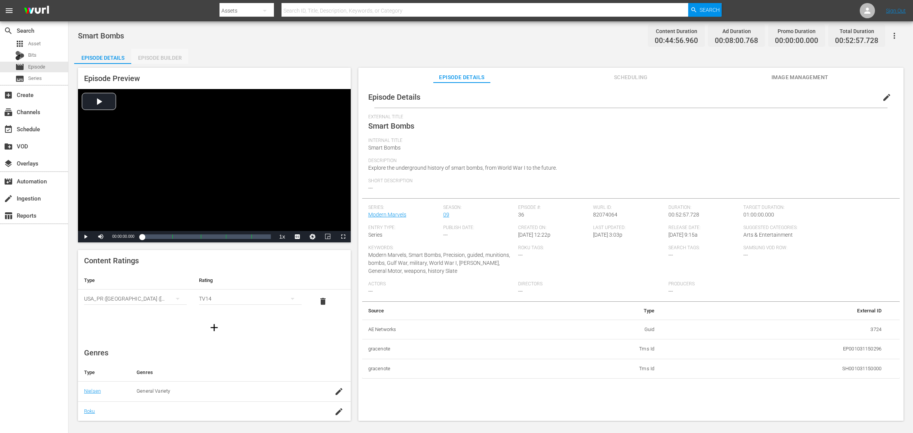
click at [160, 57] on div "Episode Builder" at bounding box center [159, 58] width 57 height 18
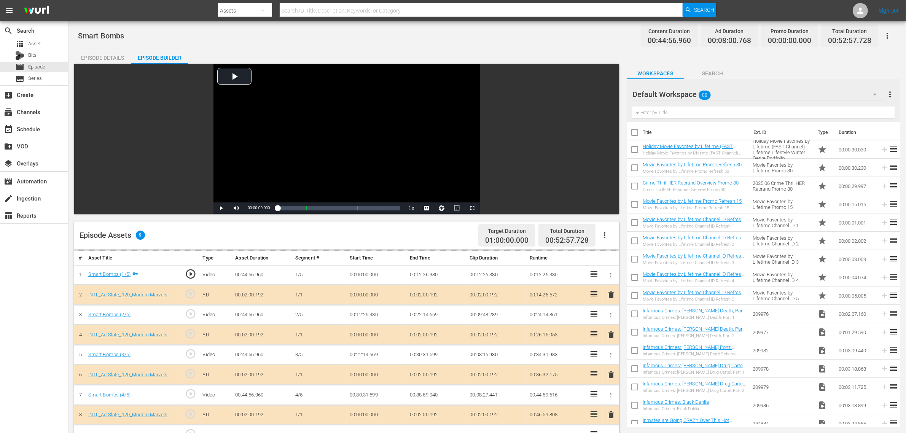
click at [581, 35] on div "Smart Bombs Content Duration 00:44:56.960 Ad Duration 00:08:00.768 Promo Durati…" at bounding box center [487, 35] width 818 height 17
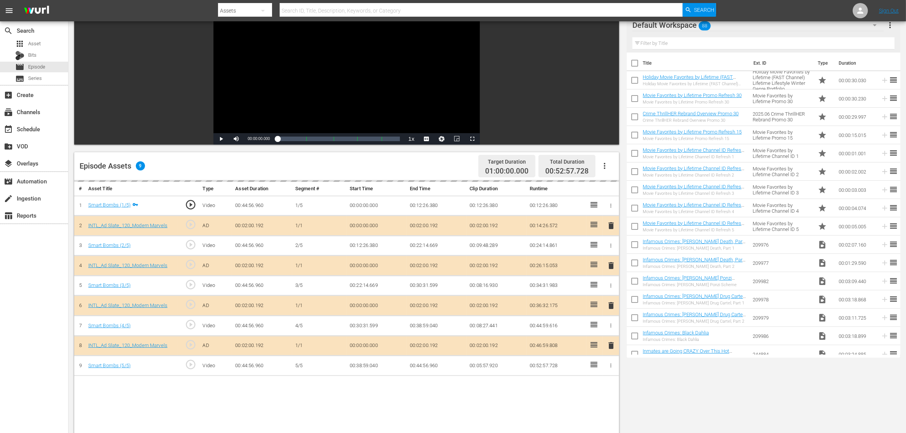
scroll to position [198, 0]
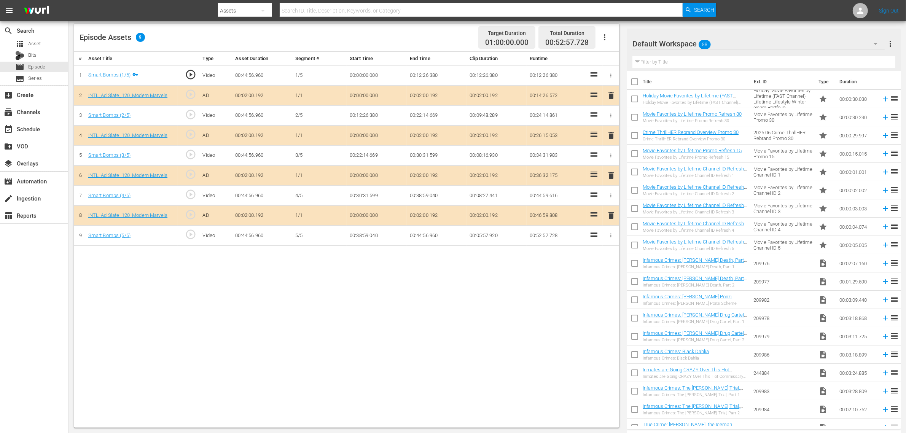
click at [610, 178] on span "delete" at bounding box center [610, 175] width 9 height 9
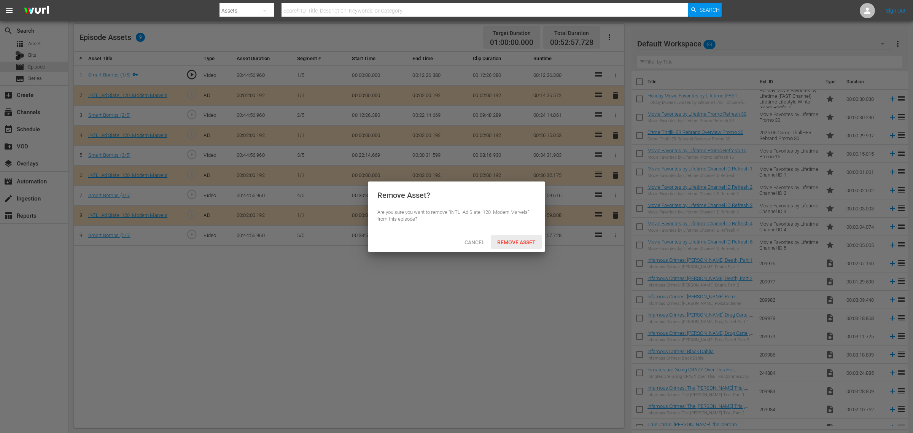
click at [524, 243] on span "Remove Asset" at bounding box center [516, 242] width 51 height 6
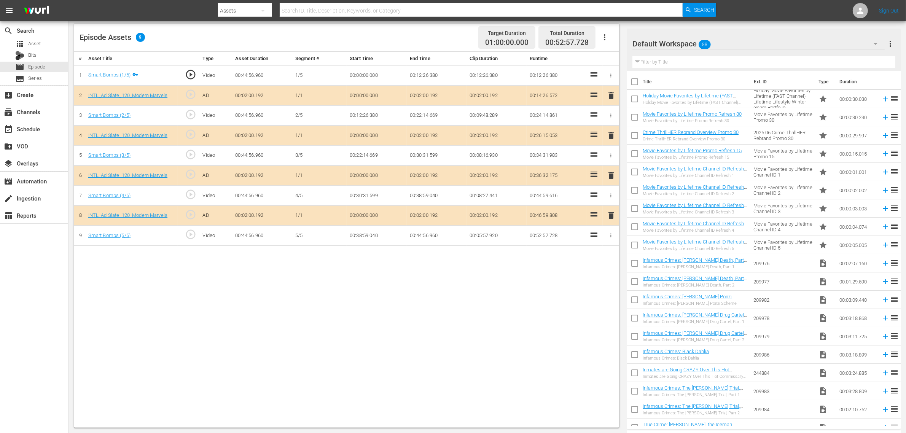
click at [729, 42] on div "Default Workspace 88" at bounding box center [758, 43] width 252 height 21
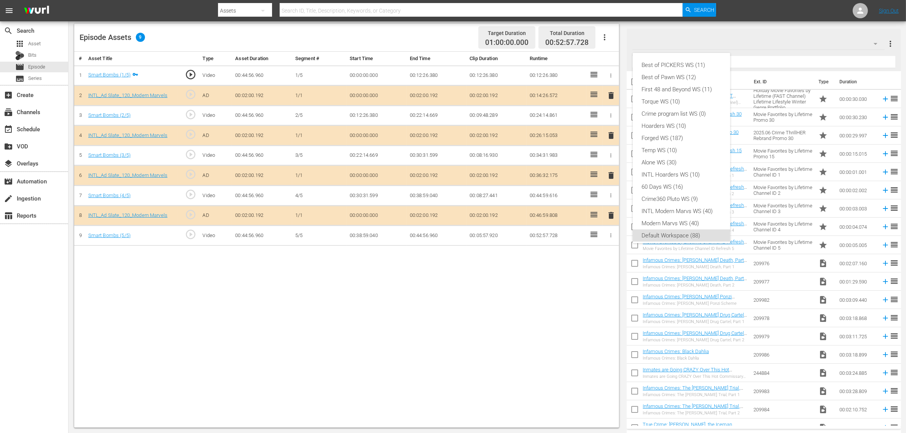
scroll to position [5, 0]
click at [668, 207] on div "INTL Modern Marvs WS (40)" at bounding box center [681, 206] width 79 height 12
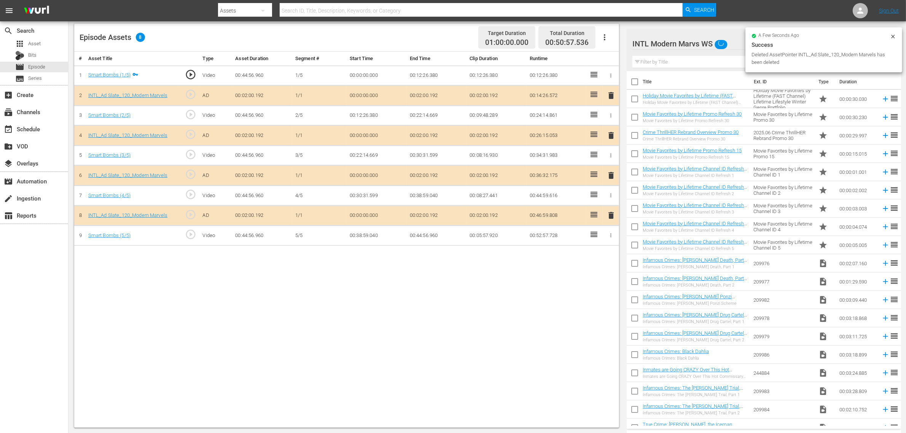
click at [406, 297] on div "Best of PICKERS WS (11) Best of Pawn WS (12) First 48 and Beyond WS (11) Torque…" at bounding box center [453, 216] width 906 height 433
click at [394, 41] on div "Episode Assets 8 Target Duration 01:00:00.000 Total Duration 00:50:57.536" at bounding box center [346, 38] width 545 height 28
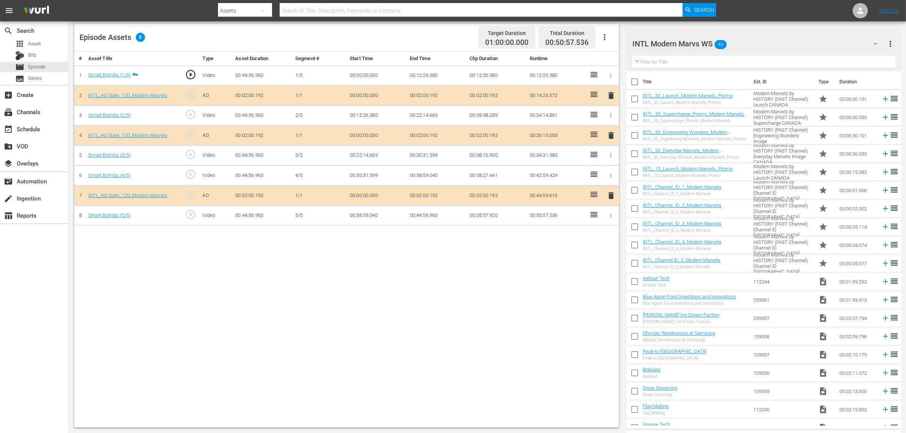
click at [450, 36] on div "Episode Assets 8 Target Duration 01:00:00.000 Total Duration 00:50:57.536" at bounding box center [346, 38] width 545 height 28
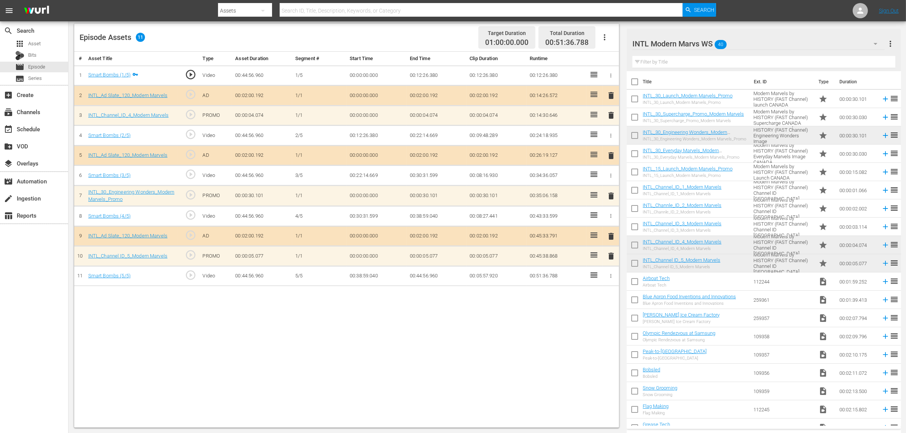
click at [498, 346] on div "# Asset Title Type Asset Duration Segment # Start Time End Time Clip Duration R…" at bounding box center [346, 240] width 545 height 376
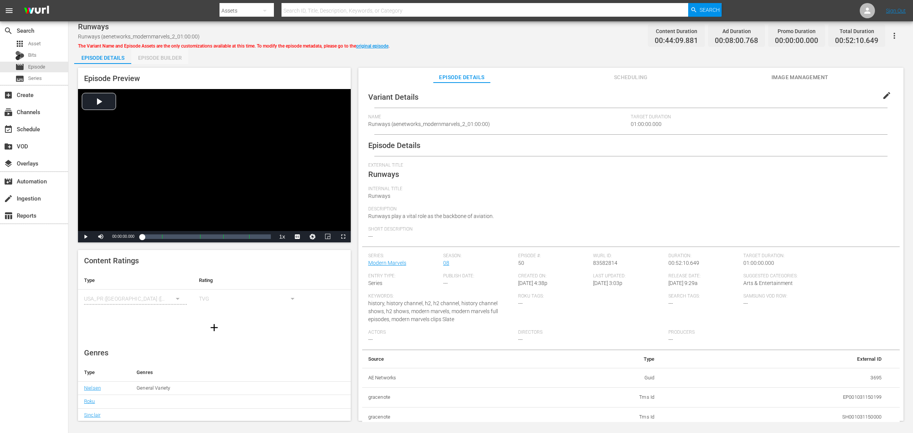
click at [155, 54] on div "Episode Builder" at bounding box center [159, 58] width 57 height 18
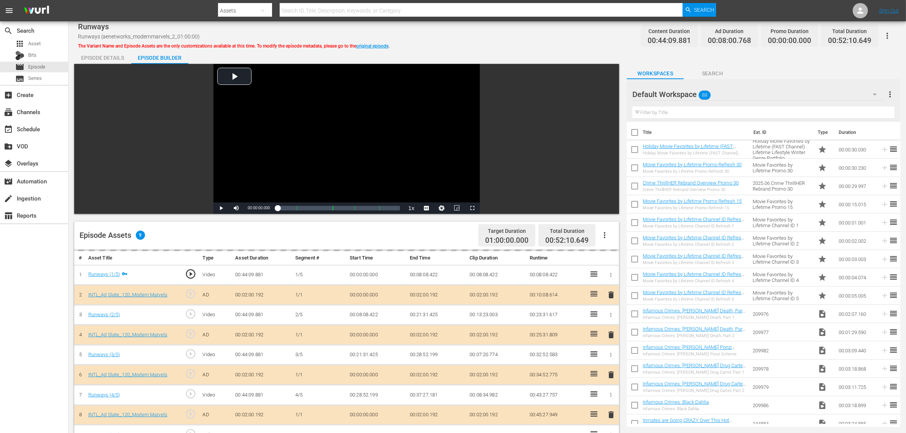
click at [459, 49] on div "Episode Details Episode Builder Episode Preview Video Player is loading. Play V…" at bounding box center [487, 337] width 826 height 577
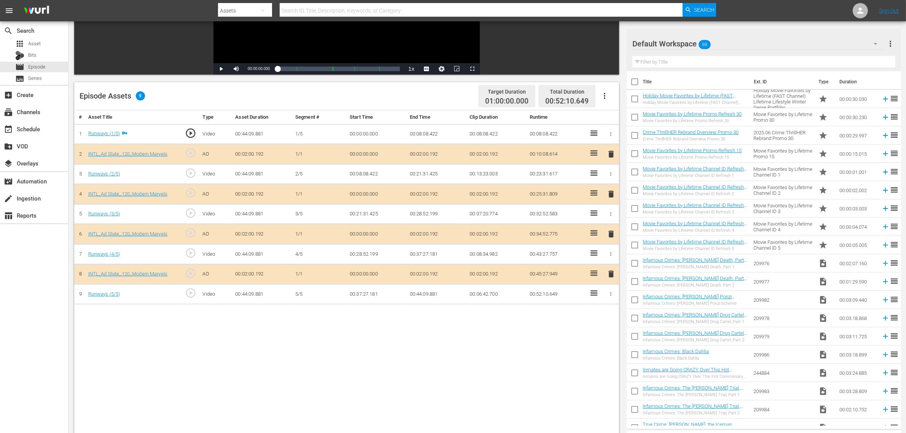
scroll to position [143, 0]
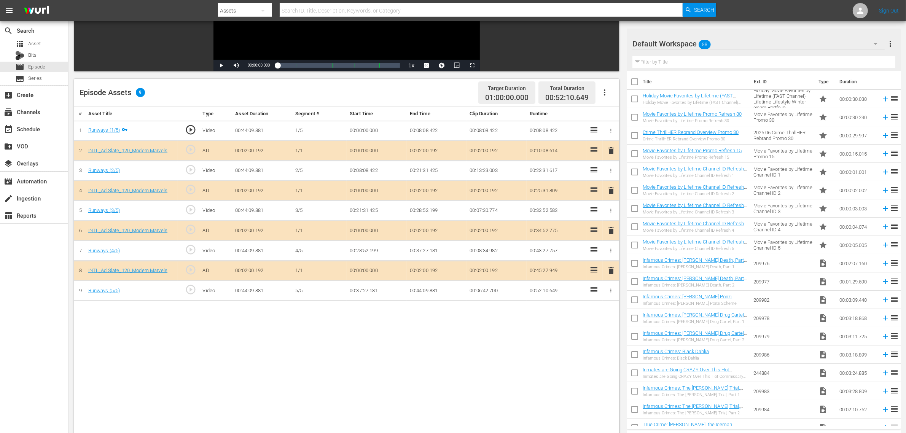
click at [727, 47] on div "Default Workspace 88" at bounding box center [758, 43] width 252 height 21
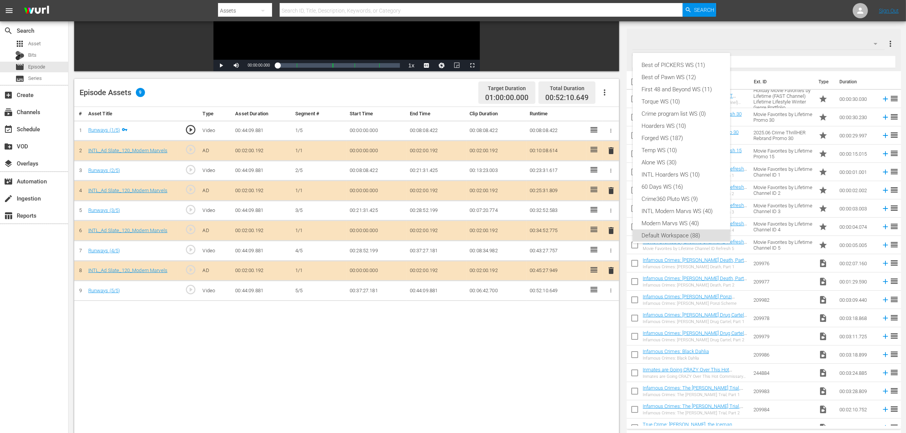
scroll to position [5, 0]
click at [678, 206] on div "INTL Modern Marvs WS (40)" at bounding box center [681, 206] width 79 height 12
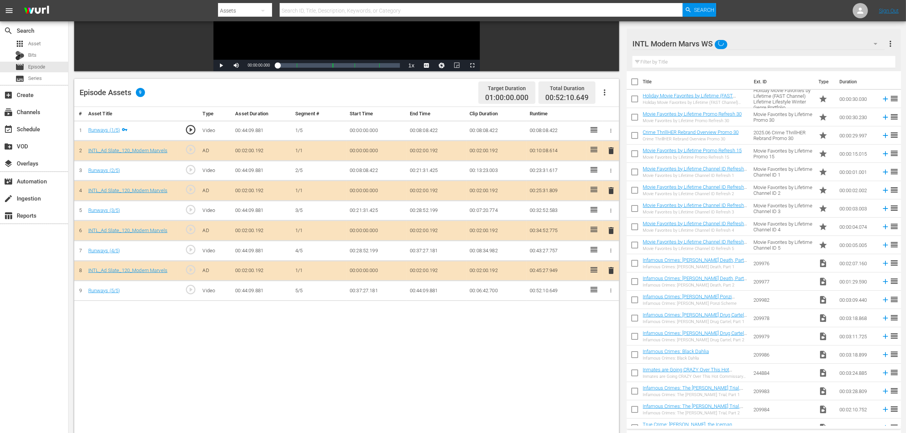
click at [373, 342] on div "# Asset Title Type Asset Duration Segment # Start Time End Time Clip Duration R…" at bounding box center [346, 295] width 545 height 376
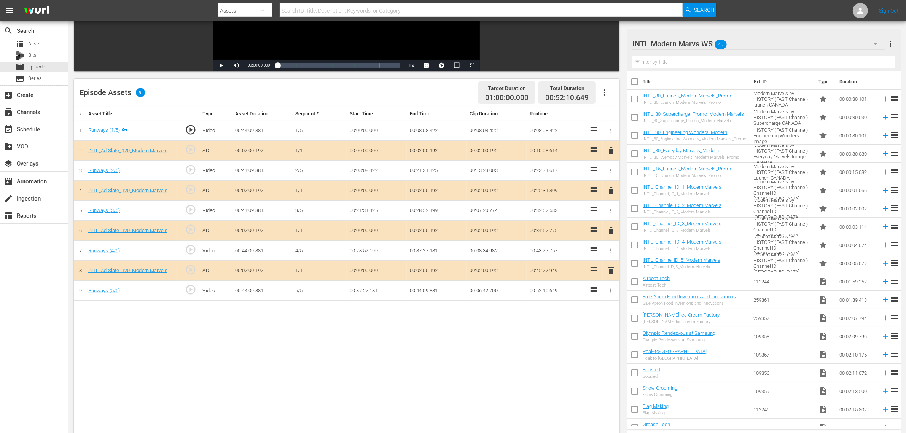
click at [613, 234] on span "delete" at bounding box center [610, 230] width 9 height 9
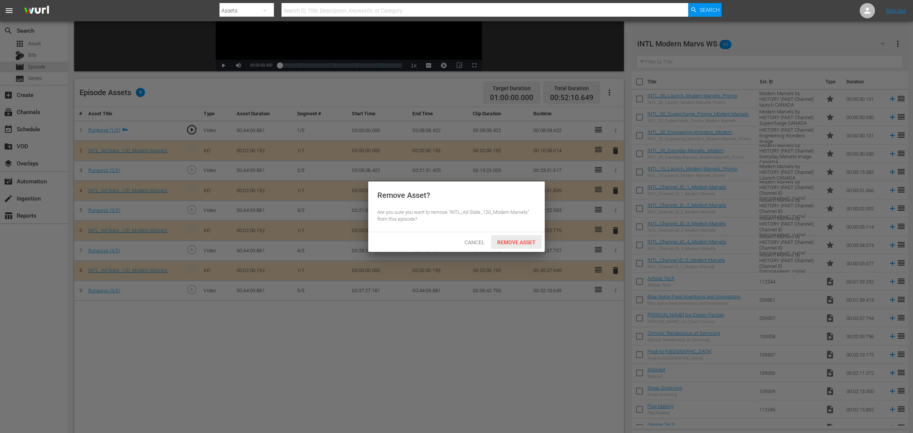
click at [506, 244] on span "Remove Asset" at bounding box center [516, 242] width 51 height 6
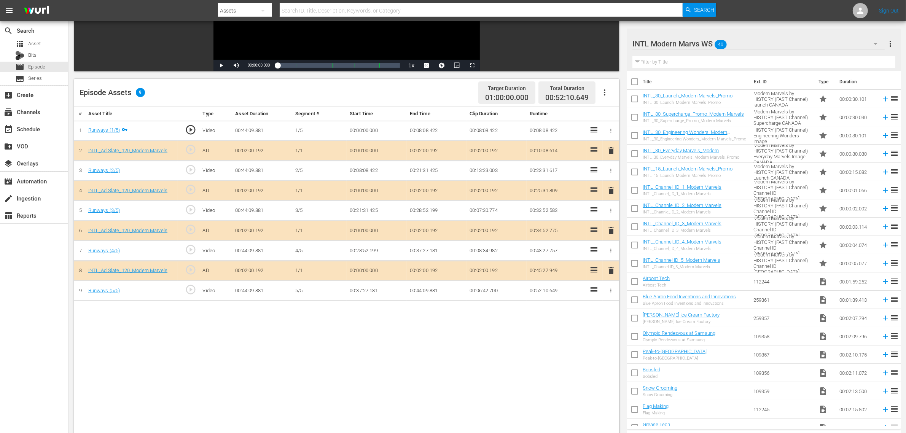
click at [390, 89] on div "Episode Assets 9 Target Duration 01:00:00.000 Total Duration 00:52:10.649" at bounding box center [346, 93] width 545 height 28
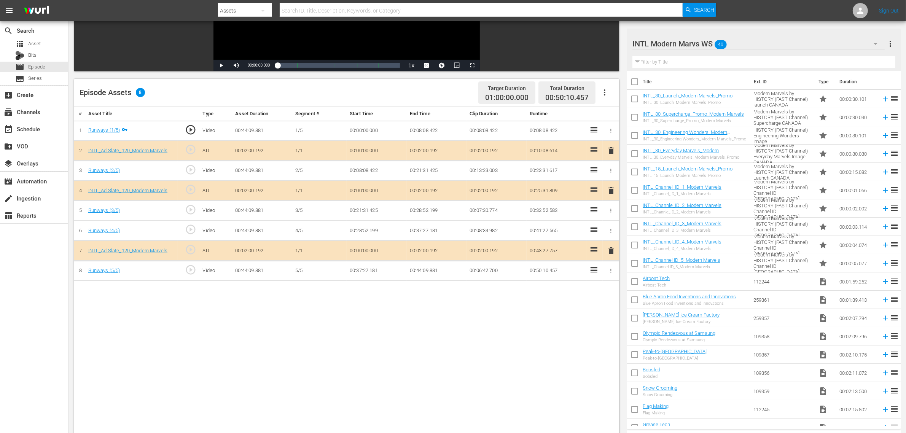
click at [386, 92] on div "Episode Assets 8 Target Duration 01:00:00.000 Total Duration 00:50:10.457" at bounding box center [346, 93] width 545 height 28
click at [387, 86] on div "Episode Assets 8 Target Duration 01:00:00.000 Total Duration 00:50:10.457" at bounding box center [346, 93] width 545 height 28
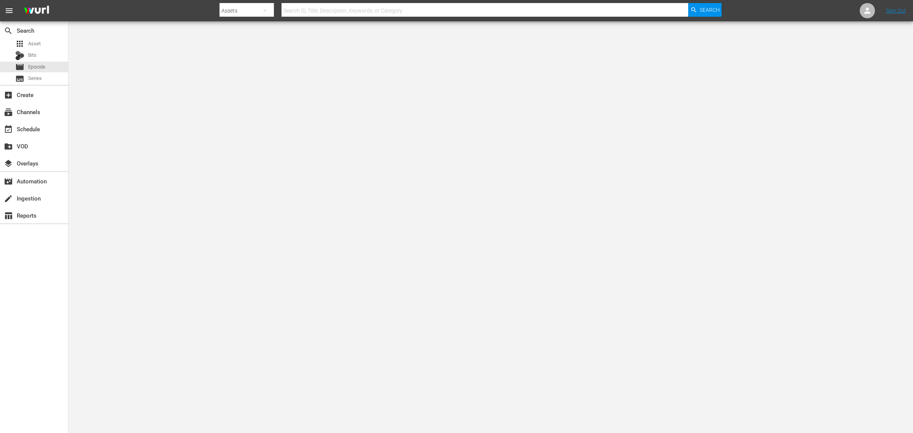
click at [140, 6] on nav "menu Search By Assets Search ID, Title, Description, Keywords, or Category Sear…" at bounding box center [456, 10] width 913 height 21
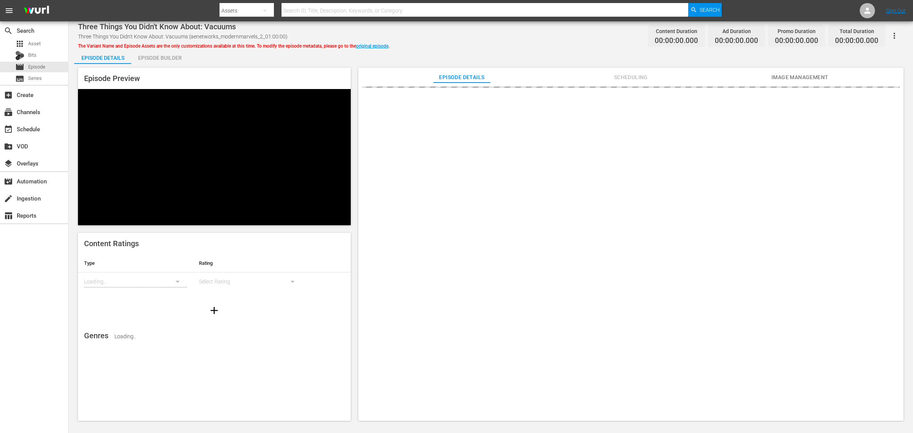
click at [40, 295] on div "search Search apps Asset Bits movie Episode subtitles Series add_box Create sub…" at bounding box center [34, 237] width 68 height 433
click at [507, 35] on div "Three Things You Didn't Know About: Vacuums Three Things You Didn't Know About:…" at bounding box center [490, 35] width 825 height 17
click at [159, 59] on div "Episode Builder" at bounding box center [159, 58] width 57 height 18
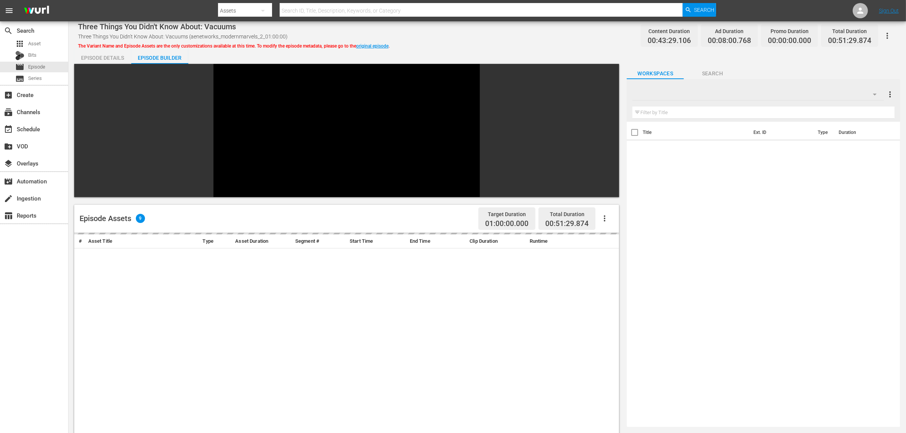
click at [544, 40] on div "Three Things You Didn't Know About: Vacuums Three Things You Didn't Know About:…" at bounding box center [487, 35] width 818 height 17
click at [492, 32] on div "Three Things You Didn't Know About: Vacuums Three Things You Didn't Know About:…" at bounding box center [487, 35] width 818 height 17
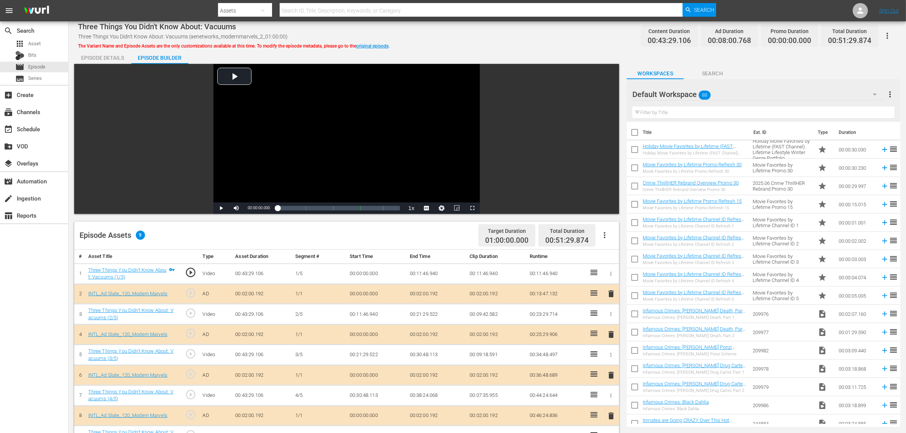
click at [854, 92] on div "Default Workspace 88" at bounding box center [757, 94] width 251 height 21
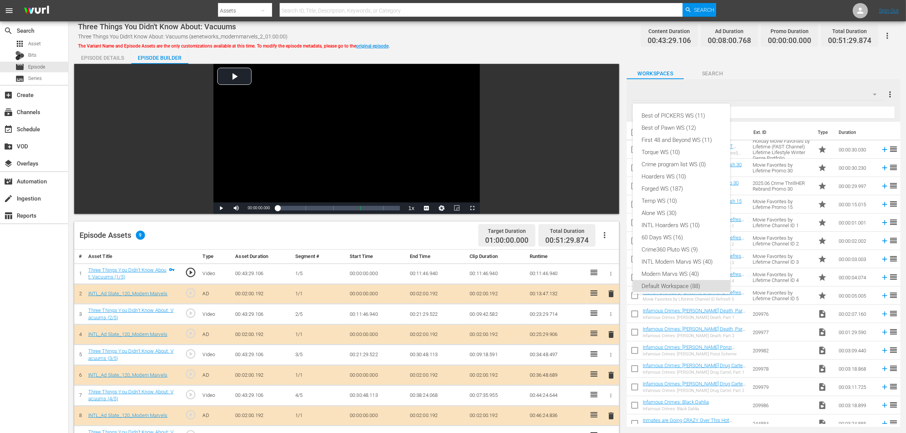
scroll to position [5, 0]
click at [698, 259] on div "INTL Modern Marvs WS (40)" at bounding box center [681, 257] width 79 height 12
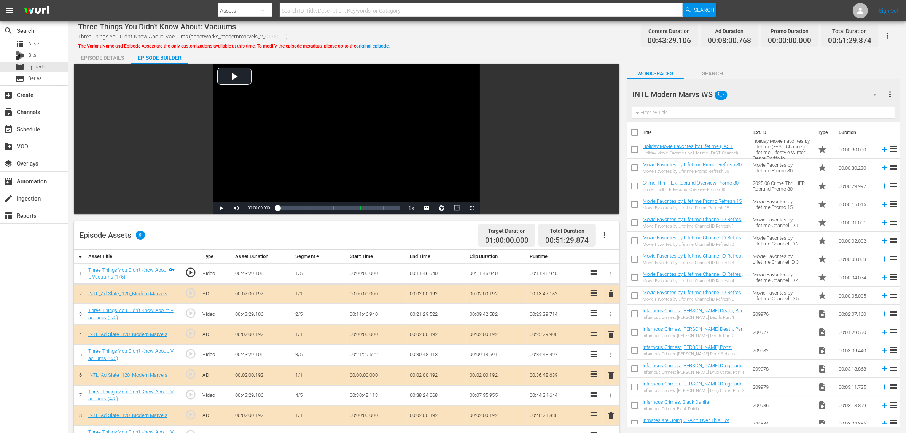
click at [539, 44] on div "Three Things You Didn't Know About: Vacuums Three Things You Didn't Know About:…" at bounding box center [486, 326] width 837 height 610
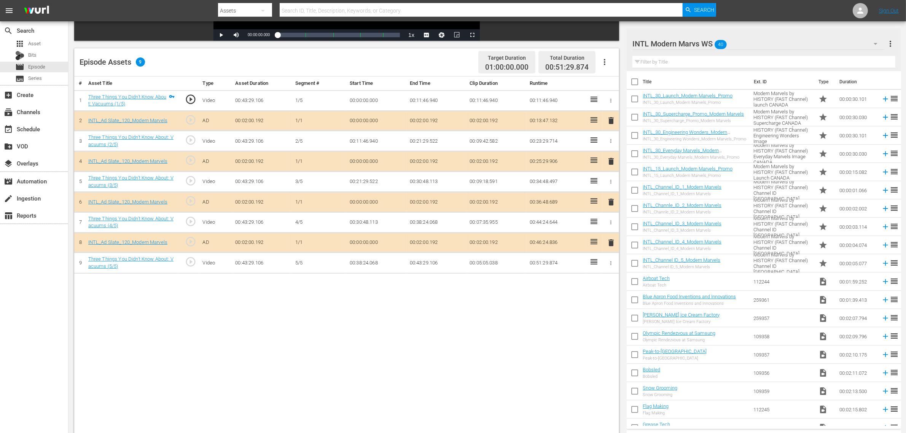
scroll to position [198, 0]
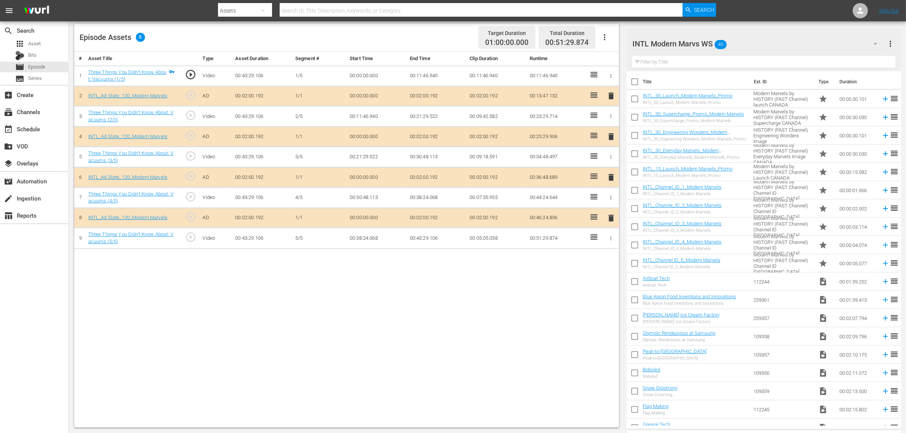
click at [510, 366] on div "# Asset Title Type Asset Duration Segment # Start Time End Time Clip Duration R…" at bounding box center [346, 240] width 545 height 376
click at [607, 177] on span "delete" at bounding box center [610, 177] width 9 height 9
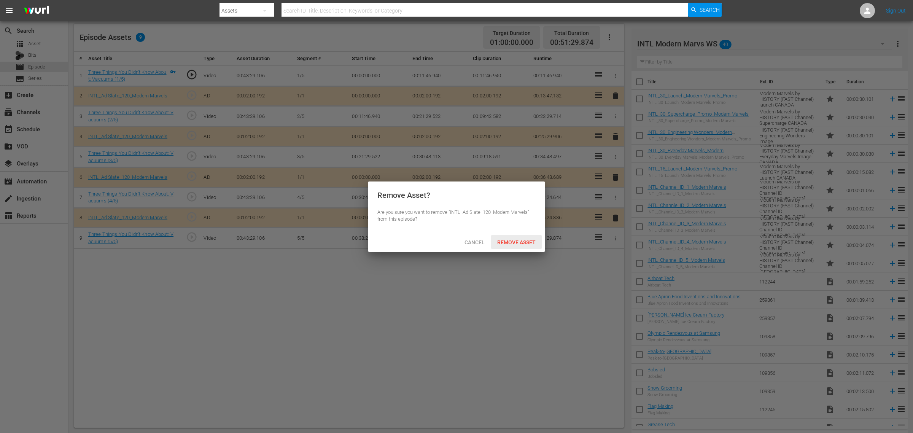
click at [527, 243] on span "Remove Asset" at bounding box center [516, 242] width 51 height 6
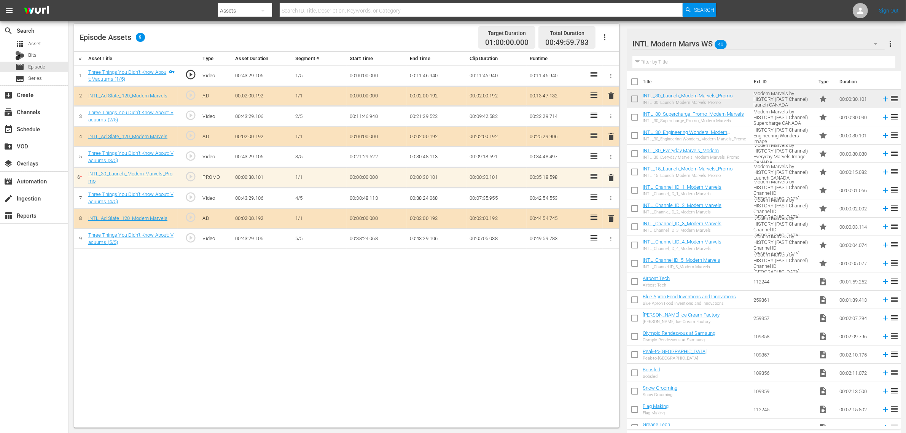
click at [375, 35] on div "Episode Assets 9 Target Duration 01:00:00.000 Total Duration 00:49:59.783" at bounding box center [346, 38] width 545 height 28
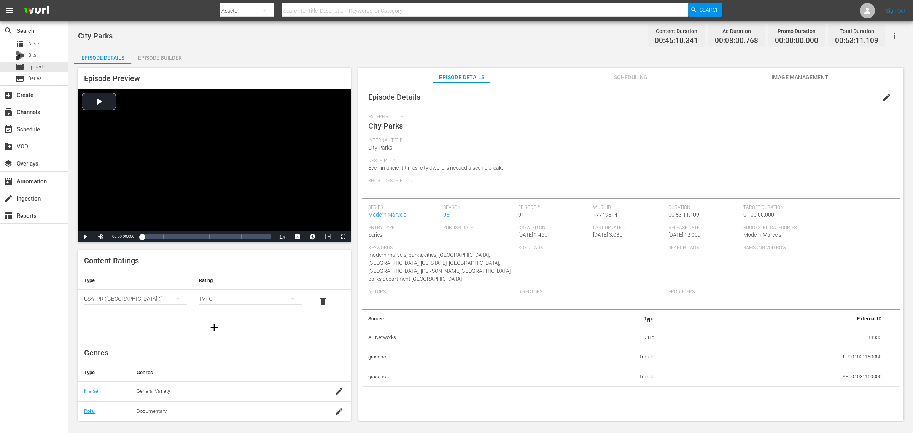
click at [146, 53] on div "Episode Builder" at bounding box center [159, 58] width 57 height 18
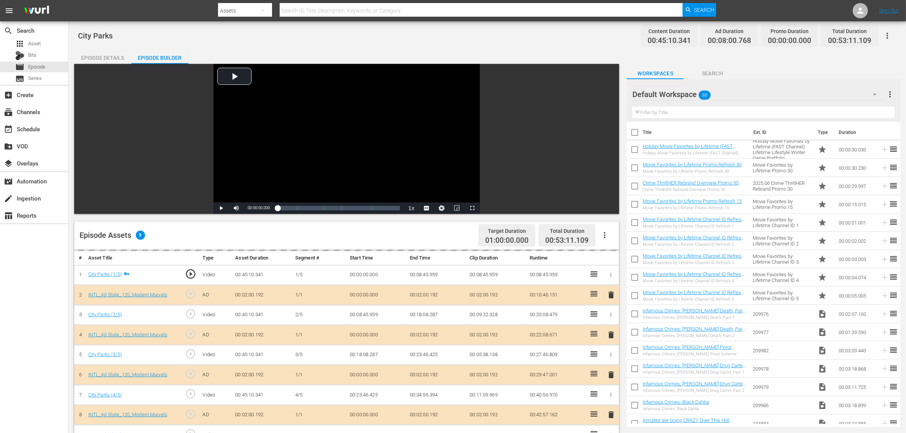
click at [730, 95] on div "Default Workspace 88" at bounding box center [757, 94] width 251 height 21
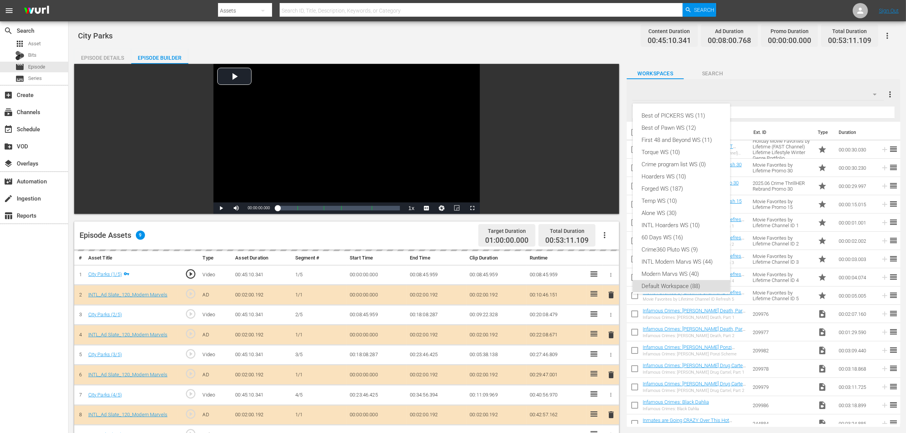
scroll to position [5, 0]
click at [682, 254] on div "INTL Modern Marvs WS (44)" at bounding box center [681, 257] width 79 height 12
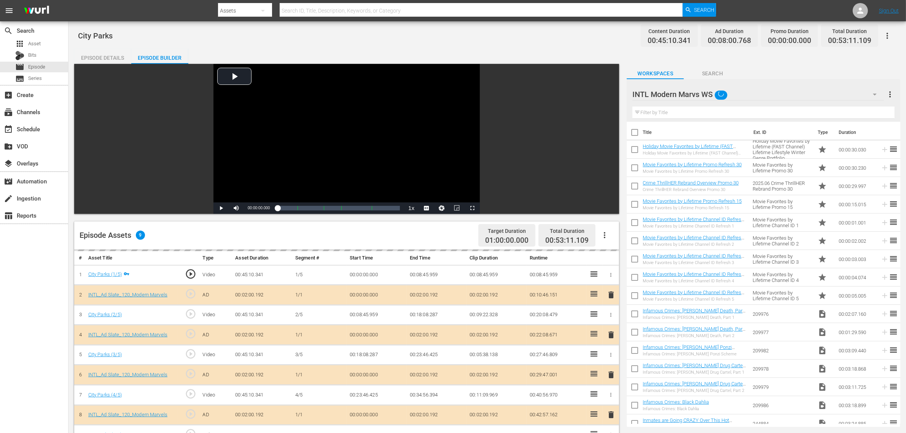
click at [542, 48] on div "Best of PICKERS WS (11) Best of Pawn WS (12) First 48 and Beyond WS (11) Torque…" at bounding box center [453, 216] width 906 height 433
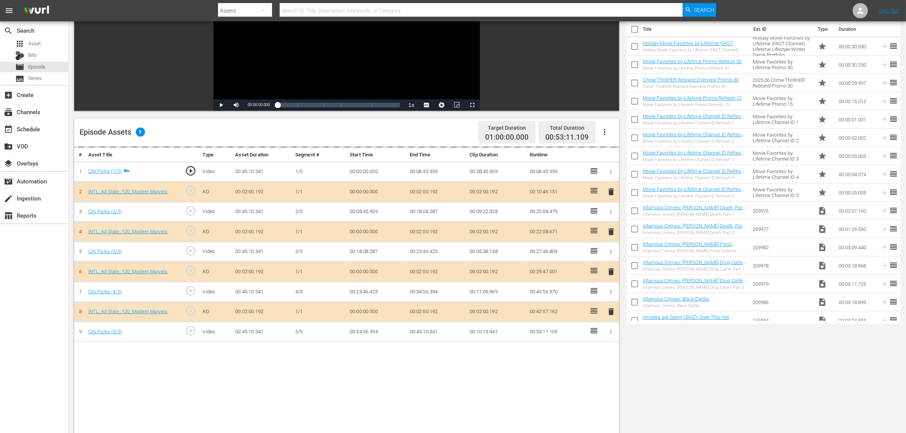
scroll to position [190, 0]
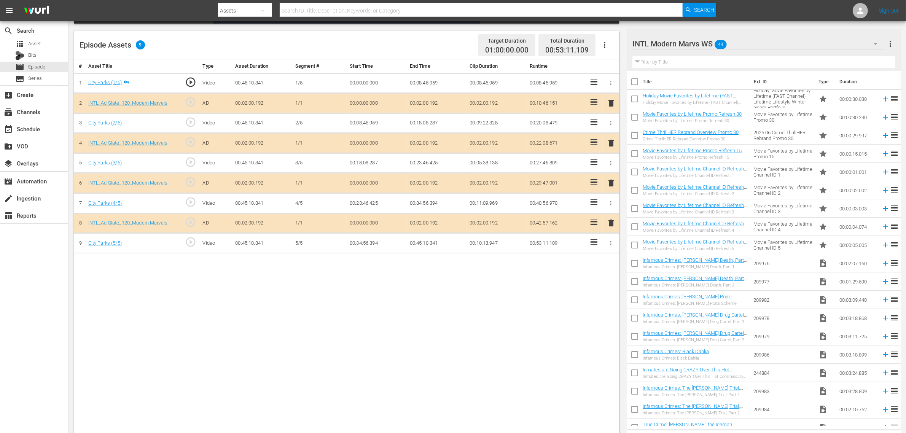
click at [613, 184] on span "delete" at bounding box center [610, 182] width 9 height 9
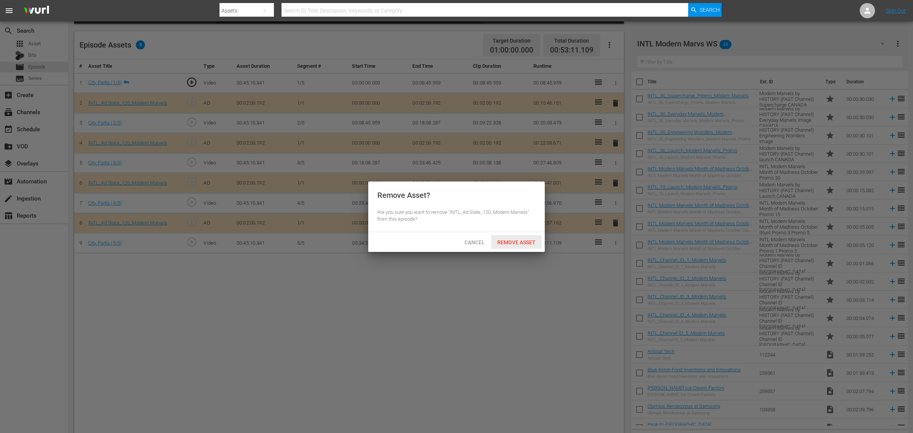
click at [525, 241] on span "Remove Asset" at bounding box center [516, 242] width 51 height 6
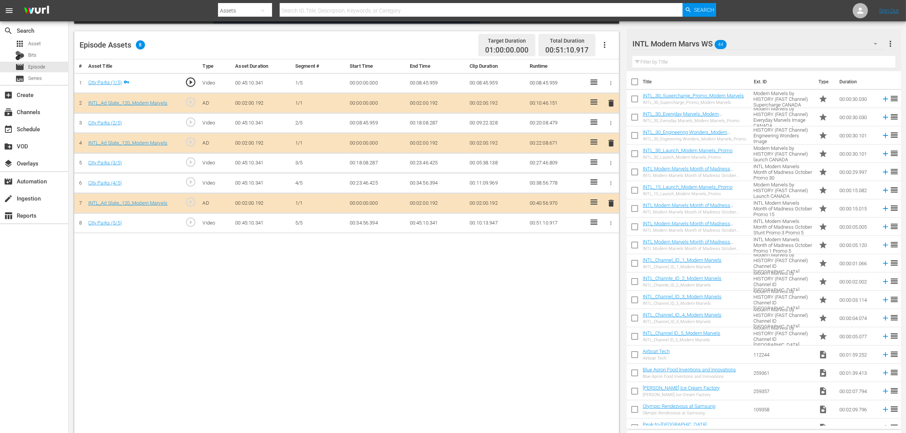
click at [474, 281] on div "# Asset Title Type Asset Duration Segment # Start Time End Time Clip Duration R…" at bounding box center [346, 247] width 545 height 376
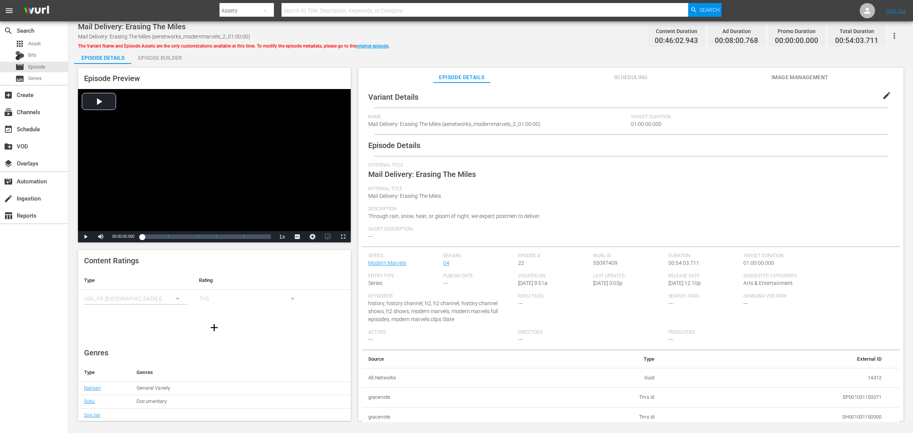
click at [173, 59] on div "Episode Builder" at bounding box center [159, 58] width 57 height 18
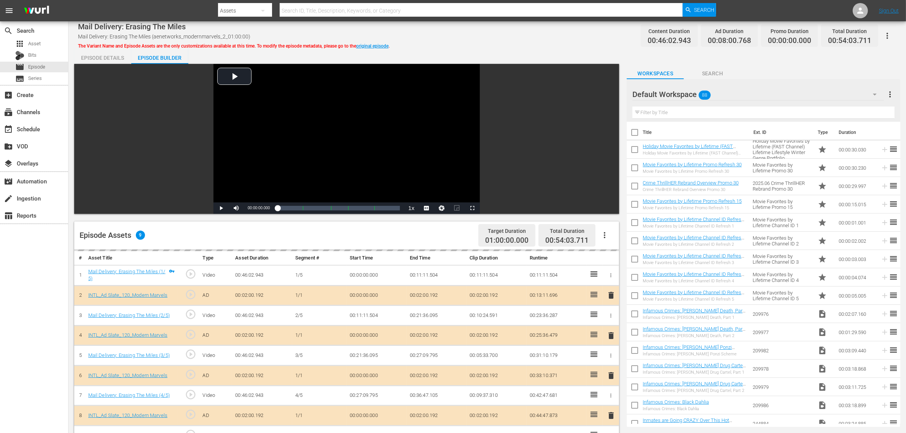
click at [548, 30] on div "Mail Delivery: Erasing The Miles Mail Delivery: Erasing The Miles (aenetworks_m…" at bounding box center [487, 35] width 818 height 17
click at [730, 91] on div "Default Workspace 88" at bounding box center [757, 94] width 251 height 21
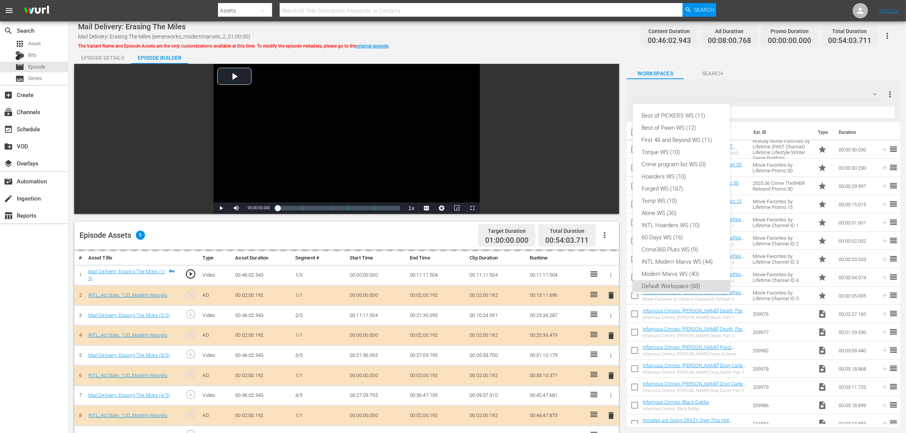
scroll to position [5, 0]
click at [675, 257] on div "INTL Modern Marvs WS (44)" at bounding box center [681, 257] width 79 height 12
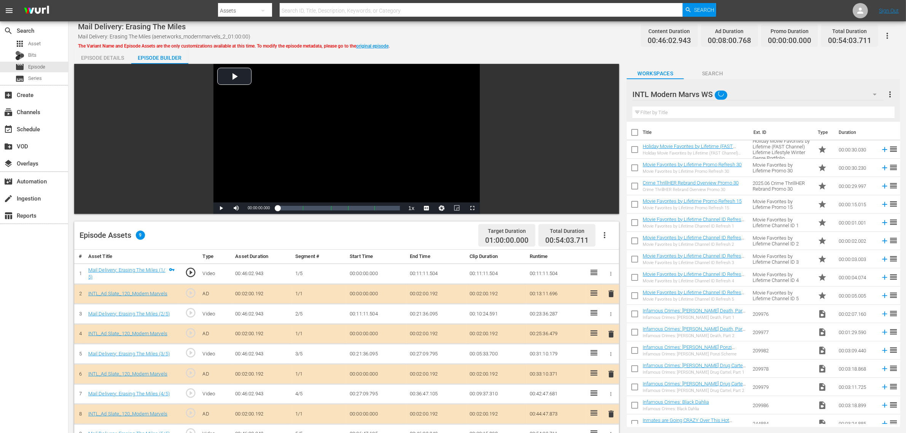
click at [527, 52] on div "Episode Details Episode Builder Episode Preview Video Player is loading. Play V…" at bounding box center [487, 337] width 826 height 577
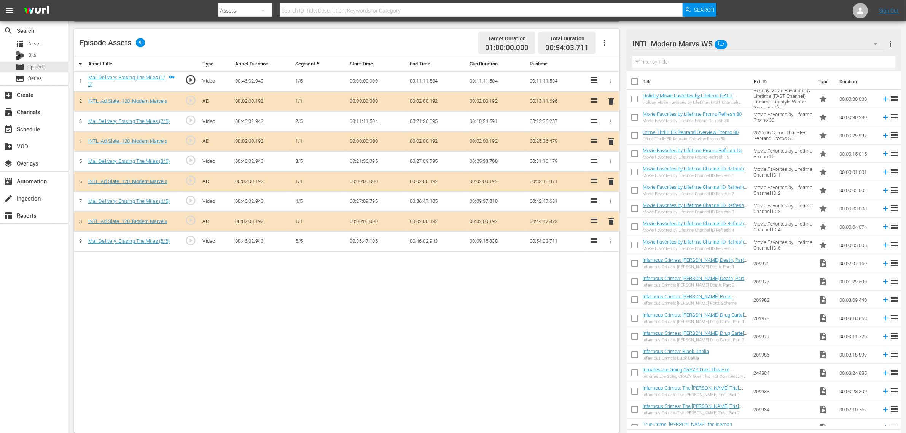
scroll to position [198, 0]
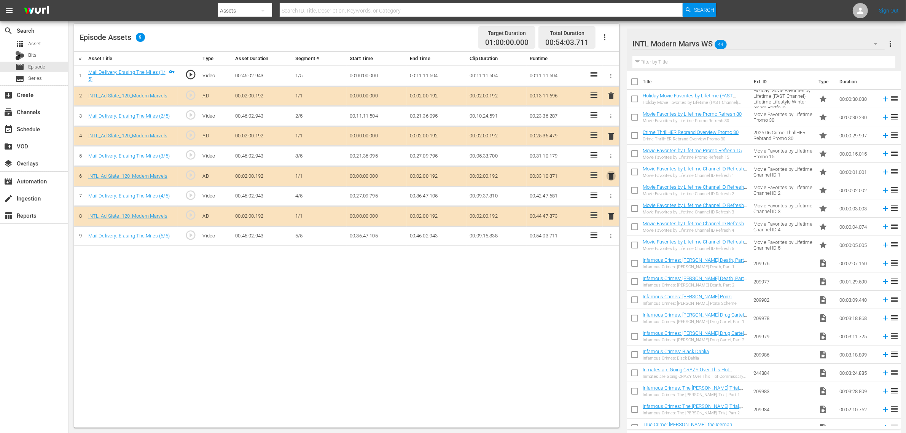
click at [611, 177] on span "delete" at bounding box center [610, 176] width 9 height 9
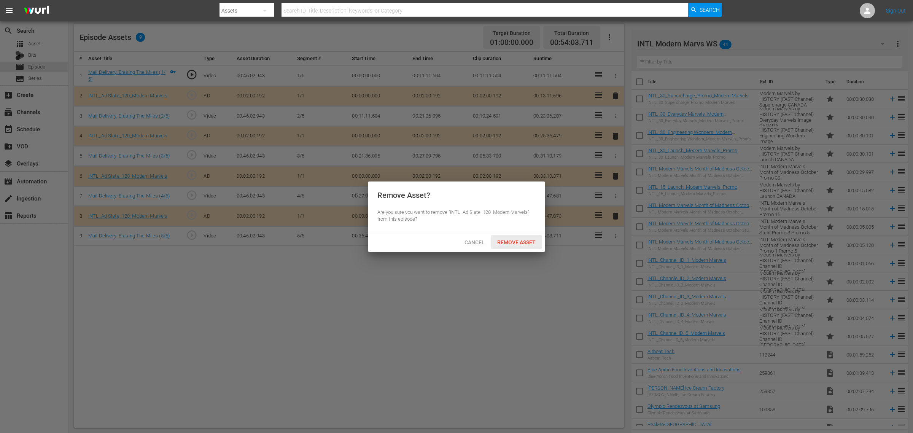
drag, startPoint x: 519, startPoint y: 238, endPoint x: 527, endPoint y: 227, distance: 13.7
click at [518, 238] on div "Remove Asset" at bounding box center [516, 242] width 51 height 14
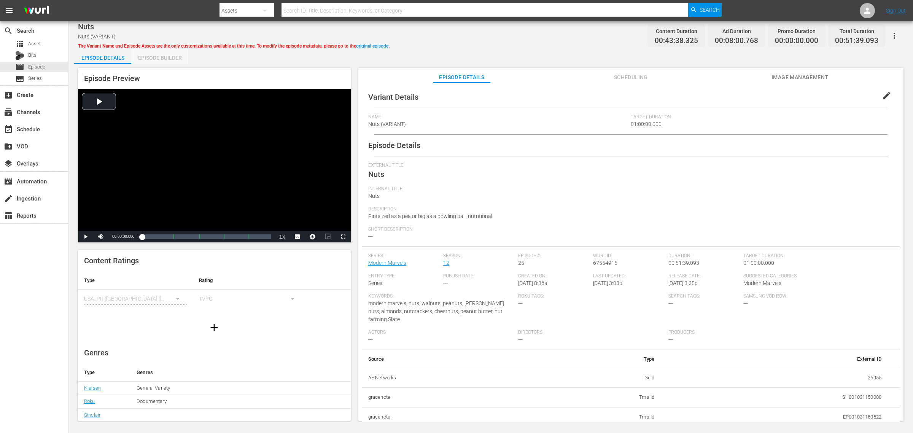
click at [170, 60] on div "Episode Builder" at bounding box center [159, 58] width 57 height 18
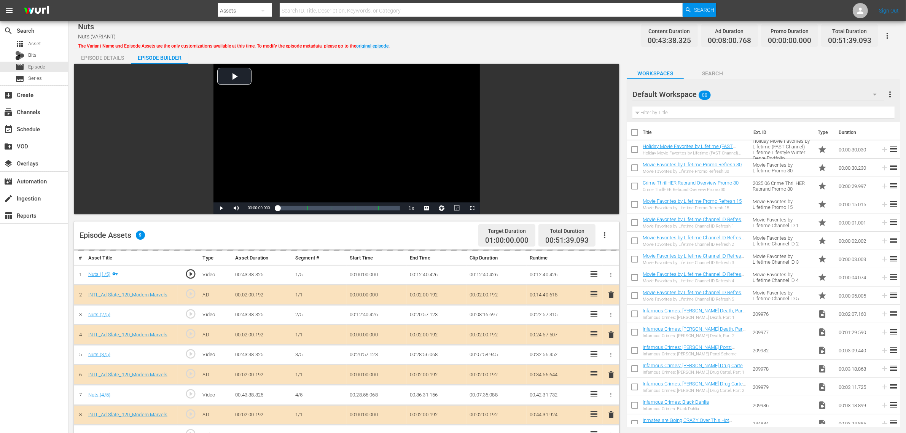
click at [539, 36] on div "Nuts Nuts (VARIANT) The Variant Name and Episode Assets are the only customizat…" at bounding box center [487, 35] width 818 height 17
click at [730, 86] on div "Default Workspace 88" at bounding box center [757, 94] width 251 height 21
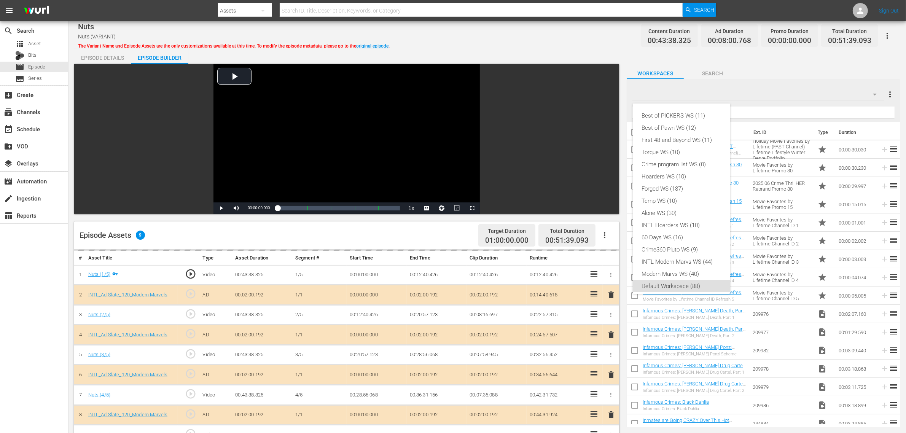
scroll to position [5, 0]
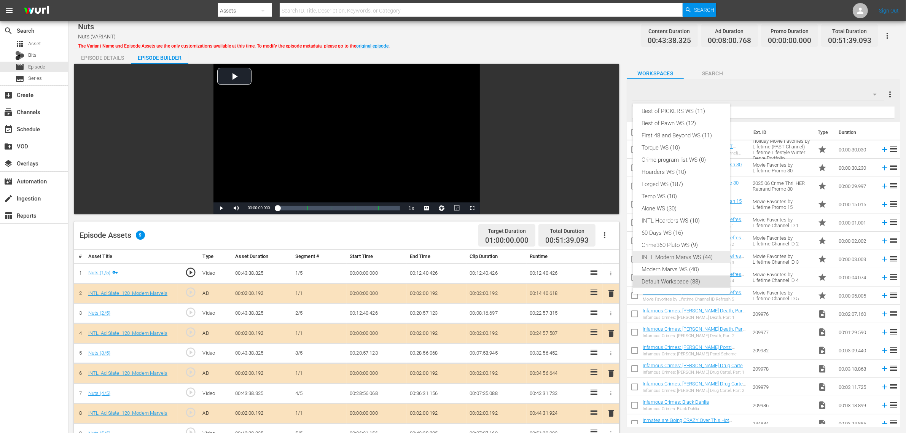
drag, startPoint x: 665, startPoint y: 256, endPoint x: 658, endPoint y: 213, distance: 42.8
click at [666, 256] on div "INTL Modern Marvs WS (44)" at bounding box center [681, 257] width 79 height 12
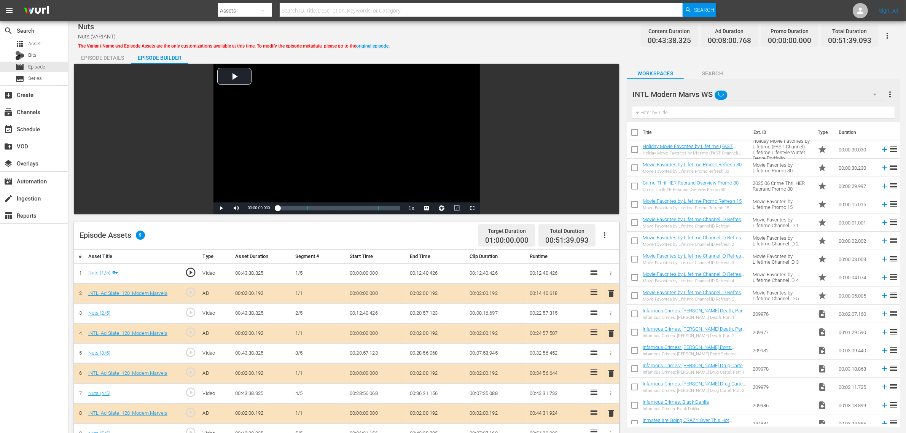
click at [534, 36] on div "Best of PICKERS WS (11) Best of Pawn WS (12) First 48 and Beyond WS (11) Torque…" at bounding box center [453, 216] width 906 height 433
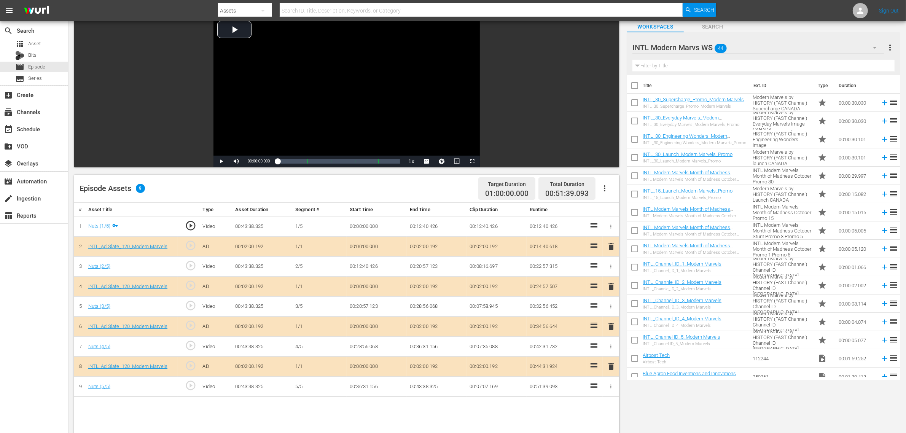
scroll to position [48, 0]
click at [610, 327] on span "delete" at bounding box center [610, 325] width 9 height 9
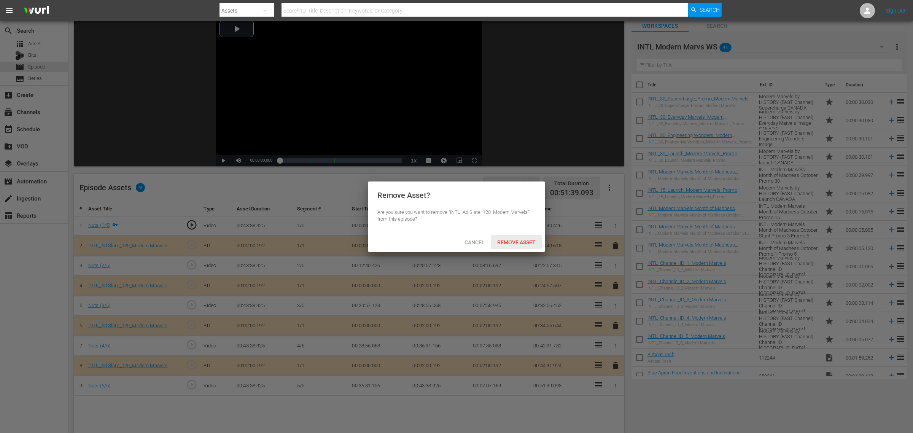
click at [515, 235] on div "Remove Asset" at bounding box center [516, 242] width 51 height 14
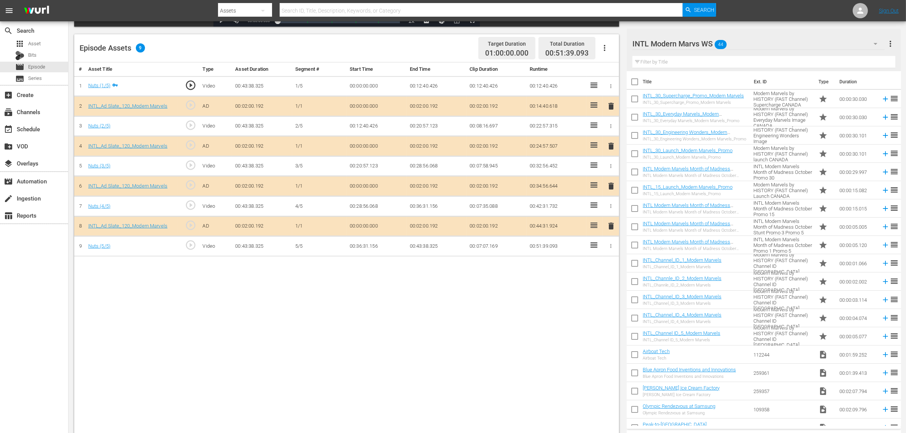
scroll to position [198, 0]
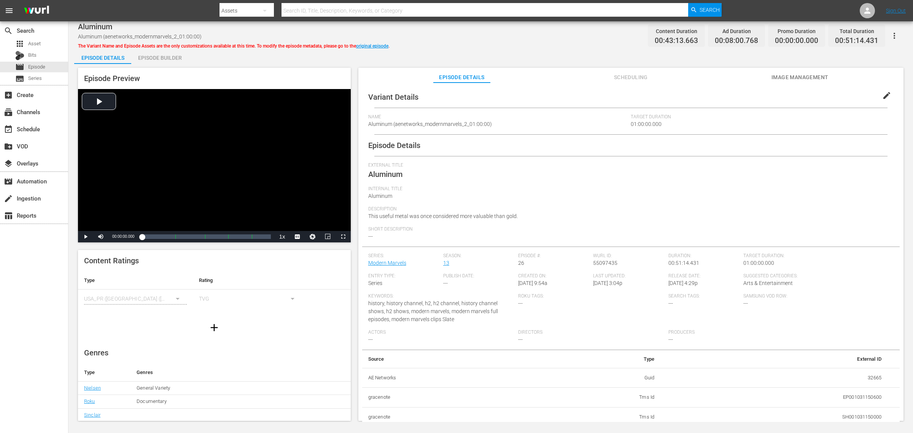
click at [456, 48] on div "Aluminum Aluminum (aenetworks_modernmarvels_2_01:00:00) The Variant Name and Ep…" at bounding box center [490, 221] width 844 height 400
click at [166, 54] on div "Episode Builder" at bounding box center [159, 58] width 57 height 18
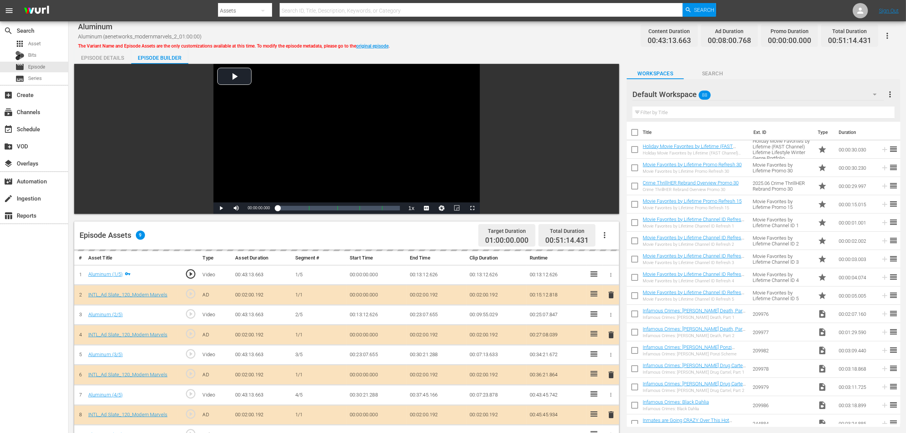
click at [437, 46] on div "Aluminum Aluminum (aenetworks_modernmarvels_2_01:00:00) The Variant Name and Ep…" at bounding box center [486, 326] width 837 height 610
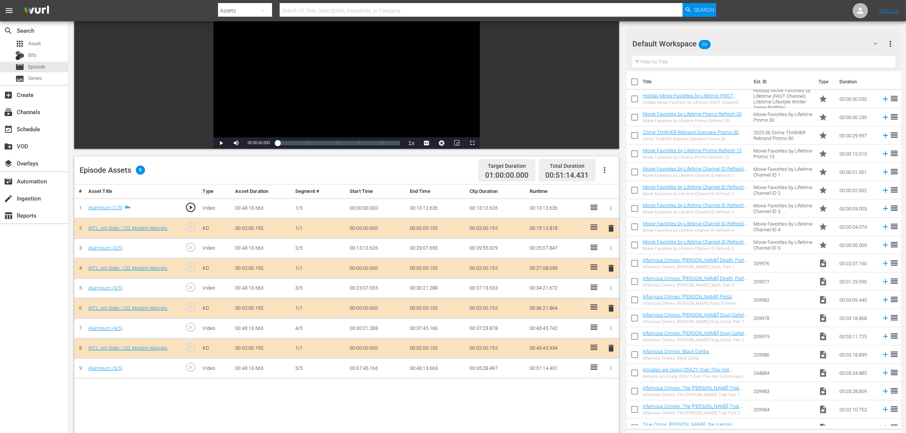
scroll to position [190, 0]
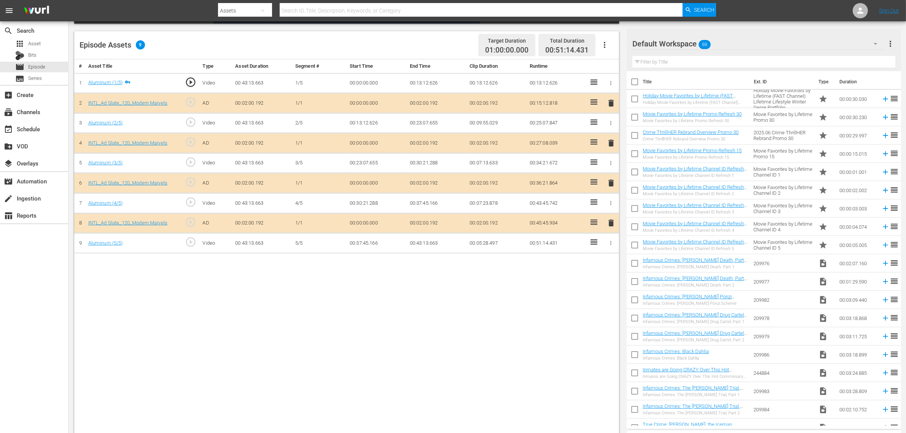
click at [613, 187] on span "delete" at bounding box center [610, 182] width 9 height 9
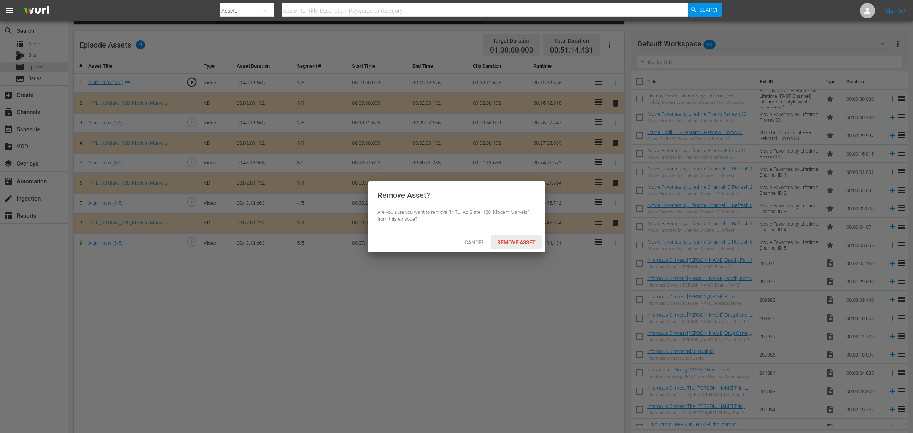
click at [522, 245] on span "Remove Asset" at bounding box center [516, 242] width 51 height 6
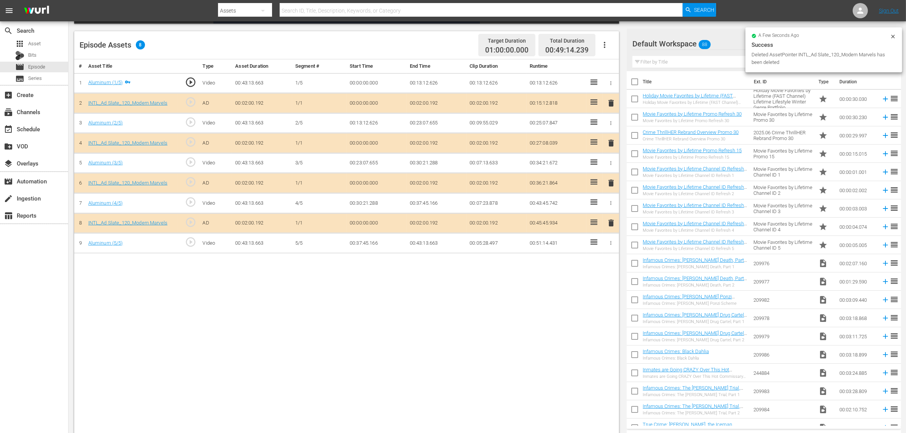
click at [728, 43] on div "Default Workspace 88" at bounding box center [758, 43] width 252 height 21
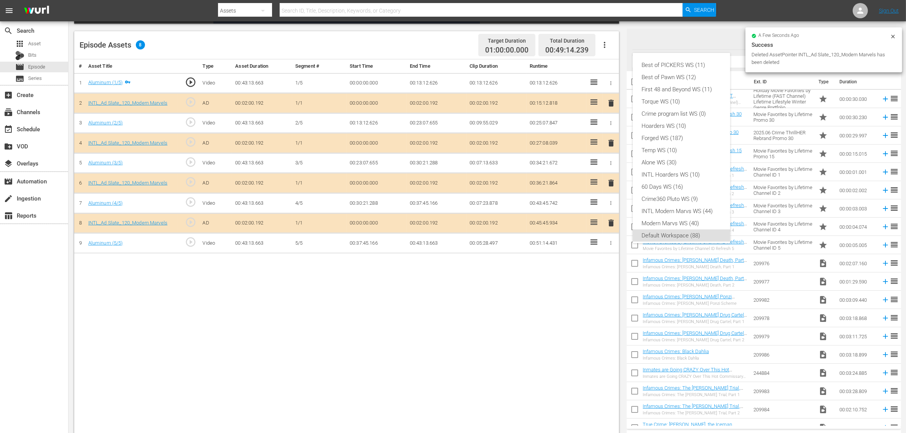
scroll to position [5, 0]
click at [687, 208] on div "INTL Modern Marvs WS (44)" at bounding box center [681, 206] width 79 height 12
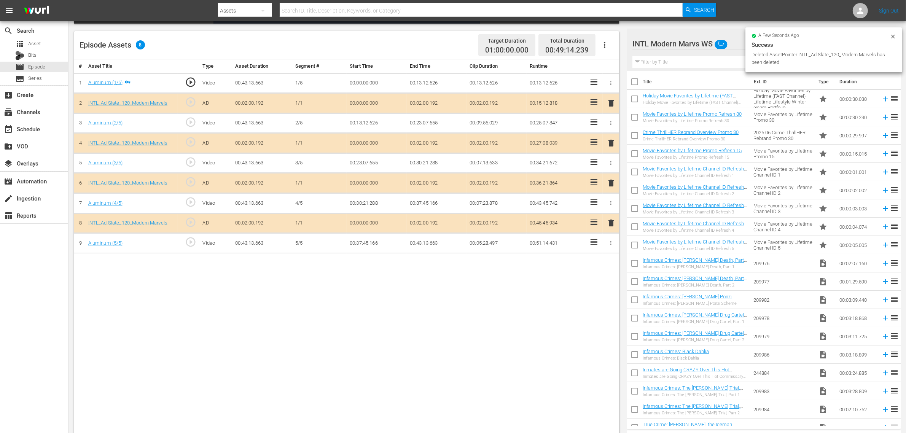
click at [480, 338] on div "Best of PICKERS WS (11) Best of Pawn WS (12) First 48 and Beyond WS (11) Torque…" at bounding box center [453, 216] width 906 height 433
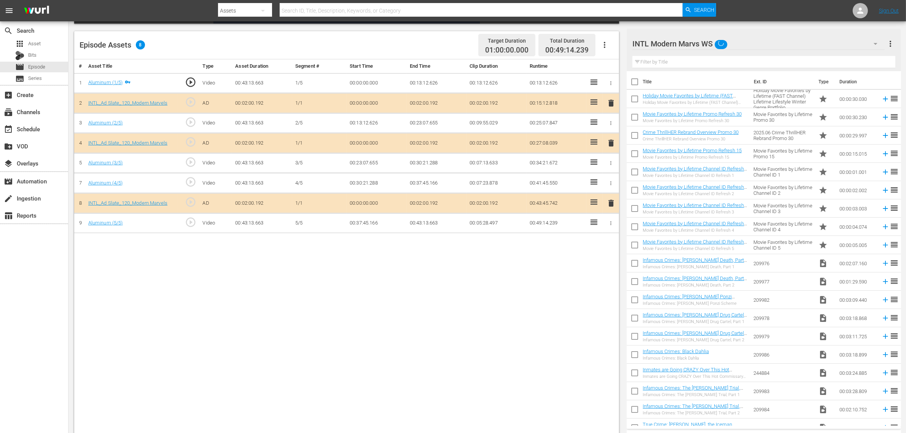
click at [450, 51] on div "Episode Assets 8 Target Duration 01:00:00.000 Total Duration 00:49:14.239" at bounding box center [346, 45] width 545 height 28
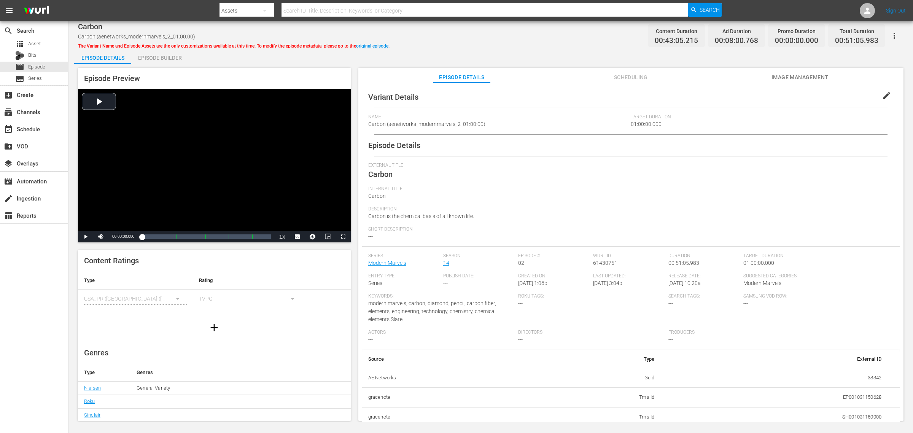
click at [146, 57] on div "Episode Builder" at bounding box center [159, 58] width 57 height 18
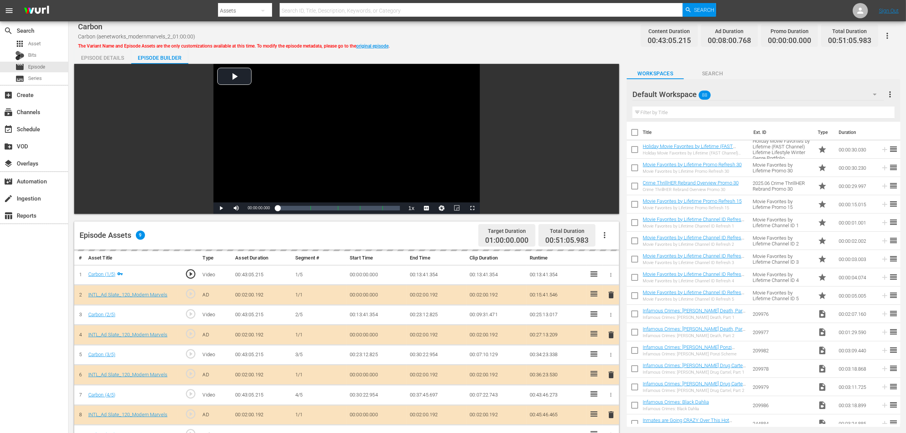
click at [539, 37] on div "Carbon Carbon (aenetworks_modernmarvels_2_01:00:00) The Variant Name and Episod…" at bounding box center [487, 35] width 818 height 17
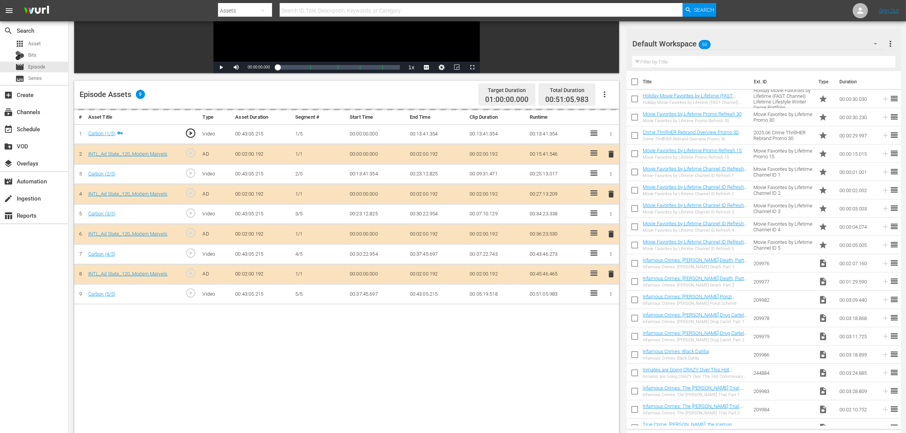
scroll to position [143, 0]
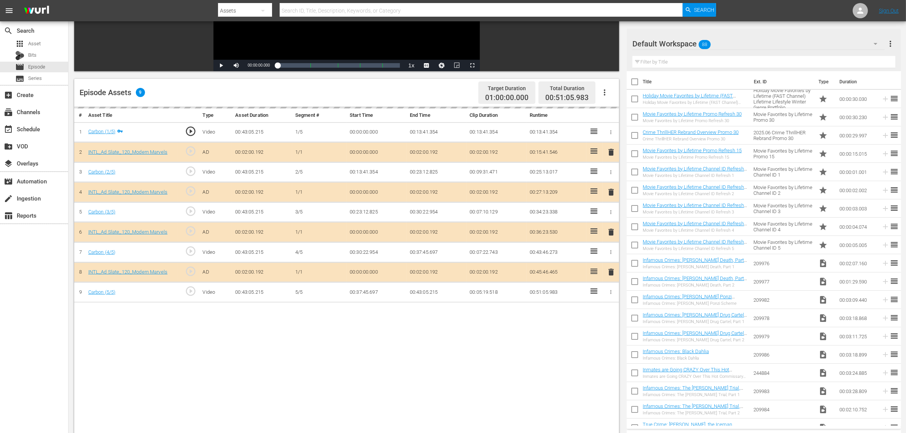
click at [730, 39] on div "Default Workspace 88" at bounding box center [758, 43] width 252 height 21
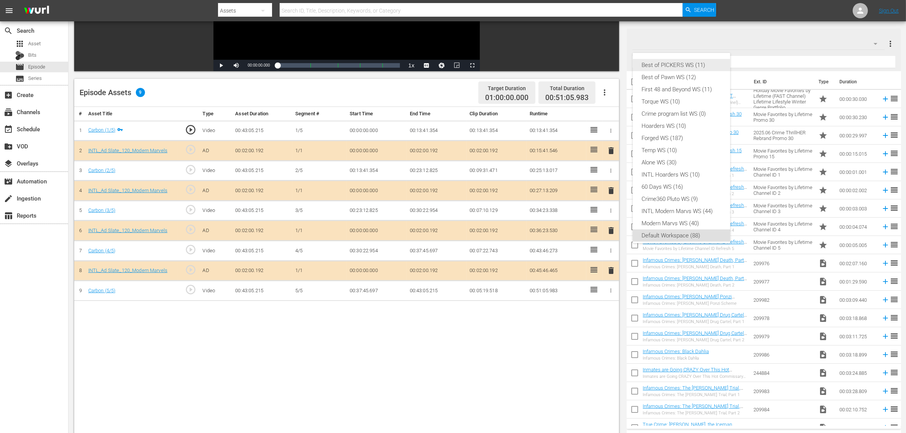
scroll to position [5, 0]
click at [664, 202] on div "INTL Modern Marvs WS (44)" at bounding box center [681, 206] width 79 height 12
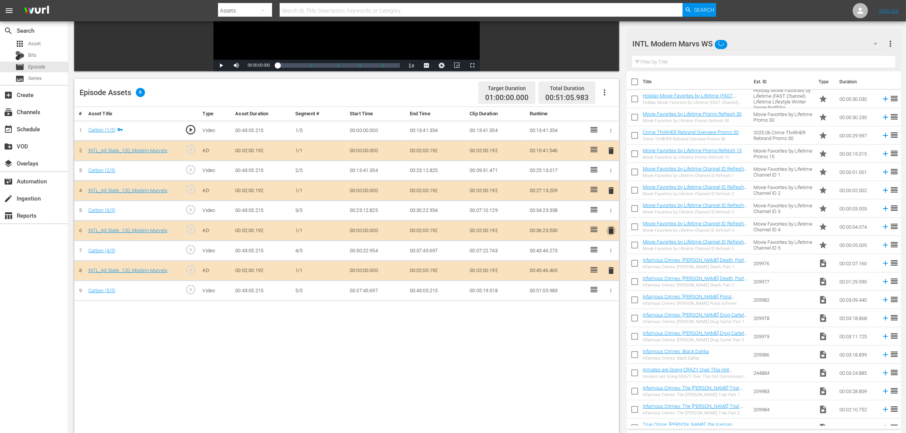
click at [612, 231] on span "delete" at bounding box center [610, 230] width 9 height 9
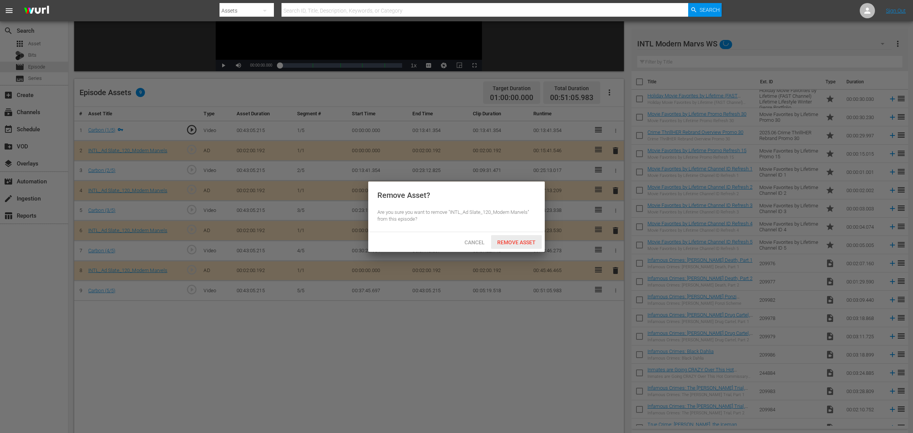
click at [521, 237] on div "Remove Asset" at bounding box center [516, 242] width 51 height 14
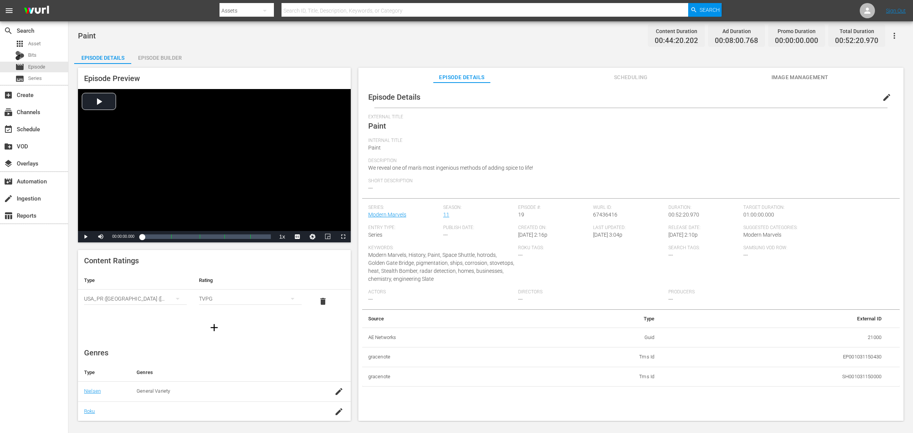
click at [170, 59] on div "Episode Builder" at bounding box center [159, 58] width 57 height 18
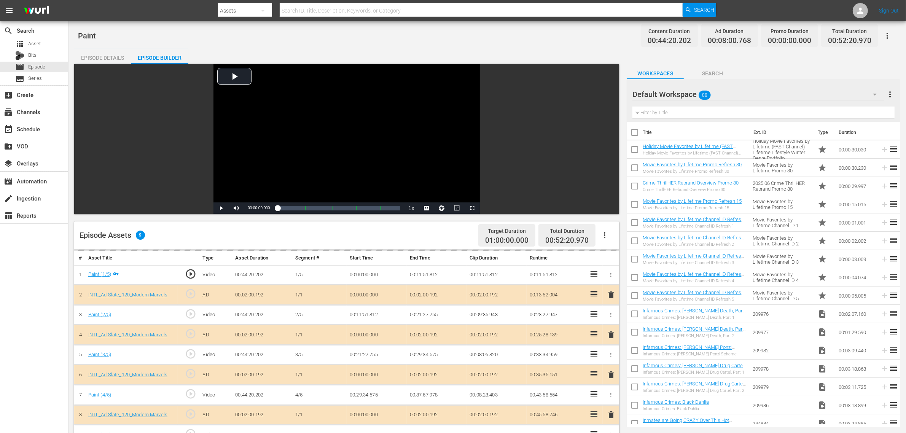
click at [583, 38] on div "Paint Content Duration 00:44:20.202 Ad Duration 00:08:00.768 Promo Duration 00:…" at bounding box center [487, 35] width 818 height 17
click at [730, 90] on div "Default Workspace 88" at bounding box center [757, 94] width 251 height 21
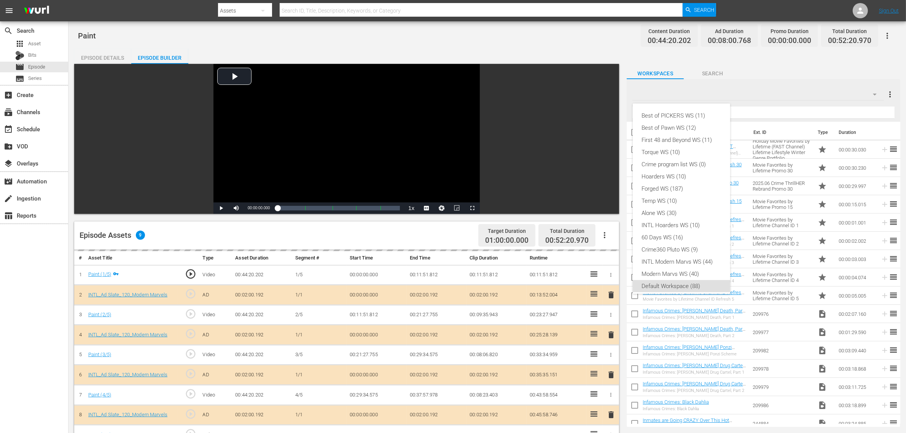
scroll to position [5, 0]
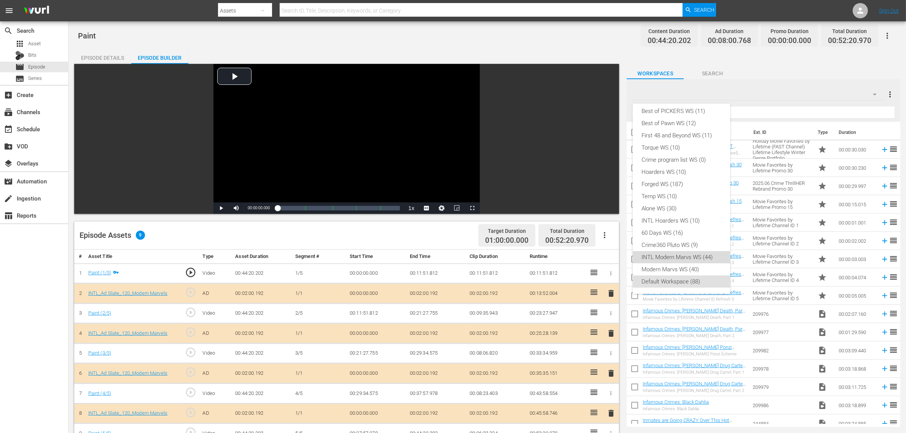
click at [685, 257] on div "INTL Modern Marvs WS (44)" at bounding box center [681, 257] width 79 height 12
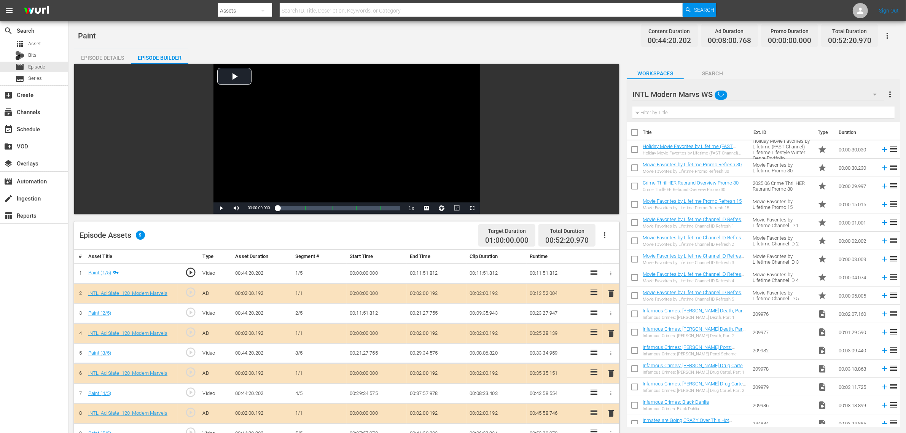
click at [556, 48] on div "Paint Content Duration 00:44:20.202 Ad Duration 00:08:00.768 Promo Duration 00:…" at bounding box center [486, 326] width 837 height 610
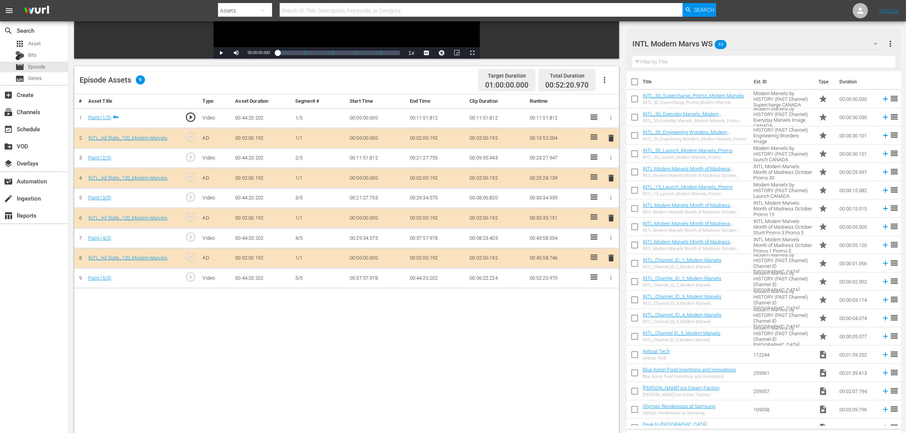
scroll to position [190, 0]
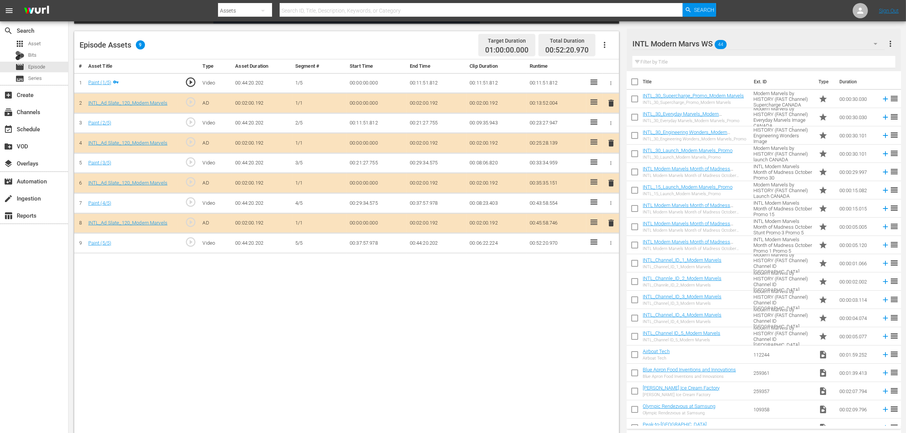
click at [612, 185] on span "delete" at bounding box center [610, 182] width 9 height 9
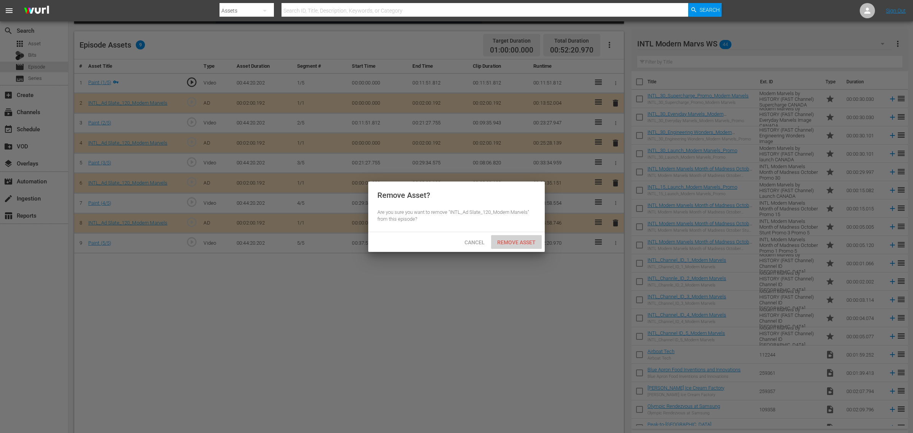
click at [525, 242] on span "Remove Asset" at bounding box center [516, 242] width 51 height 6
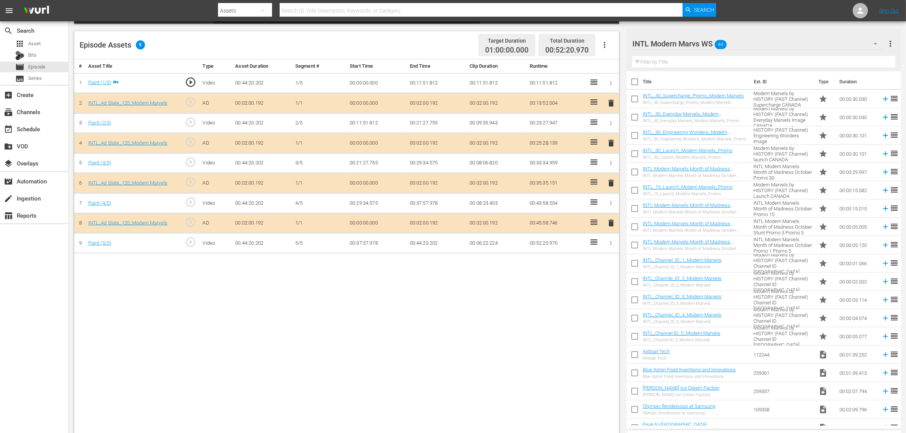
click at [44, 288] on div "search Search apps Asset Bits movie Episode subtitles Series add_box Create sub…" at bounding box center [34, 237] width 68 height 433
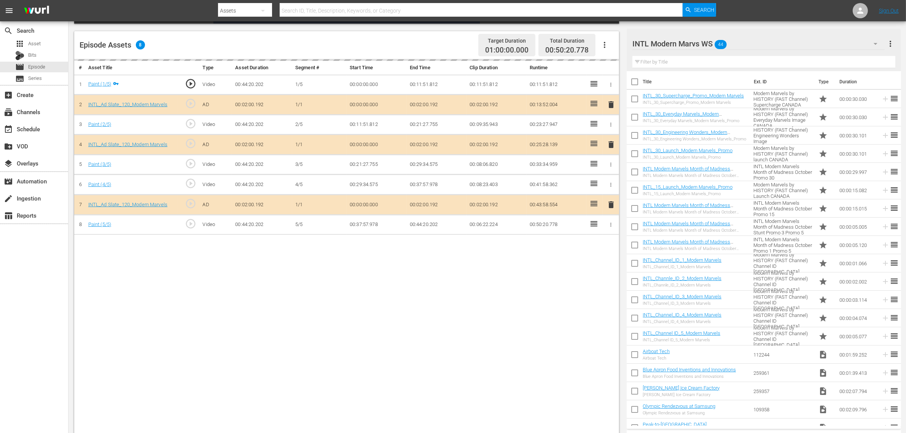
click at [730, 9] on nav "menu Search By Assets Search ID, Title, Description, Keywords, or Category Sear…" at bounding box center [453, 10] width 906 height 21
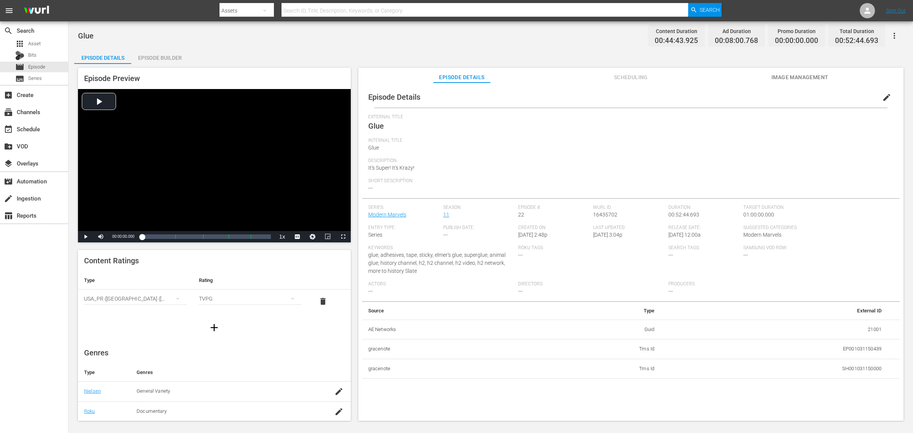
click at [164, 52] on div "Episode Builder" at bounding box center [159, 58] width 57 height 18
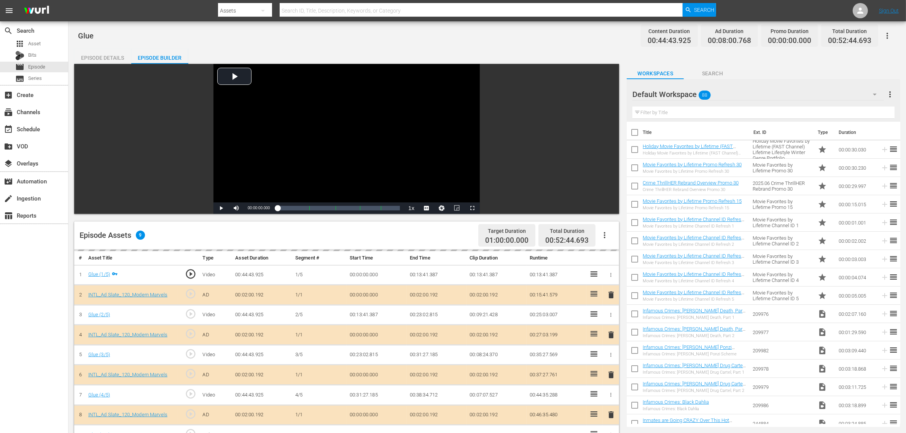
click at [730, 88] on div "Default Workspace 88" at bounding box center [757, 94] width 251 height 21
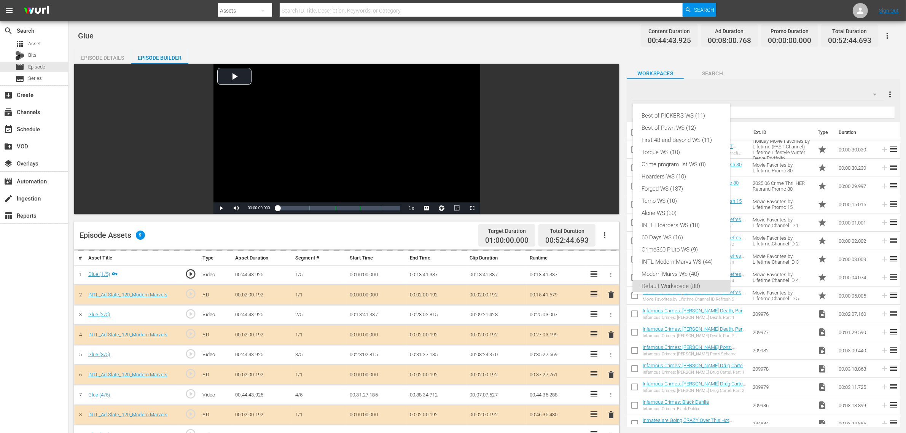
scroll to position [5, 0]
click at [676, 258] on div "INTL Modern Marvs WS (44)" at bounding box center [681, 257] width 79 height 12
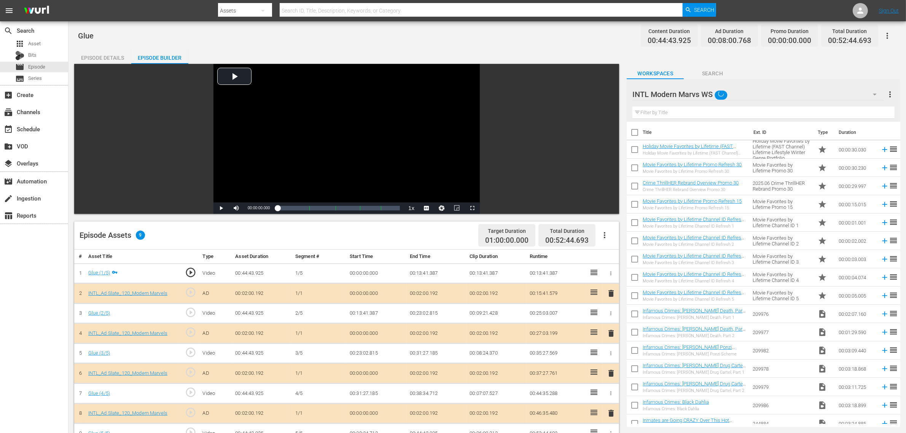
click at [519, 46] on div "Glue Content Duration 00:44:43.925 Ad Duration 00:08:00.768 Promo Duration 00:0…" at bounding box center [486, 326] width 837 height 610
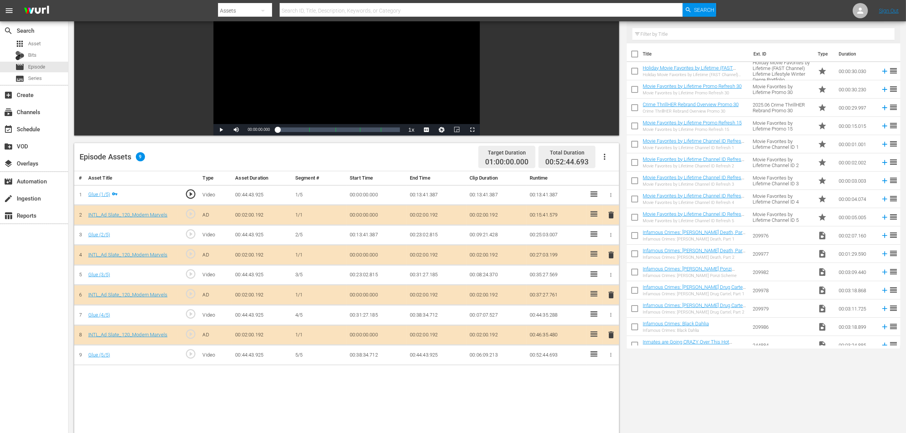
scroll to position [198, 0]
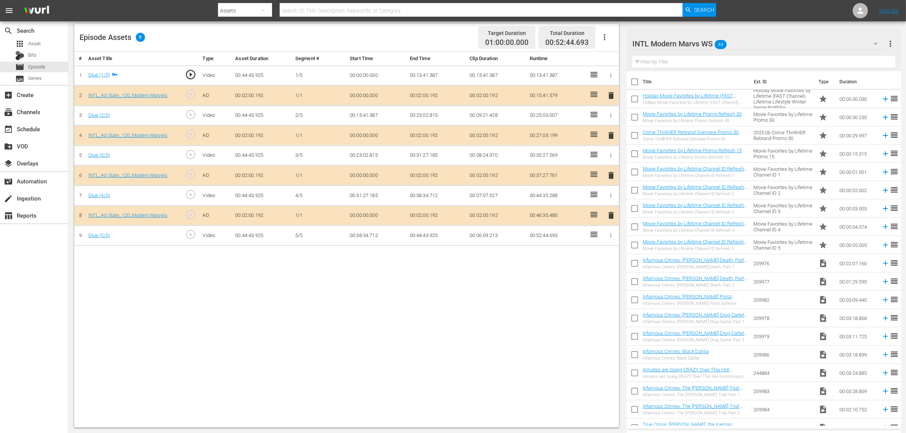
click at [608, 180] on span "delete" at bounding box center [610, 175] width 9 height 9
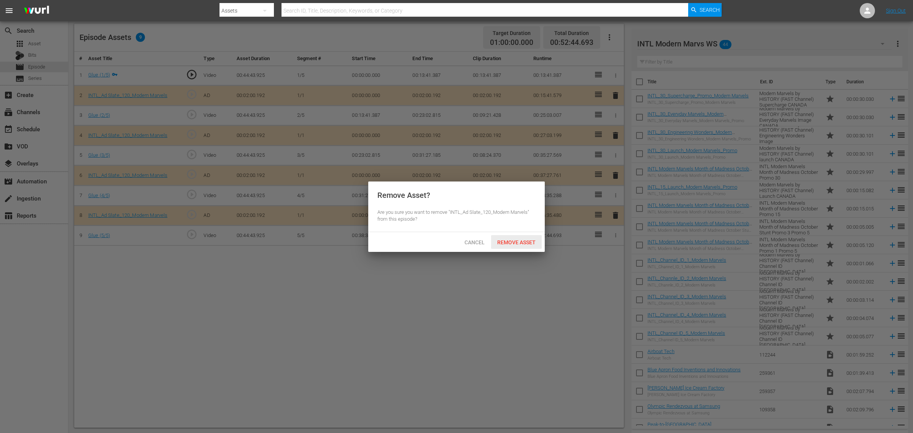
click at [530, 249] on div "Cancel Remove Asset" at bounding box center [456, 242] width 176 height 20
click at [527, 241] on span "Remove Asset" at bounding box center [516, 242] width 51 height 6
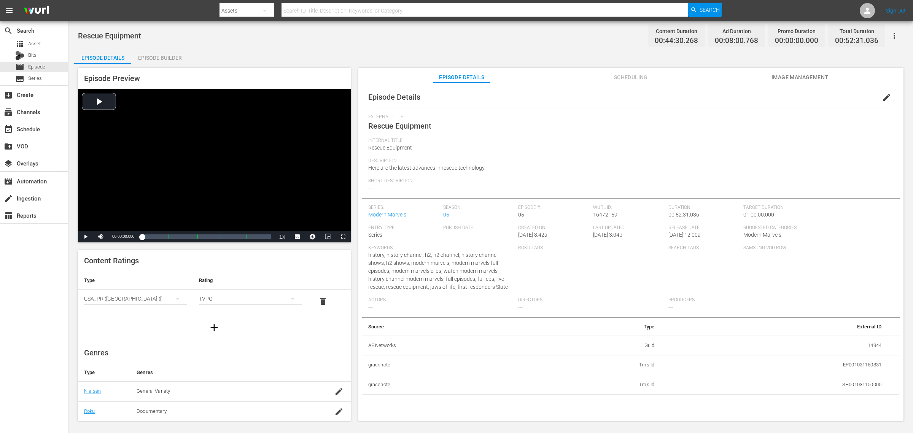
click at [157, 52] on div "Episode Builder" at bounding box center [159, 58] width 57 height 18
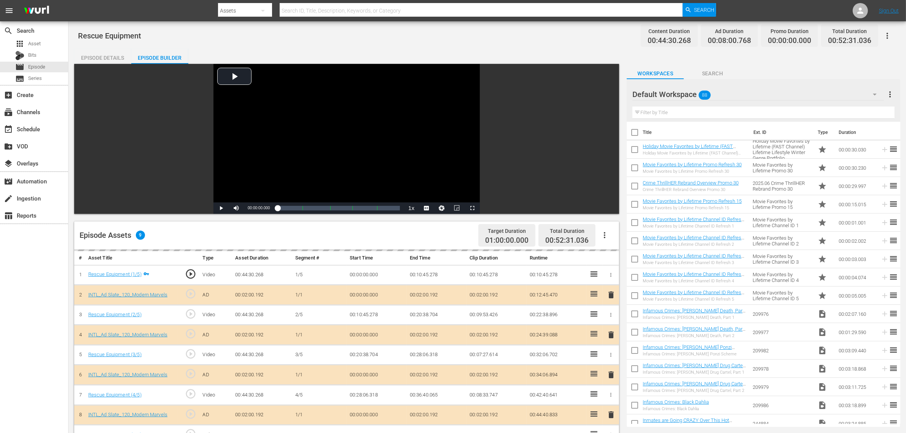
click at [727, 90] on div "Default Workspace 88" at bounding box center [757, 94] width 251 height 21
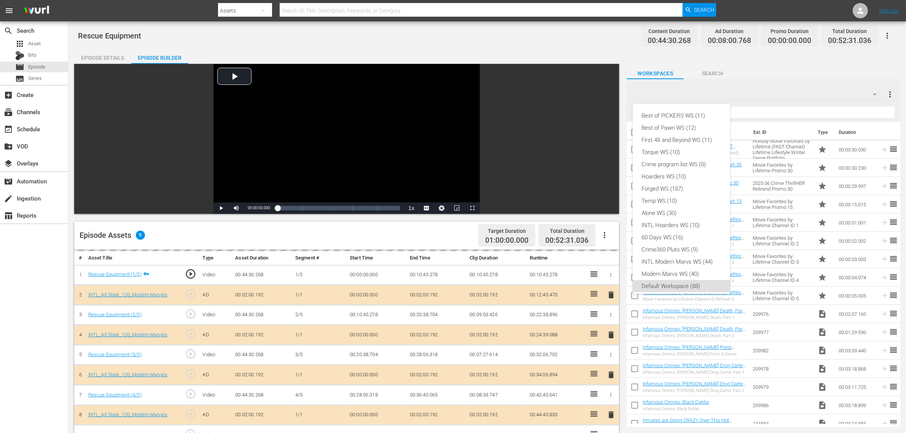
scroll to position [5, 0]
click at [661, 259] on div "INTL Modern Marvs WS (44)" at bounding box center [681, 257] width 79 height 12
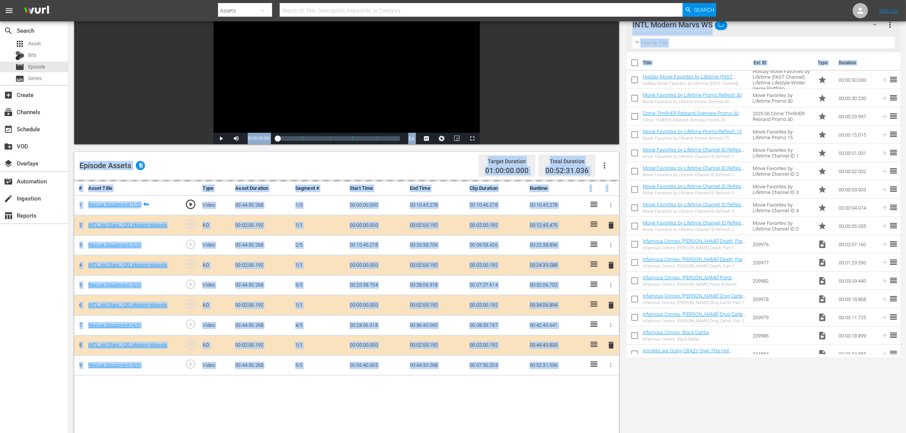
scroll to position [190, 0]
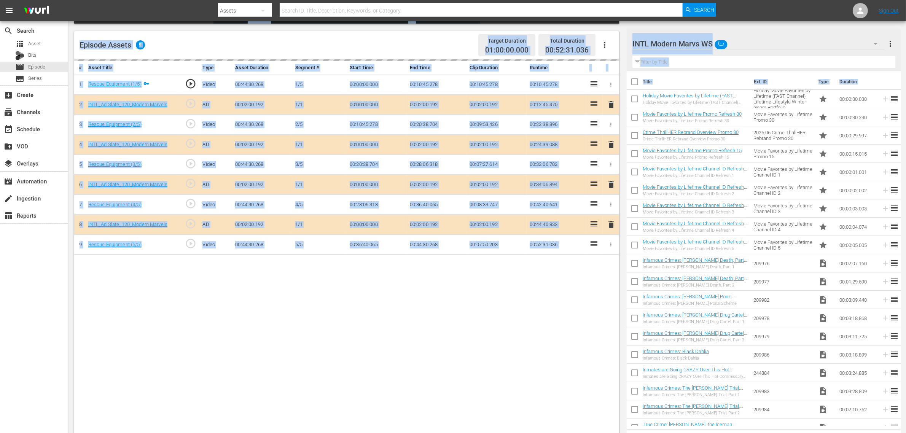
click at [508, 335] on div "# Asset Title Type Asset Duration Segment # Start Time End Time Clip Duration R…" at bounding box center [346, 247] width 545 height 376
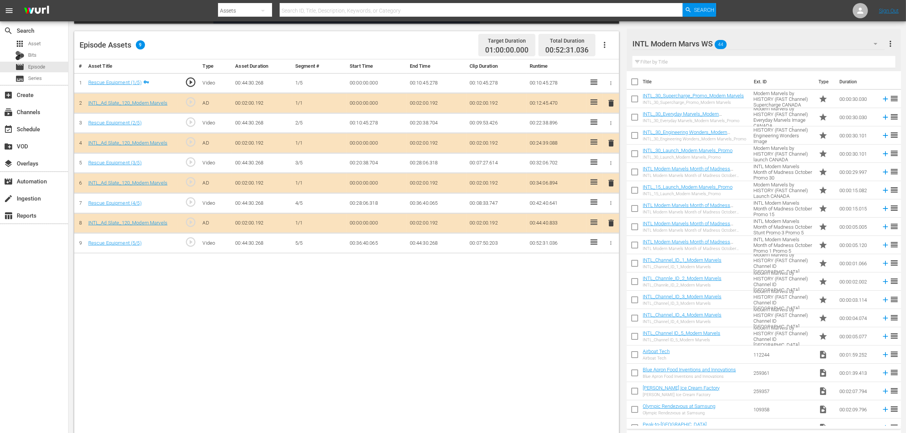
click at [609, 183] on span "delete" at bounding box center [610, 182] width 9 height 9
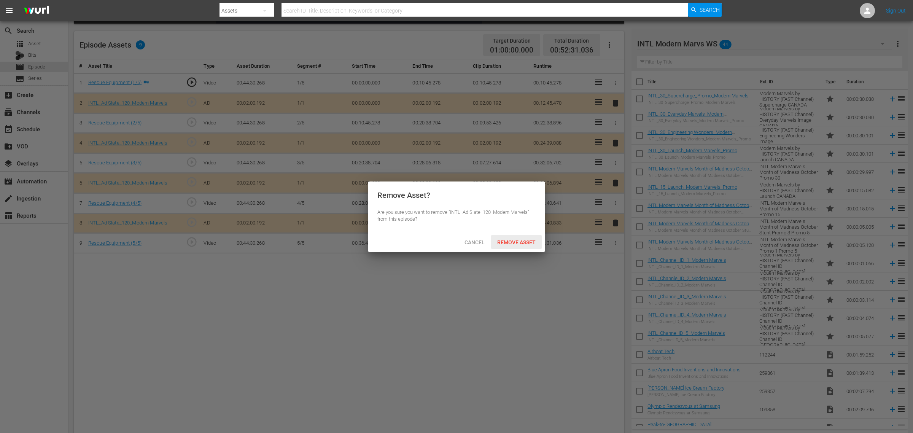
click at [520, 241] on span "Remove Asset" at bounding box center [516, 242] width 51 height 6
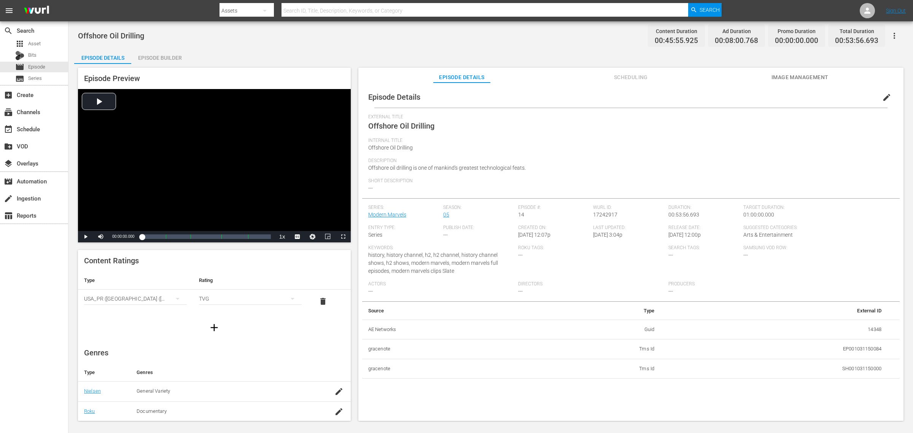
click at [159, 52] on div "Episode Builder" at bounding box center [159, 58] width 57 height 18
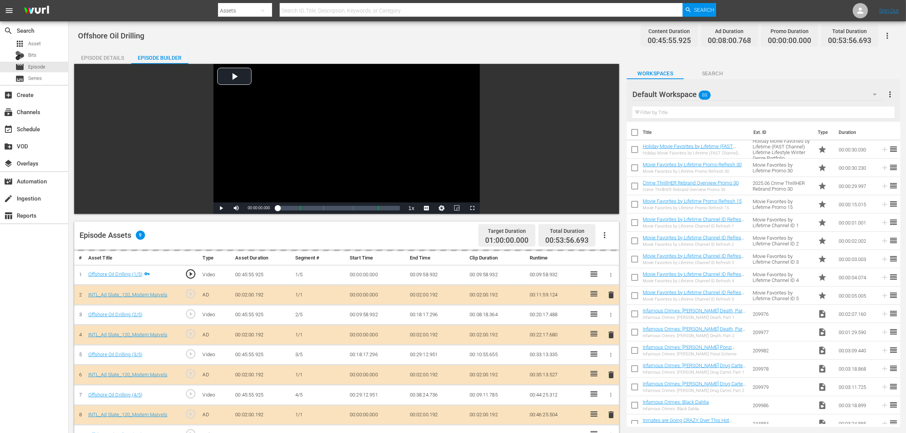
click at [427, 41] on div "Offshore Oil Drilling Content Duration 00:45:55.925 Ad Duration 00:08:00.768 Pr…" at bounding box center [487, 35] width 818 height 17
click at [730, 91] on div "Default Workspace 88" at bounding box center [757, 94] width 251 height 21
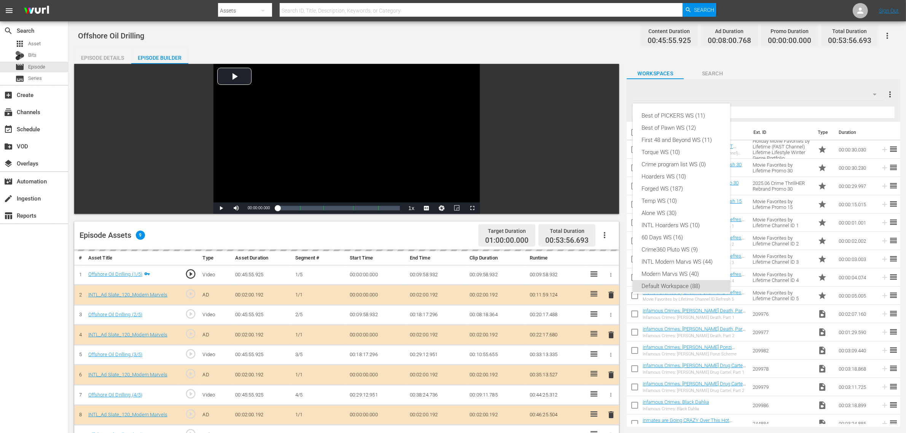
scroll to position [5, 0]
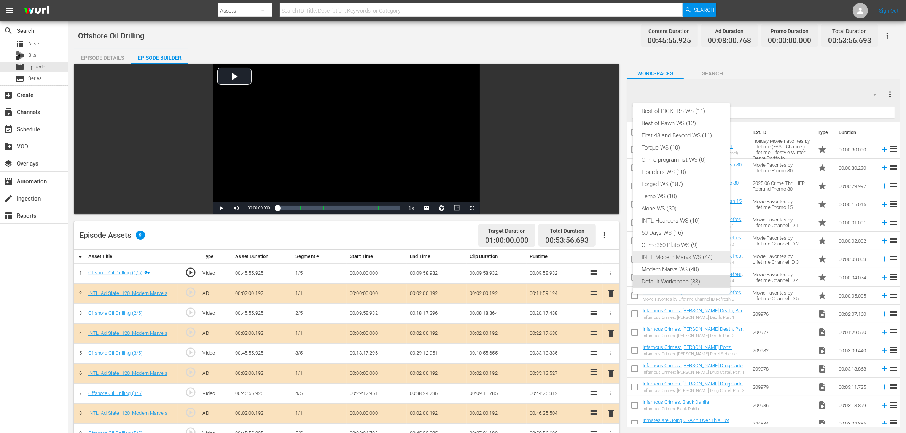
click at [663, 258] on div "INTL Modern Marvs WS (44)" at bounding box center [681, 257] width 79 height 12
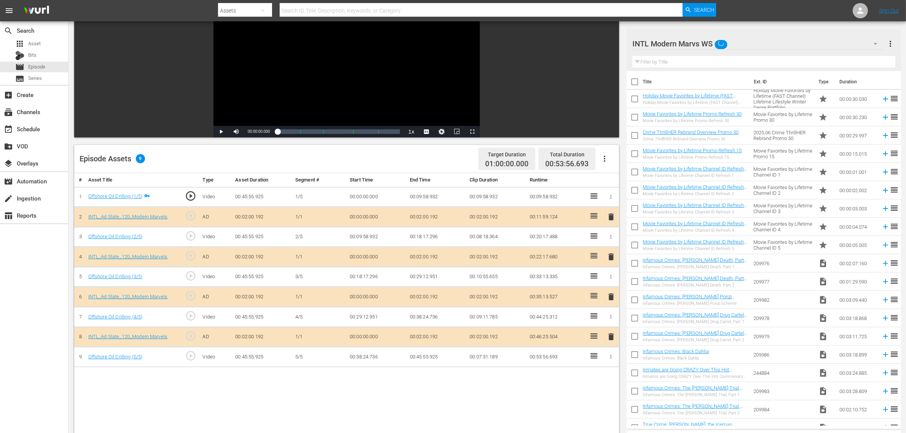
scroll to position [190, 0]
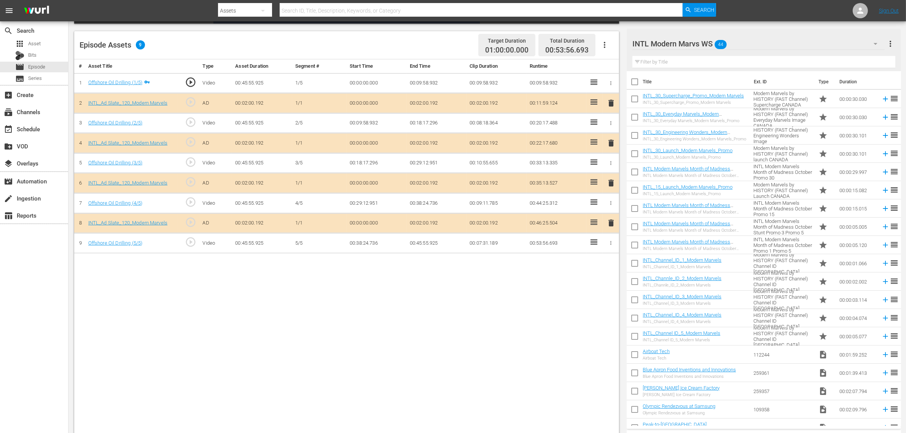
click at [610, 183] on span "delete" at bounding box center [610, 182] width 9 height 9
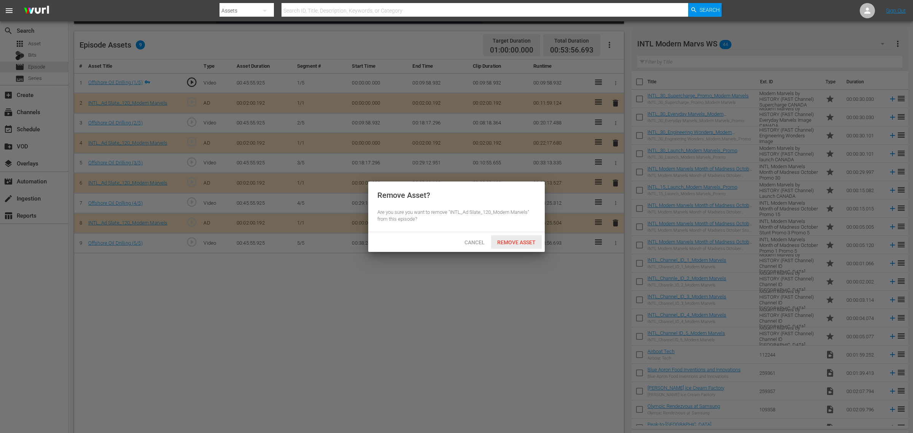
click at [533, 238] on div "Remove Asset" at bounding box center [516, 242] width 51 height 14
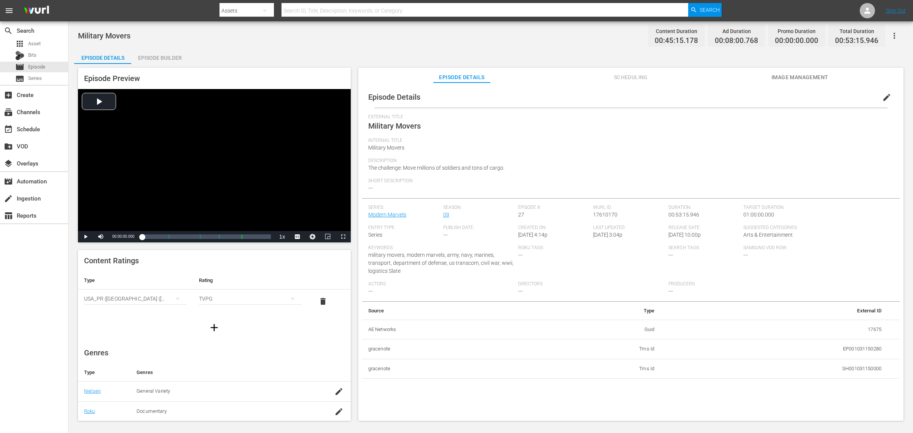
click at [165, 57] on div "Episode Builder" at bounding box center [159, 58] width 57 height 18
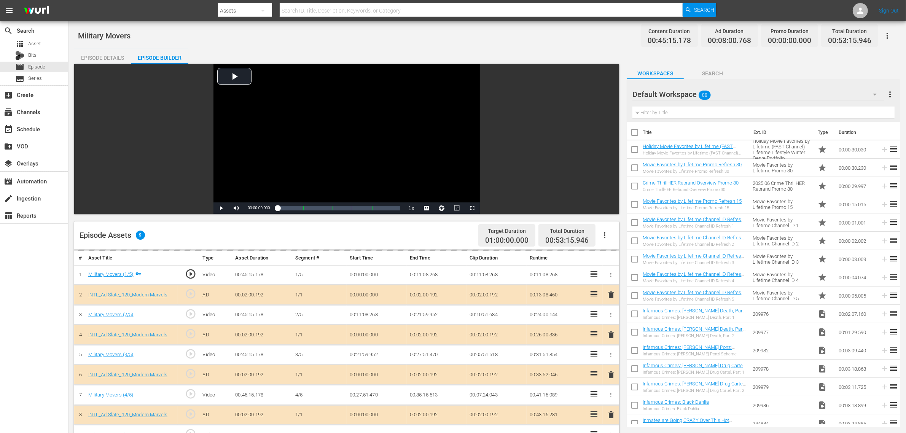
click at [730, 96] on div "Default Workspace 88" at bounding box center [757, 94] width 251 height 21
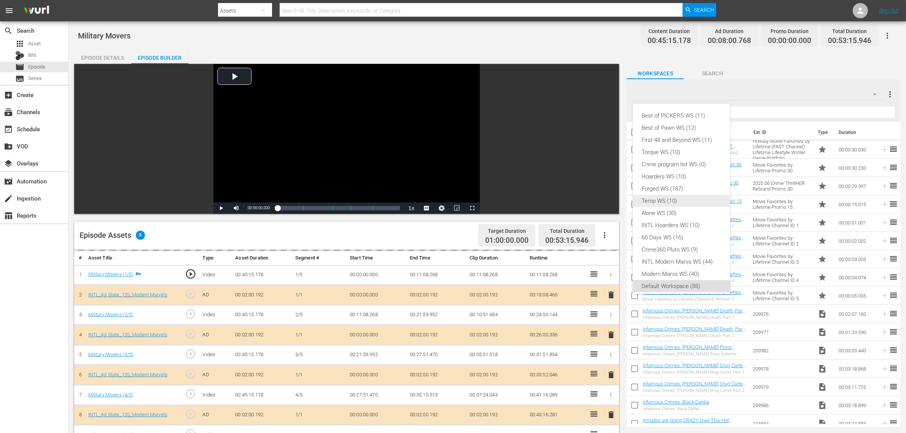
scroll to position [5, 0]
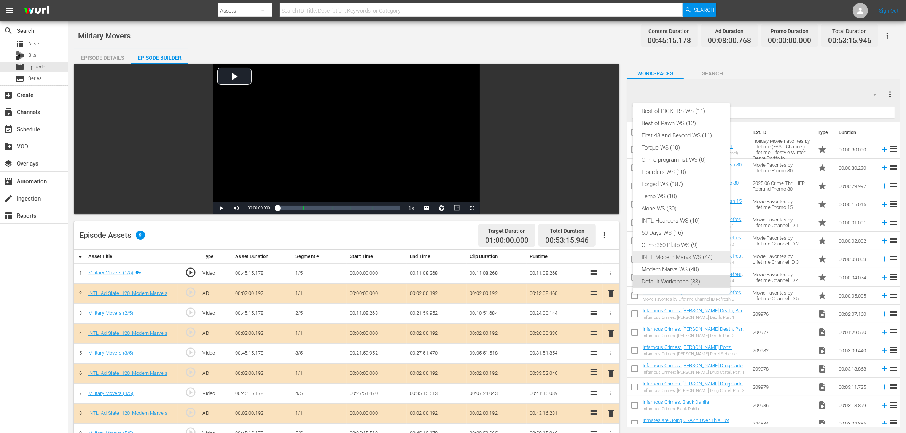
click at [670, 256] on div "INTL Modern Marvs WS (44)" at bounding box center [681, 257] width 79 height 12
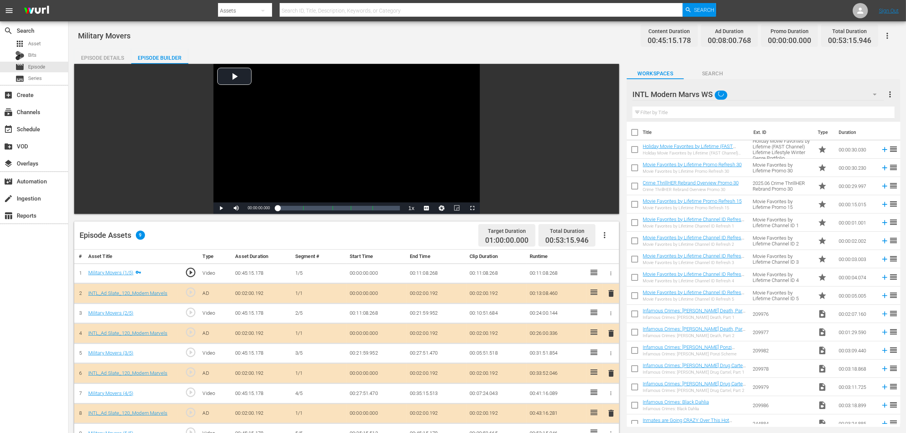
click at [531, 57] on div "Best of PICKERS WS (11) Best of Pawn WS (12) First 48 and Beyond WS (11) Torque…" at bounding box center [453, 216] width 906 height 433
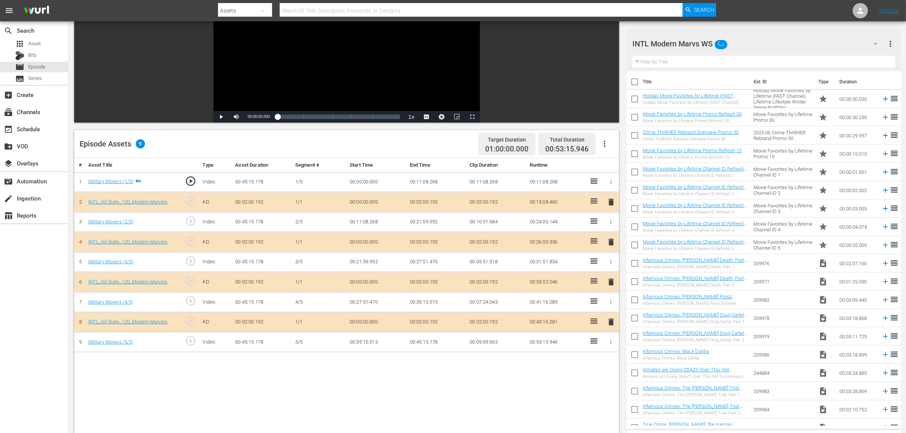
scroll to position [190, 0]
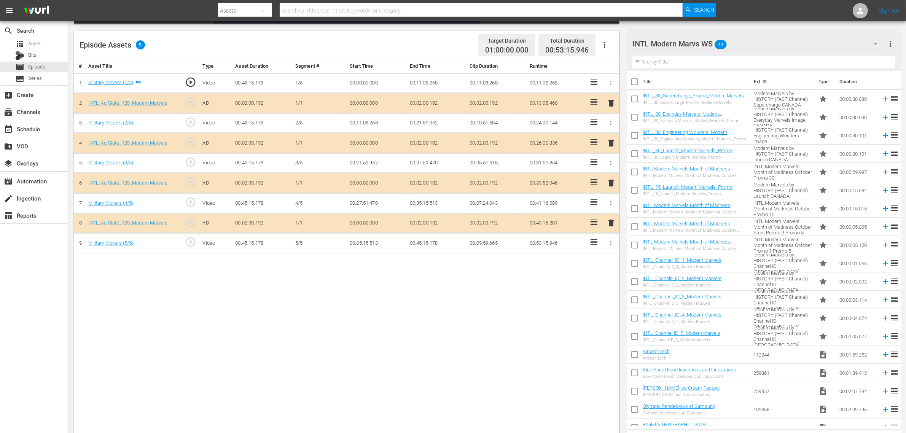
click at [609, 184] on span "delete" at bounding box center [610, 182] width 9 height 9
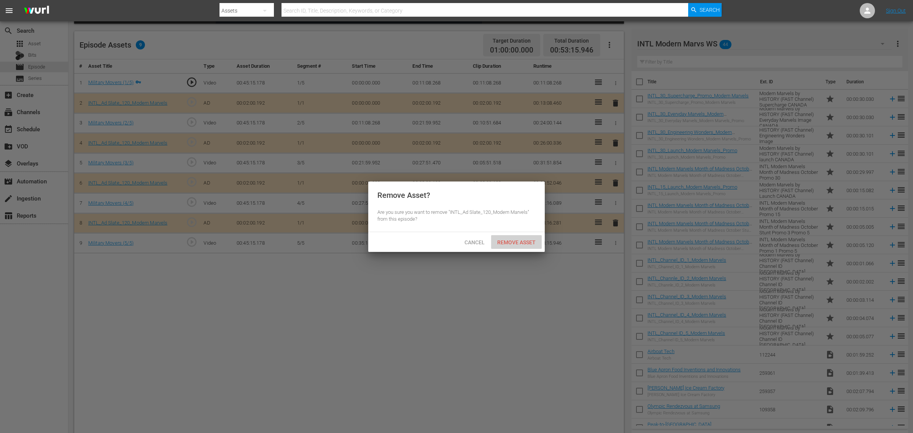
click at [522, 240] on span "Remove Asset" at bounding box center [516, 242] width 51 height 6
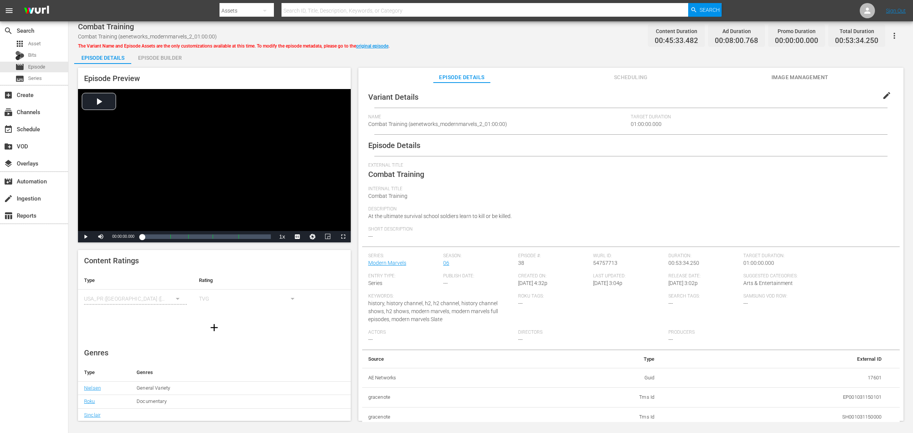
click at [173, 59] on div "Episode Builder" at bounding box center [159, 58] width 57 height 18
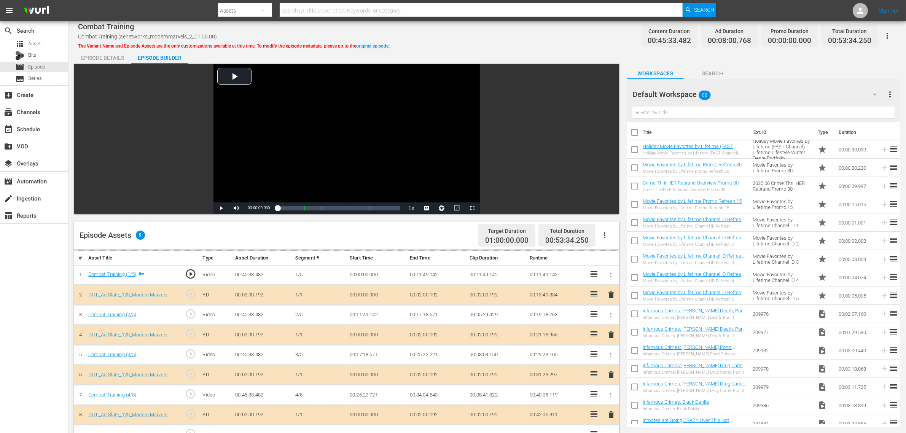
click at [510, 51] on div "Episode Details Episode Builder Episode Preview Video Player is loading. Play V…" at bounding box center [487, 337] width 826 height 577
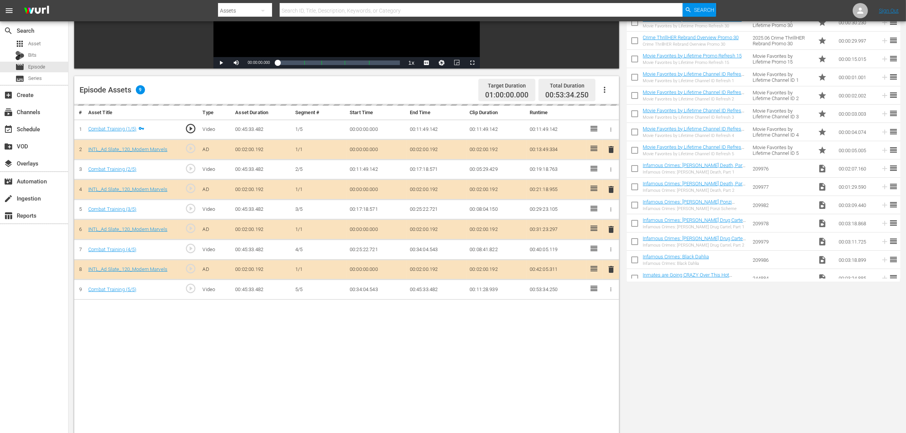
scroll to position [190, 0]
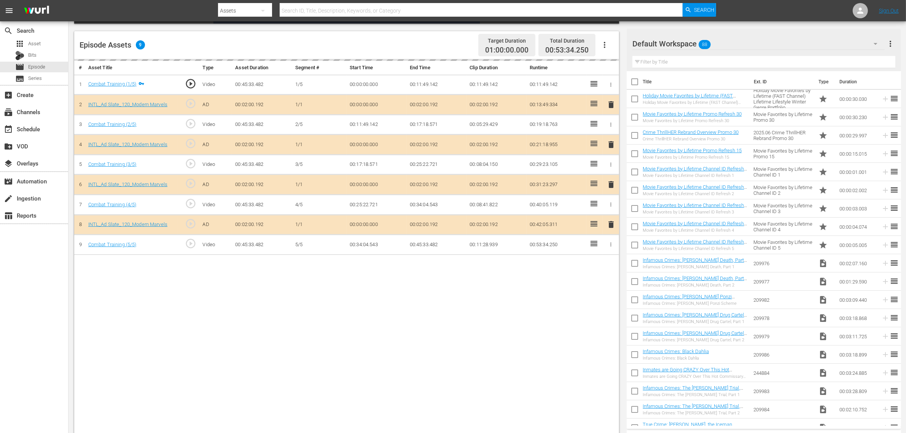
click at [730, 43] on div "Default Workspace 88" at bounding box center [758, 43] width 252 height 21
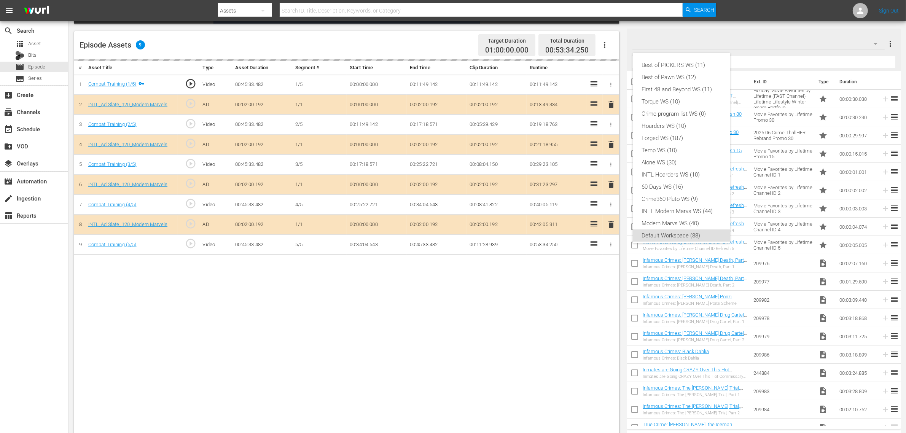
scroll to position [5, 0]
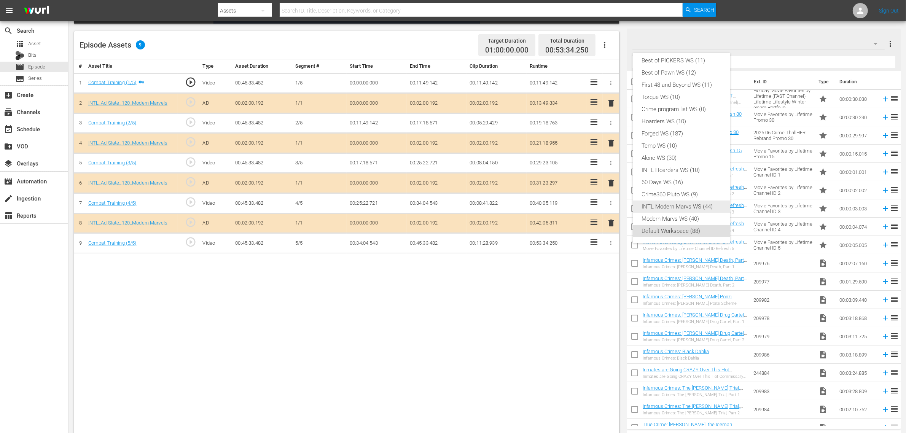
click at [678, 207] on div "INTL Modern Marvs WS (44)" at bounding box center [681, 206] width 79 height 12
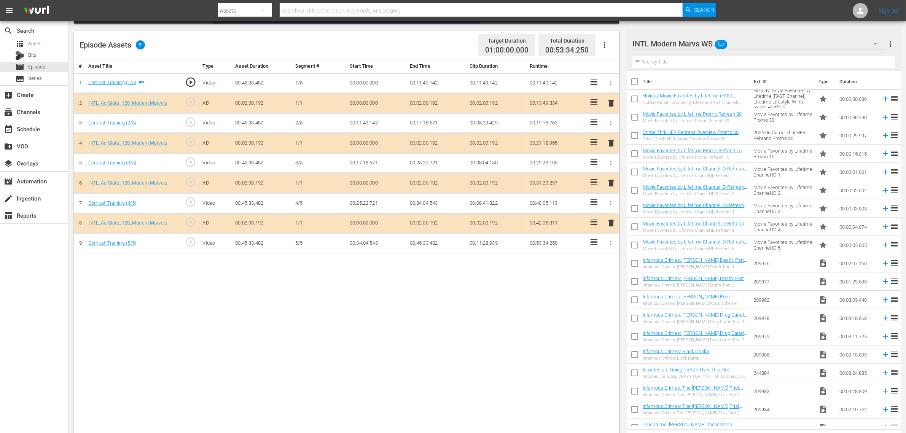
click at [411, 294] on div "Best of PICKERS WS (11) Best of Pawn WS (12) First 48 and Beyond WS (11) Torque…" at bounding box center [453, 216] width 906 height 433
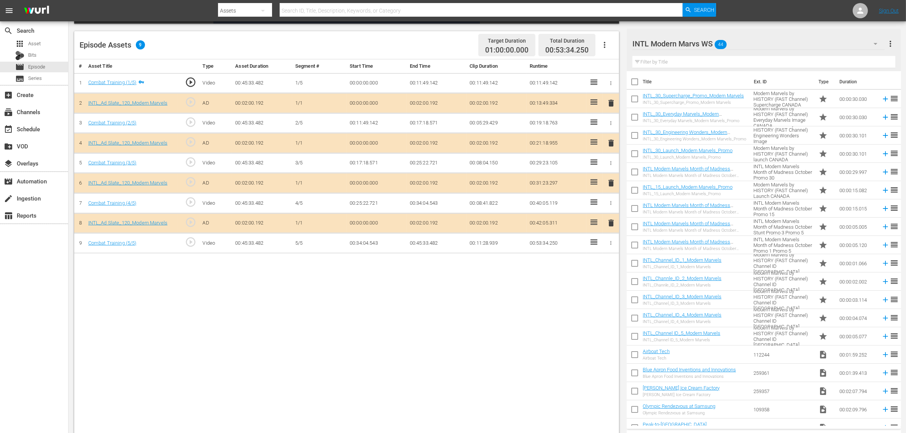
click at [422, 346] on div "# Asset Title Type Asset Duration Segment # Start Time End Time Clip Duration R…" at bounding box center [346, 247] width 545 height 376
click at [612, 183] on span "delete" at bounding box center [610, 182] width 9 height 9
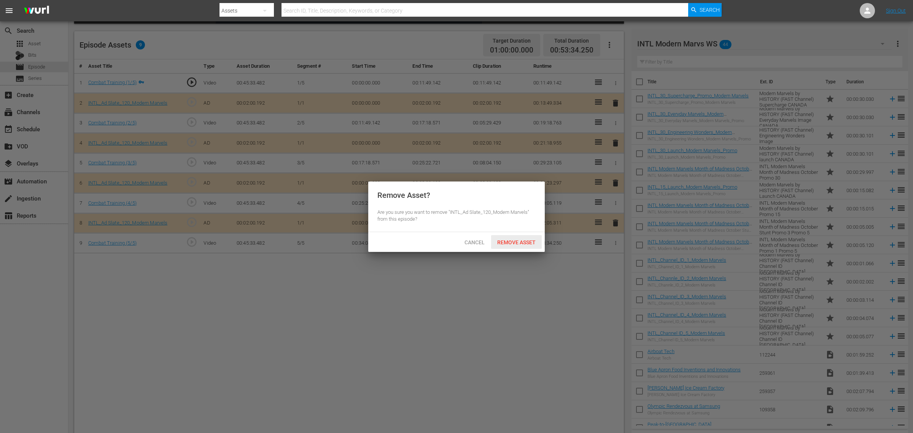
click at [525, 243] on span "Remove Asset" at bounding box center [516, 242] width 51 height 6
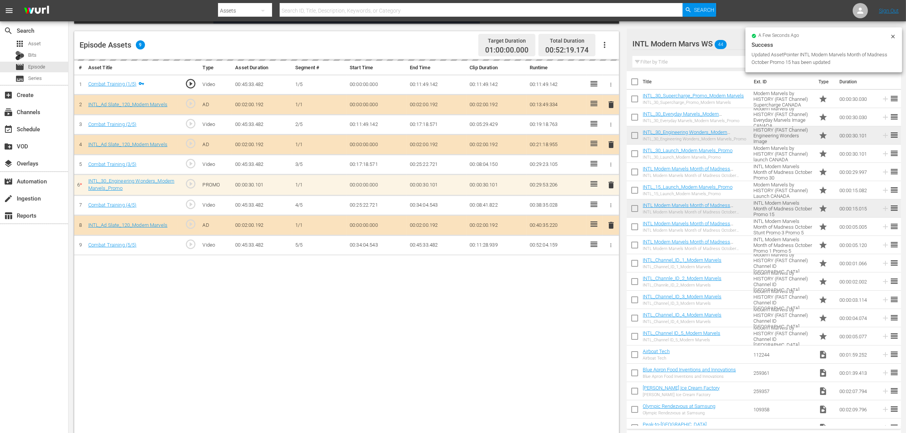
click at [352, 37] on div "Episode Assets 9 Target Duration 01:00:00.000 Total Duration 00:52:19.174" at bounding box center [346, 45] width 545 height 28
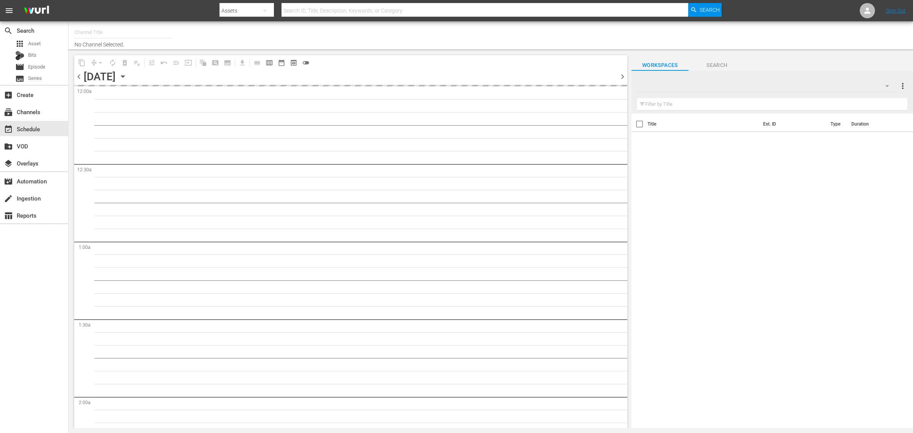
type input "Intl Modern Marvels (1635)"
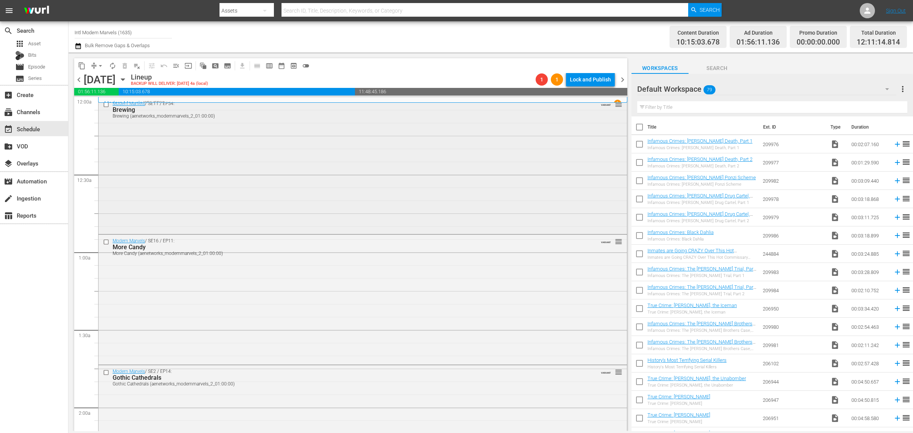
click at [219, 157] on div "Modern Marvels / SE11 / EP54: Brewing Brewing (aenetworks_modernmarvels_2_01:00…" at bounding box center [362, 164] width 528 height 135
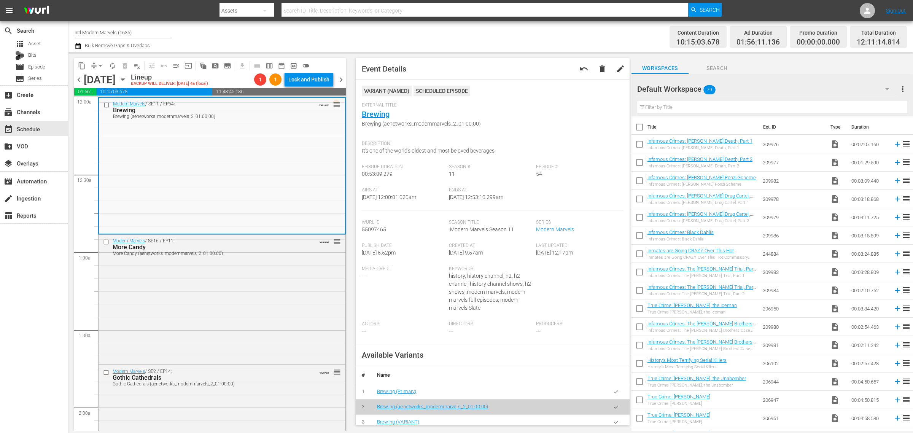
click at [480, 44] on div "Channel Title Intl Modern Marvels (1635) Bulk Remove Gaps & Overlaps" at bounding box center [302, 36] width 454 height 27
click at [439, 37] on div "Channel Title Intl Modern Marvels (1635) Bulk Remove Gaps & Overlaps" at bounding box center [302, 36] width 454 height 27
click at [203, 150] on div "Modern Marvels / SE11 / EP54: Brewing Brewing (aenetworks_modernmarvels_2_01:00…" at bounding box center [222, 165] width 246 height 135
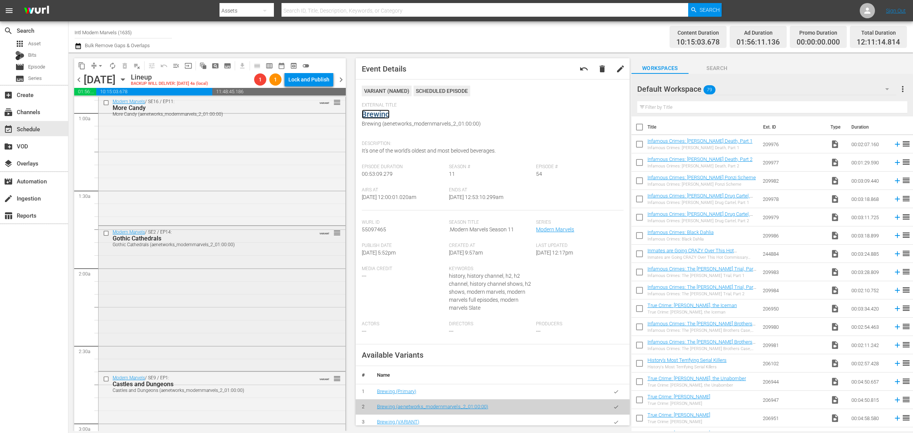
scroll to position [285, 0]
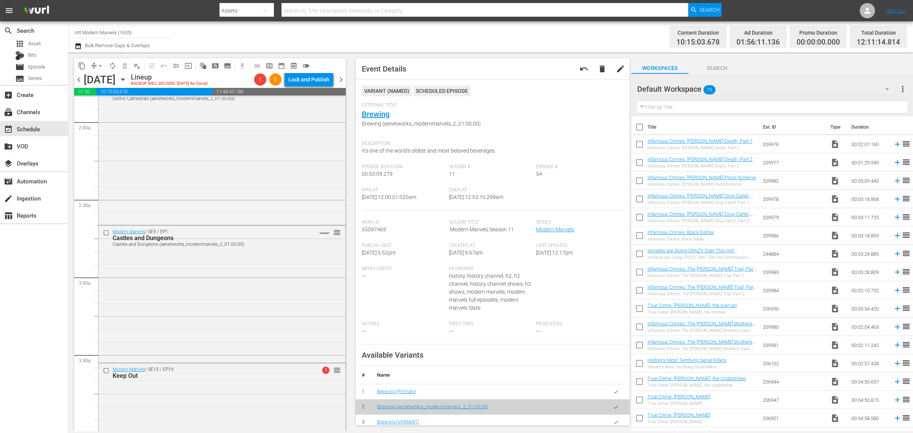
click at [176, 162] on div "Modern Marvels / SE2 / EP14: Gothic Cathedrals Gothic Cathedrals (aenetworks_mo…" at bounding box center [221, 151] width 247 height 143
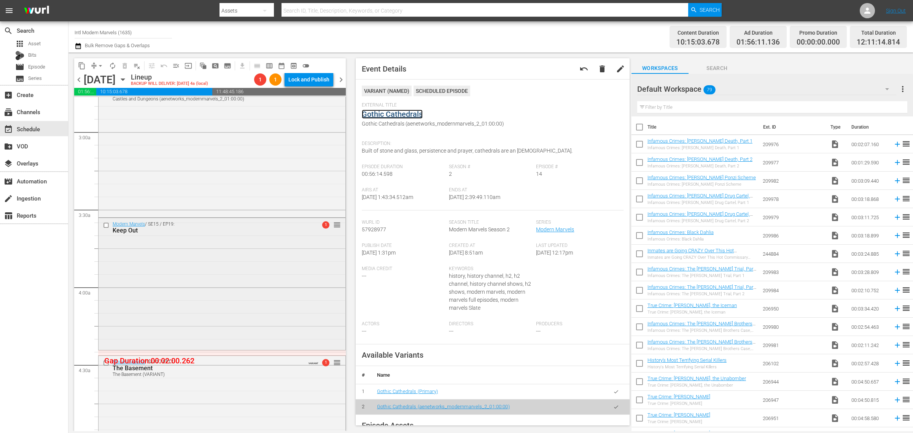
scroll to position [475, 0]
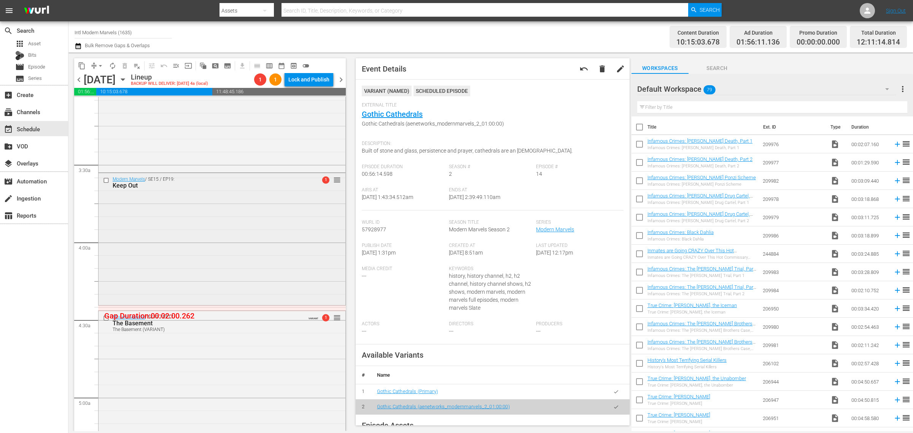
click at [240, 216] on div "Modern Marvels / SE15 / EP19: Keep Out 1 reorder" at bounding box center [221, 238] width 247 height 130
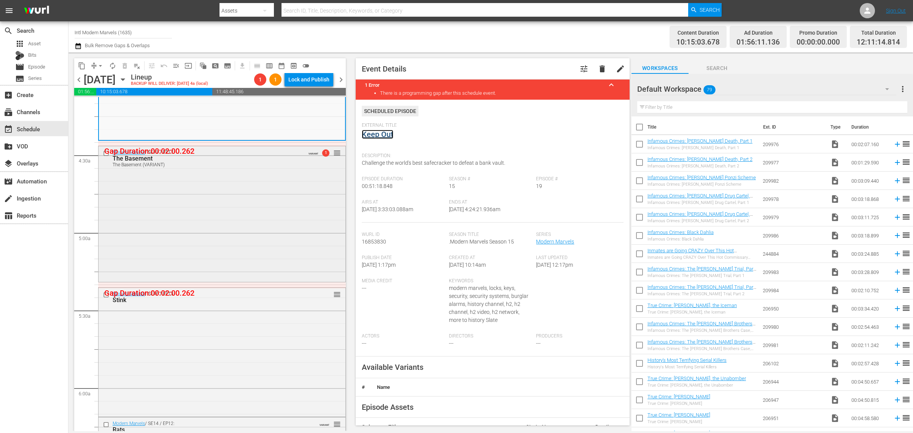
scroll to position [666, 0]
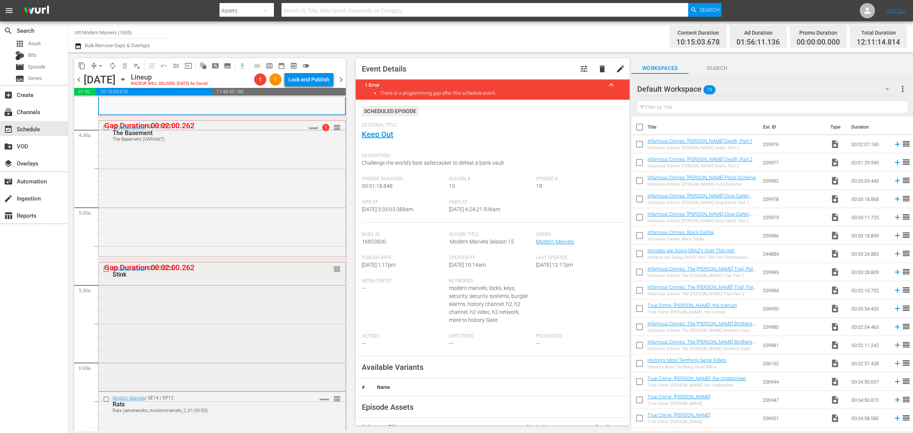
click at [212, 274] on div "Stink" at bounding box center [209, 274] width 193 height 7
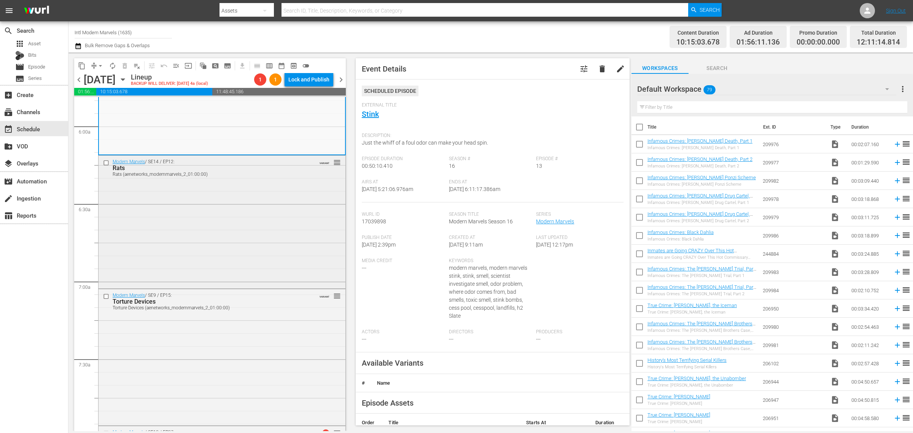
scroll to position [903, 0]
click at [230, 252] on div "Modern Marvels / SE14 / EP12: Rats Rats (aenetworks_modernmarvels_2_01:00:00) V…" at bounding box center [221, 219] width 247 height 131
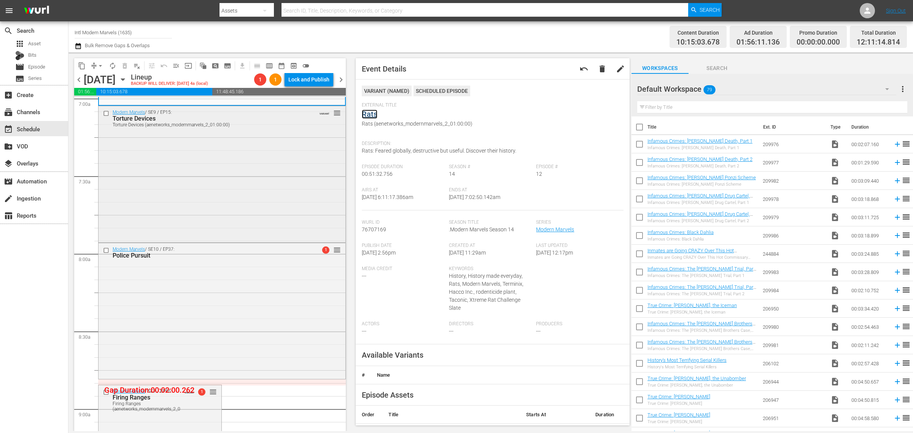
scroll to position [1093, 0]
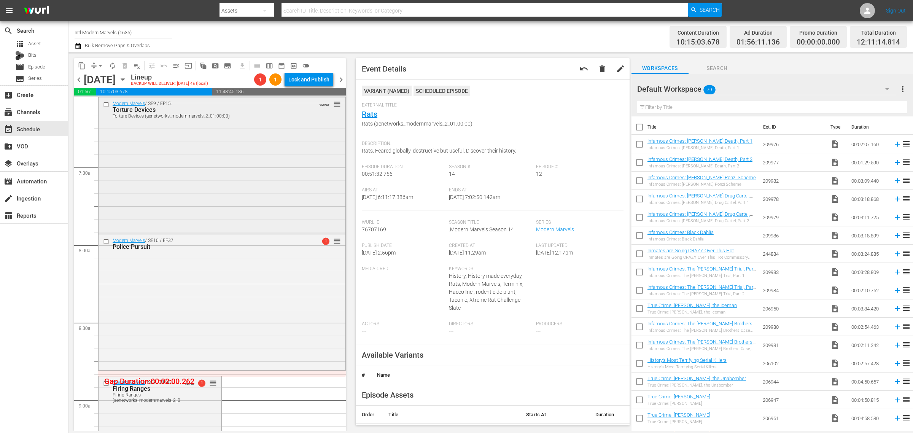
click at [179, 178] on div "Modern Marvels / SE9 / EP15: Torture Devices Torture Devices (aenetworks_modern…" at bounding box center [221, 164] width 247 height 135
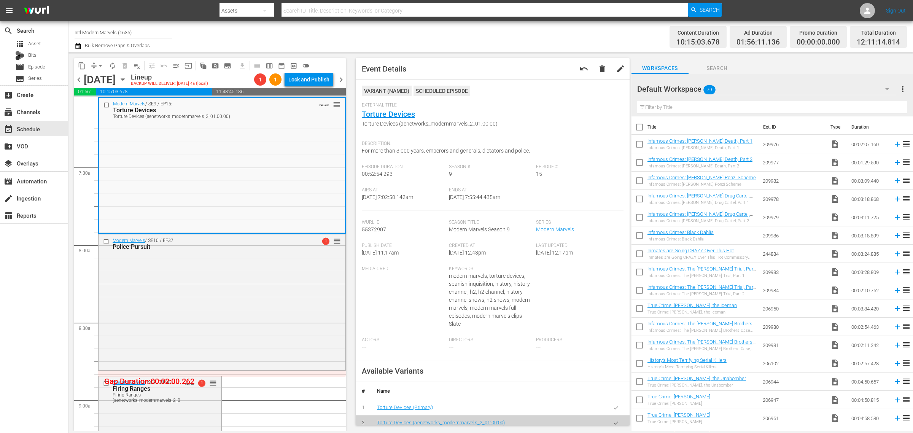
click at [488, 41] on div "Channel Title Intl Modern Marvels (1635) Bulk Remove Gaps & Overlaps" at bounding box center [302, 36] width 454 height 27
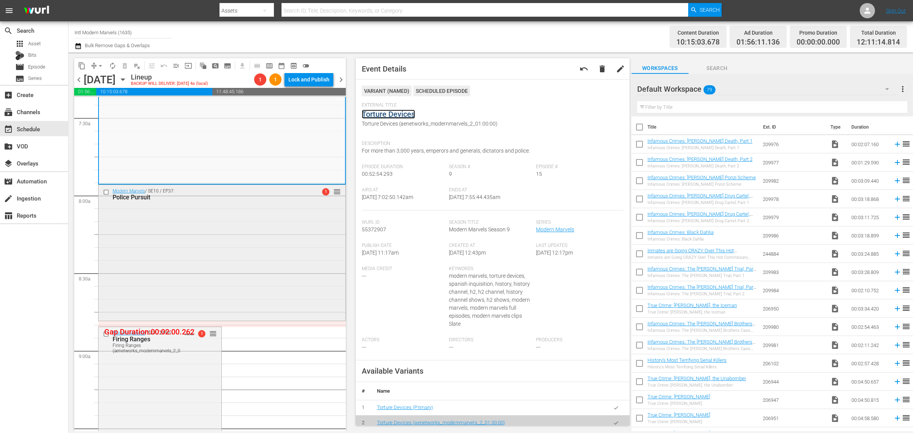
scroll to position [1236, 0]
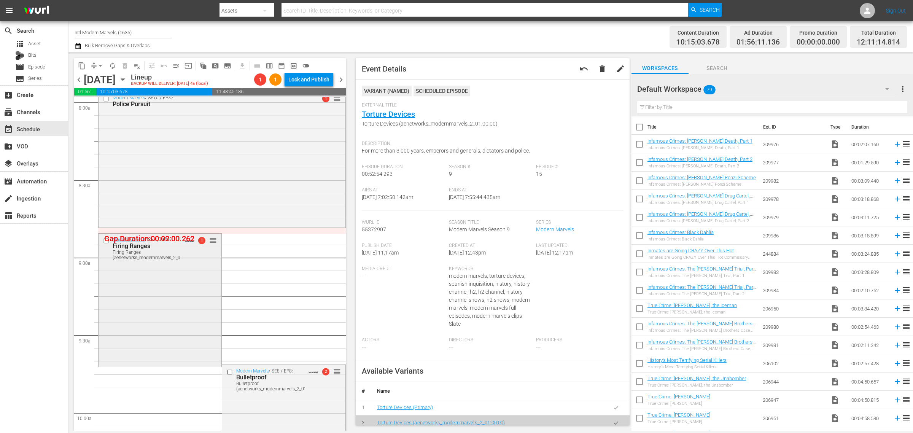
click at [115, 310] on div "Modern Marvels / SE7 / EP66: Firing Ranges Firing Ranges (aenetworks_modernmarv…" at bounding box center [159, 300] width 123 height 132
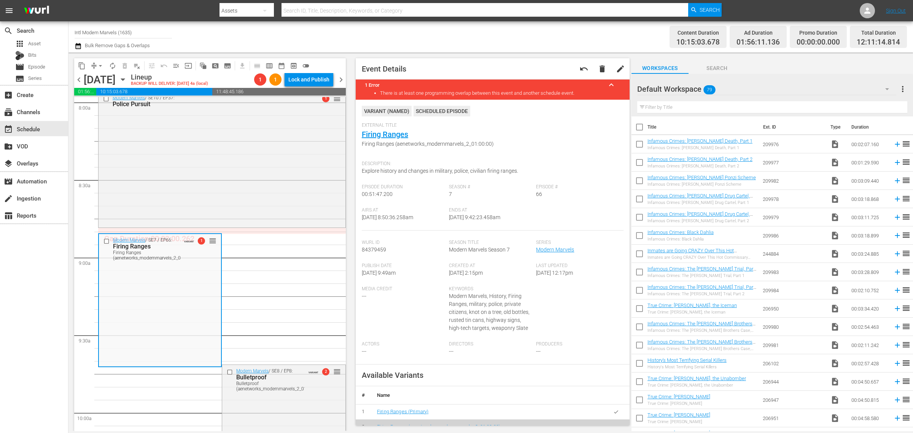
drag, startPoint x: 415, startPoint y: 40, endPoint x: 368, endPoint y: 89, distance: 67.8
click at [415, 40] on div "Channel Title Intl Modern Marvels (1635) Bulk Remove Gaps & Overlaps" at bounding box center [302, 36] width 454 height 27
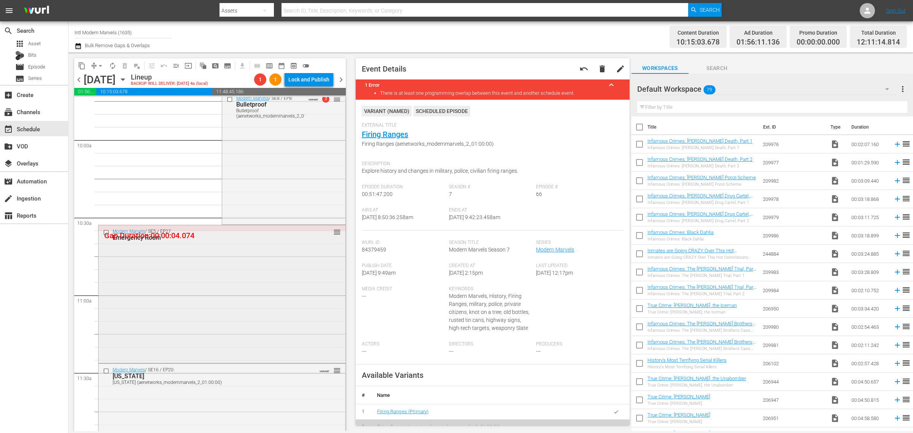
scroll to position [1521, 0]
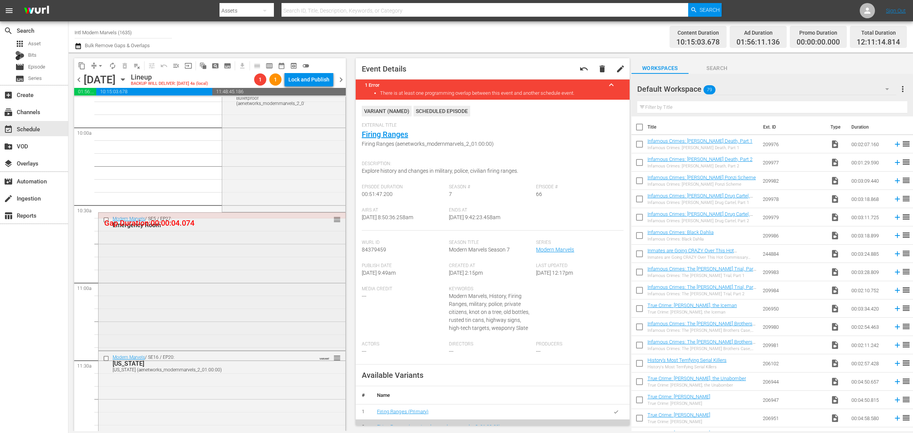
click at [208, 251] on div "Modern Marvels / SE5 / EP27: Emergency Room reorder" at bounding box center [221, 281] width 247 height 136
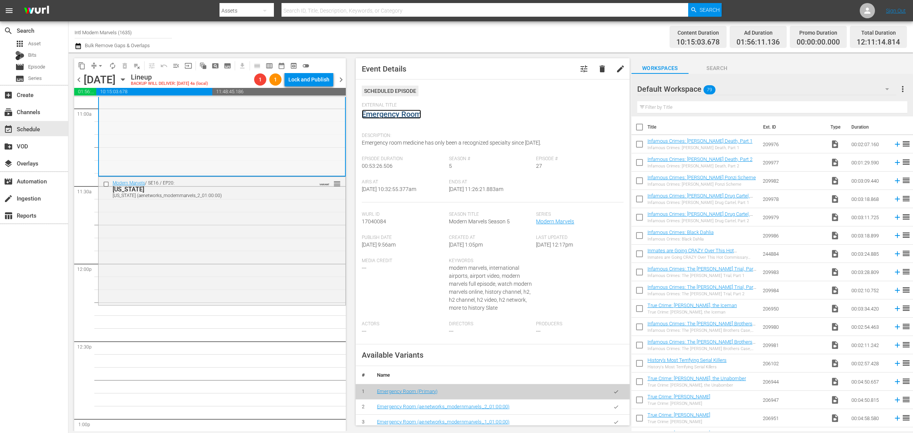
scroll to position [1711, 0]
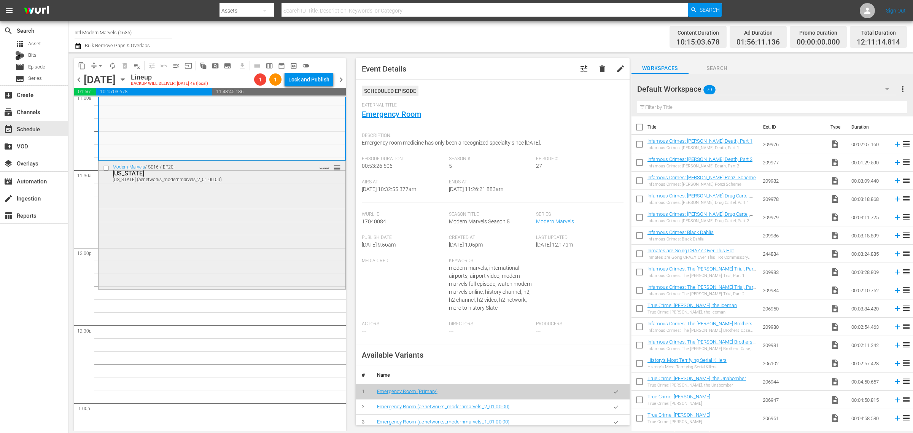
click at [241, 225] on div "Modern Marvels / SE16 / EP20: Alaska Alaska (aenetworks_modernmarvels_2_01:00:0…" at bounding box center [221, 224] width 247 height 127
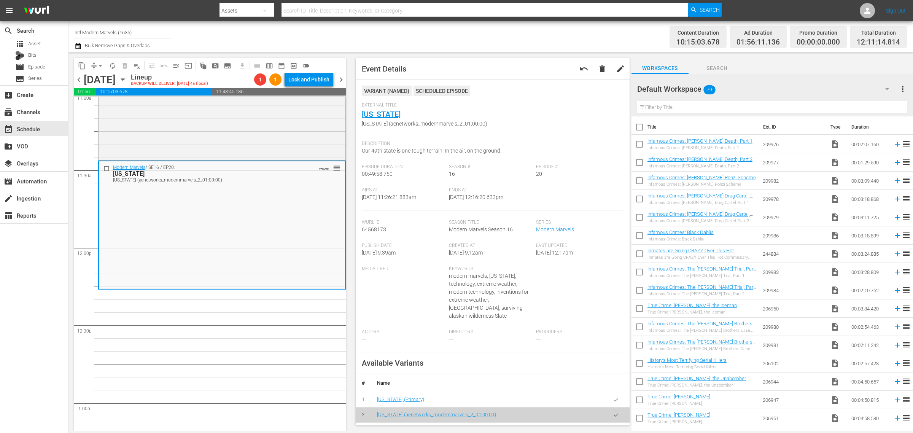
click at [430, 29] on div "Channel Title Intl Modern Marvels (1635) Bulk Remove Gaps & Overlaps" at bounding box center [302, 36] width 454 height 27
click at [102, 65] on span "arrow_drop_down" at bounding box center [101, 66] width 8 height 8
click at [103, 81] on li "Align to Midnight" at bounding box center [101, 81] width 80 height 13
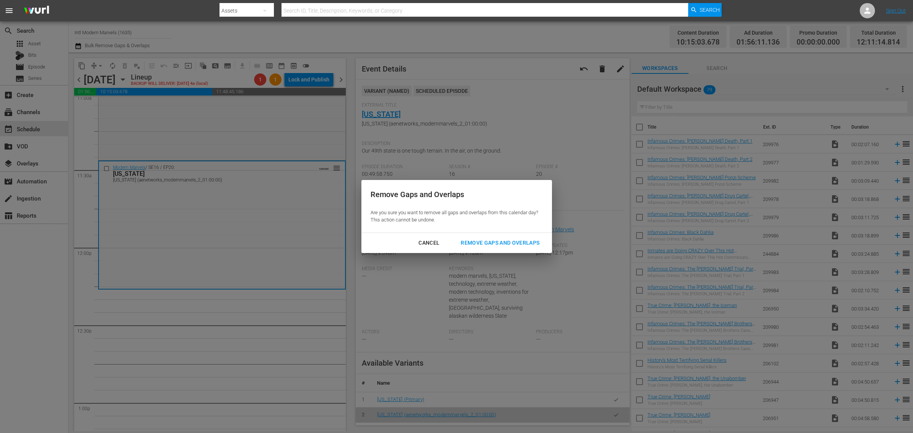
click at [506, 239] on div "Remove Gaps and Overlaps" at bounding box center [499, 243] width 91 height 10
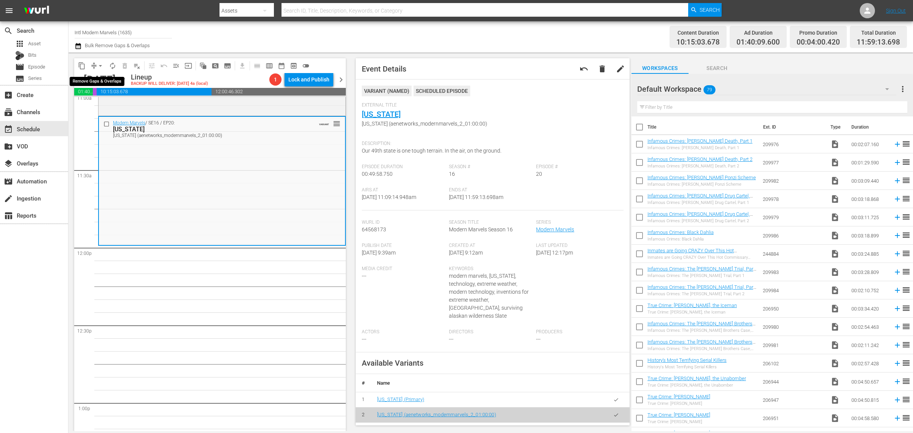
click at [100, 63] on span "arrow_drop_down" at bounding box center [101, 66] width 8 height 8
click at [98, 75] on li "Align to Midnight" at bounding box center [101, 81] width 80 height 13
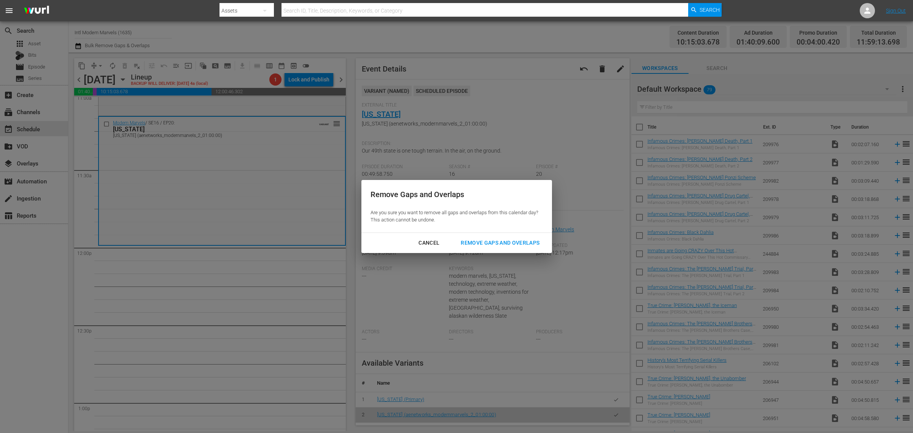
click at [500, 240] on div "Remove Gaps and Overlaps" at bounding box center [499, 243] width 91 height 10
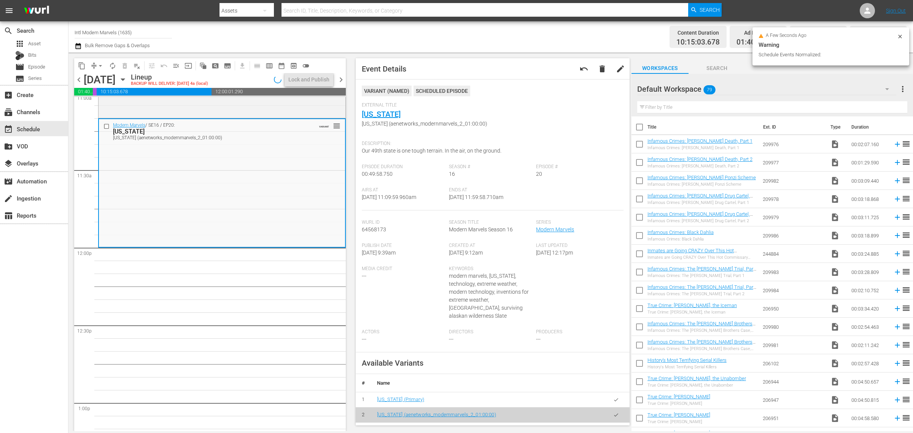
scroll to position [1685, 0]
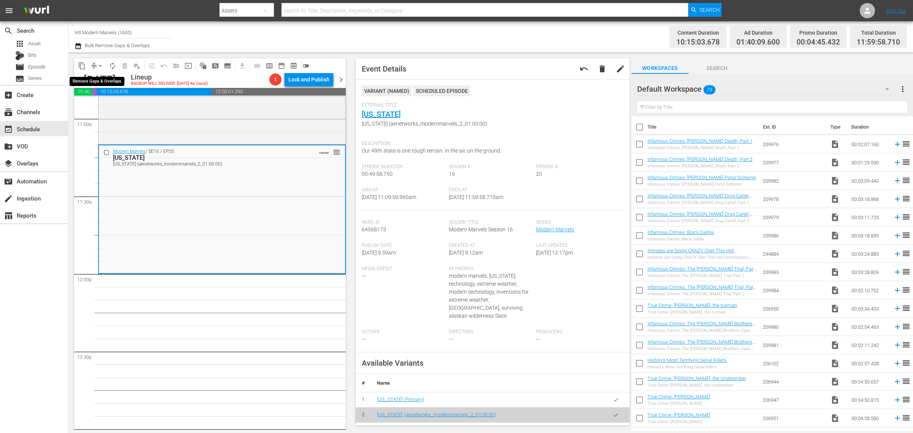
click at [100, 68] on span "arrow_drop_down" at bounding box center [101, 66] width 8 height 8
click at [100, 82] on li "Align to Midnight" at bounding box center [101, 81] width 80 height 13
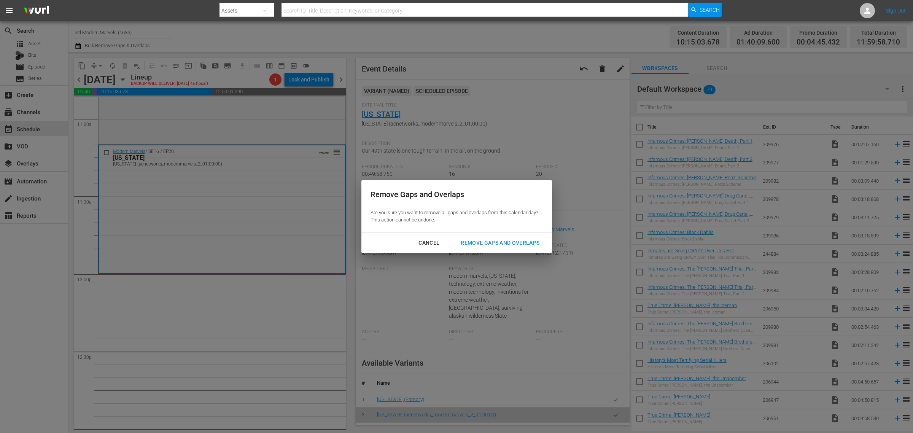
click at [506, 238] on div "Remove Gaps and Overlaps" at bounding box center [499, 243] width 91 height 10
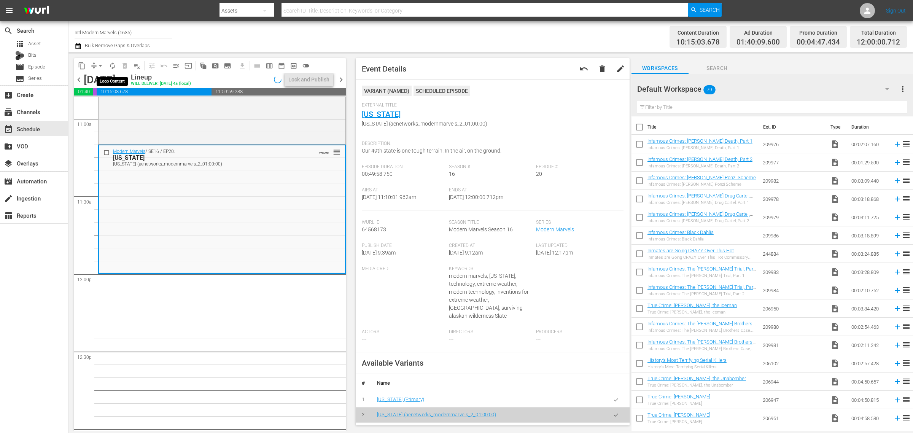
click at [111, 66] on span "autorenew_outlined" at bounding box center [113, 66] width 8 height 8
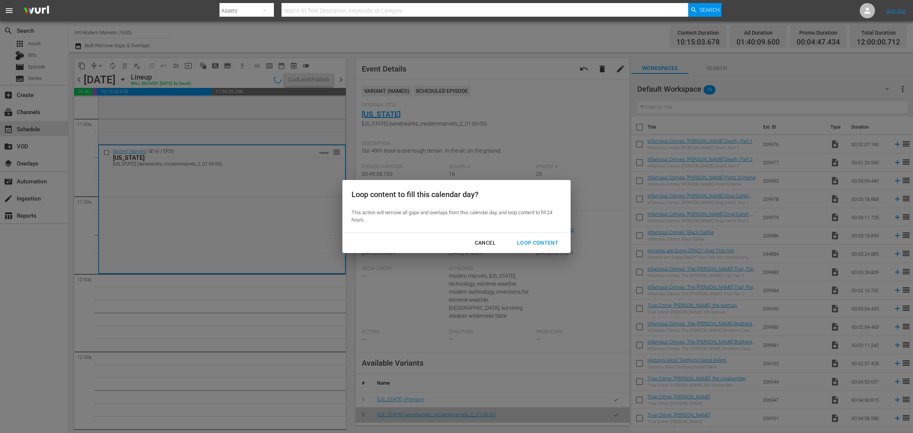
click at [531, 239] on div "Loop Content" at bounding box center [538, 243] width 54 height 10
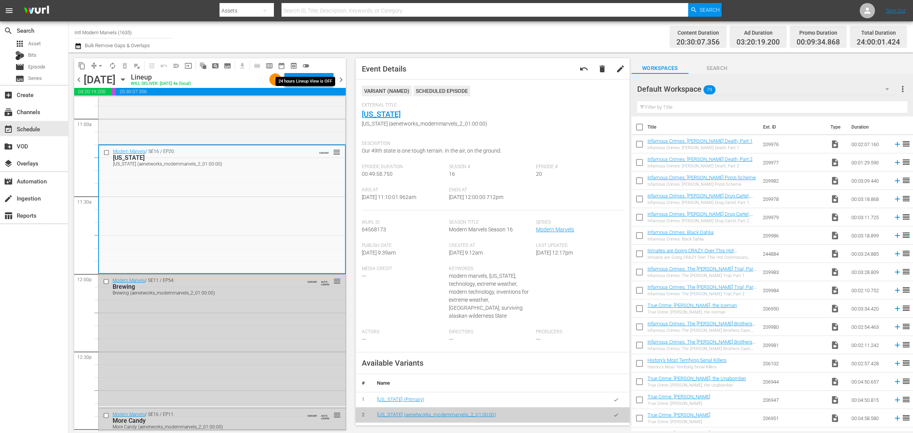
click at [303, 76] on div "Lock and Publish" at bounding box center [308, 80] width 41 height 14
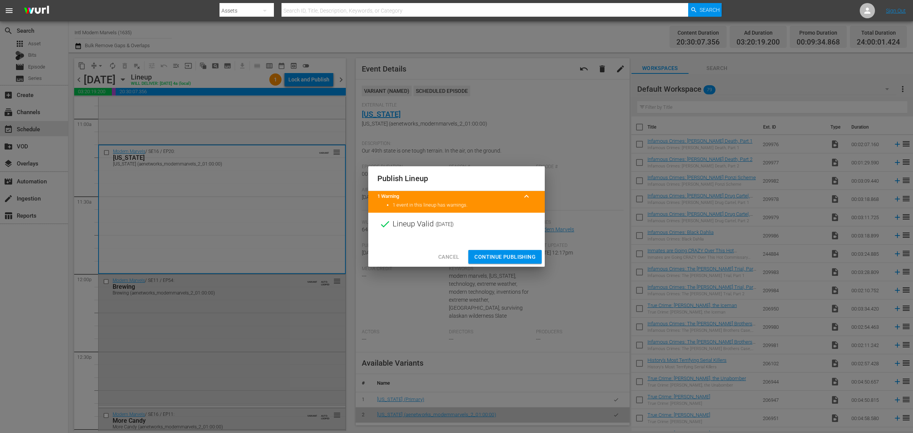
click at [518, 263] on button "Continue Publishing" at bounding box center [504, 257] width 73 height 14
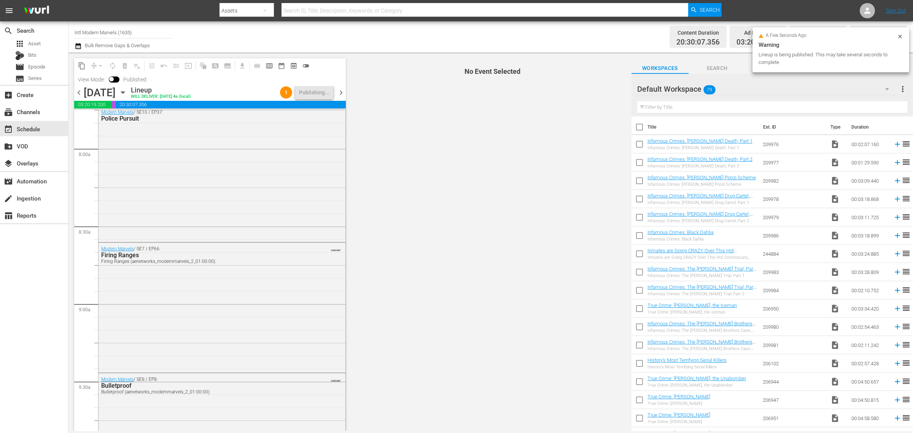
scroll to position [0, 0]
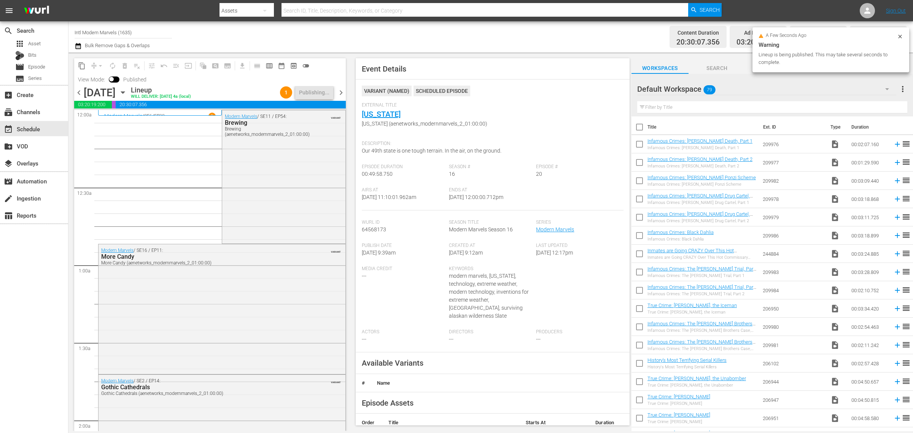
click at [432, 35] on div "Channel Title Intl Modern Marvels (1635) Bulk Remove Gaps & Overlaps" at bounding box center [302, 36] width 454 height 27
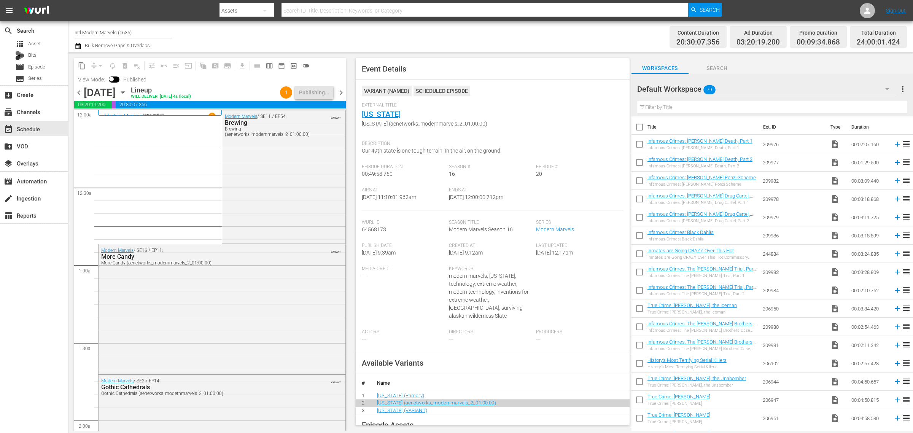
click at [516, 47] on div "Channel Title Intl Modern Marvels (1635) Bulk Remove Gaps & Overlaps" at bounding box center [302, 36] width 454 height 27
click at [383, 33] on div "Channel Title Intl Modern Marvels (1635) Bulk Remove Gaps & Overlaps" at bounding box center [302, 36] width 454 height 27
click at [459, 37] on div "Channel Title Intl Modern Marvels (1635) Bulk Remove Gaps & Overlaps" at bounding box center [302, 36] width 454 height 27
click at [340, 91] on span "chevron_right" at bounding box center [341, 93] width 10 height 10
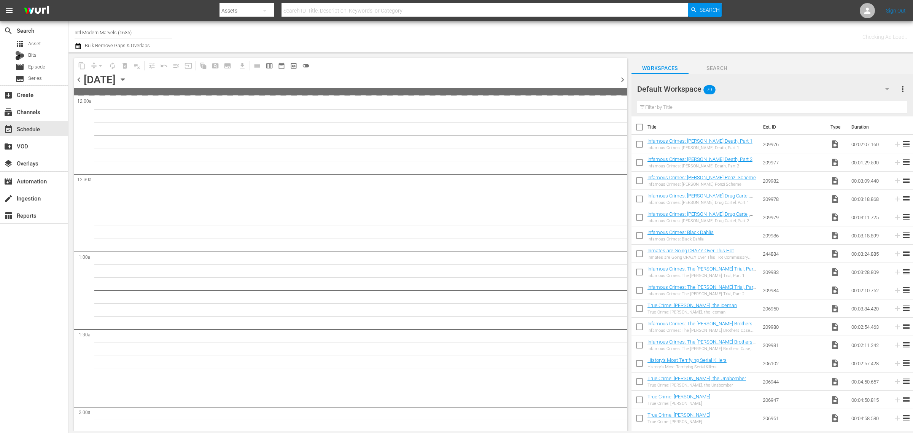
click at [550, 36] on div "Checking Ad Load.." at bounding box center [717, 36] width 378 height 27
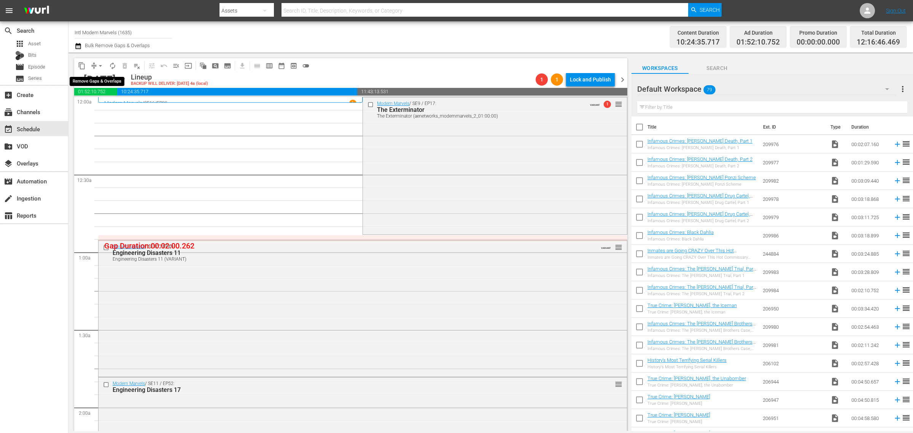
click at [101, 64] on span "arrow_drop_down" at bounding box center [101, 66] width 8 height 8
click at [100, 77] on li "Align to Midnight" at bounding box center [101, 81] width 80 height 13
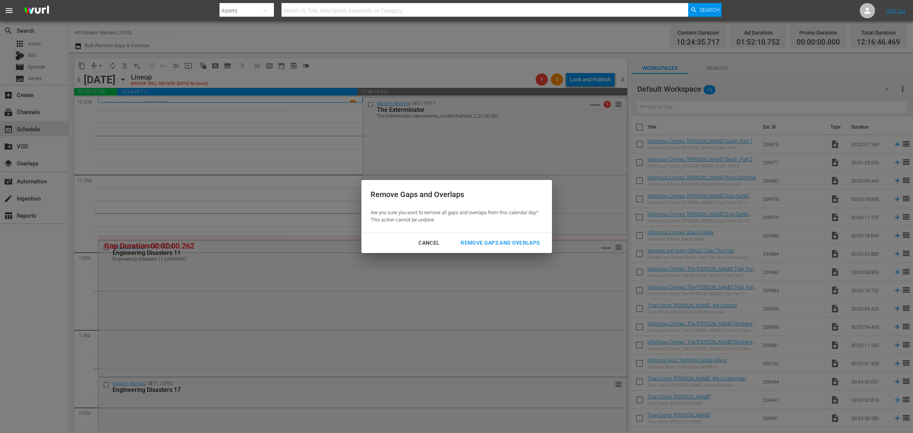
click at [493, 243] on div "Remove Gaps and Overlaps" at bounding box center [499, 243] width 91 height 10
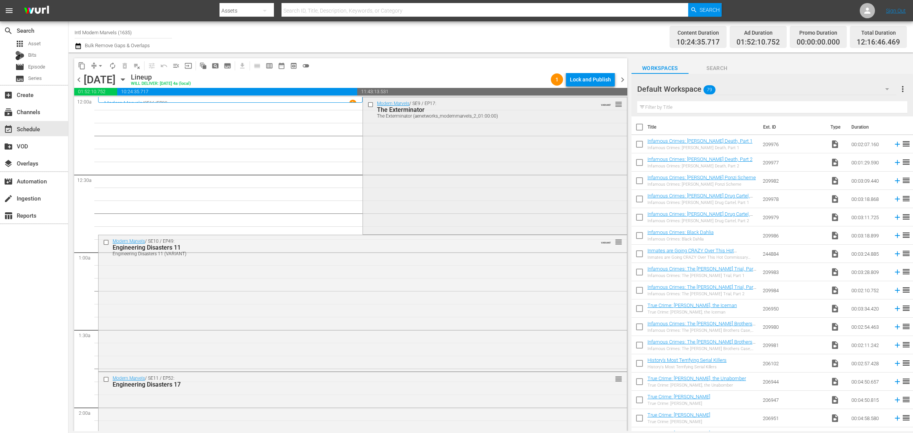
click at [412, 160] on div "Modern Marvels / SE9 / EP17: The Exterminator The Exterminator (aenetworks_mode…" at bounding box center [495, 165] width 264 height 136
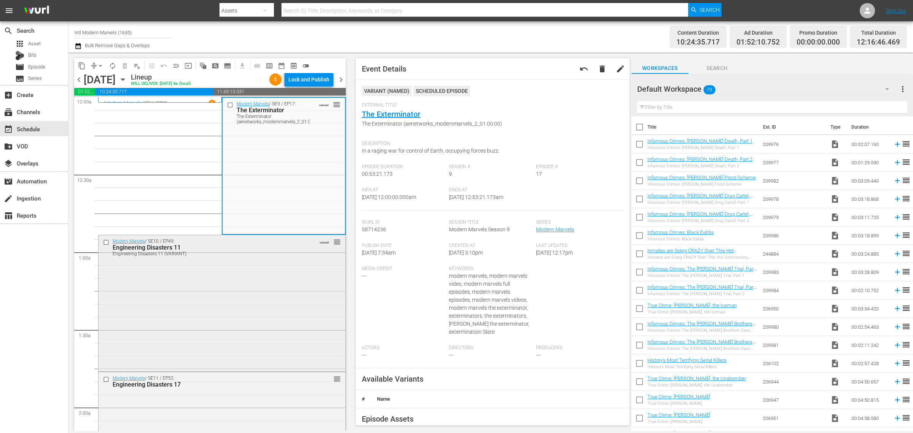
click at [235, 293] on div "Modern Marvels / SE10 / EP49: Engineering Disasters 11 Engineering Disasters 11…" at bounding box center [221, 302] width 247 height 135
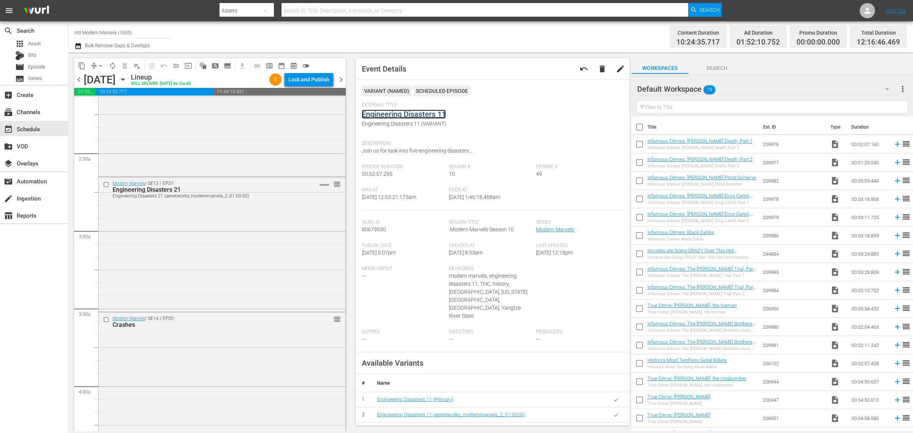
scroll to position [333, 0]
click at [230, 245] on div "Modern Marvels / SE13 / EP37: Engineering Disasters 21 Engineering Disasters 21…" at bounding box center [221, 242] width 247 height 133
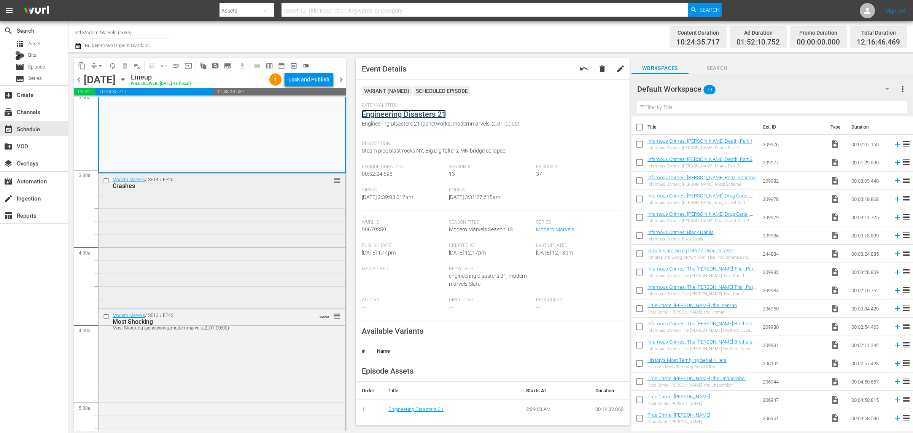
scroll to position [475, 0]
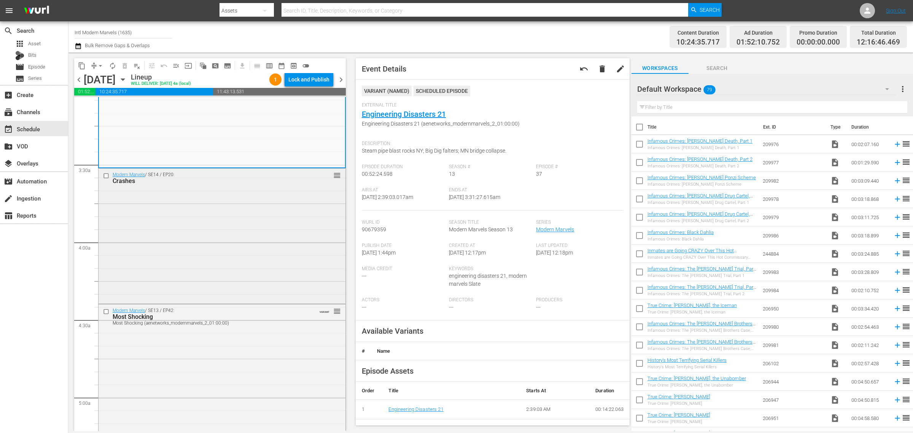
click at [201, 254] on div "Modern Marvels / SE14 / EP20: Crashes reorder" at bounding box center [221, 234] width 247 height 133
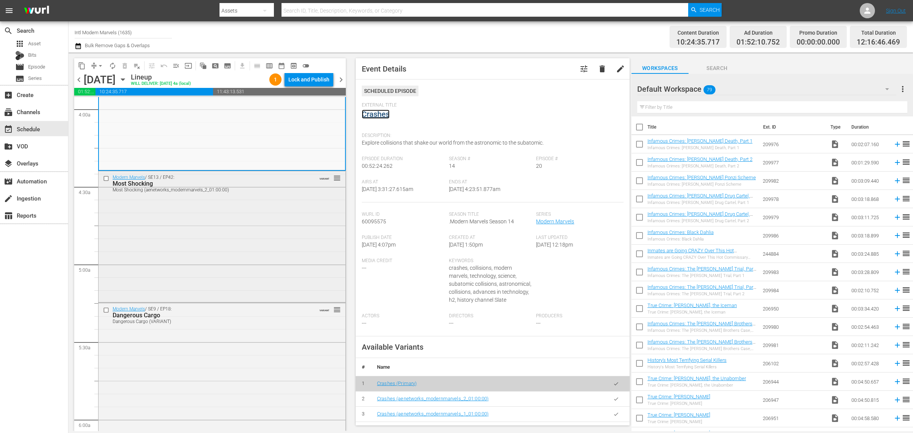
scroll to position [618, 0]
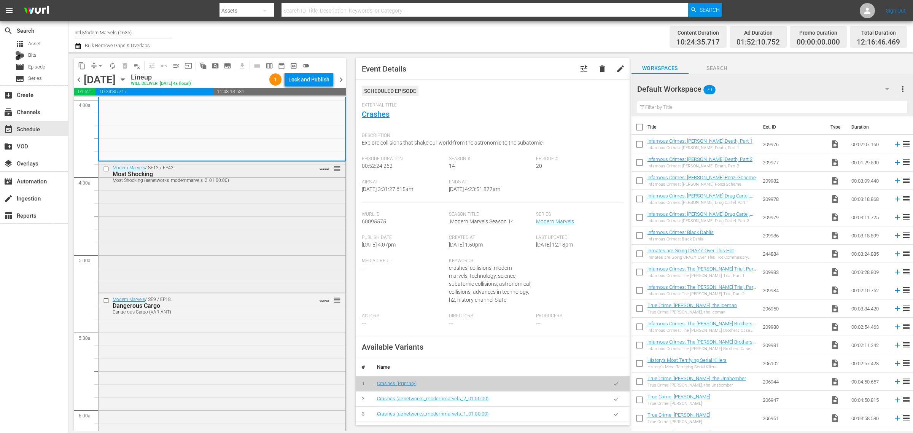
click at [208, 217] on div "Modern Marvels / SE13 / EP42: Most Shocking Most Shocking (aenetworks_modernmar…" at bounding box center [221, 227] width 247 height 130
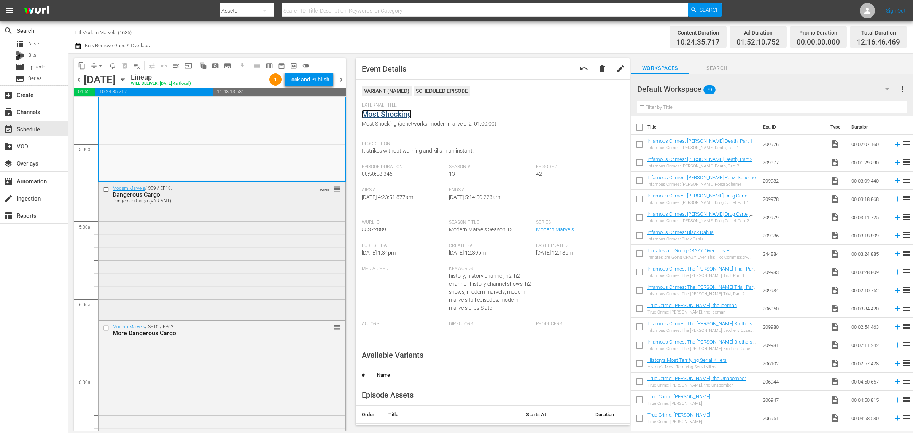
scroll to position [761, 0]
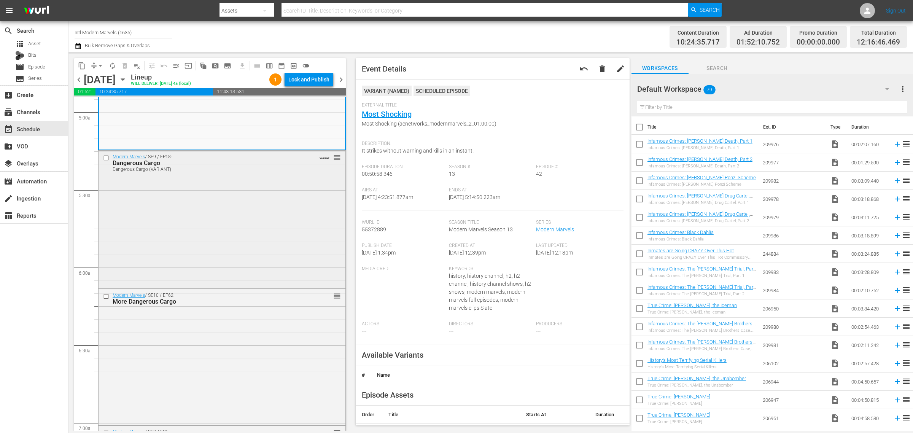
click at [193, 222] on div "Modern Marvels / SE9 / EP18: Dangerous Cargo Dangerous Cargo (VARIANT) VARIANT …" at bounding box center [221, 219] width 247 height 136
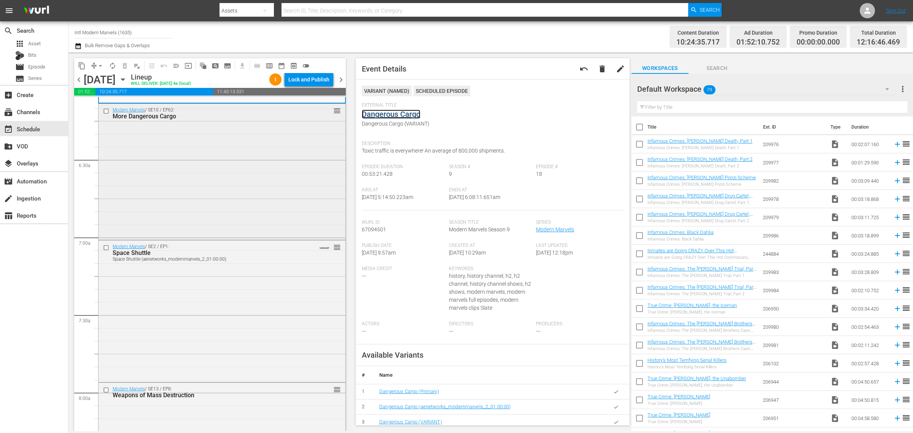
scroll to position [951, 0]
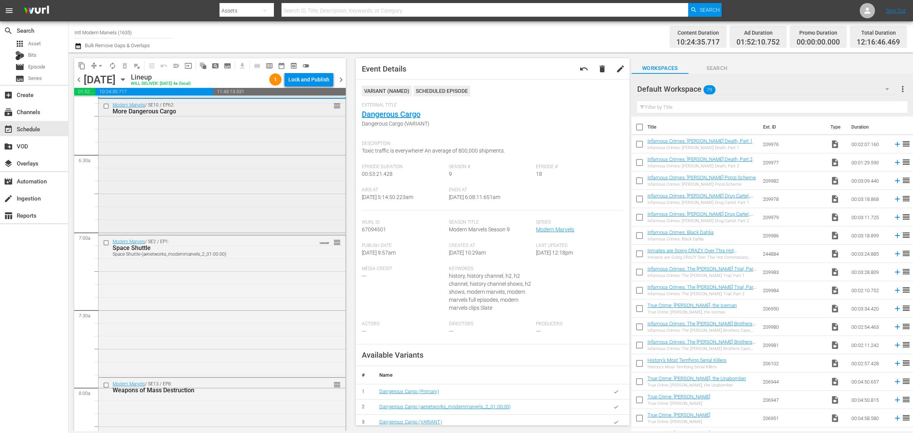
click at [222, 205] on div "Modern Marvels / SE10 / EP62: More Dangerous Cargo reorder" at bounding box center [221, 166] width 247 height 135
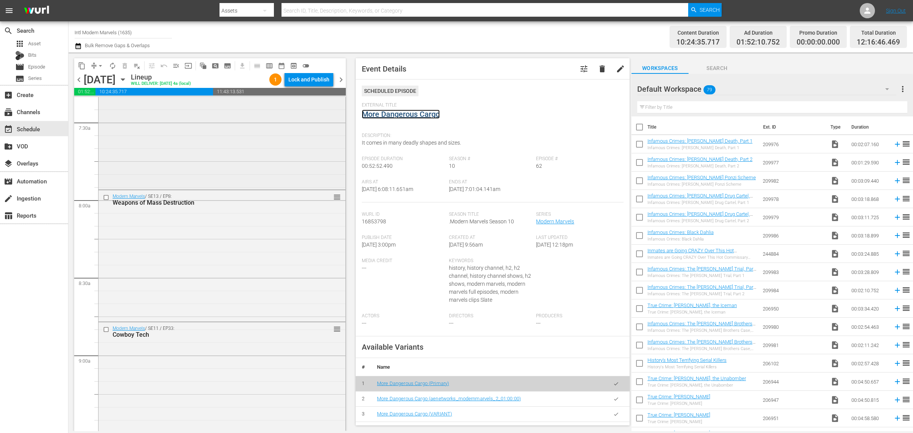
scroll to position [1141, 0]
click at [150, 135] on div "Modern Marvels / SE2 / EP1: Space Shuttle Space Shuttle (aenetworks_modernmarve…" at bounding box center [221, 115] width 247 height 140
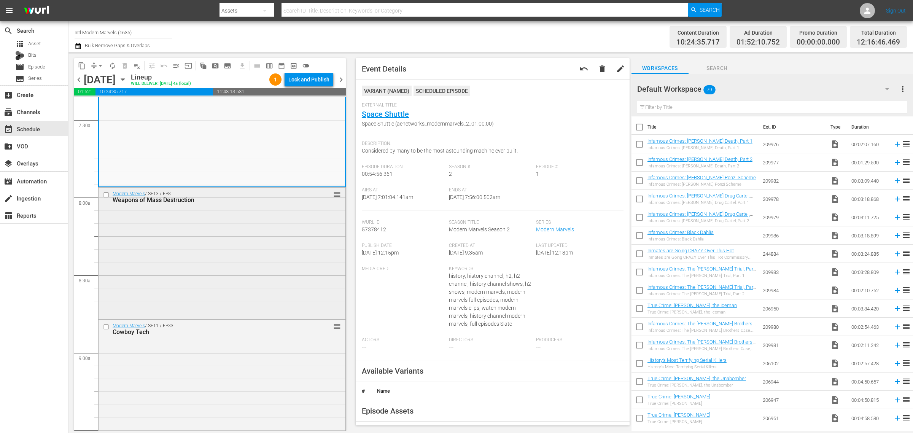
click at [224, 233] on div "Modern Marvels / SE13 / EP8: Weapons of Mass Destruction reorder" at bounding box center [221, 252] width 247 height 130
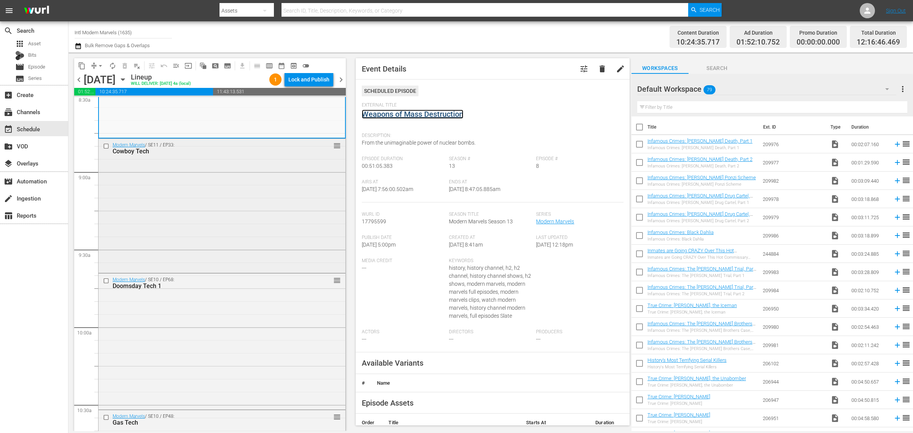
scroll to position [1331, 0]
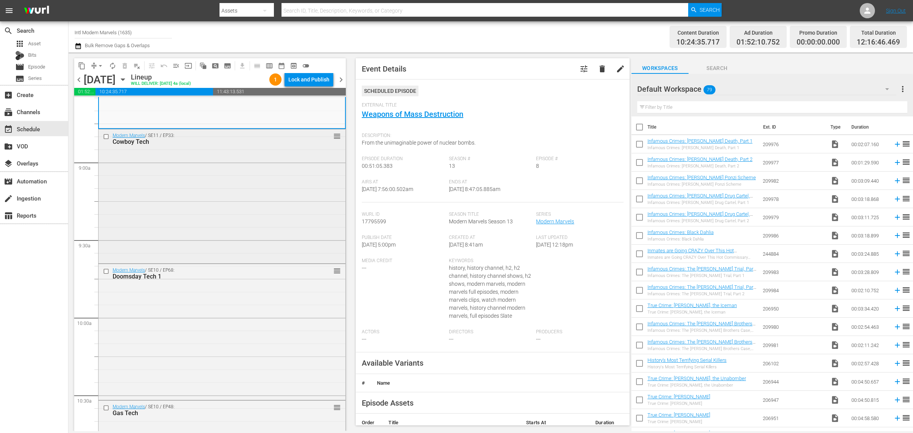
click at [167, 199] on div "Modern Marvels / SE11 / EP33: Cowboy Tech reorder" at bounding box center [221, 195] width 247 height 132
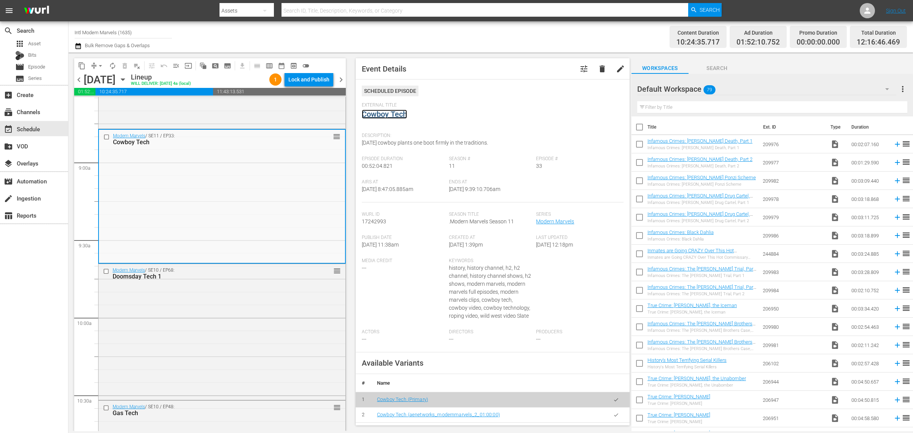
drag, startPoint x: 388, startPoint y: 111, endPoint x: 421, endPoint y: 106, distance: 33.8
click at [429, 31] on div "Channel Title Intl Modern Marvels (1635) Bulk Remove Gaps & Overlaps" at bounding box center [302, 36] width 454 height 27
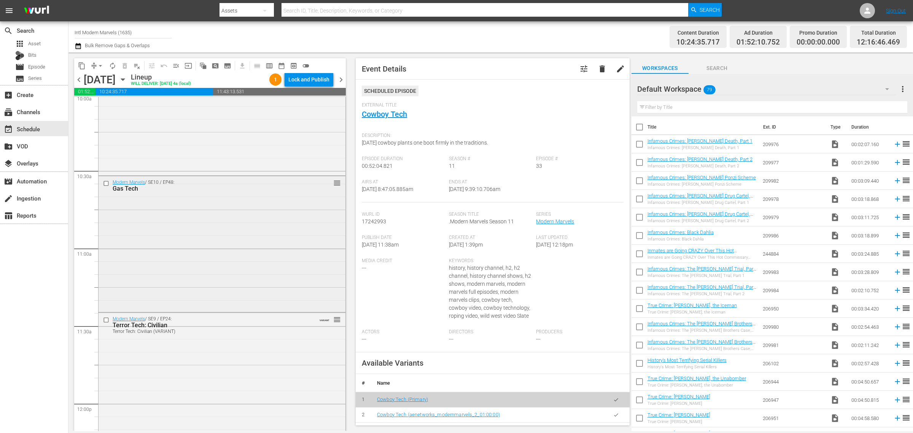
scroll to position [1569, 0]
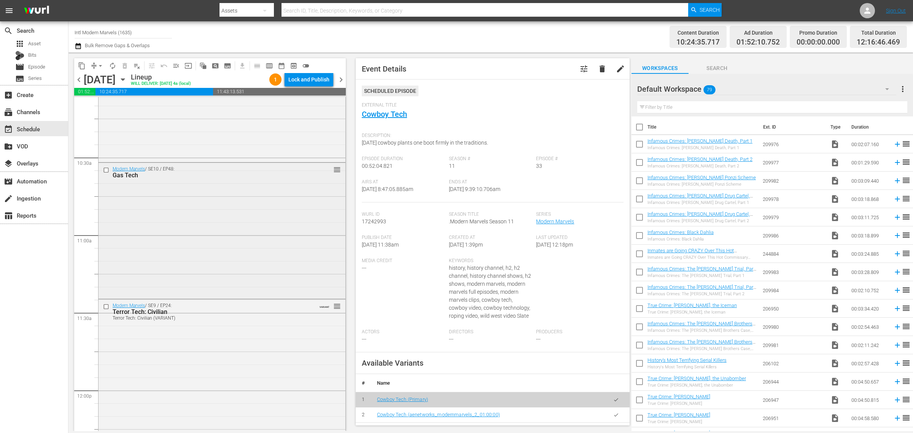
click at [164, 234] on div "Modern Marvels / SE10 / EP48: Gas Tech reorder" at bounding box center [221, 230] width 247 height 134
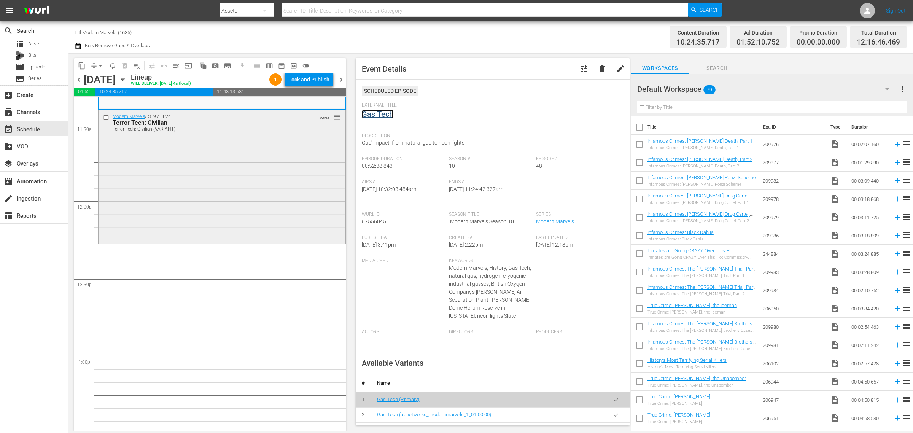
scroll to position [1759, 0]
click at [179, 195] on div "Modern Marvels / SE9 / EP24: Terror Tech: Civilian Terror Tech: Civilian (VARIA…" at bounding box center [221, 175] width 247 height 132
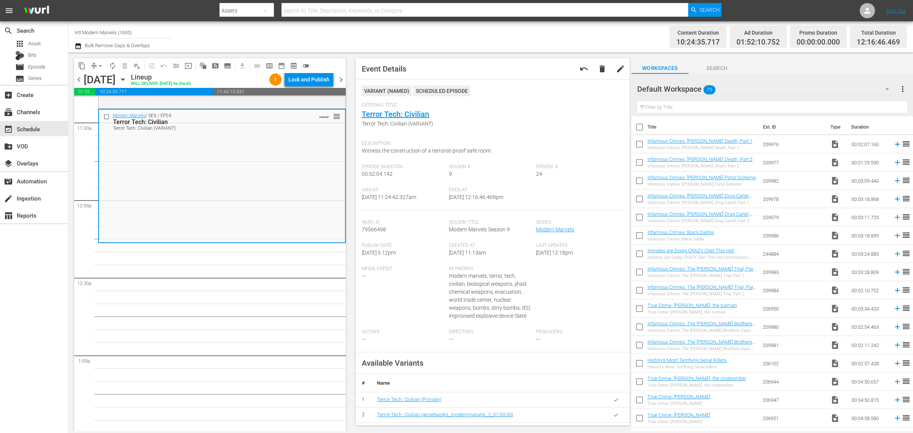
click at [388, 29] on div "Channel Title Intl Modern Marvels (1635) Bulk Remove Gaps & Overlaps" at bounding box center [302, 36] width 454 height 27
click at [101, 64] on span "arrow_drop_down" at bounding box center [101, 66] width 8 height 8
click at [101, 79] on li "Align to Midnight" at bounding box center [101, 81] width 80 height 13
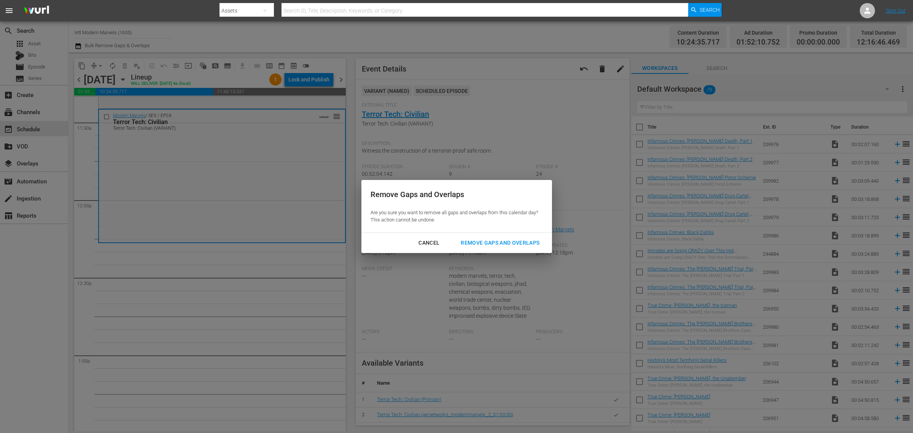
drag, startPoint x: 508, startPoint y: 238, endPoint x: 501, endPoint y: 134, distance: 104.4
click at [508, 238] on div "Remove Gaps and Overlaps" at bounding box center [499, 243] width 91 height 10
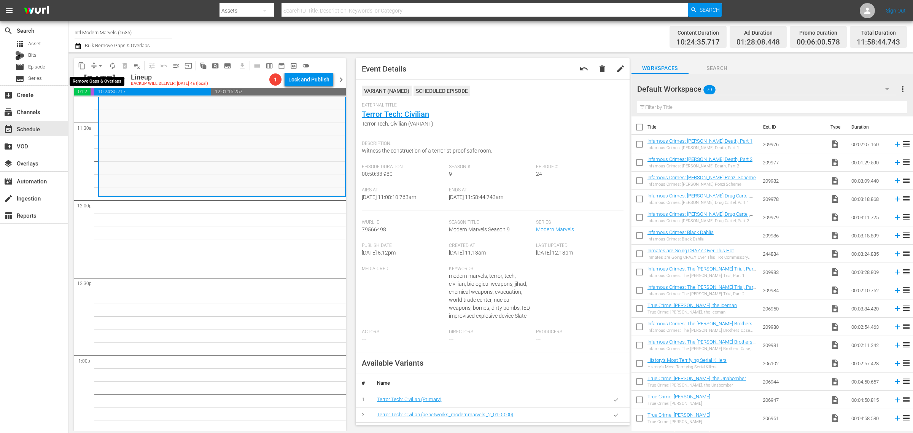
click at [101, 64] on span "arrow_drop_down" at bounding box center [101, 66] width 8 height 8
click at [95, 80] on li "Align to Midnight" at bounding box center [101, 81] width 80 height 13
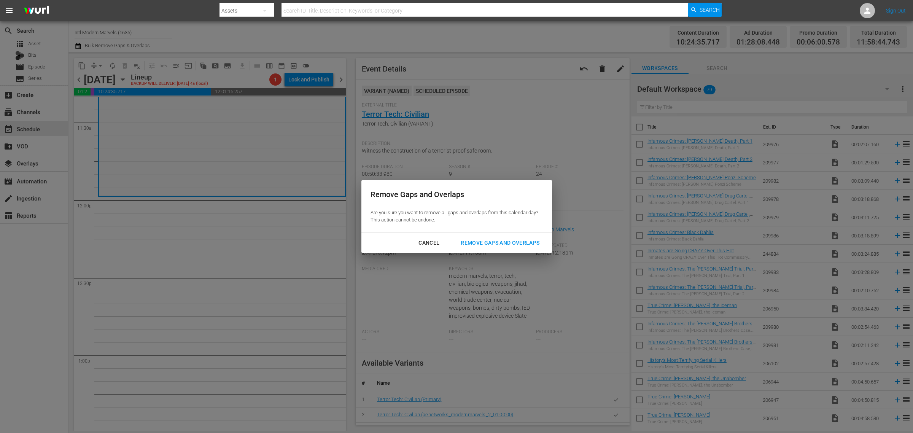
click at [478, 248] on button "Remove Gaps and Overlaps" at bounding box center [499, 243] width 97 height 14
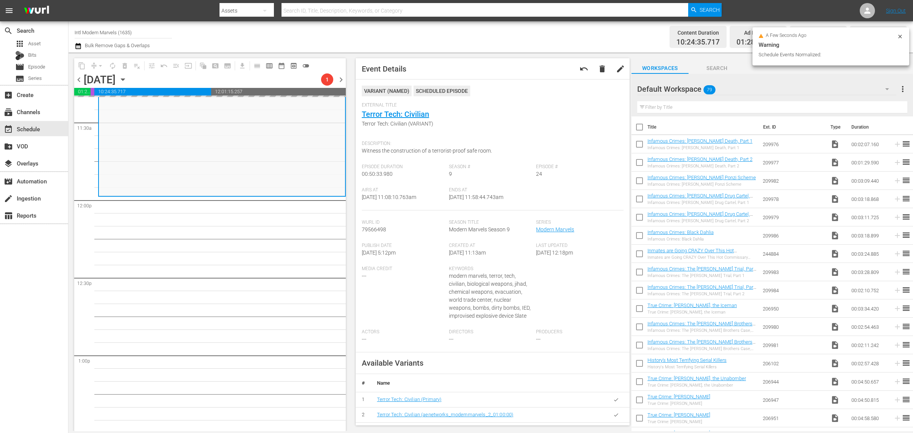
click at [434, 30] on div "Channel Title Intl Modern Marvels (1635) Bulk Remove Gaps & Overlaps" at bounding box center [302, 36] width 454 height 27
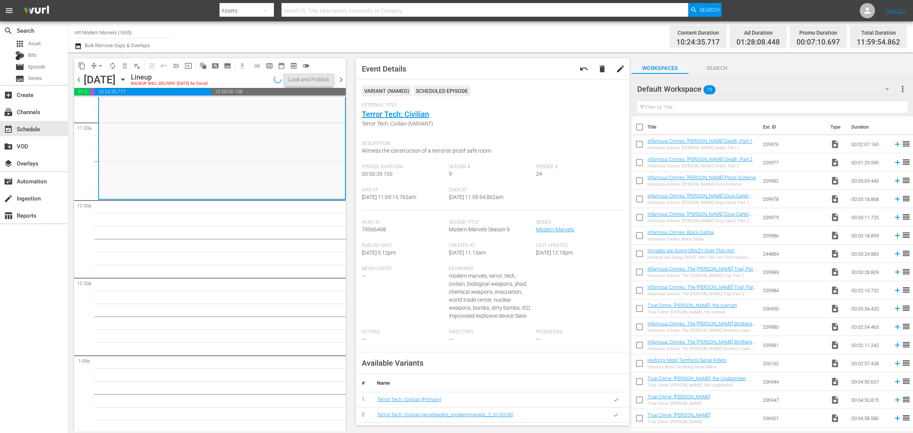
scroll to position [1784, 0]
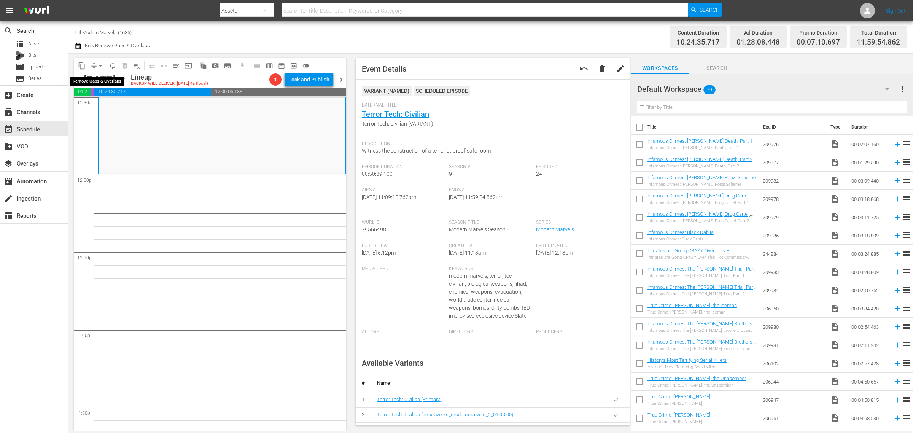
click at [101, 65] on span "arrow_drop_down" at bounding box center [101, 66] width 8 height 8
click at [100, 78] on li "Align to Midnight" at bounding box center [101, 81] width 80 height 13
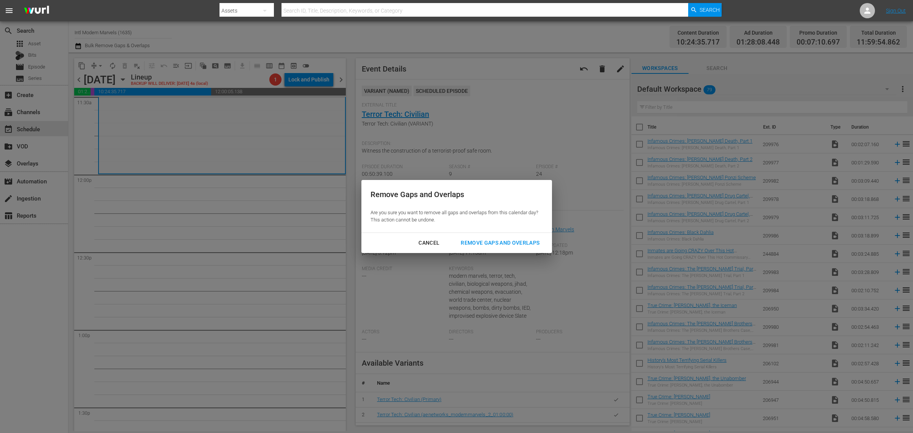
drag, startPoint x: 512, startPoint y: 240, endPoint x: 508, endPoint y: 168, distance: 71.6
click at [512, 240] on div "Remove Gaps and Overlaps" at bounding box center [499, 243] width 91 height 10
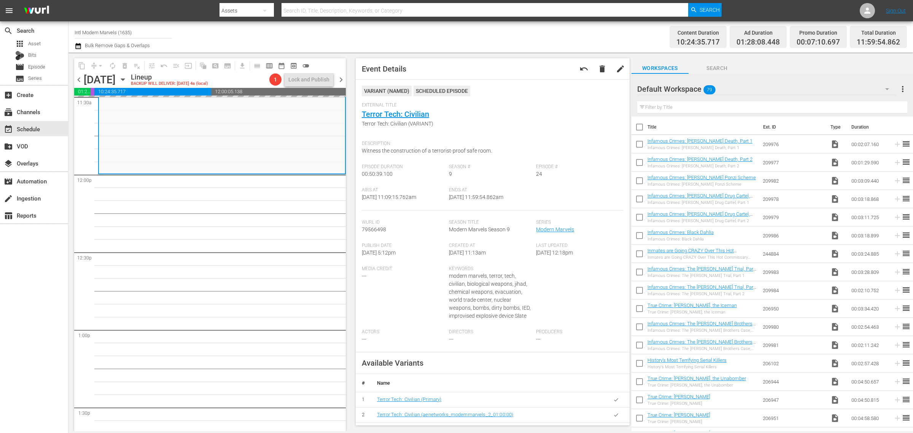
click at [456, 35] on div "Channel Title Intl Modern Marvels (1635) Bulk Remove Gaps & Overlaps" at bounding box center [302, 36] width 454 height 27
click at [101, 64] on span "arrow_drop_down" at bounding box center [101, 66] width 8 height 8
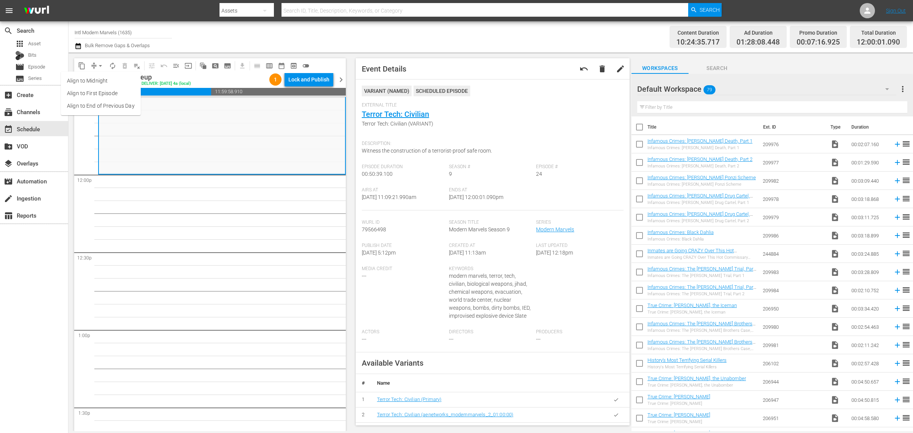
click at [103, 76] on li "Align to Midnight" at bounding box center [101, 81] width 80 height 13
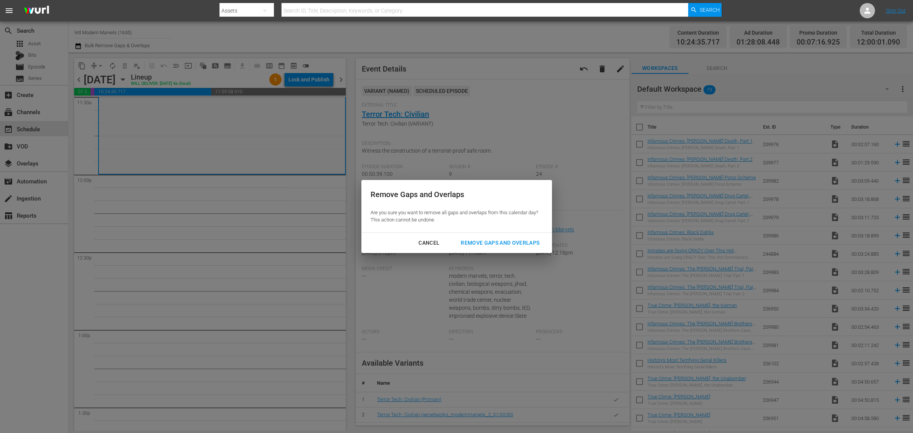
click at [507, 245] on div "Remove Gaps and Overlaps" at bounding box center [499, 243] width 91 height 10
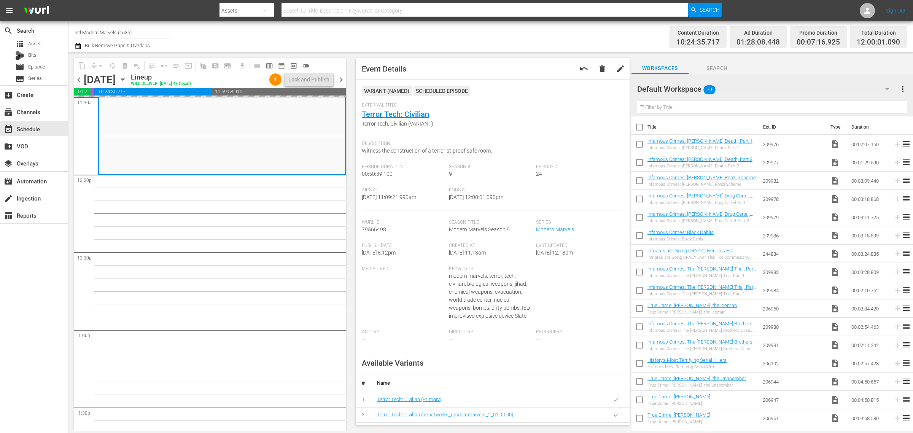
click at [303, 30] on div "Channel Title Intl Modern Marvels (1635) Bulk Remove Gaps & Overlaps" at bounding box center [302, 36] width 454 height 27
click at [100, 62] on span "arrow_drop_down" at bounding box center [101, 66] width 8 height 8
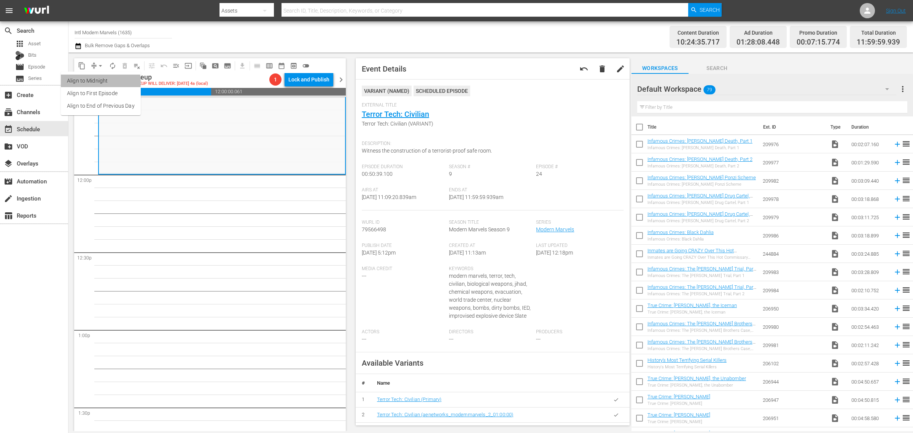
click at [98, 82] on li "Align to Midnight" at bounding box center [101, 81] width 80 height 13
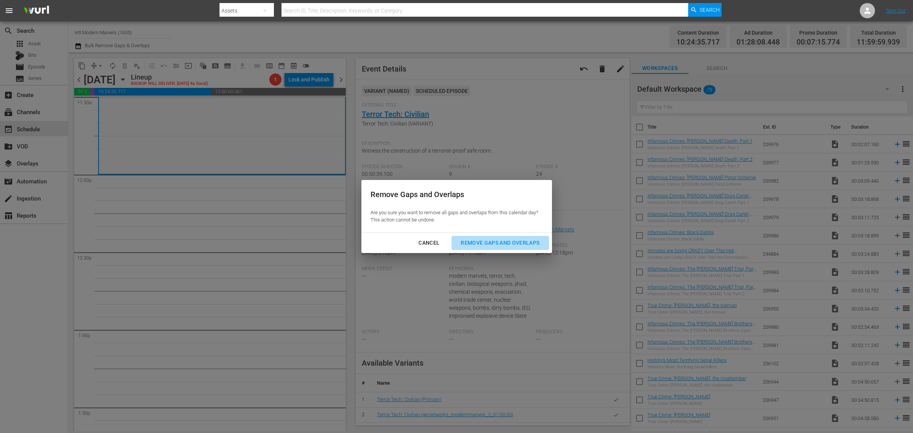
drag, startPoint x: 514, startPoint y: 238, endPoint x: 513, endPoint y: 234, distance: 4.2
click at [513, 238] on div "Remove Gaps and Overlaps" at bounding box center [499, 243] width 91 height 10
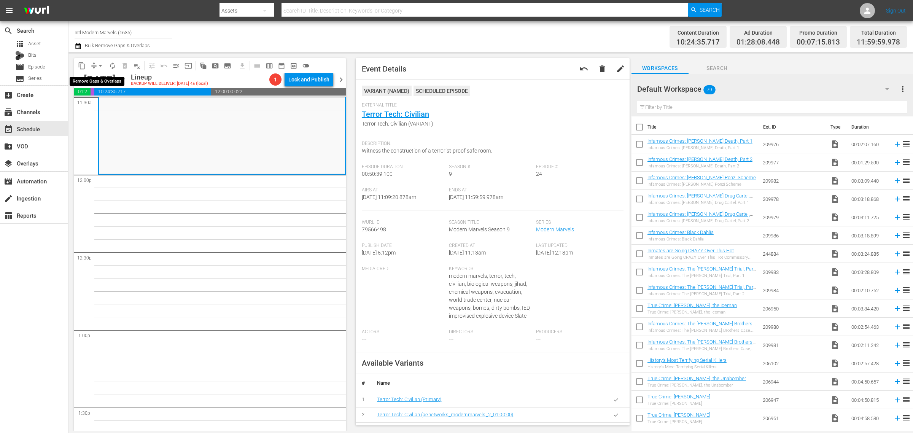
click at [103, 66] on span "arrow_drop_down" at bounding box center [101, 66] width 8 height 8
click at [103, 84] on li "Align to Midnight" at bounding box center [101, 81] width 80 height 13
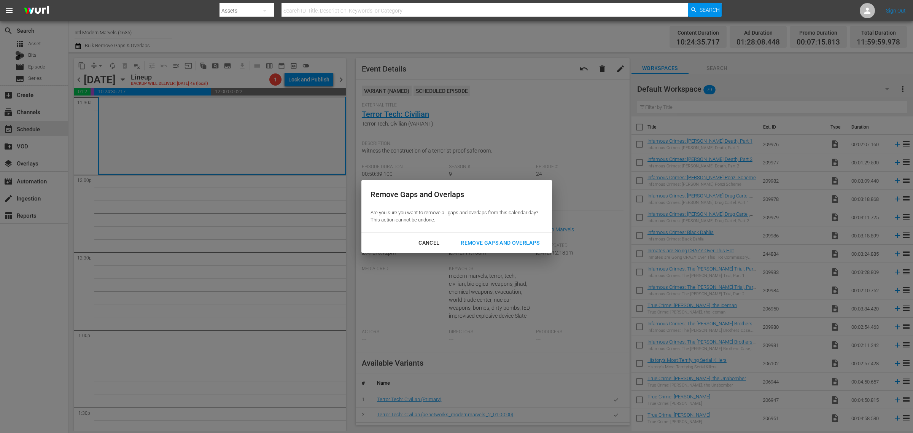
click at [504, 241] on div "Remove Gaps and Overlaps" at bounding box center [499, 243] width 91 height 10
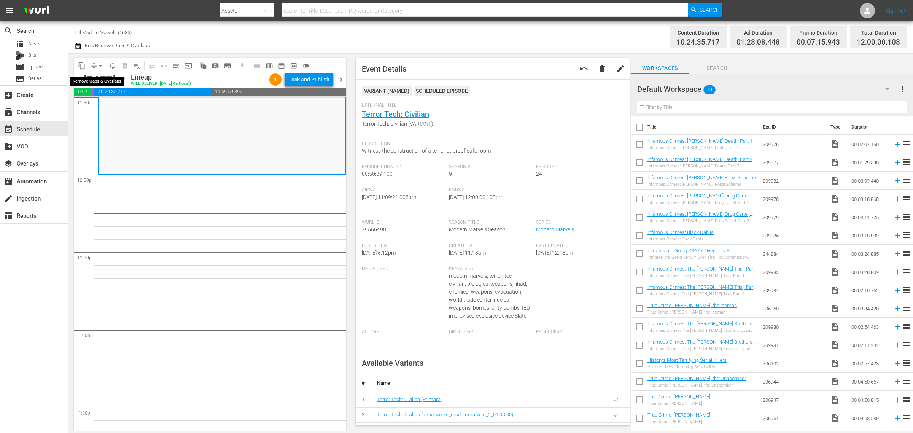
click at [102, 65] on span "arrow_drop_down" at bounding box center [101, 66] width 8 height 8
click at [107, 84] on li "Align to Midnight" at bounding box center [101, 81] width 80 height 13
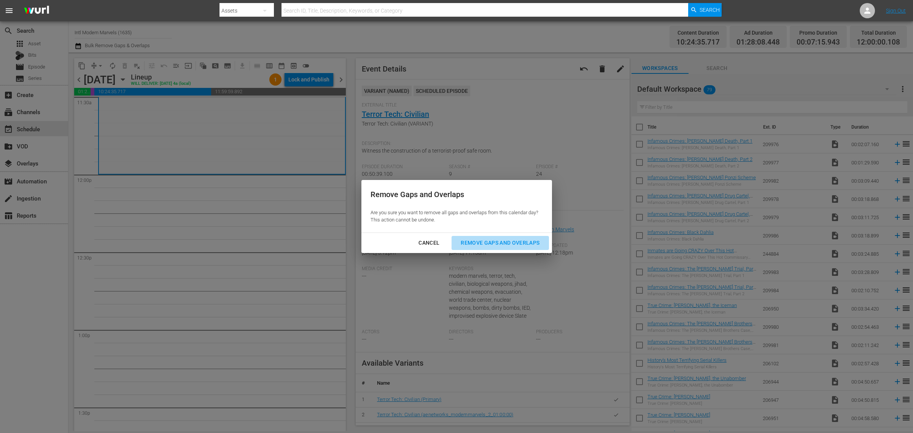
click at [489, 241] on div "Remove Gaps and Overlaps" at bounding box center [499, 243] width 91 height 10
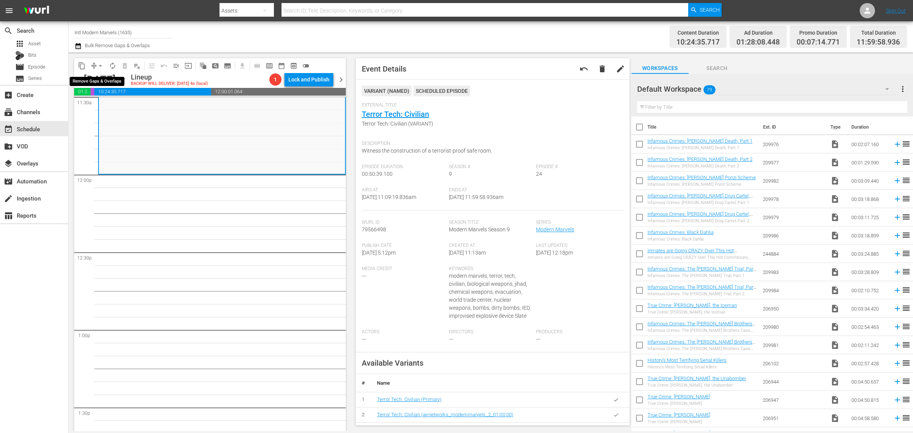
click at [100, 63] on span "arrow_drop_down" at bounding box center [101, 66] width 8 height 8
click at [105, 77] on li "Align to Midnight" at bounding box center [101, 81] width 80 height 13
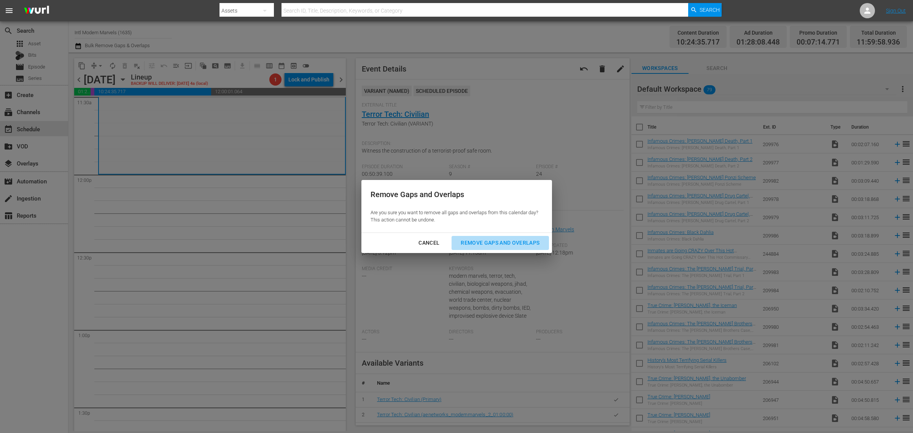
click at [493, 246] on div "Remove Gaps and Overlaps" at bounding box center [499, 243] width 91 height 10
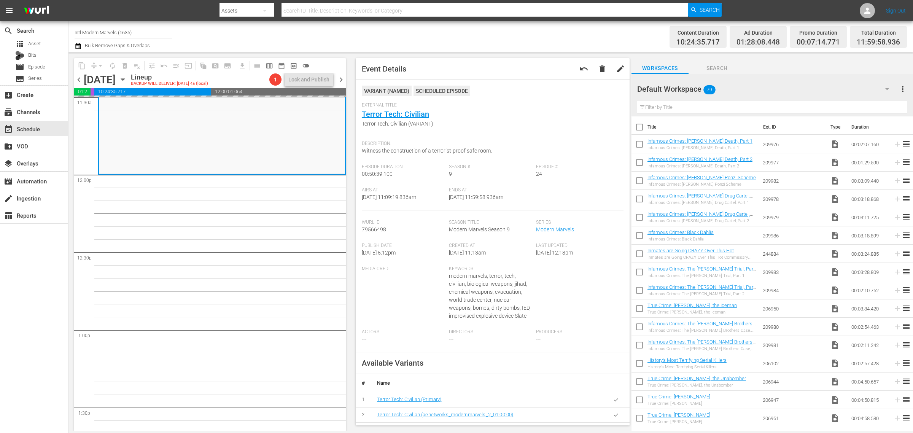
click at [400, 36] on div "Channel Title Intl Modern Marvels (1635) Bulk Remove Gaps & Overlaps" at bounding box center [302, 36] width 454 height 27
click at [111, 65] on span "autorenew_outlined" at bounding box center [113, 66] width 8 height 8
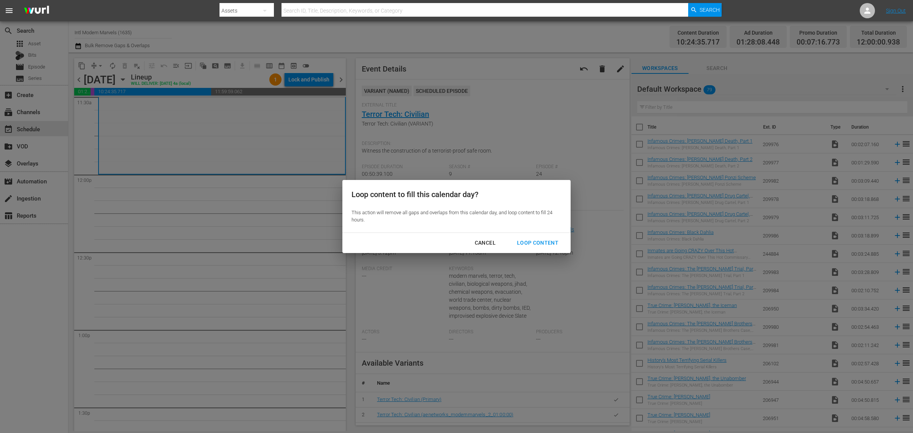
click at [531, 238] on div "Loop Content" at bounding box center [538, 243] width 54 height 10
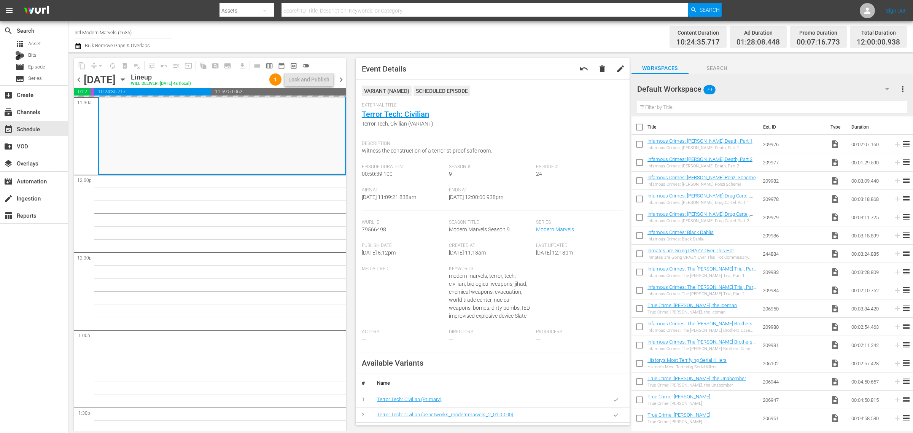
click at [411, 39] on div "Channel Title Intl Modern Marvels (1635) Bulk Remove Gaps & Overlaps" at bounding box center [302, 36] width 454 height 27
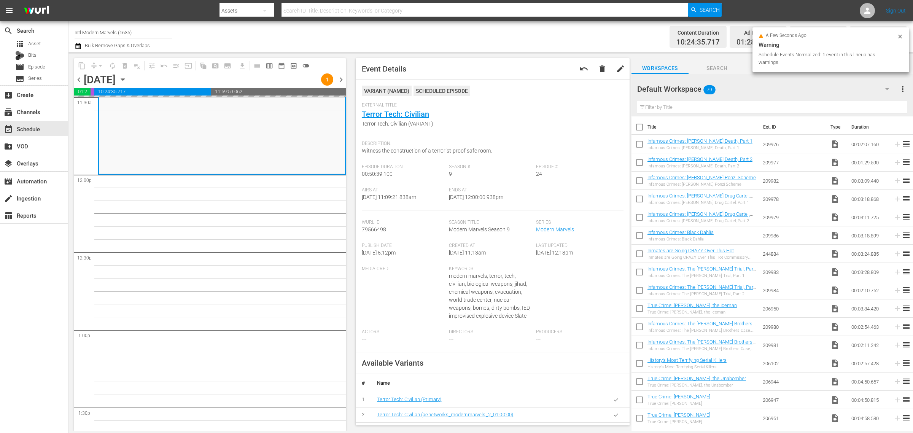
click at [282, 32] on div "Channel Title Intl Modern Marvels (1635) Bulk Remove Gaps & Overlaps" at bounding box center [302, 36] width 454 height 27
click at [428, 35] on div "Channel Title Intl Modern Marvels (1635) Bulk Remove Gaps & Overlaps" at bounding box center [302, 36] width 454 height 27
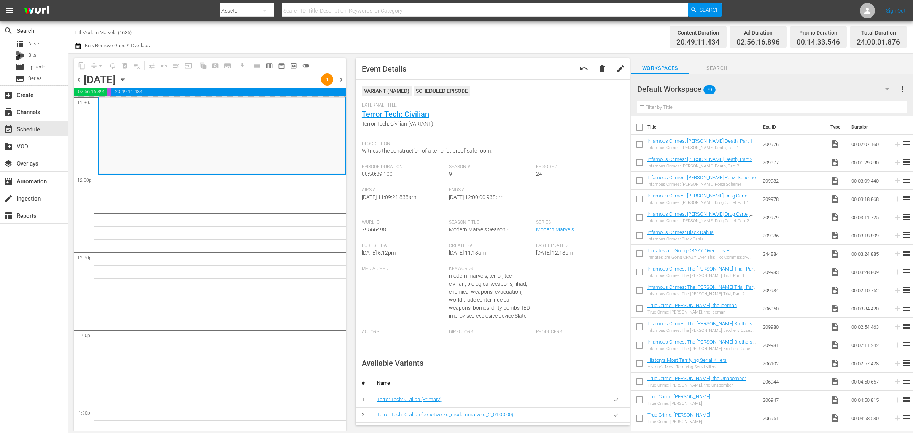
click at [394, 29] on div "Channel Title Intl Modern Marvels (1635) Bulk Remove Gaps & Overlaps" at bounding box center [302, 36] width 454 height 27
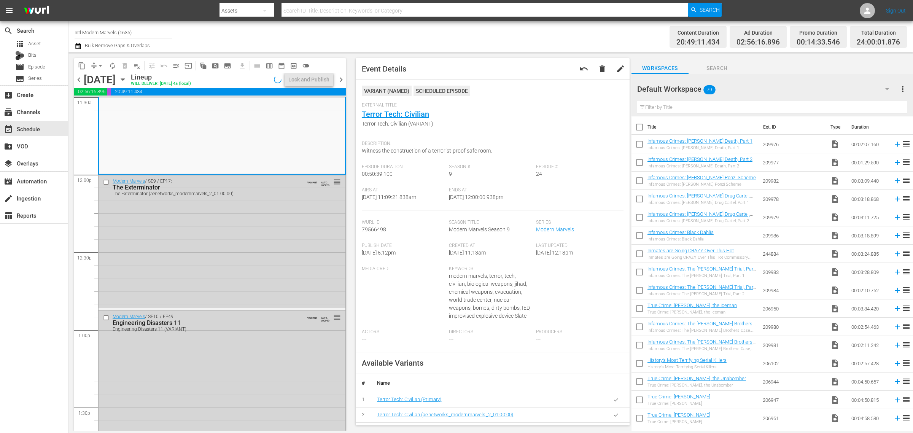
click at [357, 41] on div "Channel Title Intl Modern Marvels (1635) Bulk Remove Gaps & Overlaps" at bounding box center [302, 36] width 454 height 27
click at [301, 33] on div "Channel Title Intl Modern Marvels (1635) Bulk Remove Gaps & Overlaps" at bounding box center [302, 36] width 454 height 27
click at [386, 33] on div "Channel Title Intl Modern Marvels (1635) Bulk Remove Gaps & Overlaps" at bounding box center [302, 36] width 454 height 27
click at [332, 30] on div "Channel Title Intl Modern Marvels (1635) Bulk Remove Gaps & Overlaps" at bounding box center [302, 36] width 454 height 27
click at [364, 30] on div "Channel Title Intl Modern Marvels (1635) Bulk Remove Gaps & Overlaps" at bounding box center [302, 36] width 454 height 27
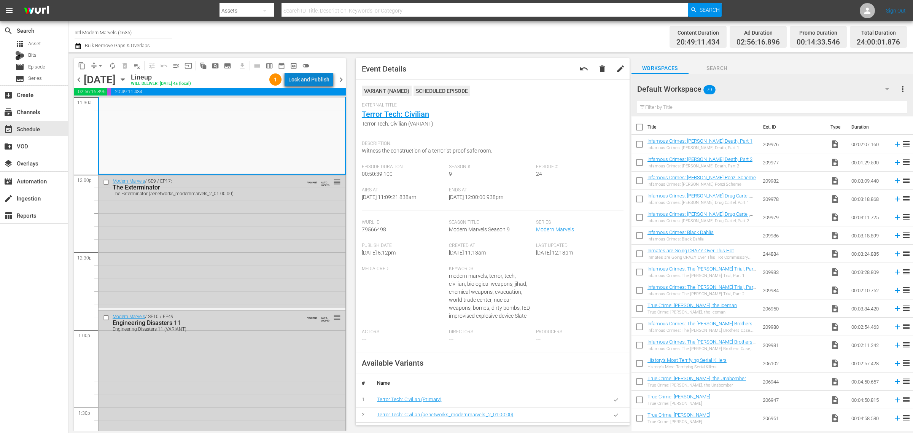
click at [318, 78] on div "Lock and Publish" at bounding box center [308, 80] width 41 height 14
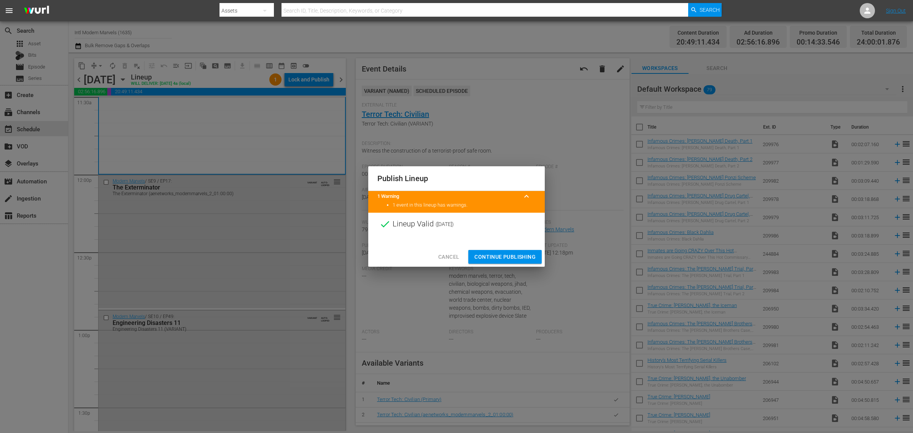
click at [506, 257] on span "Continue Publishing" at bounding box center [504, 257] width 61 height 10
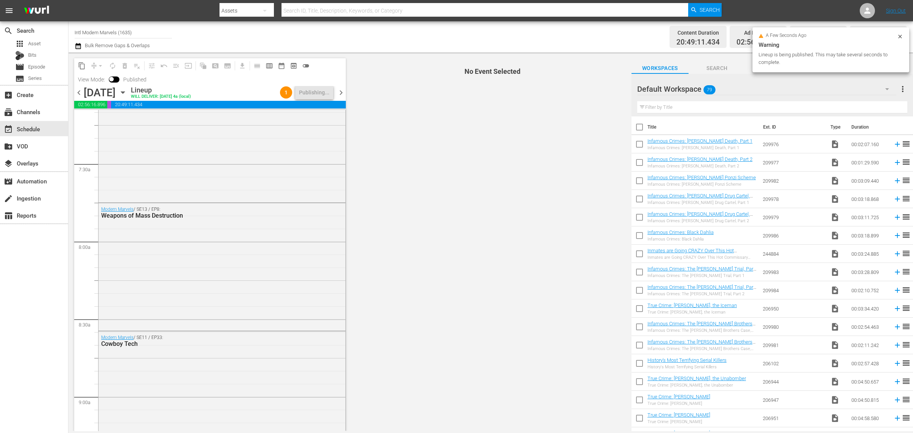
scroll to position [0, 0]
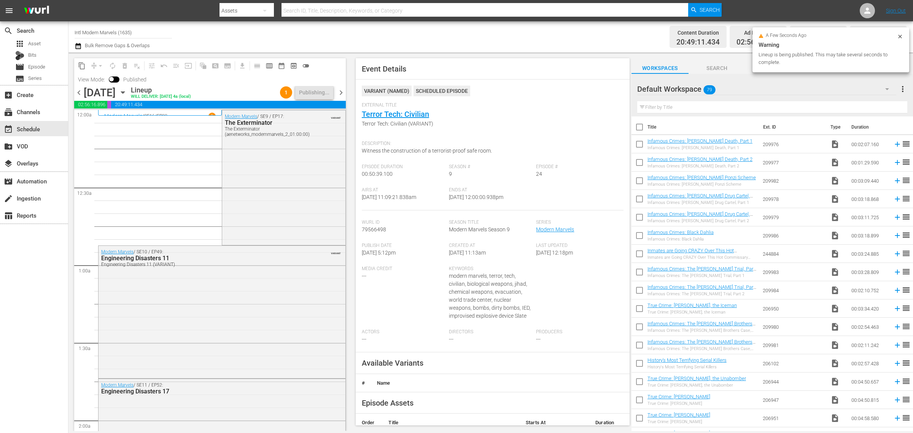
click at [369, 41] on div "Channel Title Intl Modern Marvels (1635) Bulk Remove Gaps & Overlaps" at bounding box center [302, 36] width 454 height 27
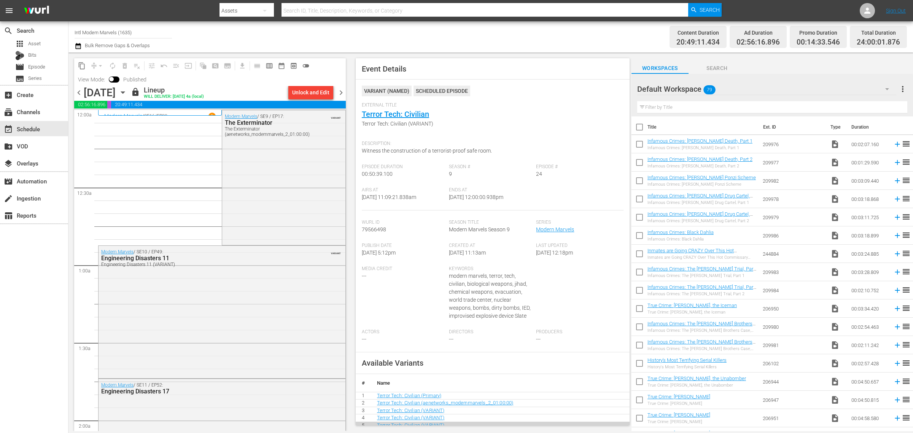
click at [504, 29] on div "Channel Title Intl Modern Marvels (1635) Bulk Remove Gaps & Overlaps" at bounding box center [302, 36] width 454 height 27
click at [343, 92] on span "chevron_right" at bounding box center [341, 93] width 10 height 10
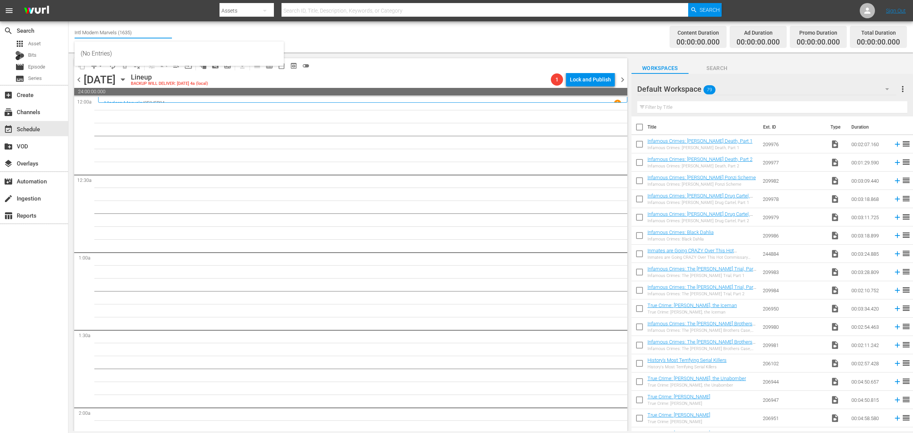
drag, startPoint x: 132, startPoint y: 35, endPoint x: -25, endPoint y: 27, distance: 156.9
click at [0, 27] on html "menu Search By Assets Search ID, Title, Description, Keywords, or Category Sear…" at bounding box center [456, 216] width 913 height 433
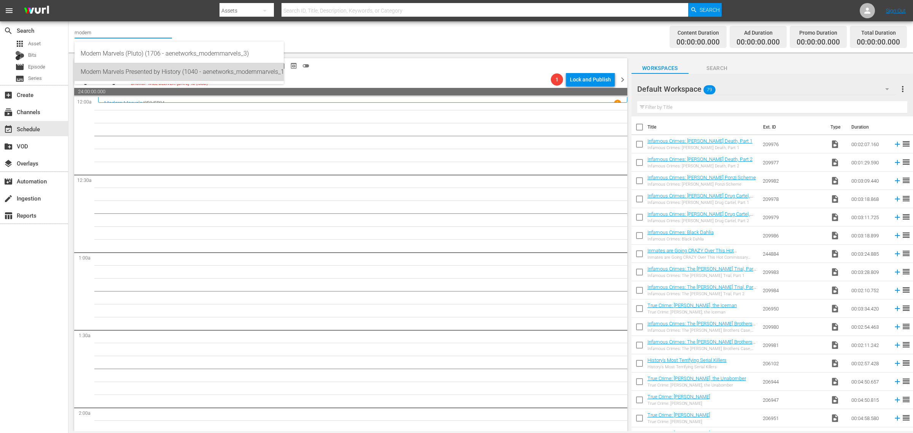
click at [213, 72] on div "Modern Marvels Presented by History (1040 - aenetworks_modernmarvels_1)" at bounding box center [179, 72] width 197 height 18
type input "Modern Marvels Presented by History (1040 - aenetworks_modernmarvels_1)"
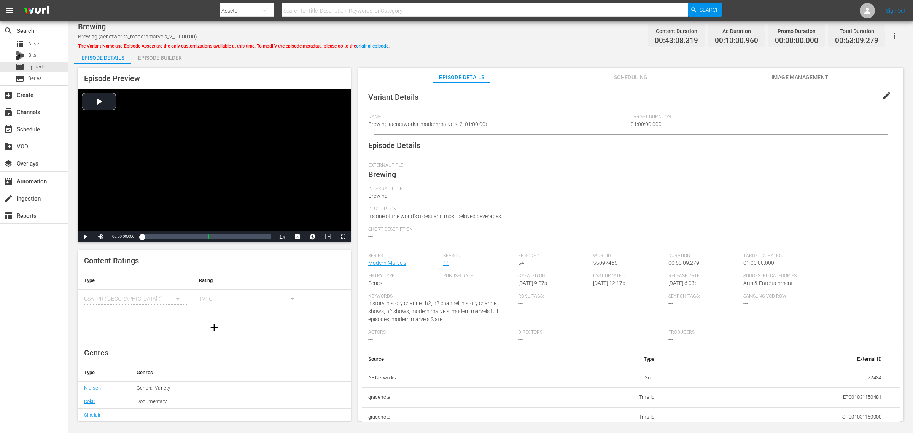
click at [160, 60] on div "Episode Builder" at bounding box center [159, 58] width 57 height 18
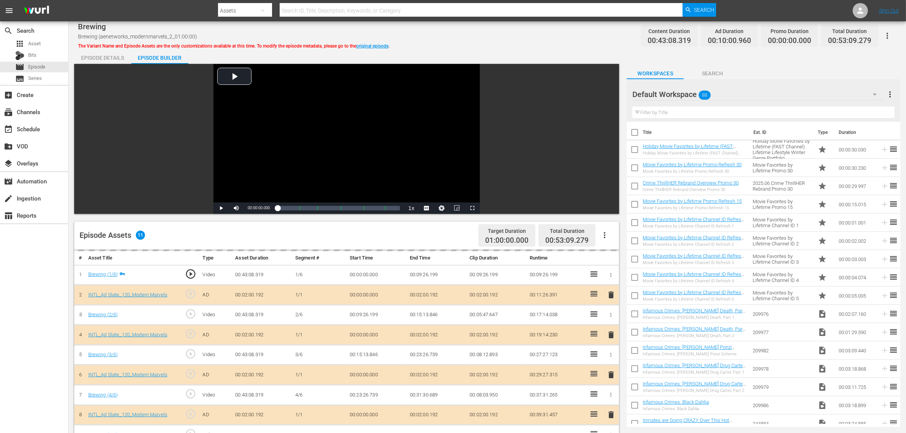
click at [730, 89] on div "Default Workspace 88" at bounding box center [757, 94] width 251 height 21
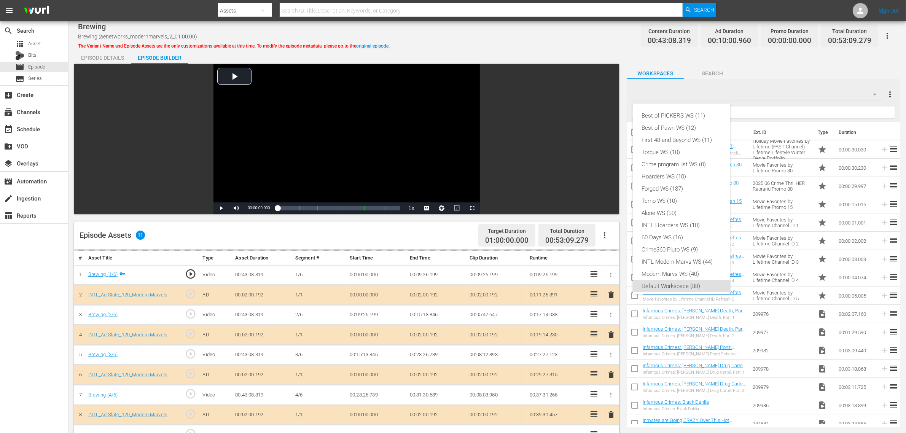
scroll to position [5, 0]
click at [674, 258] on div "INTL Modern Marvs WS (44)" at bounding box center [681, 257] width 79 height 12
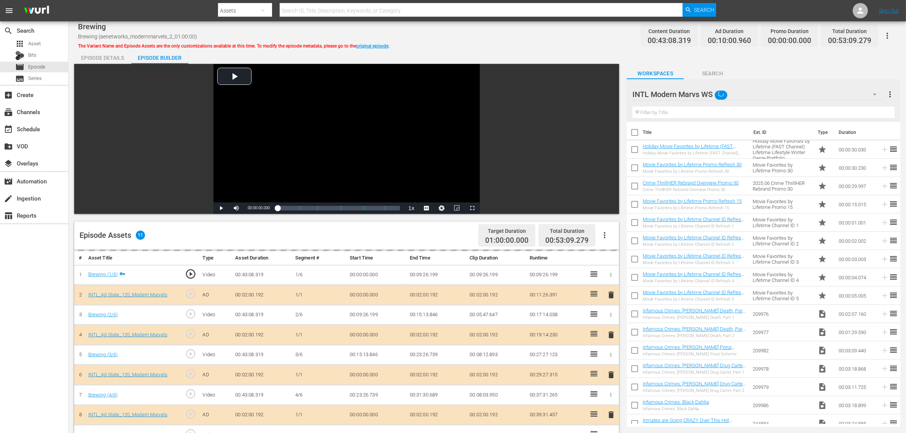
click at [492, 44] on div "Best of PICKERS WS (11) Best of Pawn WS (12) First 48 and Beyond WS (11) Torque…" at bounding box center [453, 216] width 906 height 433
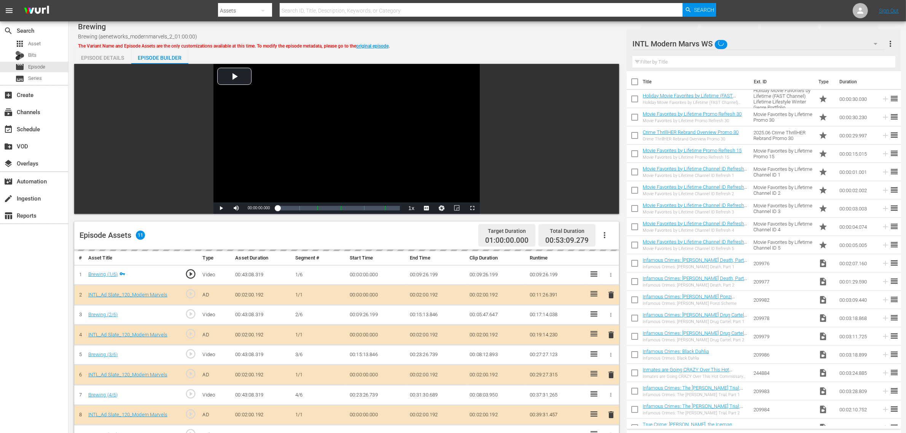
scroll to position [190, 0]
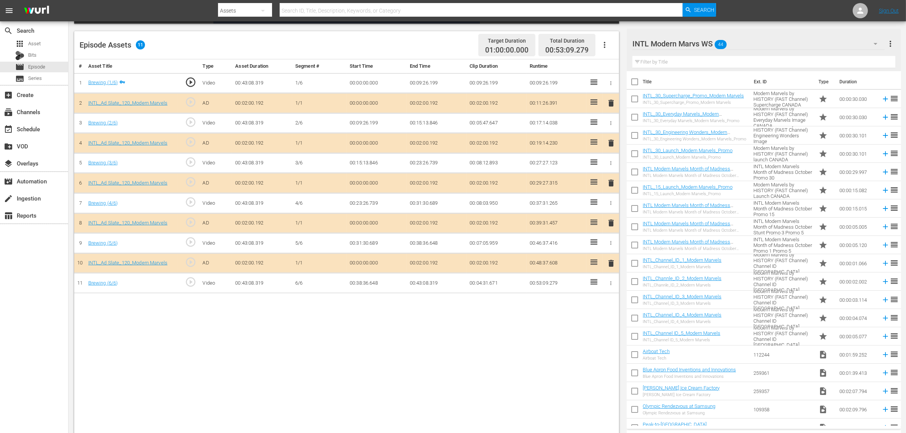
click at [611, 226] on span "delete" at bounding box center [610, 222] width 9 height 9
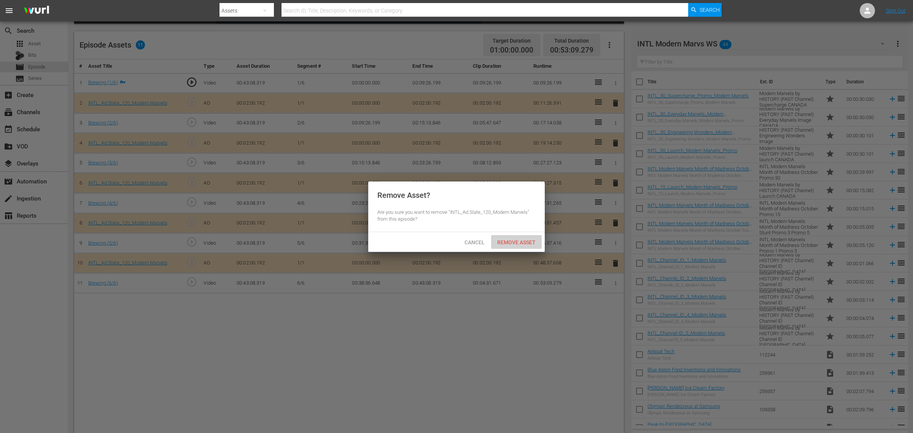
click at [519, 246] on div "Remove Asset" at bounding box center [516, 242] width 51 height 14
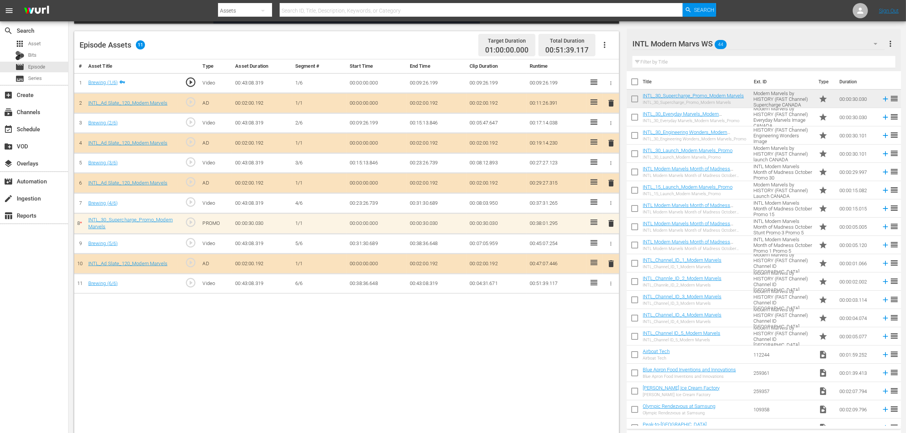
click at [532, 345] on div "# Asset Title Type Asset Duration Segment # Start Time End Time Clip Duration R…" at bounding box center [346, 247] width 545 height 376
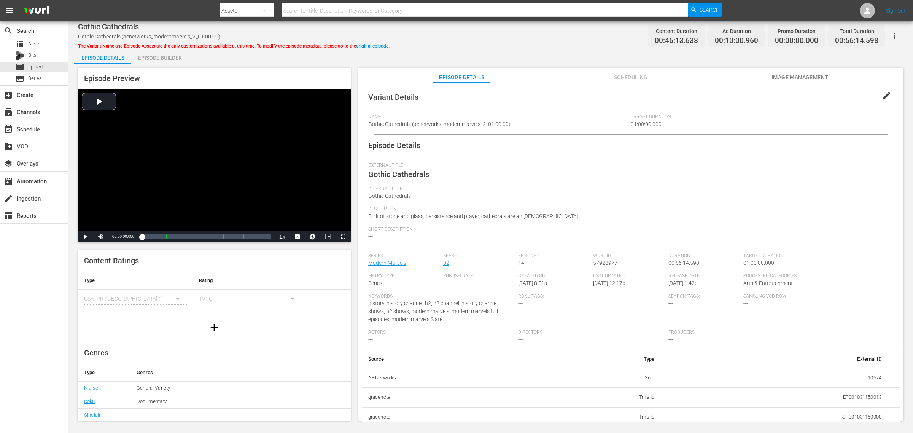
click at [160, 57] on div "Episode Builder" at bounding box center [159, 58] width 57 height 18
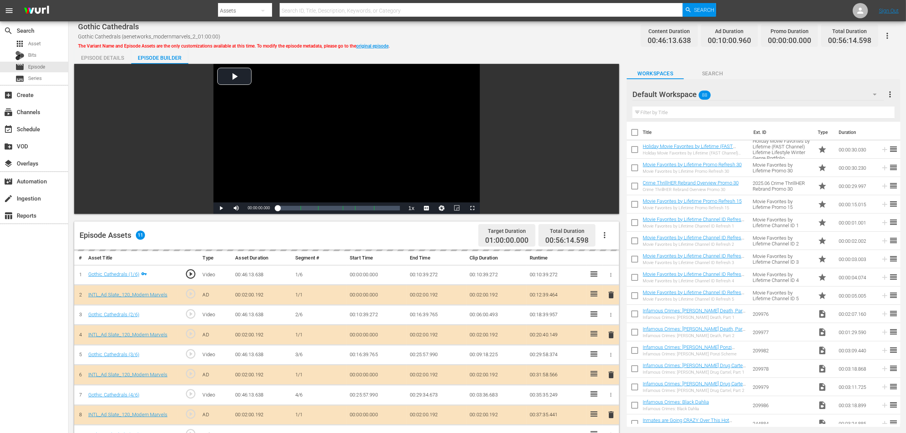
click at [729, 92] on div "Default Workspace 88" at bounding box center [757, 94] width 251 height 21
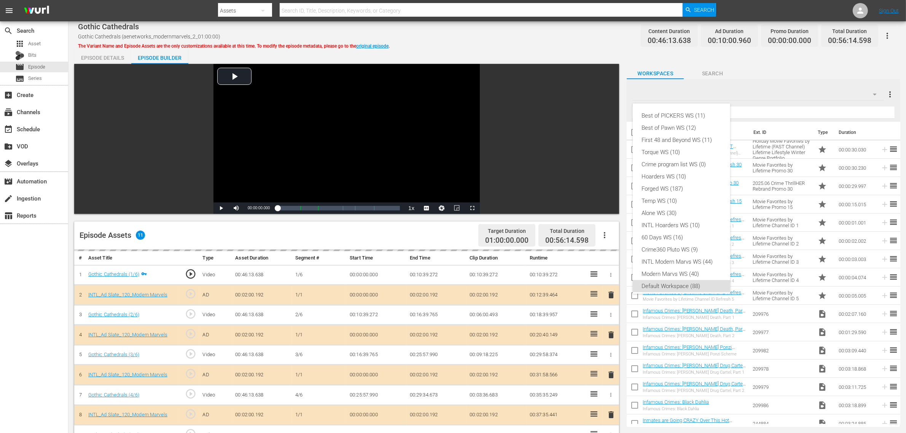
scroll to position [5, 0]
click at [683, 254] on div "INTL Modern Marvs WS (44)" at bounding box center [681, 257] width 79 height 12
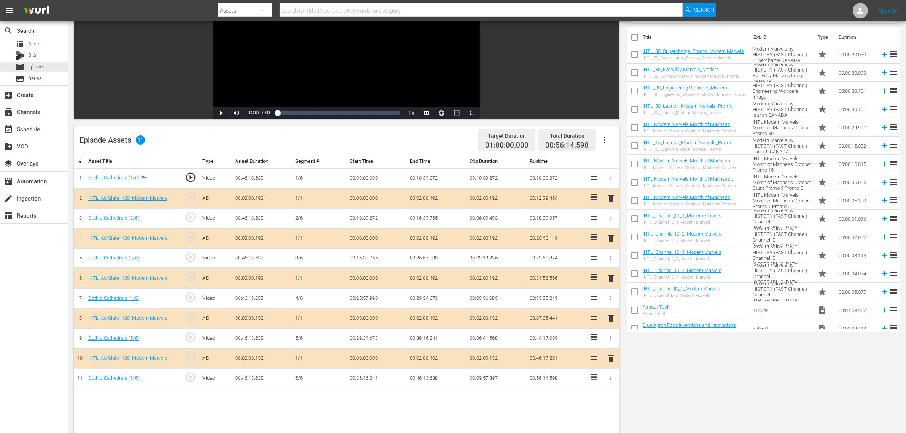
scroll to position [143, 0]
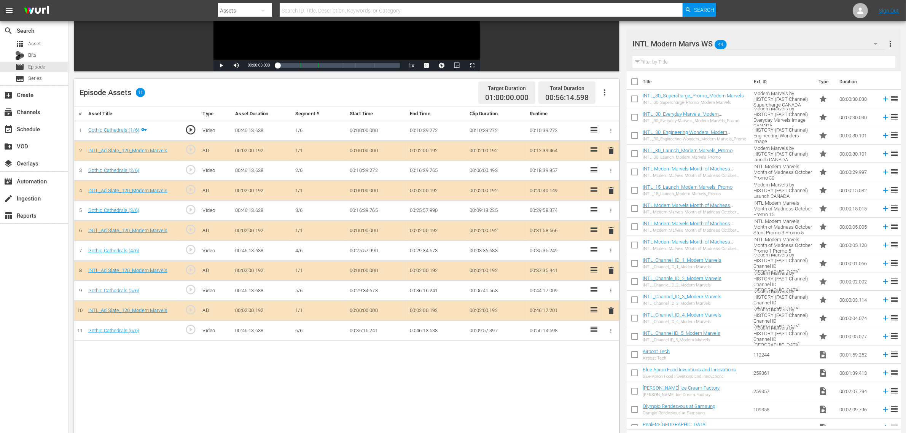
click at [730, 45] on div "INTL Modern Marvs WS 44" at bounding box center [758, 43] width 252 height 21
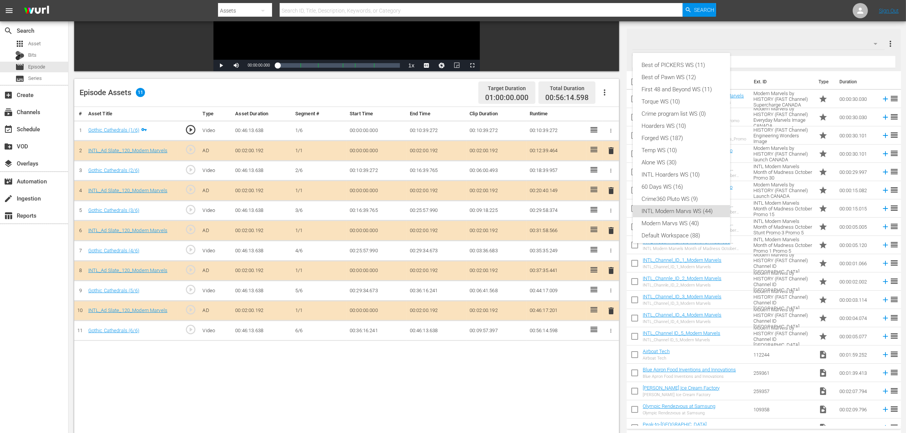
scroll to position [5, 0]
click at [730, 44] on div "Best of PICKERS WS (11) Best of Pawn WS (12) First 48 and Beyond WS (11) Torque…" at bounding box center [453, 216] width 906 height 433
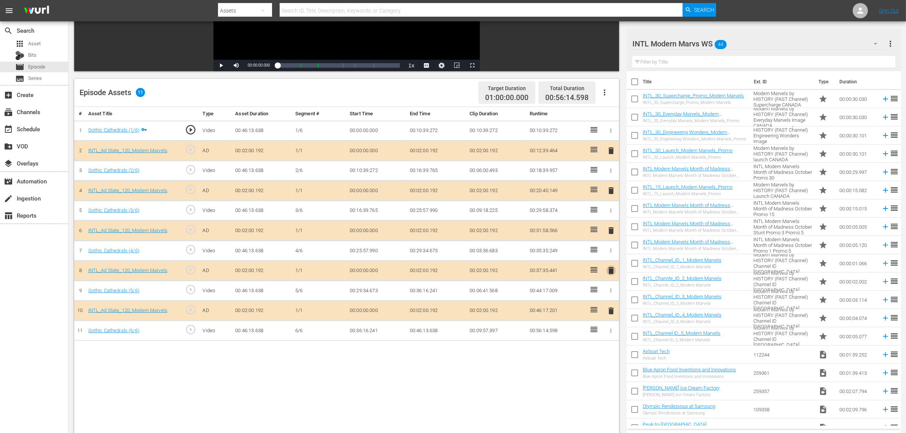
click at [609, 272] on span "delete" at bounding box center [610, 270] width 9 height 9
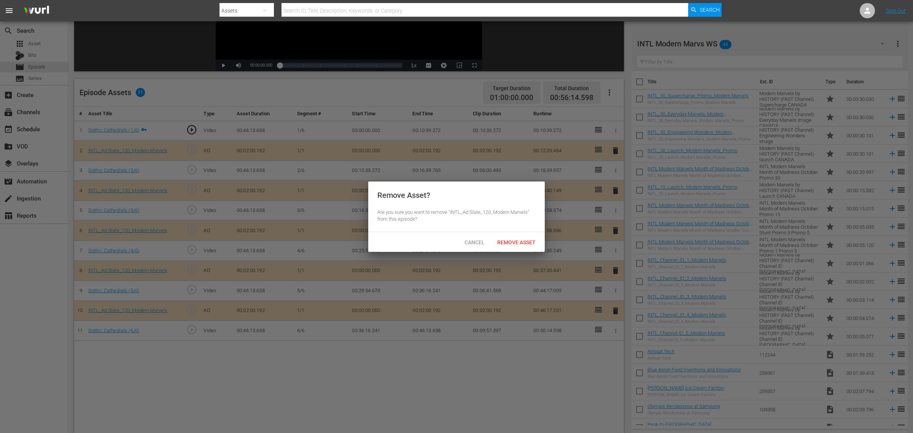
click at [516, 240] on span "Remove Asset" at bounding box center [516, 242] width 51 height 6
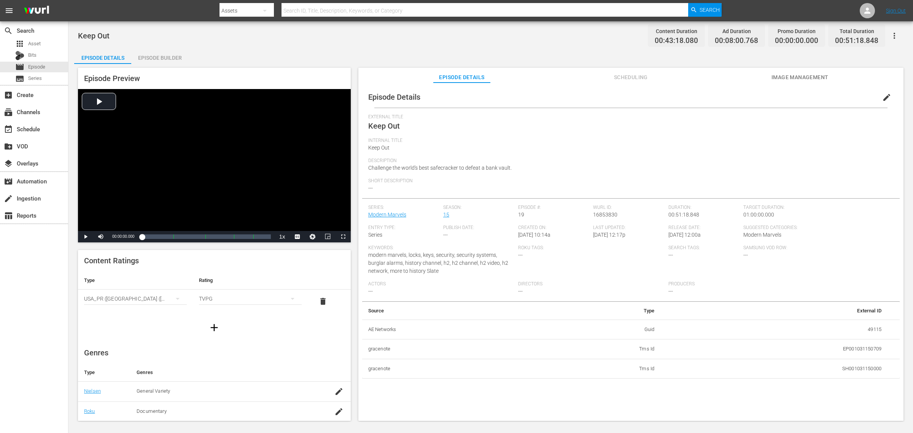
click at [148, 55] on div "Episode Builder" at bounding box center [159, 58] width 57 height 18
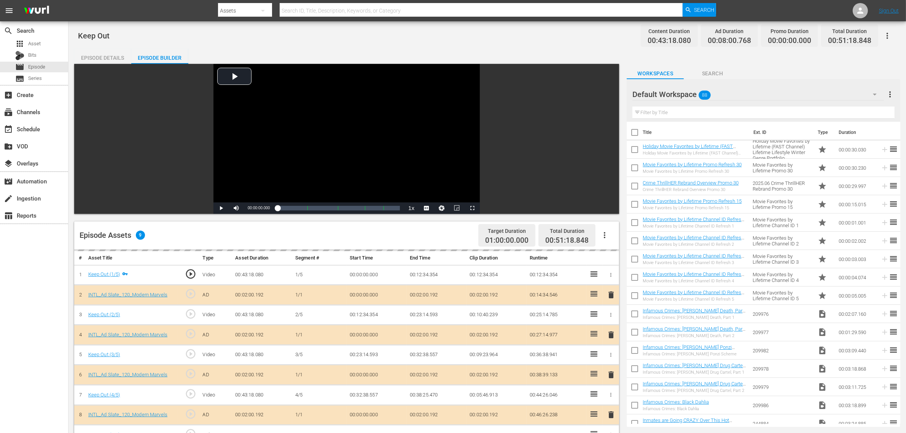
click at [573, 44] on div "Keep Out Content Duration 00:43:18.080 Ad Duration 00:08:00.768 Promo Duration …" at bounding box center [486, 326] width 837 height 610
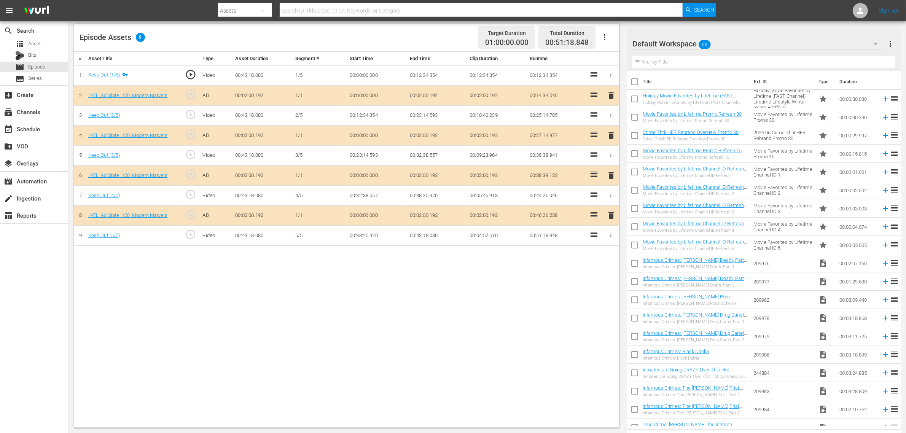
click at [730, 41] on div "Default Workspace 88" at bounding box center [758, 43] width 252 height 21
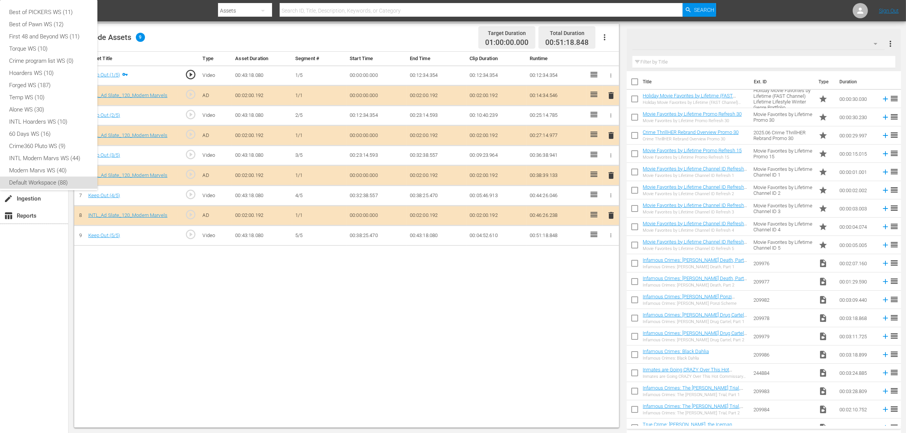
scroll to position [5, 0]
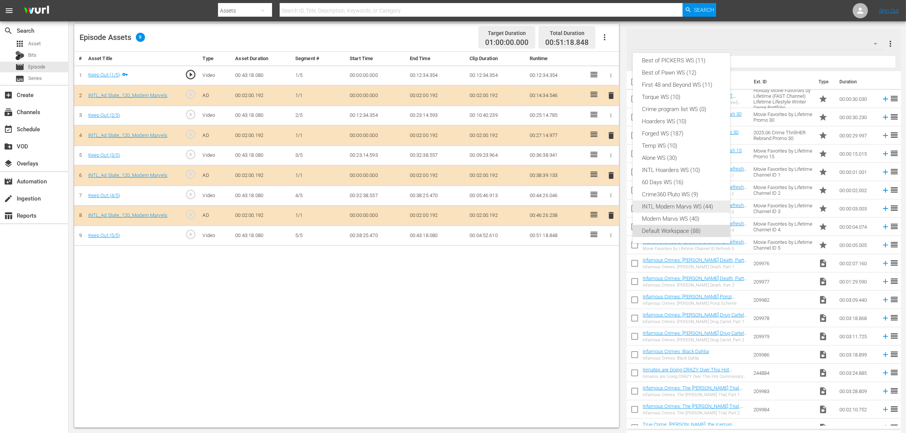
click at [675, 206] on div "INTL Modern Marvs WS (44)" at bounding box center [681, 206] width 79 height 12
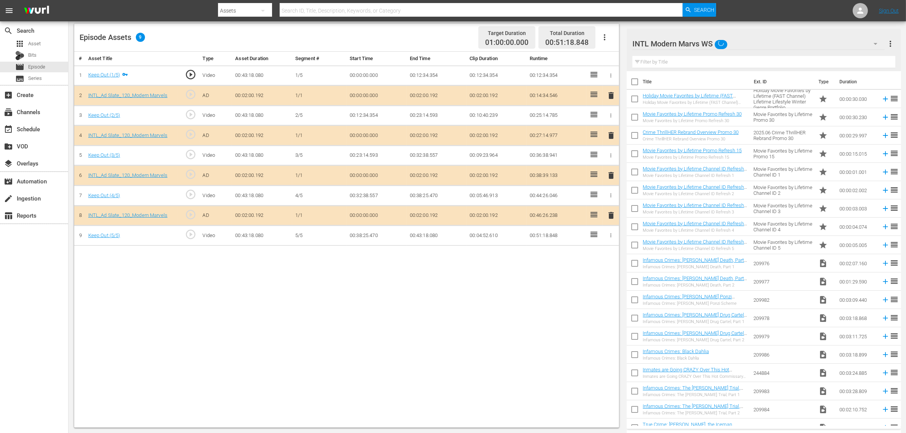
click at [513, 328] on div "Best of PICKERS WS (11) Best of Pawn WS (12) First 48 and Beyond WS (11) Torque…" at bounding box center [453, 216] width 906 height 433
click at [609, 177] on span "delete" at bounding box center [610, 175] width 9 height 9
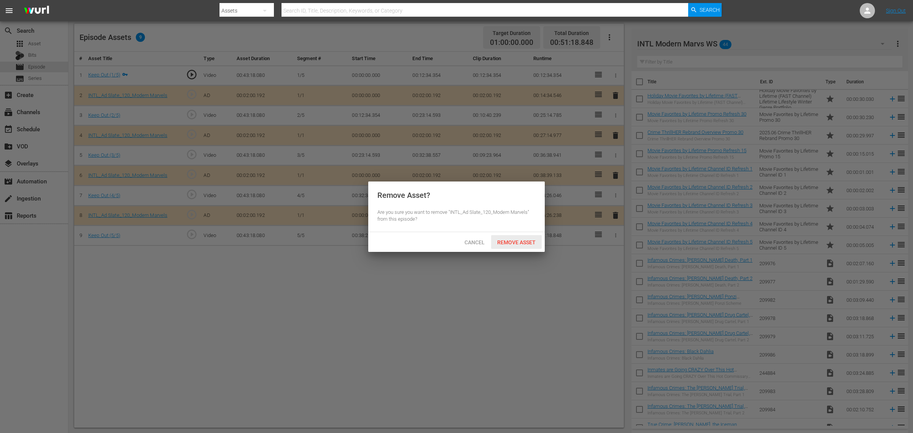
click at [523, 244] on span "Remove Asset" at bounding box center [516, 242] width 51 height 6
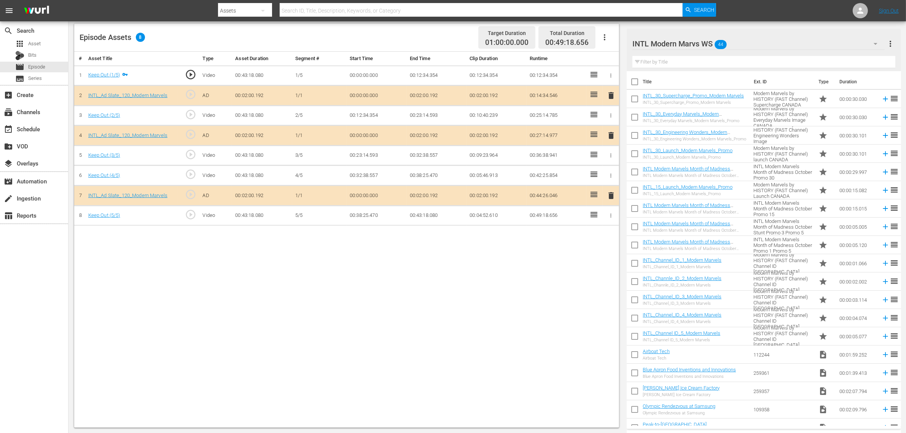
click at [419, 335] on div "# Asset Title Type Asset Duration Segment # Start Time End Time Clip Duration R…" at bounding box center [346, 240] width 545 height 376
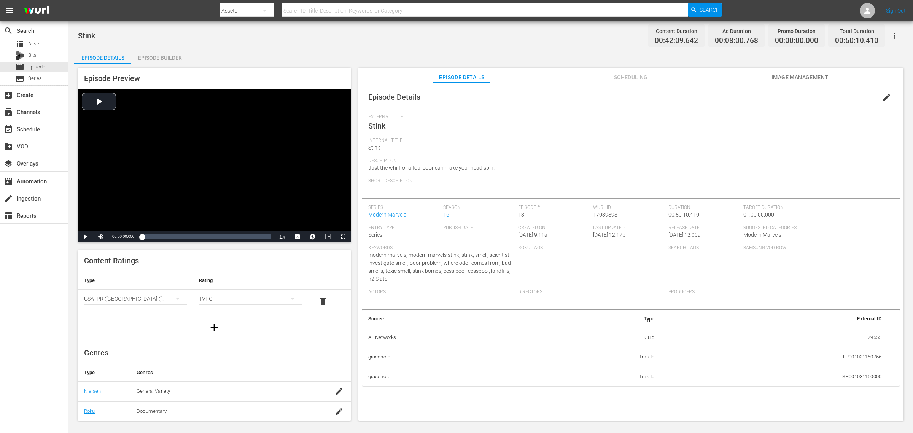
drag, startPoint x: 145, startPoint y: 60, endPoint x: 160, endPoint y: 57, distance: 14.7
click at [145, 60] on div "Episode Builder" at bounding box center [159, 58] width 57 height 18
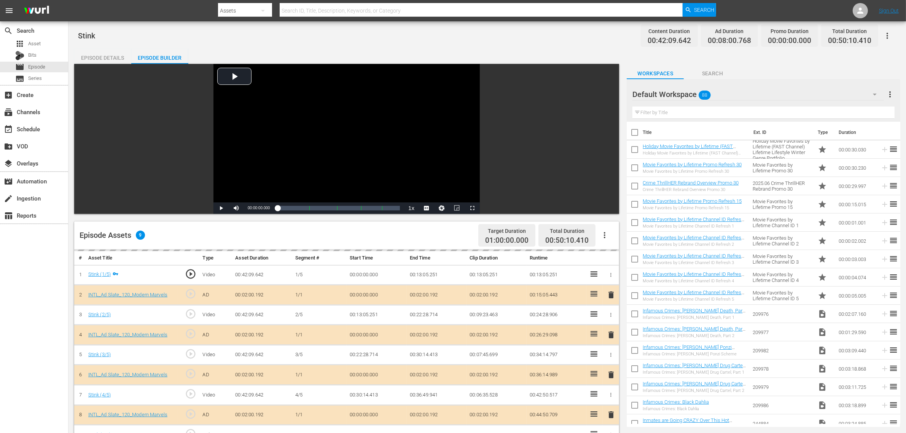
click at [493, 43] on div "Stink Content Duration 00:42:09.642 Ad Duration 00:08:00.768 Promo Duration 00:…" at bounding box center [487, 35] width 818 height 17
click at [730, 86] on div "Default Workspace 88" at bounding box center [757, 94] width 251 height 21
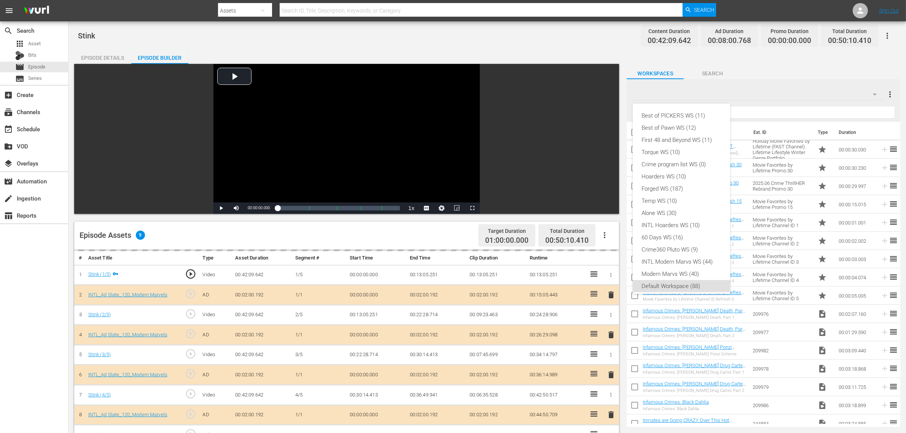
scroll to position [5, 0]
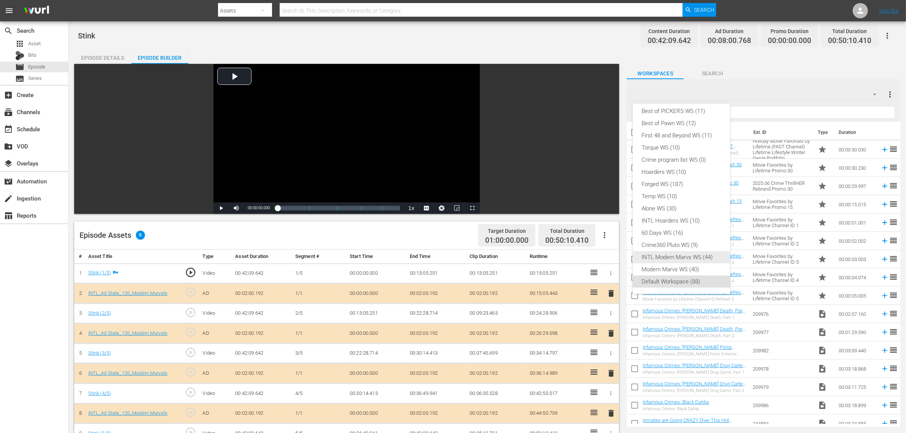
click at [670, 257] on div "INTL Modern Marvs WS (44)" at bounding box center [681, 257] width 79 height 12
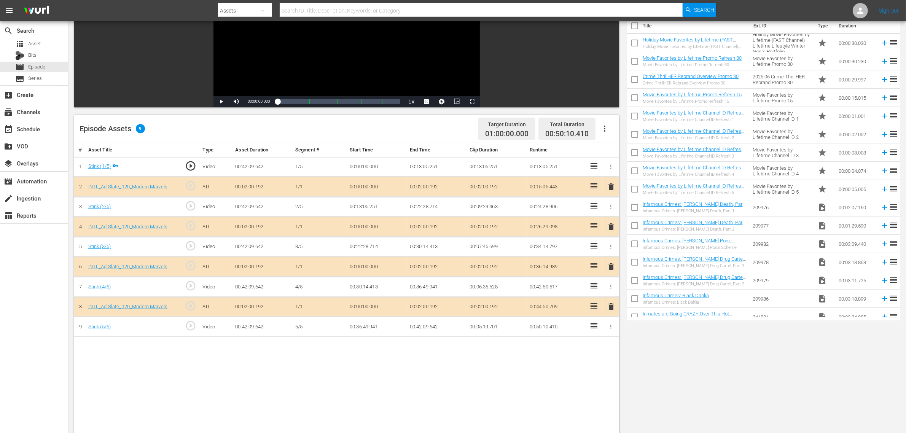
scroll to position [190, 0]
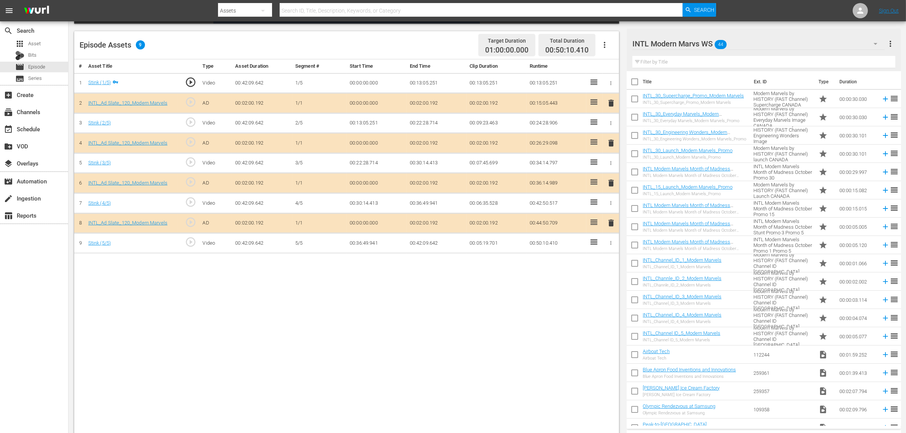
click at [612, 183] on span "delete" at bounding box center [610, 182] width 9 height 9
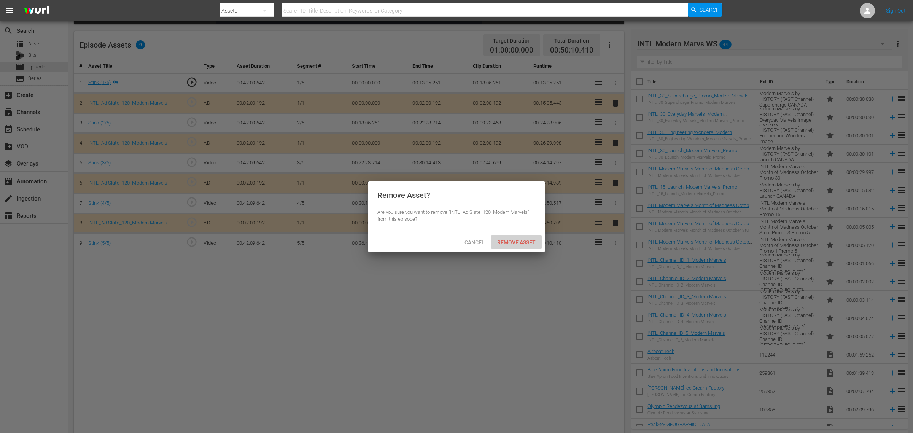
click at [521, 241] on span "Remove Asset" at bounding box center [516, 242] width 51 height 6
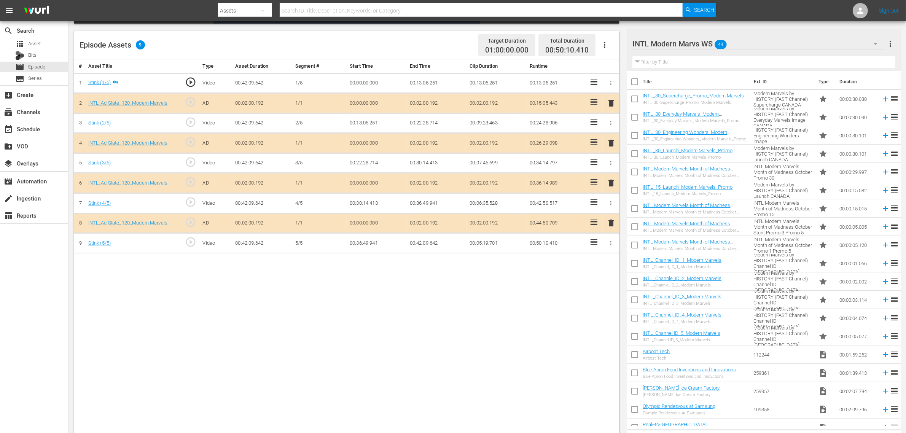
click at [552, 333] on div "# Asset Title Type Asset Duration Segment # Start Time End Time Clip Duration R…" at bounding box center [346, 247] width 545 height 376
click at [730, 6] on nav "menu Search By Assets Search ID, Title, Description, Keywords, or Category Sear…" at bounding box center [453, 10] width 906 height 21
click at [434, 41] on div "Episode Assets 8 Target Duration 01:00:00.000 Total Duration 00:48:10.218" at bounding box center [346, 45] width 545 height 28
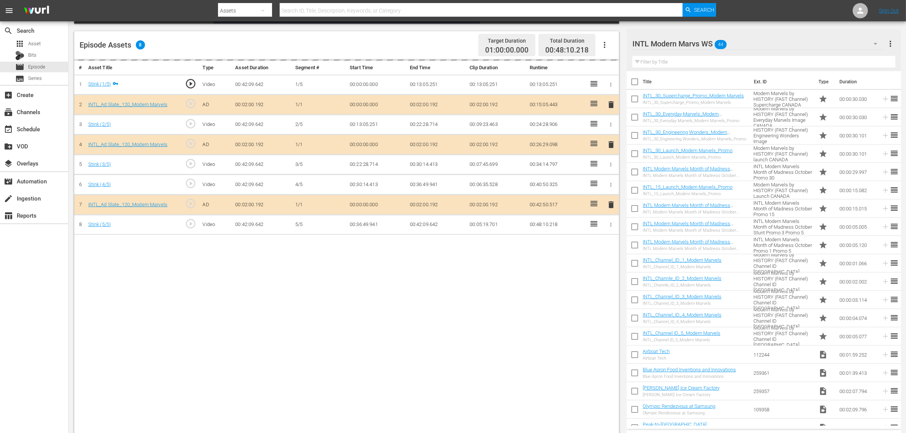
click at [435, 50] on div "Episode Assets 8 Target Duration 01:00:00.000 Total Duration 00:48:10.218" at bounding box center [346, 45] width 545 height 28
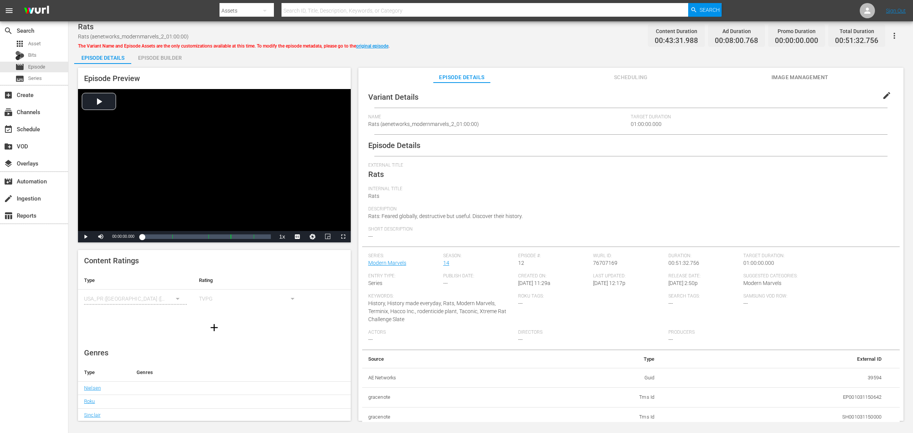
click at [165, 59] on div "Episode Builder" at bounding box center [159, 58] width 57 height 18
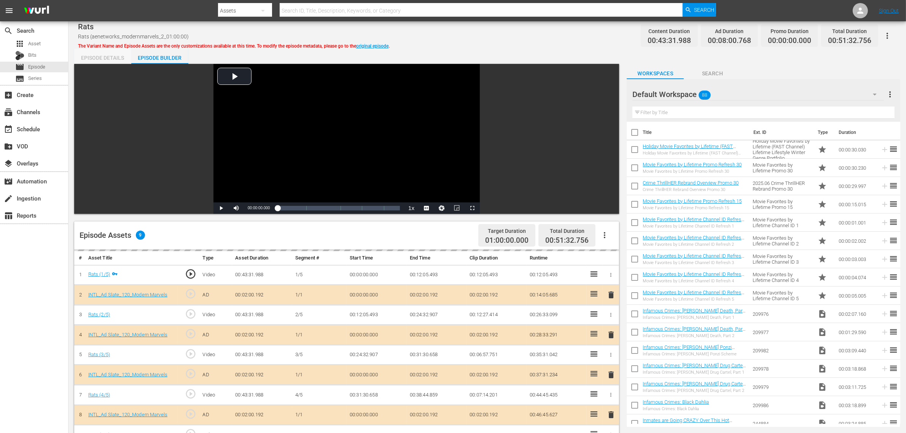
click at [115, 54] on div "Episode Details" at bounding box center [102, 58] width 57 height 18
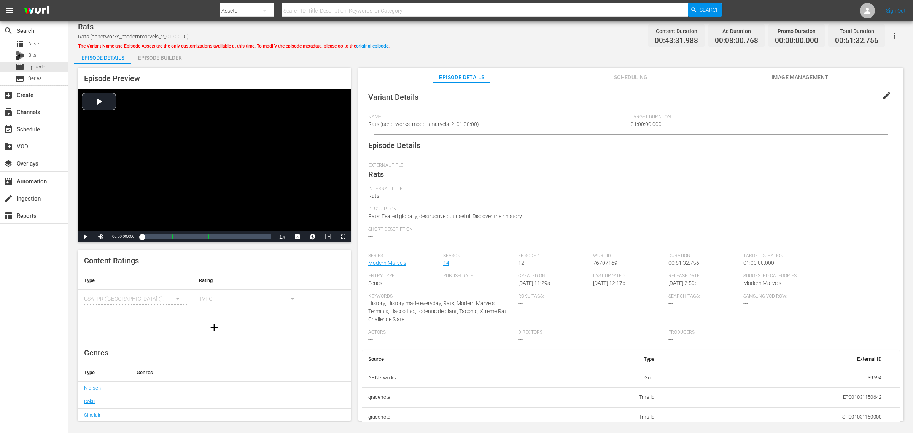
click at [416, 40] on div "Rats Rats (aenetworks_modernmarvels_2_01:00:00) The Variant Name and Episode As…" at bounding box center [490, 35] width 825 height 17
click at [459, 44] on div "Rats Rats (aenetworks_modernmarvels_2_01:00:00) The Variant Name and Episode As…" at bounding box center [490, 221] width 844 height 400
click at [451, 30] on div "Rats Rats (aenetworks_modernmarvels_2_01:00:00) The Variant Name and Episode As…" at bounding box center [490, 35] width 825 height 17
click at [388, 46] on link "original episode" at bounding box center [372, 45] width 32 height 5
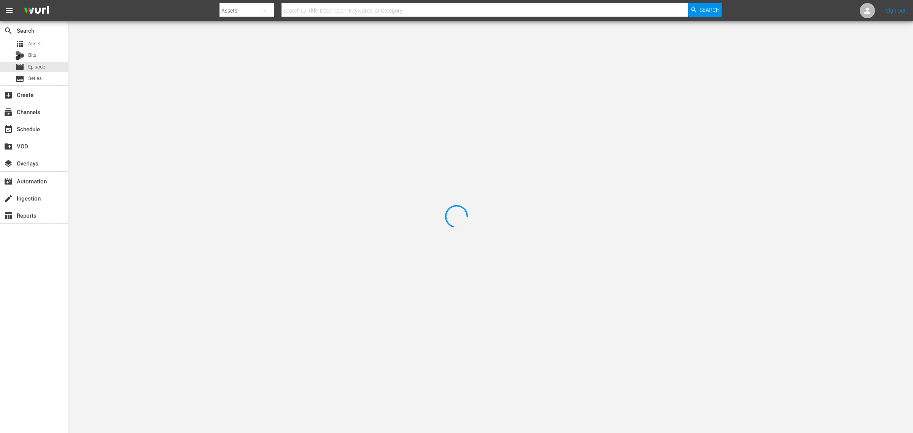
click at [461, 38] on div at bounding box center [456, 216] width 913 height 433
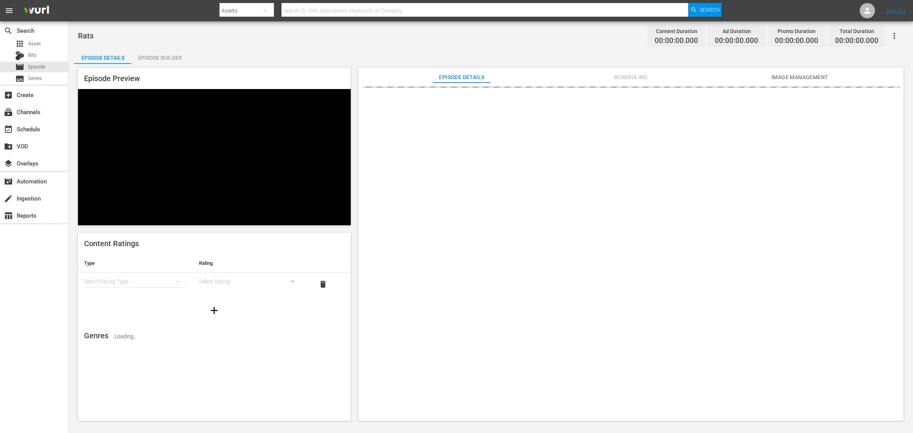
click at [151, 6] on nav "menu Search By Assets Search ID, Title, Description, Keywords, or Category Sear…" at bounding box center [456, 10] width 913 height 21
click at [424, 35] on div "Rats Content Duration 00:00:00.000 Ad Duration 00:00:00.000 Promo Duration 00:0…" at bounding box center [490, 35] width 825 height 17
click at [312, 30] on div "Rats Content Duration 00:00:00.000 Ad Duration 00:00:00.000 Promo Duration 00:0…" at bounding box center [490, 35] width 825 height 17
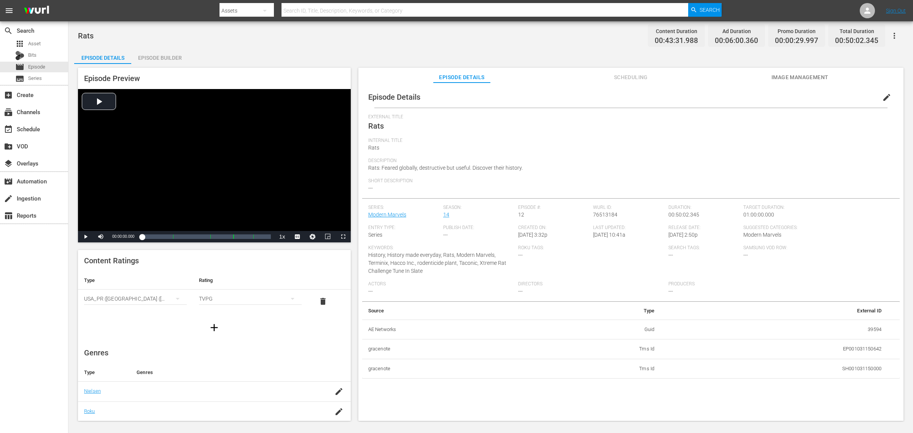
click at [160, 59] on div "Episode Builder" at bounding box center [159, 58] width 57 height 18
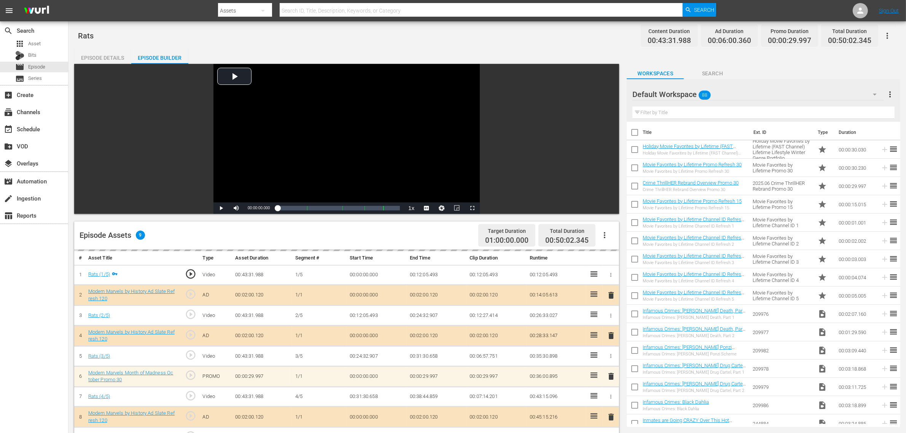
click at [94, 49] on div "Episode Details" at bounding box center [102, 58] width 57 height 18
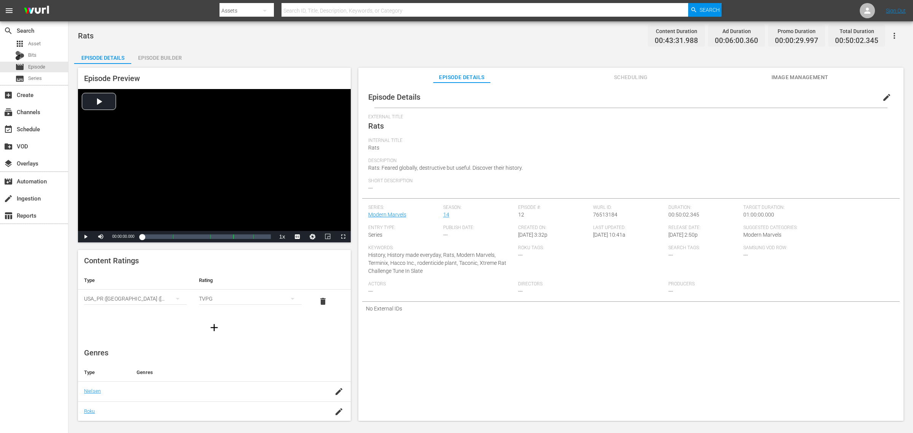
click at [263, 42] on div "Rats Content Duration 00:43:31.988 Ad Duration 00:06:00.360 Promo Duration 00:0…" at bounding box center [490, 35] width 825 height 17
click at [292, 46] on div "Rats Content Duration 00:43:31.988 Ad Duration 00:06:00.360 Promo Duration 00:0…" at bounding box center [490, 221] width 844 height 400
click at [730, 34] on icon "button" at bounding box center [894, 35] width 9 height 9
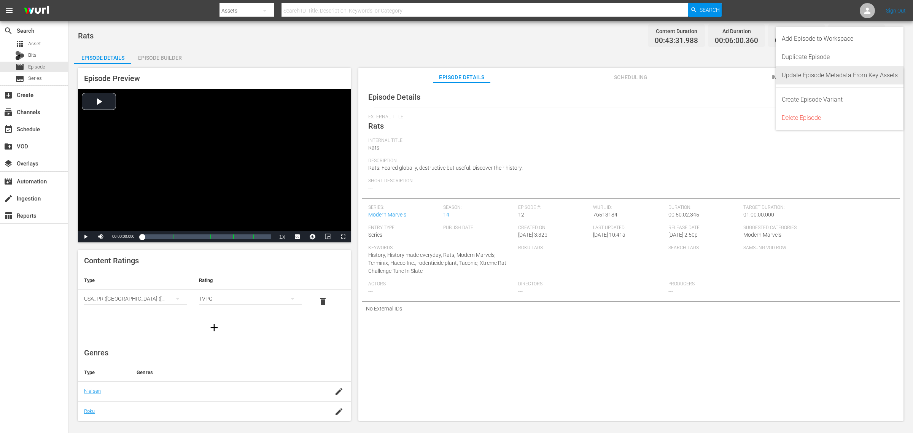
click at [730, 79] on div "Update Episode Metadata From Key Assets" at bounding box center [840, 75] width 116 height 18
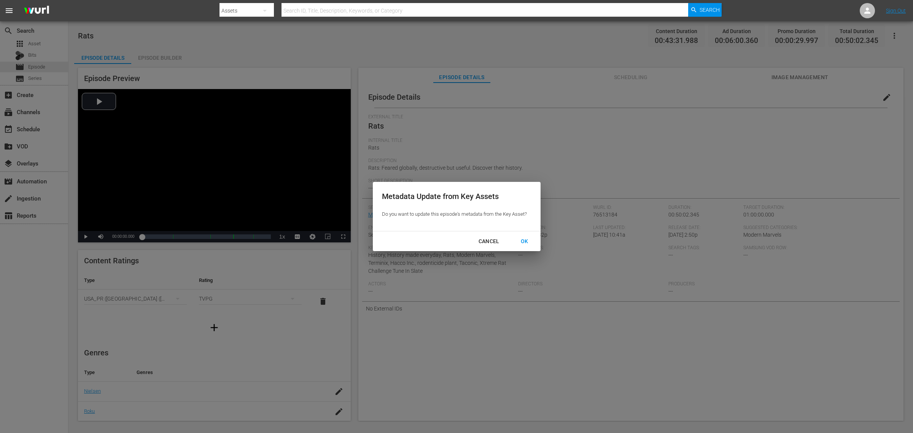
click at [522, 243] on div "OK" at bounding box center [525, 242] width 20 height 10
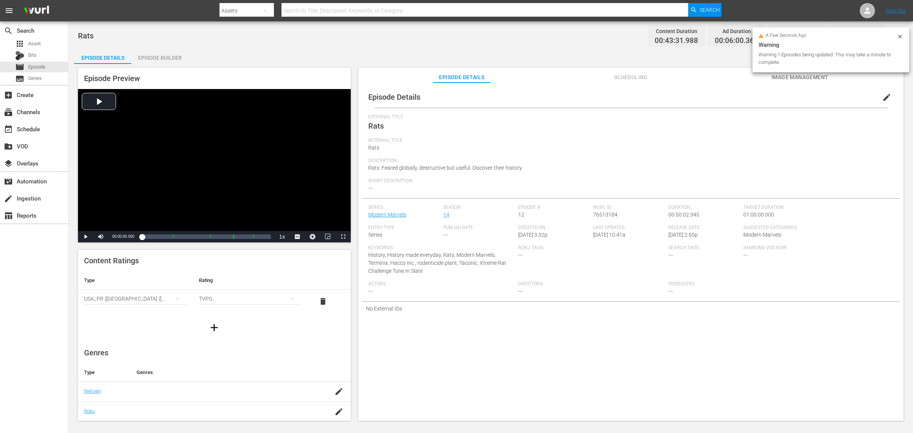
click at [321, 35] on div "Rats Content Duration 00:43:31.988 Ad Duration 00:06:00.360 Promo Duration 00:0…" at bounding box center [490, 35] width 825 height 17
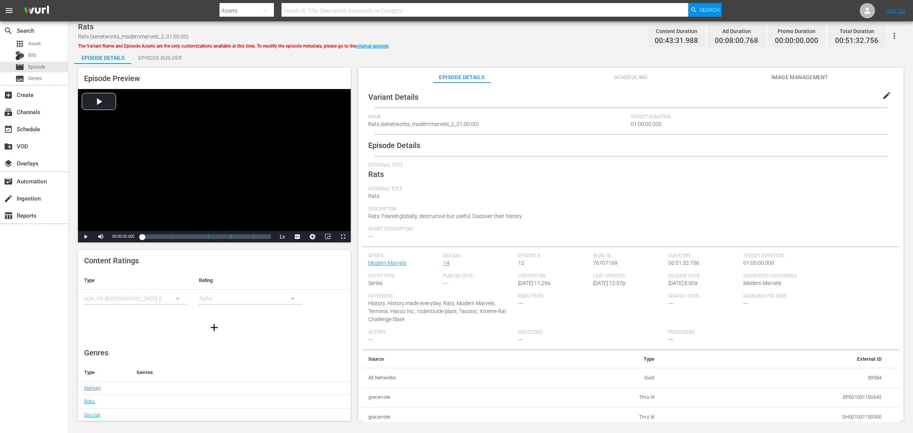
click at [470, 35] on div "Rats Rats (aenetworks_modernmarvels_2_01:00:00) The Variant Name and Episode As…" at bounding box center [490, 35] width 825 height 17
click at [176, 60] on div "Episode Builder" at bounding box center [159, 58] width 57 height 18
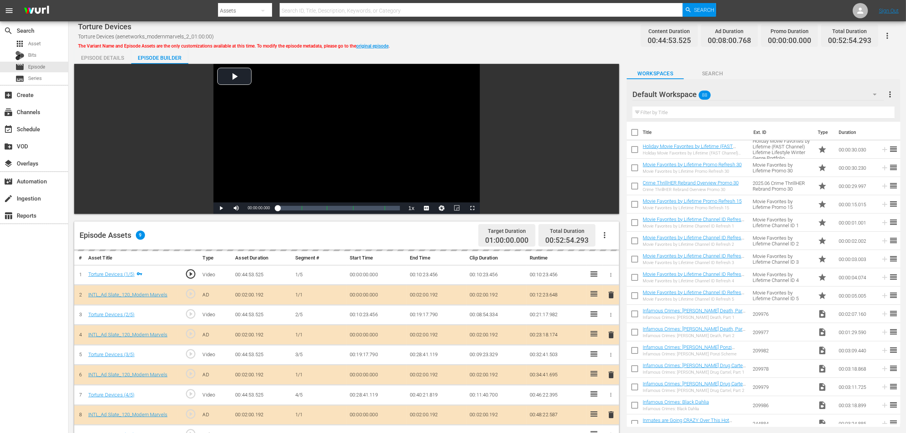
click at [494, 51] on div "Episode Details Episode Builder Episode Preview Video Player is loading. Play V…" at bounding box center [487, 337] width 826 height 577
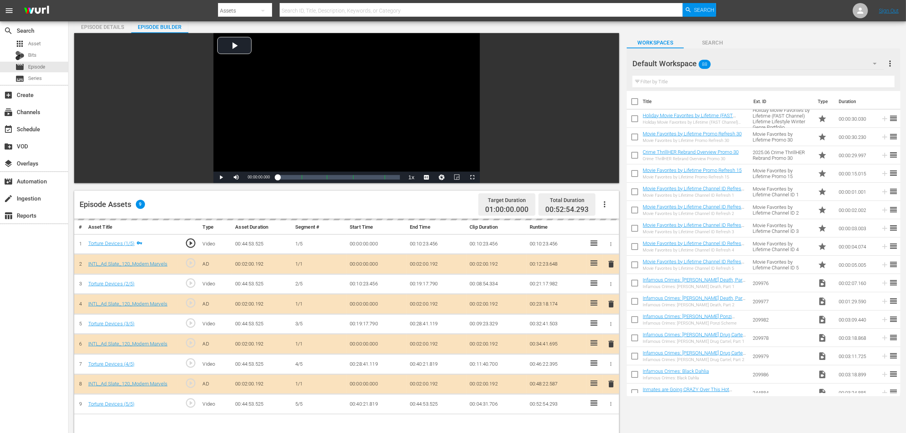
scroll to position [48, 0]
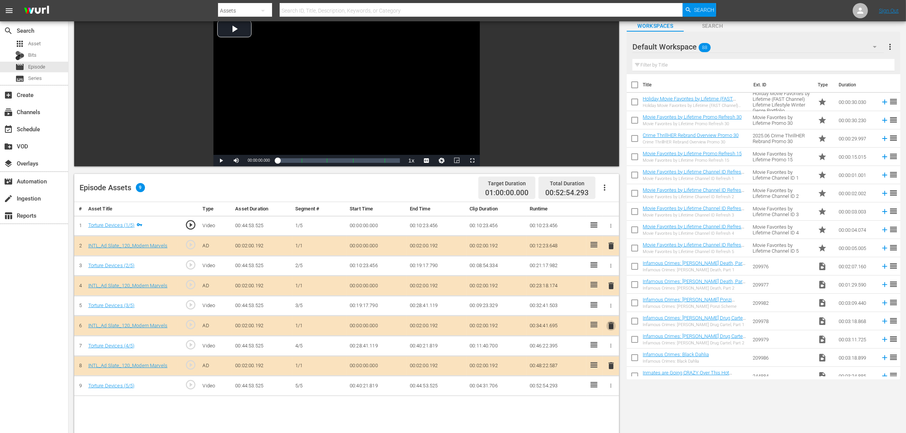
click at [609, 328] on span "delete" at bounding box center [610, 325] width 9 height 9
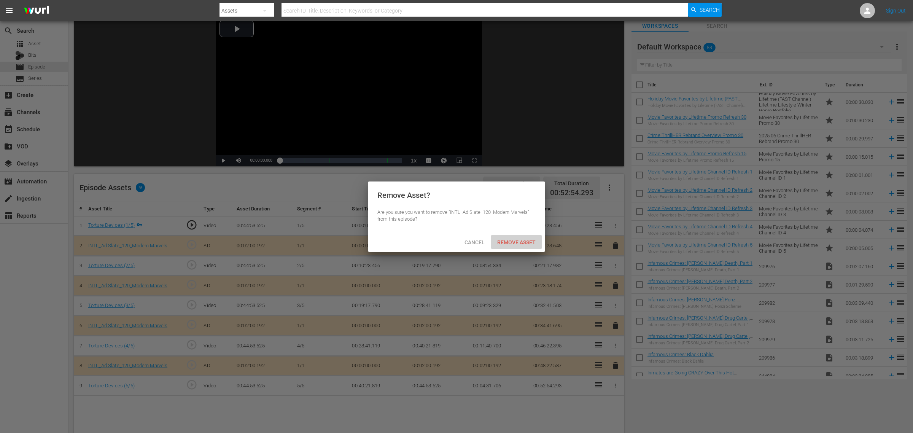
click at [508, 237] on div "Remove Asset" at bounding box center [516, 242] width 51 height 14
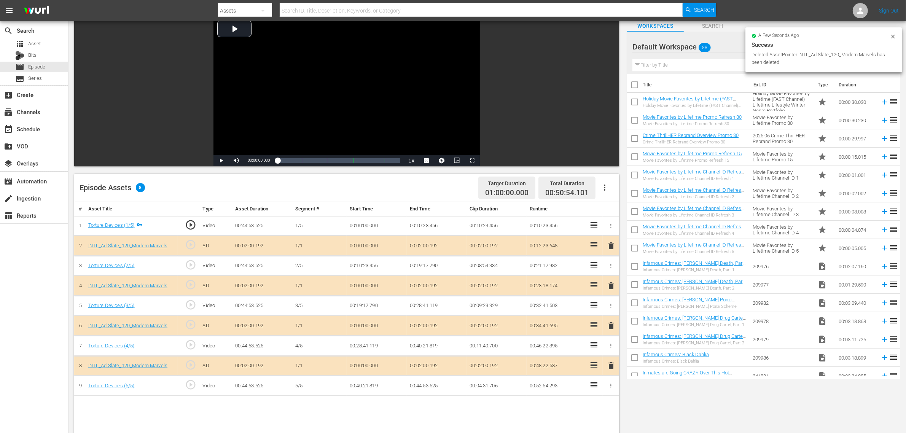
click at [723, 46] on div "Default Workspace 88" at bounding box center [757, 46] width 251 height 21
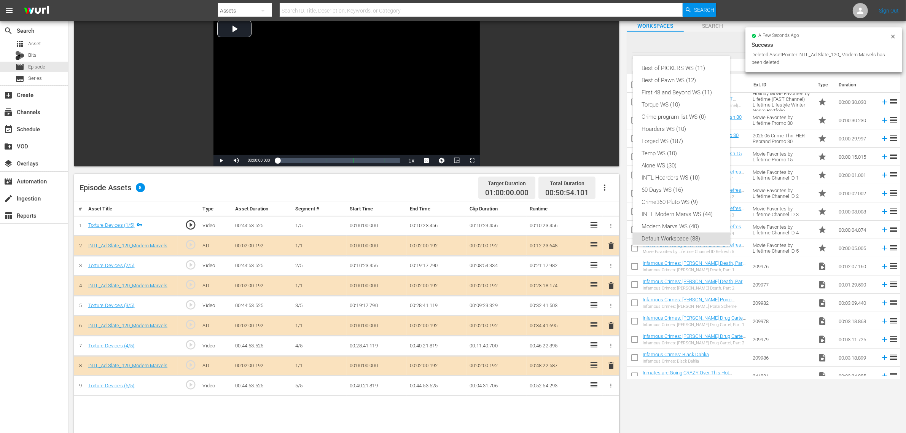
scroll to position [5, 0]
click at [668, 210] on div "INTL Modern Marvs WS (44)" at bounding box center [681, 209] width 79 height 12
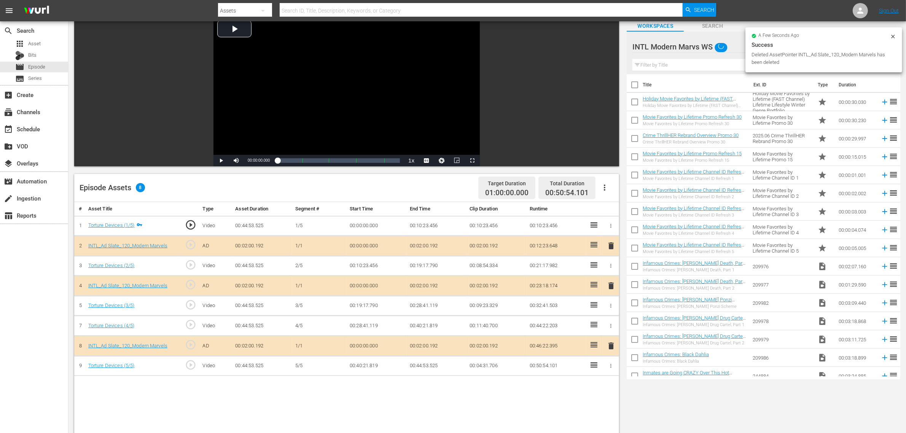
click at [442, 179] on div "Best of PICKERS WS (11) Best of Pawn WS (12) First 48 and Beyond WS (11) Torque…" at bounding box center [453, 216] width 906 height 433
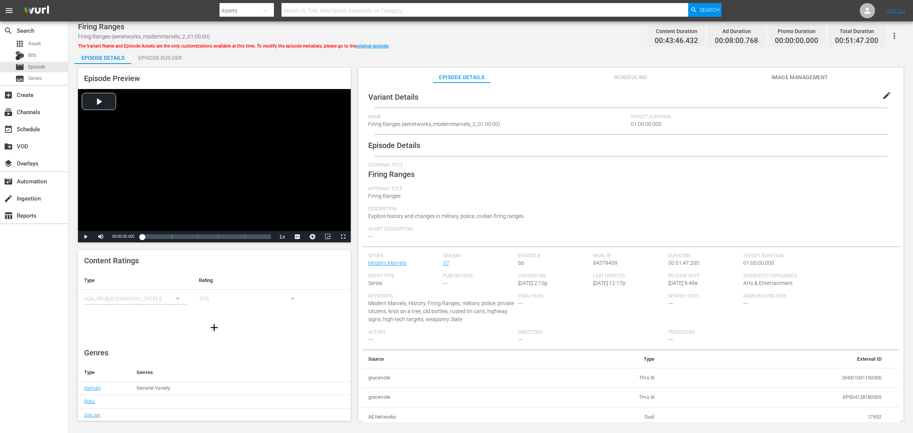
click at [155, 59] on div "Episode Builder" at bounding box center [159, 58] width 57 height 18
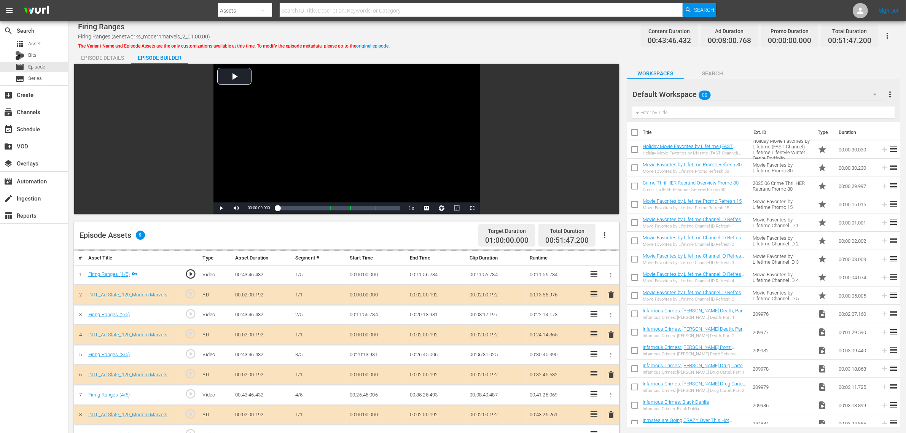
click at [728, 95] on div "Default Workspace 88" at bounding box center [757, 94] width 251 height 21
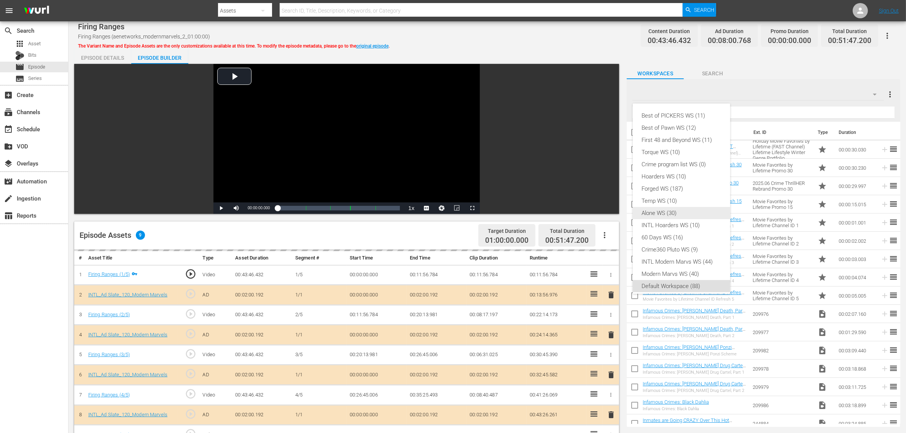
scroll to position [5, 0]
click at [686, 256] on div "INTL Modern Marvs WS (44)" at bounding box center [681, 257] width 79 height 12
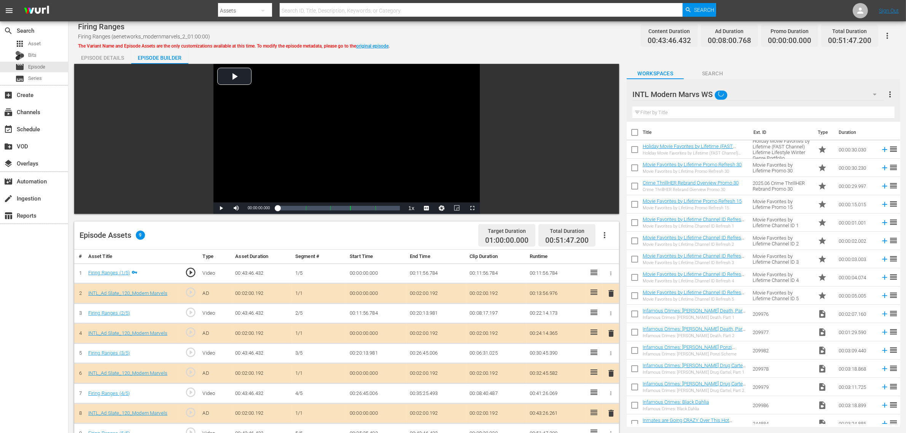
click at [440, 230] on div "Episode Assets 9 Target Duration 01:00:00.000 Total Duration 00:51:47.200" at bounding box center [346, 235] width 545 height 28
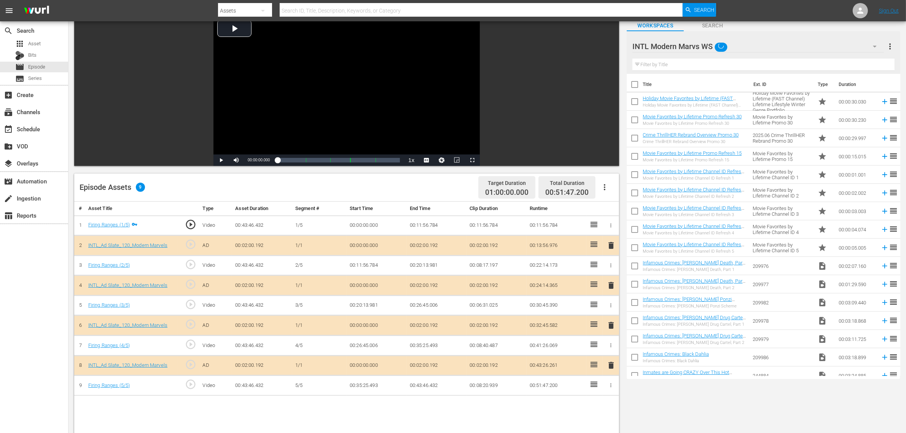
scroll to position [143, 0]
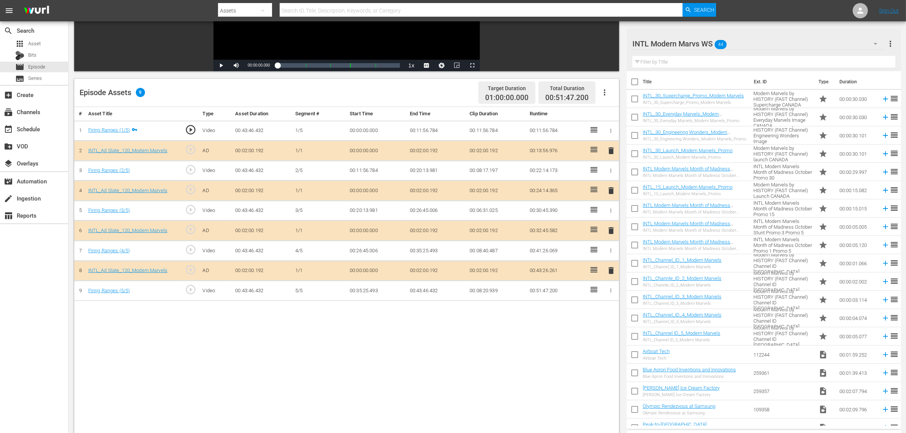
click at [612, 231] on span "delete" at bounding box center [610, 230] width 9 height 9
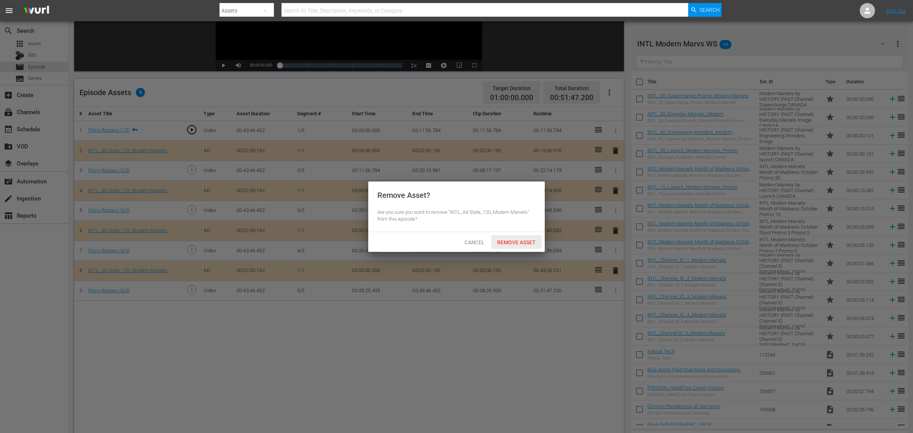
click at [523, 242] on span "Remove Asset" at bounding box center [516, 242] width 51 height 6
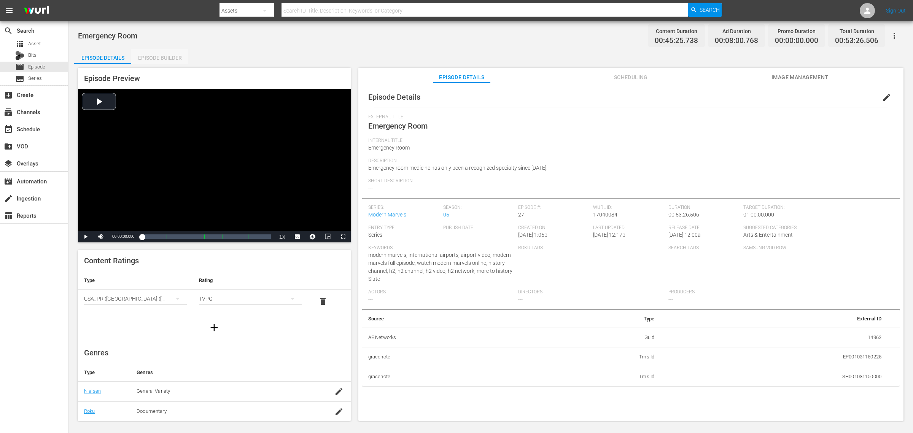
click at [151, 55] on div "Episode Builder" at bounding box center [159, 58] width 57 height 18
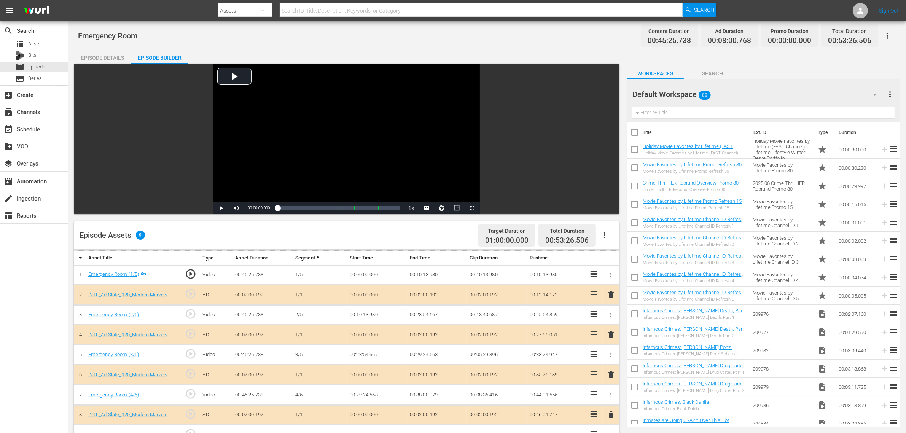
click at [730, 96] on div "Default Workspace 88" at bounding box center [757, 94] width 251 height 21
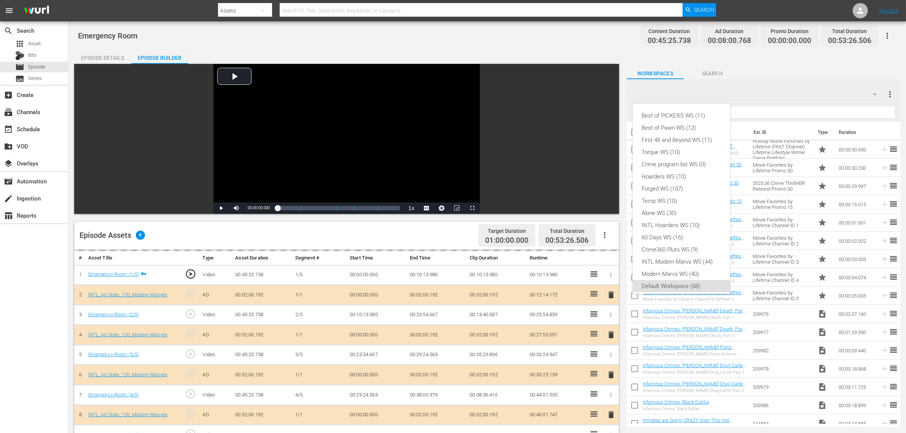
scroll to position [5, 0]
click at [666, 257] on div "INTL Modern Marvs WS (44)" at bounding box center [681, 257] width 79 height 12
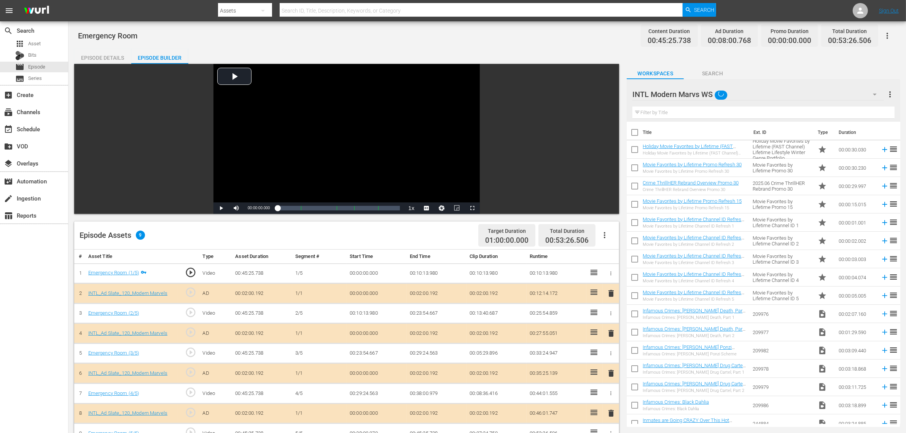
click at [499, 49] on div "Episode Details Episode Builder Episode Preview Video Player is loading. Play V…" at bounding box center [487, 337] width 826 height 577
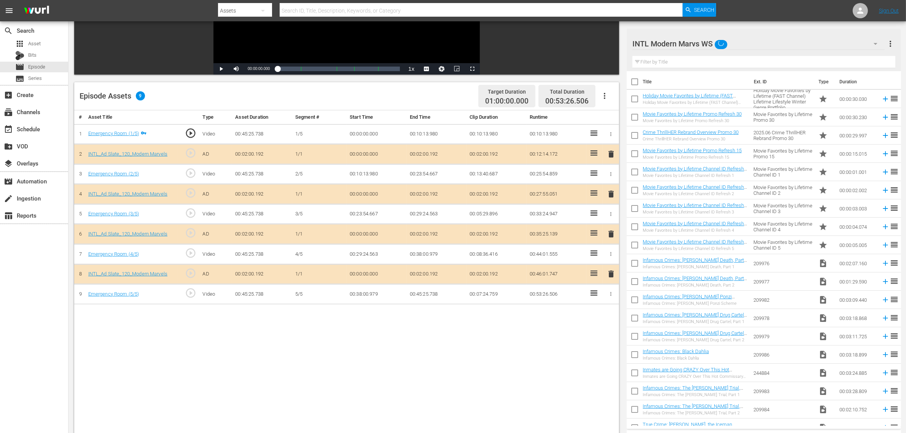
scroll to position [143, 0]
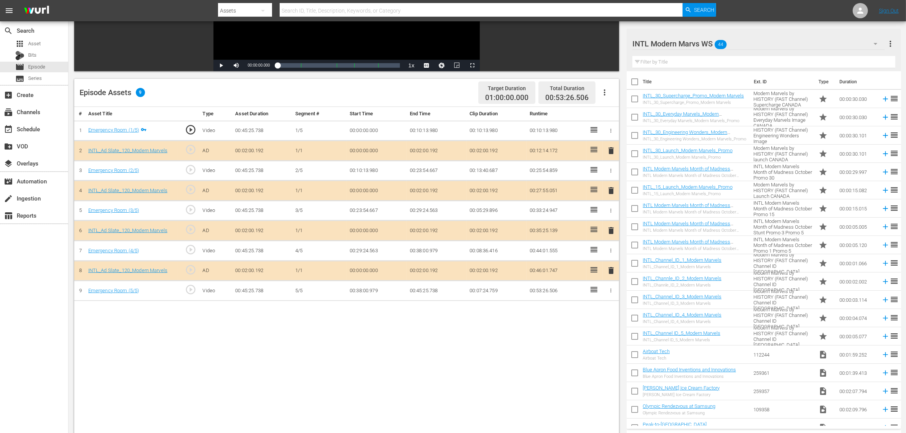
click at [614, 234] on span "delete" at bounding box center [610, 230] width 9 height 9
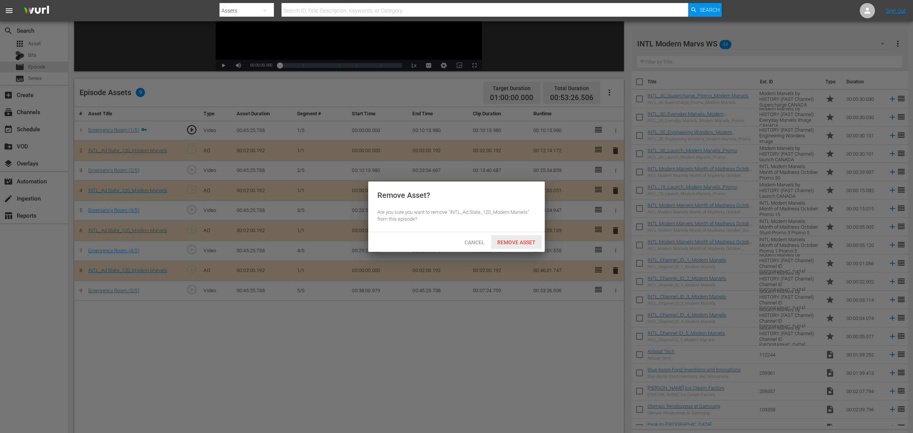
click at [529, 238] on div "Remove Asset" at bounding box center [516, 242] width 51 height 14
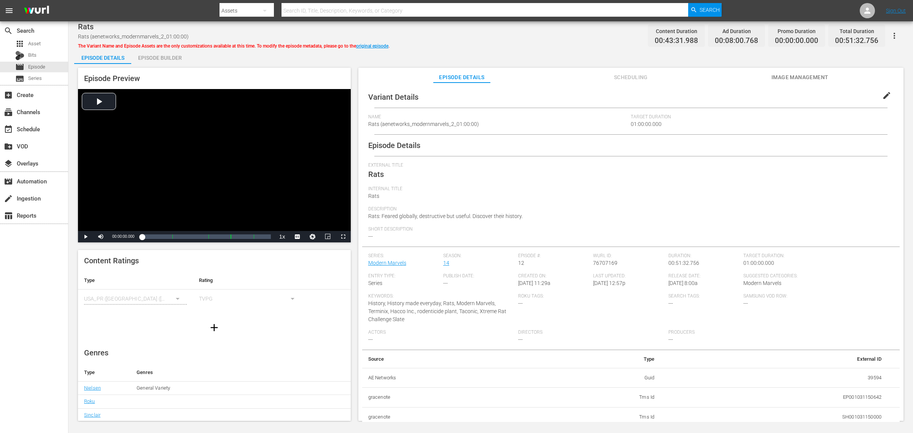
click at [470, 25] on div "Rats Rats (aenetworks_modernmarvels_2_01:00:00) The Variant Name and Episode As…" at bounding box center [490, 221] width 844 height 400
click at [181, 56] on div "Episode Builder" at bounding box center [159, 58] width 57 height 18
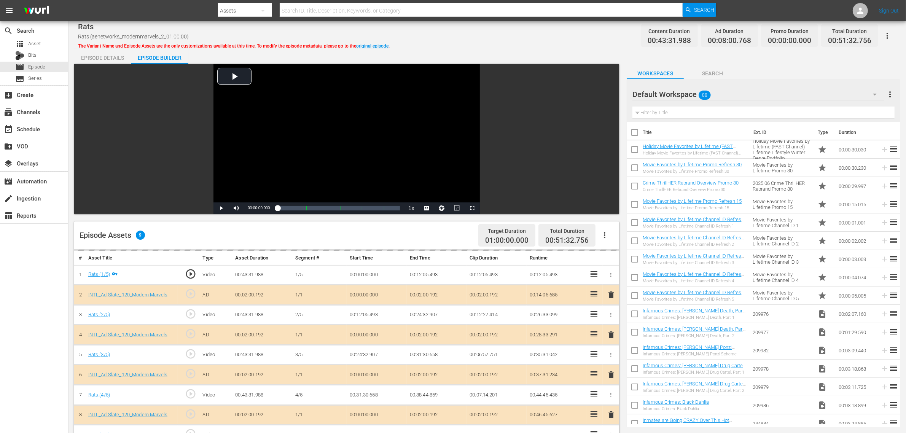
click at [515, 39] on div "Rats Rats (aenetworks_modernmarvels_2_01:00:00) The Variant Name and Episode As…" at bounding box center [487, 35] width 818 height 17
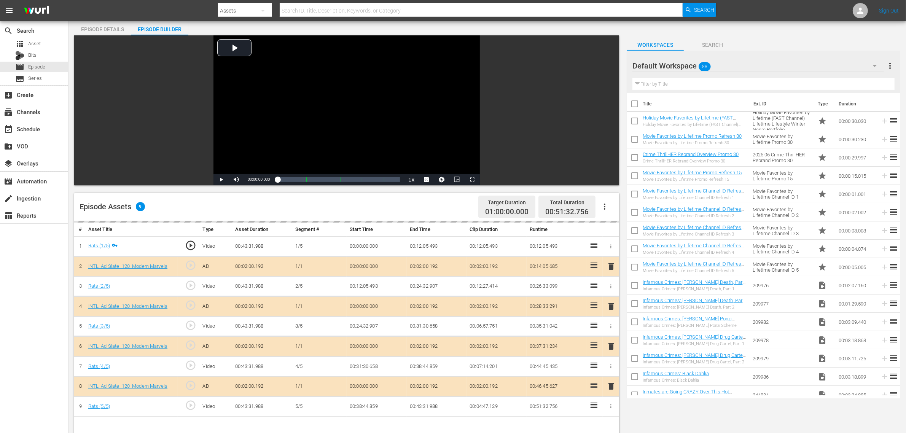
scroll to position [143, 0]
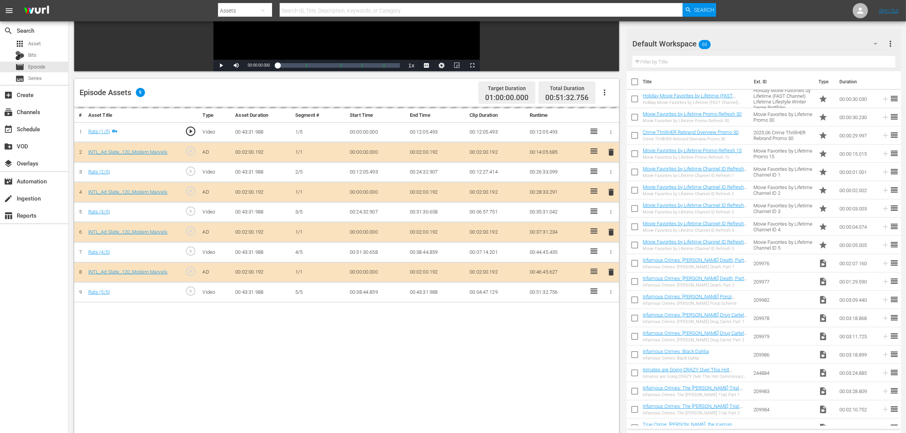
click at [432, 370] on div "# Asset Title Type Asset Duration Segment # Start Time End Time Clip Duration R…" at bounding box center [346, 295] width 545 height 376
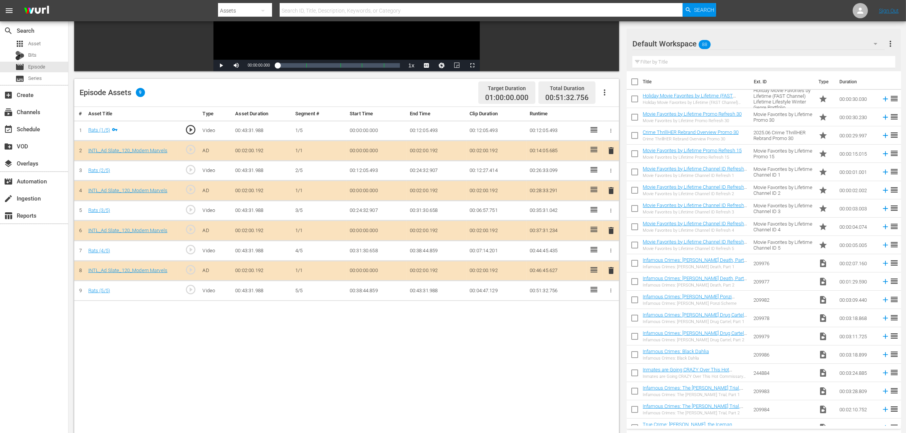
click at [753, 44] on div "Default Workspace 88" at bounding box center [758, 43] width 252 height 21
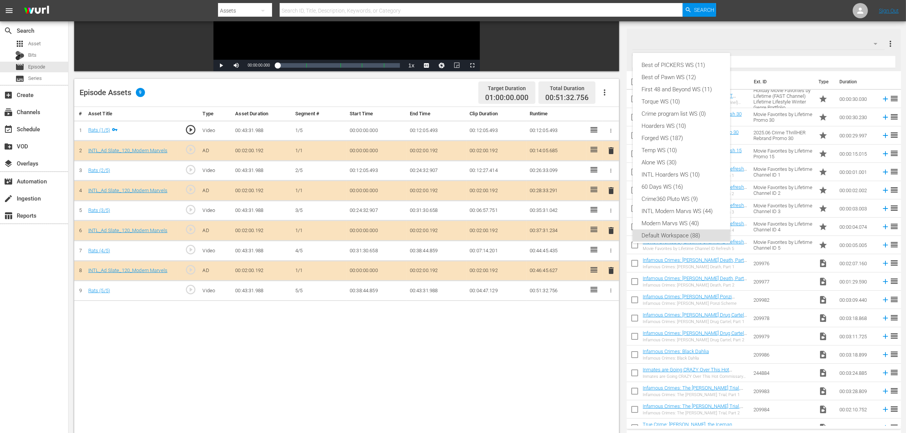
scroll to position [5, 0]
click at [706, 207] on div "INTL Modern Marvs WS (44)" at bounding box center [681, 206] width 79 height 12
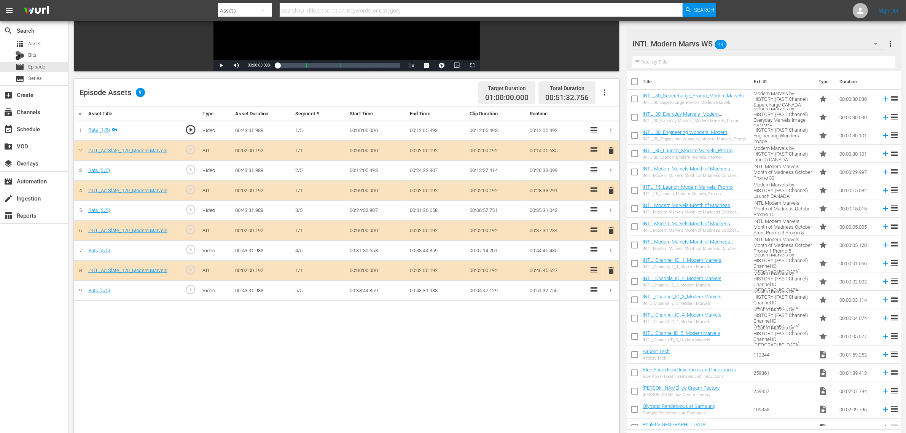
click at [608, 231] on span "delete" at bounding box center [610, 230] width 9 height 9
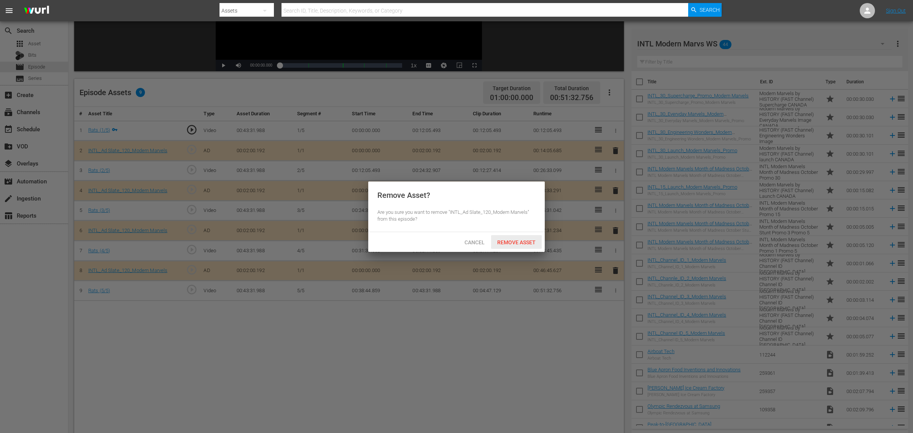
click at [512, 248] on div "Remove Asset" at bounding box center [516, 242] width 51 height 14
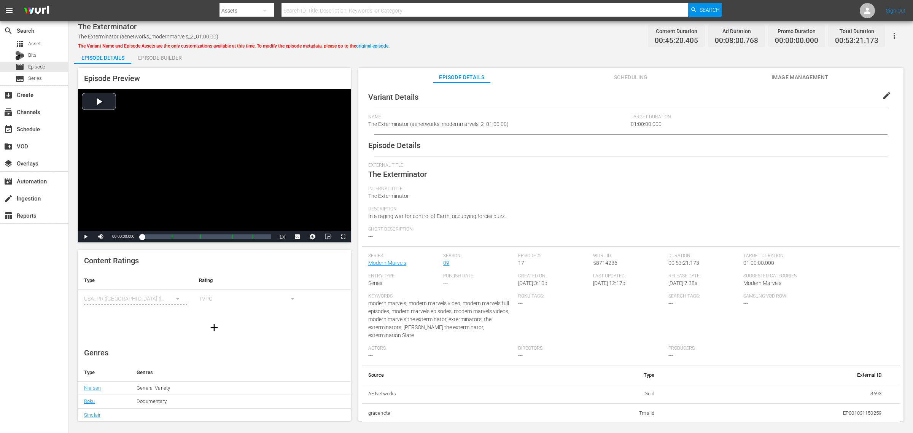
click at [170, 56] on div "Episode Builder" at bounding box center [159, 58] width 57 height 18
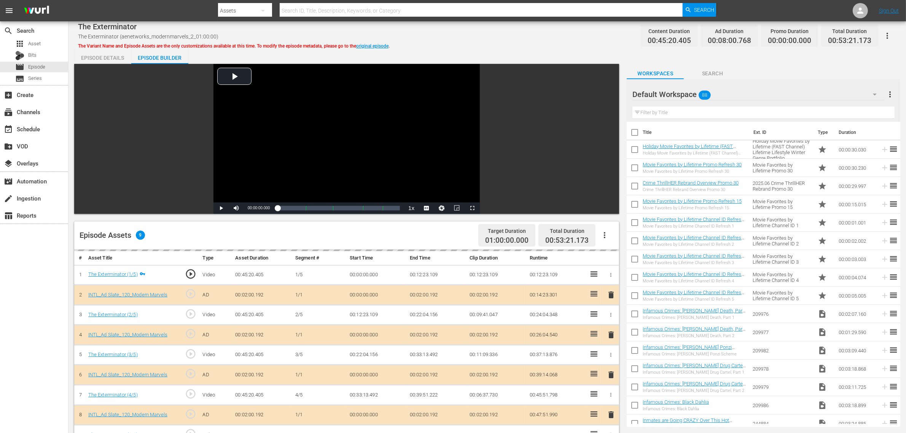
click at [440, 42] on div "The Exterminator The Exterminator (aenetworks_modernmarvels_2_01:00:00) The Var…" at bounding box center [487, 35] width 818 height 17
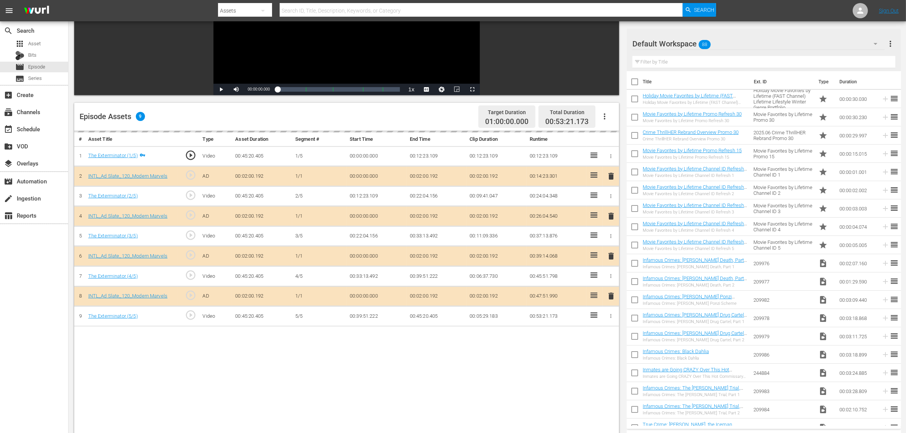
scroll to position [190, 0]
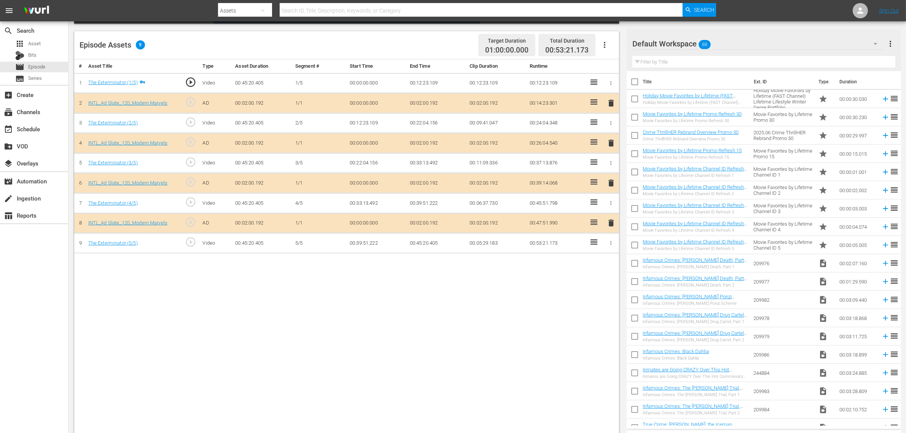
click at [730, 44] on div "Default Workspace 88" at bounding box center [758, 43] width 252 height 21
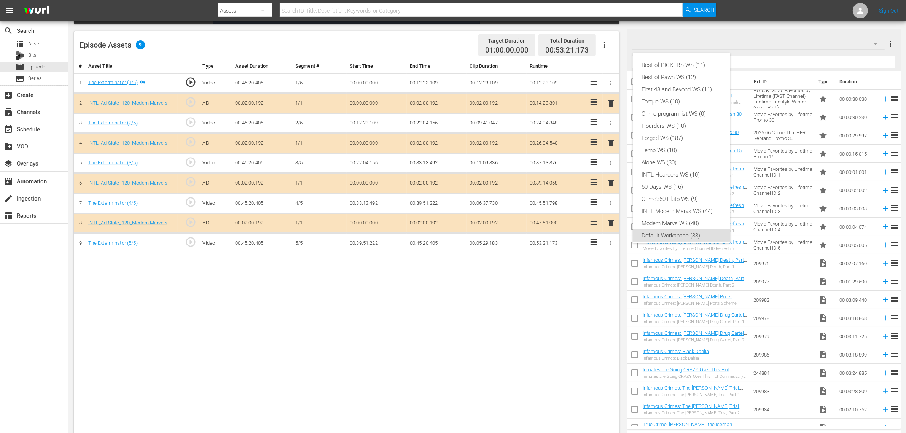
scroll to position [5, 0]
click at [674, 207] on div "INTL Modern Marvs WS (44)" at bounding box center [681, 206] width 79 height 12
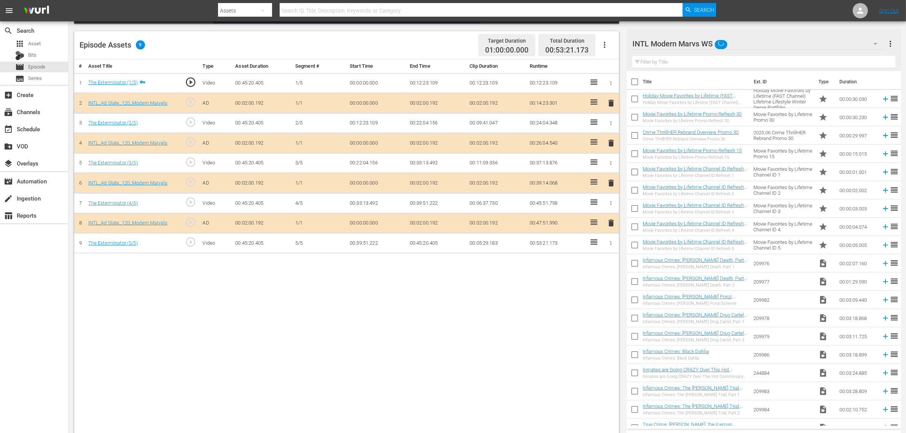
click at [432, 346] on div "# Asset Title Type Asset Duration Segment # Start Time End Time Clip Duration R…" at bounding box center [346, 247] width 545 height 376
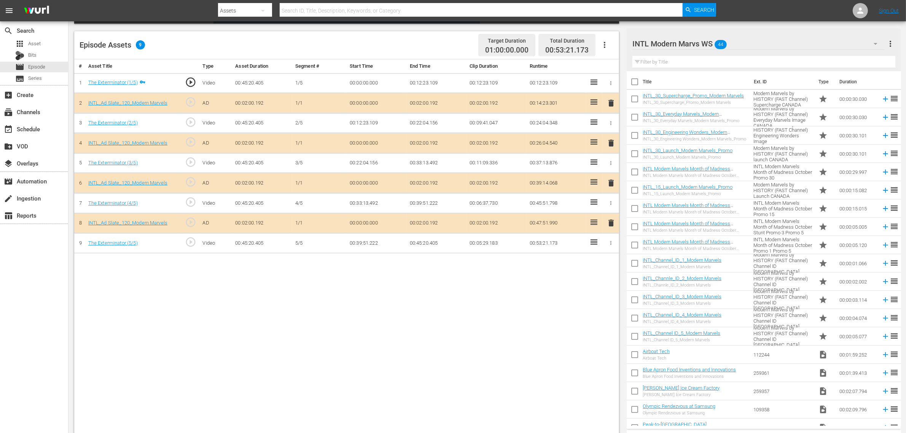
click at [612, 186] on span "delete" at bounding box center [610, 182] width 9 height 9
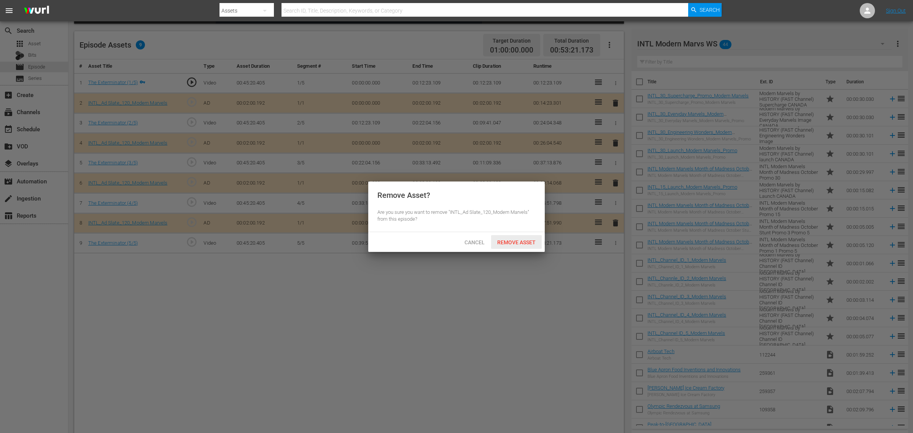
click at [515, 241] on span "Remove Asset" at bounding box center [516, 242] width 51 height 6
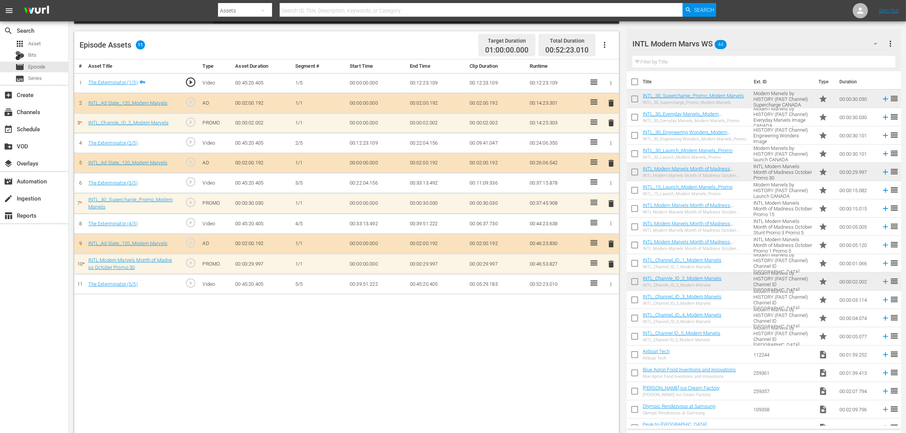
click at [611, 124] on span "delete" at bounding box center [610, 122] width 9 height 9
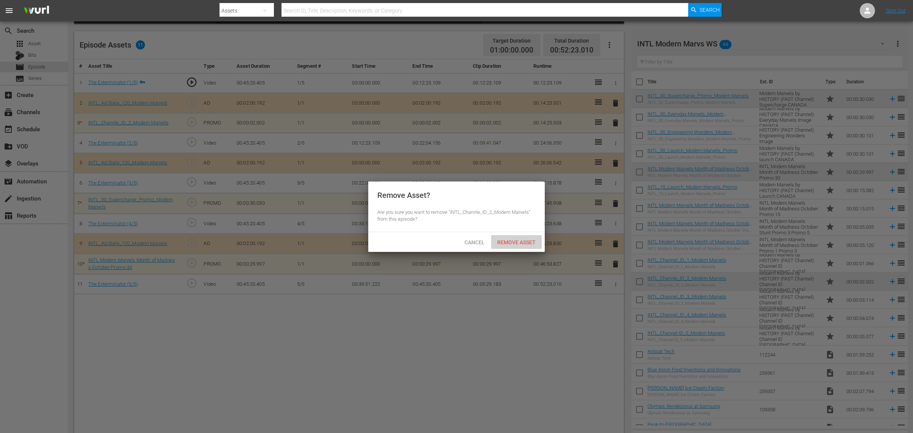
click at [507, 244] on span "Remove Asset" at bounding box center [516, 242] width 51 height 6
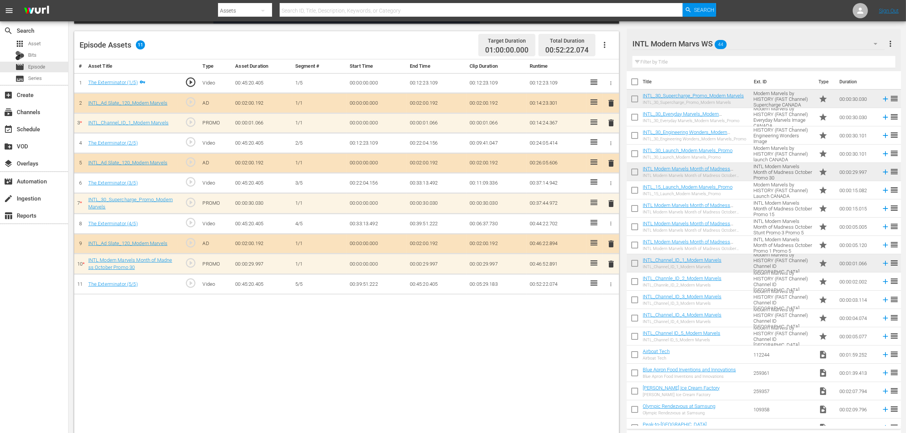
click at [610, 123] on span "delete" at bounding box center [610, 122] width 9 height 9
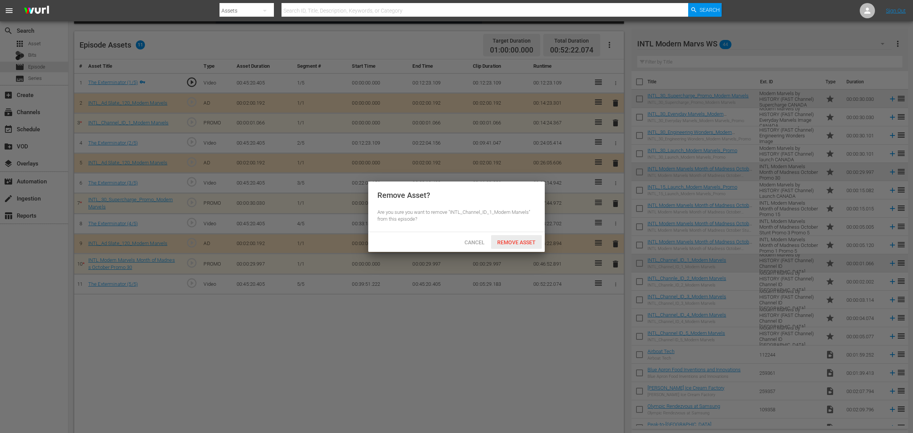
click at [508, 245] on span "Remove Asset" at bounding box center [516, 242] width 51 height 6
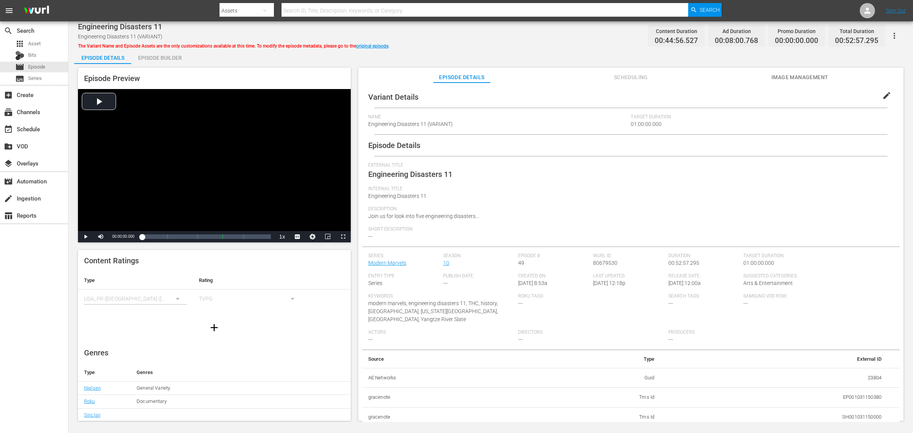
click at [165, 52] on div "Episode Builder" at bounding box center [159, 58] width 57 height 18
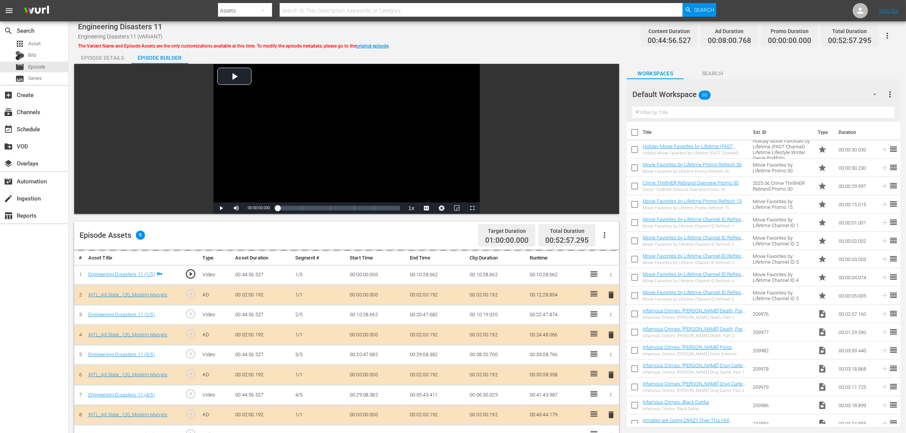
click at [729, 92] on div "Default Workspace 88" at bounding box center [757, 94] width 251 height 21
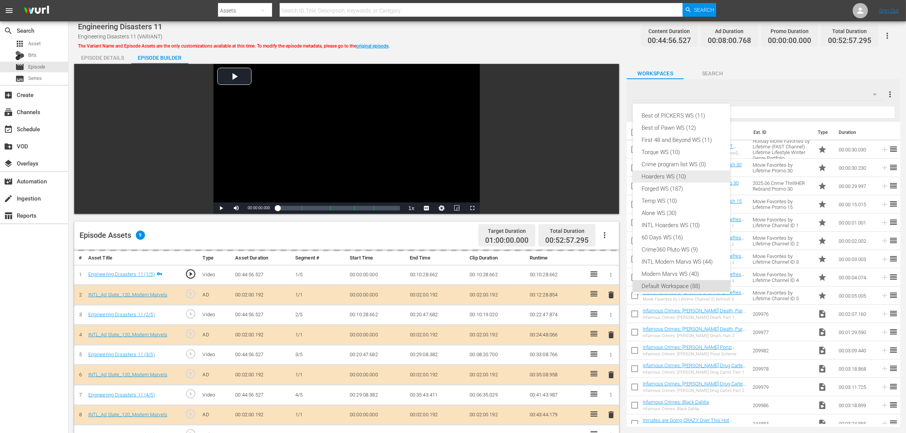
scroll to position [5, 0]
click at [674, 257] on div "INTL Modern Marvs WS (44)" at bounding box center [681, 257] width 79 height 12
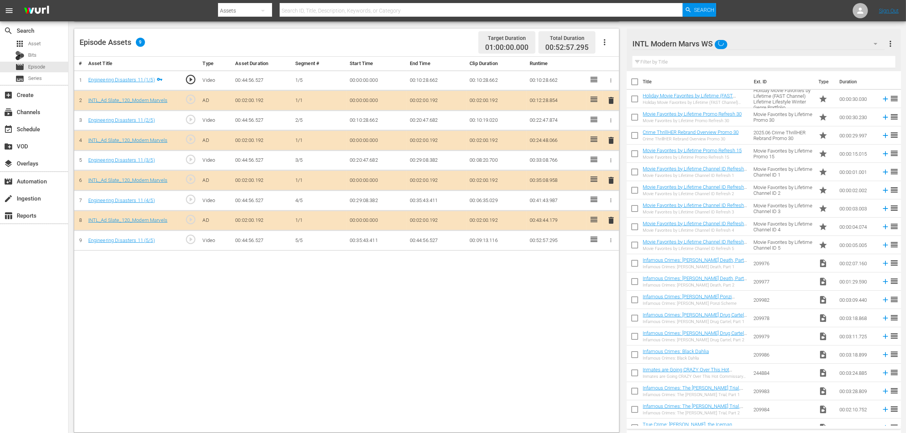
scroll to position [198, 0]
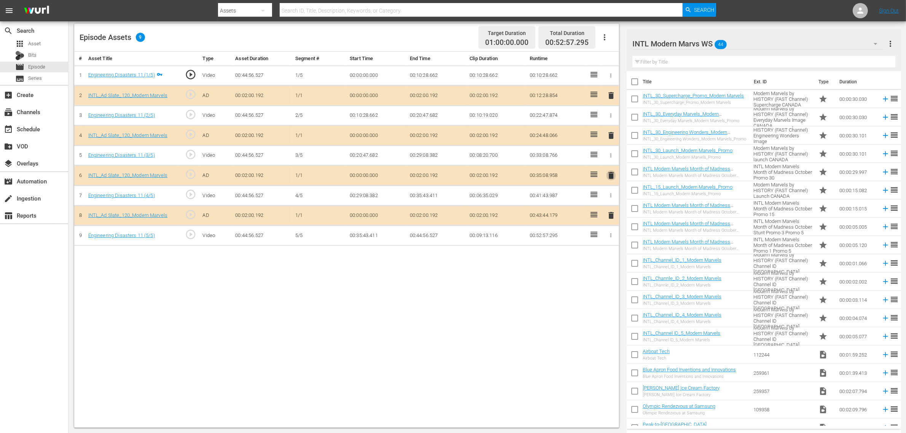
click at [610, 175] on span "delete" at bounding box center [610, 175] width 9 height 9
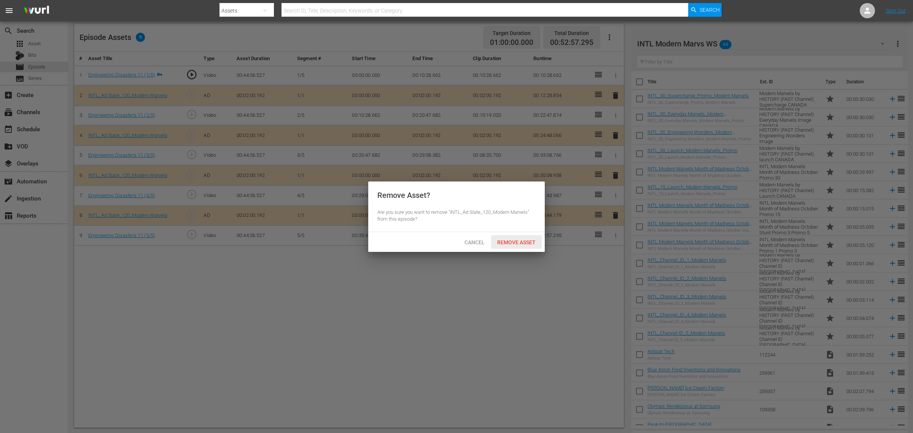
click at [528, 244] on span "Remove Asset" at bounding box center [516, 242] width 51 height 6
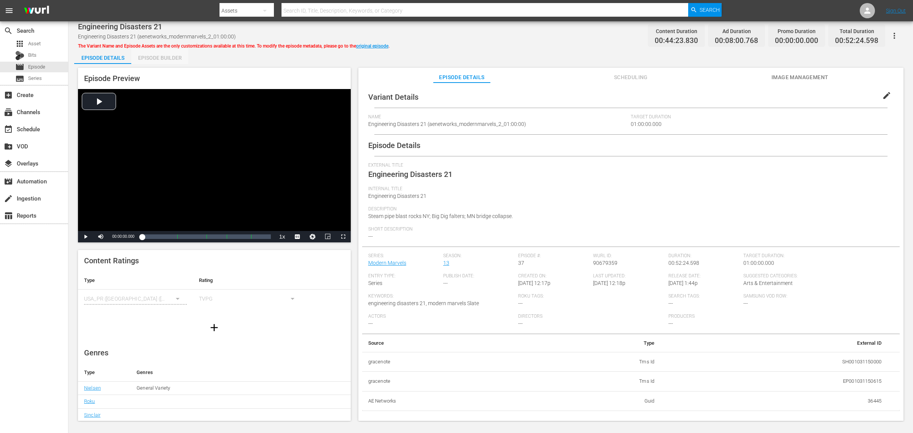
click at [148, 59] on div "Episode Builder" at bounding box center [159, 58] width 57 height 18
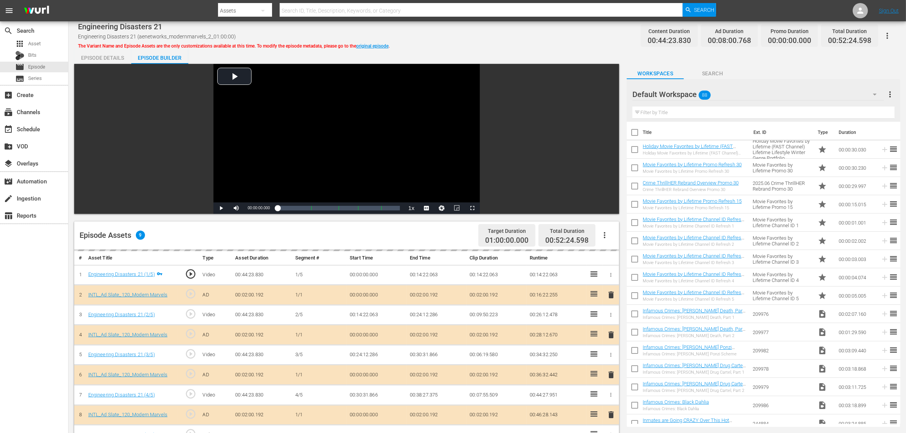
click at [730, 99] on div "Default Workspace 88" at bounding box center [757, 94] width 251 height 21
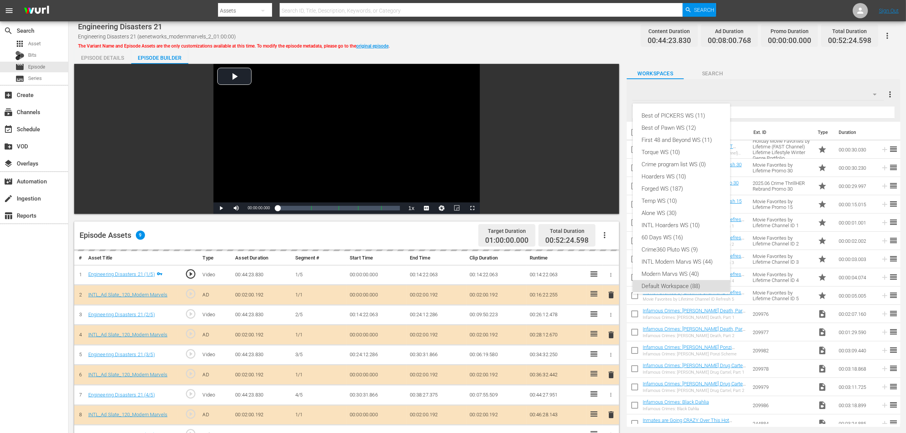
scroll to position [5, 0]
click at [678, 253] on div "INTL Modern Marvs WS (44)" at bounding box center [681, 257] width 79 height 12
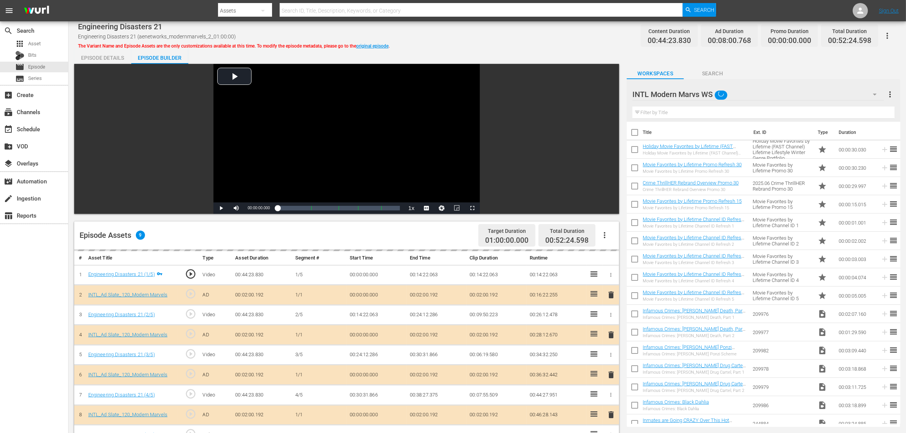
click at [452, 236] on div "Episode Assets 9 Target Duration 01:00:00.000 Total Duration 00:52:24.598" at bounding box center [346, 235] width 545 height 28
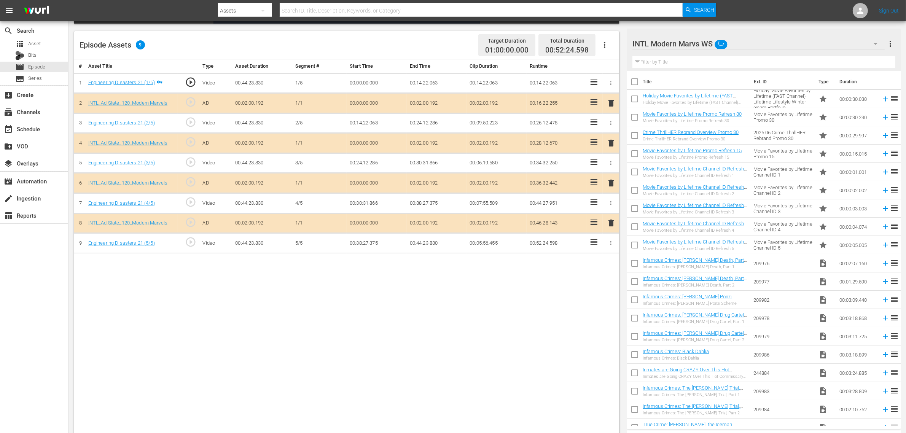
click at [612, 181] on span "delete" at bounding box center [610, 182] width 9 height 9
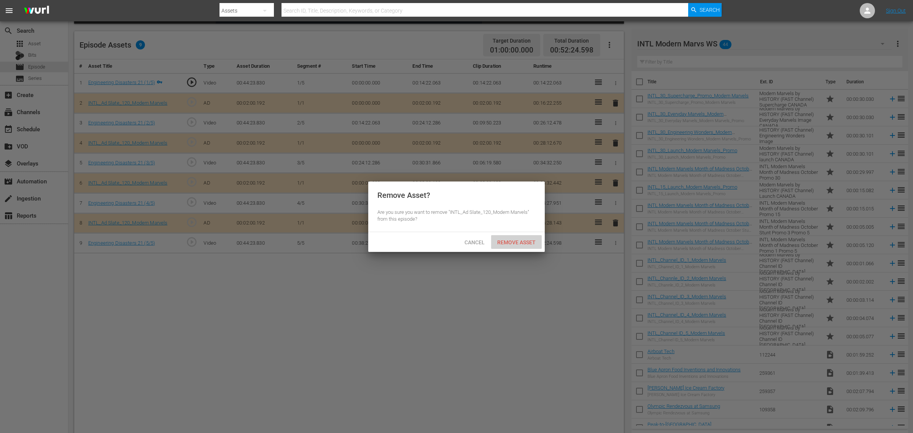
click at [512, 242] on span "Remove Asset" at bounding box center [516, 242] width 51 height 6
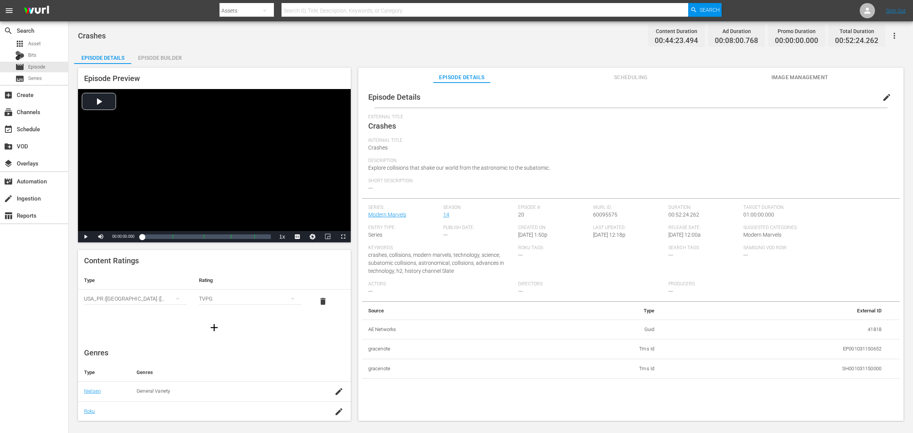
click at [153, 60] on div "Episode Builder" at bounding box center [159, 58] width 57 height 18
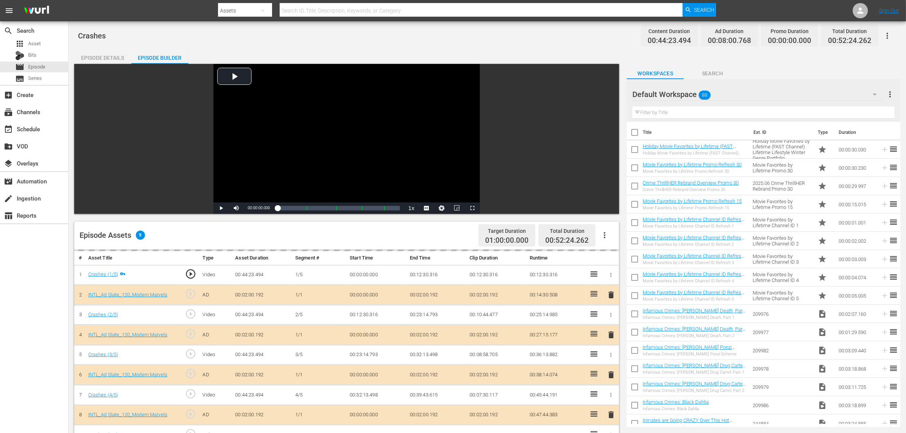
click at [730, 91] on div "Default Workspace 88" at bounding box center [757, 94] width 251 height 21
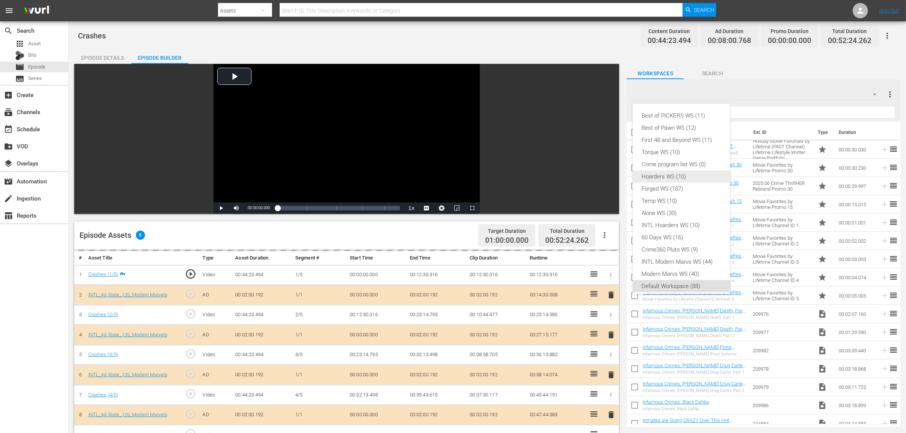
scroll to position [5, 0]
click at [659, 260] on div "INTL Modern Marvs WS (44)" at bounding box center [681, 257] width 79 height 12
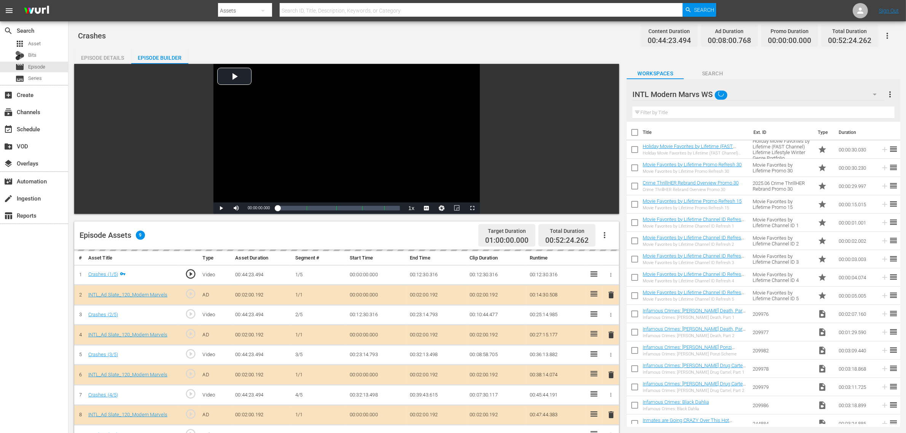
click at [393, 244] on div "Episode Assets 9 Target Duration 01:00:00.000 Total Duration 00:52:24.262" at bounding box center [346, 235] width 545 height 28
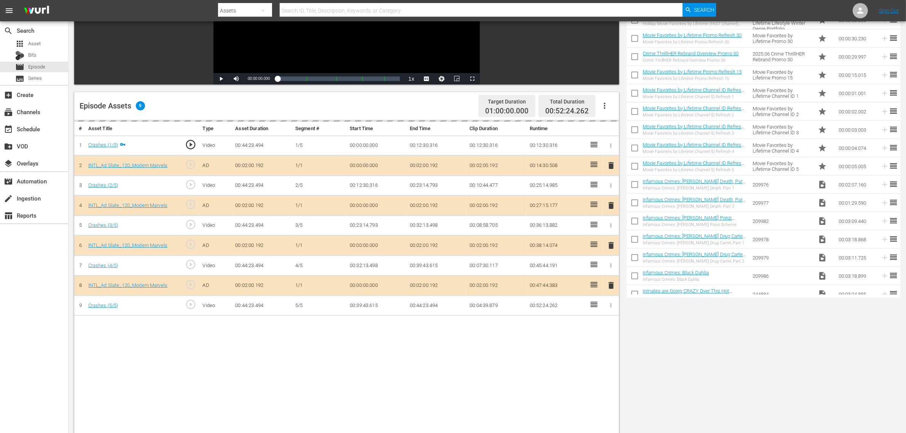
scroll to position [190, 0]
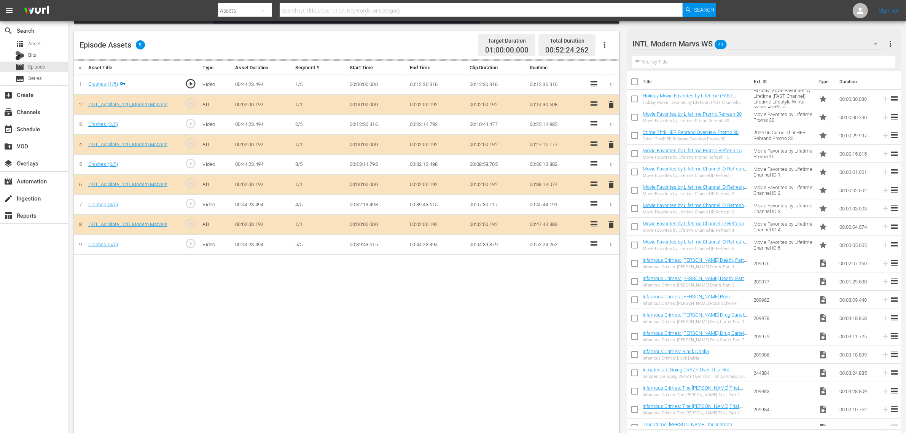
click at [612, 189] on div "delete" at bounding box center [610, 184] width 10 height 11
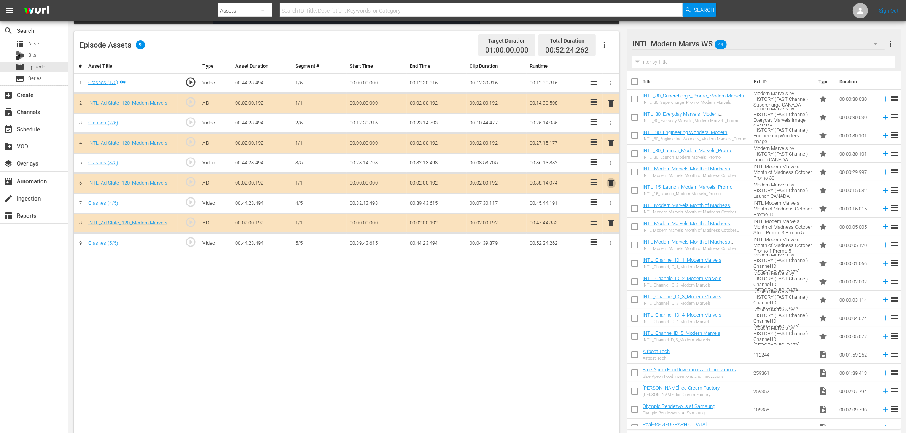
click at [610, 185] on span "delete" at bounding box center [610, 182] width 9 height 9
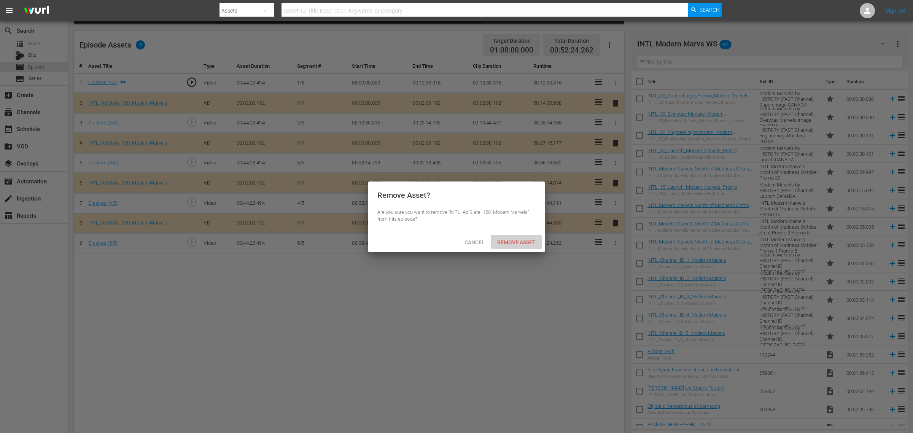
click at [510, 241] on span "Remove Asset" at bounding box center [516, 242] width 51 height 6
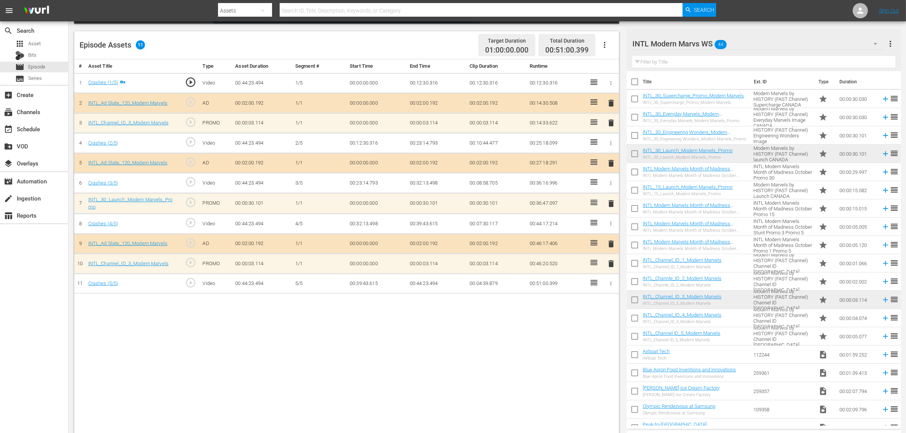
click at [612, 124] on span "delete" at bounding box center [610, 122] width 9 height 9
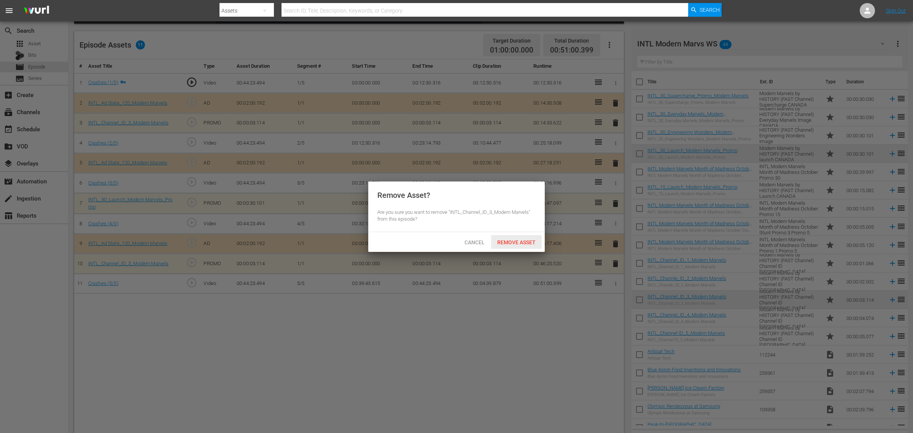
drag, startPoint x: 535, startPoint y: 248, endPoint x: 533, endPoint y: 245, distance: 4.1
click at [533, 245] on div "Cancel Remove Asset" at bounding box center [456, 242] width 176 height 20
click at [529, 242] on span "Remove Asset" at bounding box center [516, 242] width 51 height 6
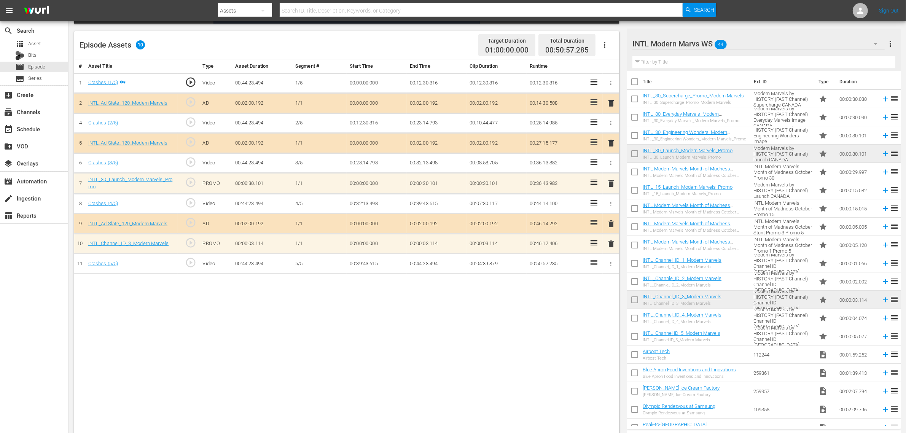
click at [610, 245] on span "delete" at bounding box center [610, 243] width 9 height 9
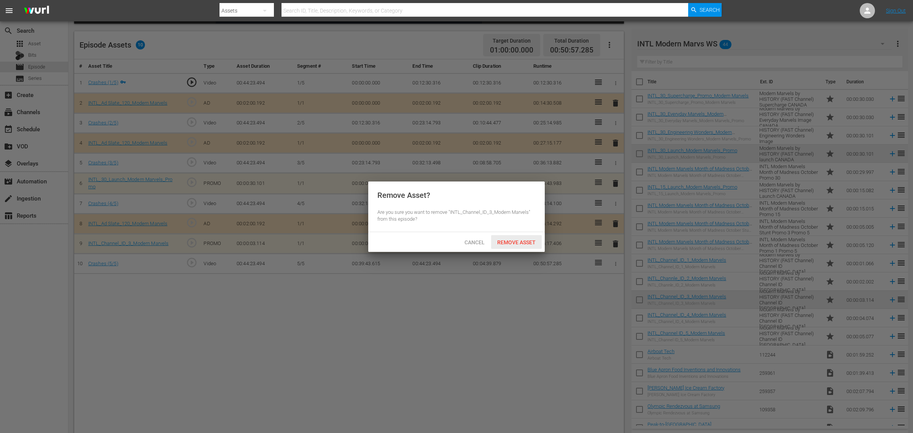
click at [529, 240] on span "Remove Asset" at bounding box center [516, 242] width 51 height 6
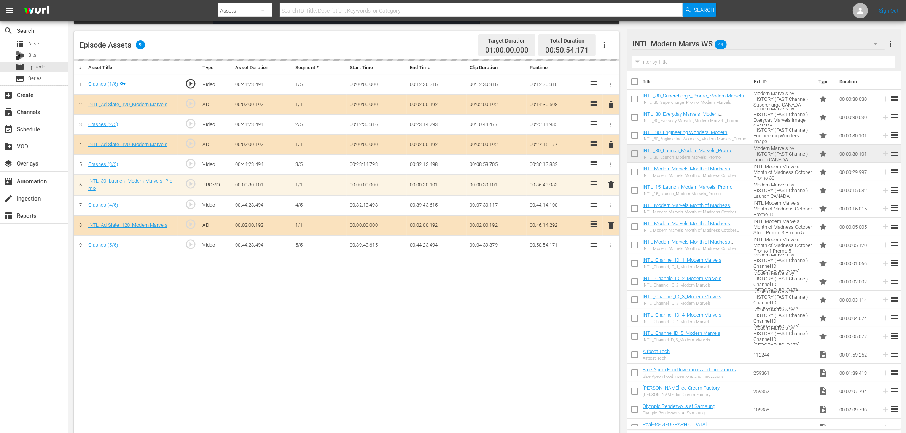
click at [327, 37] on div "Episode Assets 9 Target Duration 01:00:00.000 Total Duration 00:50:54.171" at bounding box center [346, 45] width 545 height 28
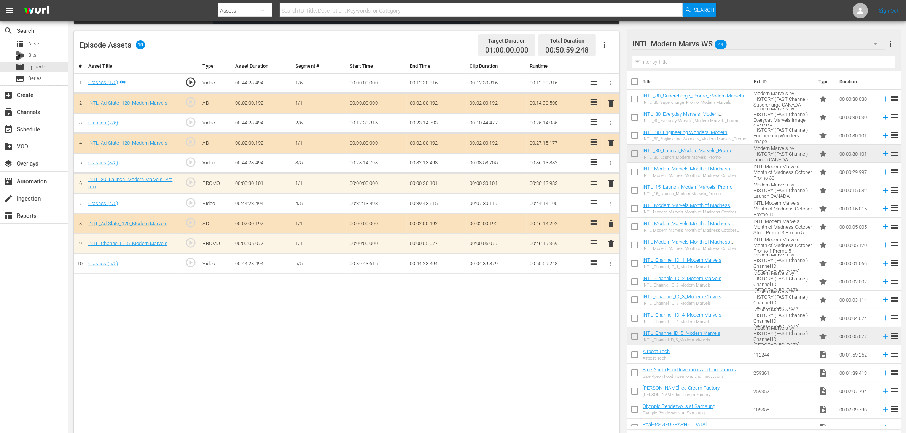
click at [609, 242] on span "delete" at bounding box center [610, 243] width 9 height 9
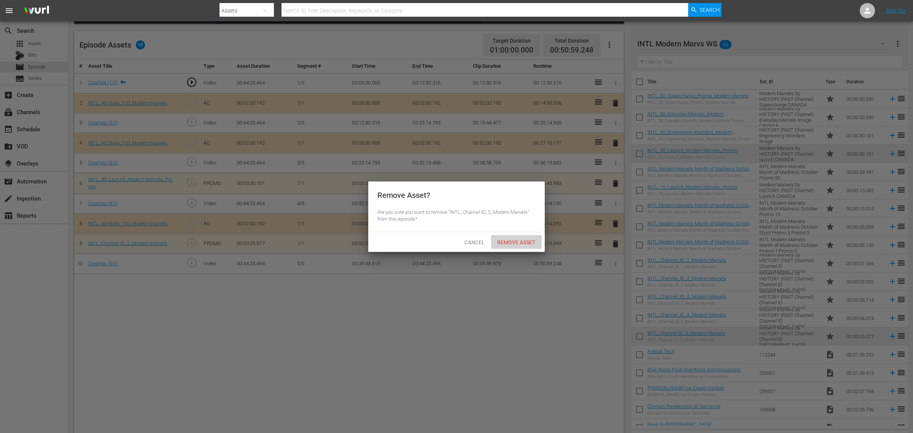
click at [532, 238] on div "Remove Asset" at bounding box center [516, 242] width 51 height 14
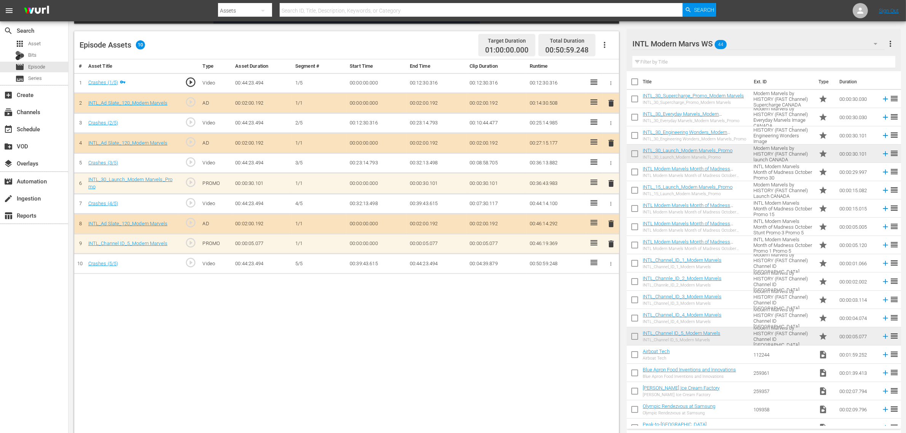
click at [502, 322] on div "# Asset Title Type Asset Duration Segment # Start Time End Time Clip Duration R…" at bounding box center [346, 247] width 545 height 376
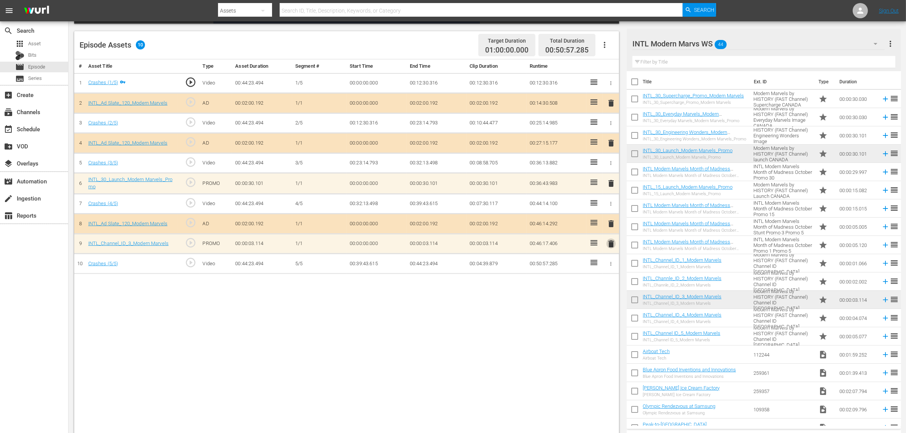
click at [608, 244] on span "delete" at bounding box center [610, 243] width 9 height 9
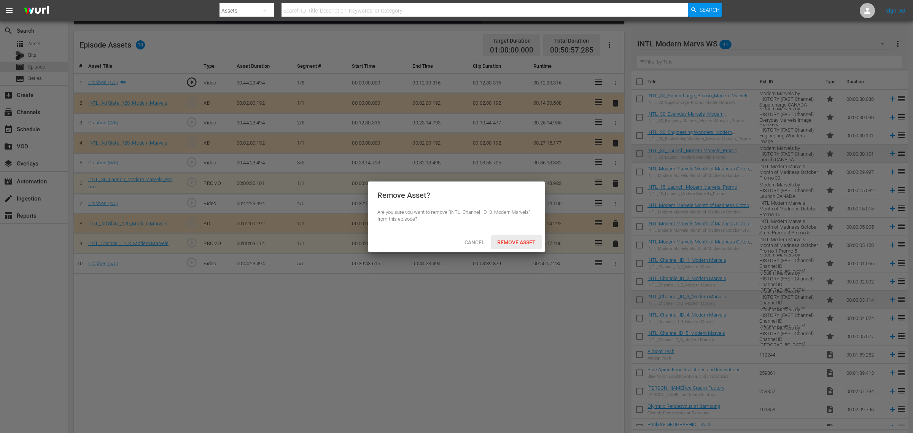
click at [505, 237] on div "Remove Asset" at bounding box center [516, 242] width 51 height 14
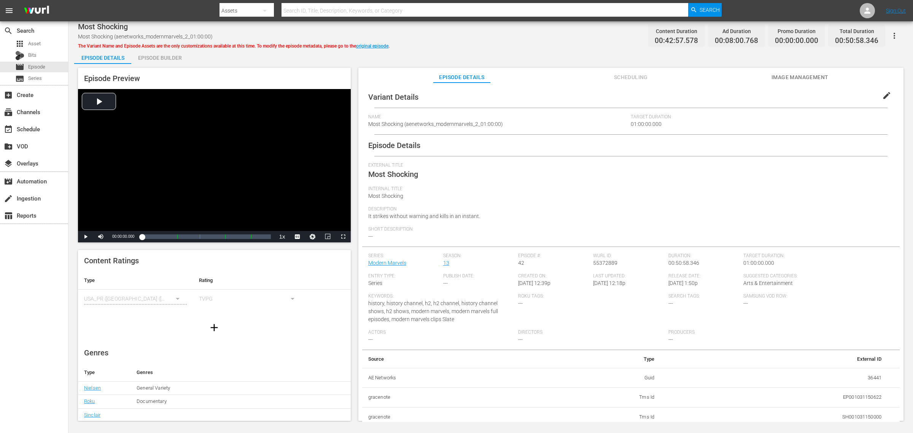
click at [156, 58] on div "Episode Builder" at bounding box center [159, 58] width 57 height 18
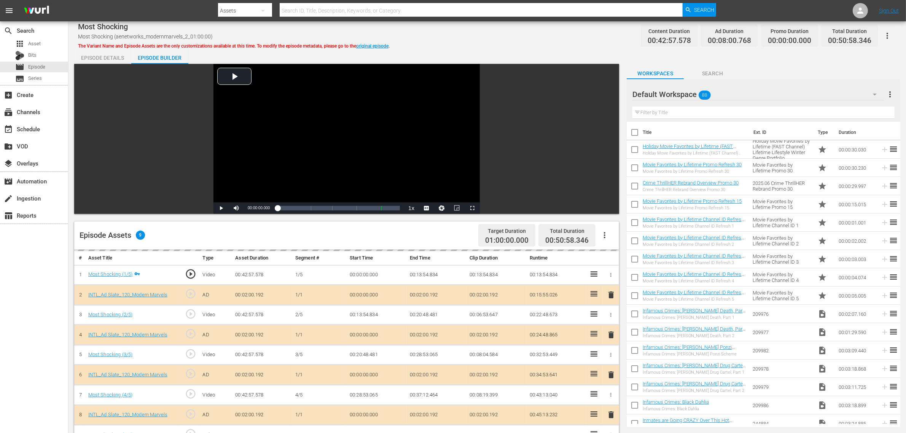
click at [467, 58] on div "Episode Details Episode Builder Episode Preview Video Player is loading. Play V…" at bounding box center [487, 337] width 826 height 577
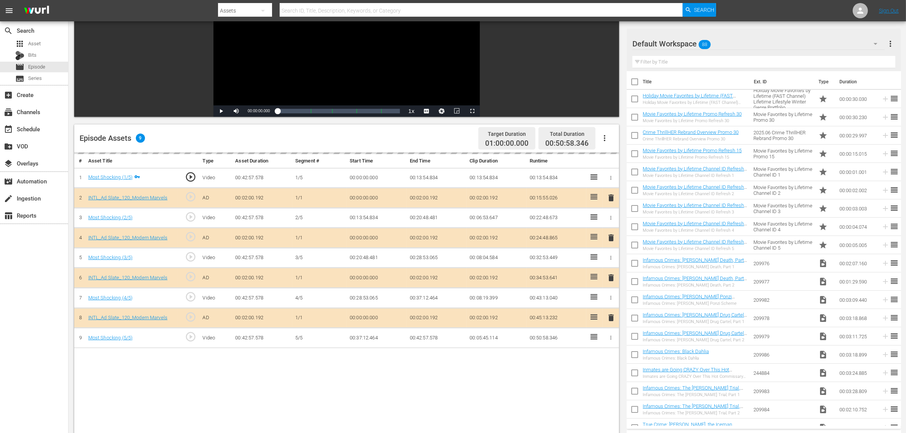
scroll to position [143, 0]
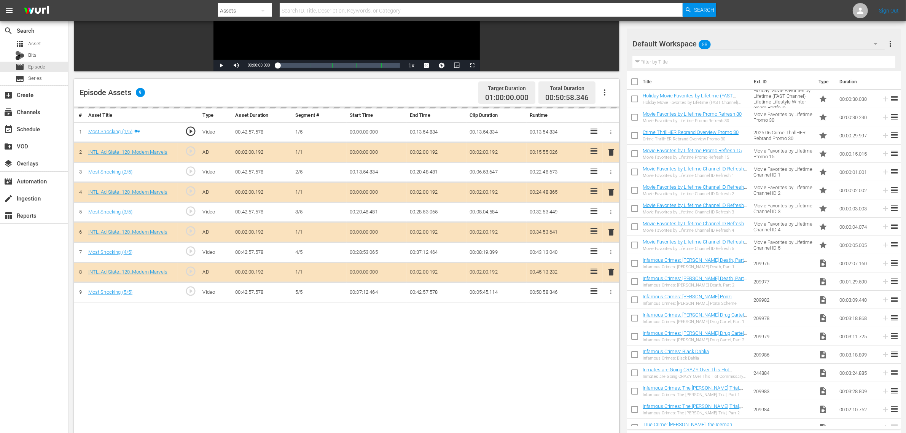
click at [610, 233] on div "delete" at bounding box center [610, 232] width 10 height 11
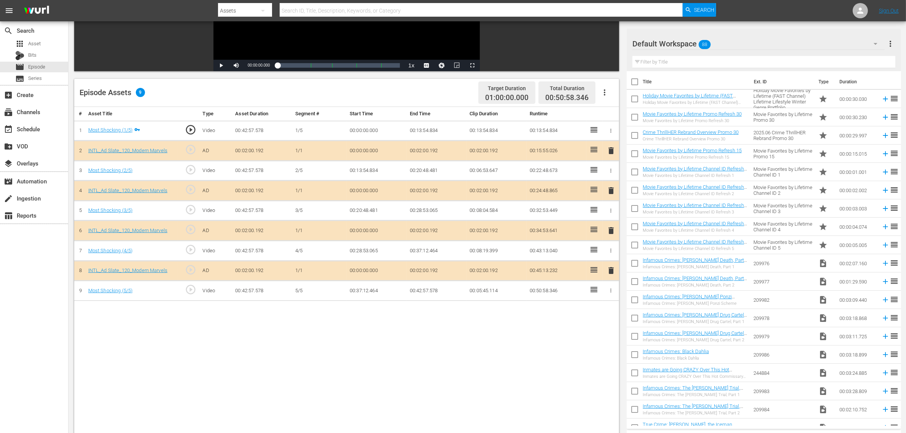
click at [610, 233] on span "delete" at bounding box center [610, 230] width 9 height 9
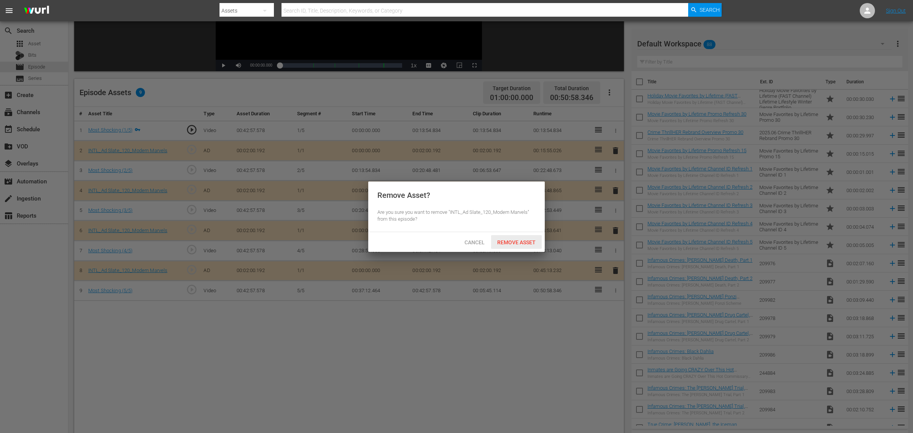
click at [515, 238] on div "Remove Asset" at bounding box center [516, 242] width 51 height 14
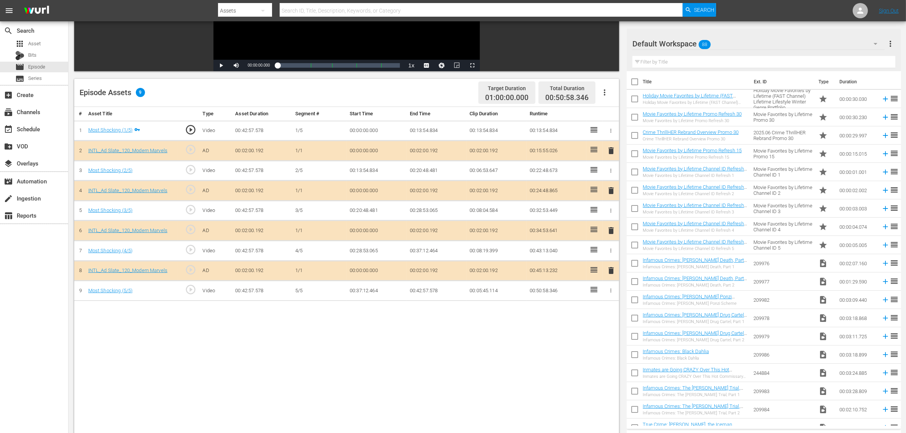
click at [730, 46] on div "Default Workspace 88" at bounding box center [758, 43] width 252 height 21
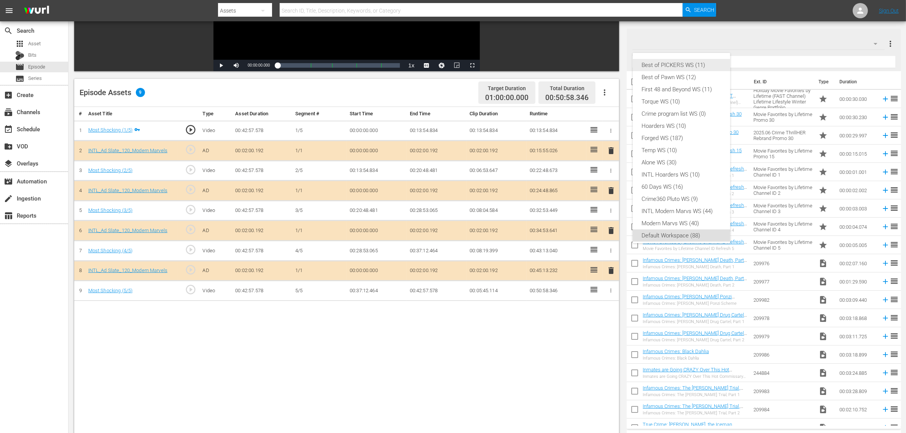
scroll to position [5, 0]
click at [669, 205] on div "INTL Modern Marvs WS (44)" at bounding box center [681, 206] width 79 height 12
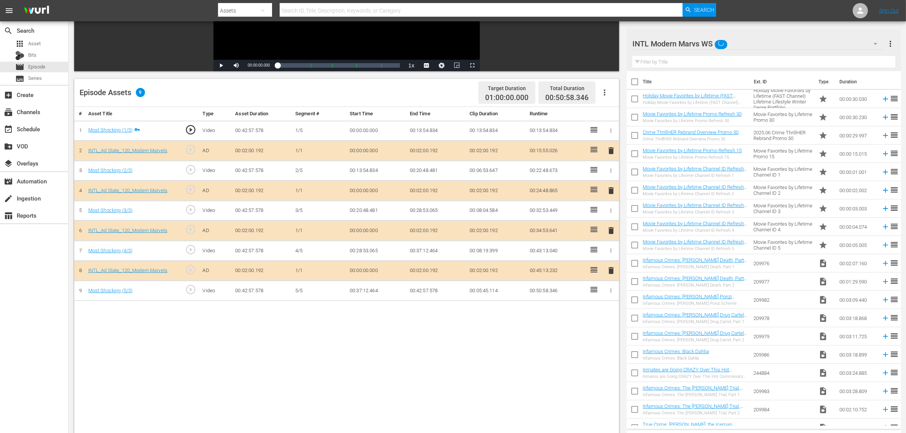
click at [418, 346] on div "Best of PICKERS WS (11) Best of Pawn WS (12) First 48 and Beyond WS (11) Torque…" at bounding box center [453, 216] width 906 height 433
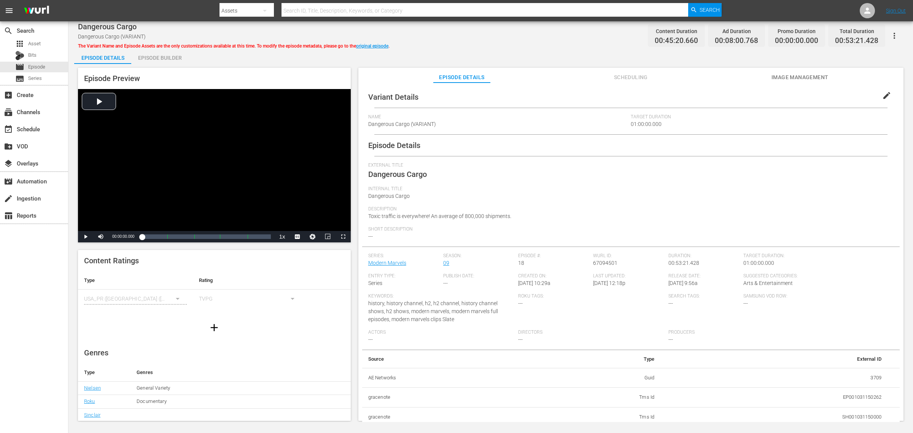
click at [146, 54] on div "Episode Builder" at bounding box center [159, 58] width 57 height 18
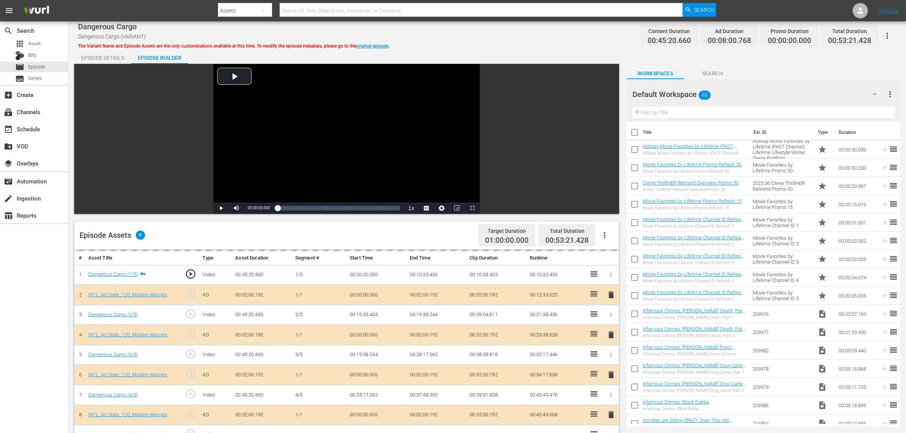
click at [730, 90] on div "Default Workspace 88" at bounding box center [757, 94] width 251 height 21
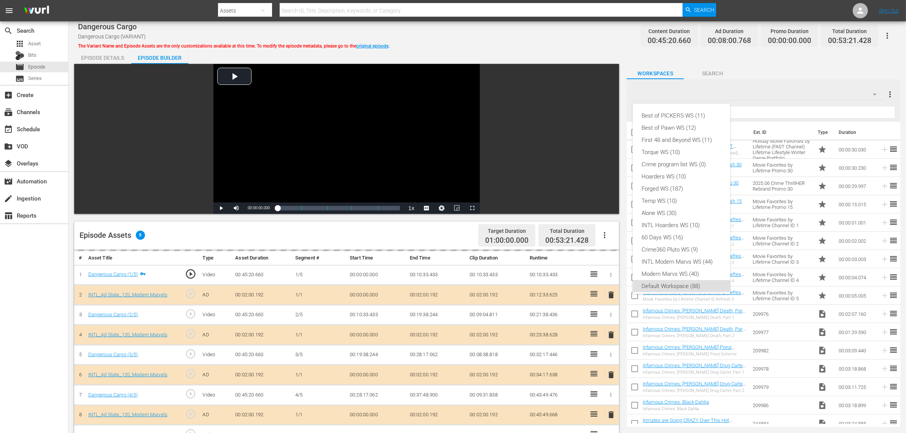
scroll to position [5, 0]
click at [669, 257] on div "INTL Modern Marvs WS (44)" at bounding box center [681, 257] width 79 height 12
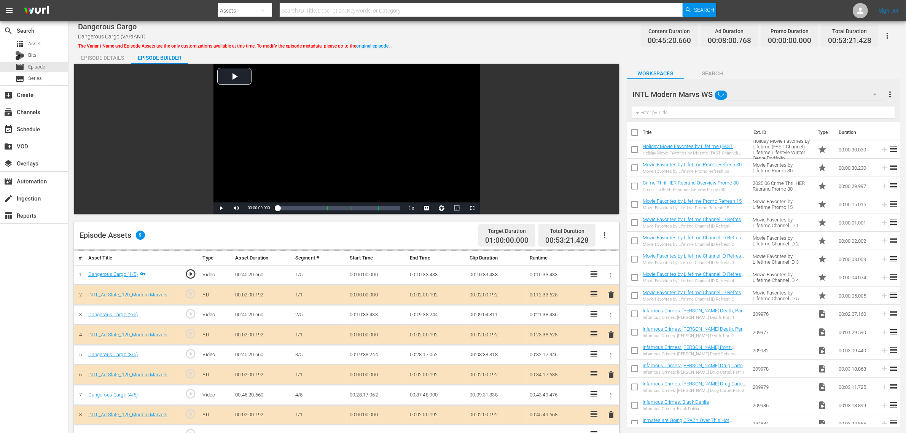
click at [518, 56] on div "Best of PICKERS WS (11) Best of Pawn WS (12) First 48 and Beyond WS (11) Torque…" at bounding box center [453, 216] width 906 height 433
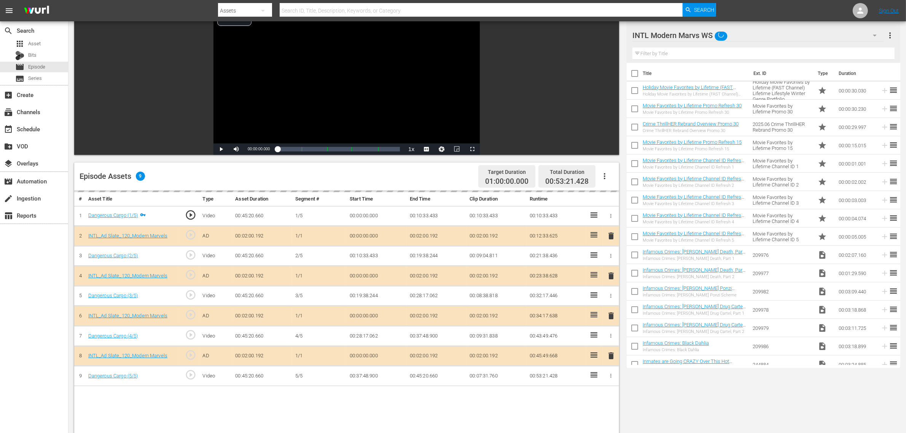
scroll to position [143, 0]
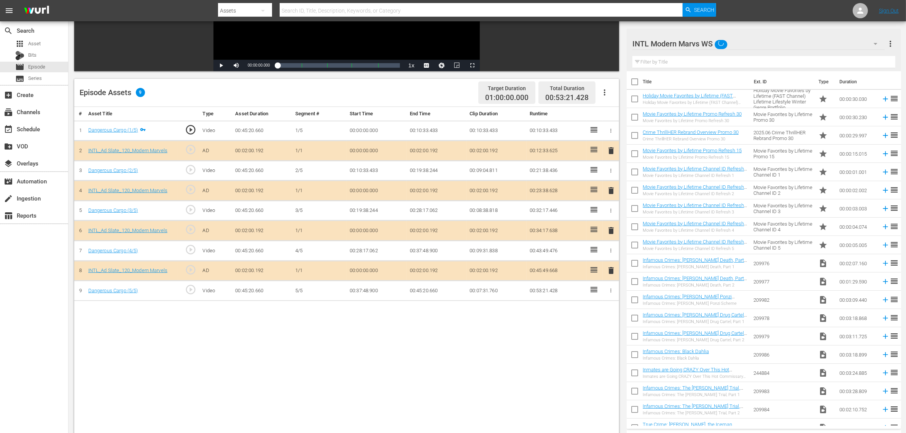
click at [610, 231] on span "delete" at bounding box center [610, 230] width 9 height 9
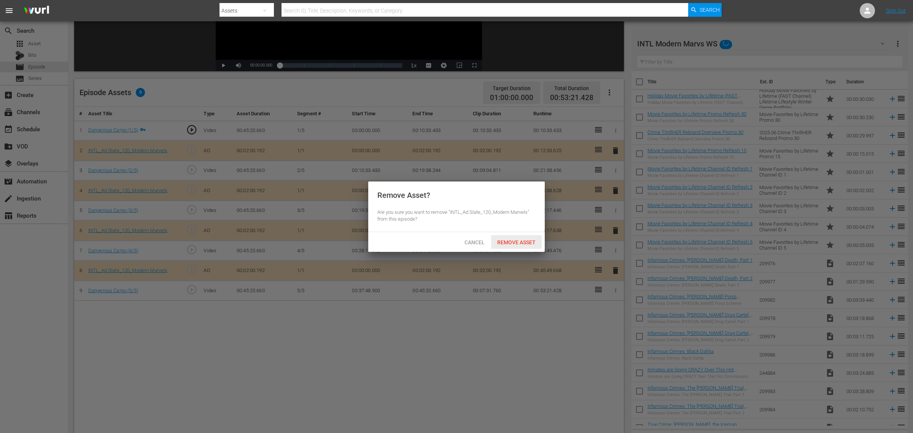
click at [531, 240] on span "Remove Asset" at bounding box center [516, 242] width 51 height 6
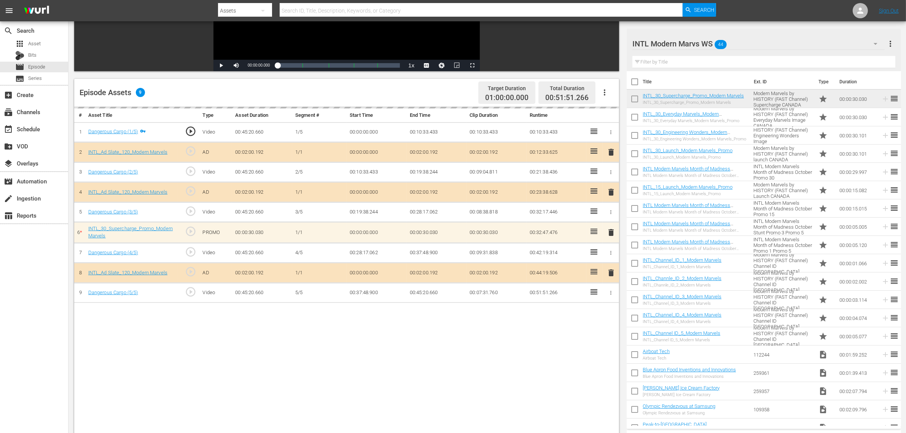
click at [730, 7] on nav "menu Search By Assets Search ID, Title, Description, Keywords, or Category Sear…" at bounding box center [453, 10] width 906 height 21
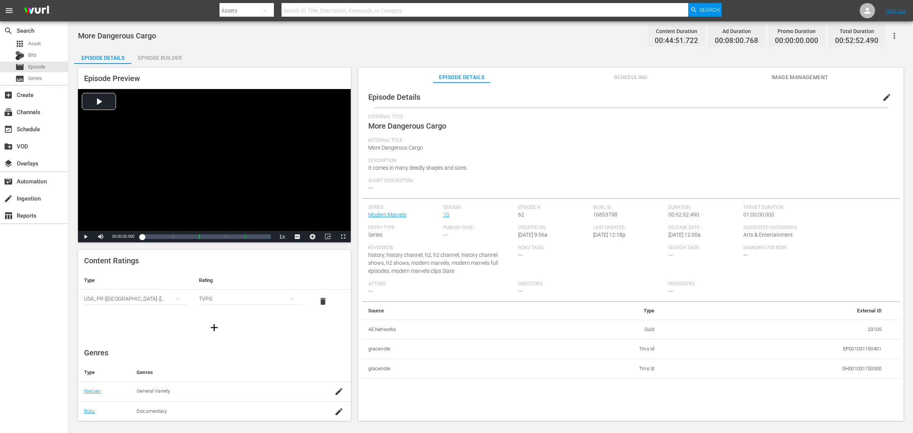
click at [164, 61] on div "Episode Builder" at bounding box center [159, 58] width 57 height 18
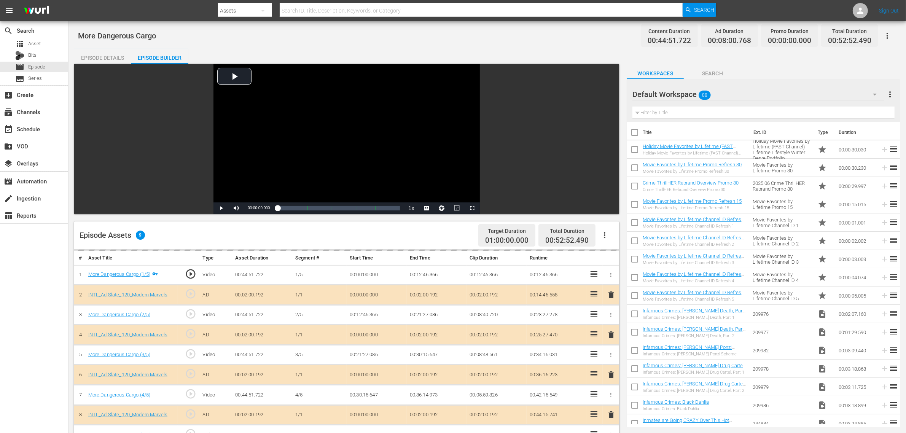
click at [730, 90] on div "Default Workspace 88" at bounding box center [757, 94] width 251 height 21
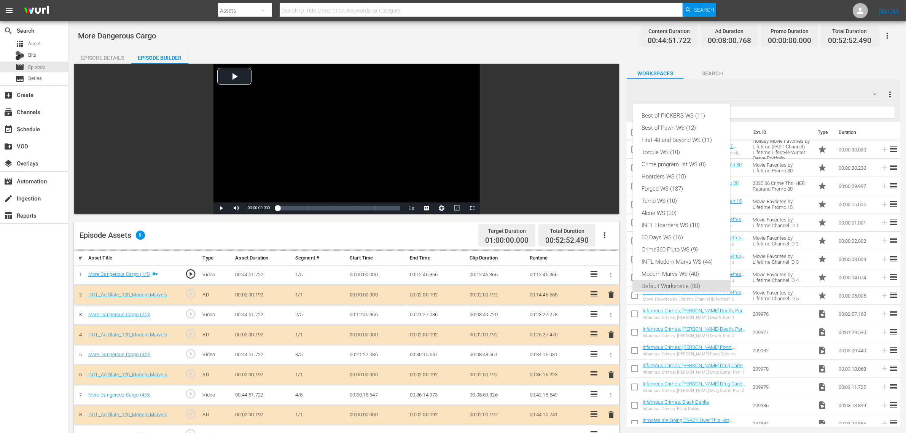
scroll to position [5, 0]
click at [685, 261] on div "INTL Modern Marvs WS (44)" at bounding box center [681, 257] width 79 height 12
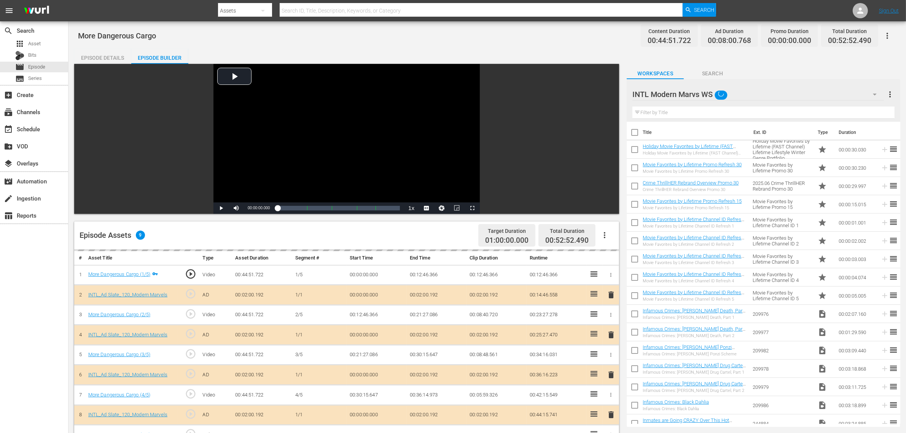
click at [484, 24] on div "More Dangerous Cargo Content Duration 00:44:51.722 Ad Duration 00:08:00.768 Pro…" at bounding box center [486, 326] width 837 height 610
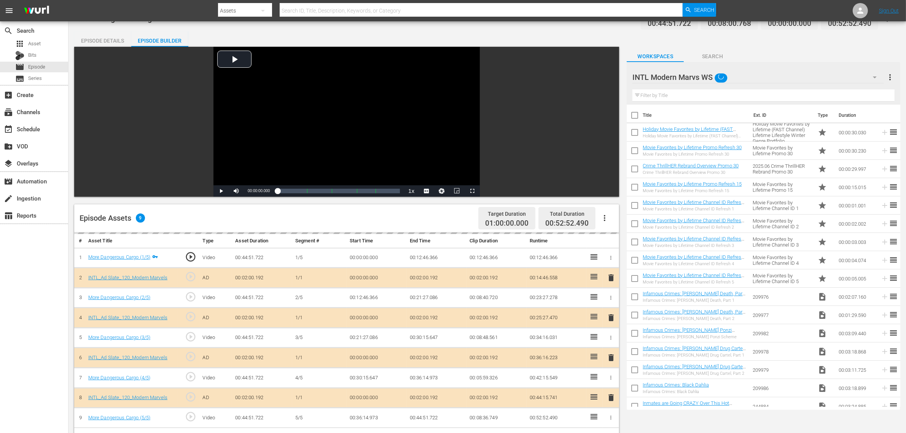
scroll to position [143, 0]
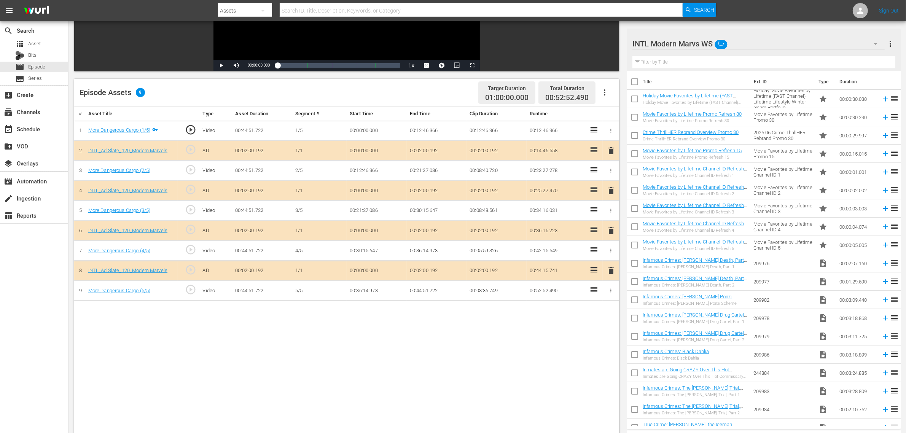
click at [612, 231] on span "delete" at bounding box center [610, 230] width 9 height 9
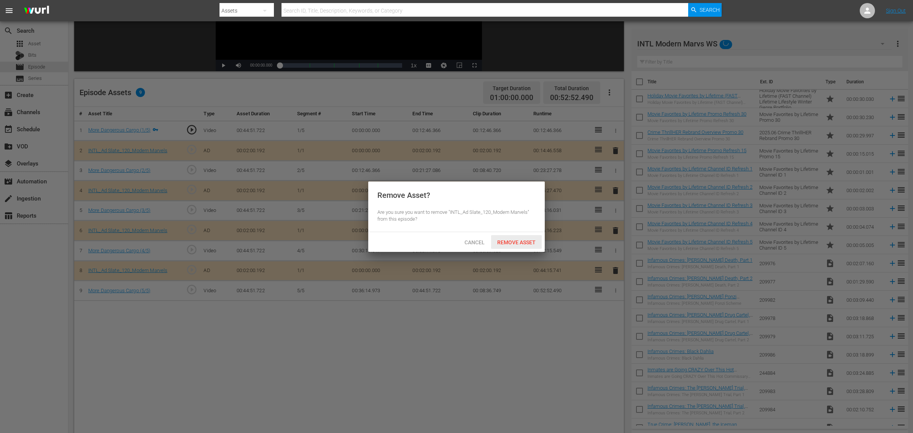
click at [526, 240] on span "Remove Asset" at bounding box center [516, 242] width 51 height 6
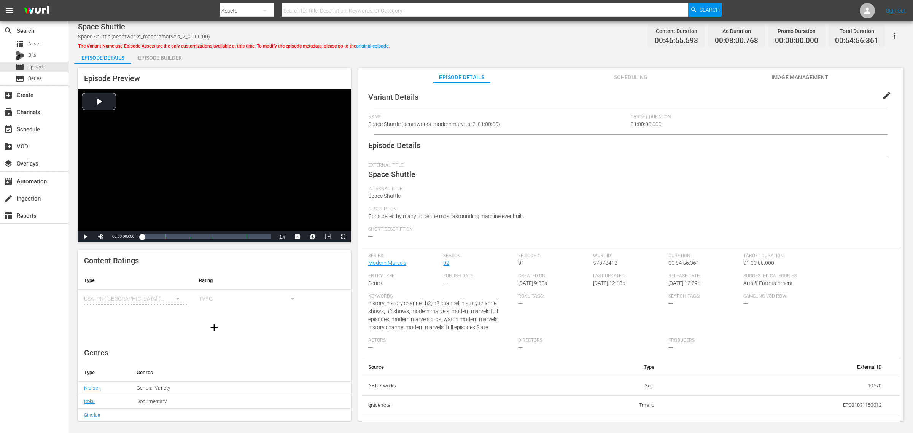
click at [164, 58] on div "Episode Builder" at bounding box center [159, 58] width 57 height 18
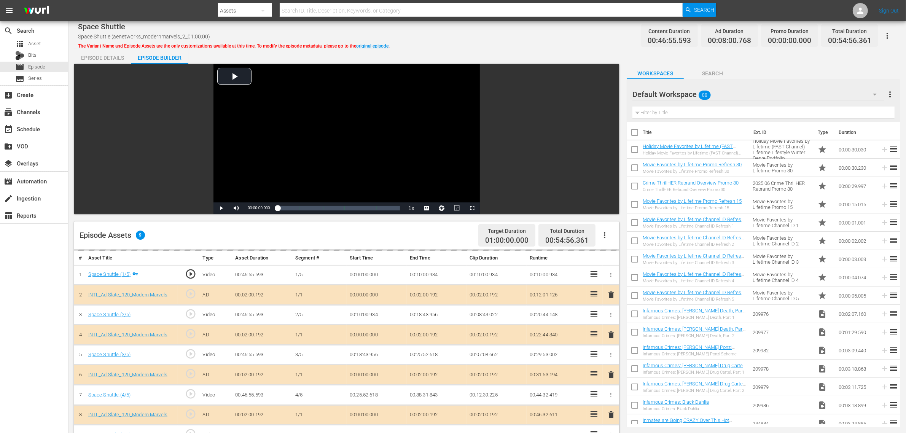
click at [730, 94] on div "Default Workspace 88" at bounding box center [757, 94] width 251 height 21
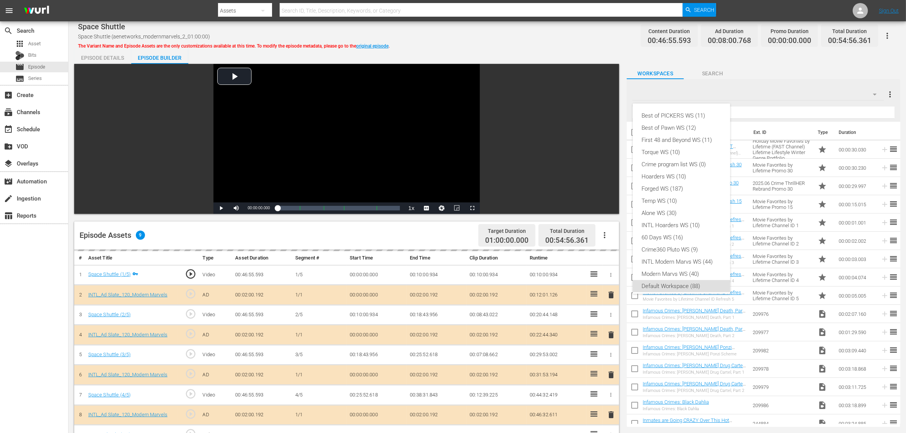
scroll to position [5, 0]
click at [681, 257] on div "INTL Modern Marvs WS (44)" at bounding box center [681, 257] width 79 height 12
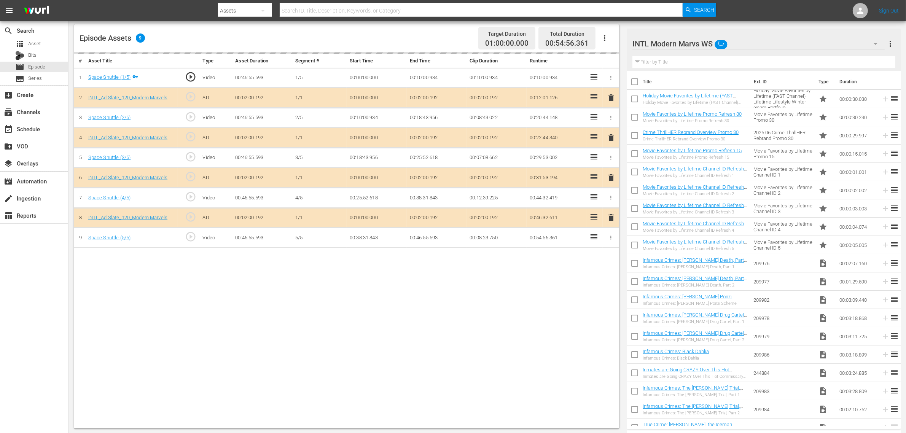
scroll to position [198, 0]
click at [607, 177] on div "delete" at bounding box center [610, 177] width 10 height 11
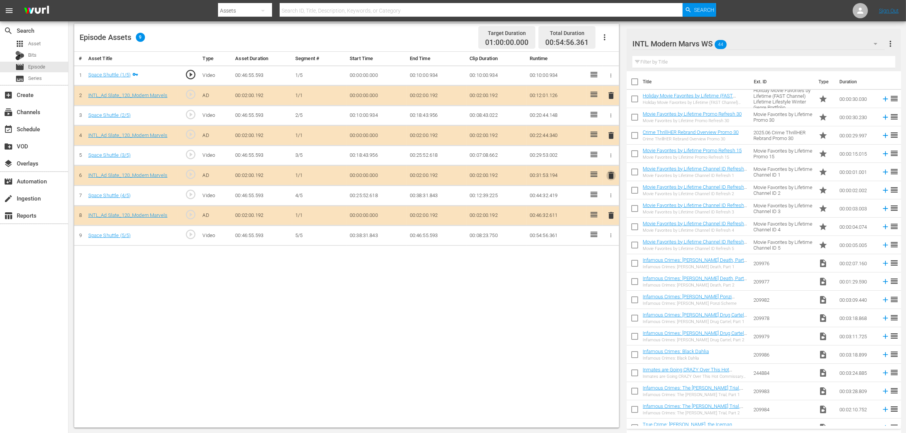
click at [610, 179] on span "delete" at bounding box center [610, 175] width 9 height 9
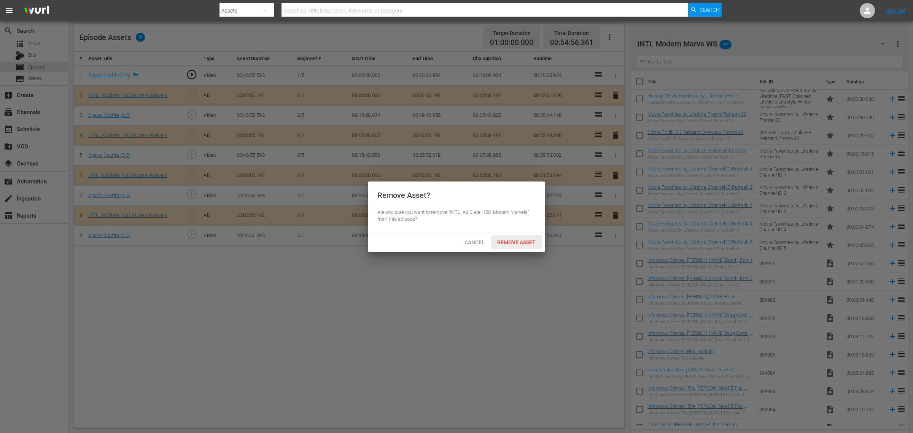
click at [516, 241] on span "Remove Asset" at bounding box center [516, 242] width 51 height 6
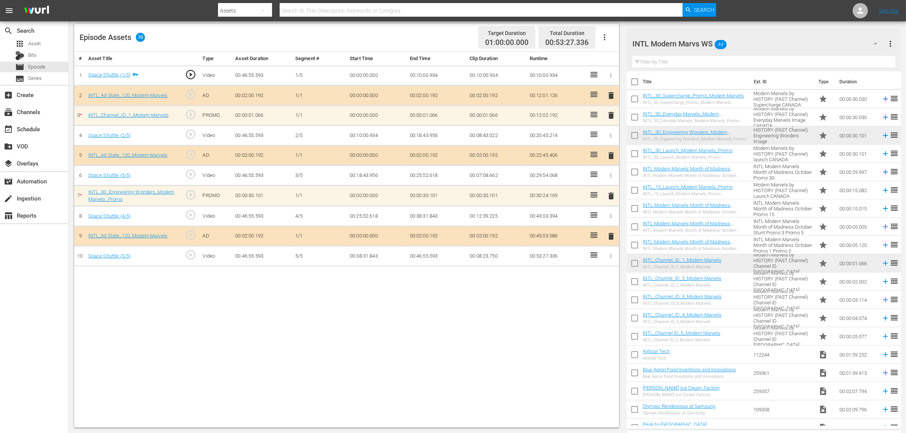
click at [613, 112] on span "delete" at bounding box center [610, 115] width 9 height 9
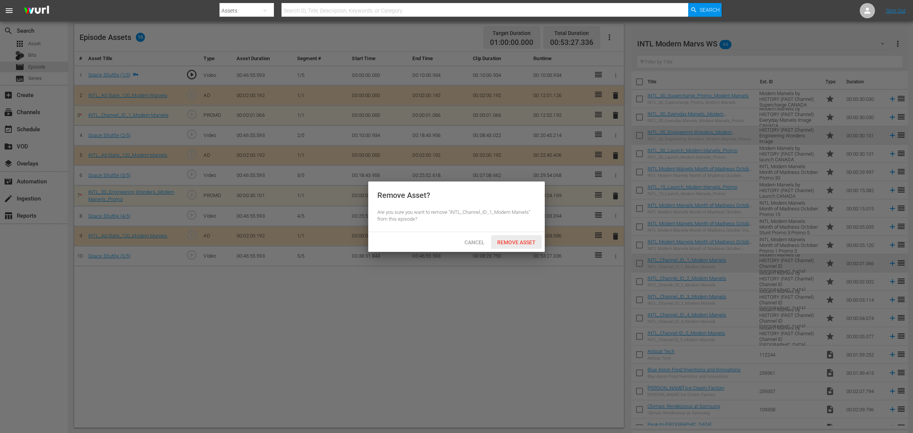
click at [527, 240] on span "Remove Asset" at bounding box center [516, 242] width 51 height 6
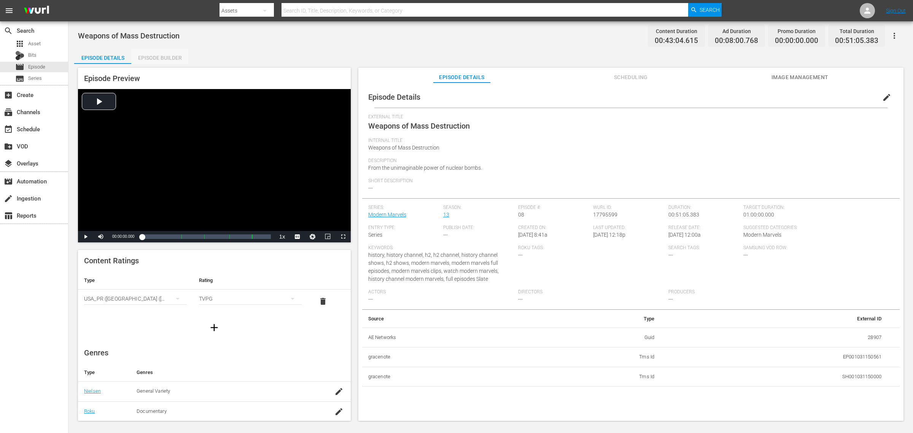
click at [149, 57] on div "Episode Builder" at bounding box center [159, 58] width 57 height 18
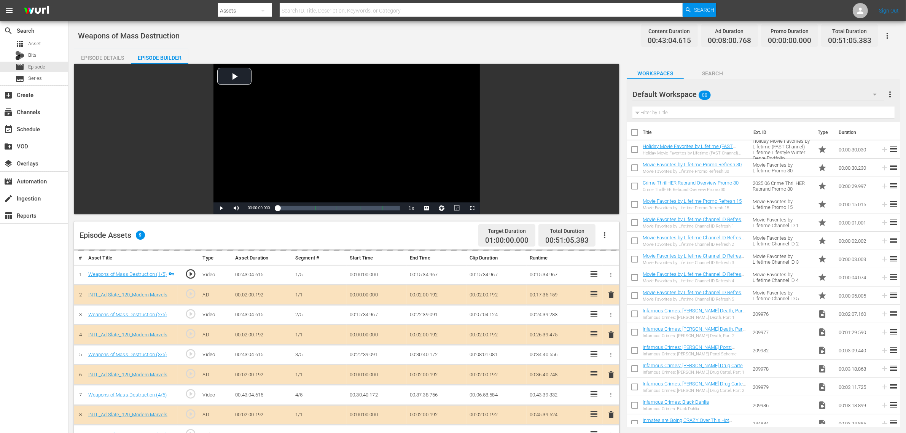
click at [560, 36] on div "Weapons of Mass Destruction Content Duration 00:43:04.615 Ad Duration 00:08:00.…" at bounding box center [487, 35] width 818 height 17
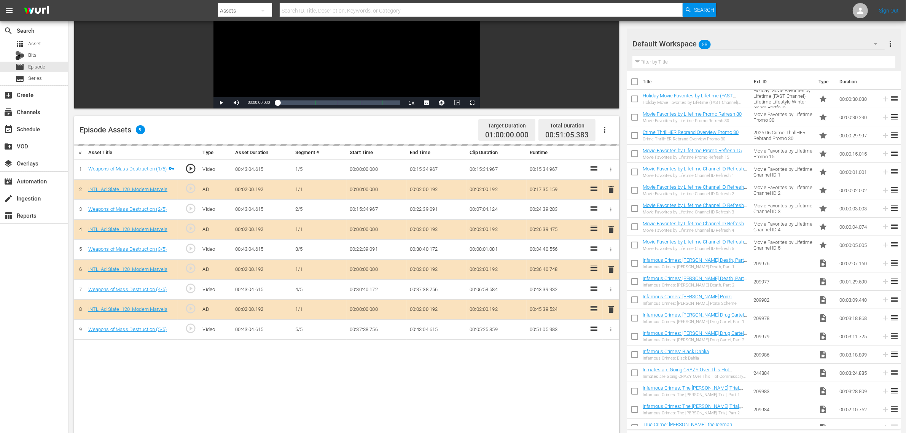
scroll to position [190, 0]
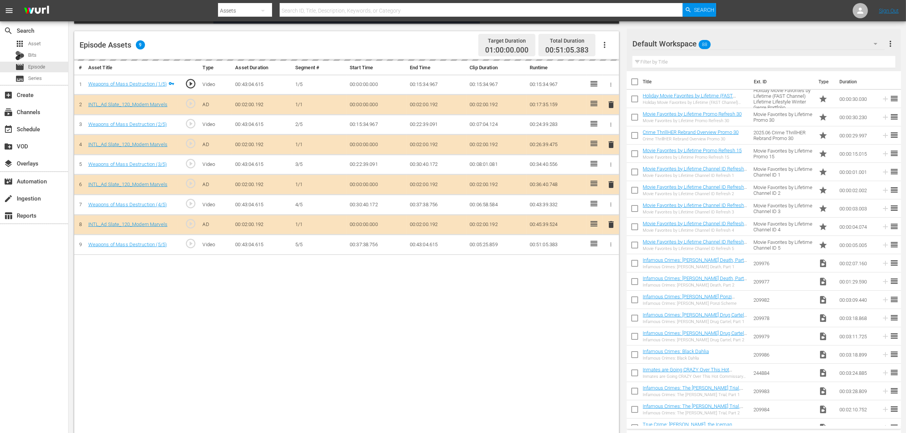
click at [730, 43] on div "Default Workspace 88" at bounding box center [758, 43] width 252 height 21
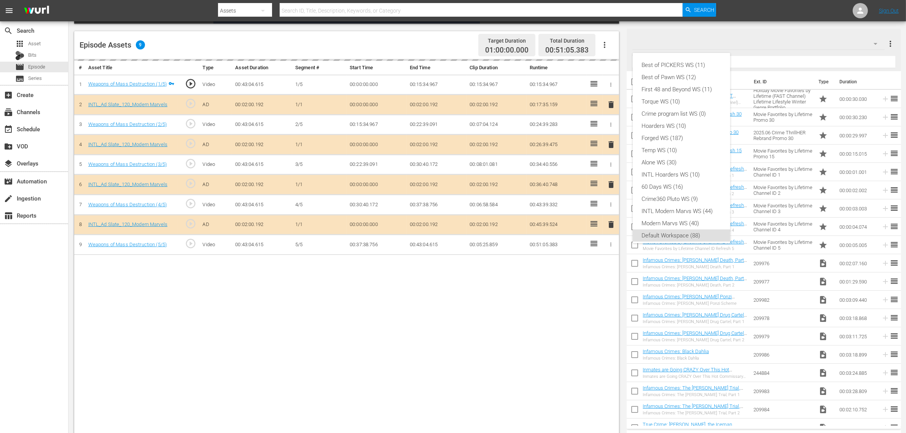
scroll to position [5, 0]
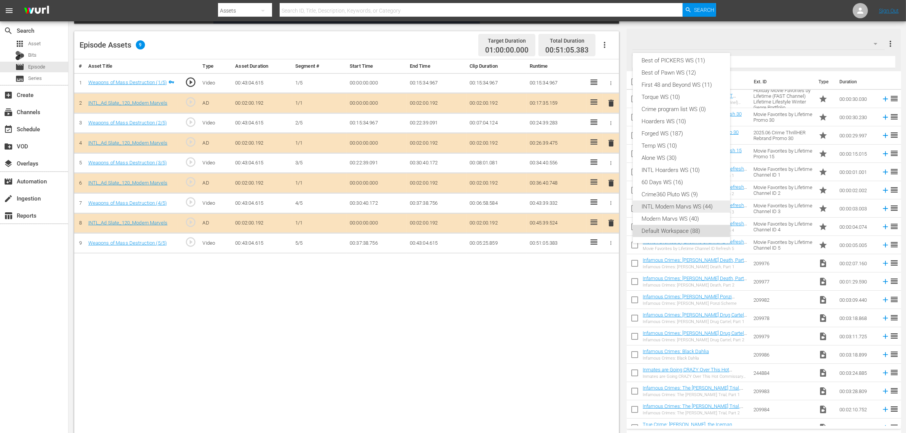
click at [680, 206] on div "INTL Modern Marvs WS (44)" at bounding box center [681, 206] width 79 height 12
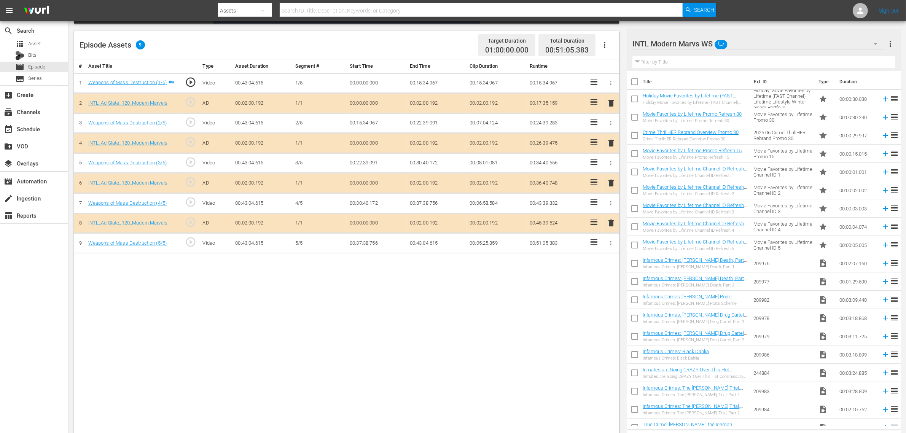
click at [510, 345] on div "Best of PICKERS WS (11) Best of Pawn WS (12) First 48 and Beyond WS (11) Torque…" at bounding box center [453, 216] width 906 height 433
click at [611, 184] on span "delete" at bounding box center [610, 182] width 9 height 9
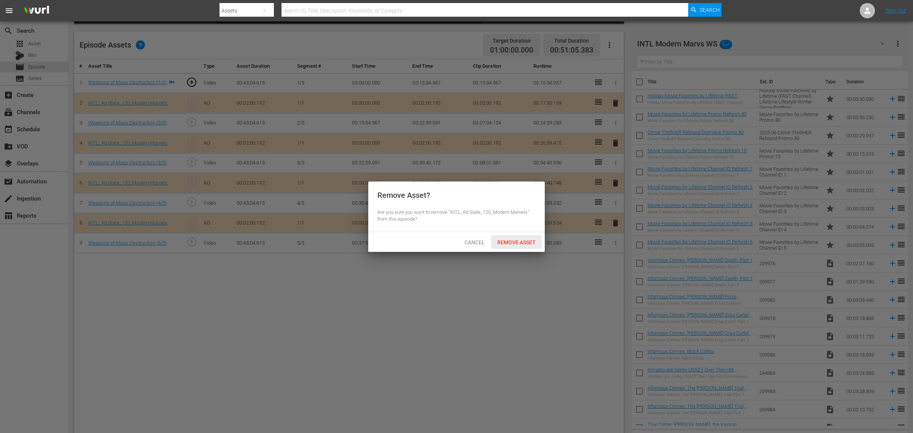
click at [529, 244] on span "Remove Asset" at bounding box center [516, 242] width 51 height 6
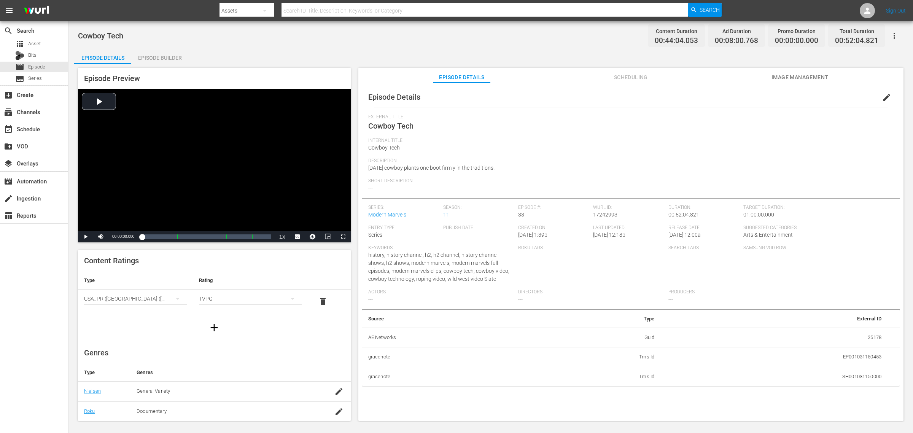
click at [166, 54] on div "Episode Builder" at bounding box center [159, 58] width 57 height 18
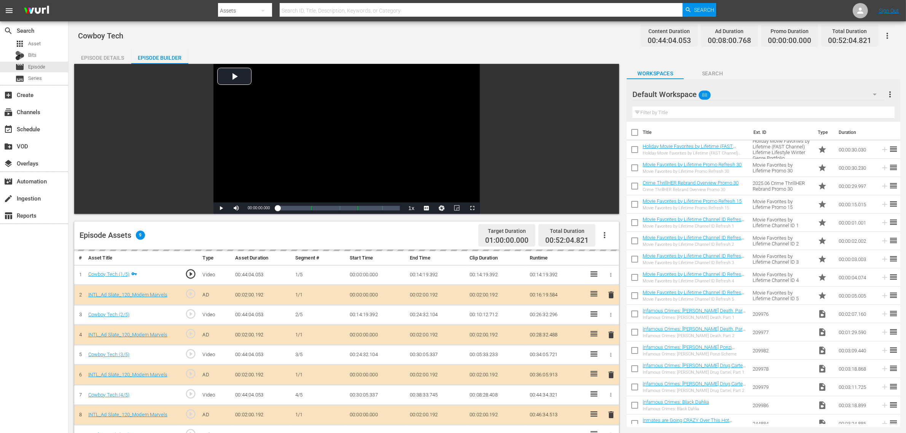
click at [730, 92] on div "Default Workspace 88" at bounding box center [757, 94] width 251 height 21
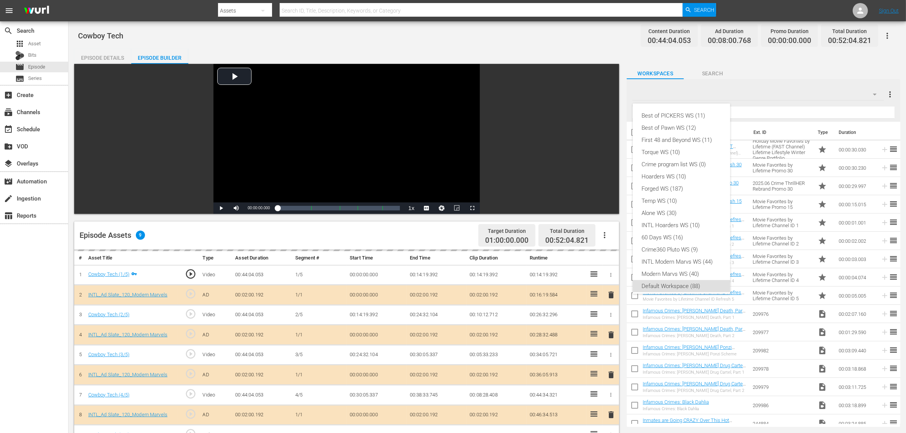
scroll to position [5, 0]
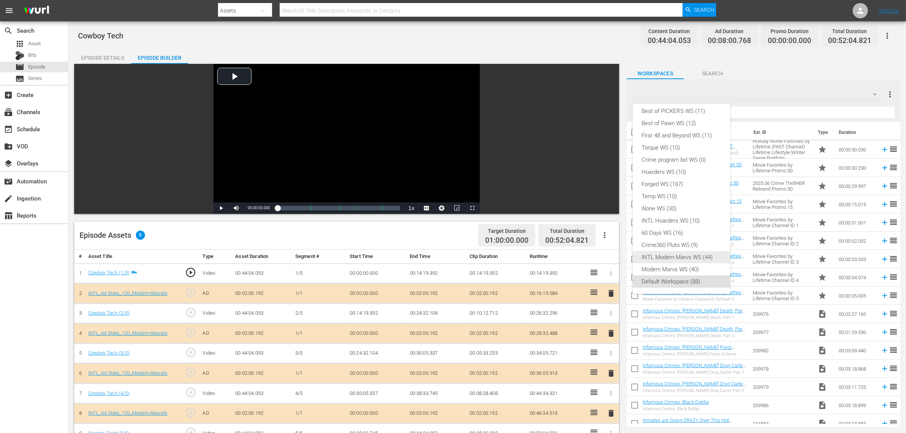
click at [693, 254] on div "INTL Modern Marvs WS (44)" at bounding box center [681, 257] width 79 height 12
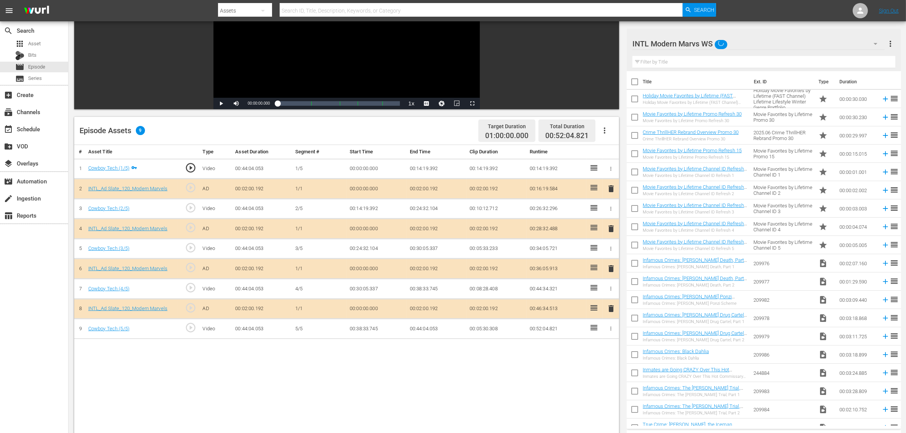
scroll to position [190, 0]
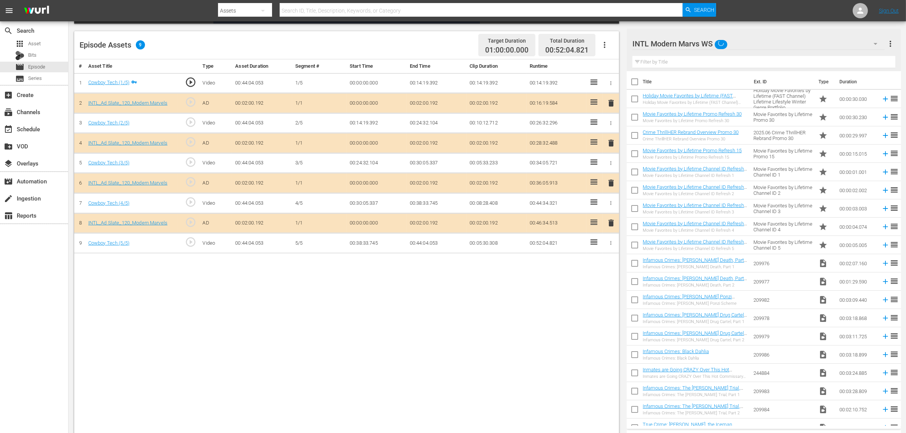
click at [610, 183] on span "delete" at bounding box center [610, 182] width 9 height 9
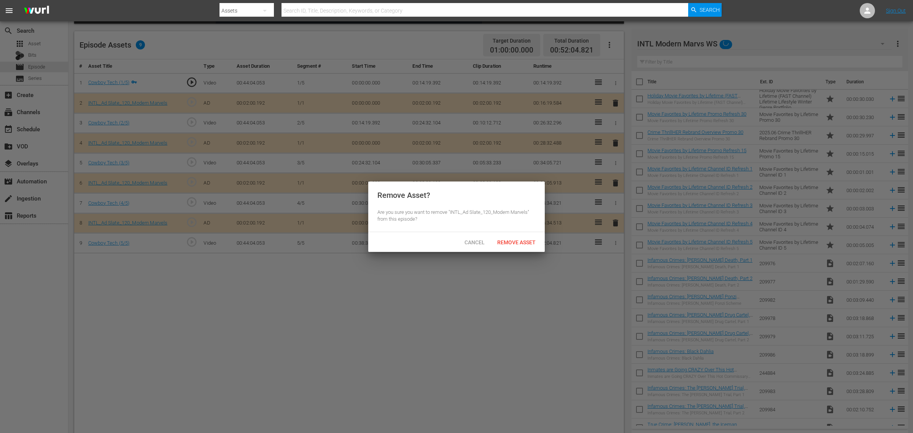
drag, startPoint x: 527, startPoint y: 234, endPoint x: 531, endPoint y: 231, distance: 4.9
click at [527, 235] on div "Cancel Remove Asset" at bounding box center [456, 242] width 176 height 20
click at [529, 241] on span "Remove Asset" at bounding box center [516, 242] width 51 height 6
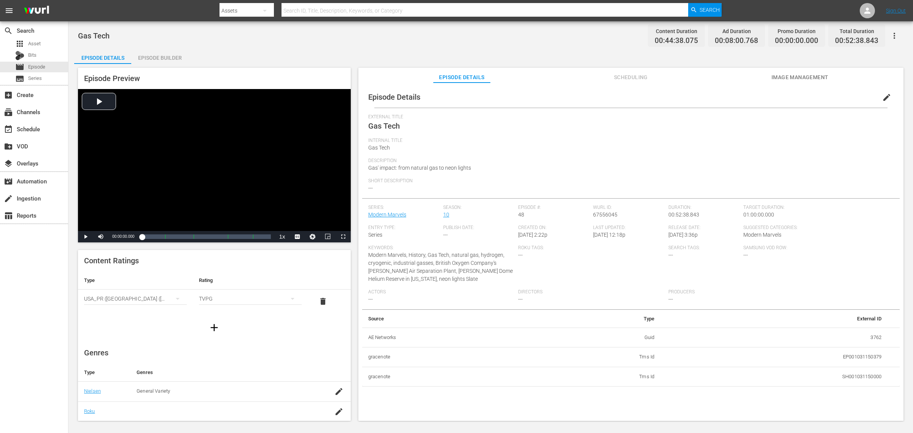
click at [153, 59] on div "Episode Builder" at bounding box center [159, 58] width 57 height 18
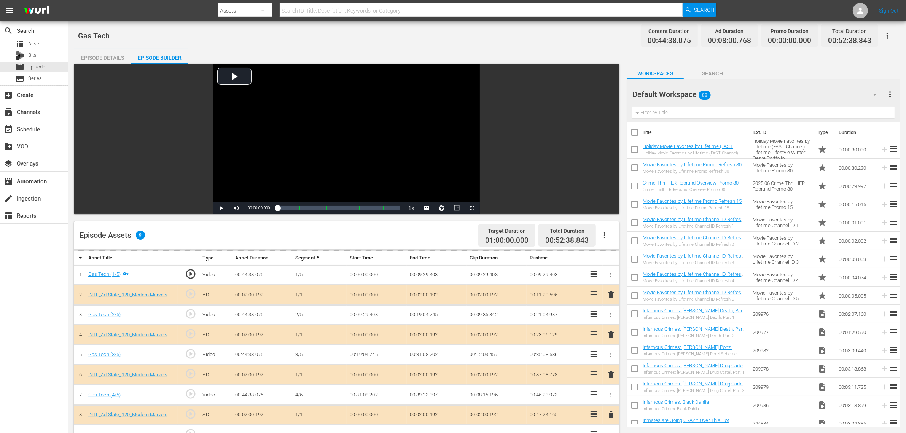
click at [723, 97] on div "Default Workspace 88" at bounding box center [757, 94] width 251 height 21
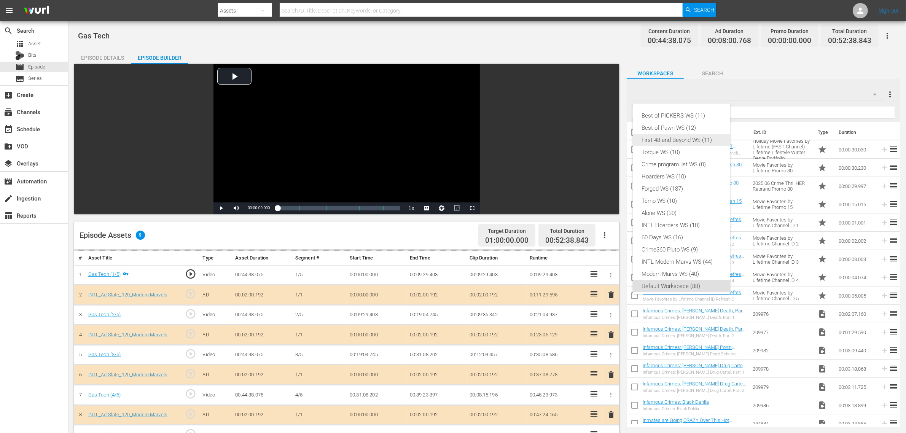
scroll to position [5, 0]
click at [686, 256] on div "INTL Modern Marvs WS (44)" at bounding box center [681, 257] width 79 height 12
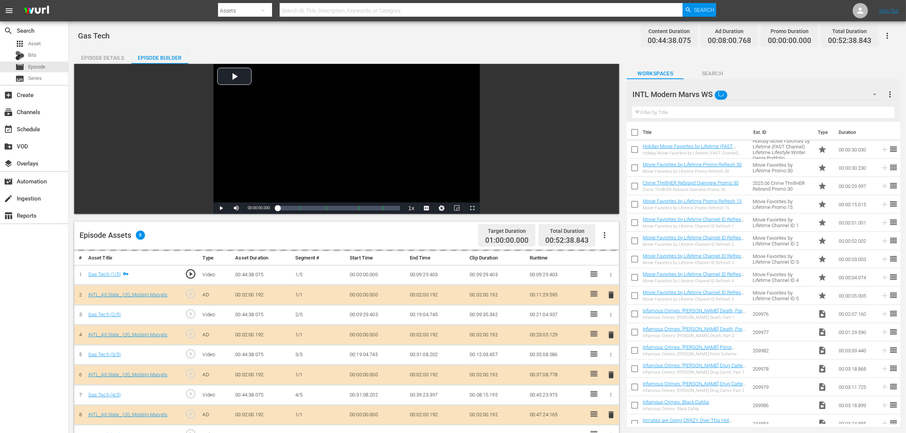
click at [516, 43] on div "Gas Tech Content Duration 00:44:38.075 Ad Duration 00:08:00.768 Promo Duration …" at bounding box center [487, 35] width 818 height 17
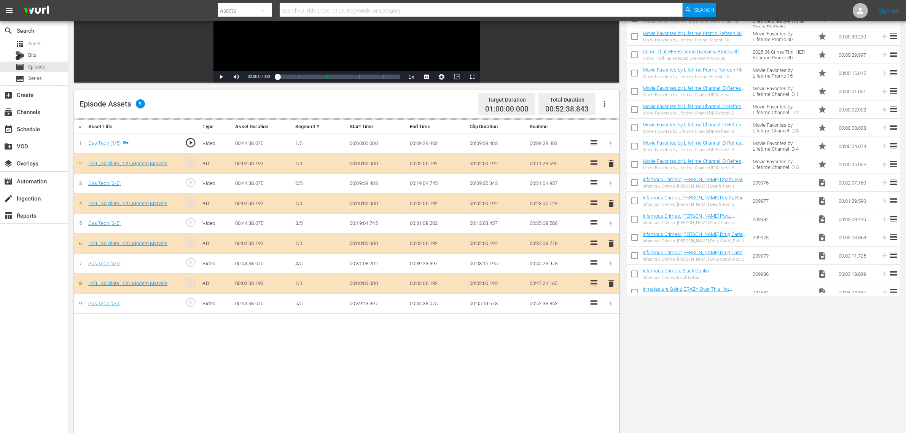
scroll to position [190, 0]
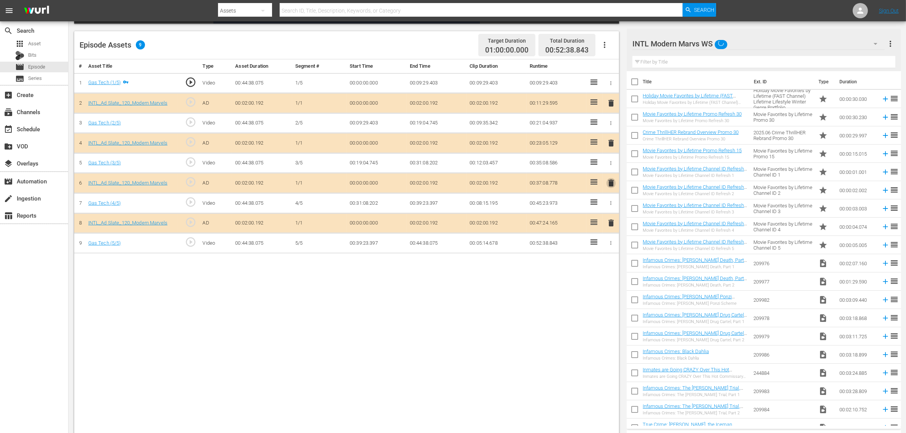
click at [609, 183] on span "delete" at bounding box center [610, 182] width 9 height 9
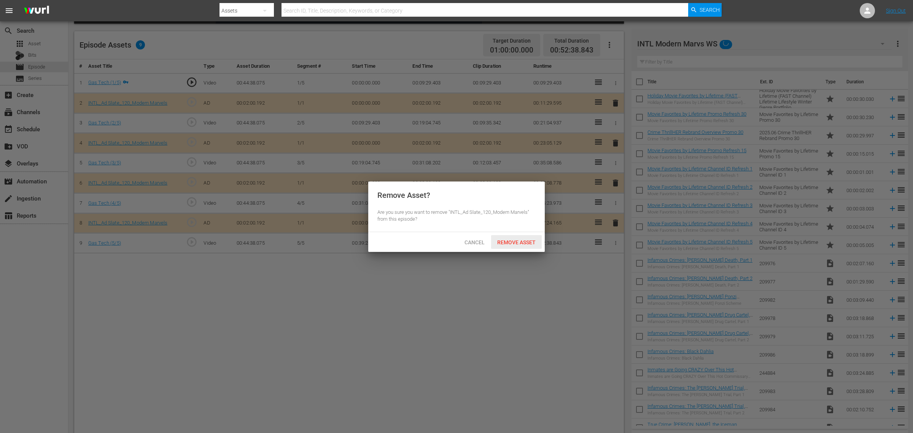
click at [515, 246] on div "Remove Asset" at bounding box center [516, 242] width 51 height 14
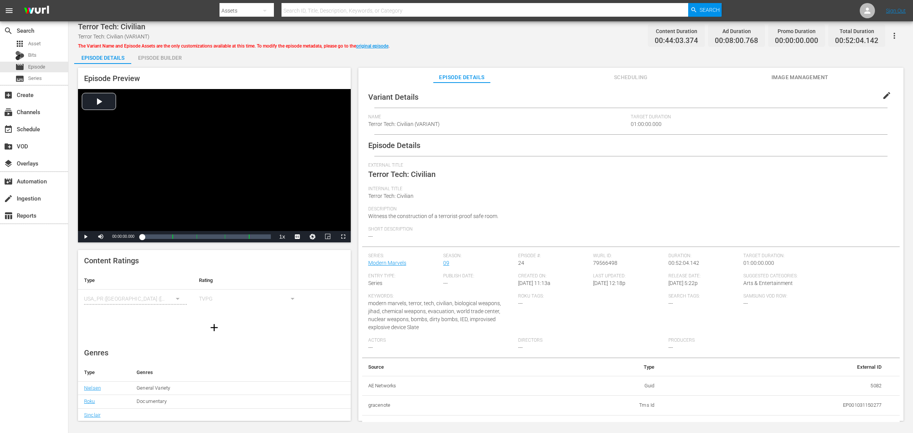
click at [170, 59] on div "Episode Builder" at bounding box center [159, 58] width 57 height 18
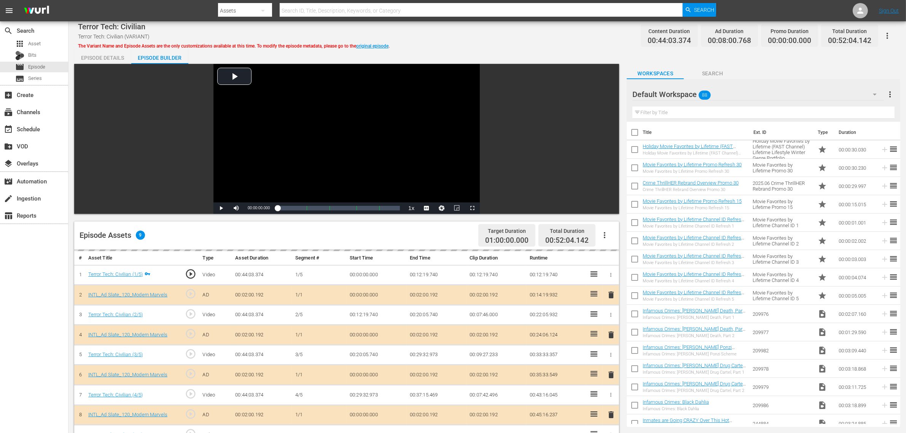
click at [730, 90] on div "Default Workspace 88" at bounding box center [757, 94] width 251 height 21
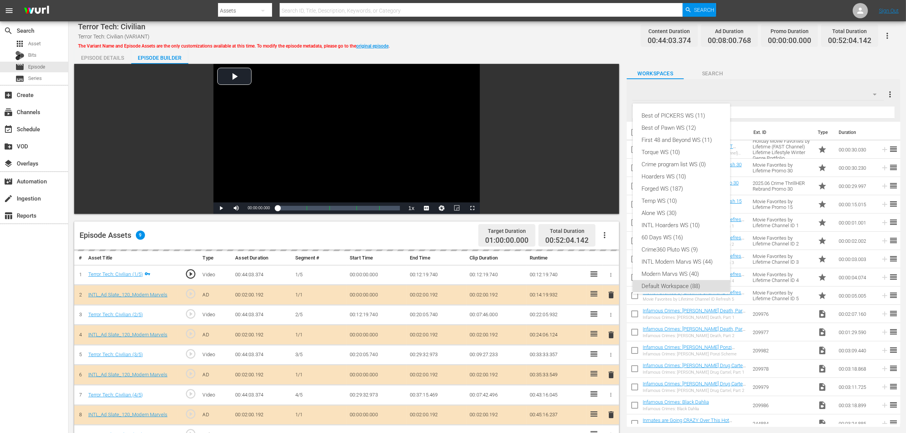
scroll to position [5, 0]
click at [666, 260] on div "INTL Modern Marvs WS (44)" at bounding box center [681, 257] width 79 height 12
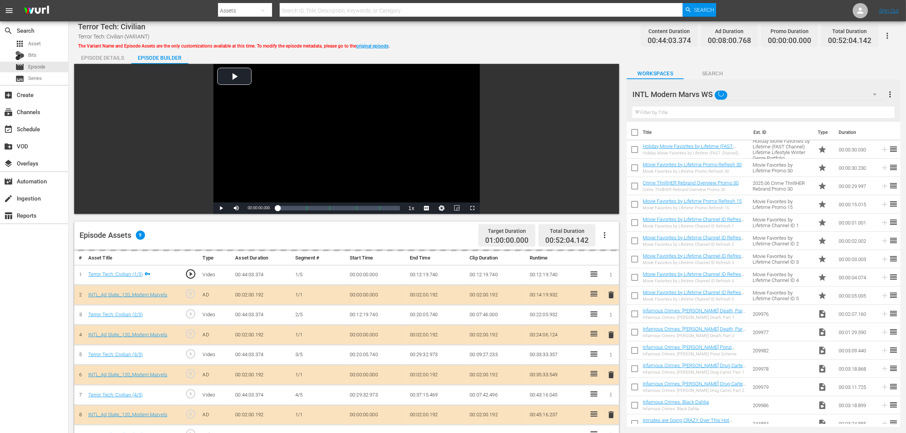
click at [545, 42] on div "Terror Tech: Civilian Terror Tech: Civilian (VARIANT) The Variant Name and Epis…" at bounding box center [487, 35] width 818 height 17
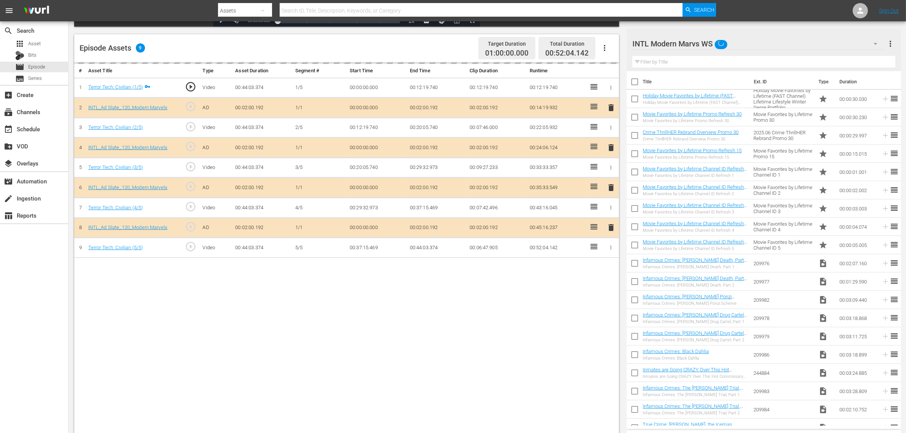
scroll to position [198, 0]
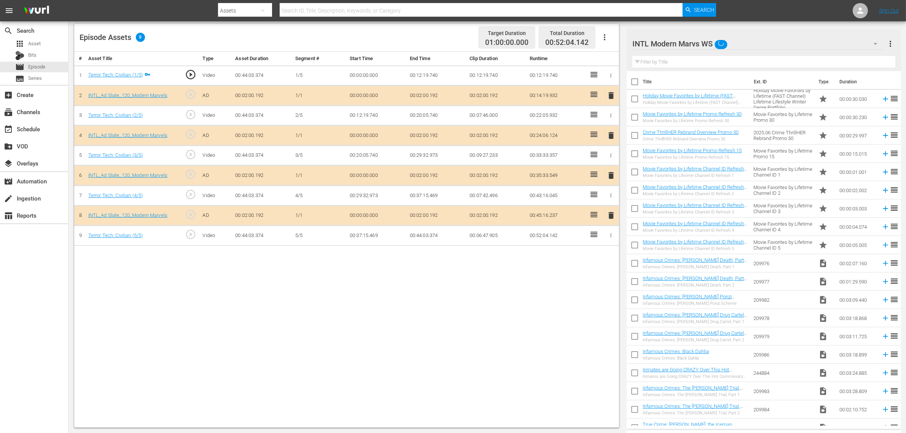
click at [609, 175] on span "delete" at bounding box center [610, 175] width 9 height 9
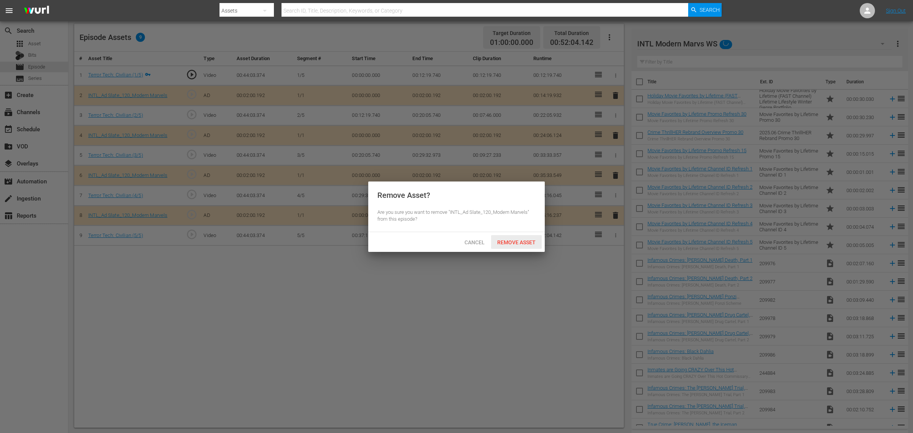
click at [523, 239] on span "Remove Asset" at bounding box center [516, 242] width 51 height 6
